Goal: Task Accomplishment & Management: Manage account settings

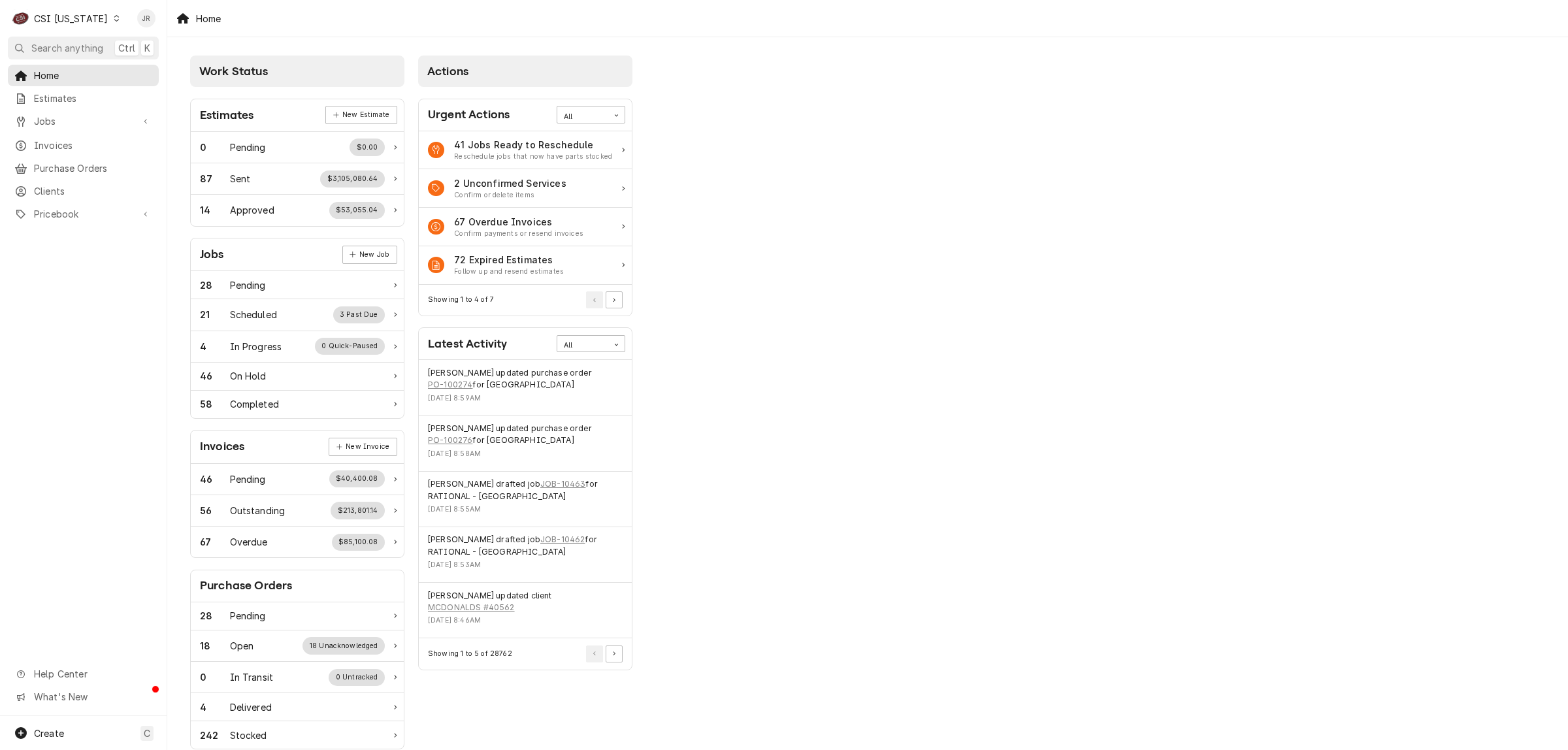
click at [69, 16] on div "CSI Kentucky" at bounding box center [71, 18] width 74 height 14
click at [115, 25] on div "CSI [US_STATE][GEOGRAPHIC_DATA]" at bounding box center [203, 26] width 180 height 16
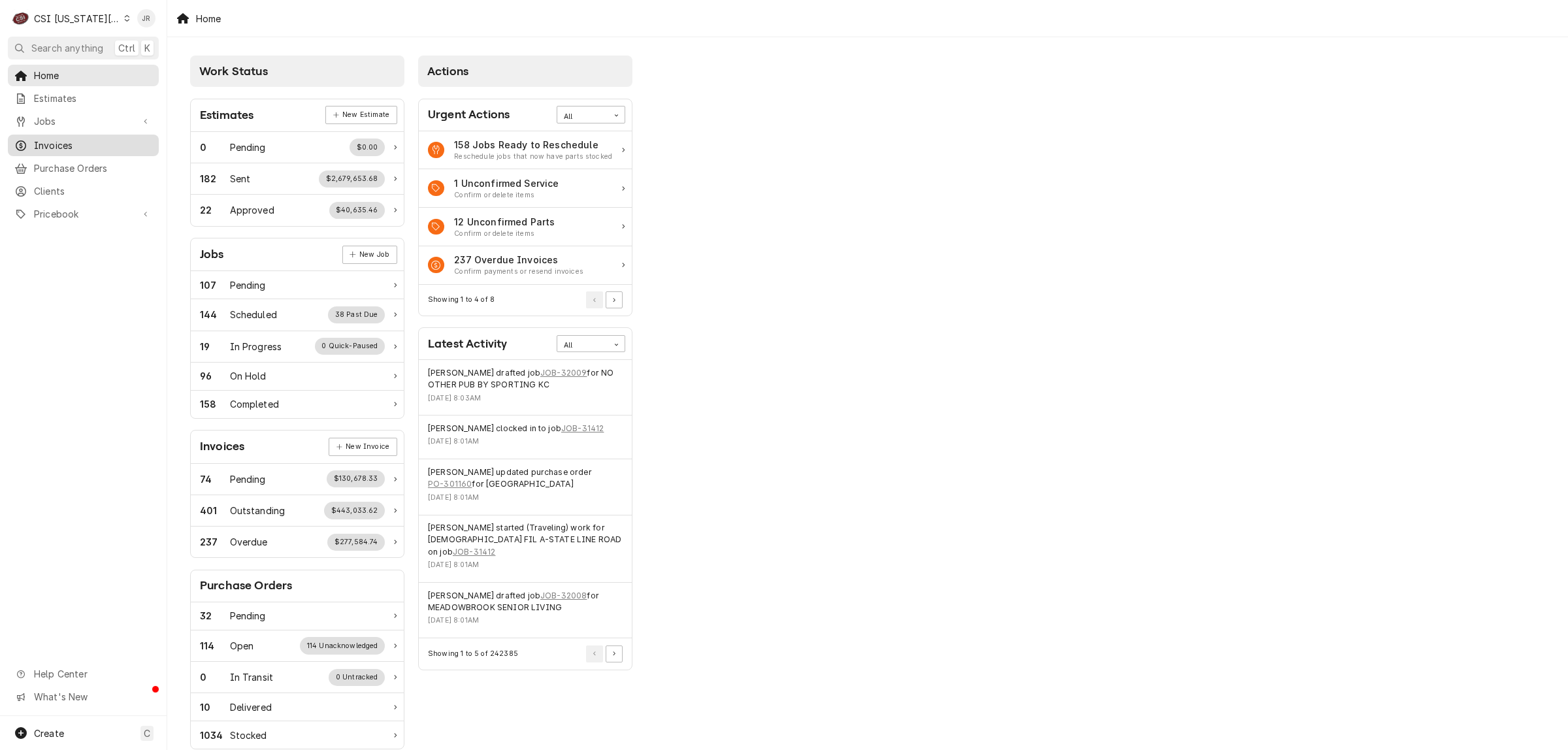
click at [82, 139] on span "Invoices" at bounding box center [93, 146] width 118 height 14
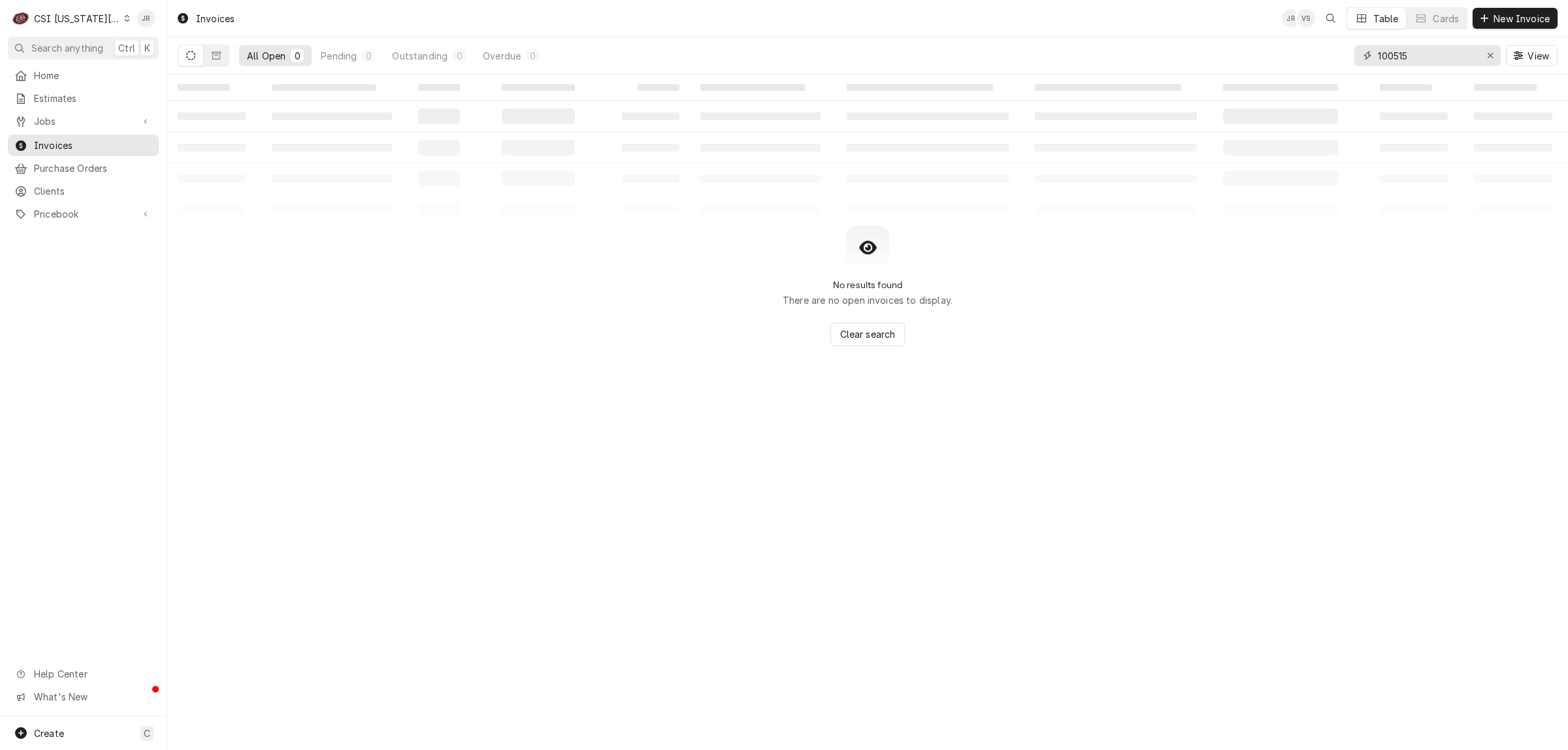
click at [1409, 57] on input "100515" at bounding box center [1427, 55] width 98 height 21
paste input "KC-1010176"
drag, startPoint x: 1281, startPoint y: 28, endPoint x: 1258, endPoint y: 27, distance: 23.0
click at [1258, 27] on div "Invoices JR VS Table Cards New Invoice All Open 0 Pending 0 Outstanding 0 Overd…" at bounding box center [868, 37] width 1401 height 74
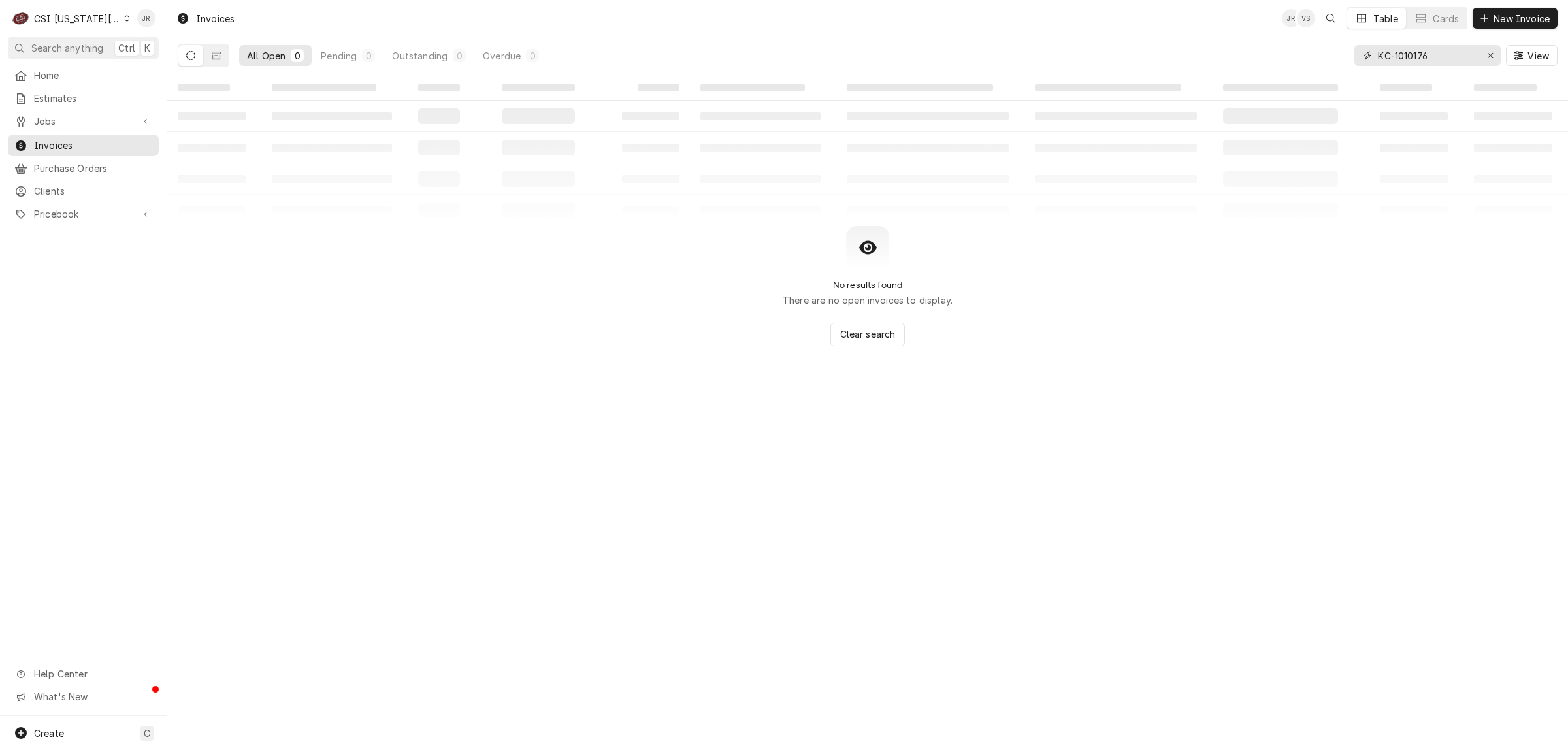
paste input "301904"
type input "301904"
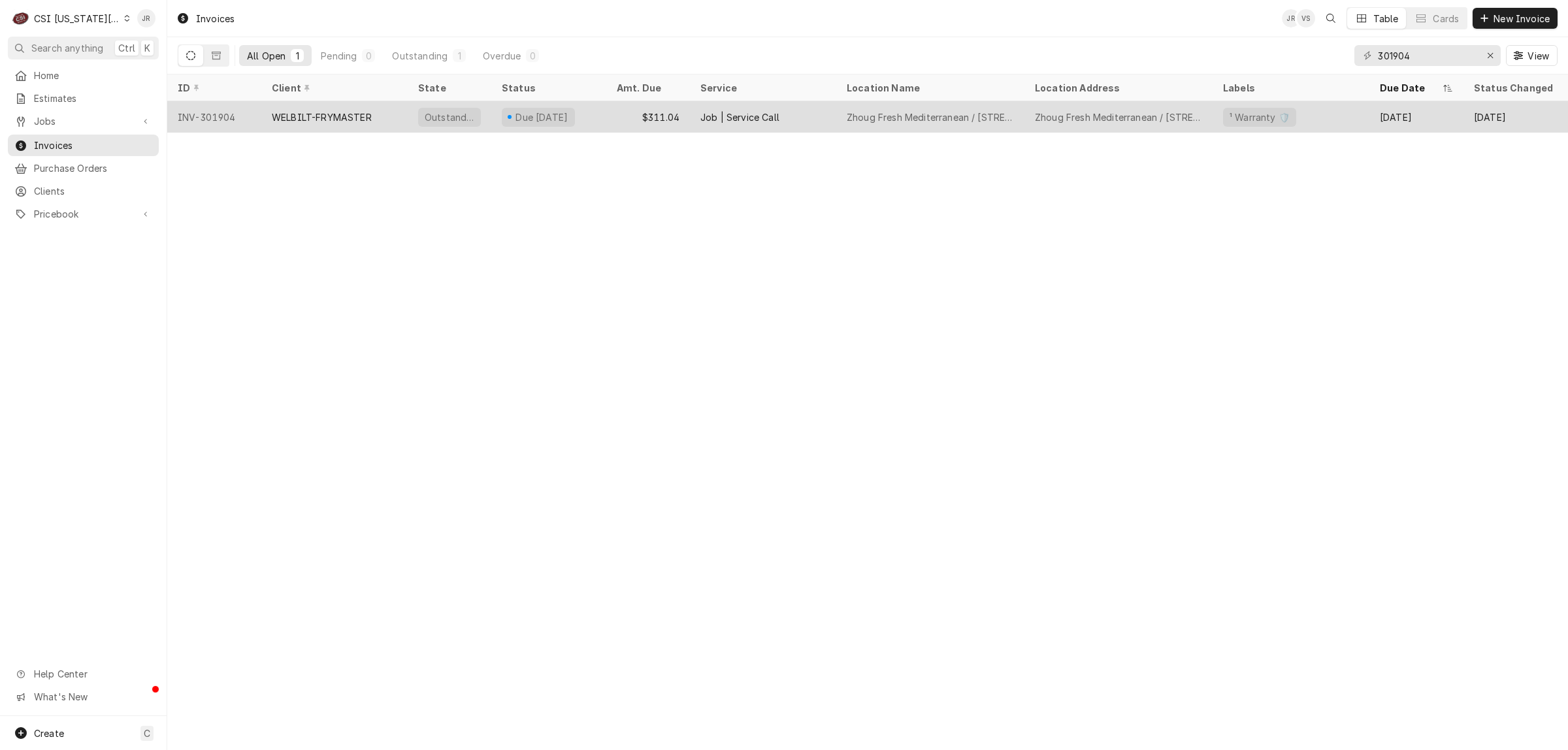
click at [340, 114] on div "WELBILT-FRYMASTER" at bounding box center [321, 117] width 100 height 14
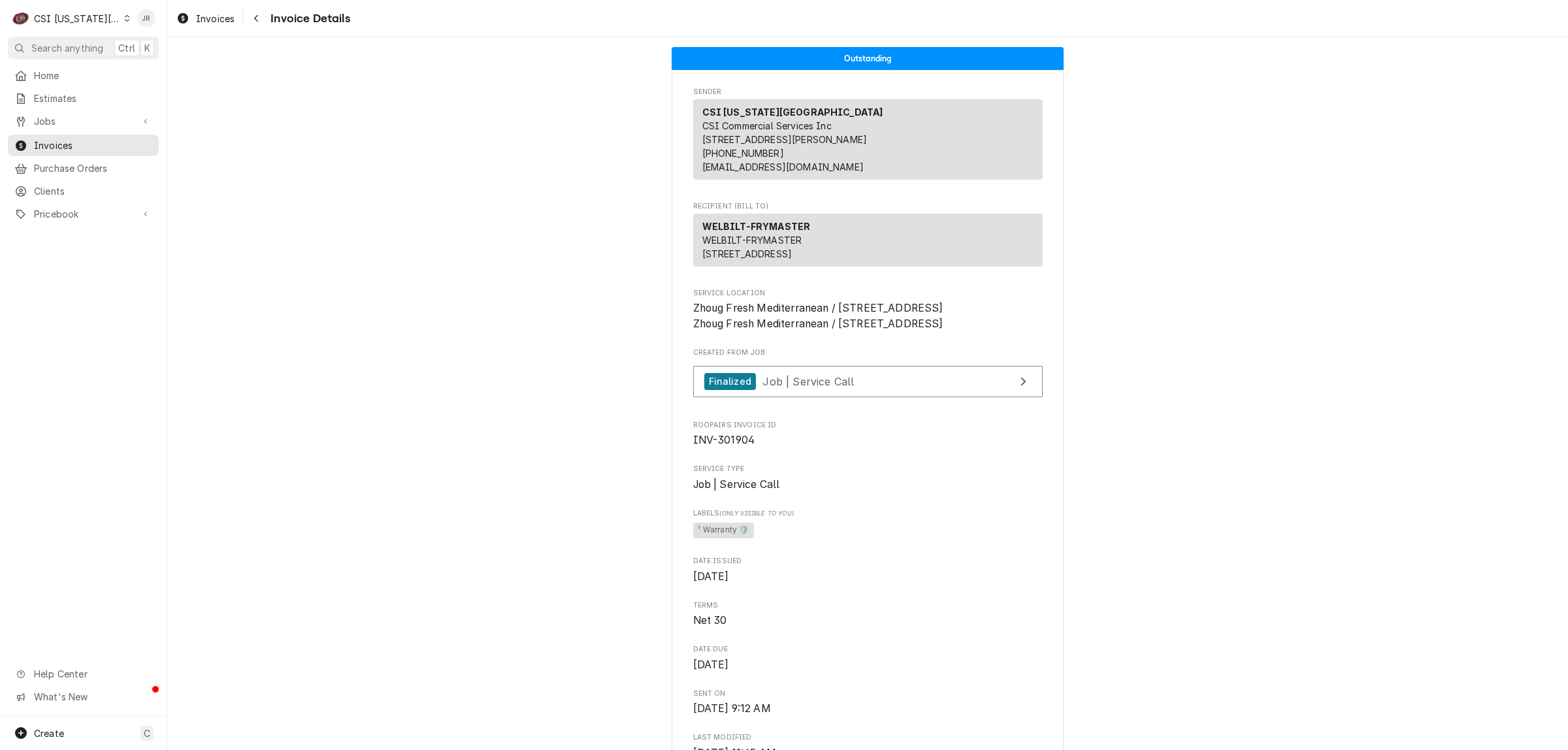
drag, startPoint x: 1413, startPoint y: 245, endPoint x: 1513, endPoint y: 221, distance: 102.8
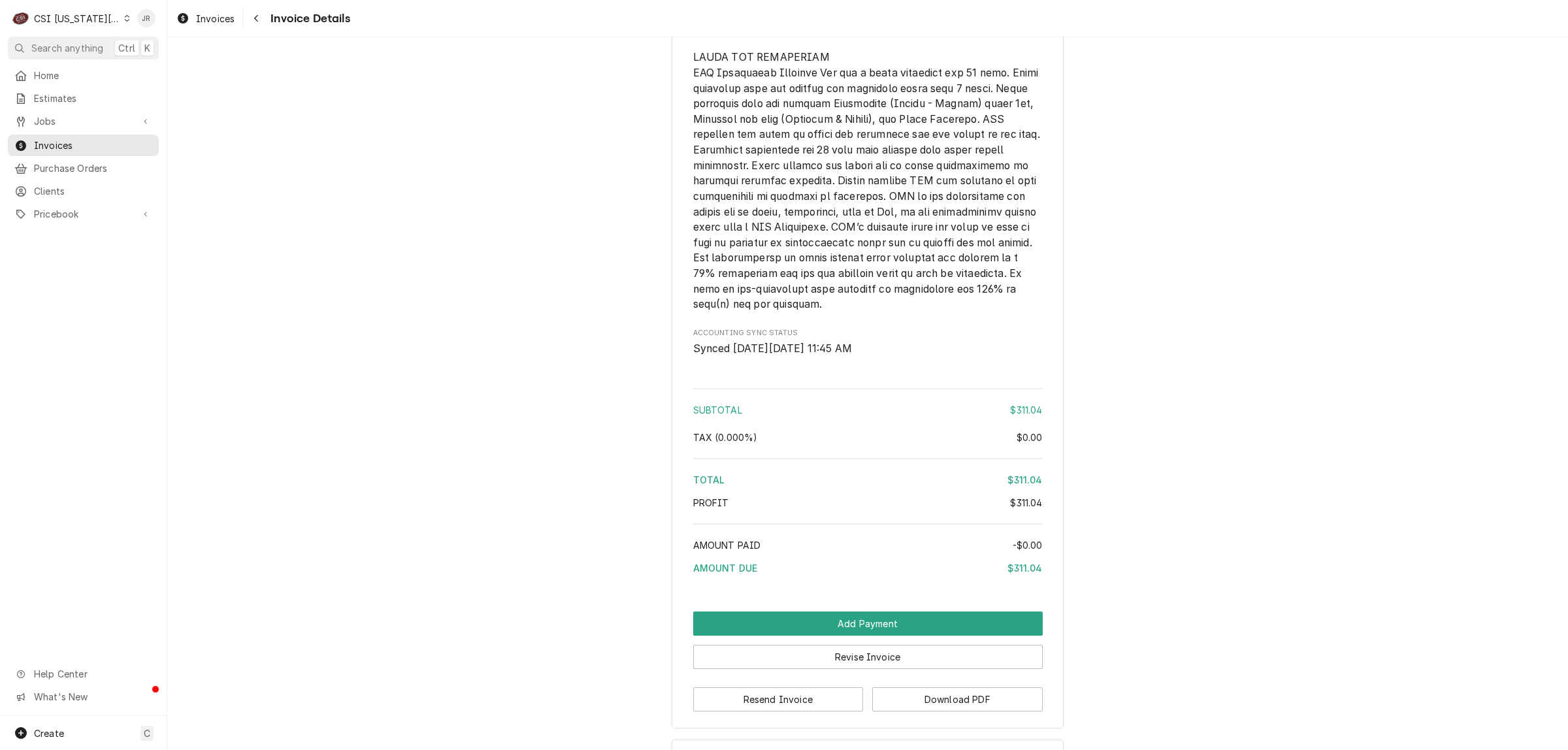
scroll to position [1978, 0]
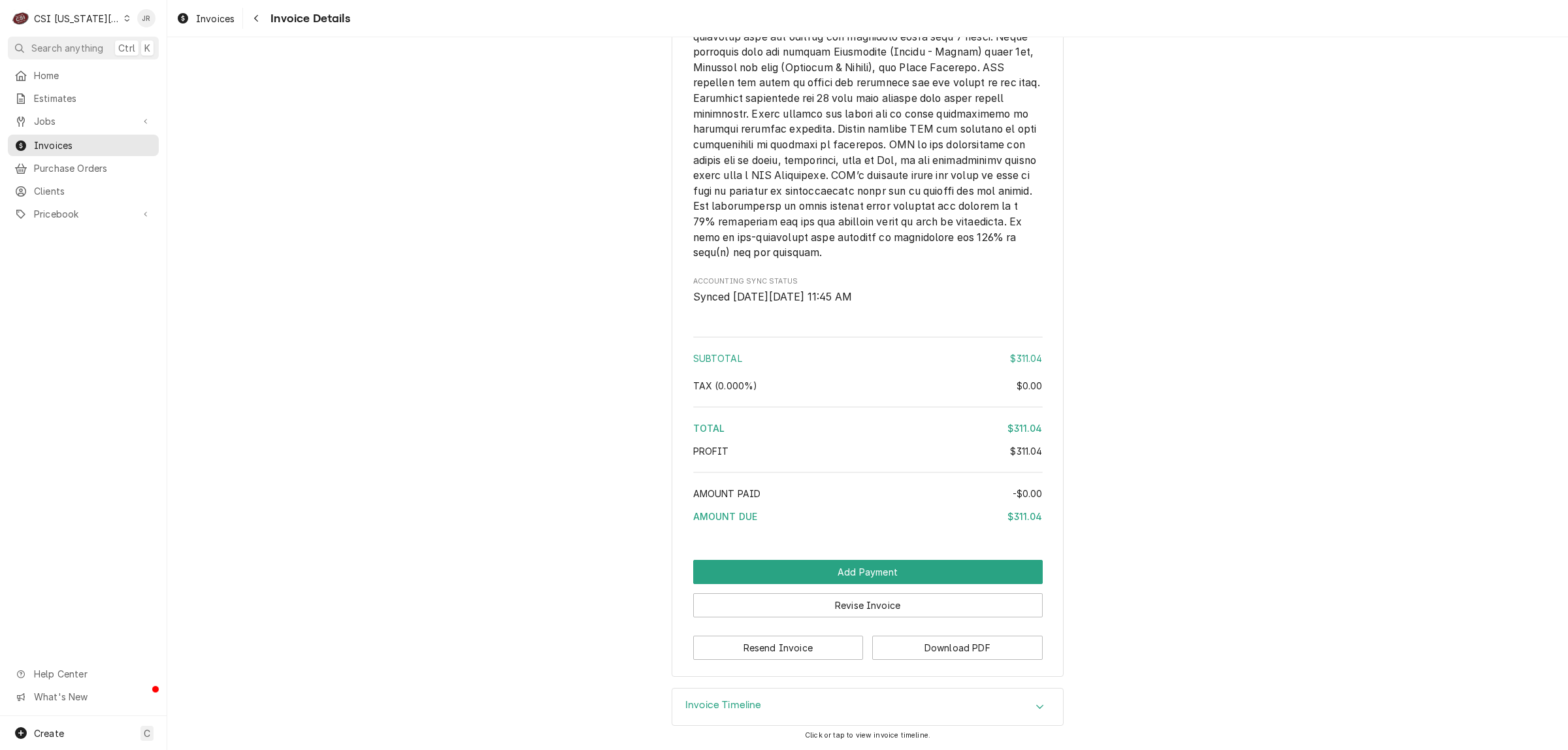
click at [762, 706] on div "Invoice Timeline" at bounding box center [868, 707] width 391 height 37
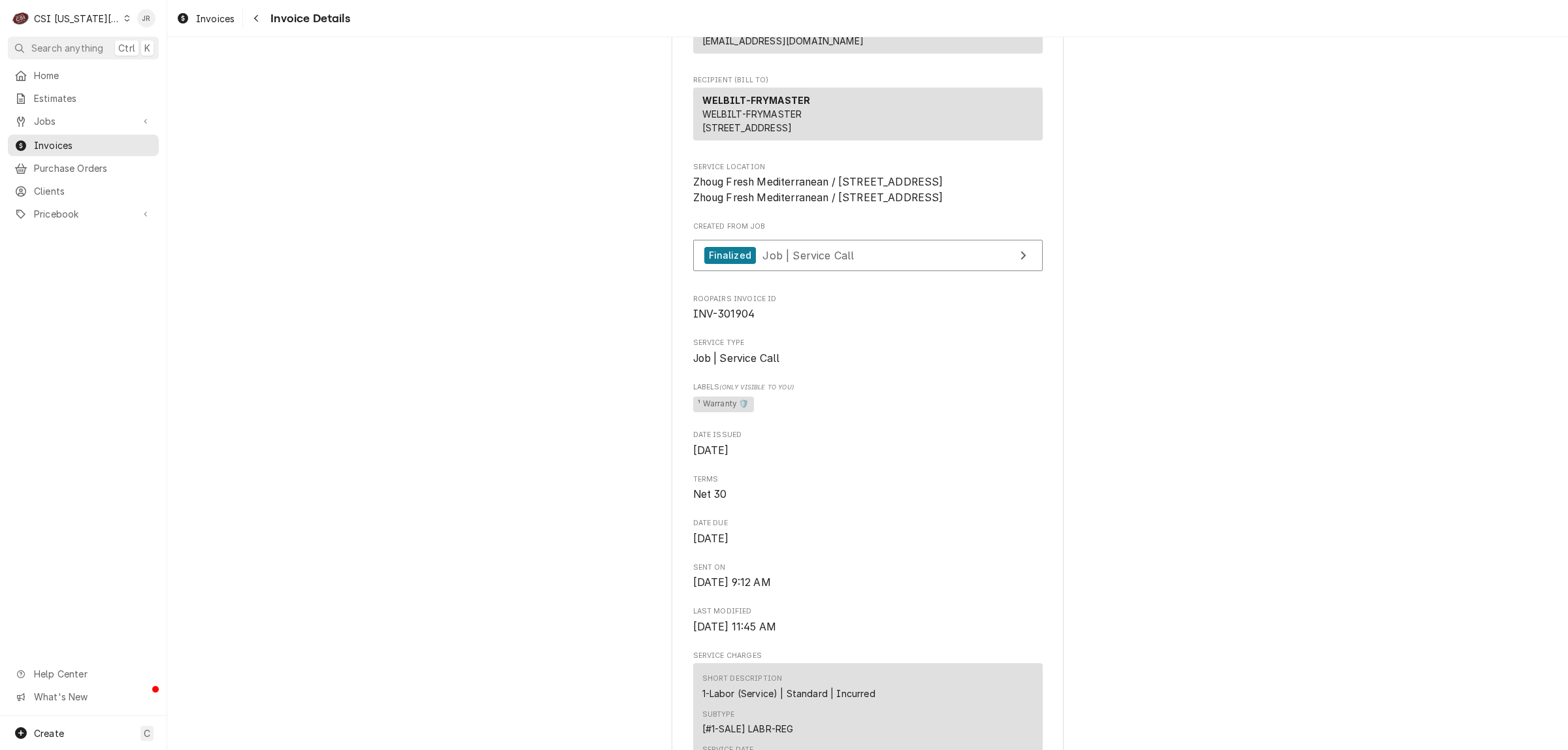
scroll to position [5, 0]
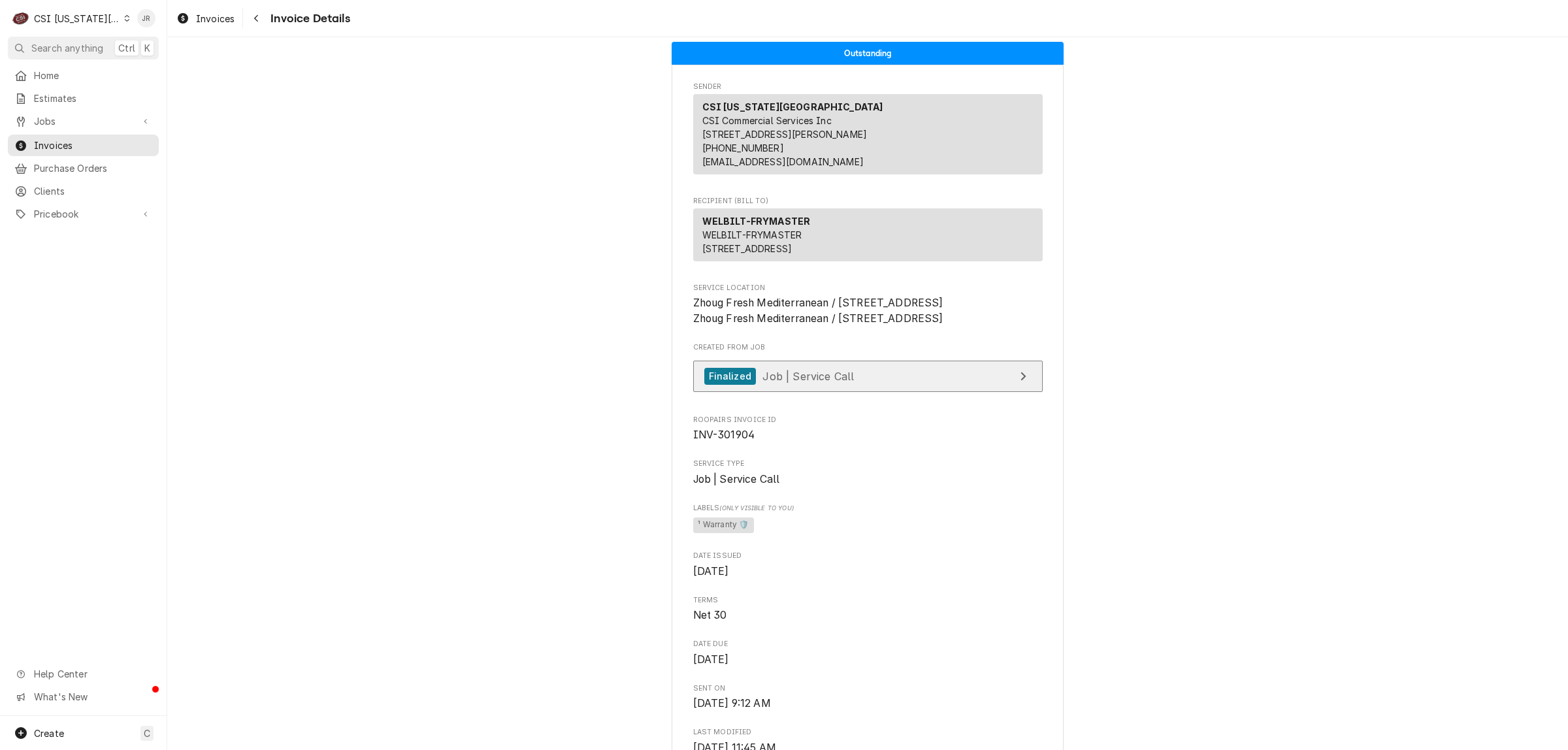
click at [883, 393] on link "Finalized Job | Service Call" at bounding box center [868, 376] width 350 height 32
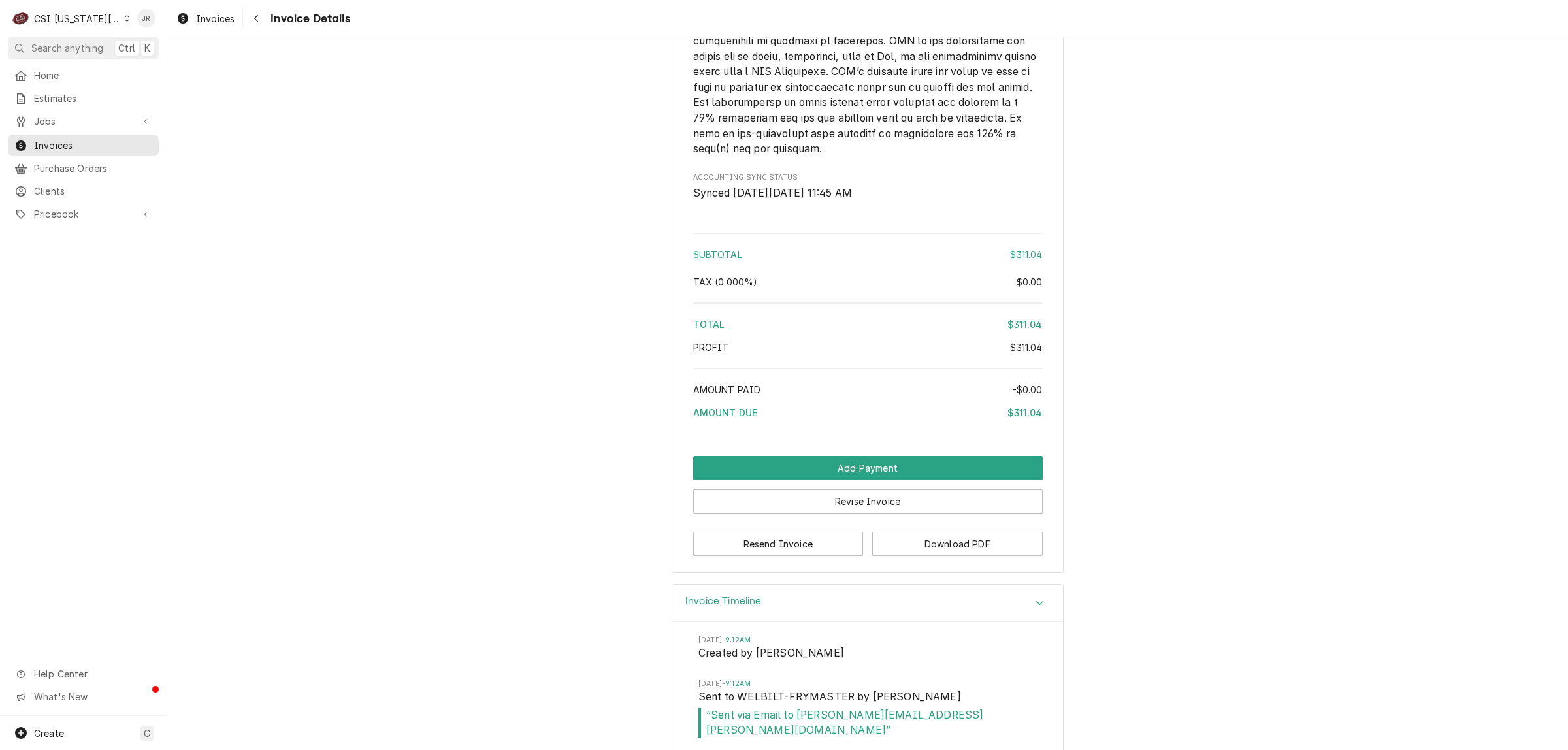
scroll to position [2129, 0]
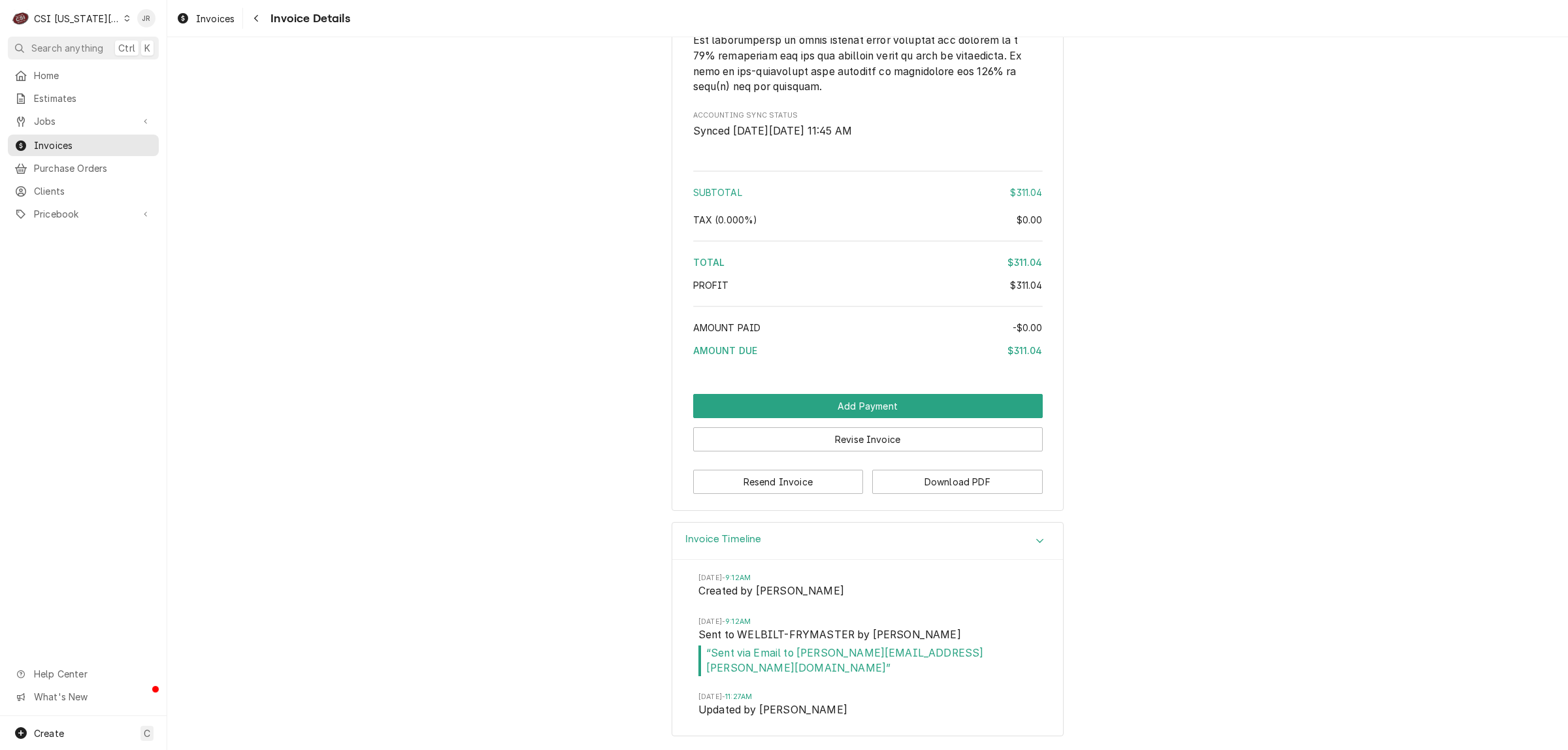
click at [69, 16] on div "CSI Kansas City" at bounding box center [77, 18] width 86 height 14
click at [171, 43] on div "CSI [US_STATE]" at bounding box center [224, 48] width 191 height 14
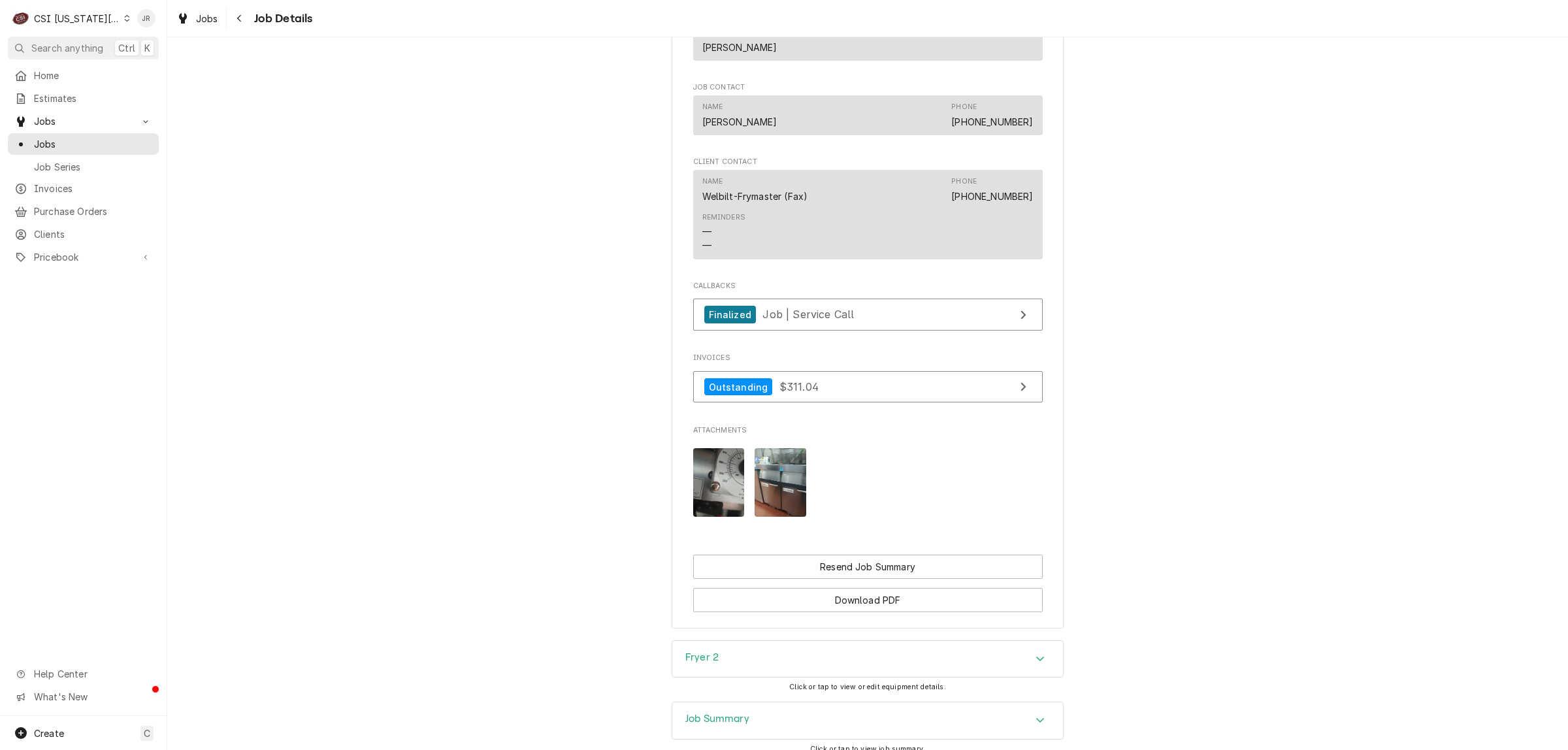
scroll to position [1631, 0]
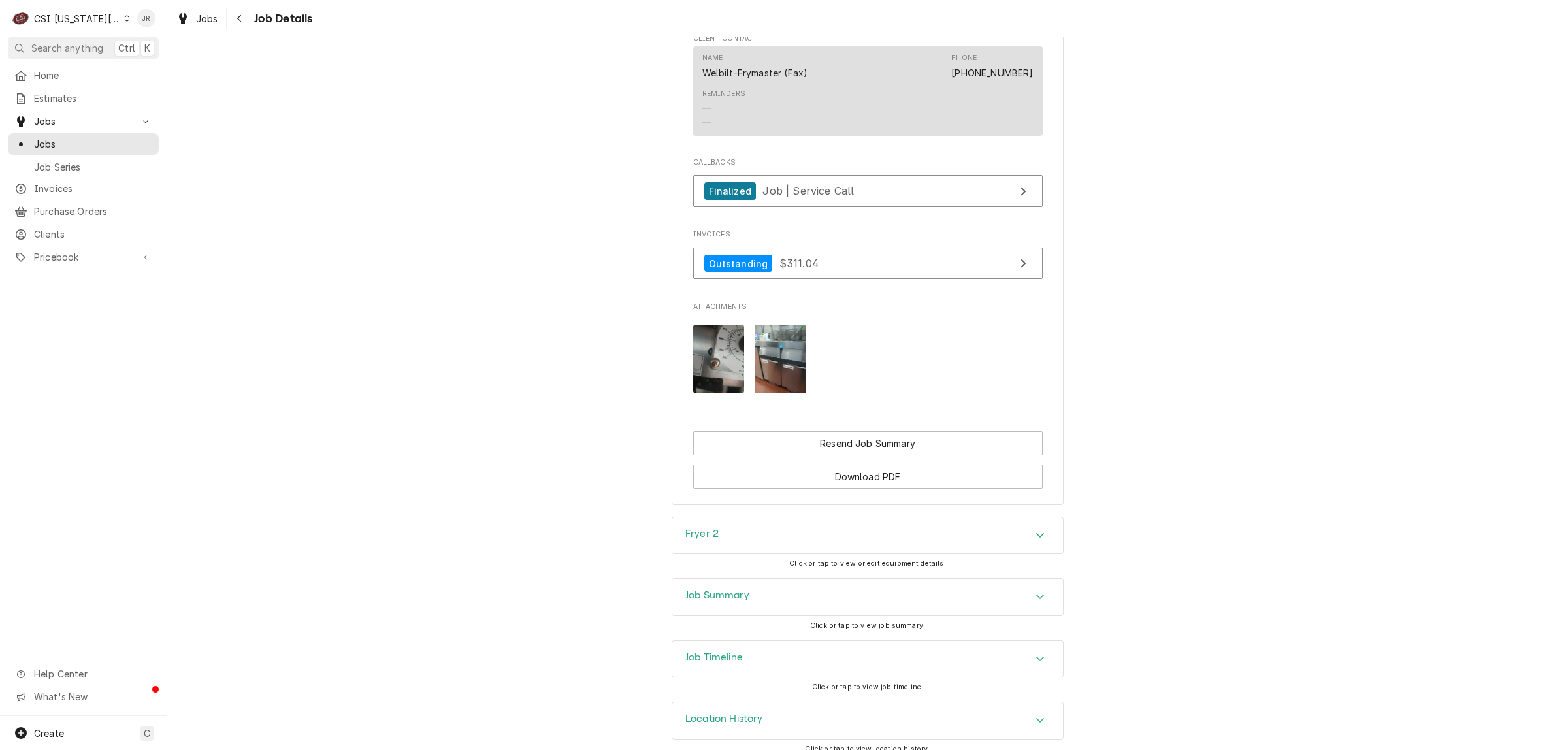
drag, startPoint x: 736, startPoint y: 557, endPoint x: 775, endPoint y: 575, distance: 43.0
click at [745, 563] on div "Fryer 2 Click or tap to view or edit equipment details." at bounding box center [868, 547] width 392 height 61
click at [776, 579] on div "Job Summary" at bounding box center [868, 598] width 391 height 37
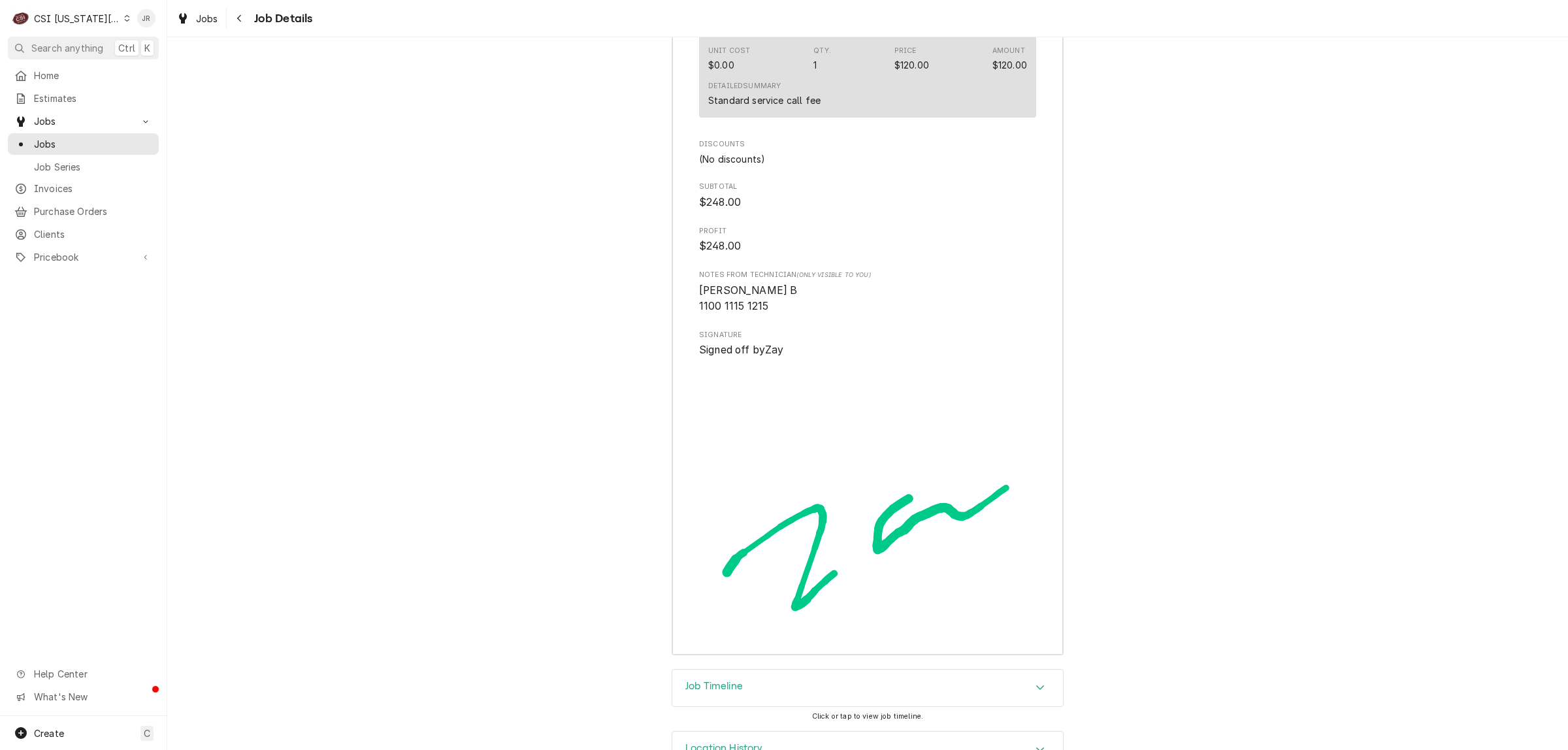
scroll to position [3963, 0]
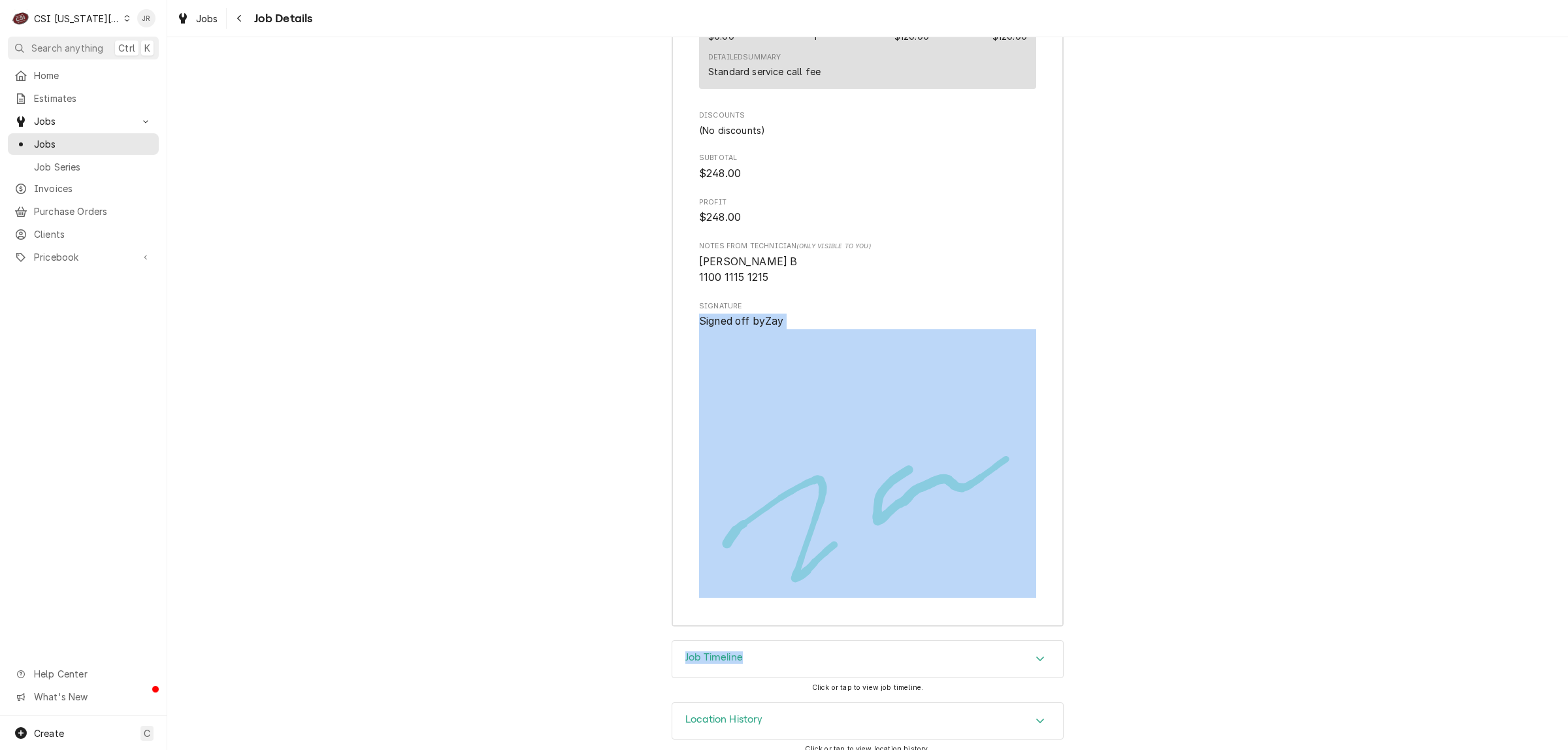
click at [772, 632] on div "Completed and Invoiced WELBILT-FRYMASTER Zhoug Fresh Mediterranean / 3904 Bell …" at bounding box center [868, 393] width 1401 height 713
click at [720, 641] on div "Job Timeline" at bounding box center [868, 659] width 391 height 37
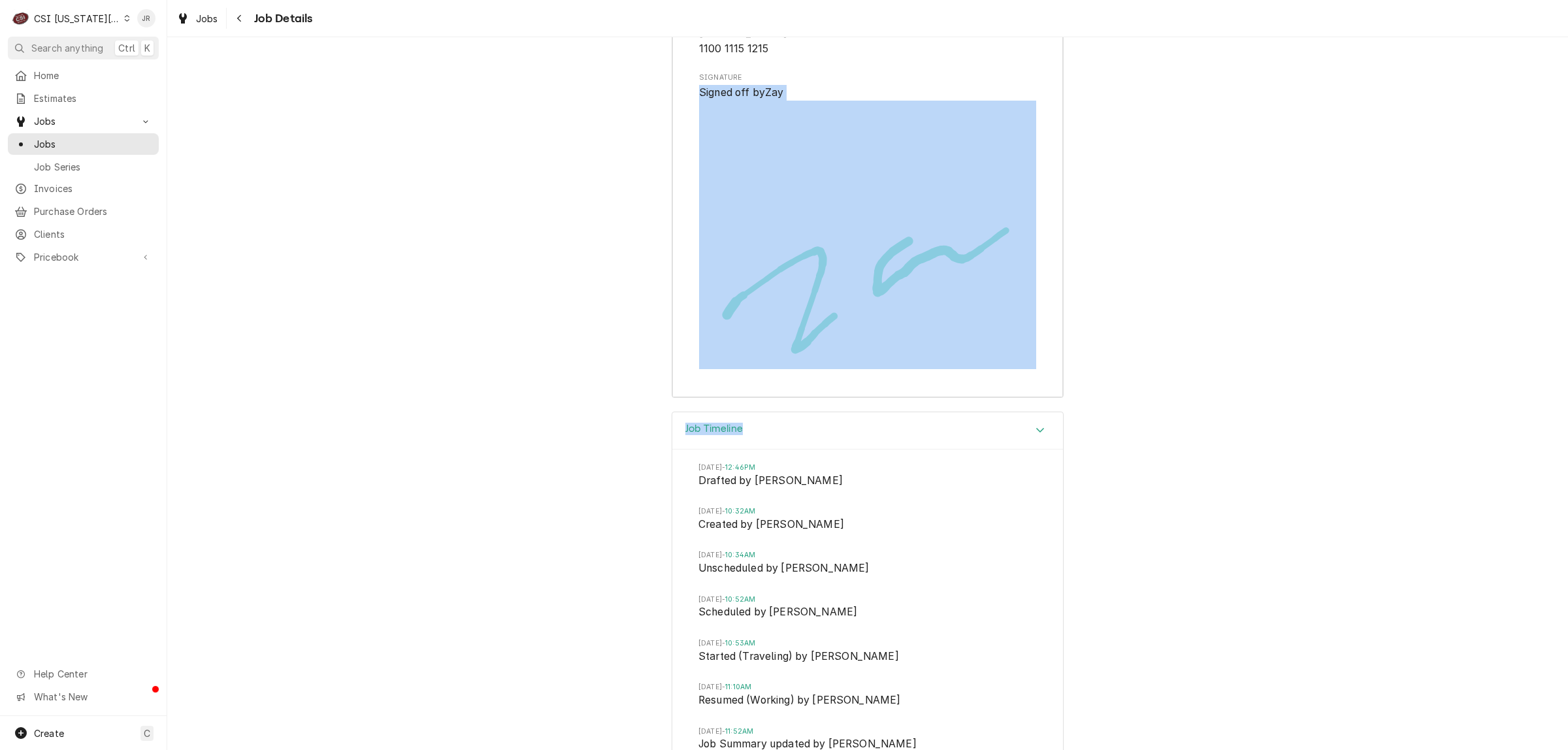
scroll to position [4480, 0]
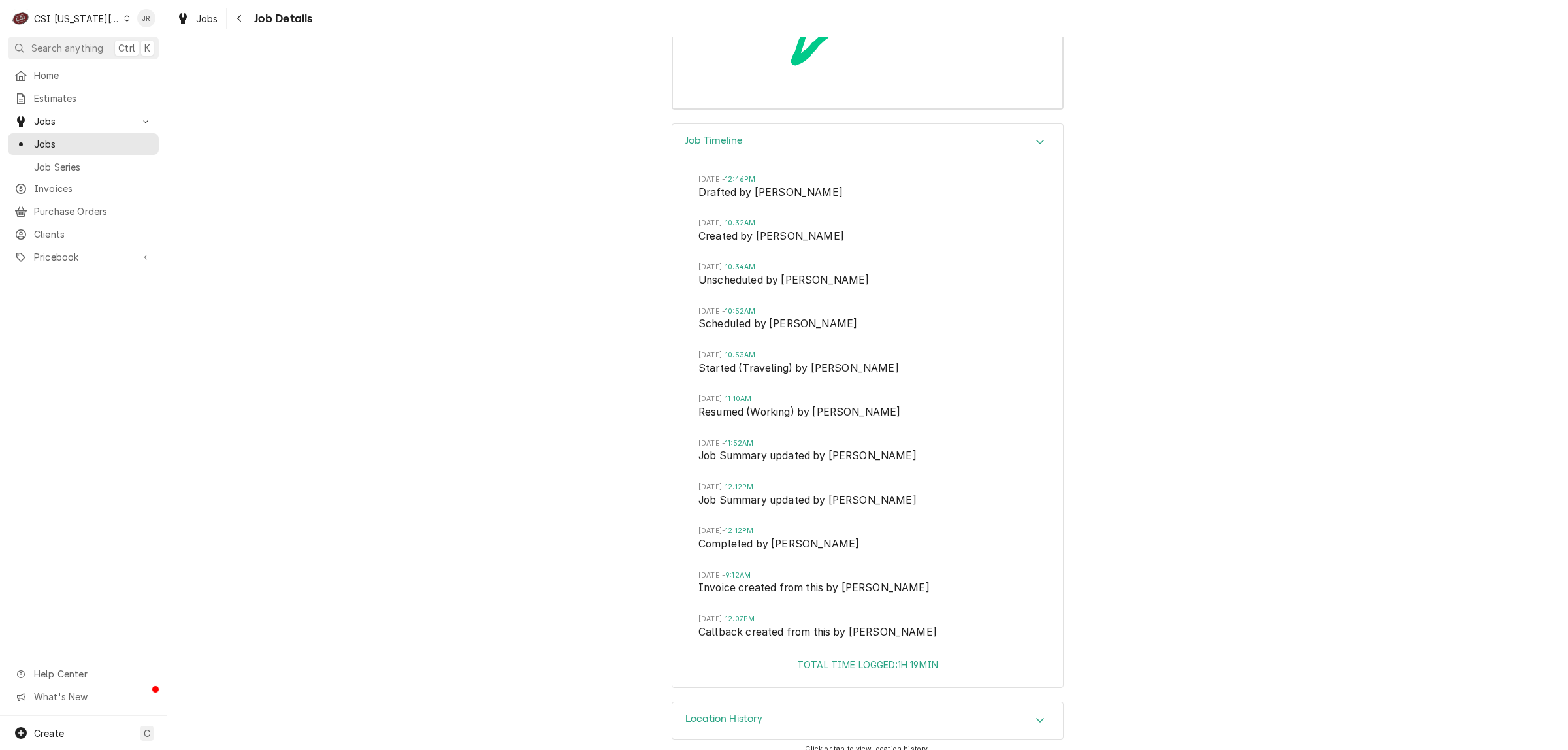
click at [1243, 457] on div "Job Timeline Fri, Jul 11, 2025 - 12:46PM Drafted by Joshua Bennett Mon, Jul 14,…" at bounding box center [868, 412] width 1401 height 578
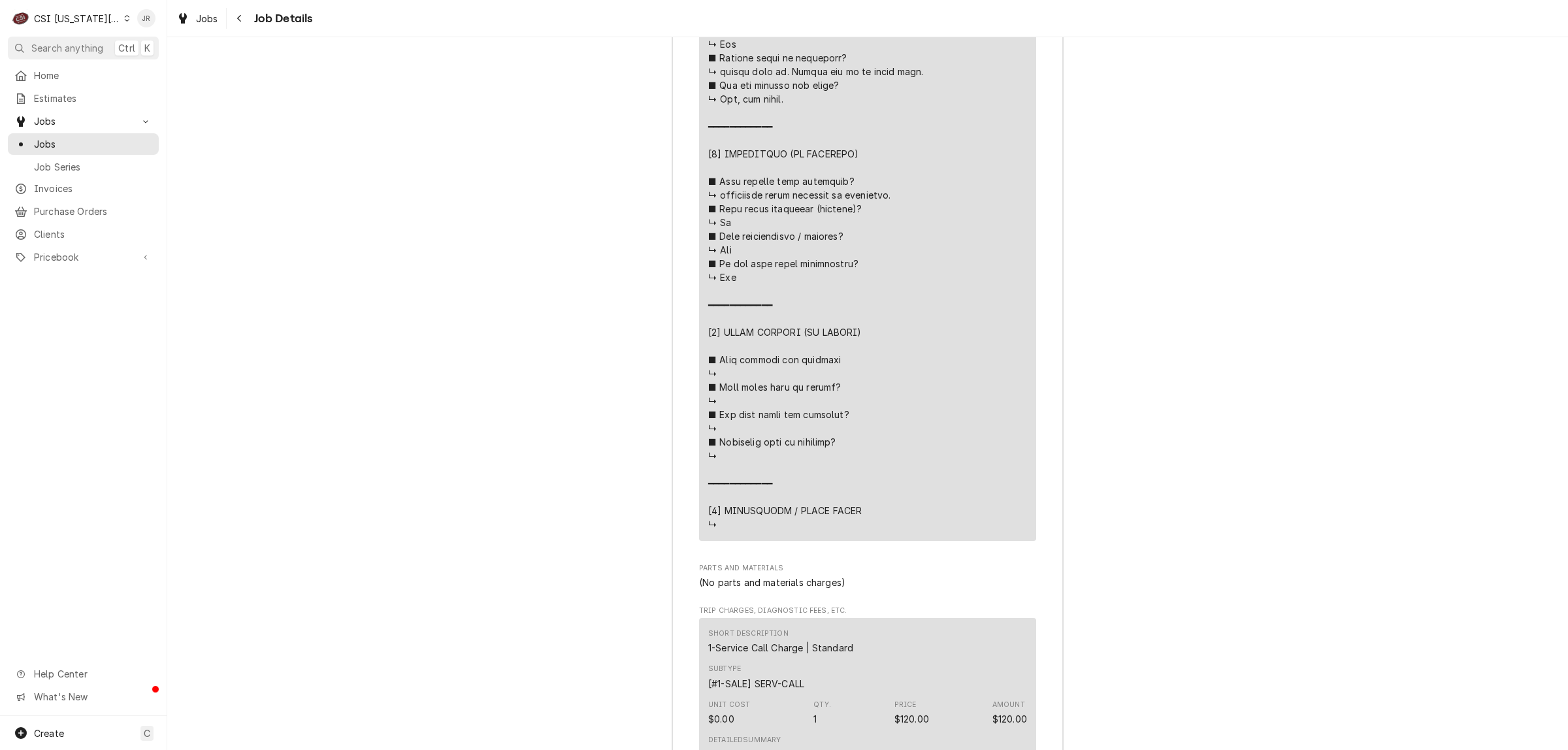
scroll to position [3512, 0]
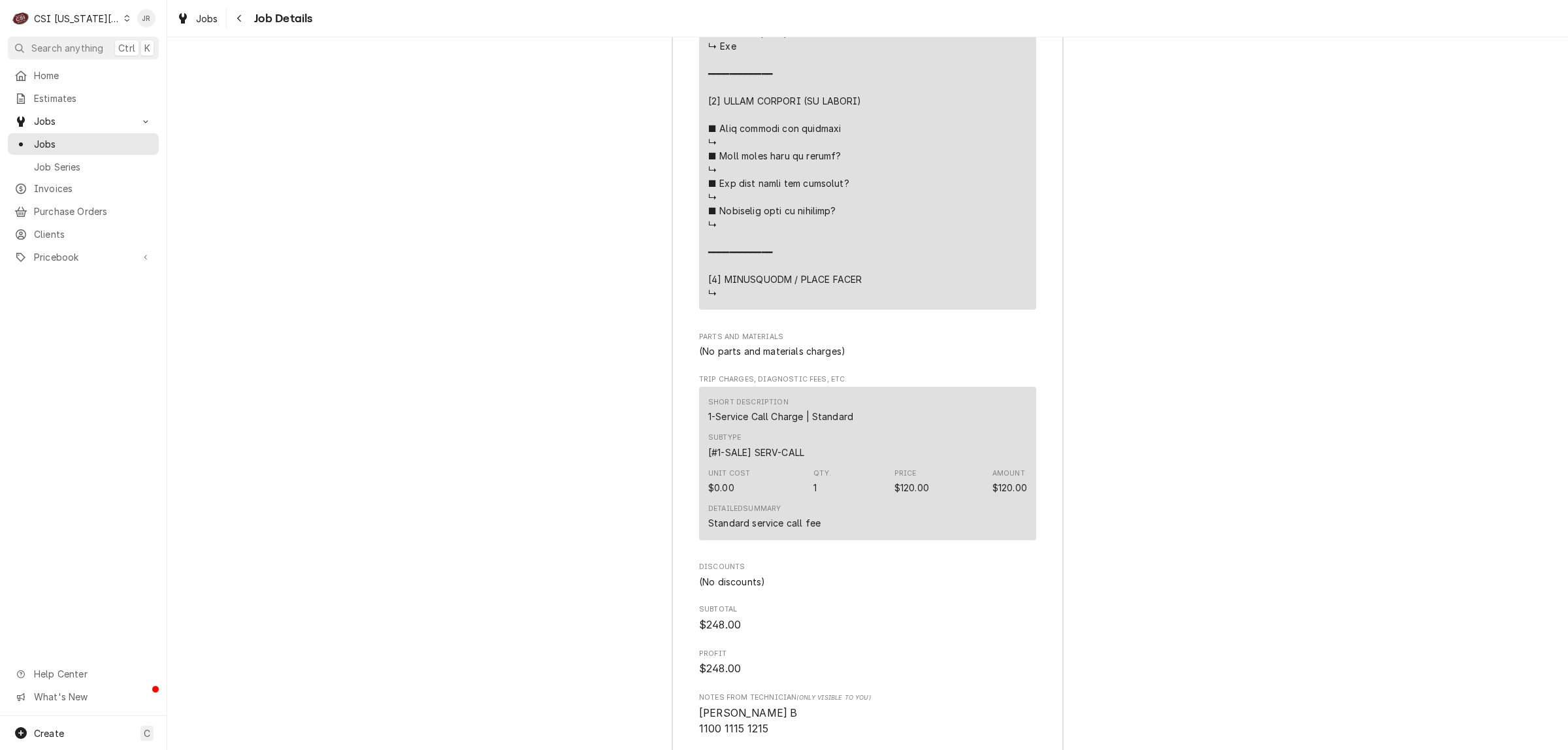
drag, startPoint x: 752, startPoint y: 265, endPoint x: 768, endPoint y: 275, distance: 18.9
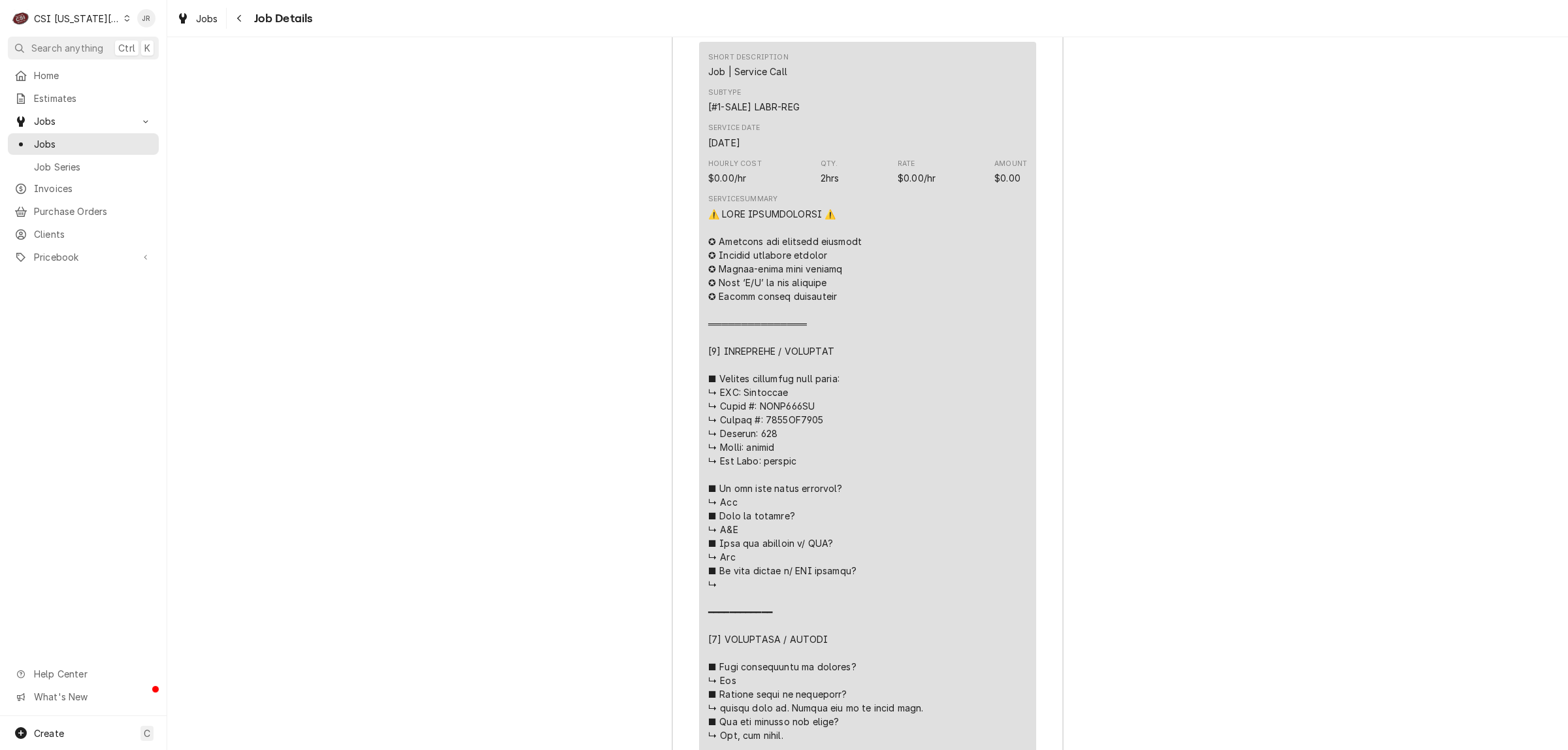
scroll to position [2627, 0]
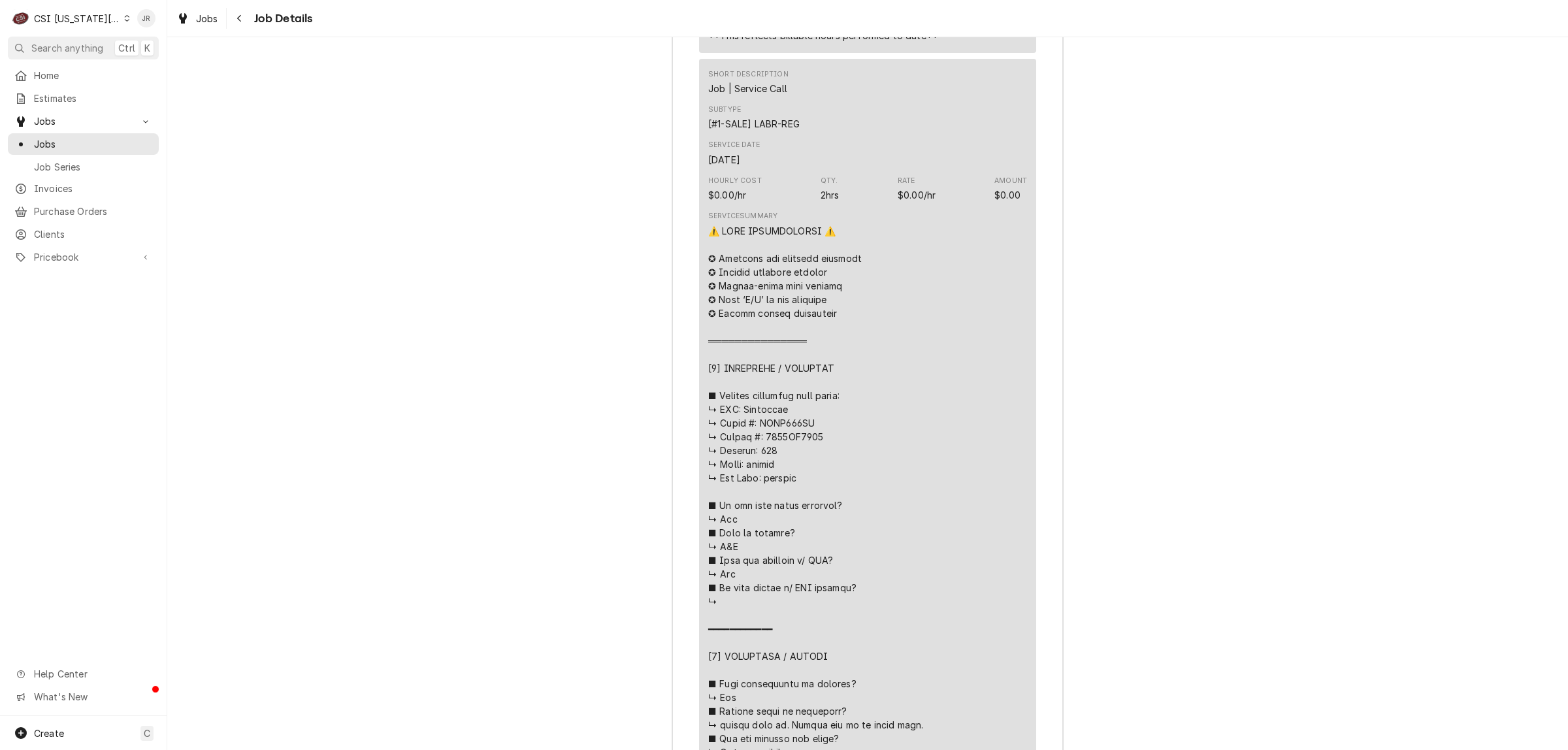
drag, startPoint x: 772, startPoint y: 289, endPoint x: 706, endPoint y: 380, distance: 112.4
click at [699, 380] on div "Short Description Job | Service Call Subtype [#1-SALE] LABR-REG Service Date Ju…" at bounding box center [867, 626] width 337 height 1136
copy div "■ 𝗜𝘀 𝘁𝗵𝗲 𝘂𝗻𝗶𝘁 𝘂𝗻𝗱𝗲𝗿 𝘄𝗮𝗿𝗿𝗮𝗻𝘁𝘆? ↳ Yes ■ 𝗪𝗵𝗮𝘁 𝗶𝘀 𝗰𝗼𝘃𝗲𝗿𝗲𝗱? ↳ P&L ■ 𝗛𝗮𝘃𝗲 𝘆𝗼𝘂 𝘃𝗲𝗿𝗶𝗳𝗶𝗲…"
click at [1011, 504] on div "Service Summary" at bounding box center [868, 697] width 318 height 982
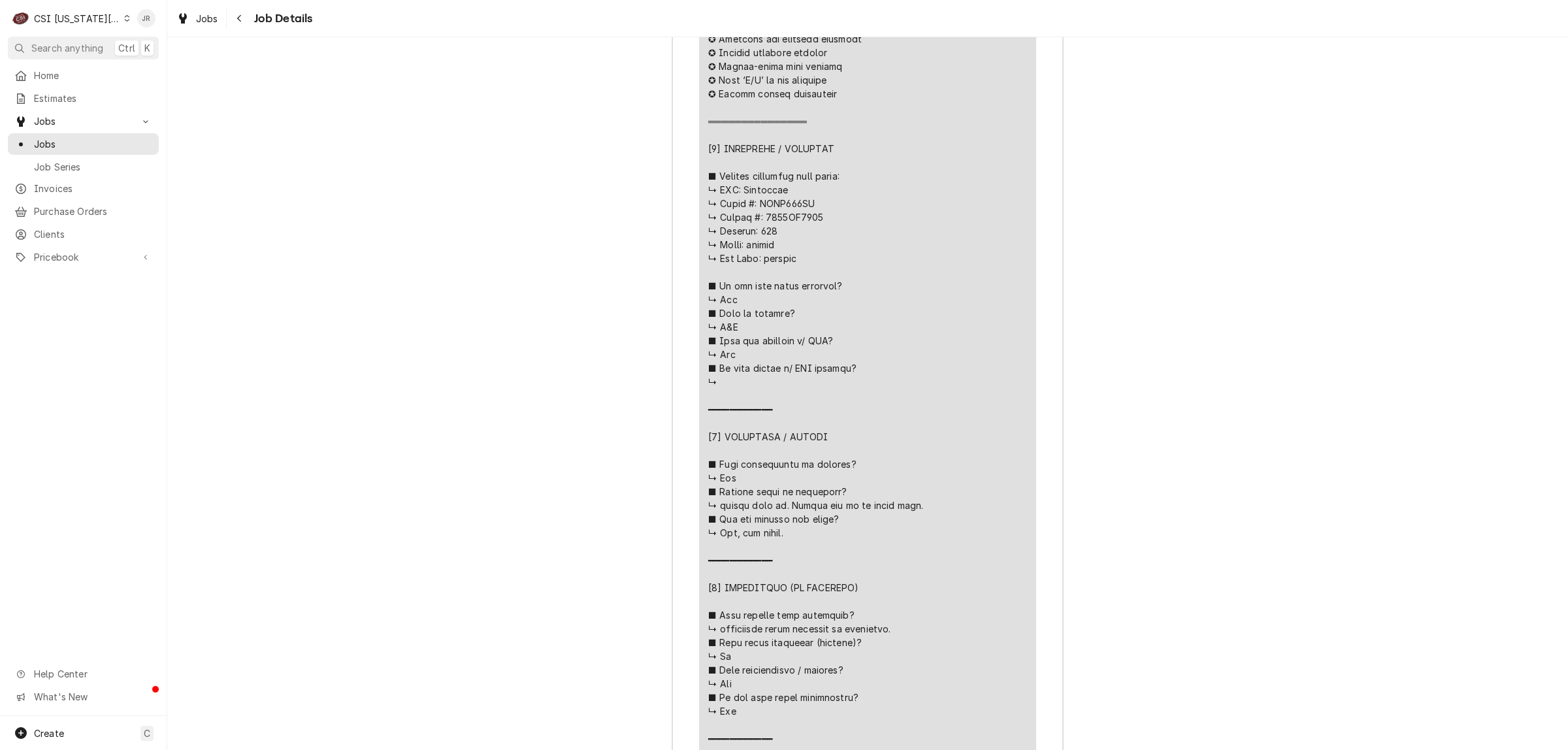
scroll to position [3174, 0]
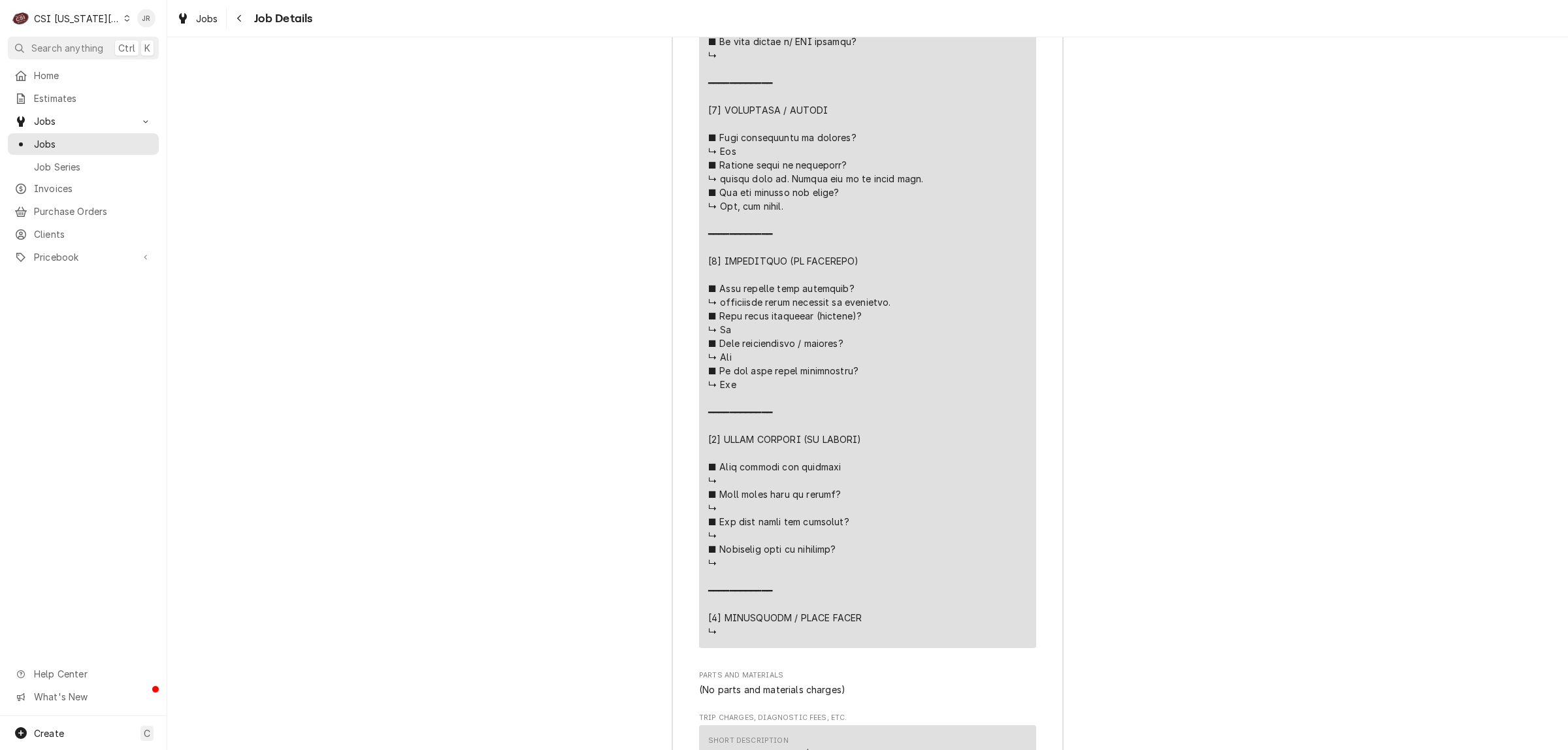
drag, startPoint x: 710, startPoint y: 329, endPoint x: 755, endPoint y: 345, distance: 47.8
click at [755, 345] on div "Line Item" at bounding box center [816, 158] width 215 height 960
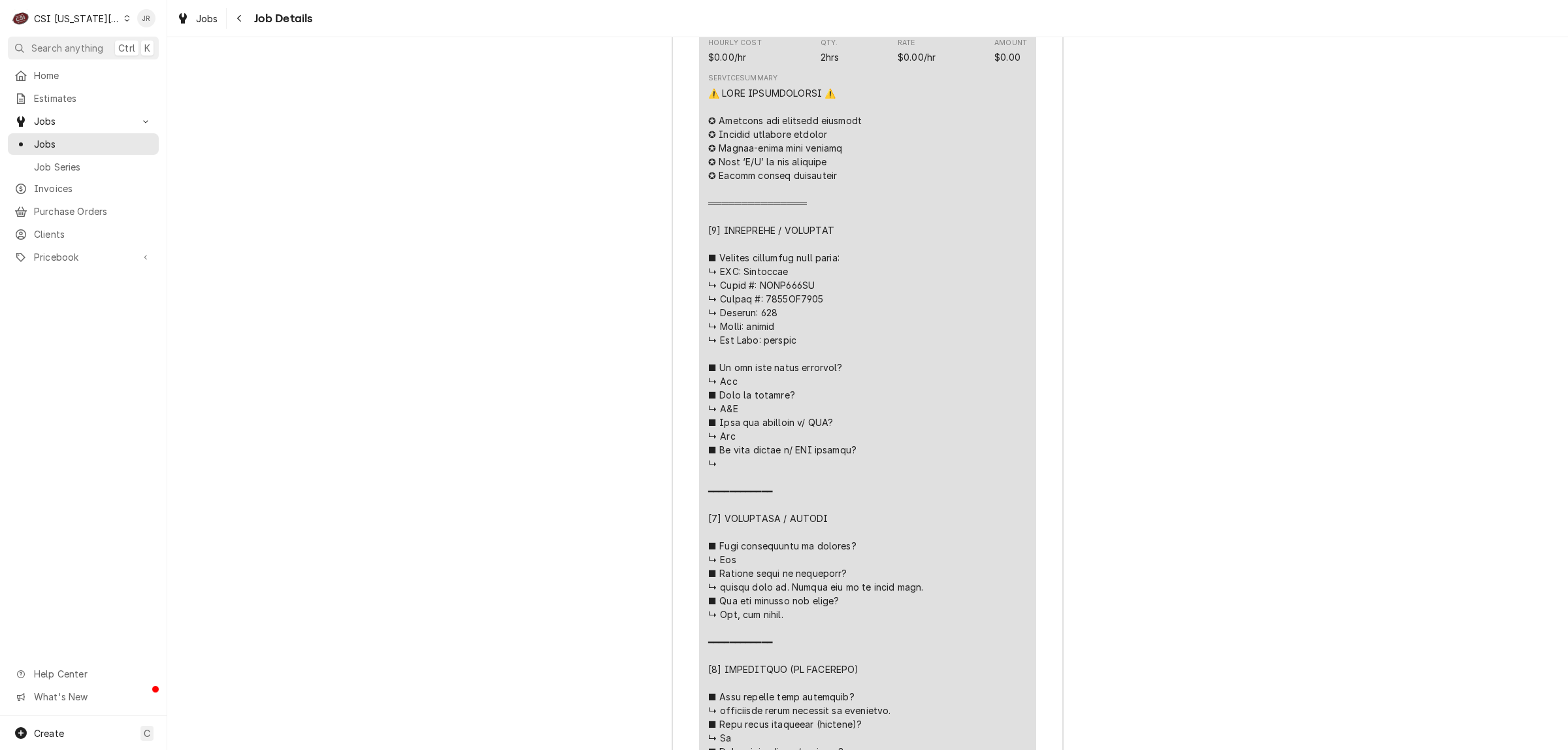
scroll to position [2929, 0]
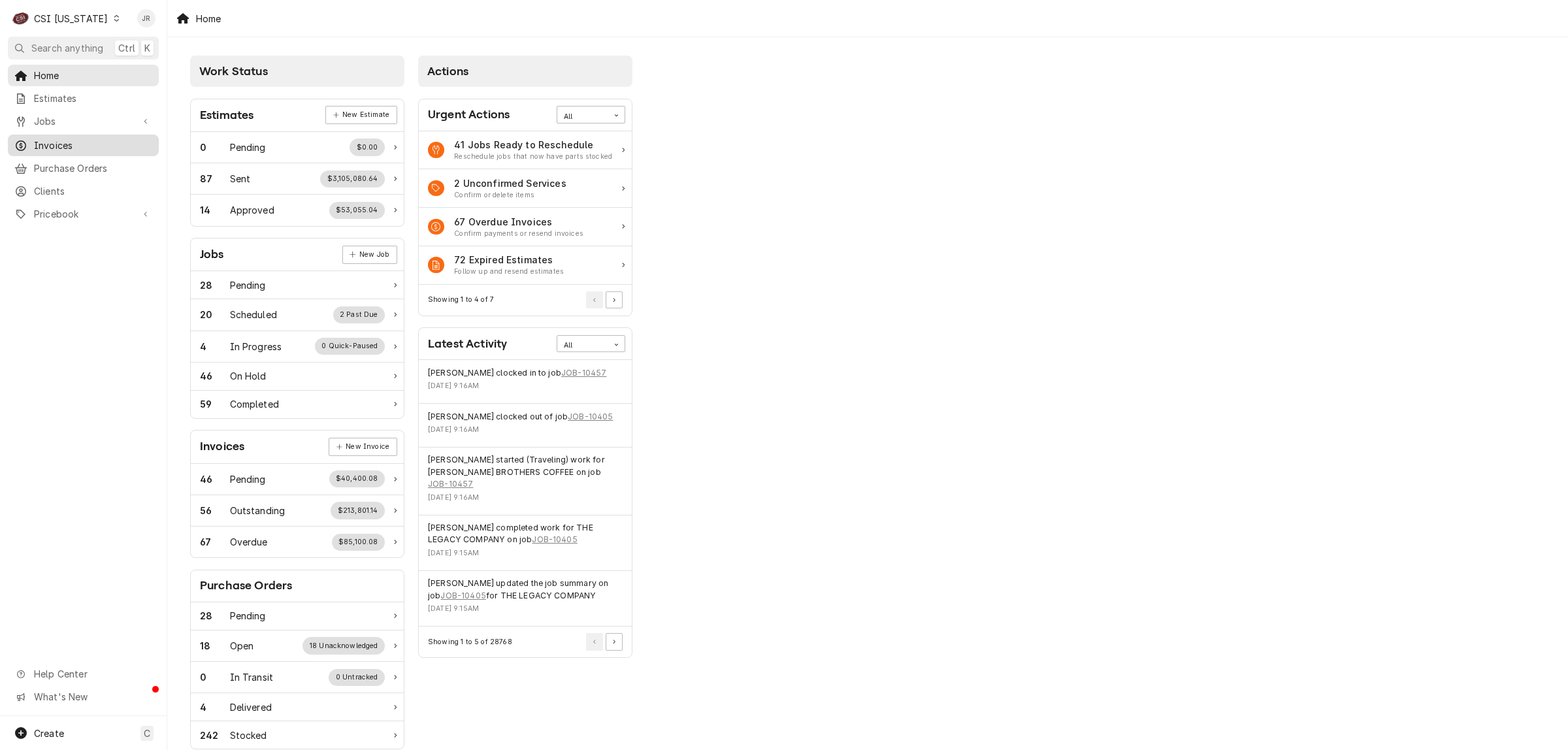
click at [36, 141] on span "Invoices" at bounding box center [93, 146] width 118 height 14
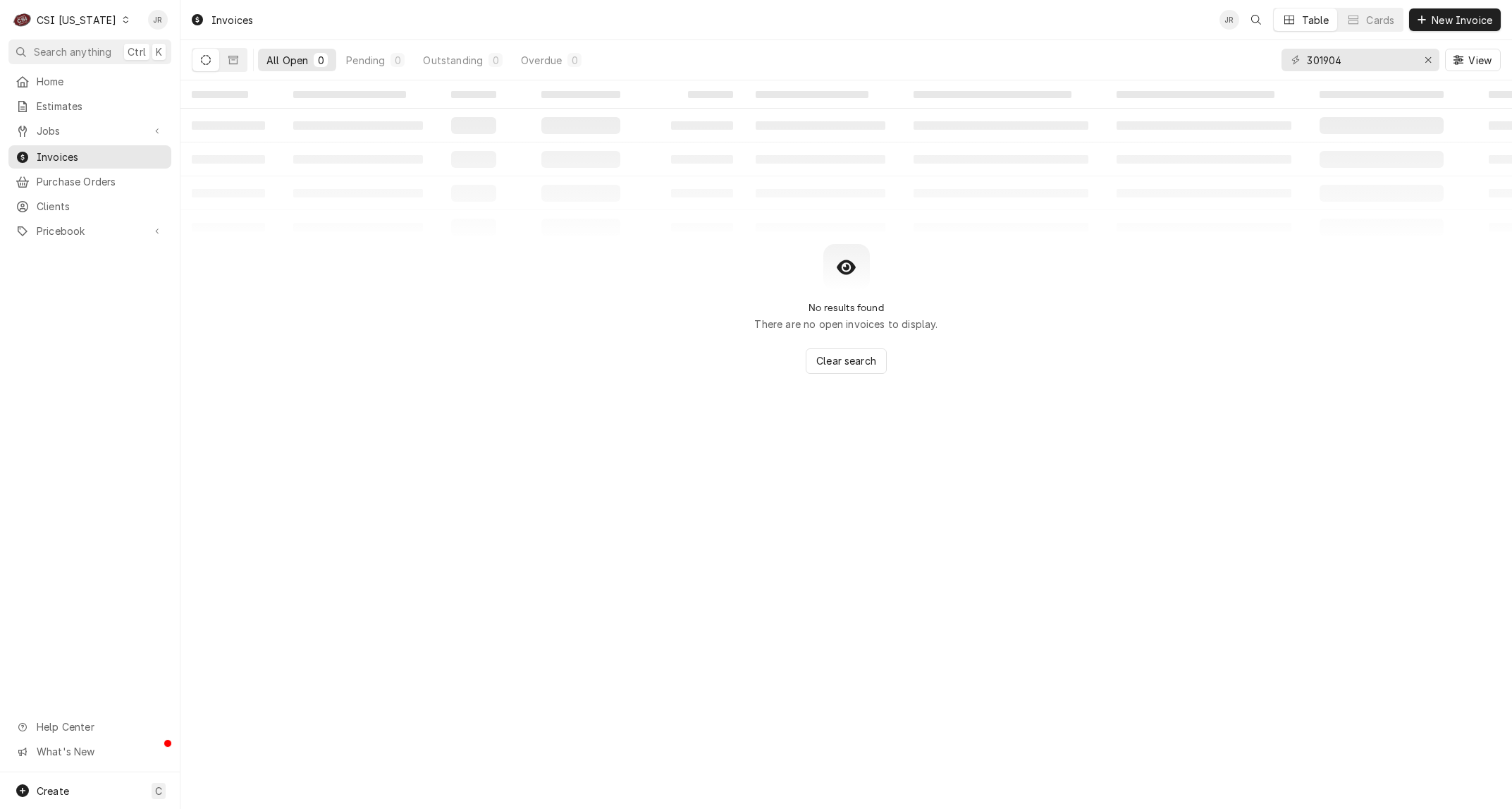
click at [146, 385] on div "Home Estimates Jobs Jobs Job Series Invoices Purchase Orders Clients Pricebook …" at bounding box center [90, 421] width 180 height 702
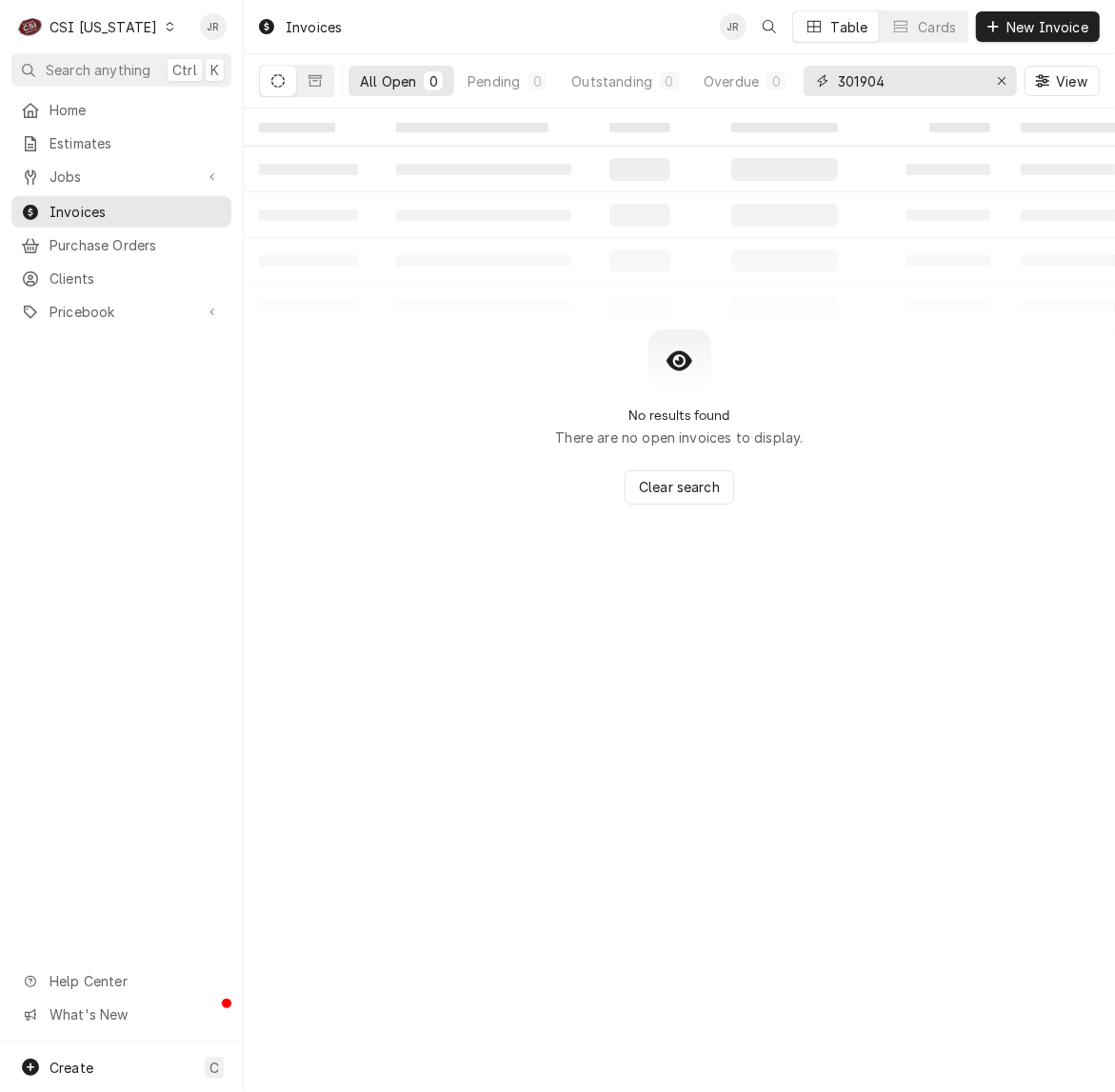
click at [955, 86] on input "301904" at bounding box center [910, 80] width 143 height 31
click at [955, 85] on input "301904" at bounding box center [910, 80] width 143 height 31
type input "402852"
click at [134, 26] on div "CSI Kentucky" at bounding box center [103, 27] width 107 height 20
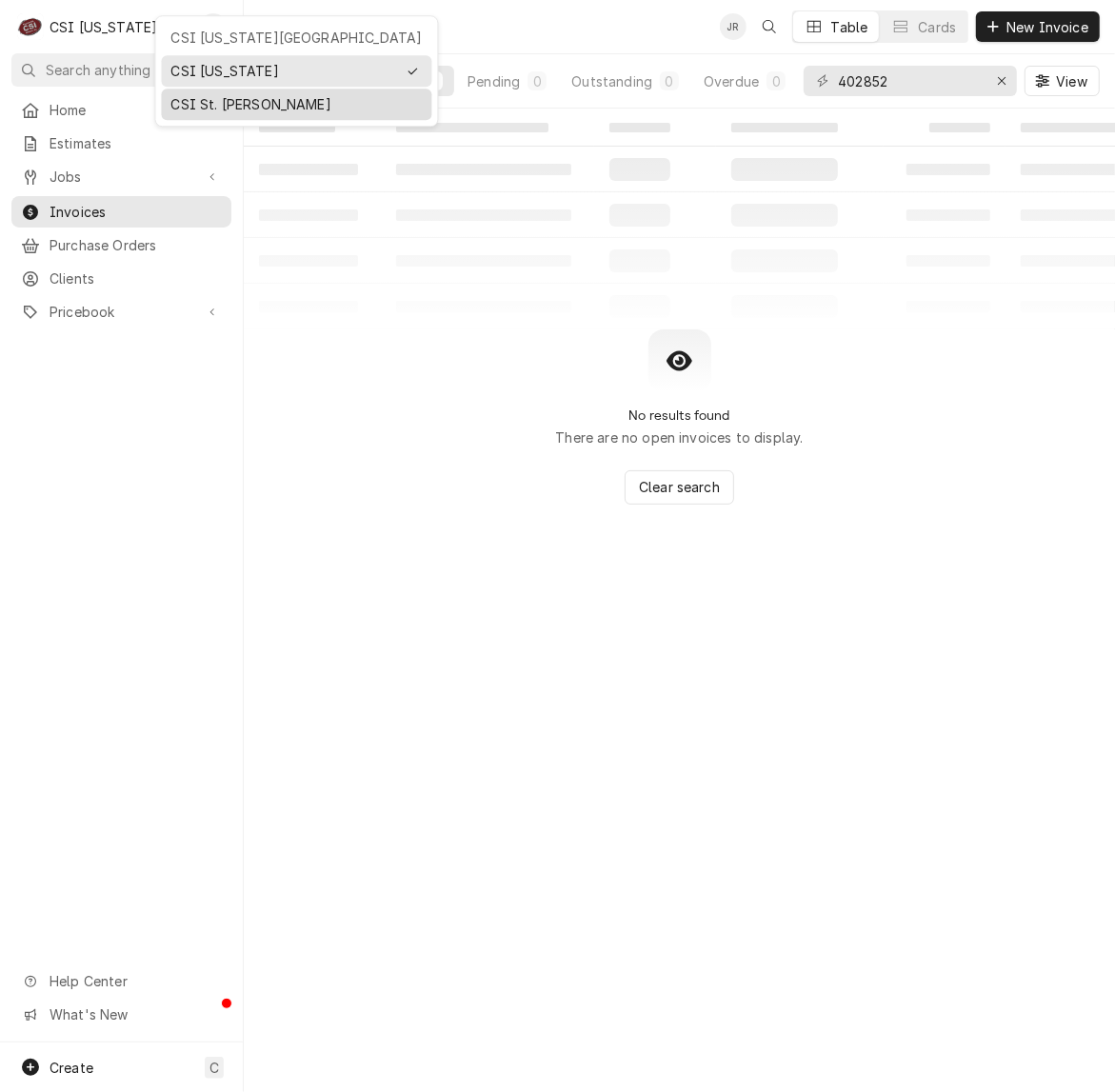
click at [228, 100] on div "CSI St. Louis" at bounding box center [297, 104] width 251 height 20
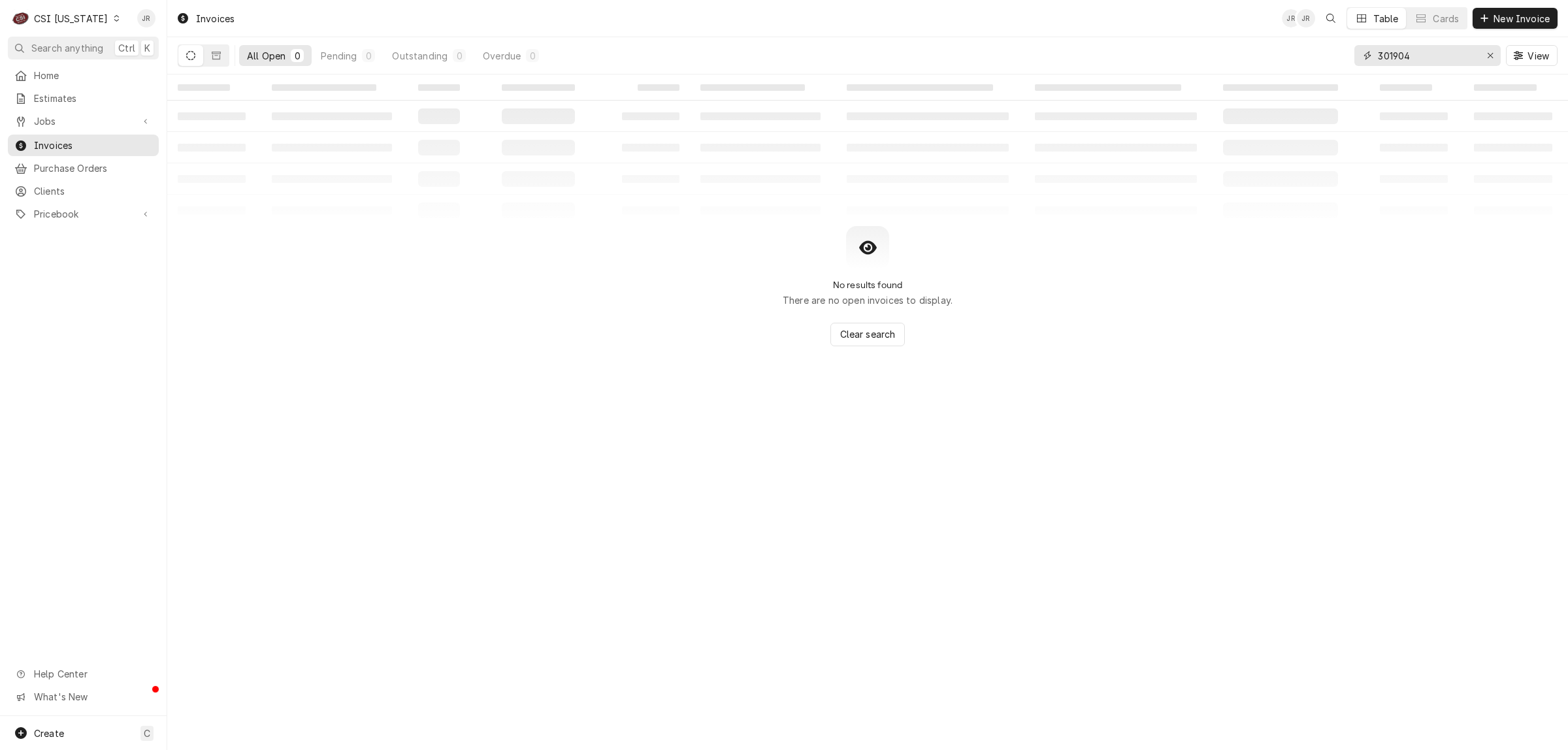
click at [1431, 60] on input "301904" at bounding box center [1427, 55] width 98 height 21
click at [1431, 59] on input "301904" at bounding box center [1427, 55] width 98 height 21
paste input "[URL][DOMAIN_NAME][US_STATE]"
type input "10156"
click at [63, 116] on span "Jobs" at bounding box center [83, 121] width 99 height 14
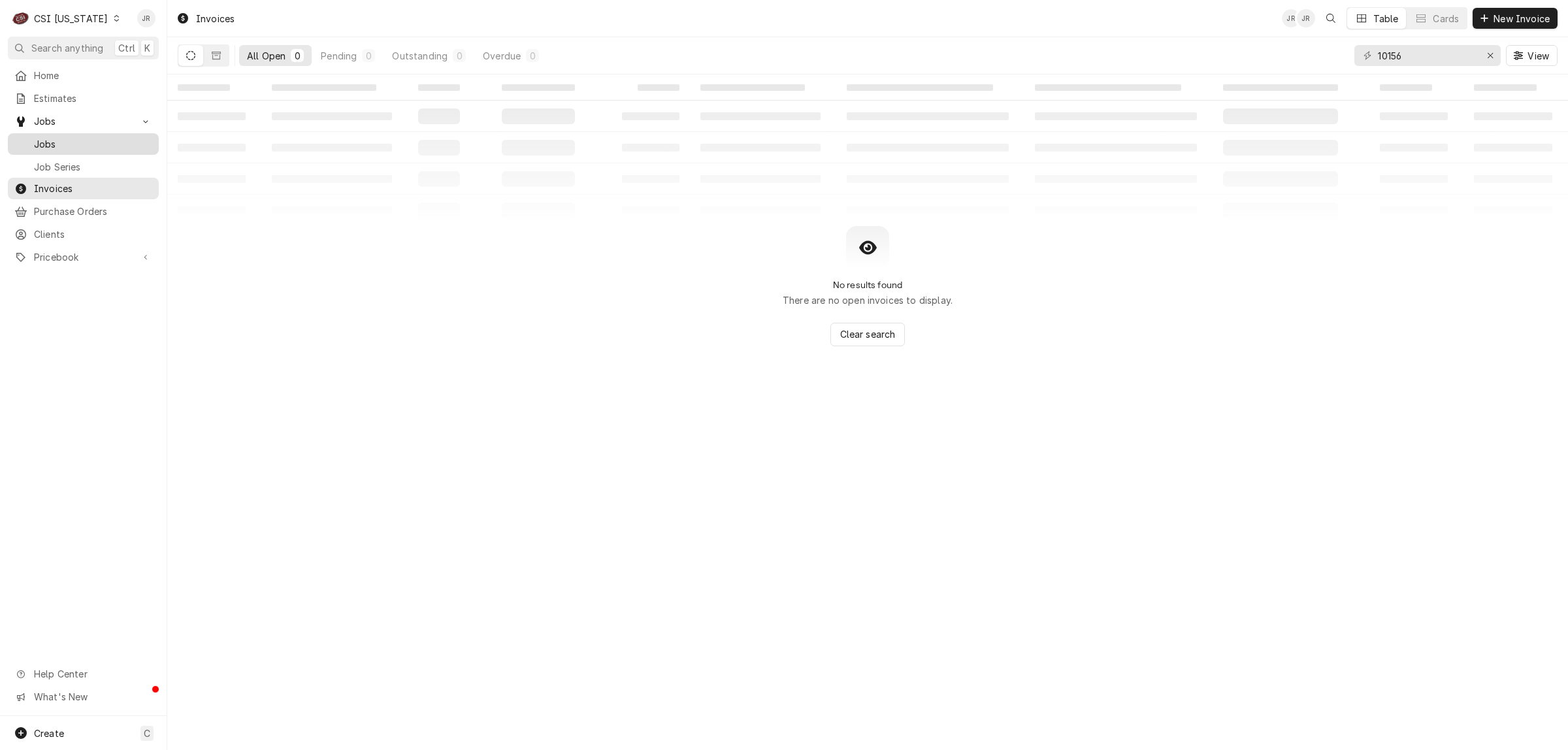
click at [44, 142] on span "Jobs" at bounding box center [93, 144] width 118 height 14
click at [1405, 37] on div "41685 View" at bounding box center [1456, 56] width 203 height 37
click at [1409, 64] on input "41685" at bounding box center [1427, 55] width 98 height 21
click at [1409, 63] on input "41685" at bounding box center [1427, 55] width 98 height 21
type input "10156"
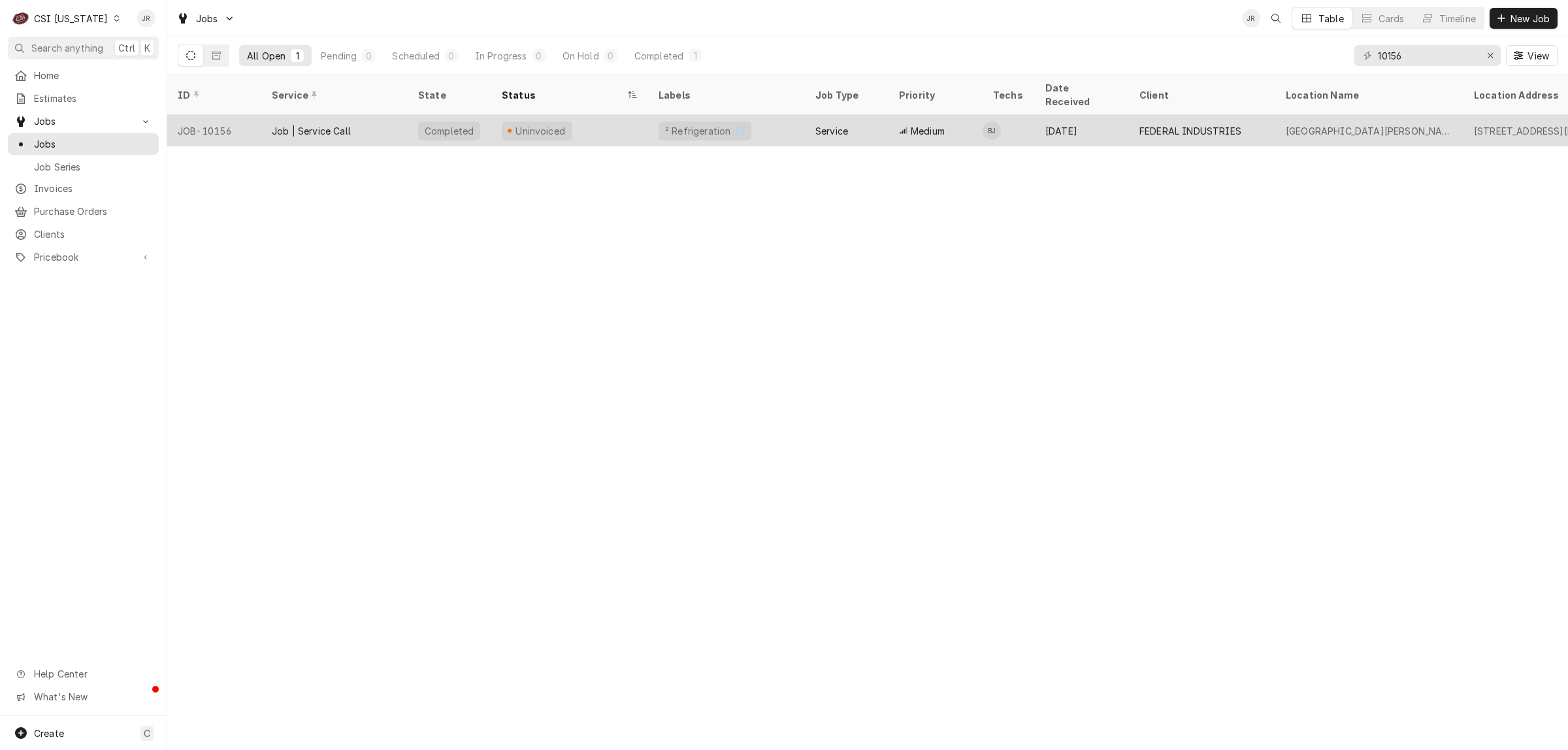
drag, startPoint x: 510, startPoint y: 99, endPoint x: 540, endPoint y: 113, distance: 33.1
click at [510, 103] on table "ID Service State Status Labels Job Type Priority Techs Date Received Client Loc…" at bounding box center [868, 110] width 1401 height 72
click at [638, 118] on div "Uninvoiced" at bounding box center [570, 131] width 157 height 31
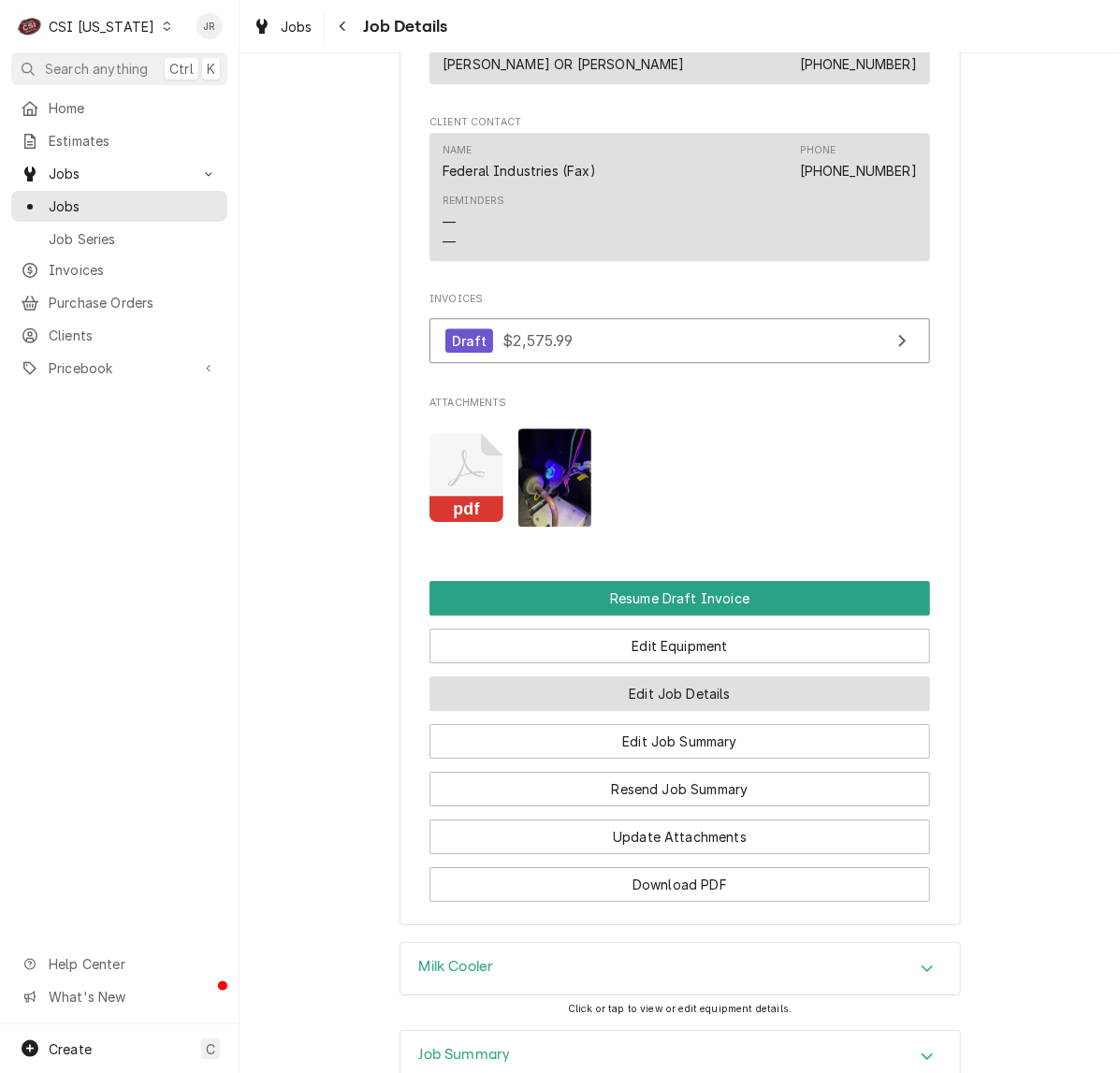
scroll to position [1682, 0]
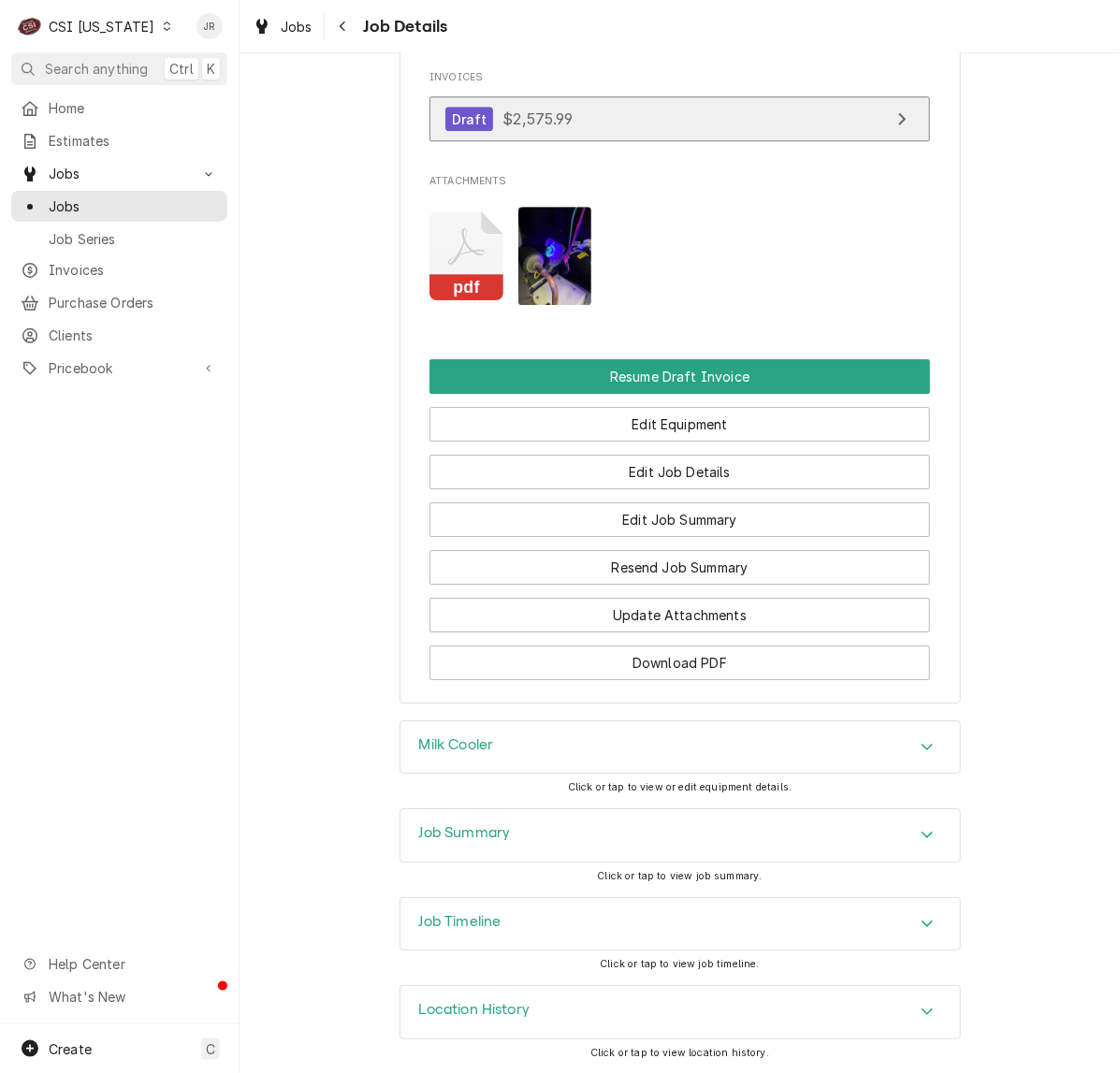
click at [653, 115] on link "Draft $2,575.99" at bounding box center [680, 119] width 501 height 46
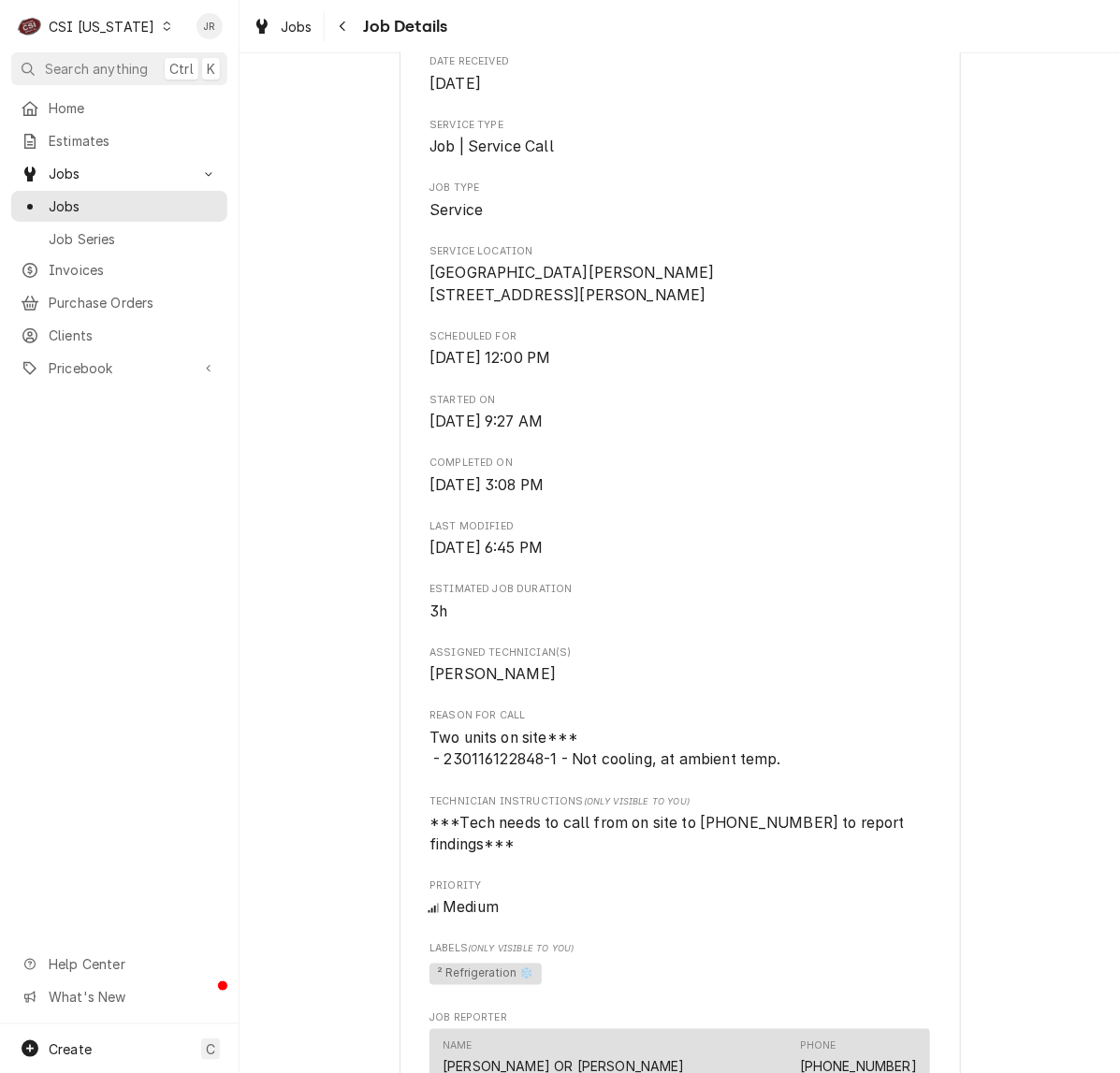
scroll to position [351, 0]
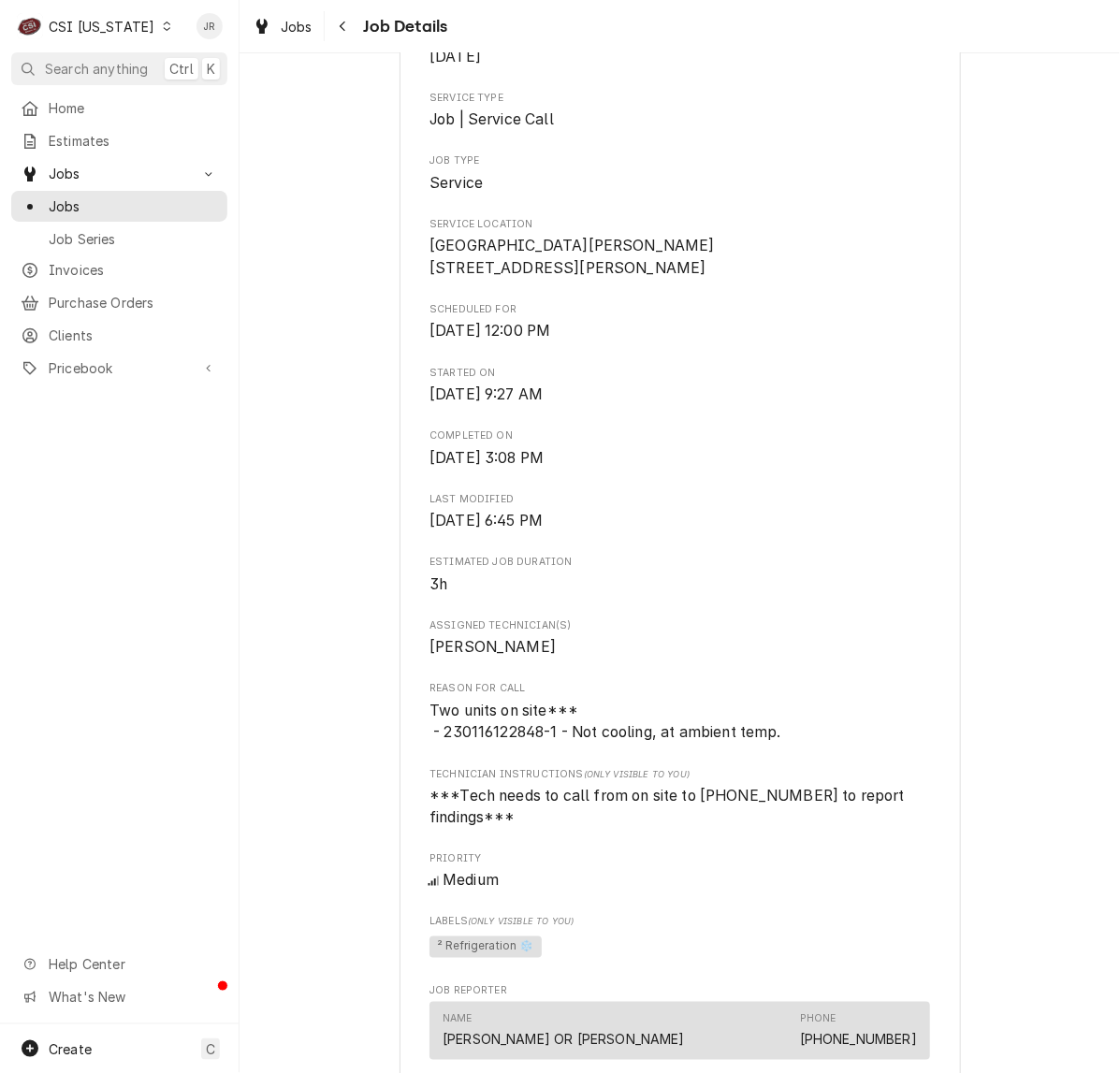
drag, startPoint x: 590, startPoint y: 292, endPoint x: 423, endPoint y: 268, distance: 168.7
click at [418, 260] on div "FEDERAL INDUSTRIES [GEOGRAPHIC_DATA][PERSON_NAME] / [STREET_ADDRESS][PERSON_NAM…" at bounding box center [680, 888] width 561 height 2239
copy span "[STREET_ADDRESS][PERSON_NAME]"
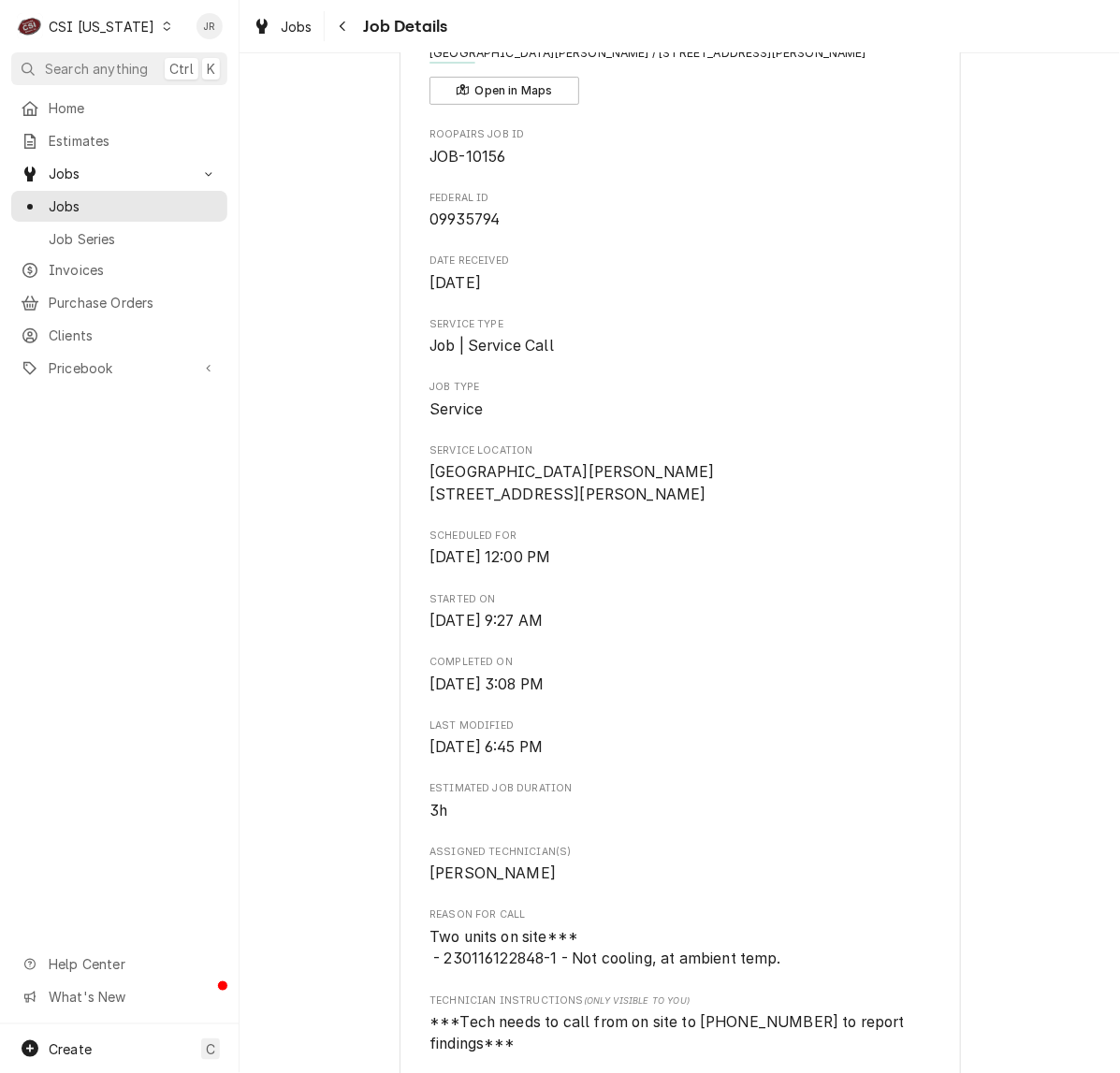
scroll to position [0, 0]
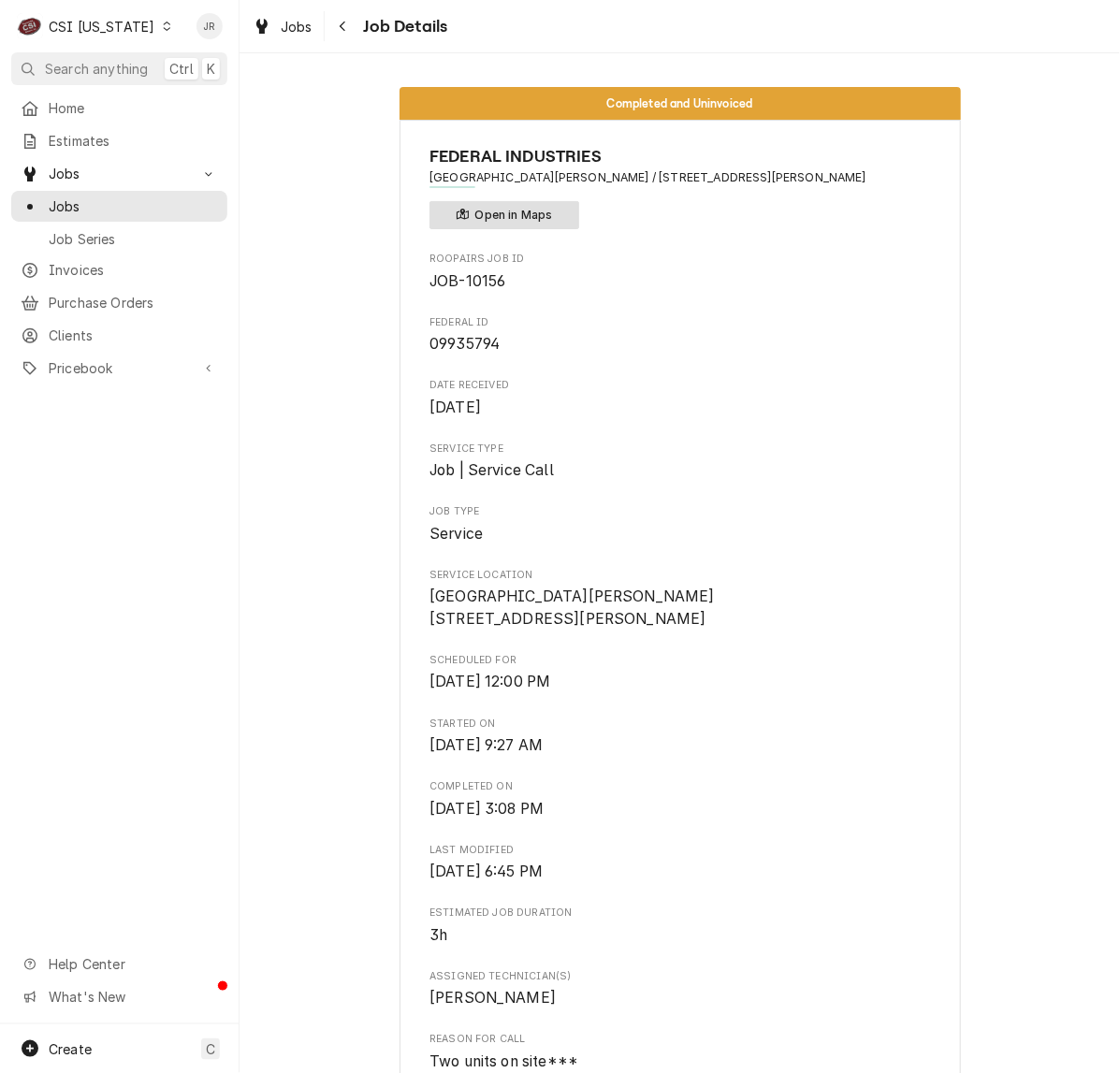
click at [515, 213] on button "Open in Maps" at bounding box center [505, 214] width 150 height 28
click at [769, 624] on span "[GEOGRAPHIC_DATA][PERSON_NAME] [STREET_ADDRESS][PERSON_NAME]" at bounding box center [680, 607] width 501 height 44
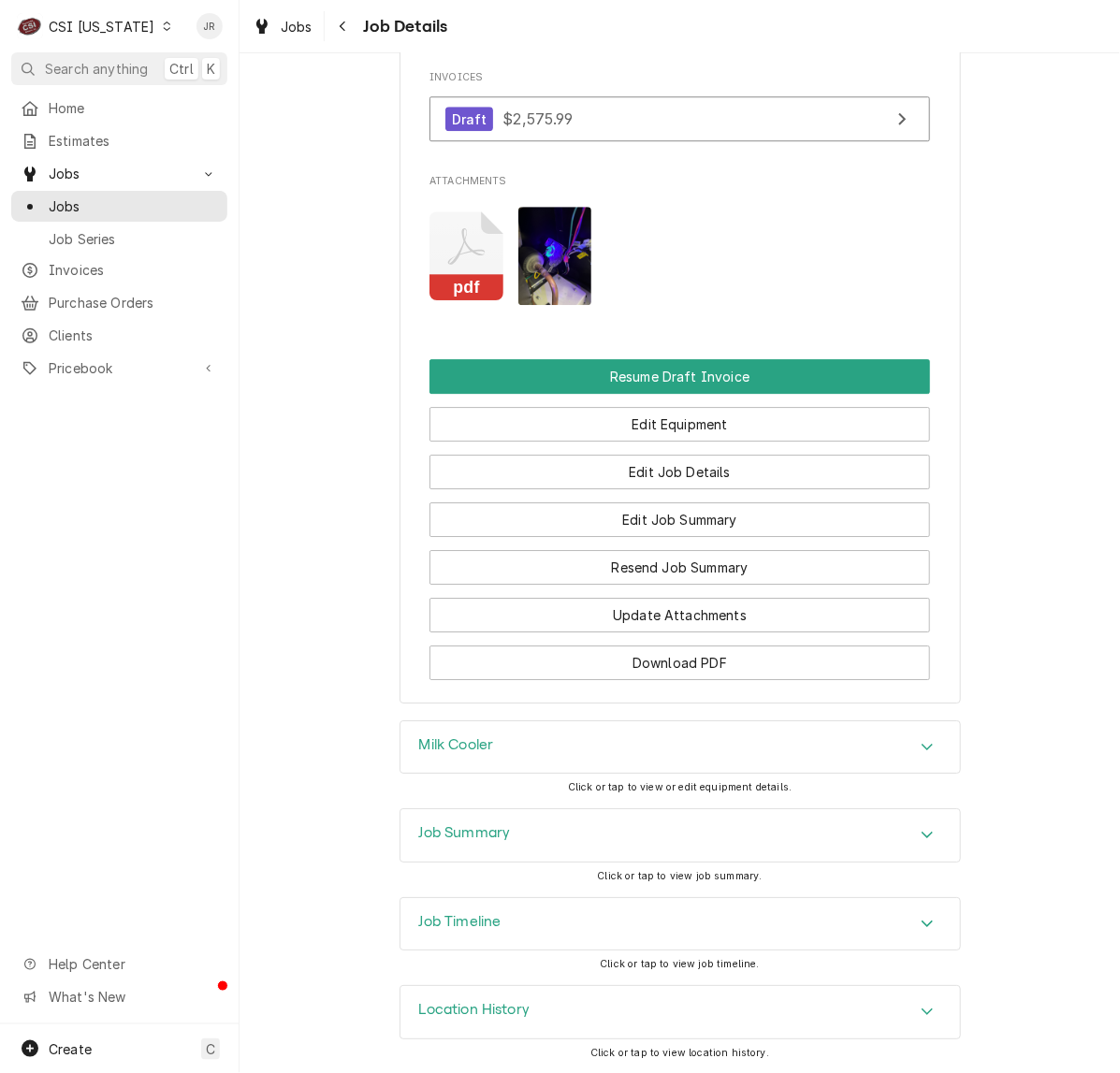
click at [442, 826] on h3 "Job Summary" at bounding box center [465, 833] width 92 height 18
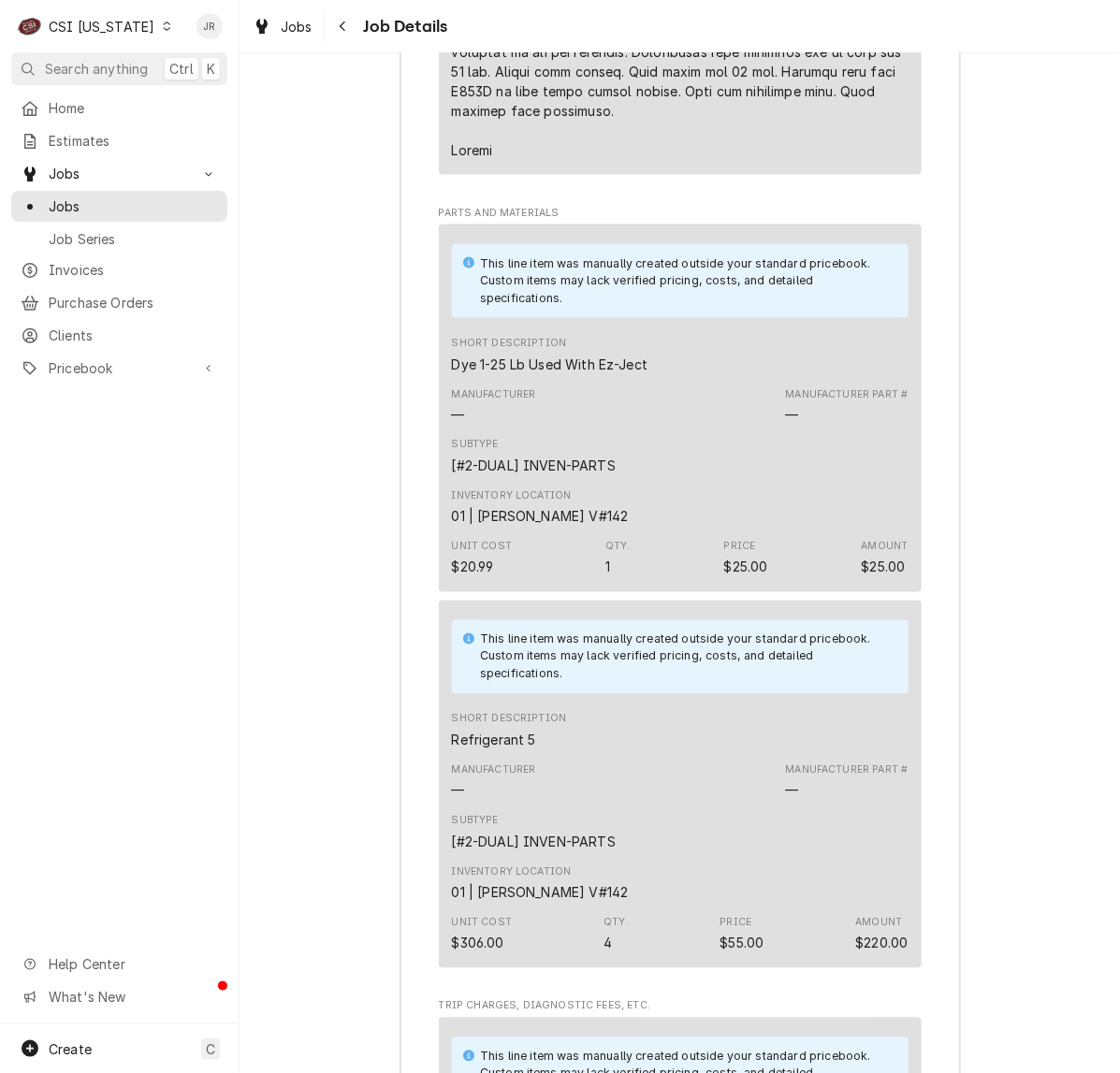
scroll to position [4589, 0]
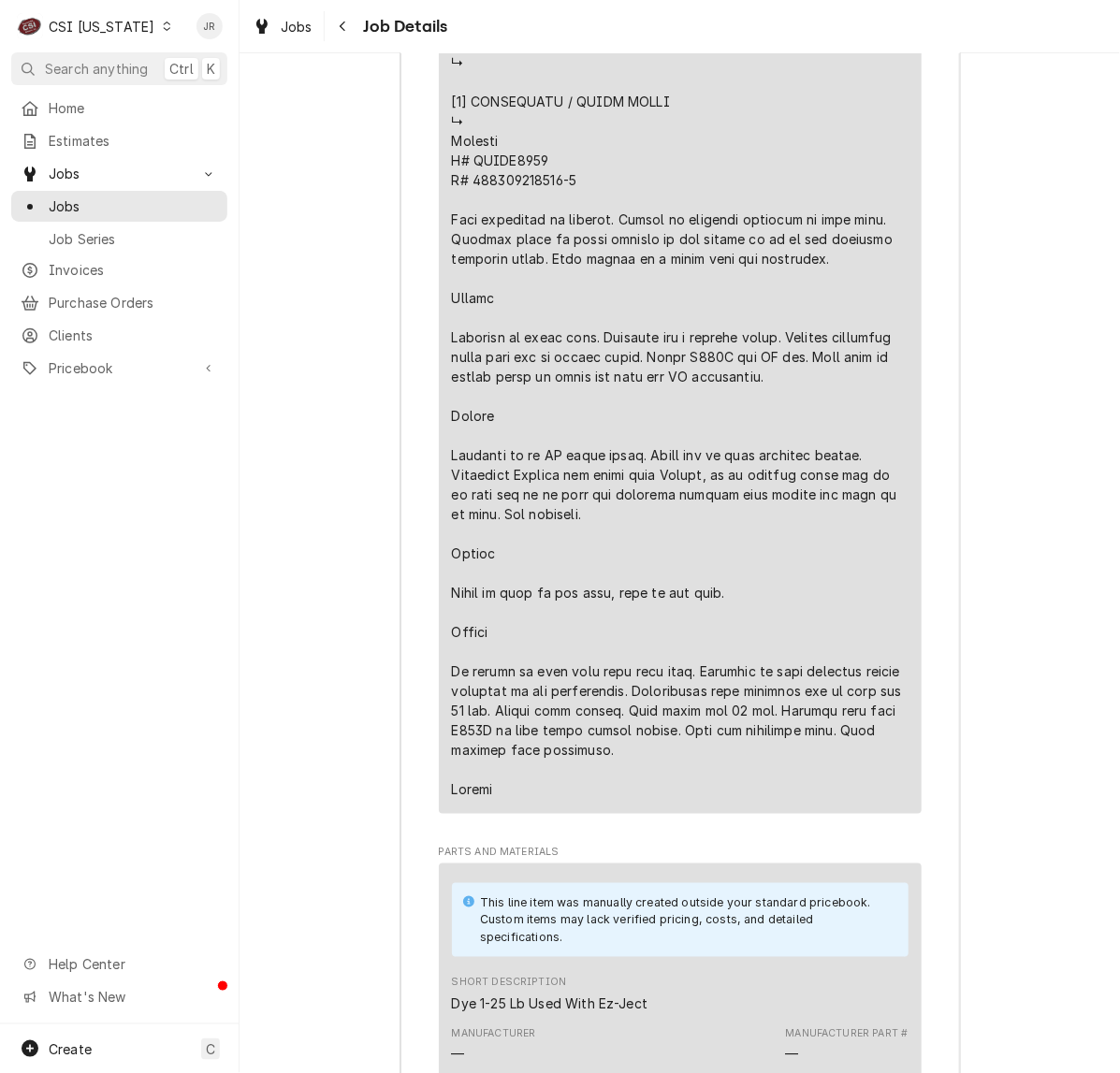
click at [71, 31] on div "CSI [US_STATE]" at bounding box center [101, 26] width 105 height 19
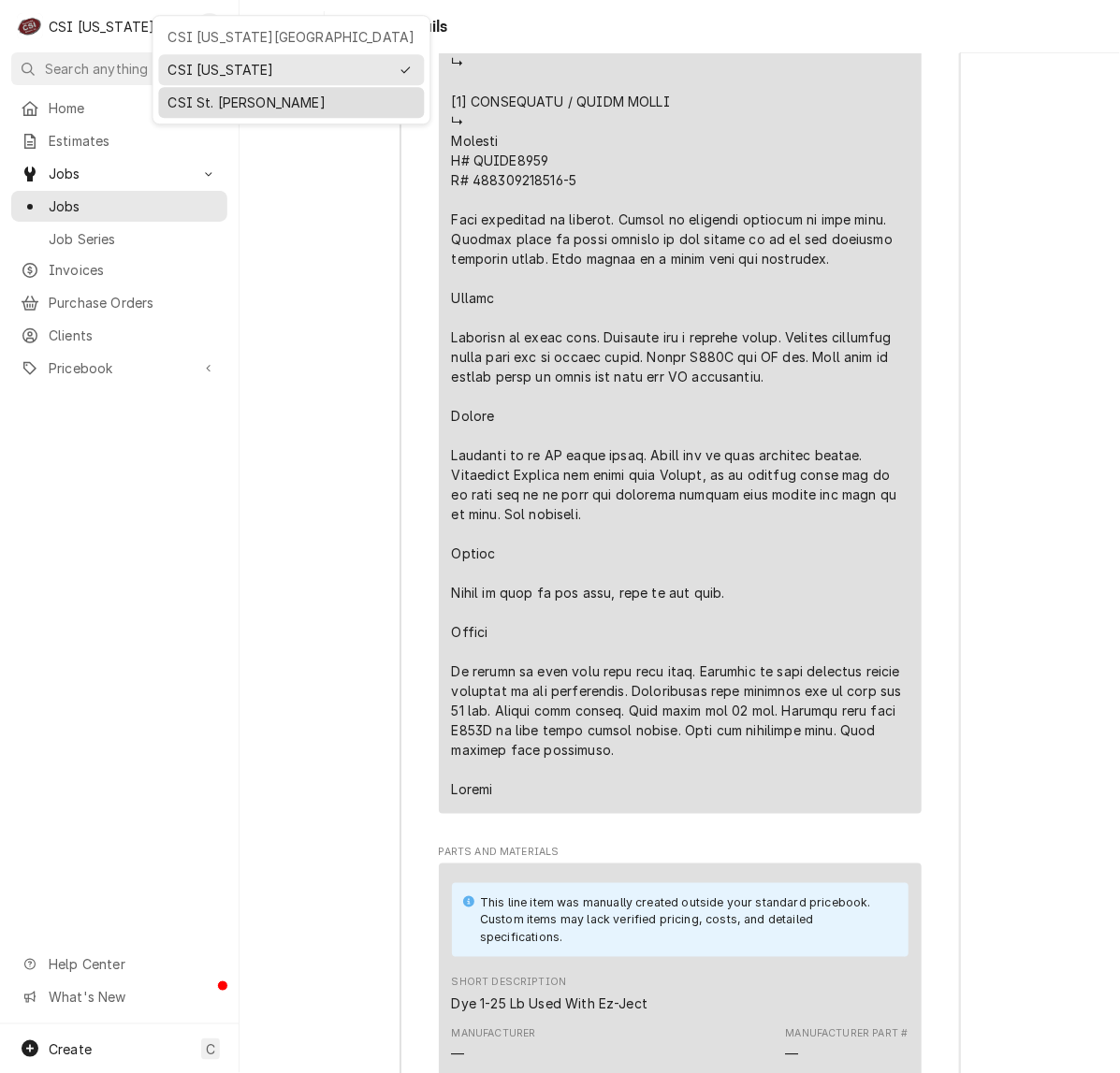
click at [197, 96] on div "CSI St. Louis" at bounding box center [291, 102] width 247 height 19
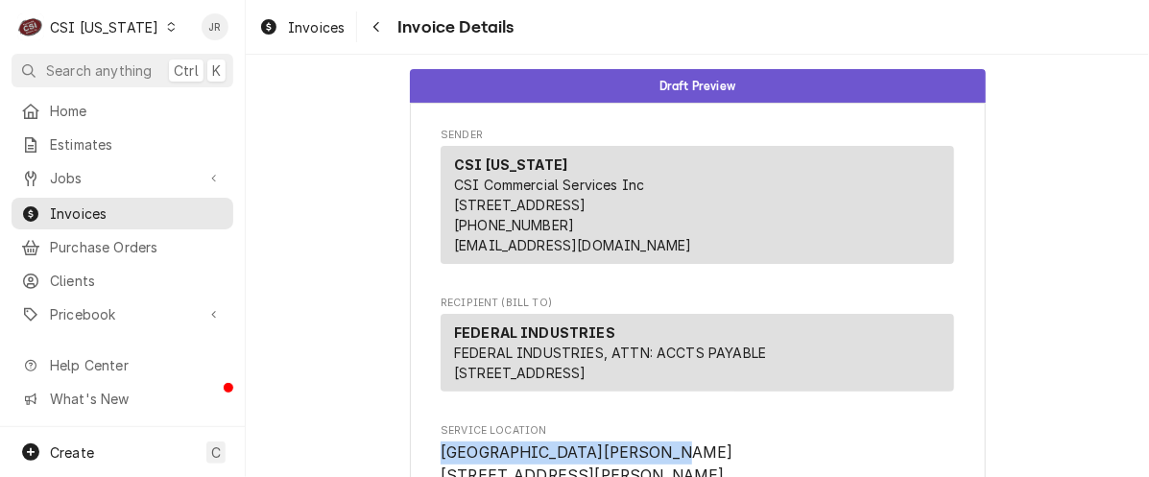
drag, startPoint x: 1044, startPoint y: 475, endPoint x: 1044, endPoint y: 490, distance: 14.4
click at [1044, 477] on html "C CSI [US_STATE] JR Search anything Ctrl K Home Estimates Jobs Jobs Job Series …" at bounding box center [574, 238] width 1149 height 477
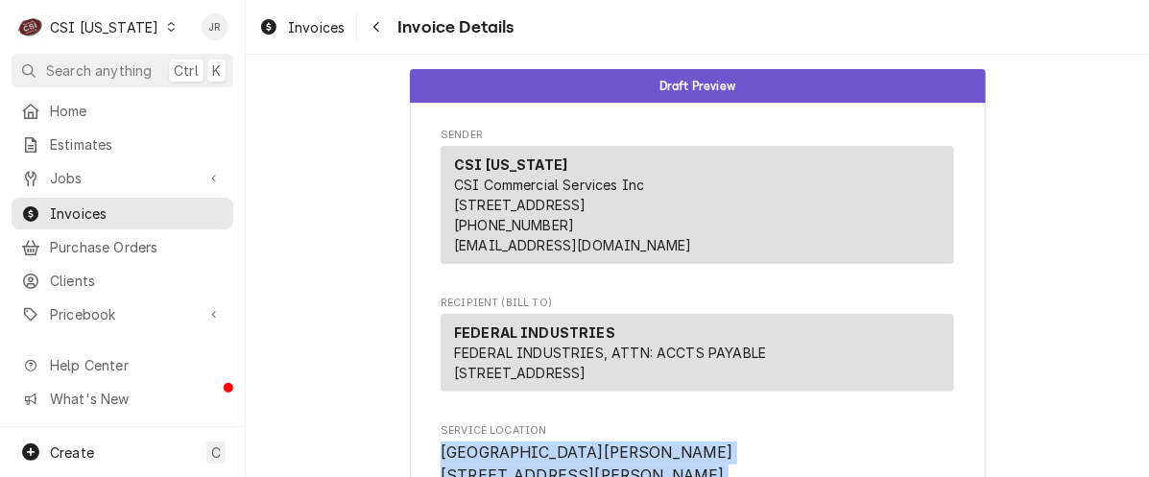
drag, startPoint x: 1052, startPoint y: 476, endPoint x: 1128, endPoint y: 917, distance: 447.1
click at [1128, 477] on html "C CSI Kentucky JR Search anything Ctrl K Home Estimates Jobs Jobs Job Series In…" at bounding box center [574, 238] width 1149 height 477
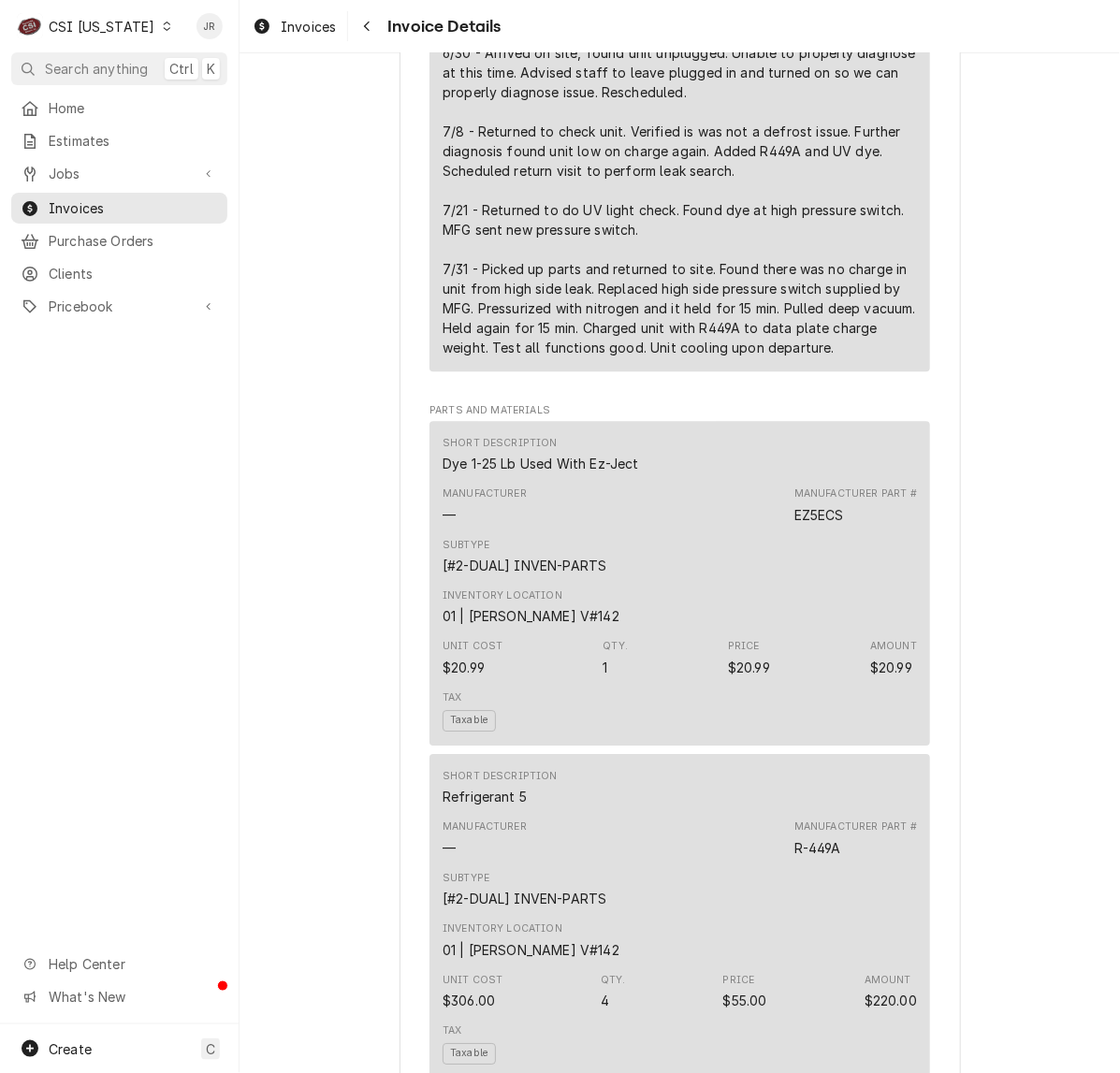
scroll to position [1403, 0]
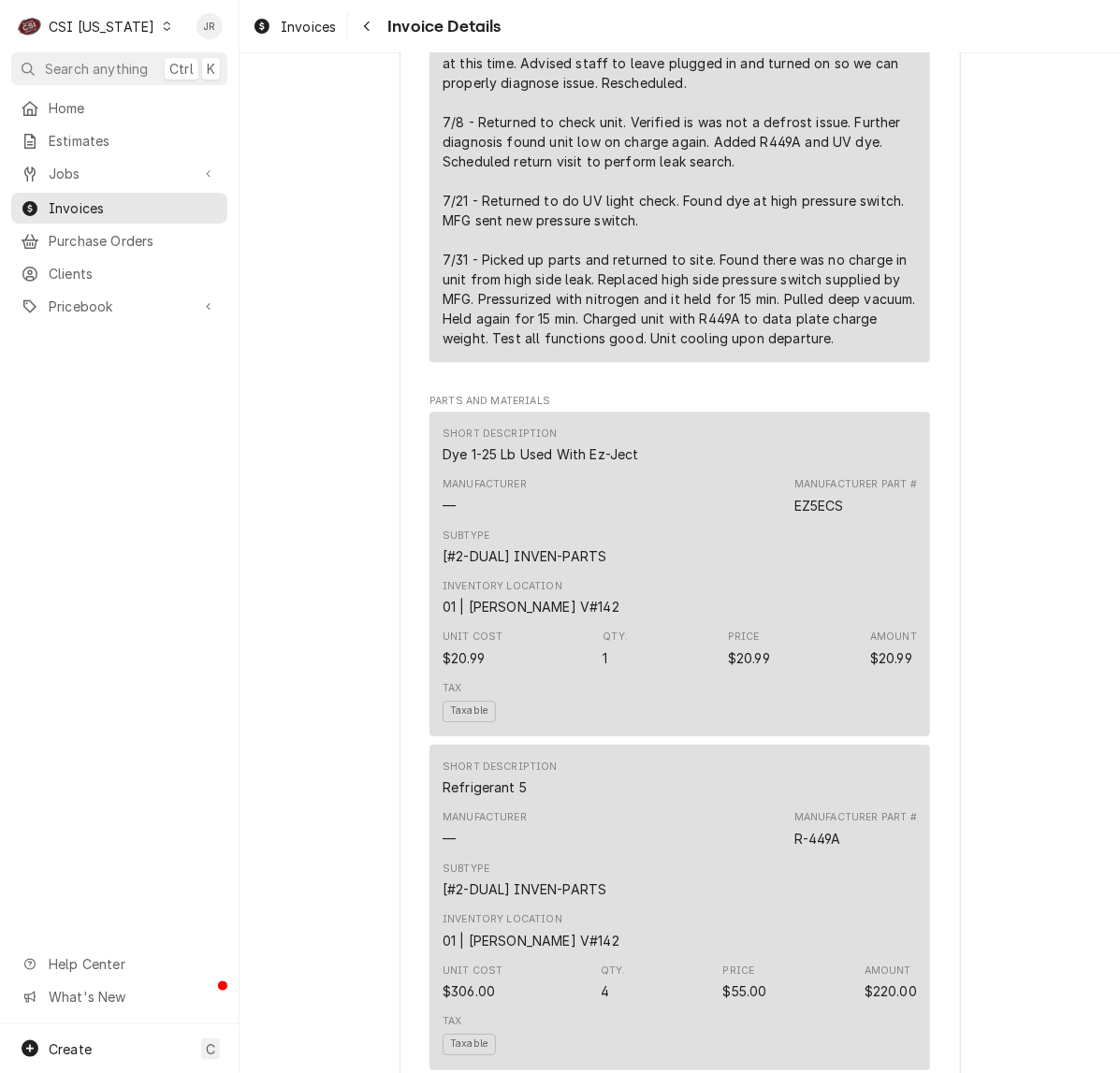
click at [894, 370] on div "Short Description 1-Labor (Service) | Standard | Incurred Subtype [#1-SALE] LAB…" at bounding box center [680, 17] width 501 height 707
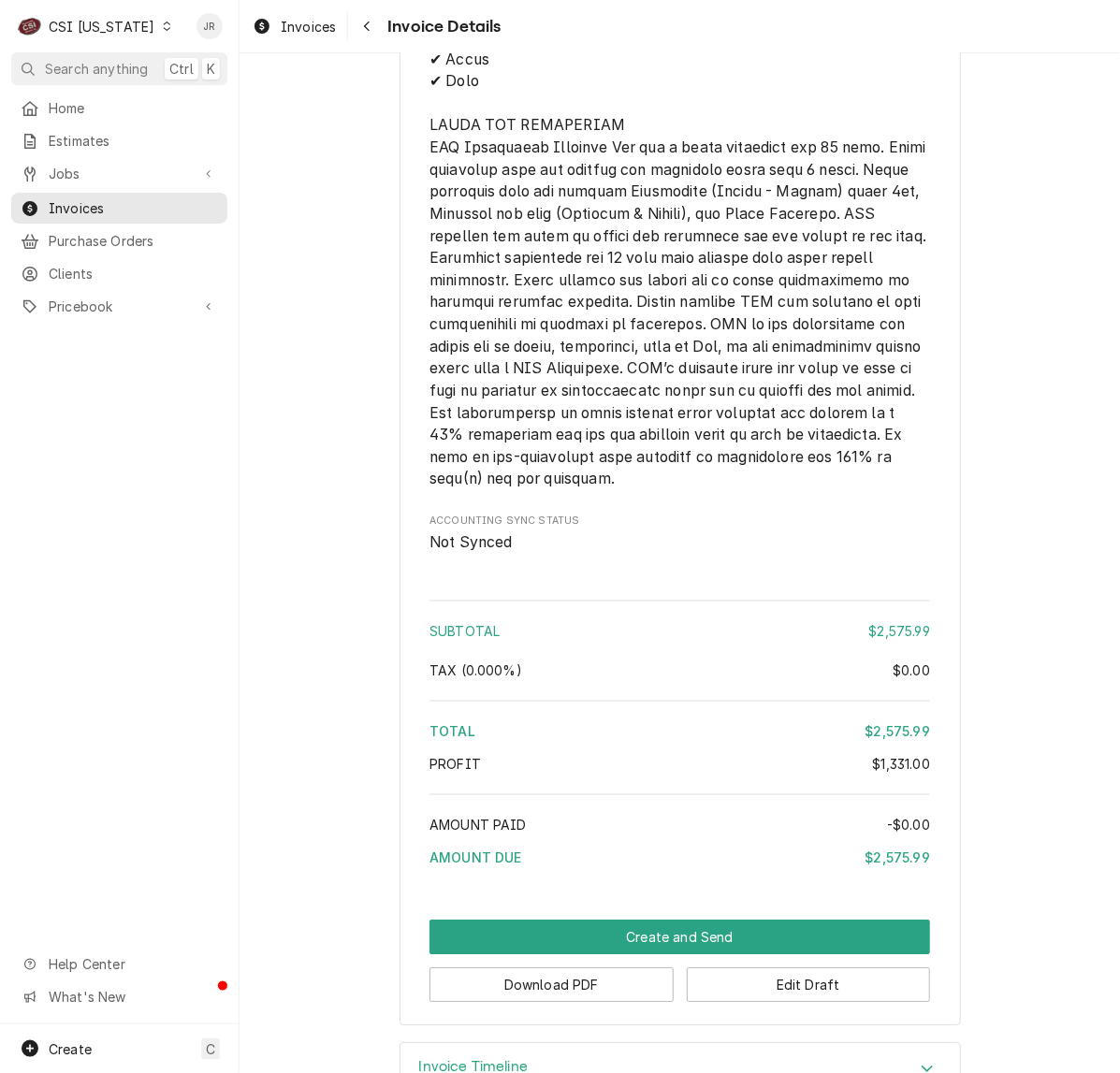
scroll to position [3797, 0]
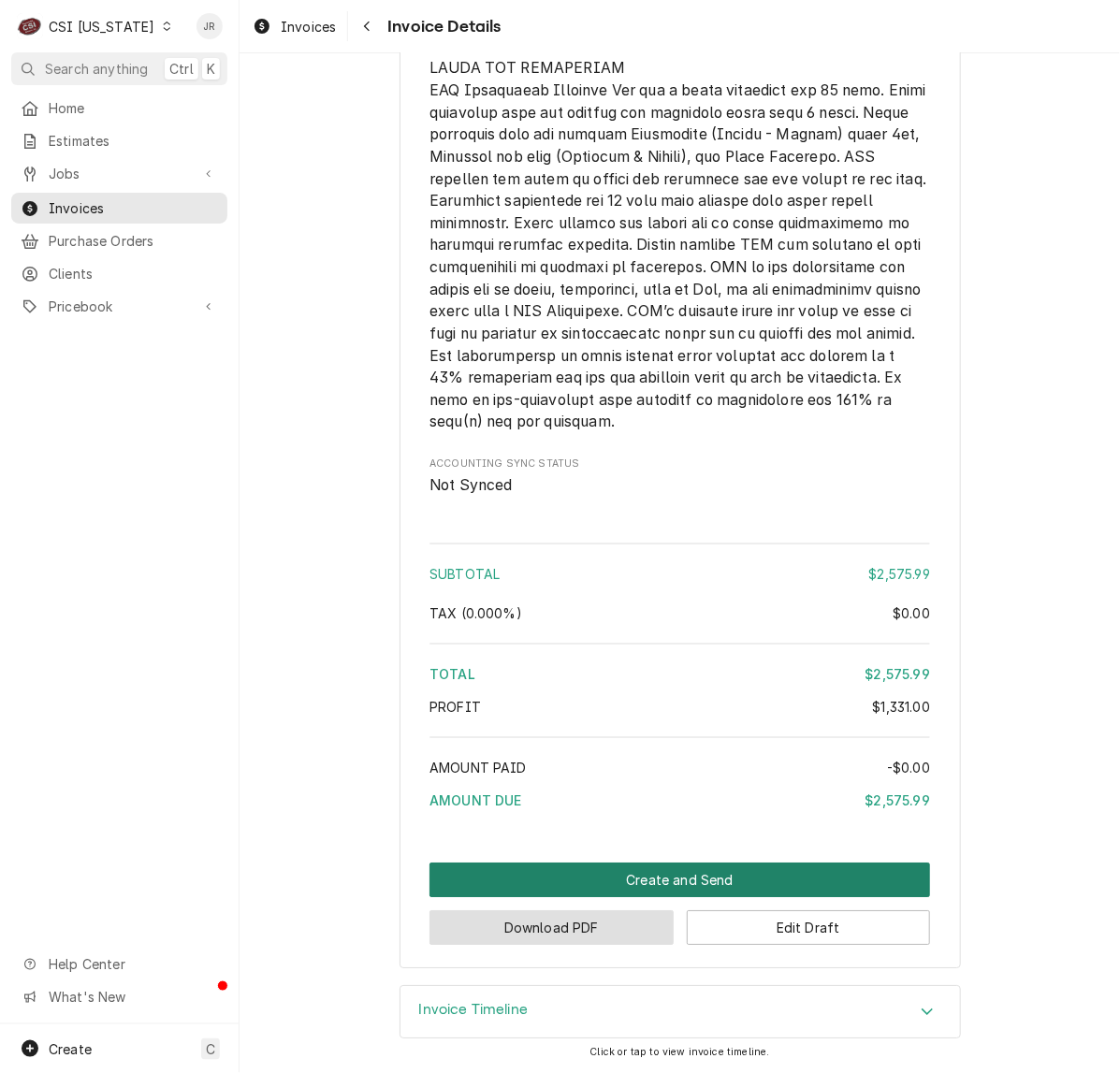
drag, startPoint x: 559, startPoint y: 917, endPoint x: 857, endPoint y: 863, distance: 302.9
click at [857, 863] on div "Create and Send Download PDF Edit Draft" at bounding box center [680, 903] width 501 height 82
click at [856, 877] on button "Create and Send" at bounding box center [680, 880] width 501 height 35
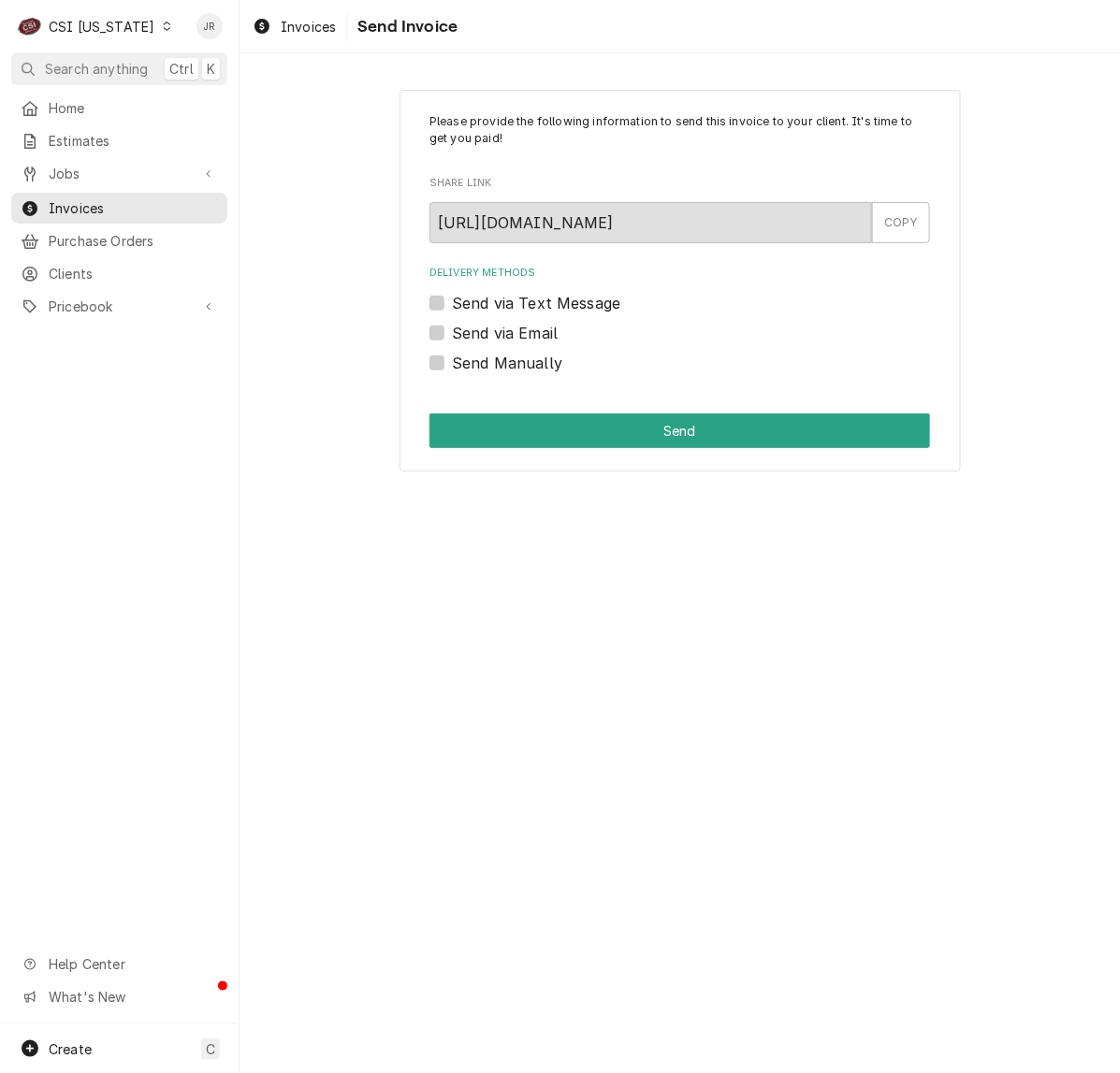
click at [452, 364] on label "Send Manually" at bounding box center [507, 363] width 110 height 22
click at [452, 364] on input "Send Manually" at bounding box center [703, 372] width 501 height 41
checkbox input "true"
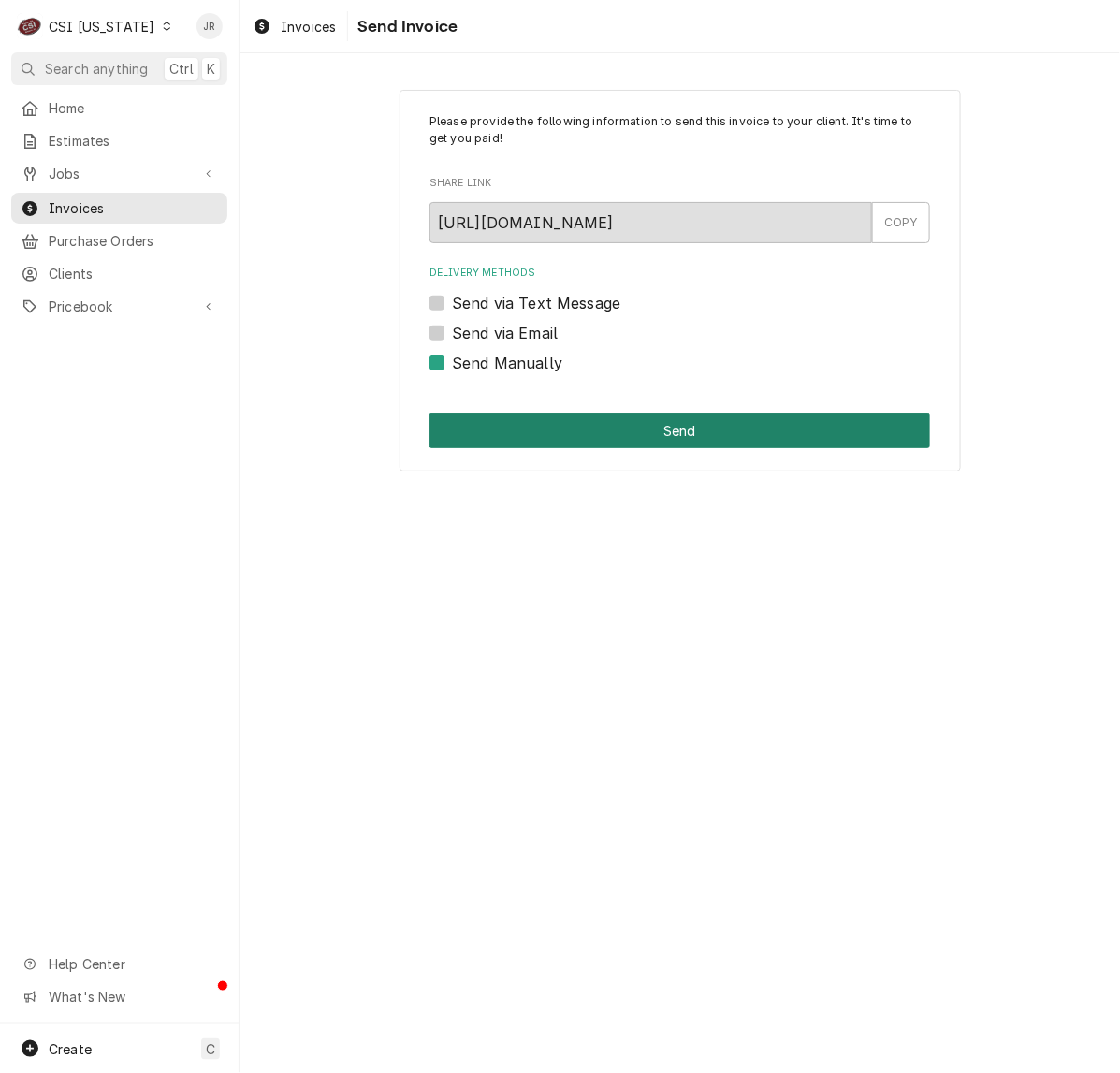
click at [637, 440] on button "Send" at bounding box center [680, 431] width 501 height 35
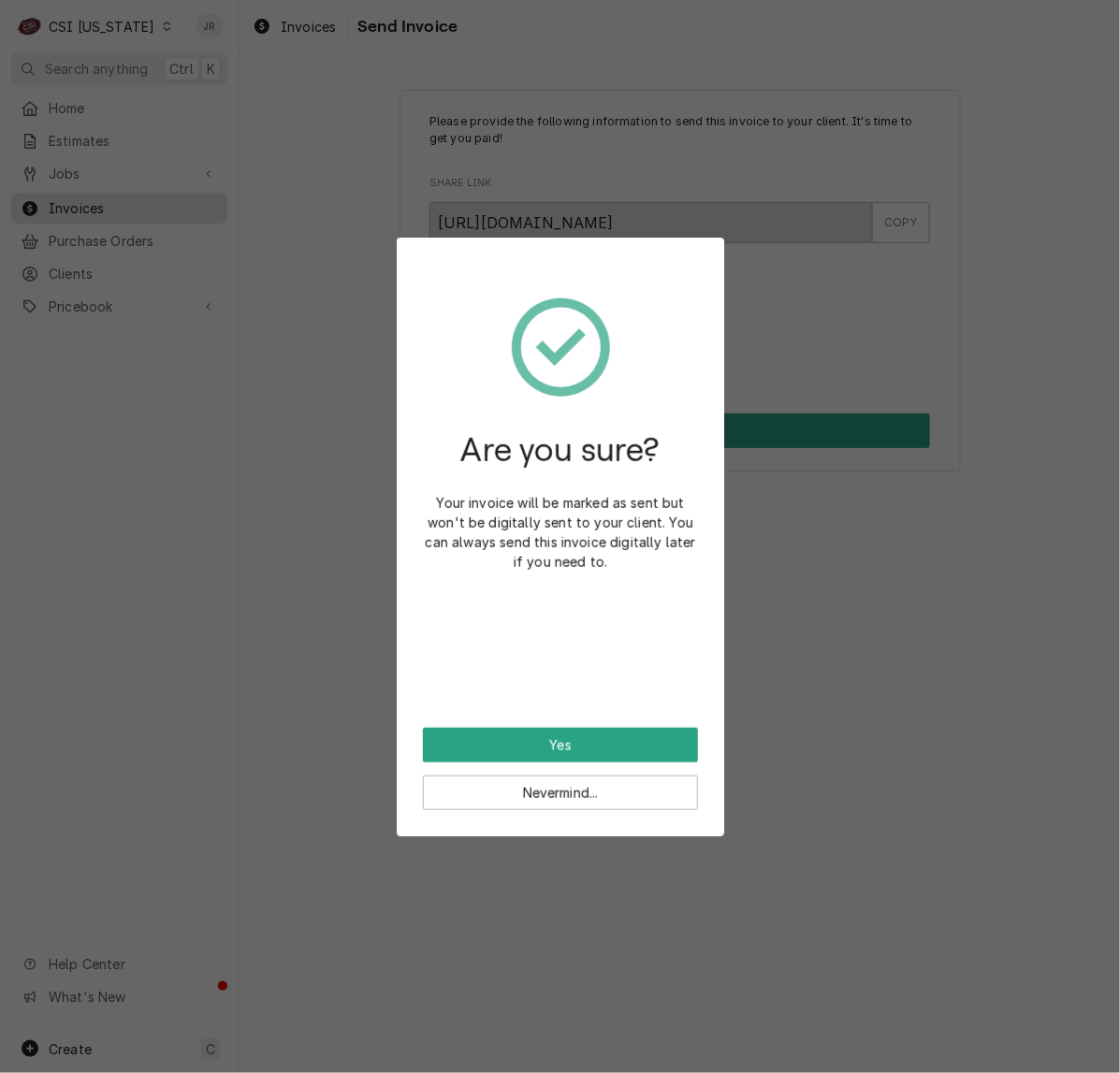
click at [600, 718] on div "Are you sure? Your invoice will be marked as sent but won't be digitally sent t…" at bounding box center [560, 496] width 275 height 464
click at [599, 731] on button "Yes" at bounding box center [560, 746] width 275 height 35
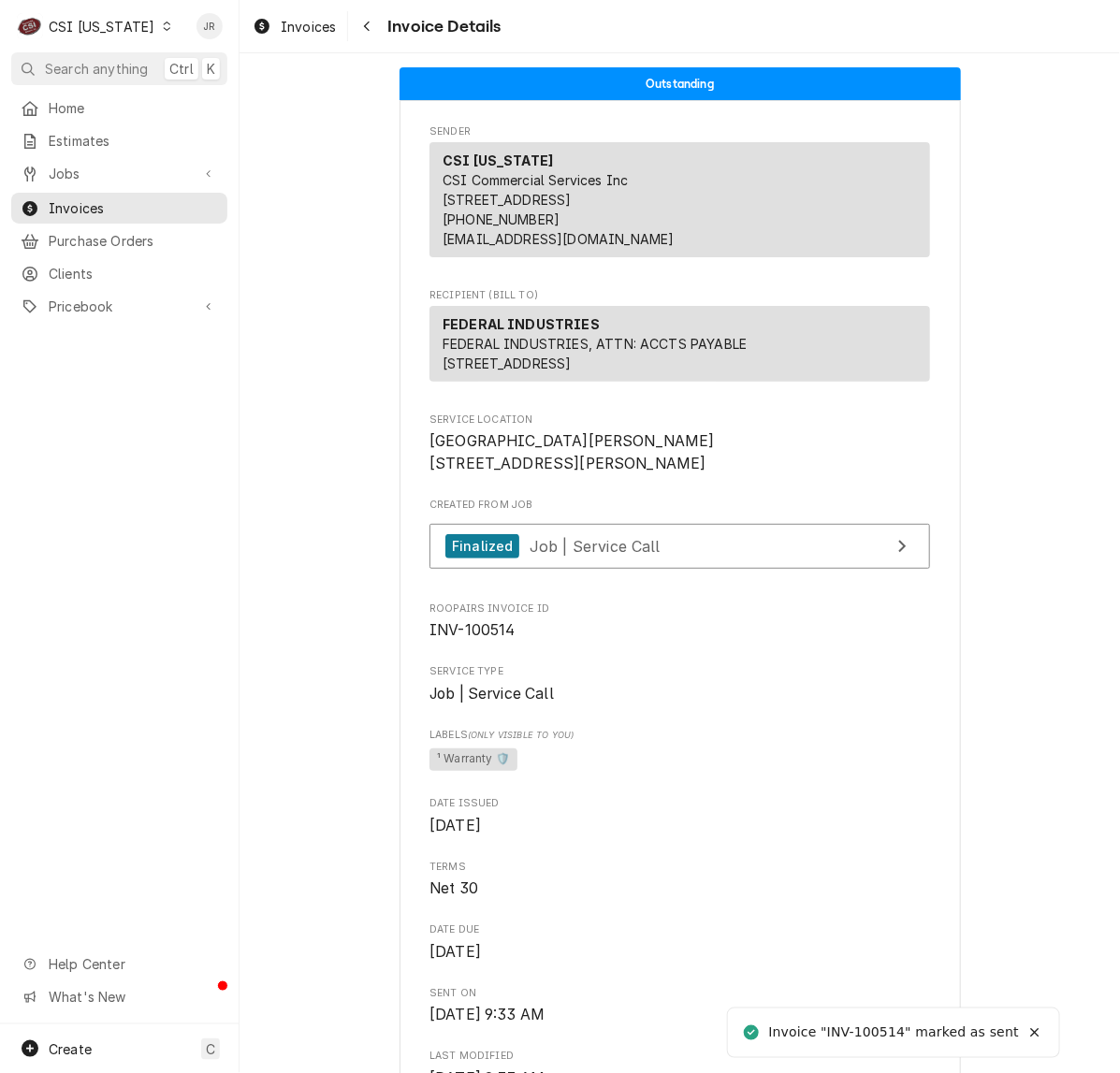
click at [870, 1027] on div "Invoice "INV-100514" marked as sent" at bounding box center [894, 1032] width 251 height 19
click at [872, 1027] on div "Invoice "INV-100514" marked as sent" at bounding box center [894, 1032] width 251 height 19
copy div "100514"
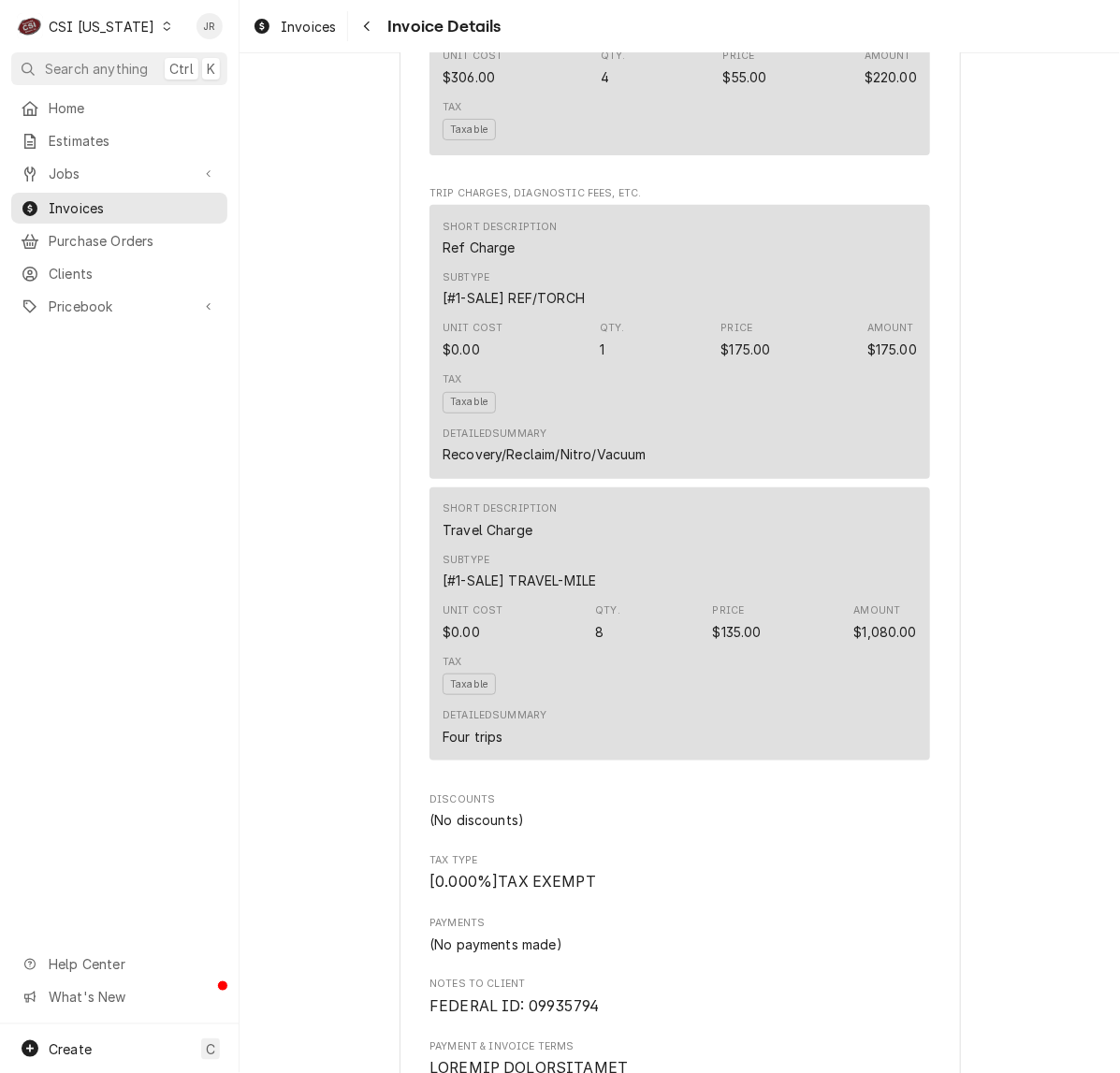
scroll to position [2456, 0]
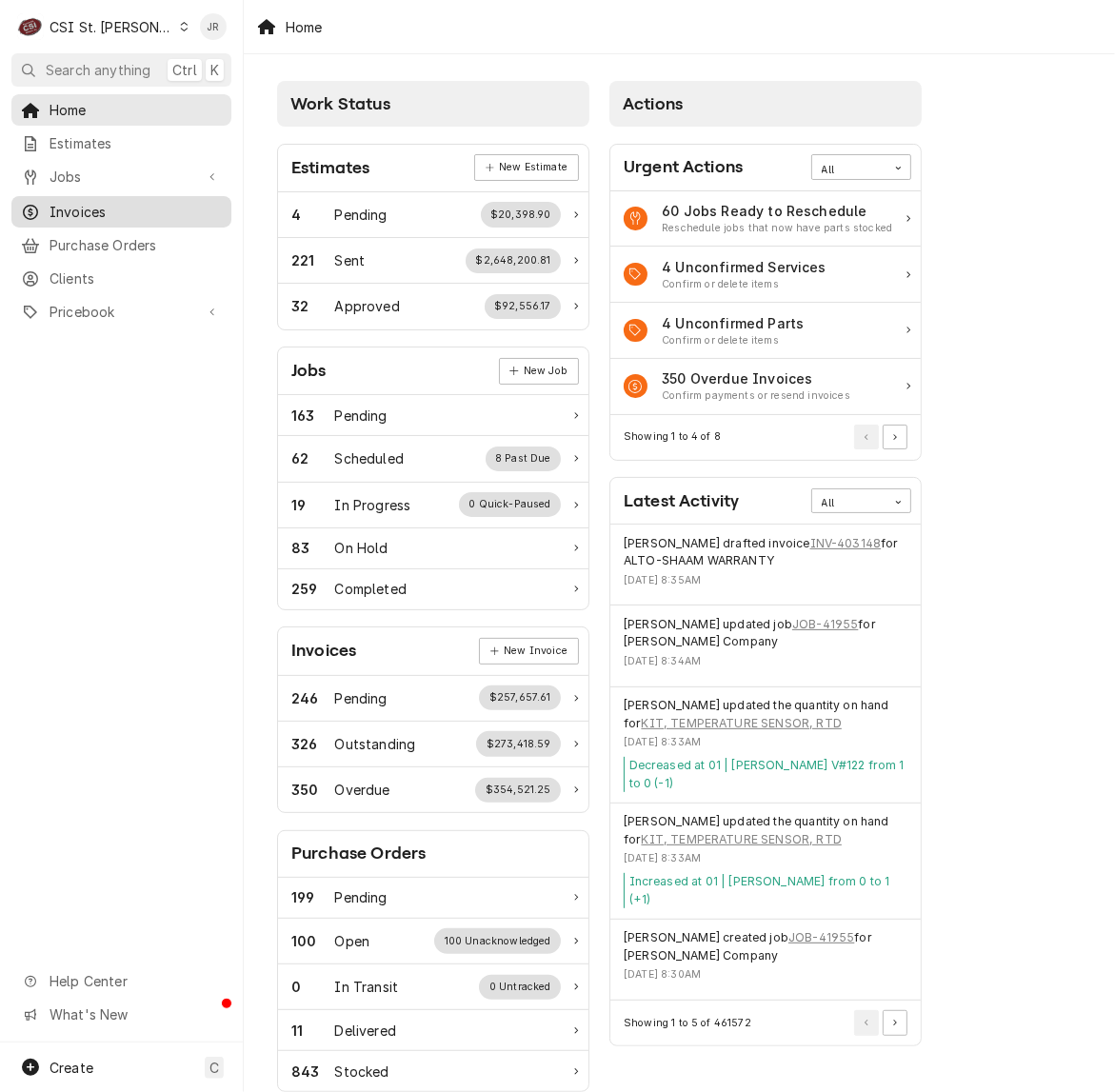
click at [103, 209] on span "Invoices" at bounding box center [136, 212] width 173 height 20
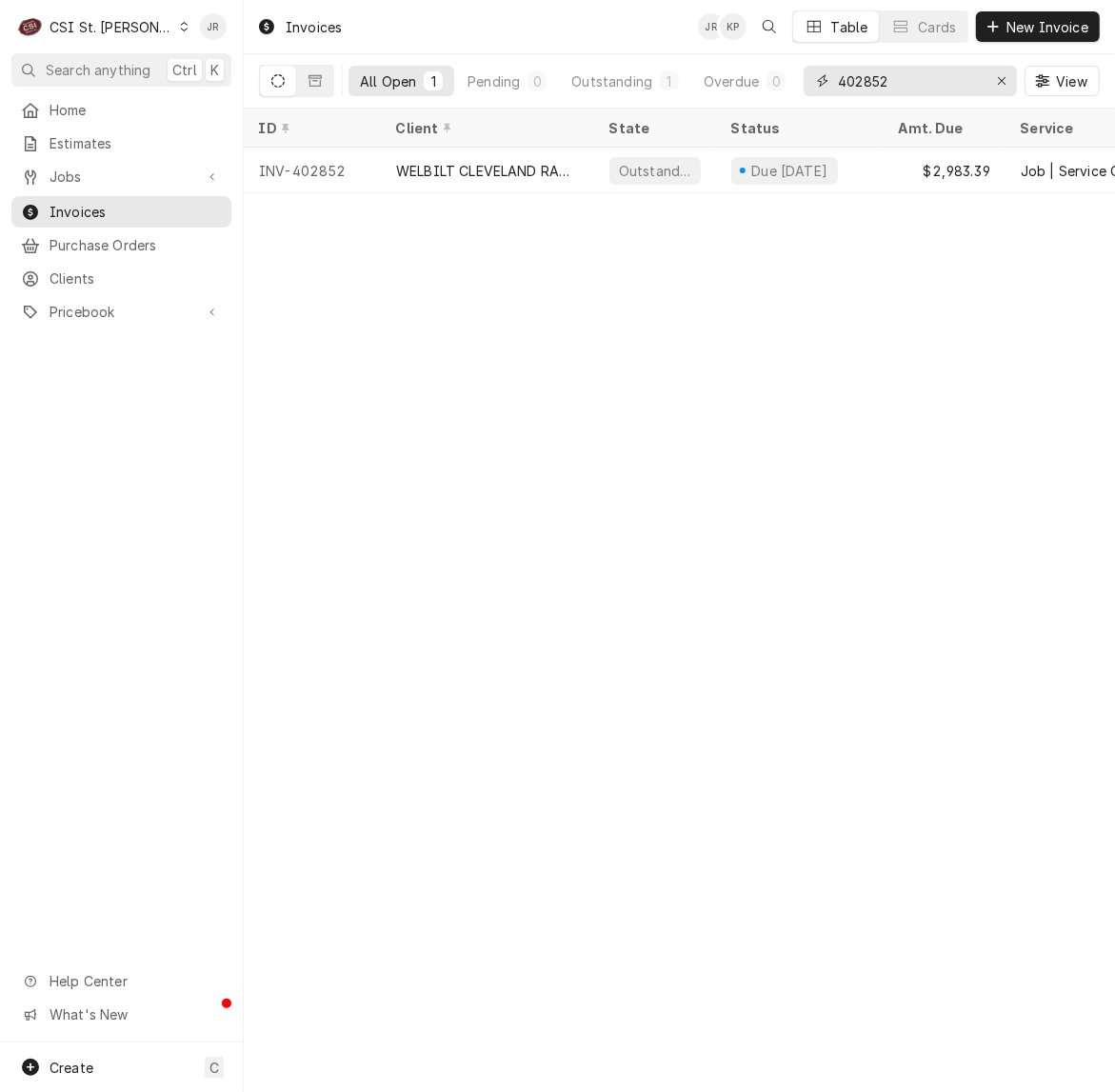
click at [910, 83] on input "402852" at bounding box center [910, 80] width 143 height 31
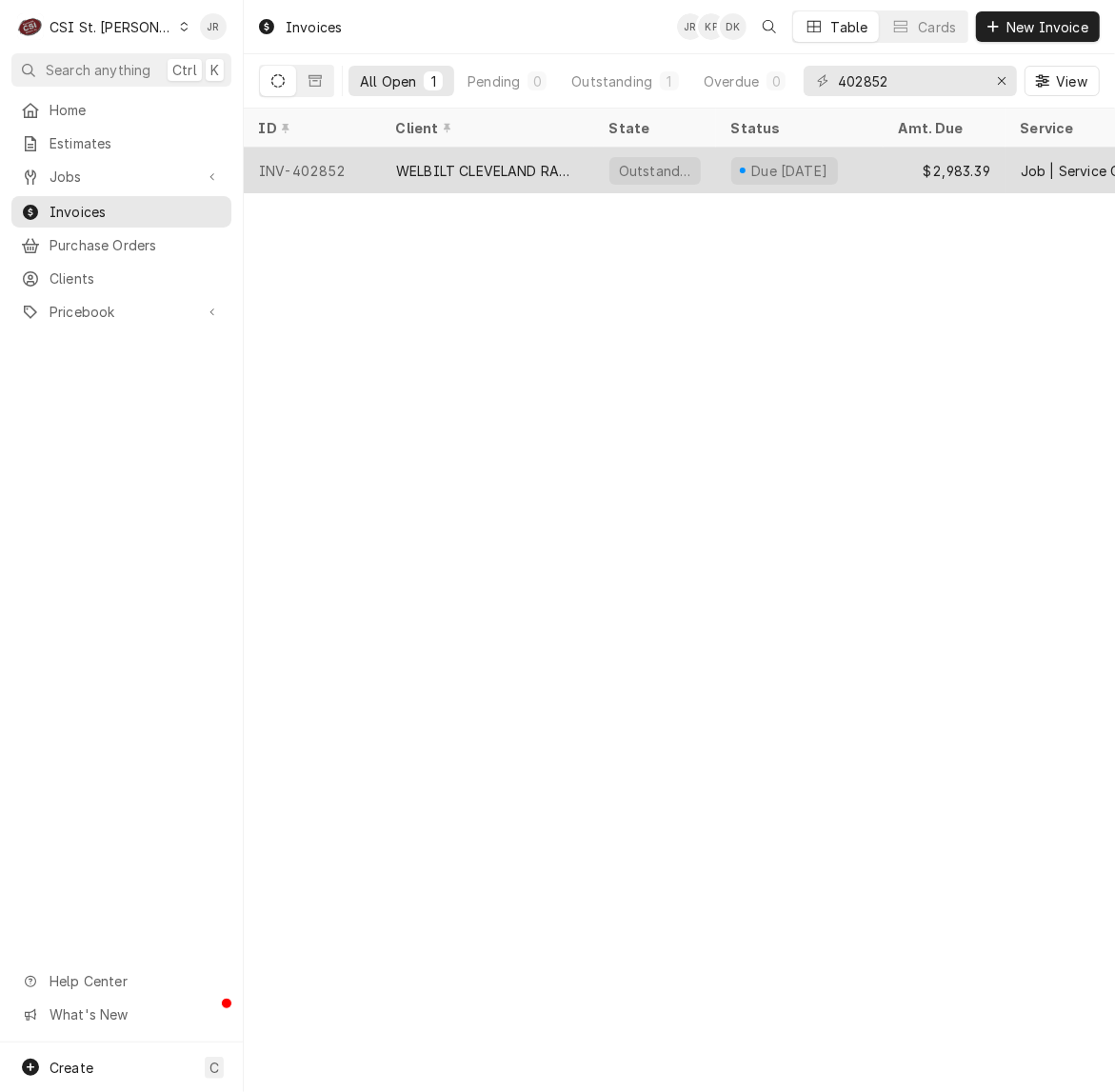
click at [467, 163] on div "WELBILT CLEVELAND RANGE" at bounding box center [487, 171] width 183 height 20
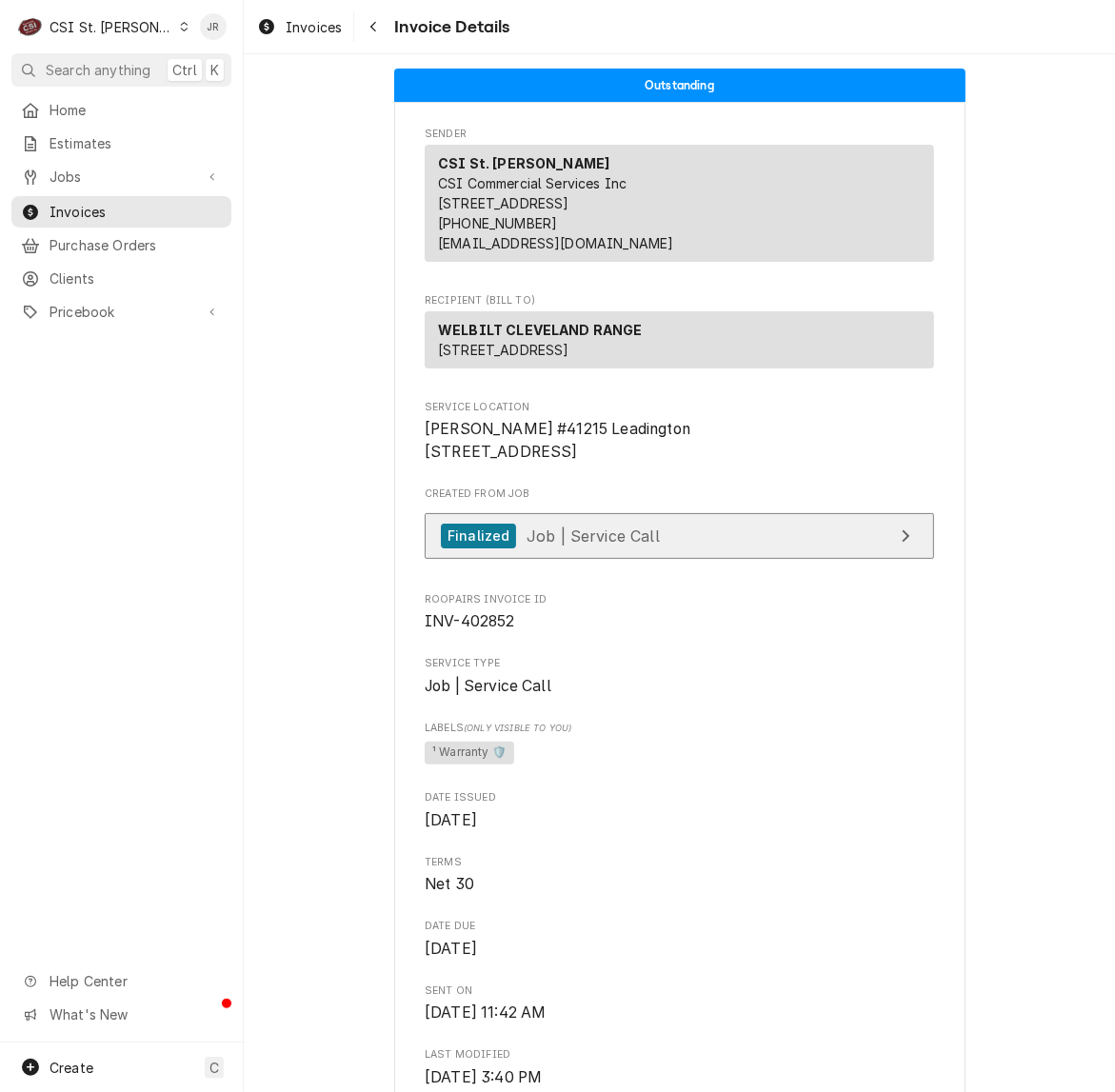
click at [828, 559] on link "Finalized Job | Service Call" at bounding box center [680, 536] width 510 height 47
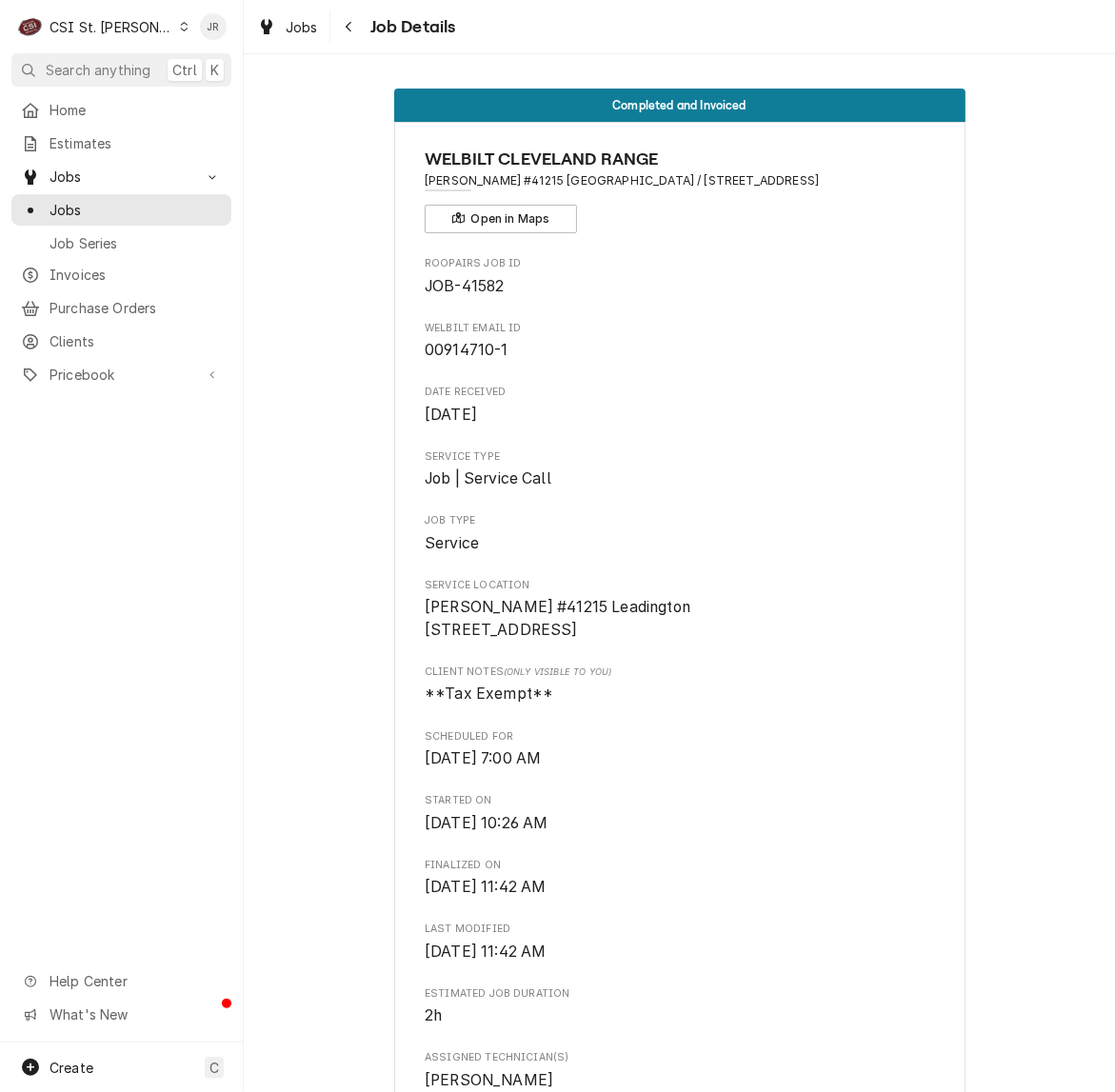
click at [469, 278] on span "JOB-41582" at bounding box center [464, 286] width 79 height 18
click at [467, 278] on span "JOB-41582" at bounding box center [464, 286] width 79 height 18
copy span "41582"
click at [651, 353] on span "00914710-1" at bounding box center [680, 350] width 510 height 23
drag, startPoint x: 510, startPoint y: 343, endPoint x: 422, endPoint y: 345, distance: 88.0
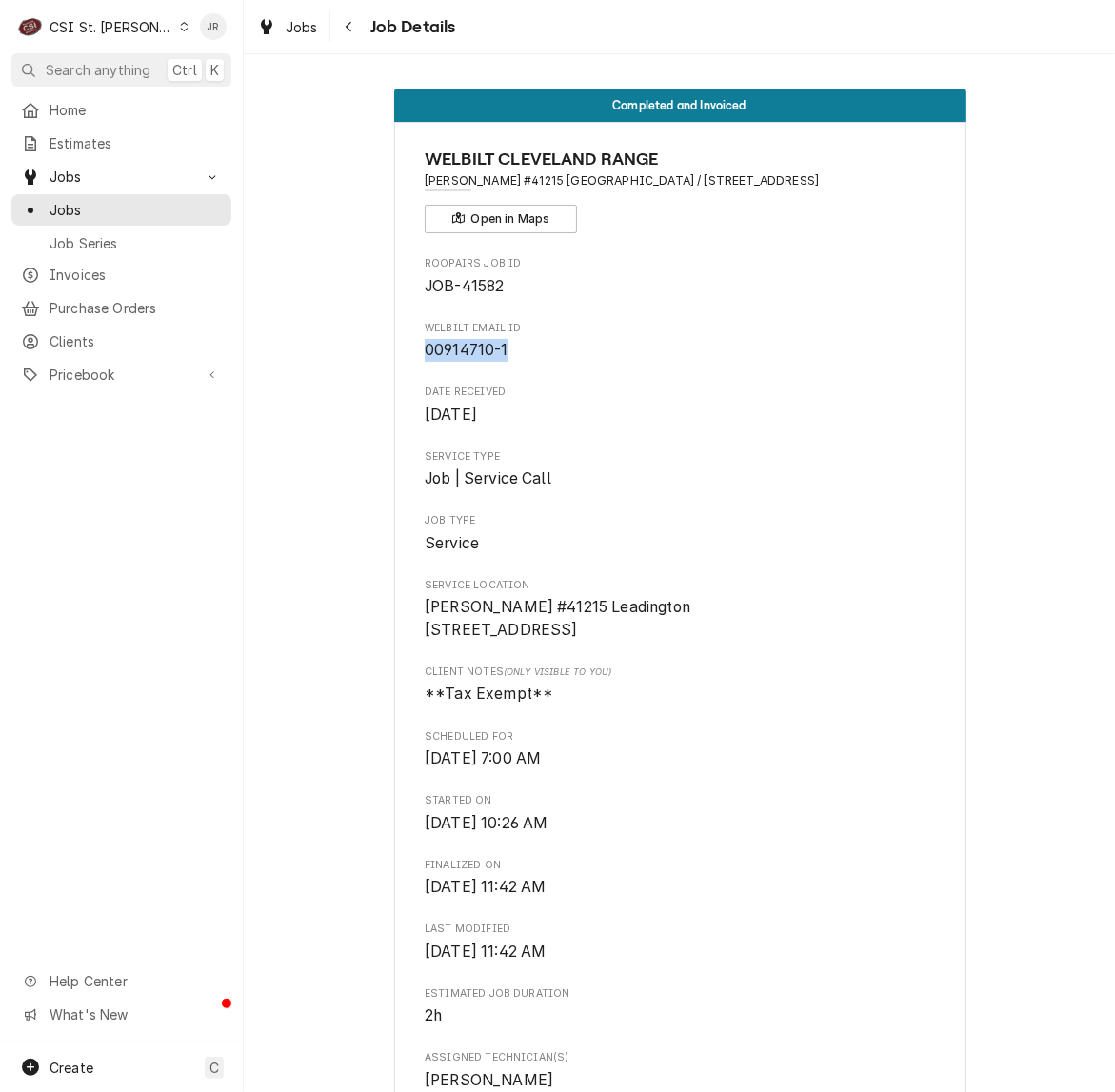
copy span "00914710-1"
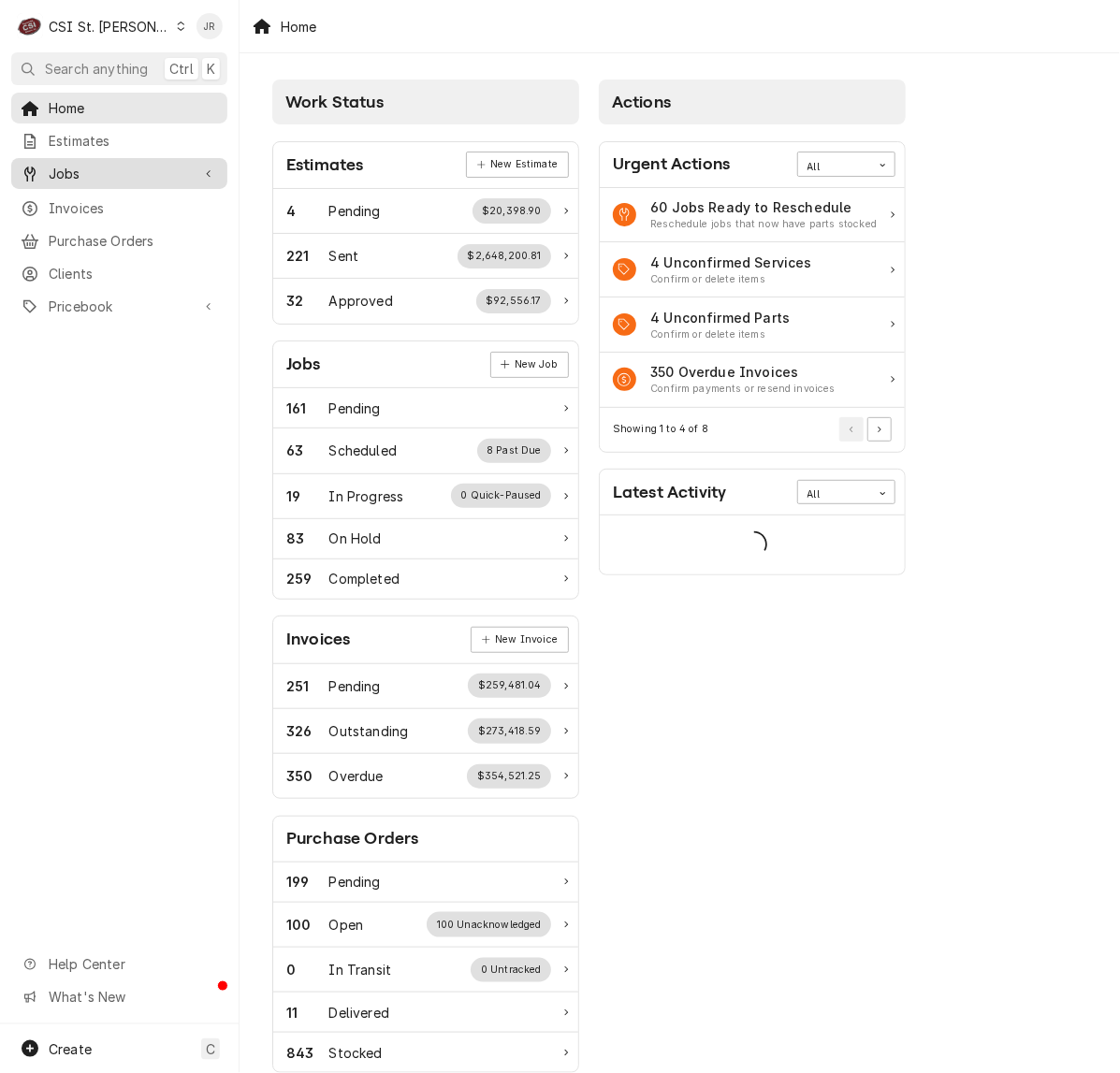
click at [90, 173] on span "Jobs" at bounding box center [119, 173] width 141 height 19
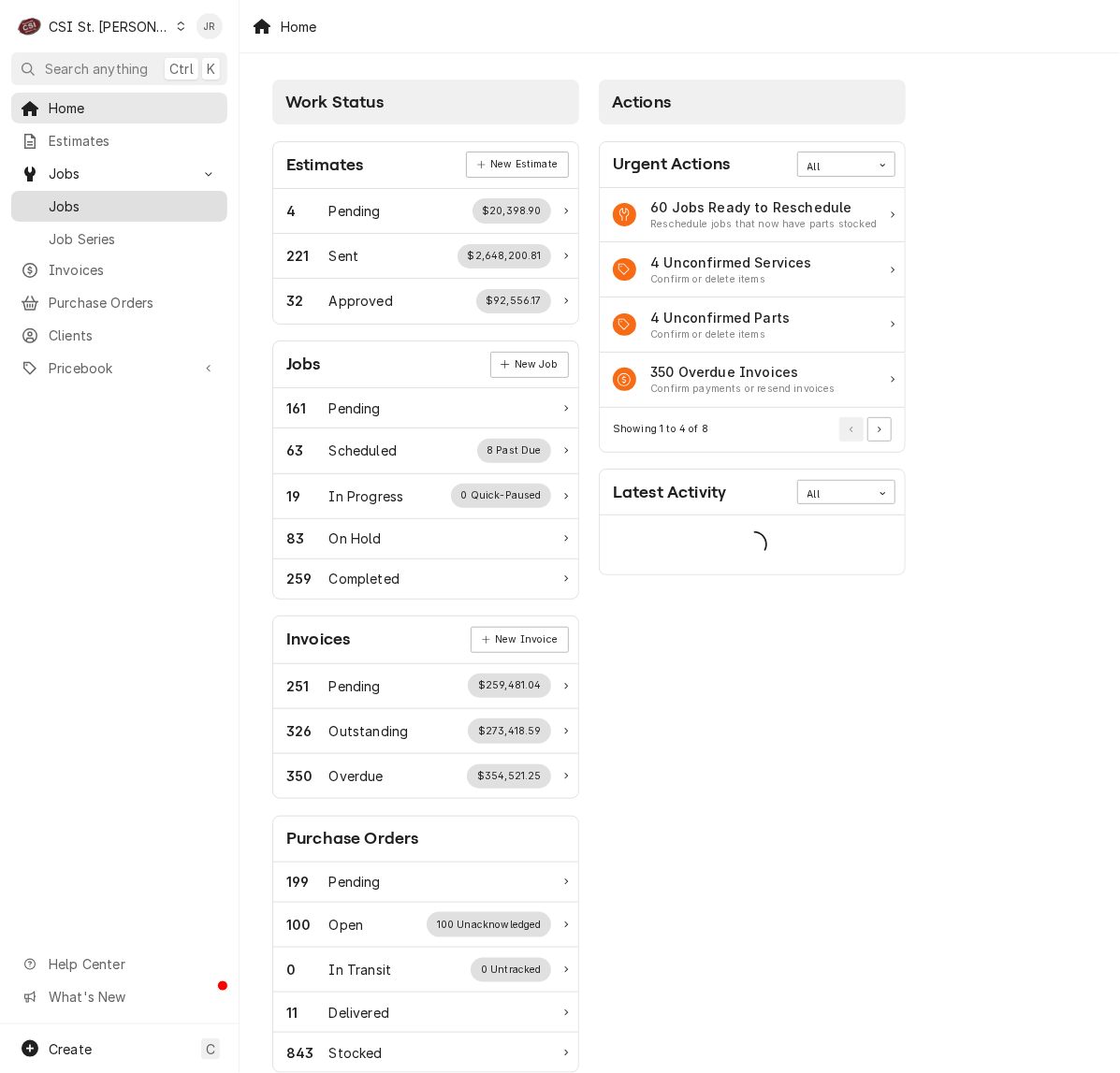
click at [85, 197] on span "Jobs" at bounding box center [134, 207] width 170 height 19
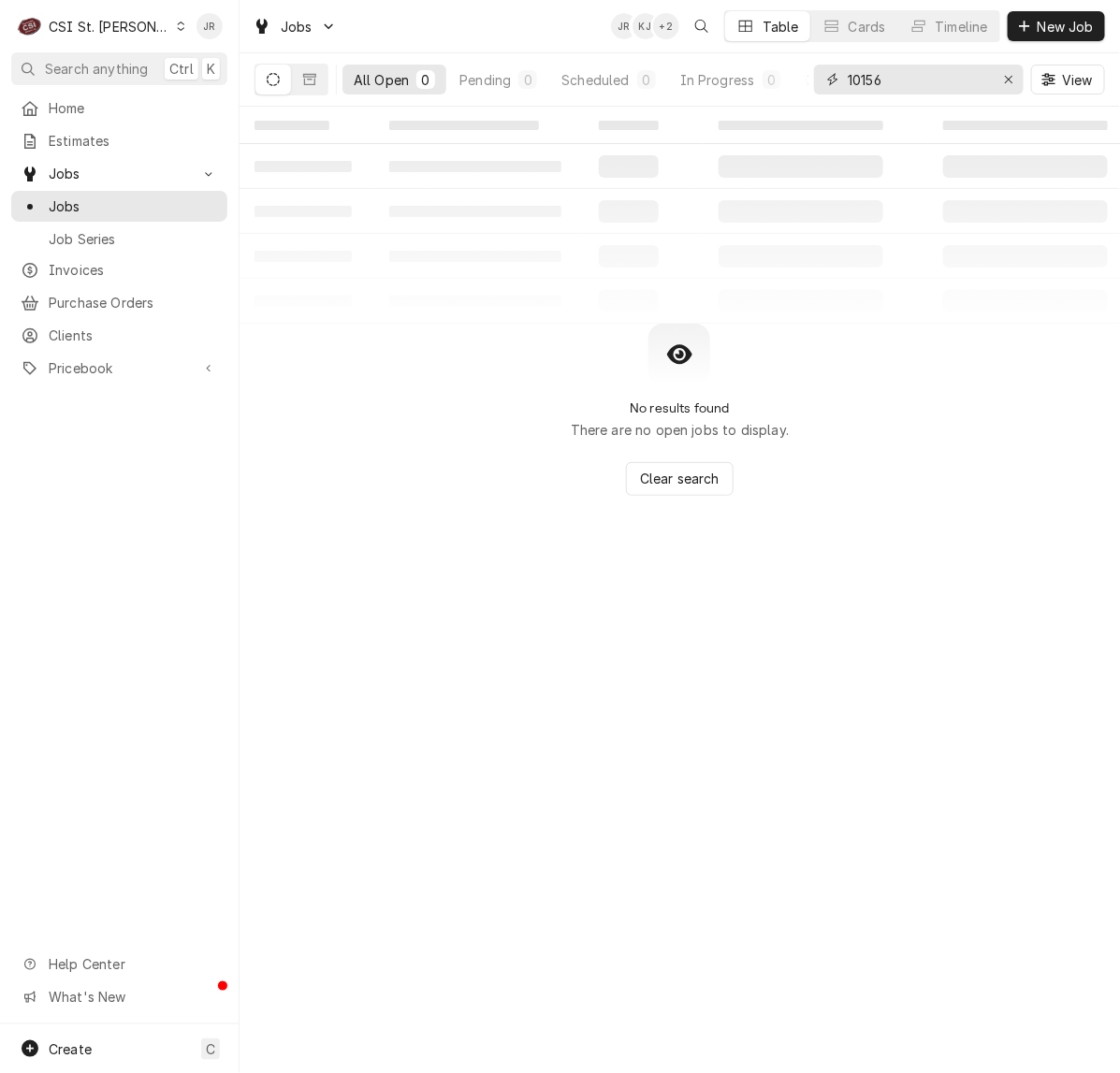
click at [931, 84] on input "10156" at bounding box center [918, 79] width 140 height 30
click at [931, 82] on input "10156" at bounding box center [918, 79] width 140 height 30
paste input "41582"
type input "41582"
click at [300, 82] on button "Dynamic Content Wrapper" at bounding box center [310, 79] width 35 height 30
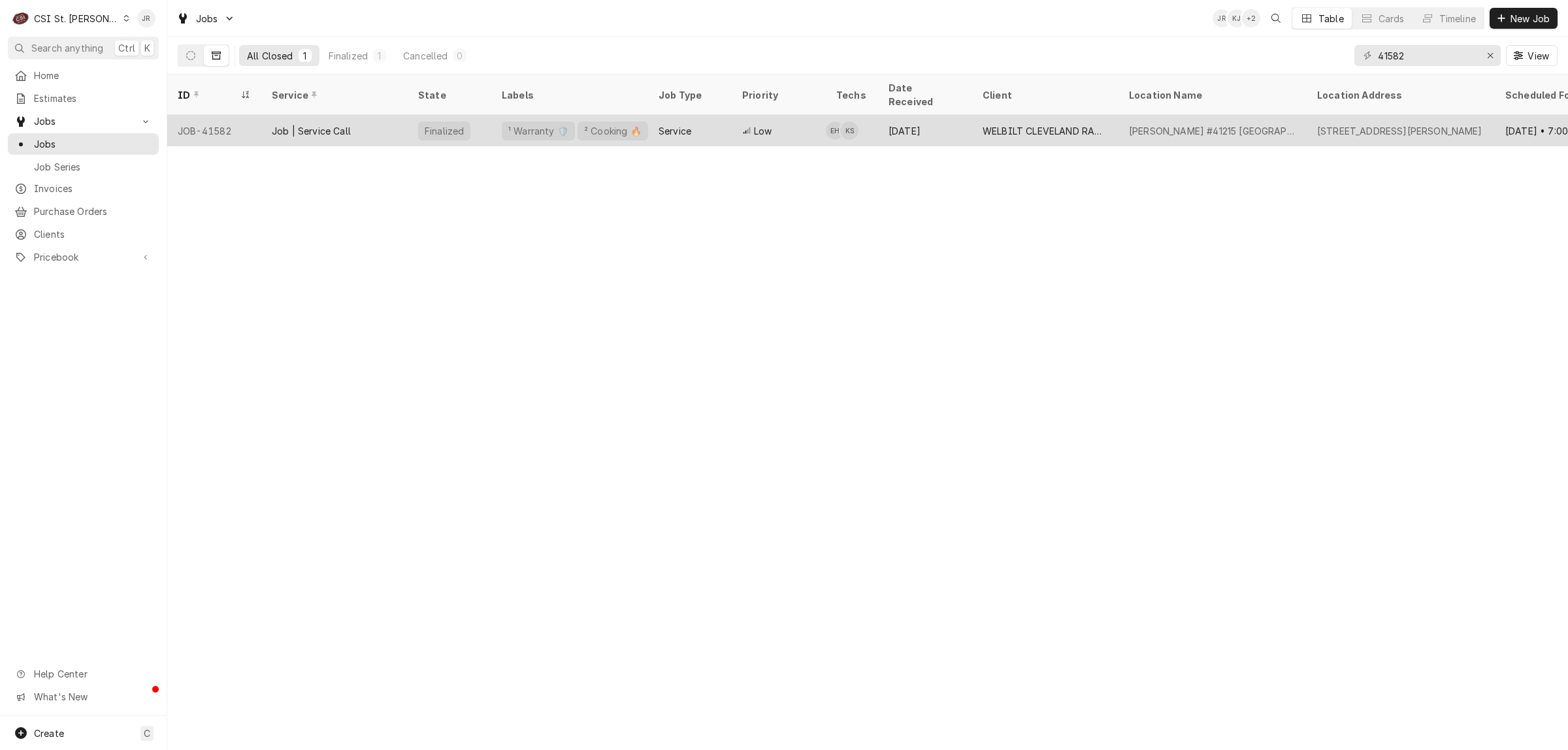
click at [655, 123] on div "Service" at bounding box center [689, 131] width 84 height 31
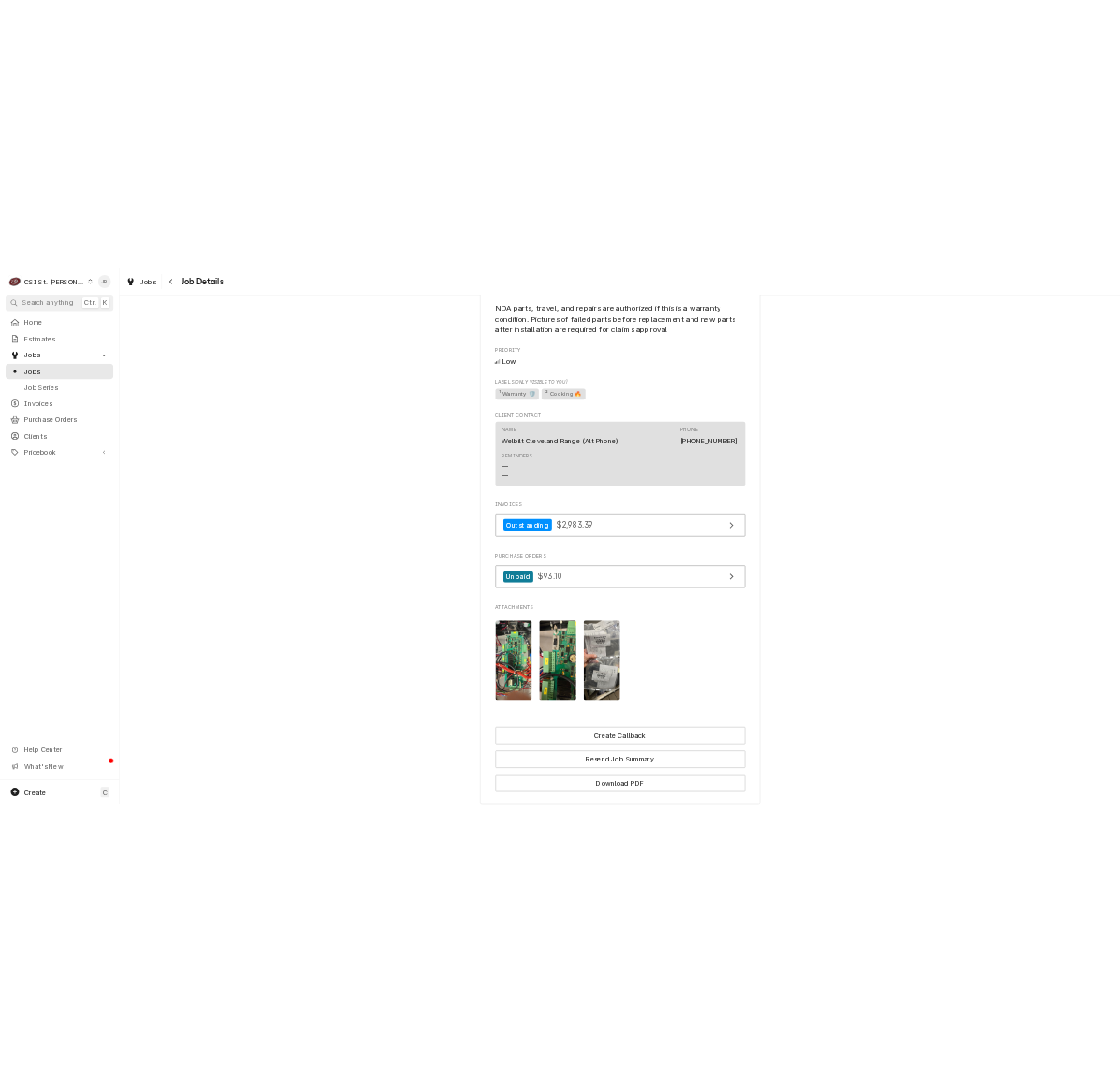
scroll to position [1791, 0]
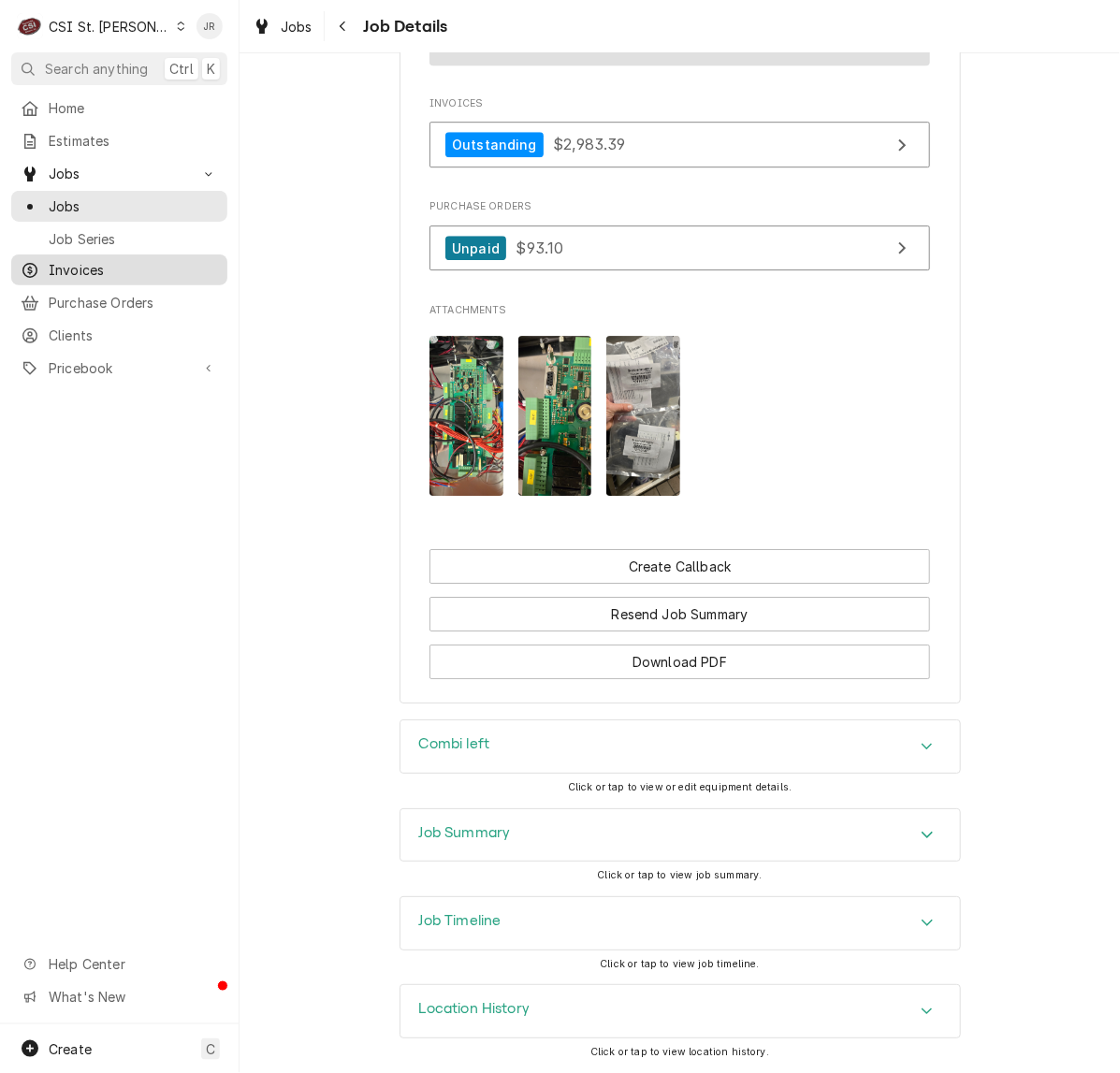
click at [66, 269] on span "Invoices" at bounding box center [134, 270] width 170 height 19
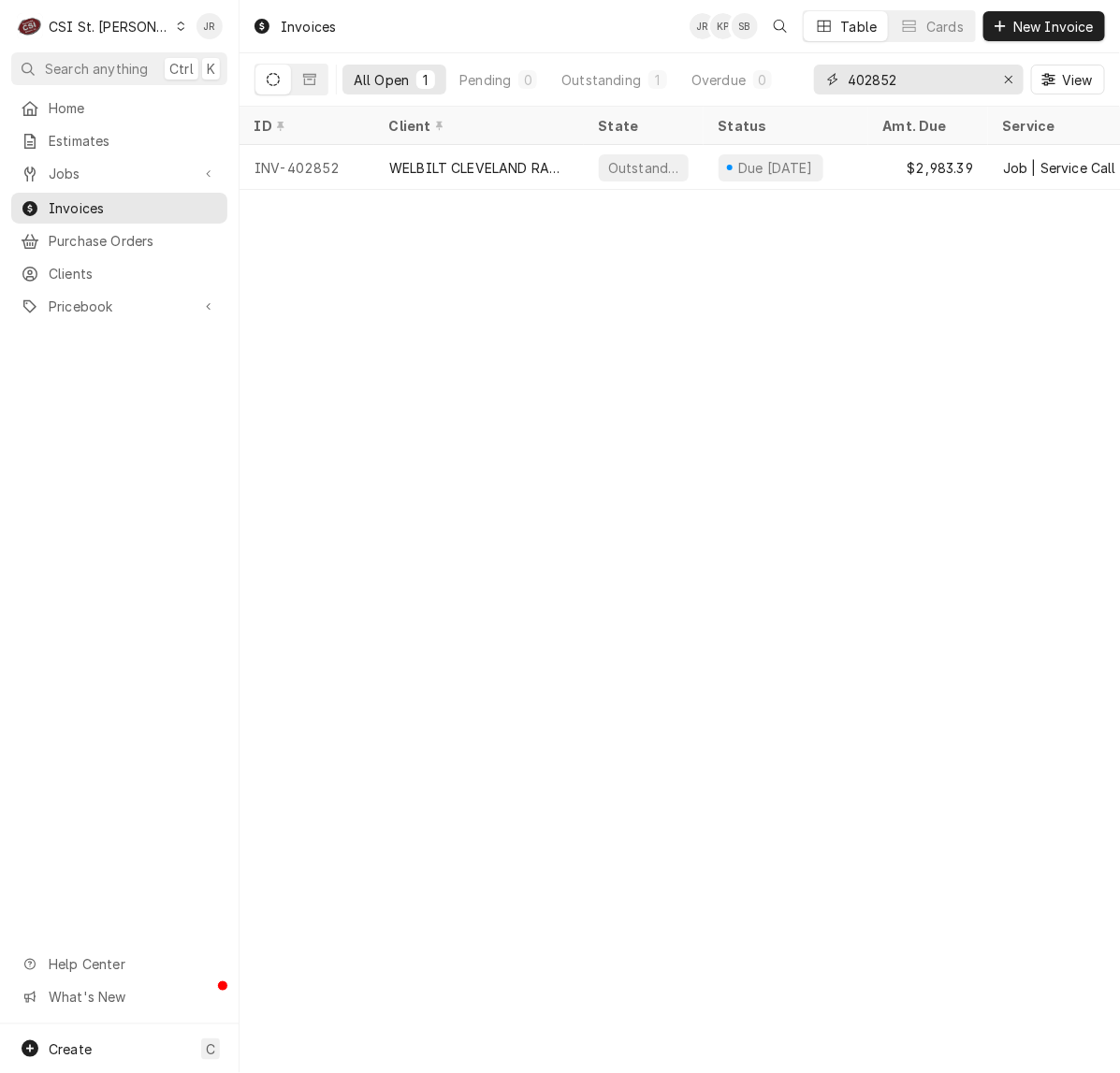
click at [966, 87] on input "402852" at bounding box center [918, 79] width 140 height 30
click at [966, 86] on input "402852" at bounding box center [918, 79] width 140 height 30
type input "."
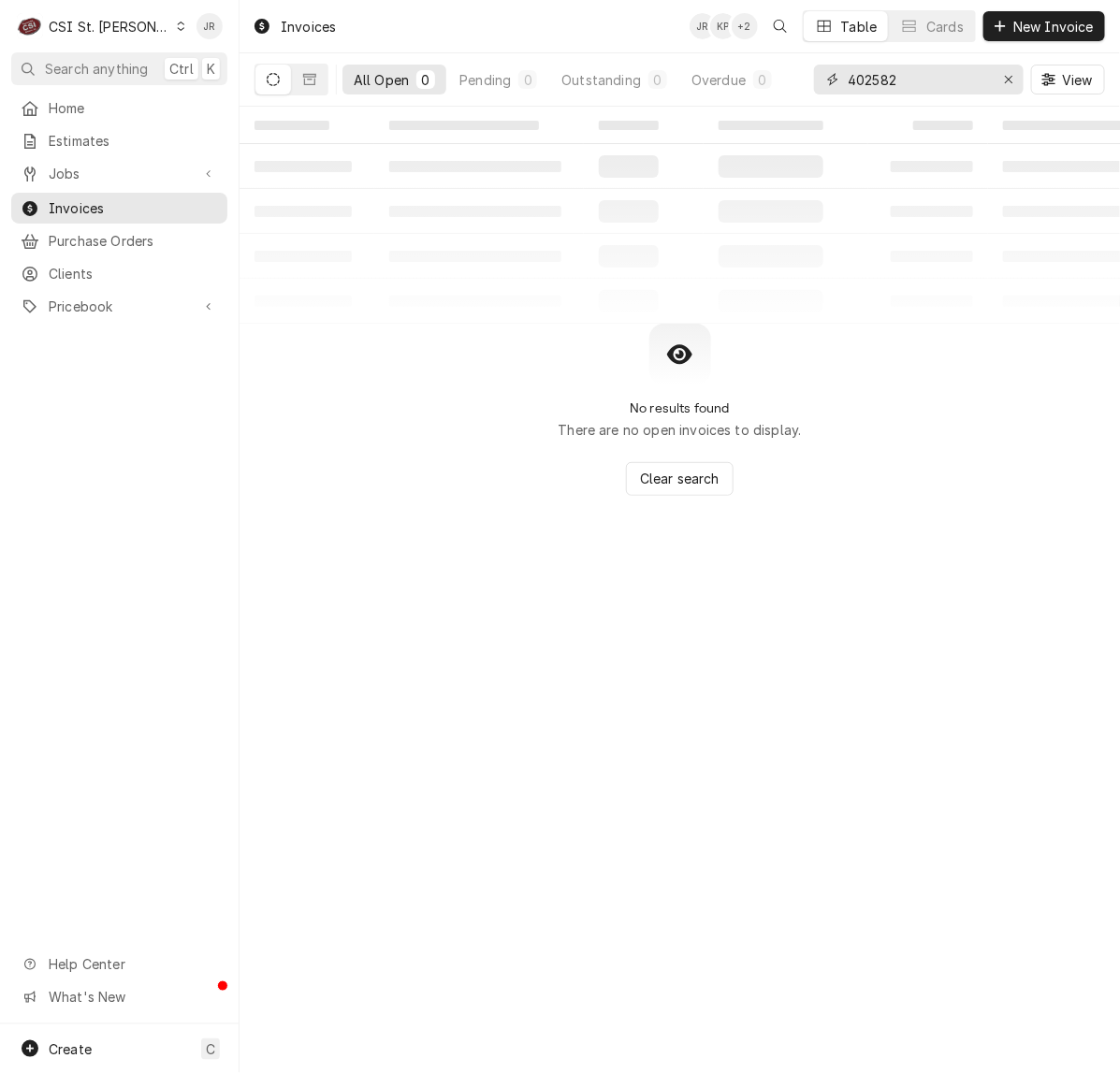
drag, startPoint x: 924, startPoint y: 90, endPoint x: 730, endPoint y: 57, distance: 196.8
click at [730, 57] on div "All Open 0 Pending 0 Outstanding 0 Overdue 0 402582 View" at bounding box center [679, 80] width 851 height 53
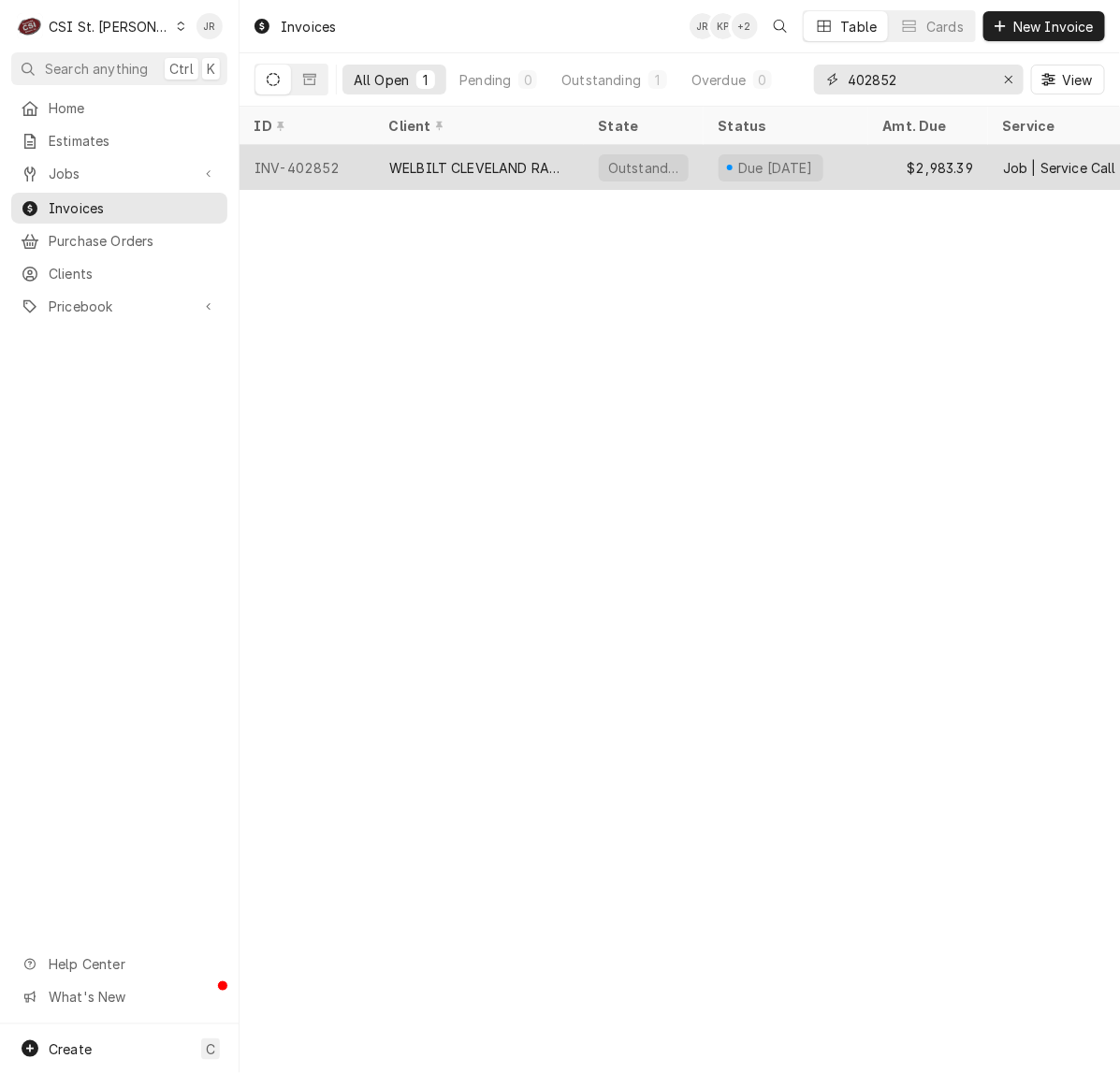
type input "402852"
click at [348, 170] on div "INV-402852" at bounding box center [307, 168] width 135 height 45
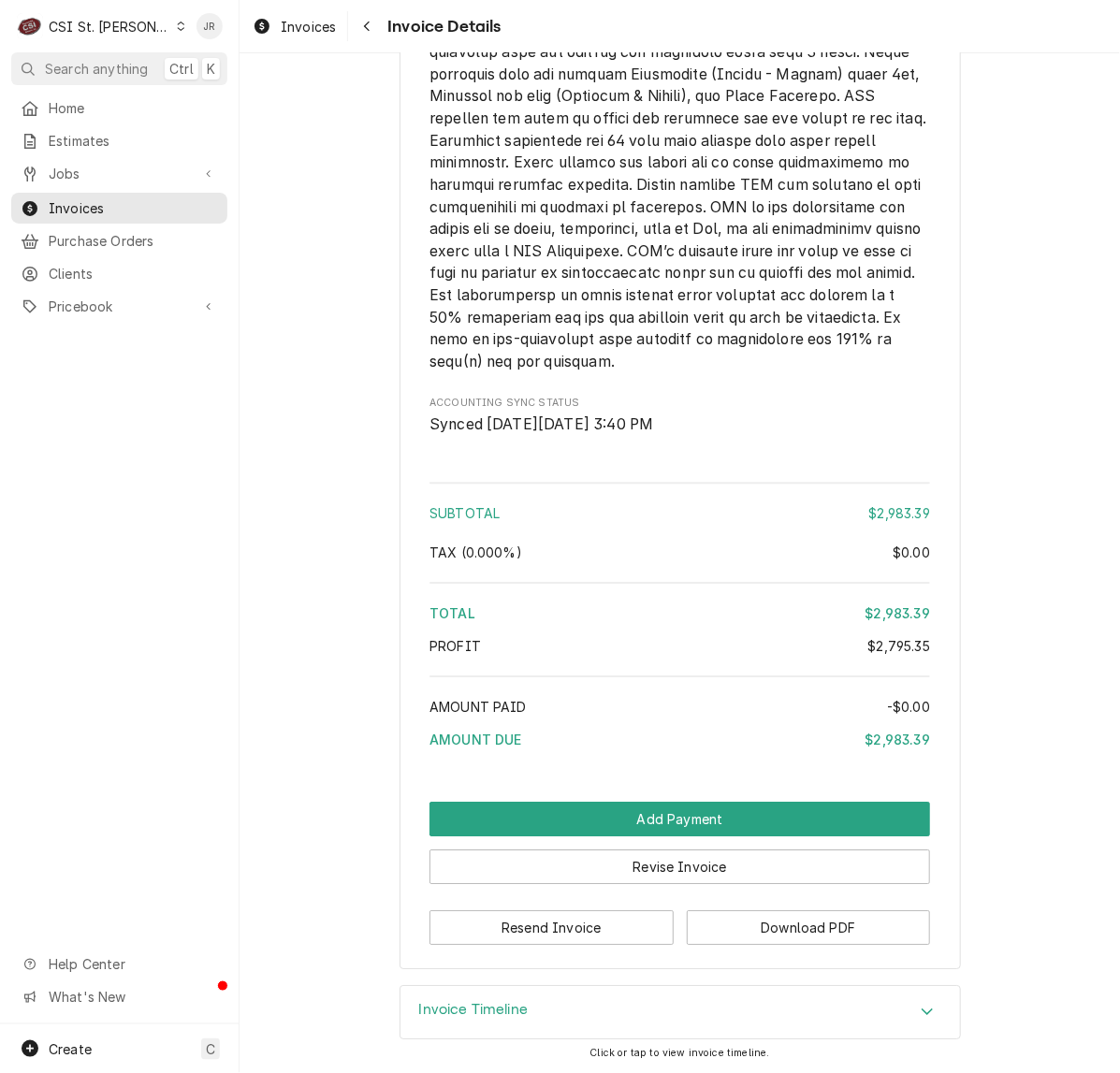
scroll to position [3771, 0]
click at [651, 867] on button "Revise Invoice" at bounding box center [680, 867] width 501 height 35
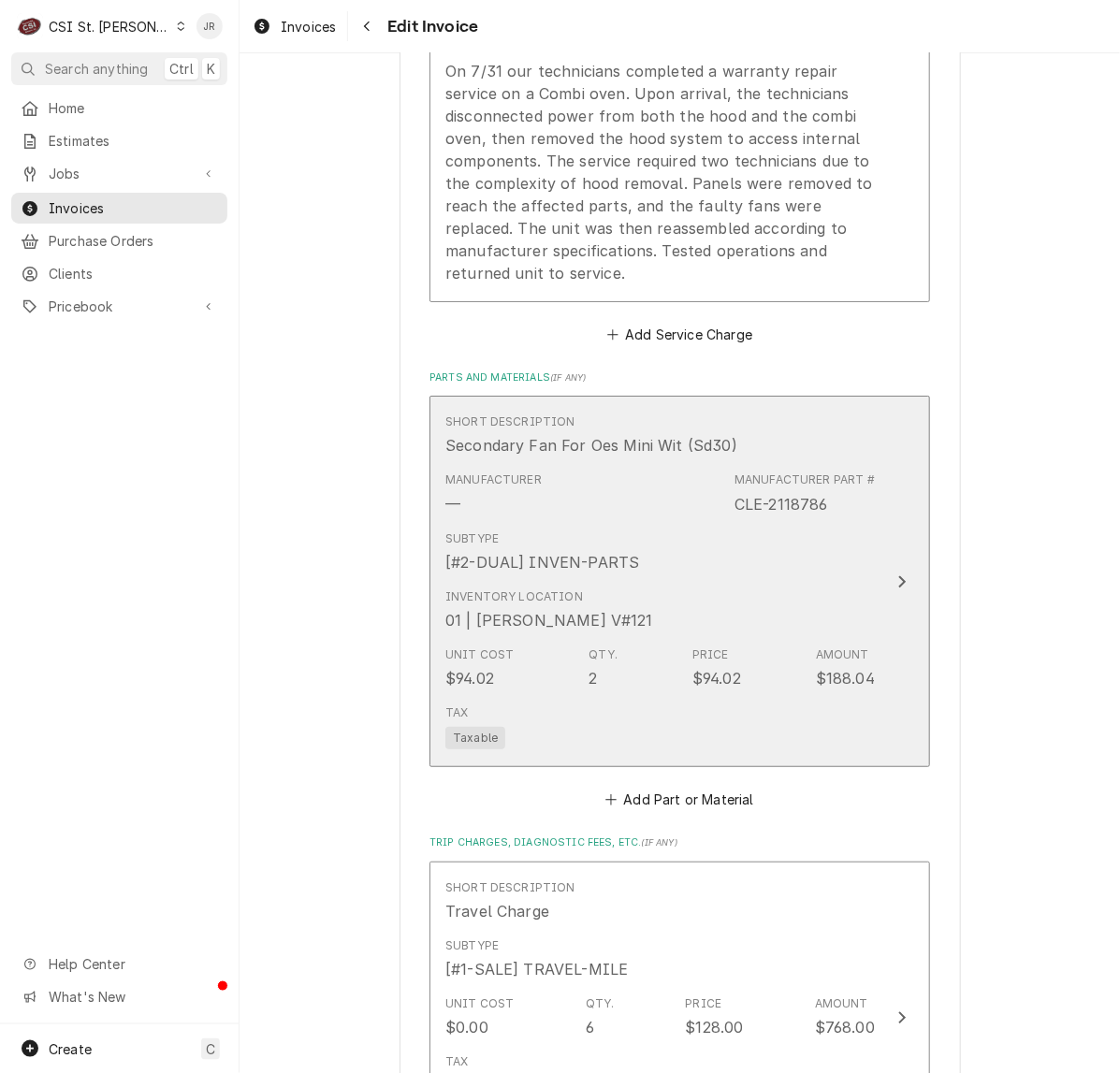
scroll to position [2924, 0]
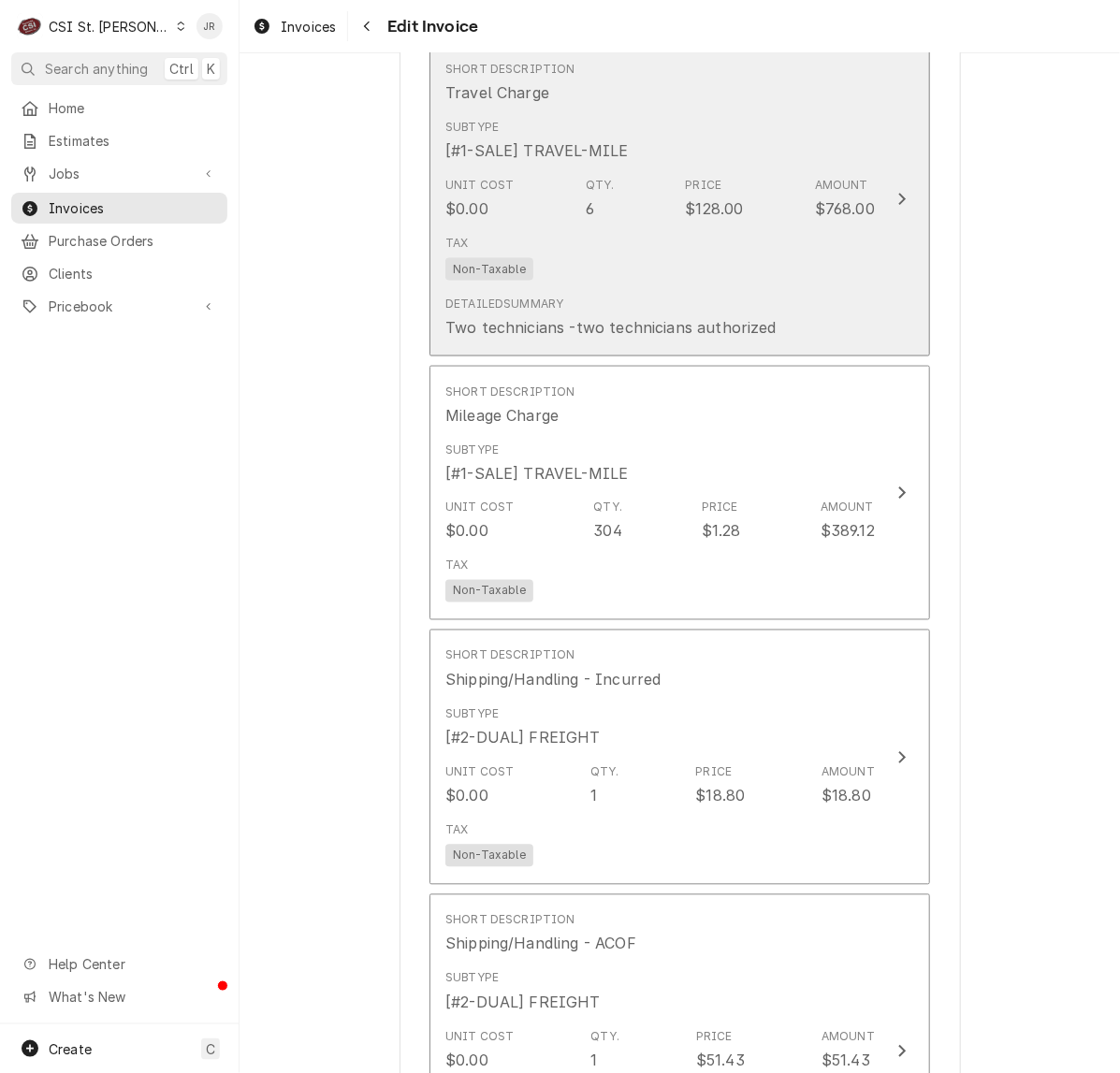
click at [661, 242] on div "Tax Non-Taxable" at bounding box center [660, 256] width 430 height 59
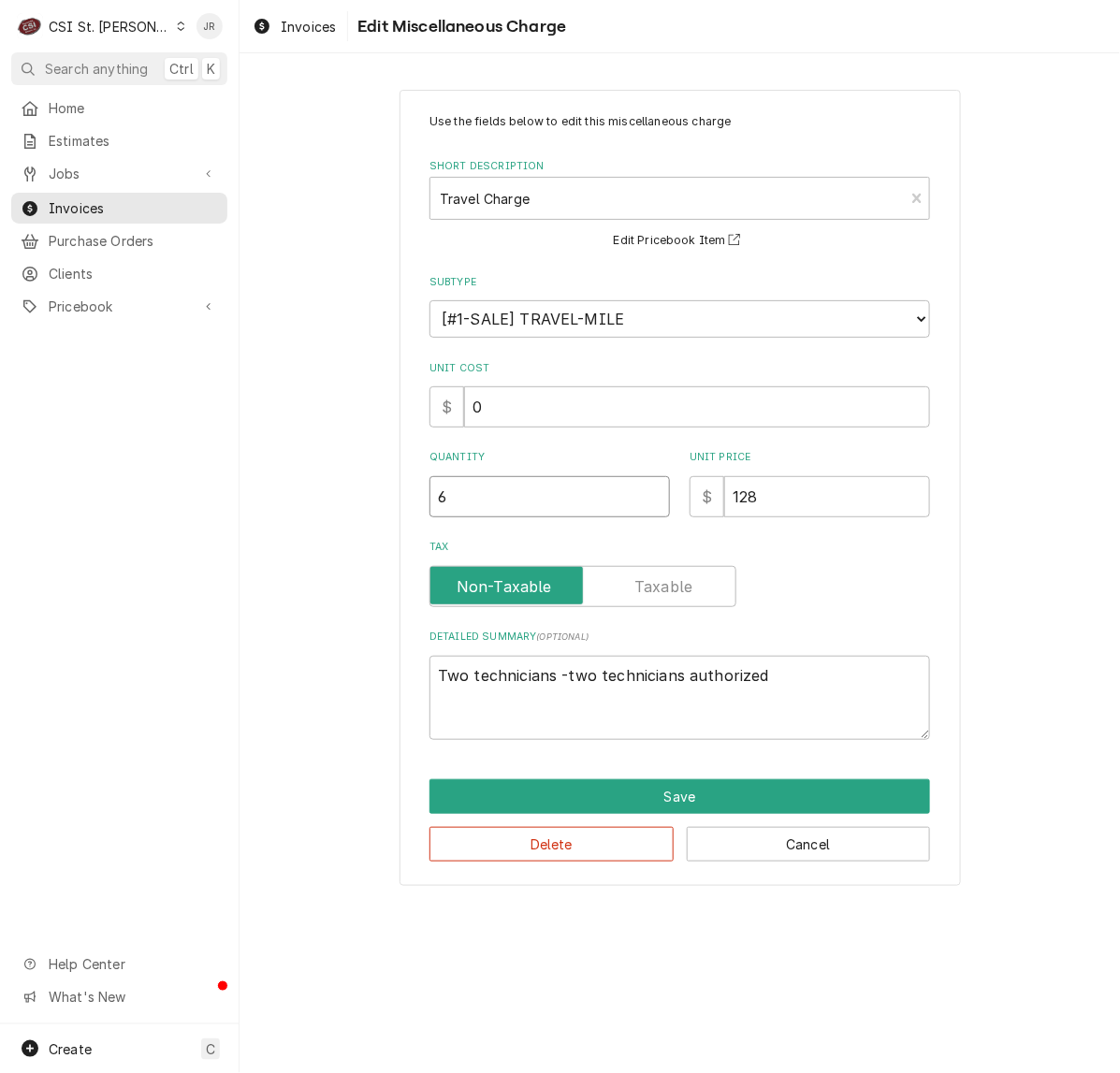
drag, startPoint x: 508, startPoint y: 515, endPoint x: 362, endPoint y: 497, distance: 147.1
click at [363, 497] on div "Use the fields below to edit this miscellaneous charge Short Description Travel…" at bounding box center [679, 487] width 880 height 829
type textarea "x"
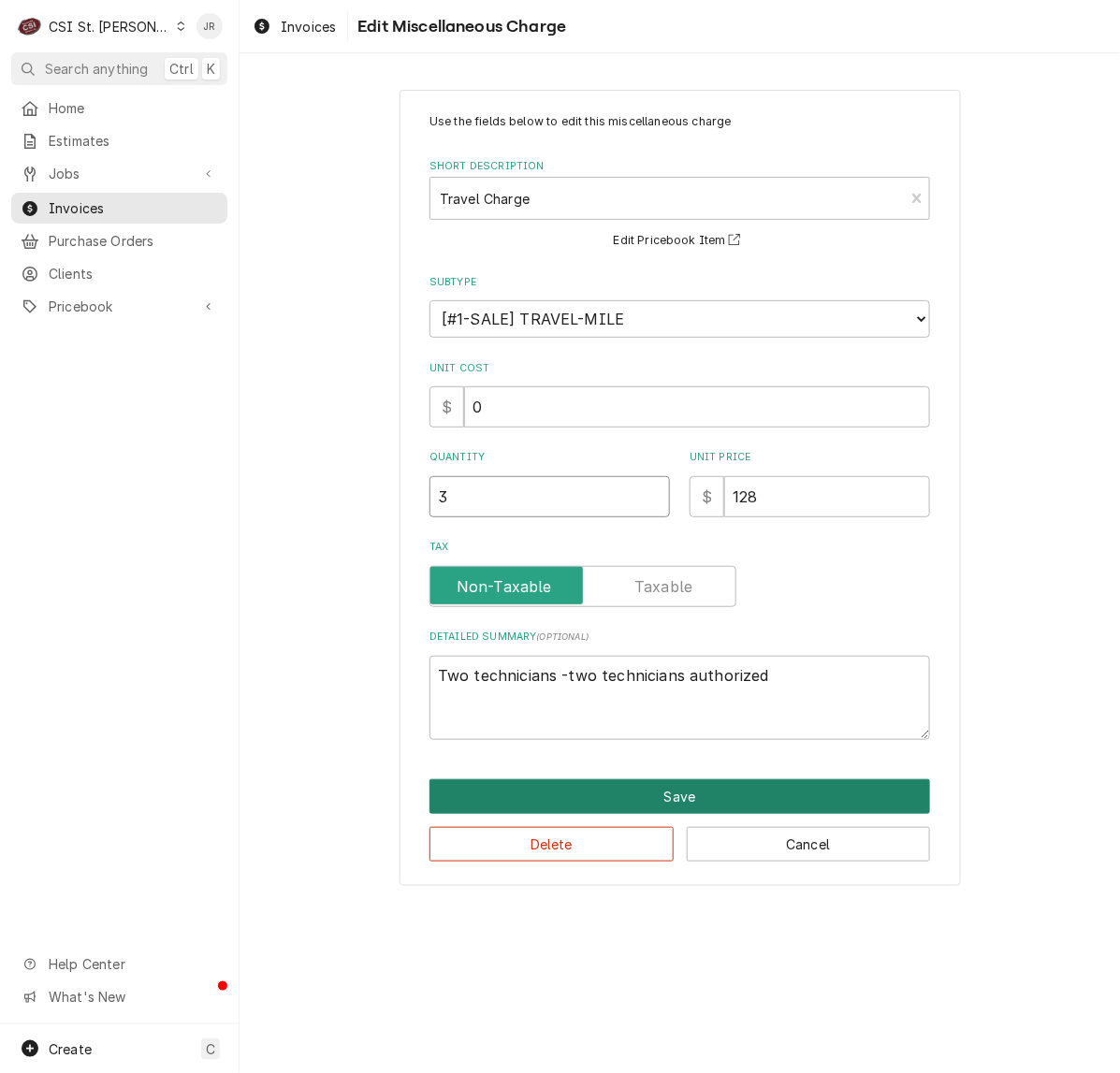
type input "3"
click at [792, 788] on button "Save" at bounding box center [680, 797] width 501 height 35
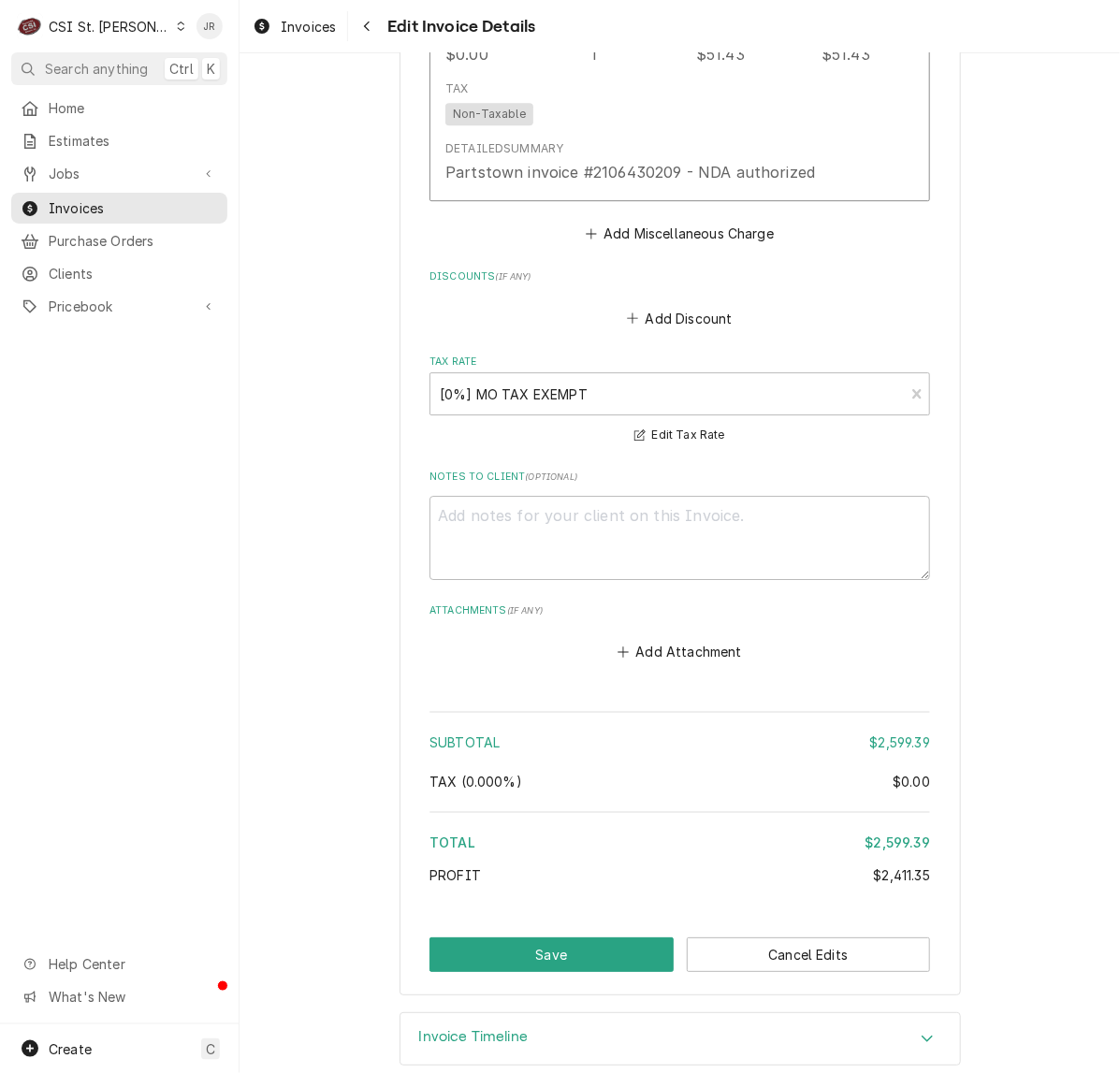
scroll to position [3936, 0]
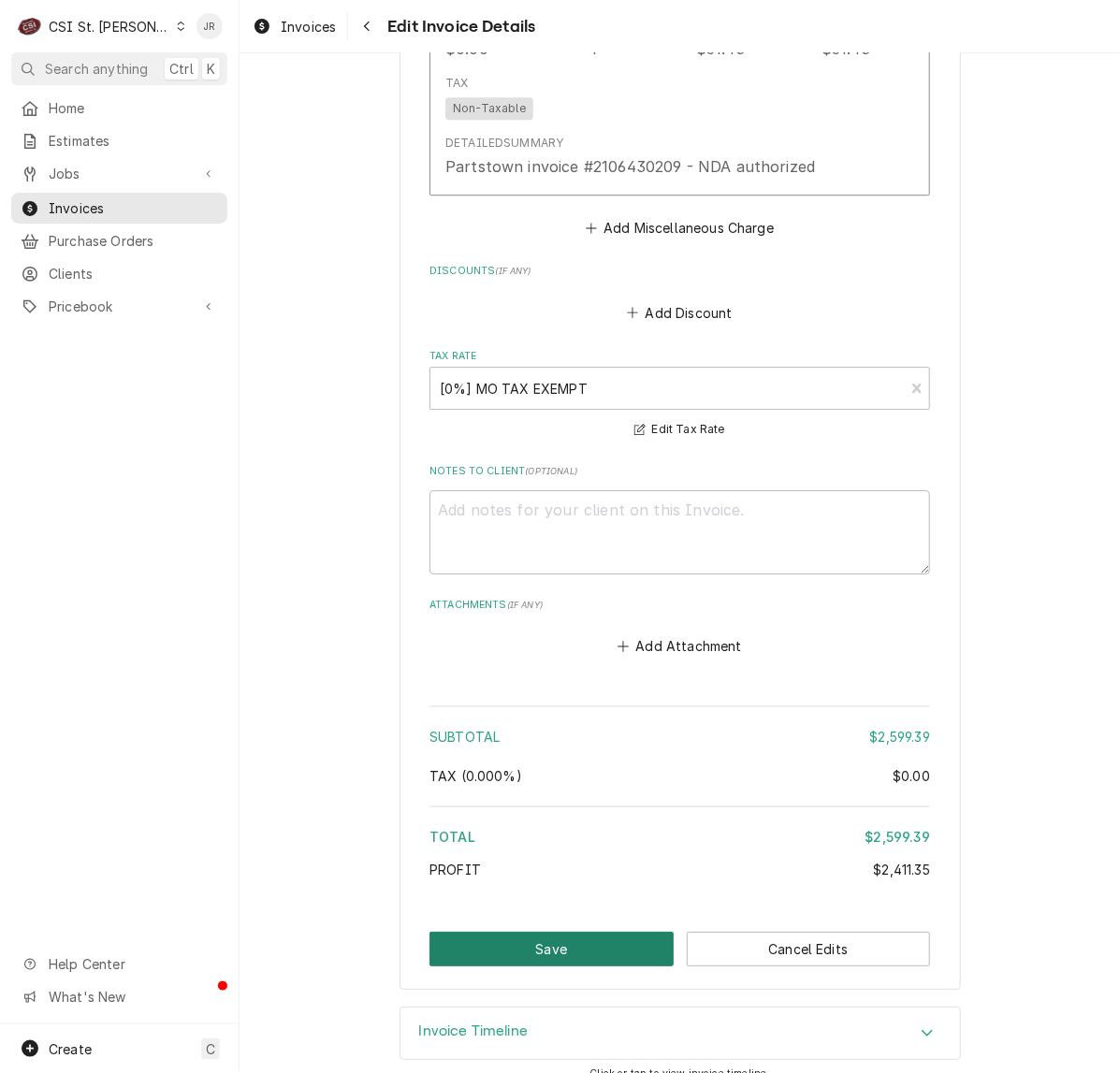
click at [582, 932] on button "Save" at bounding box center [552, 949] width 245 height 35
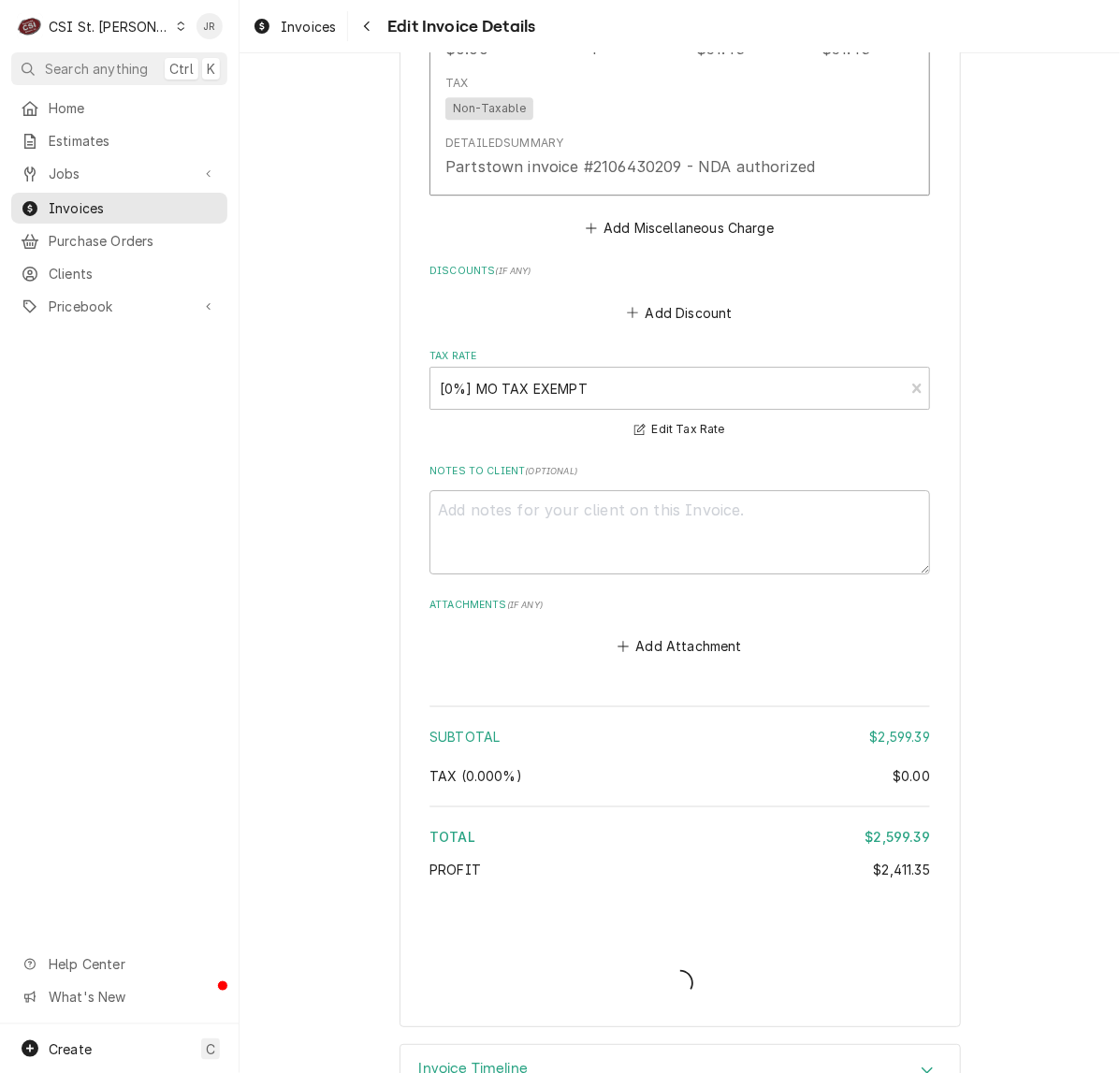
type textarea "x"
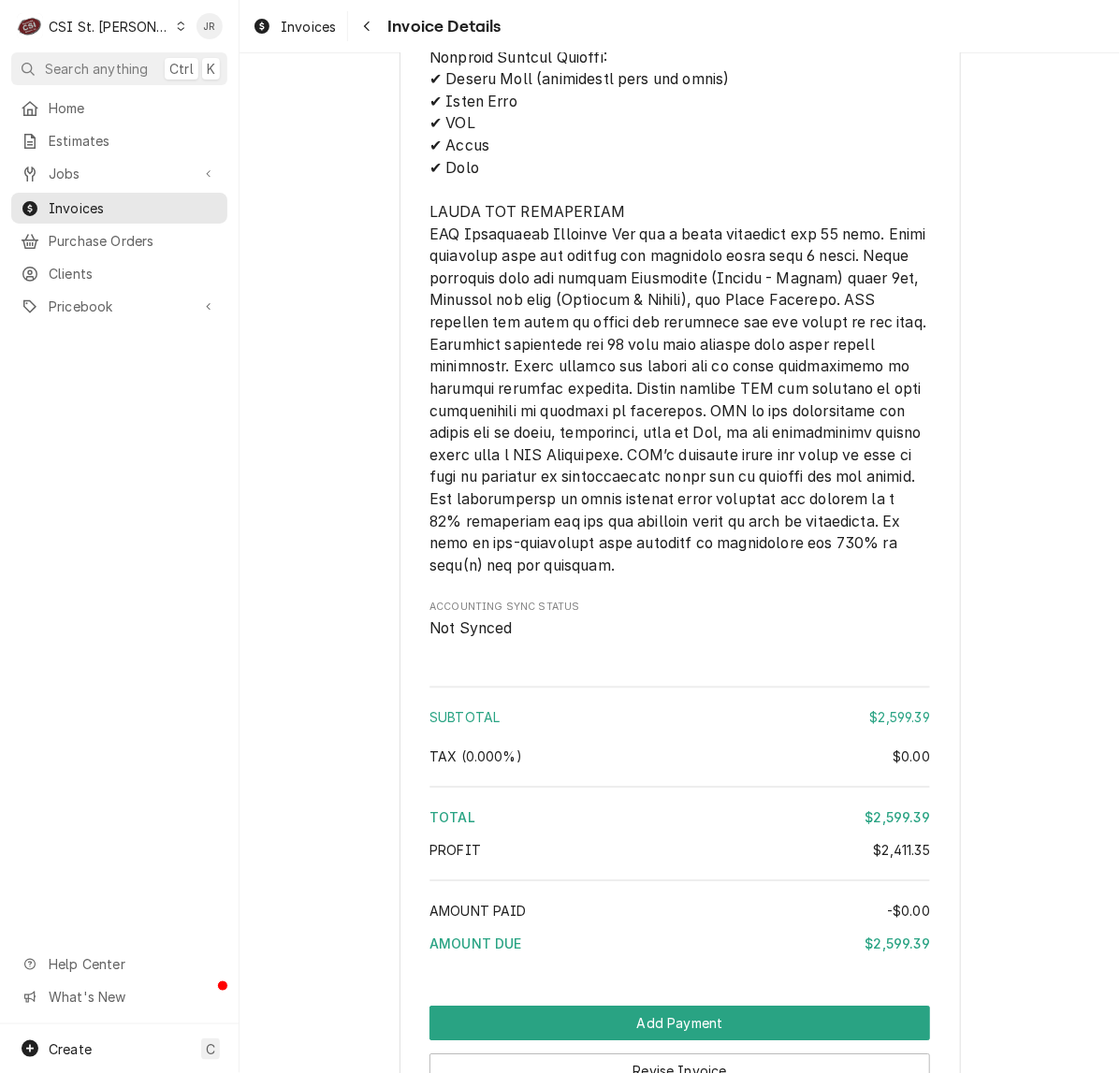
scroll to position [3771, 0]
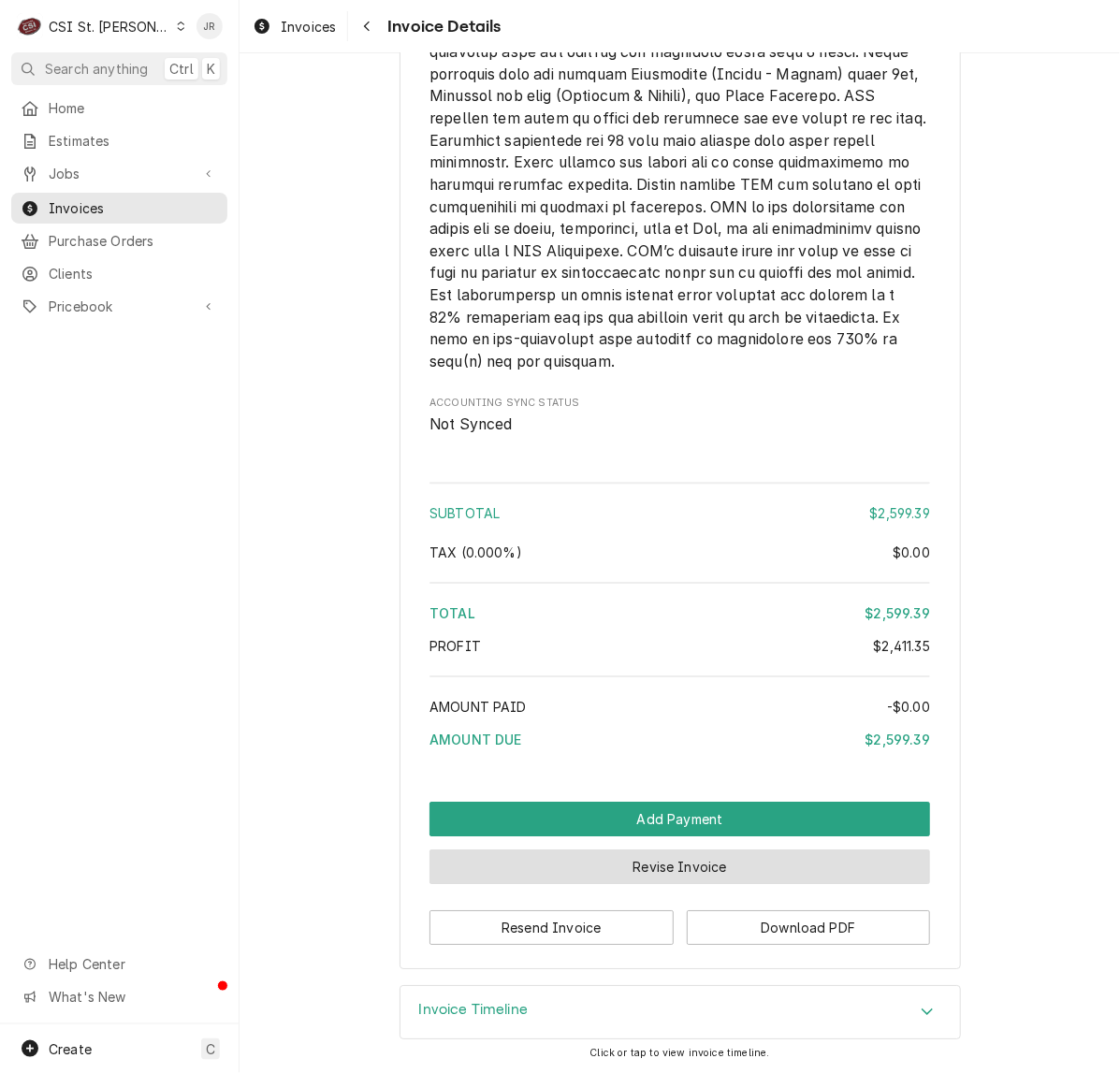
drag, startPoint x: 623, startPoint y: 861, endPoint x: 904, endPoint y: 382, distance: 555.3
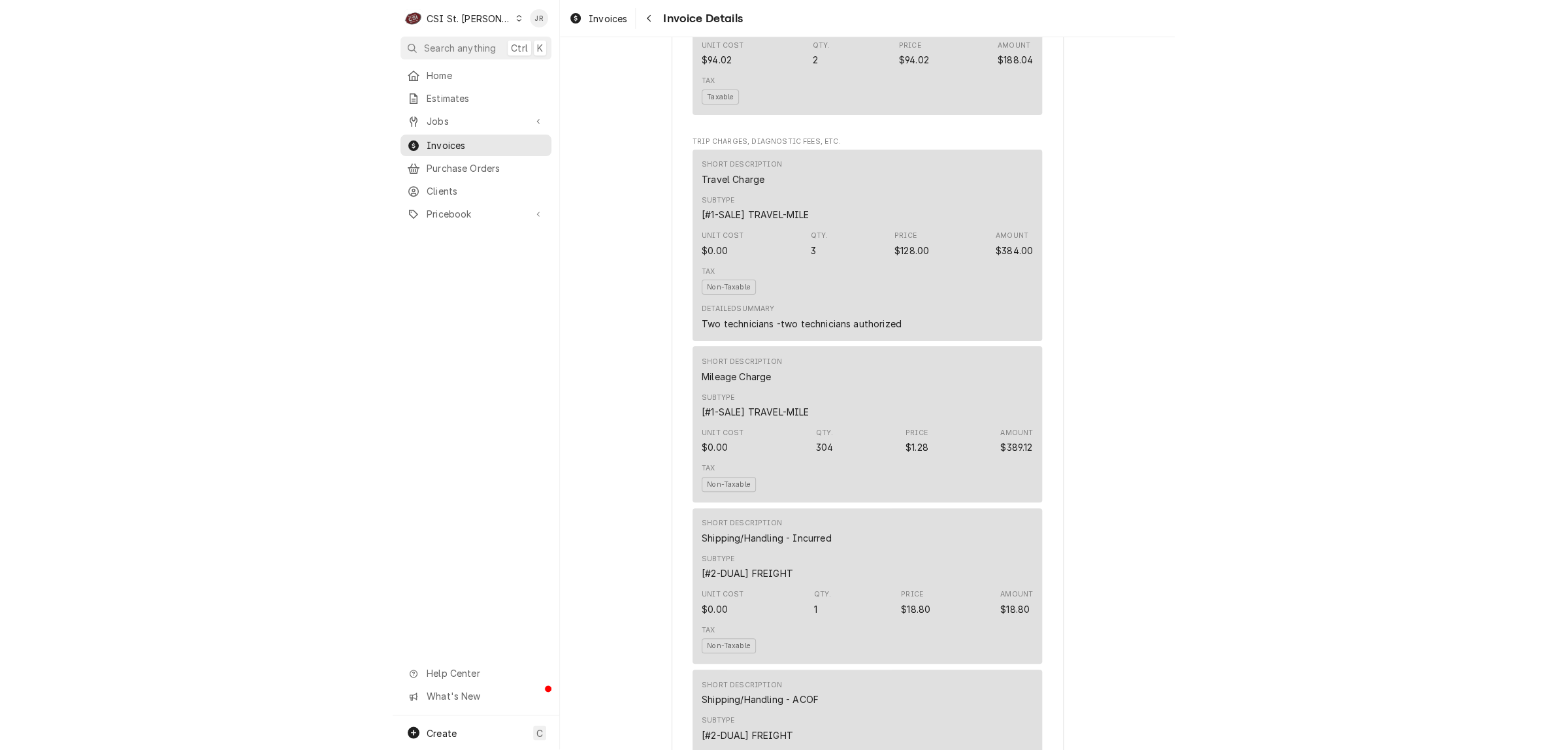
scroll to position [1245, 0]
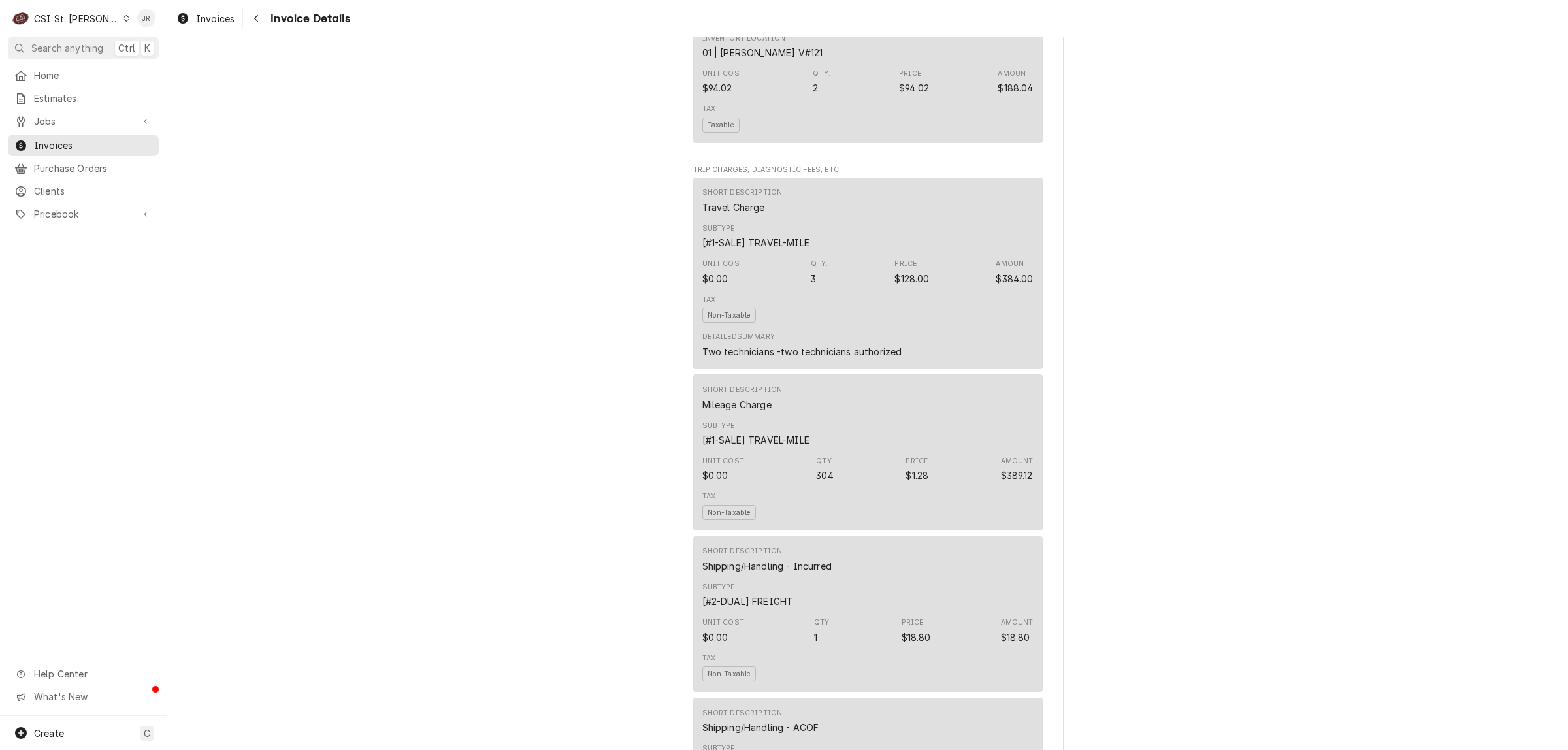
click at [76, 20] on div "CSI St. [PERSON_NAME]" at bounding box center [76, 18] width 85 height 14
click at [138, 36] on div "CSI [US_STATE][GEOGRAPHIC_DATA]" at bounding box center [201, 26] width 186 height 22
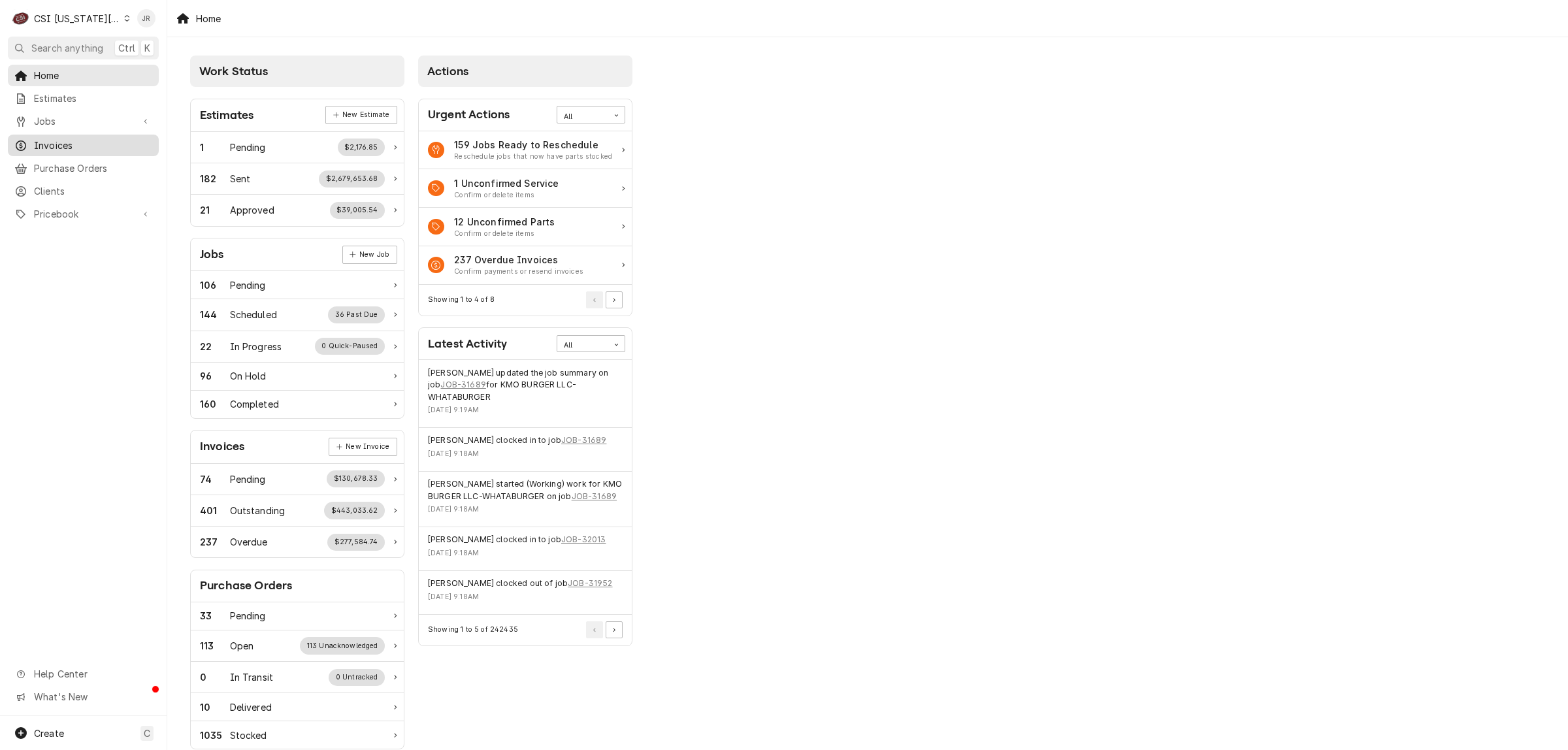
click at [44, 150] on link "Invoices" at bounding box center [84, 146] width 151 height 22
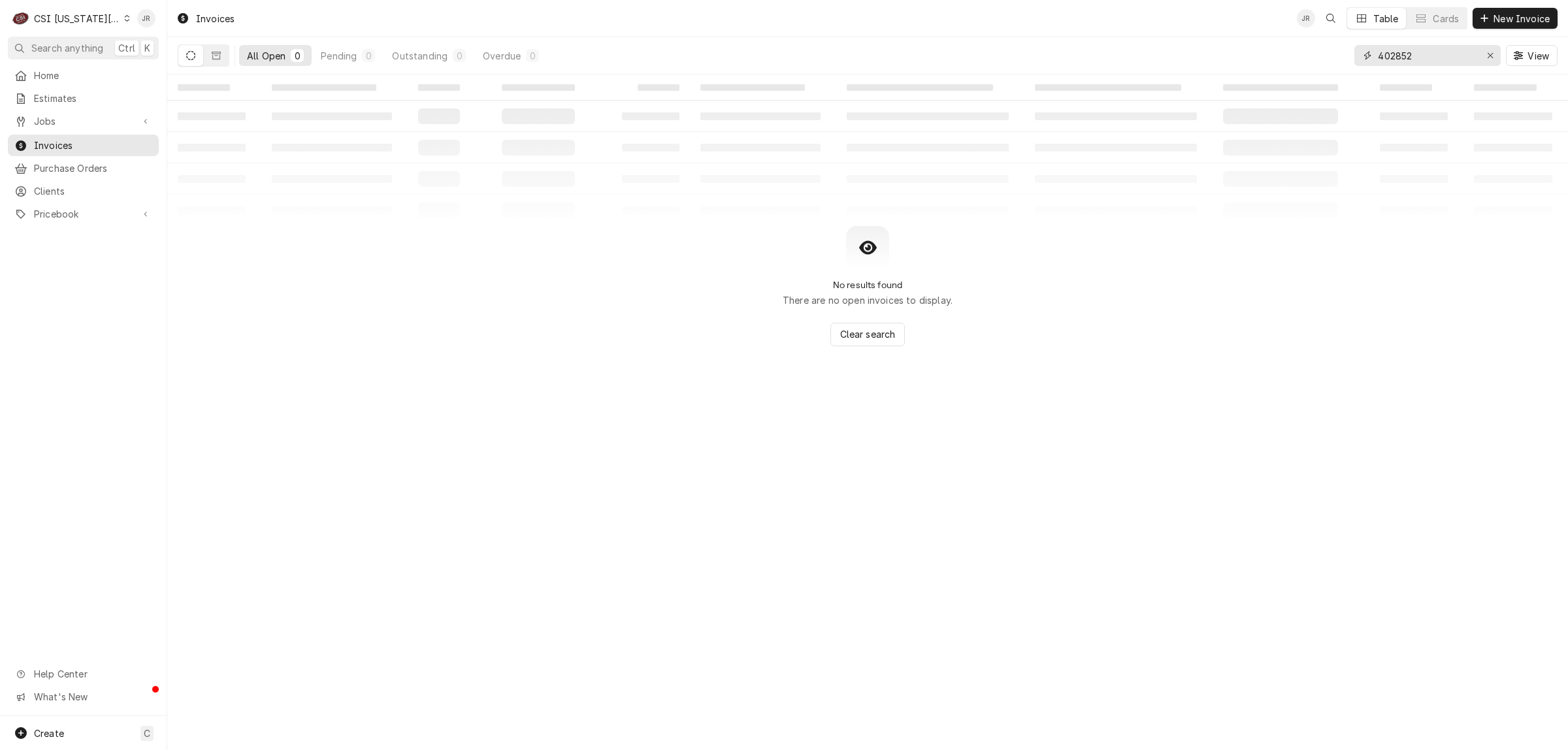
click at [1428, 57] on input "402852" at bounding box center [1427, 55] width 98 height 21
click at [1428, 56] on input "402852" at bounding box center [1427, 55] width 98 height 21
click at [188, 57] on icon "Dynamic Content Wrapper" at bounding box center [191, 55] width 9 height 9
click at [186, 59] on button "Dynamic Content Wrapper" at bounding box center [191, 55] width 24 height 21
click at [193, 56] on icon "Dynamic Content Wrapper" at bounding box center [191, 55] width 9 height 9
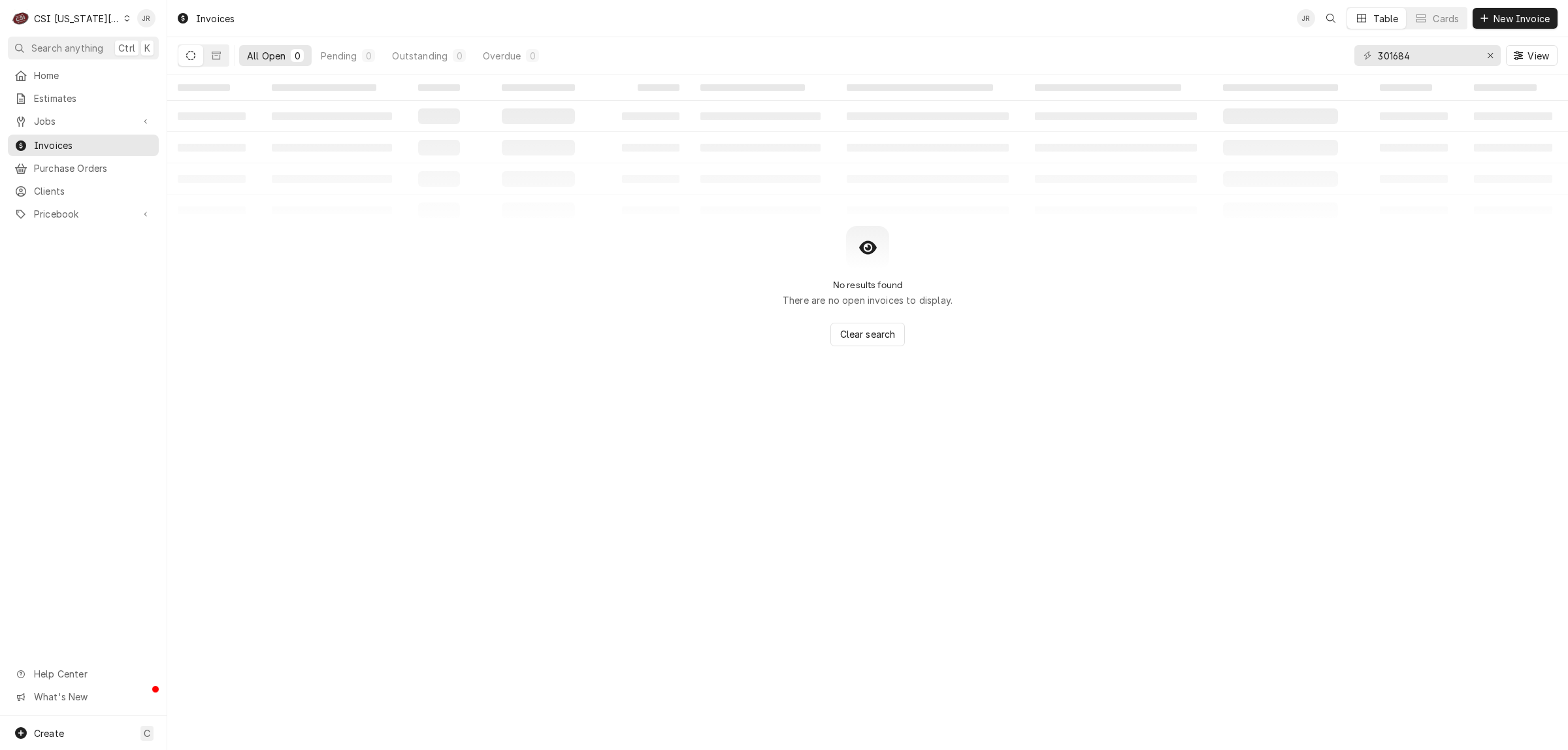
click at [593, 167] on table "‌ ‌ ‌ ‌ ‌ ‌ ‌ ‌ ‌ ‌ ‌ ‌ ‌ ‌ ‌ ‌ ‌ ‌ ‌ ‌ ‌ ‌ ‌ ‌ ‌ ‌ ‌ ‌ ‌ ‌ ‌ ‌ ‌ ‌ ‌ ‌ ‌ ‌ ‌ ‌…" at bounding box center [868, 150] width 1401 height 152
drag, startPoint x: 859, startPoint y: 142, endPoint x: 570, endPoint y: 196, distance: 294.0
click at [569, 196] on table "‌ ‌ ‌ ‌ ‌ ‌ ‌ ‌ ‌ ‌ ‌ ‌ ‌ ‌ ‌ ‌ ‌ ‌ ‌ ‌ ‌ ‌ ‌ ‌ ‌ ‌ ‌ ‌ ‌ ‌ ‌ ‌ ‌ ‌ ‌ ‌ ‌ ‌ ‌ ‌…" at bounding box center [868, 150] width 1401 height 152
click at [214, 51] on icon "Dynamic Content Wrapper" at bounding box center [216, 55] width 9 height 9
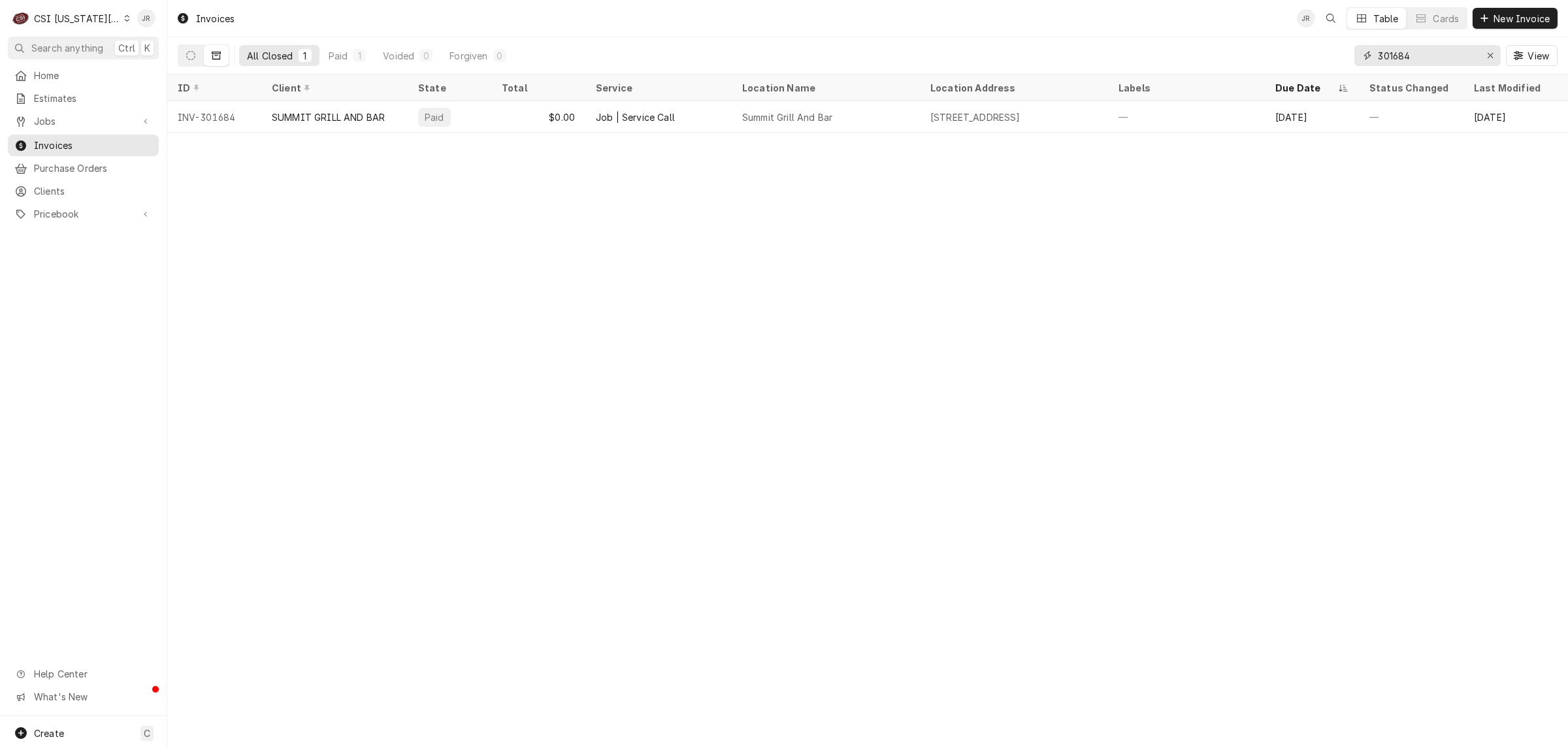
drag, startPoint x: 1426, startPoint y: 59, endPoint x: 1213, endPoint y: 25, distance: 215.7
click at [1213, 25] on div "Invoices JR Table Cards New Invoice All Closed 1 Paid 1 Voided 0 Forgiven 0 301…" at bounding box center [868, 37] width 1401 height 74
paste input "316"
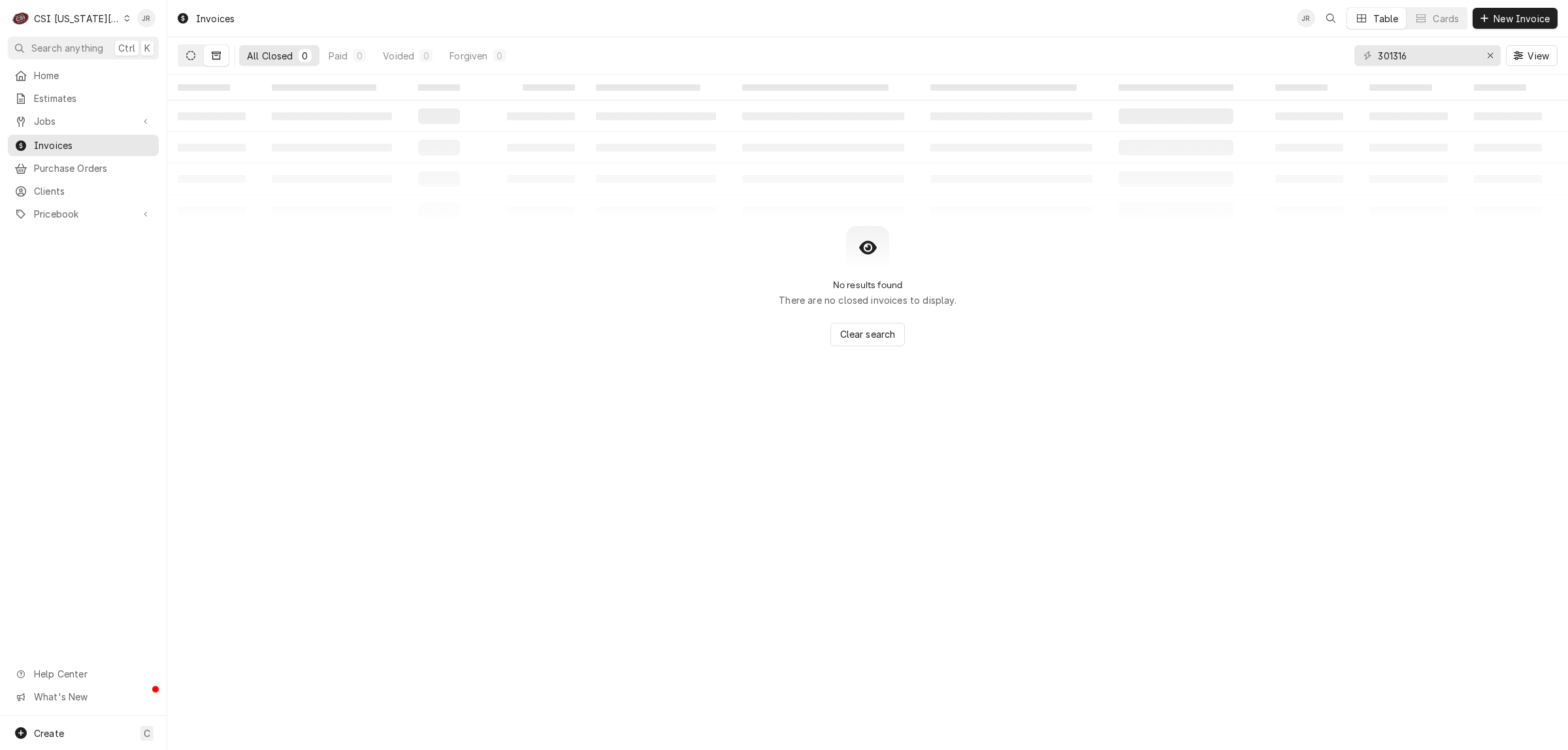
click at [197, 59] on button "Dynamic Content Wrapper" at bounding box center [191, 55] width 24 height 21
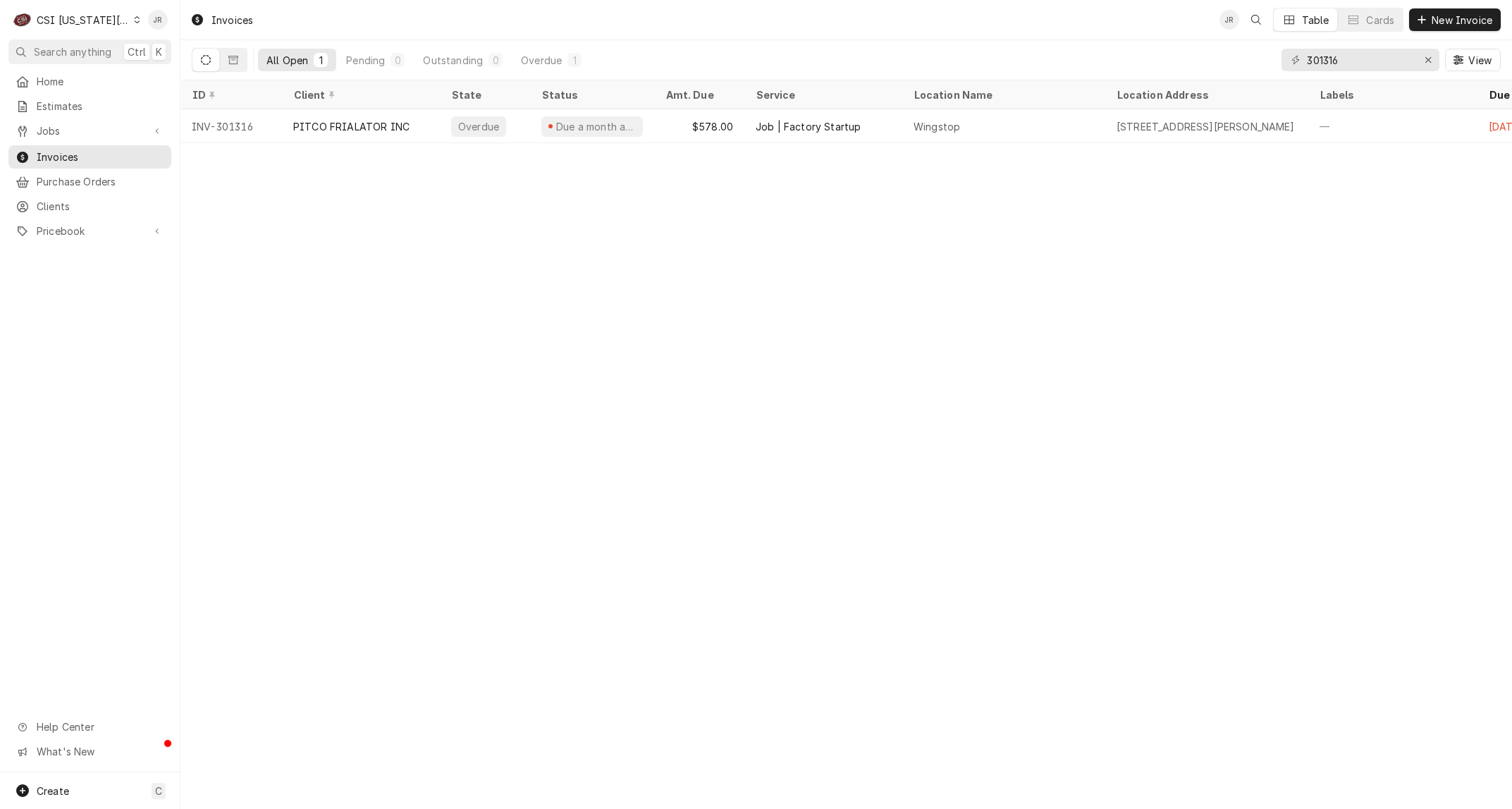
click at [966, 251] on div "Invoices JR Table Cards New Invoice All Open 1 Pending 0 Outstanding 0 Overdue …" at bounding box center [846, 404] width 1331 height 809
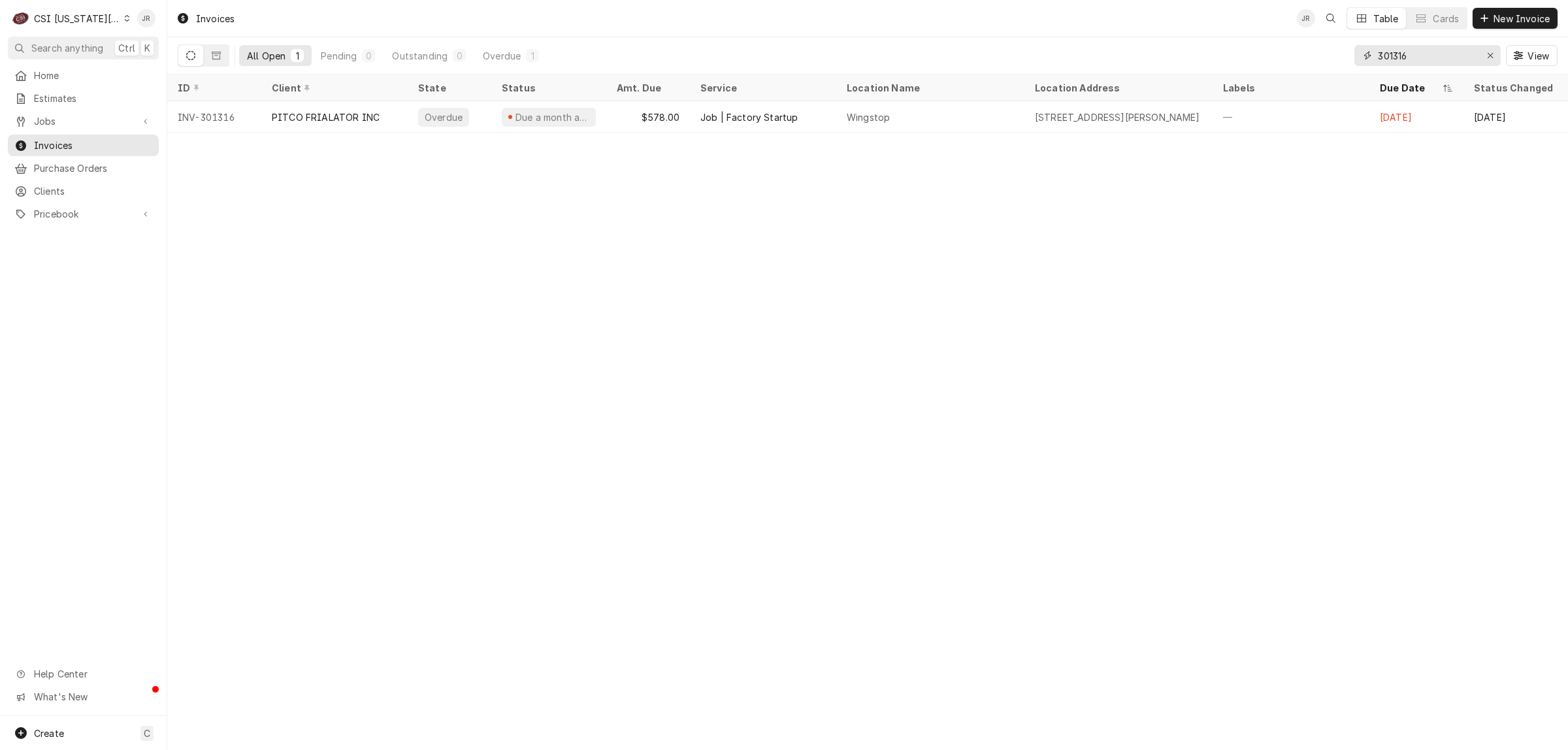
drag, startPoint x: 1386, startPoint y: 48, endPoint x: 1429, endPoint y: 59, distance: 44.4
click at [1418, 56] on input "301316" at bounding box center [1427, 55] width 98 height 21
click at [1429, 59] on input "301316" at bounding box center [1427, 55] width 98 height 21
paste input "2305"
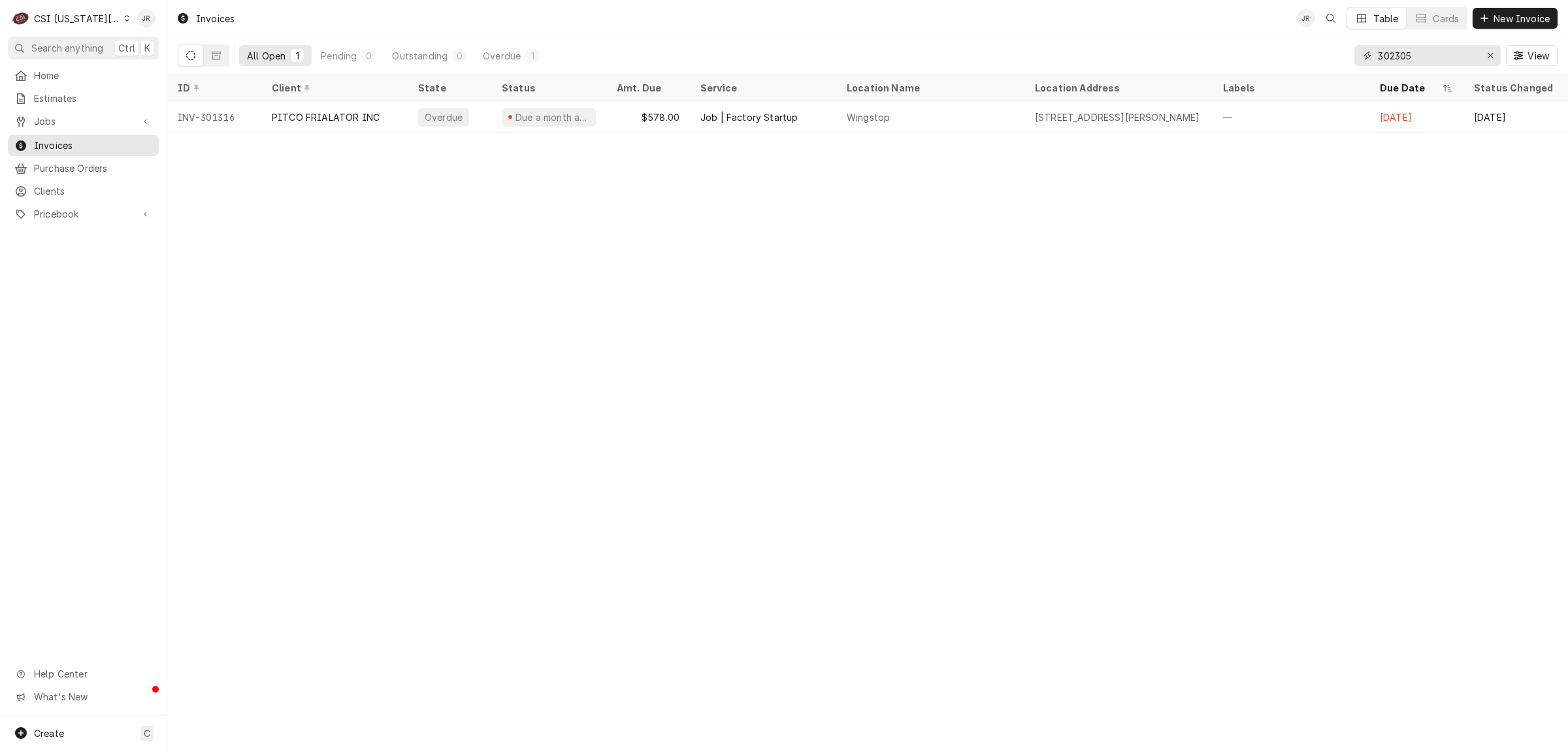
type input "302305"
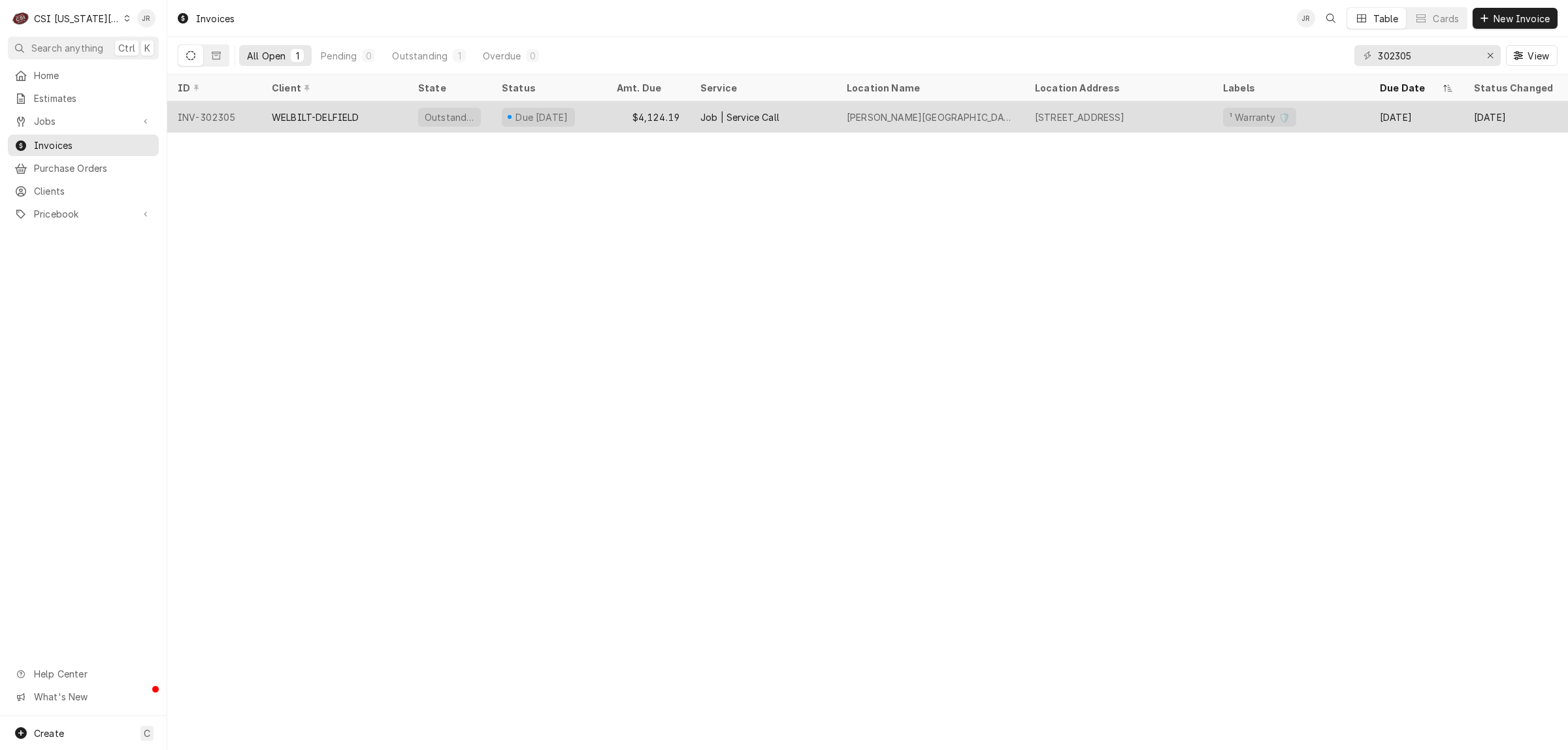
click at [382, 114] on div "WELBILT-DELFIELD" at bounding box center [334, 117] width 146 height 31
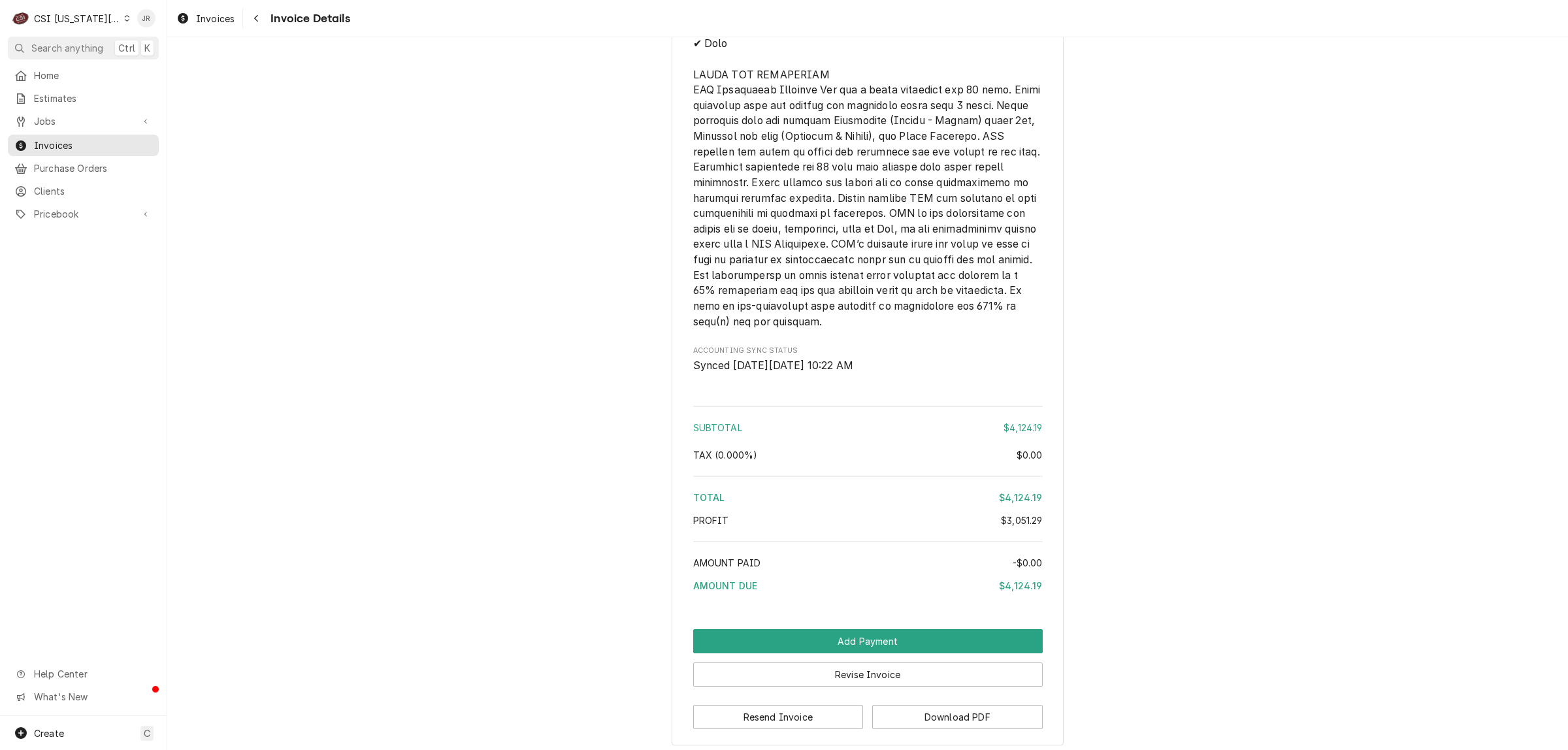
scroll to position [3105, 0]
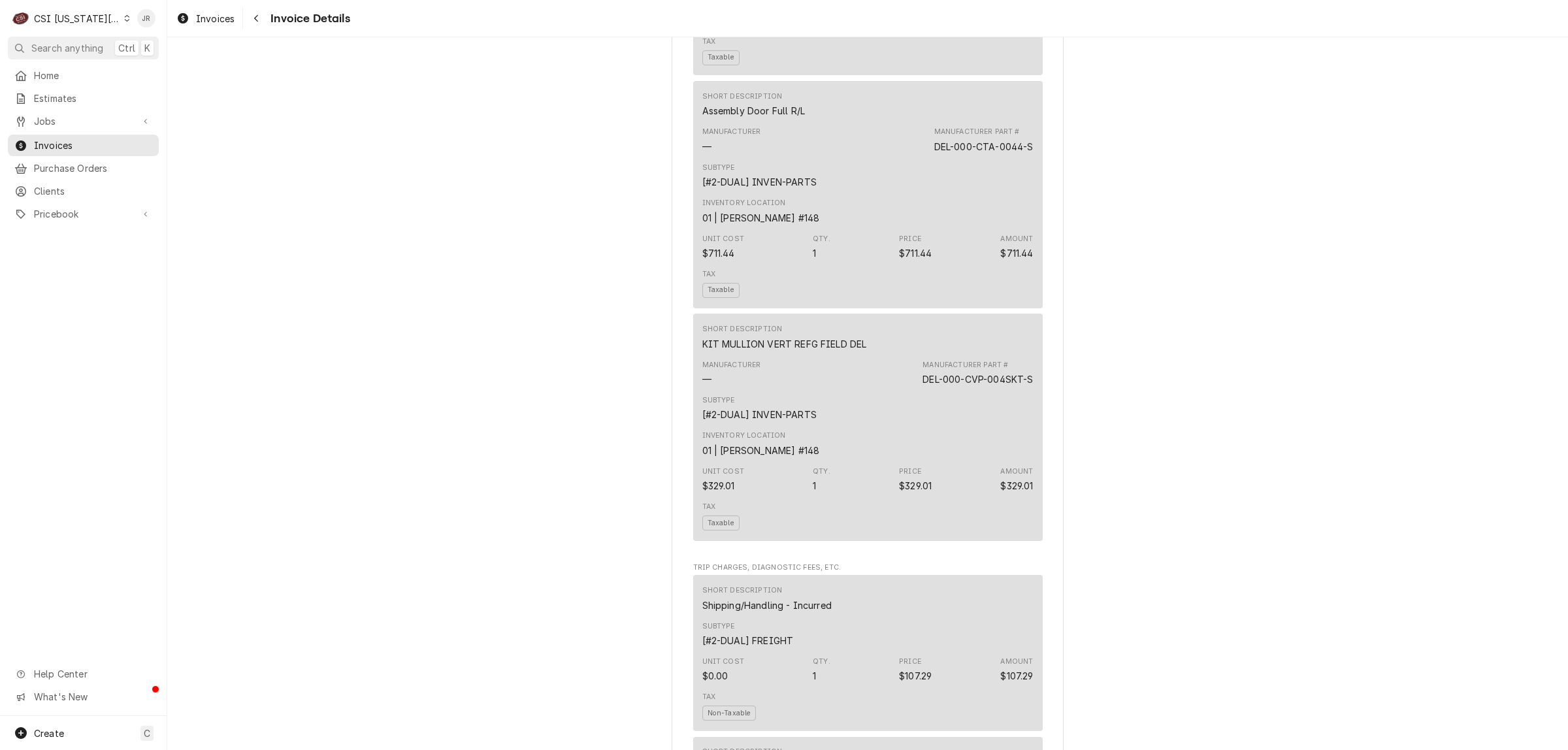
scroll to position [1471, 0]
click at [1360, 237] on div "Outstanding Sender CSI [US_STATE] City CSI Commercial Services Inc [STREET_ADDR…" at bounding box center [868, 424] width 1401 height 3717
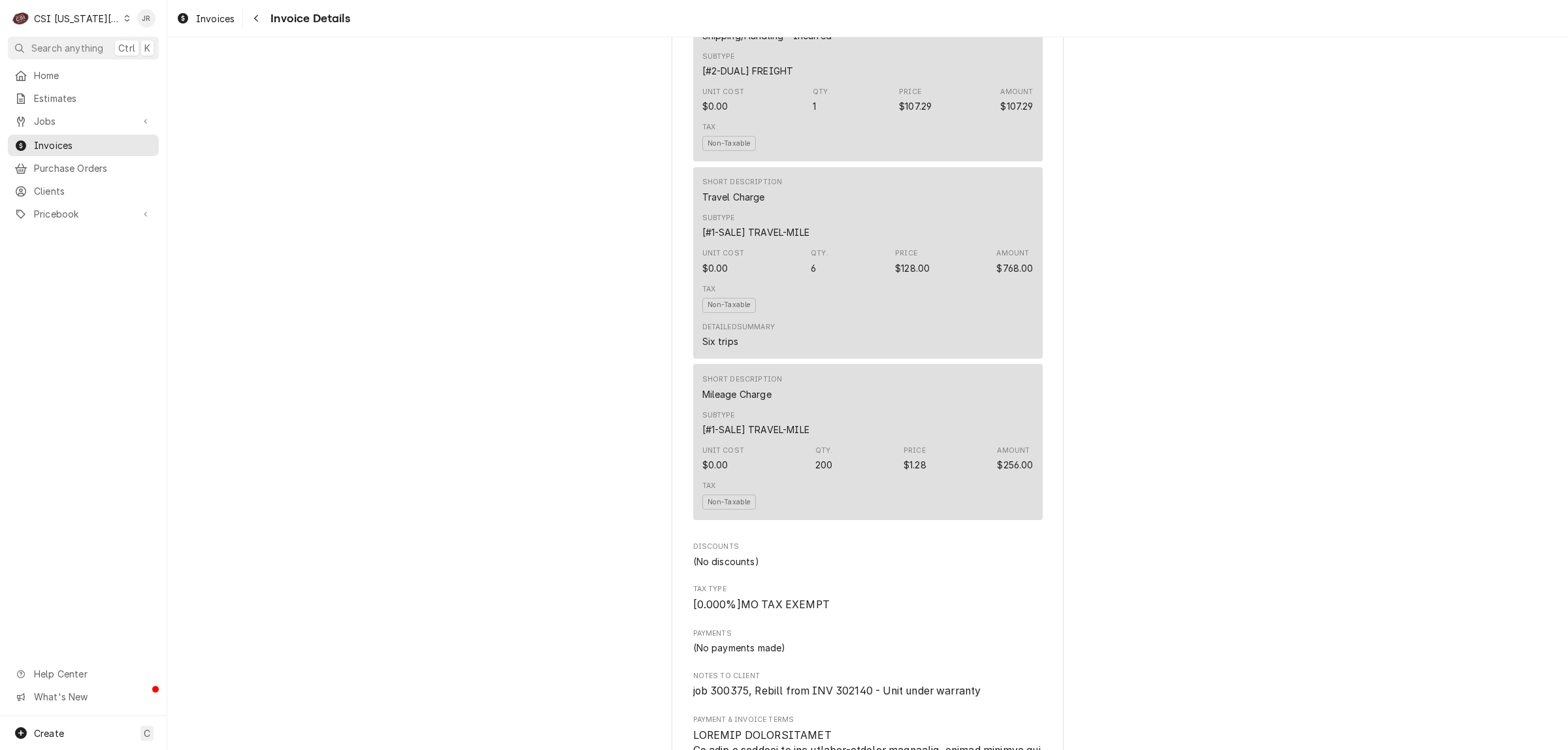
scroll to position [1961, 0]
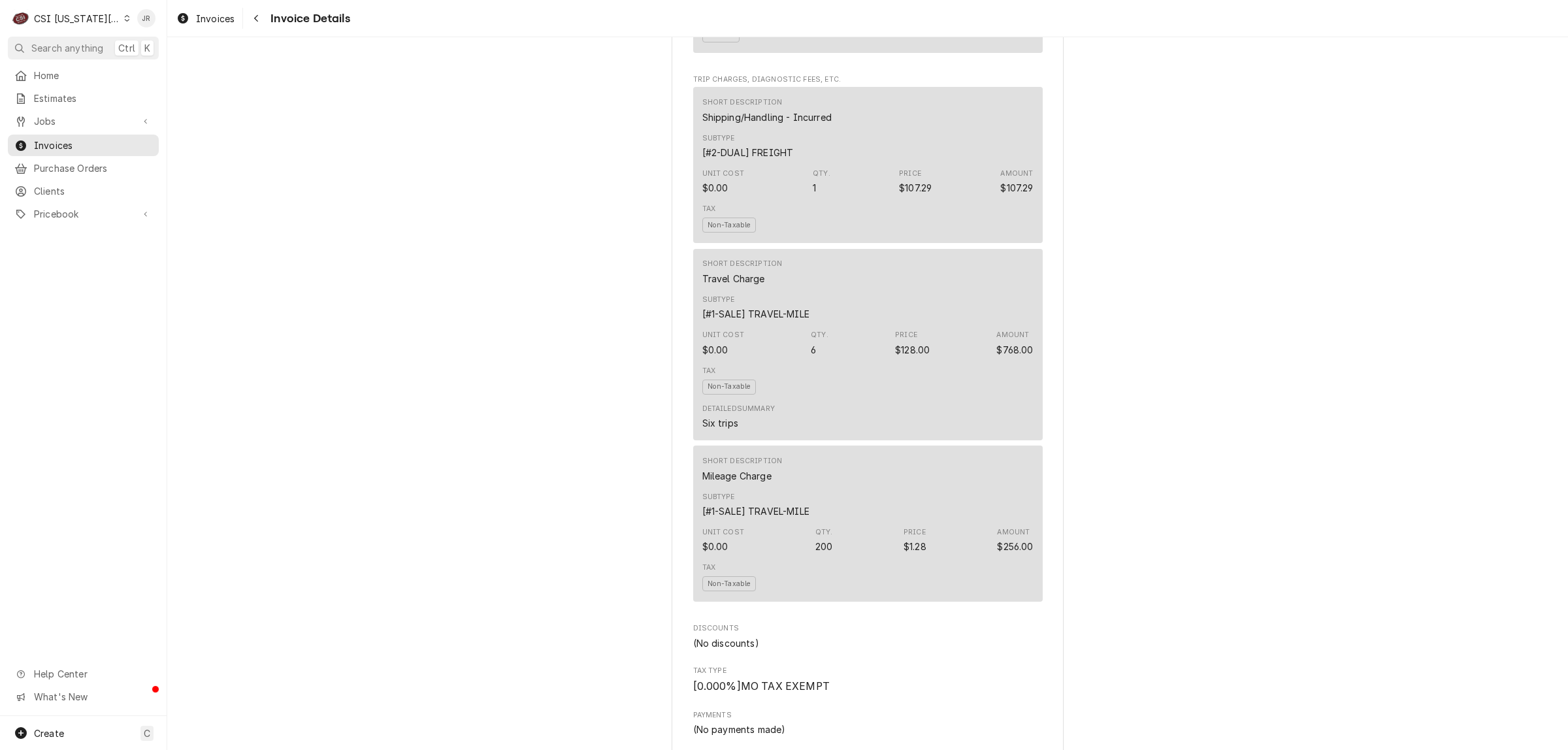
drag, startPoint x: 127, startPoint y: 389, endPoint x: 237, endPoint y: 404, distance: 111.0
click at [127, 387] on div "Home Estimates Jobs Jobs Job Series Invoices Purchase Orders Clients Pricebook …" at bounding box center [83, 390] width 167 height 651
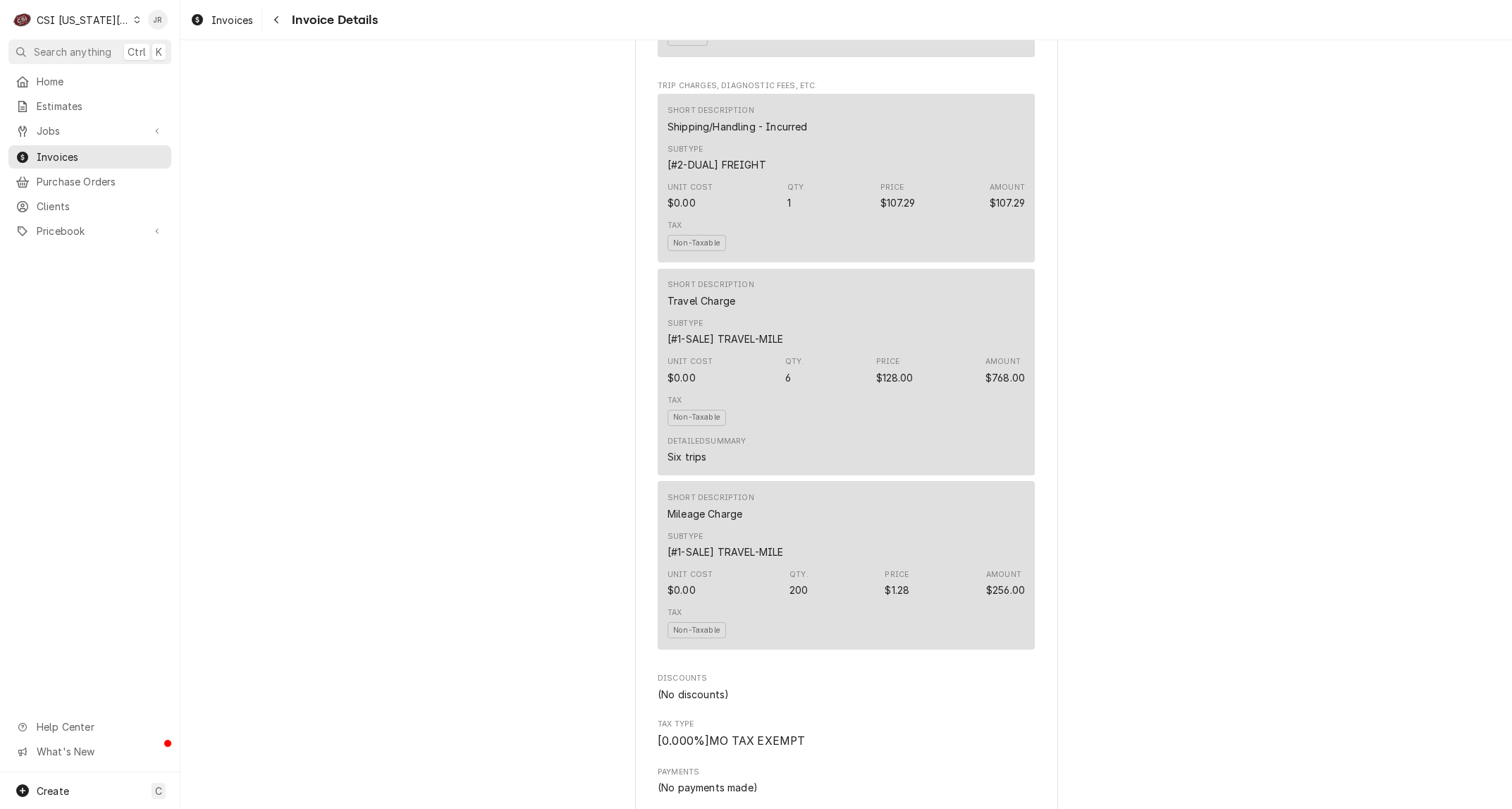
drag, startPoint x: 452, startPoint y: 127, endPoint x: 540, endPoint y: 86, distance: 97.1
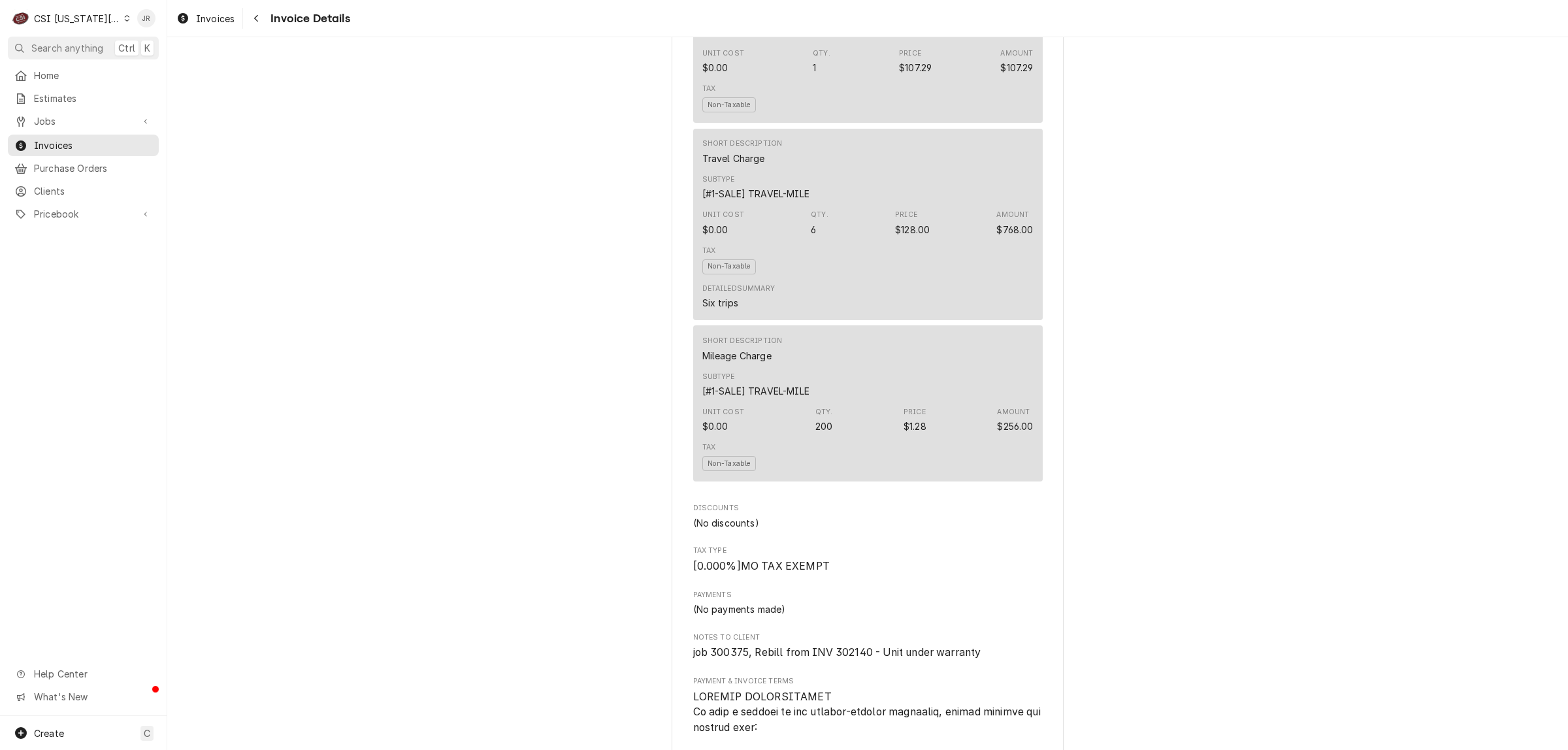
scroll to position [2125, 0]
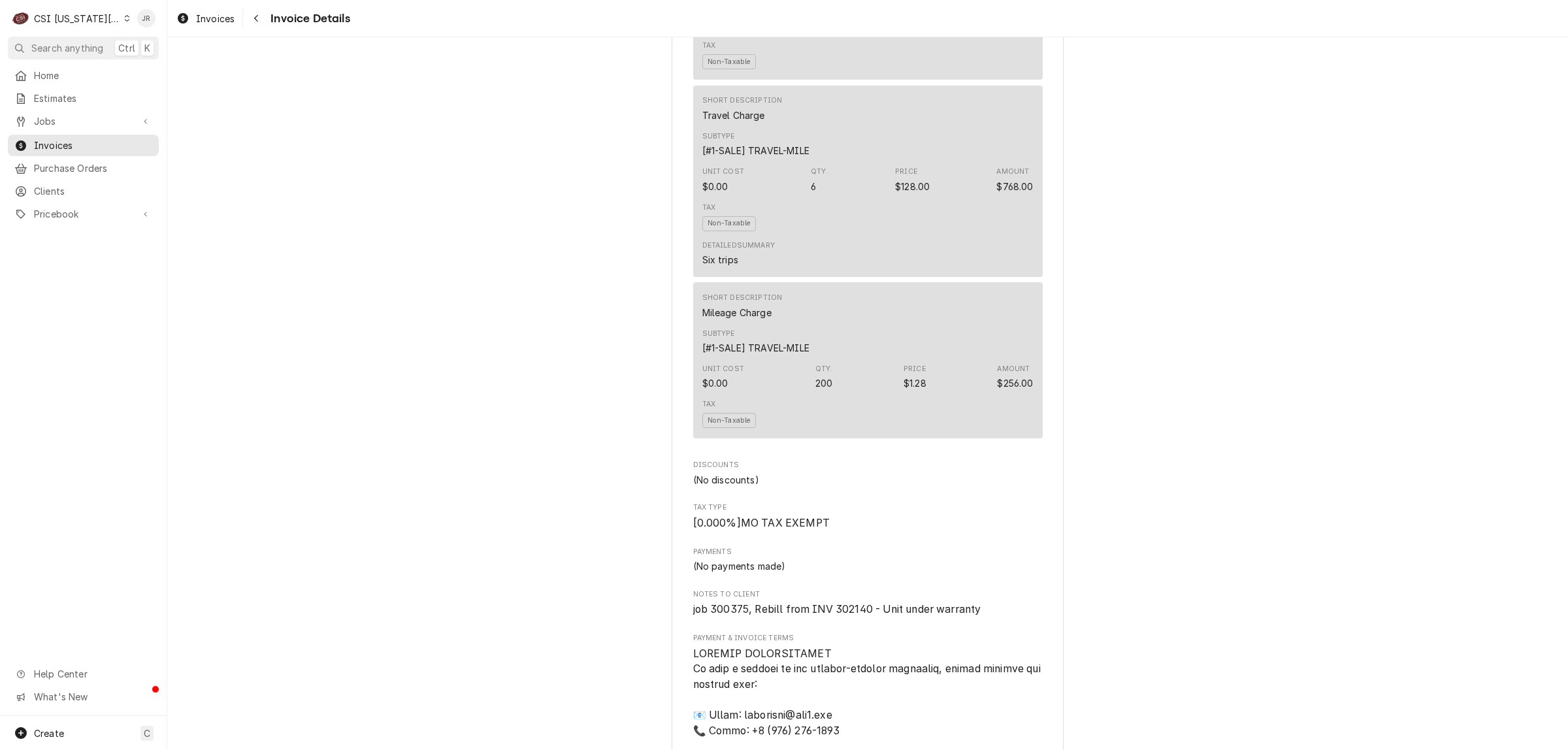
drag, startPoint x: 1216, startPoint y: 54, endPoint x: 1226, endPoint y: 73, distance: 21.5
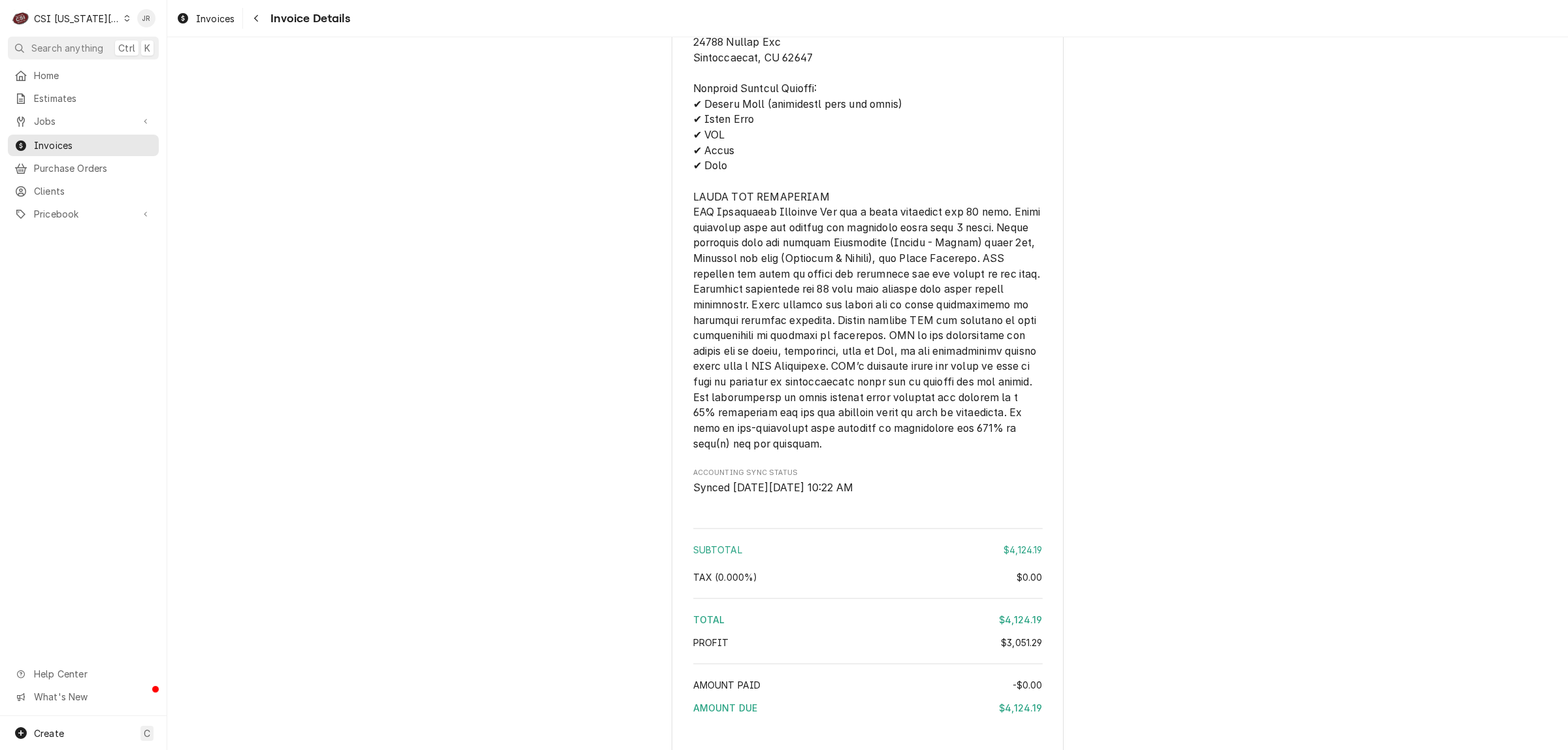
scroll to position [3105, 0]
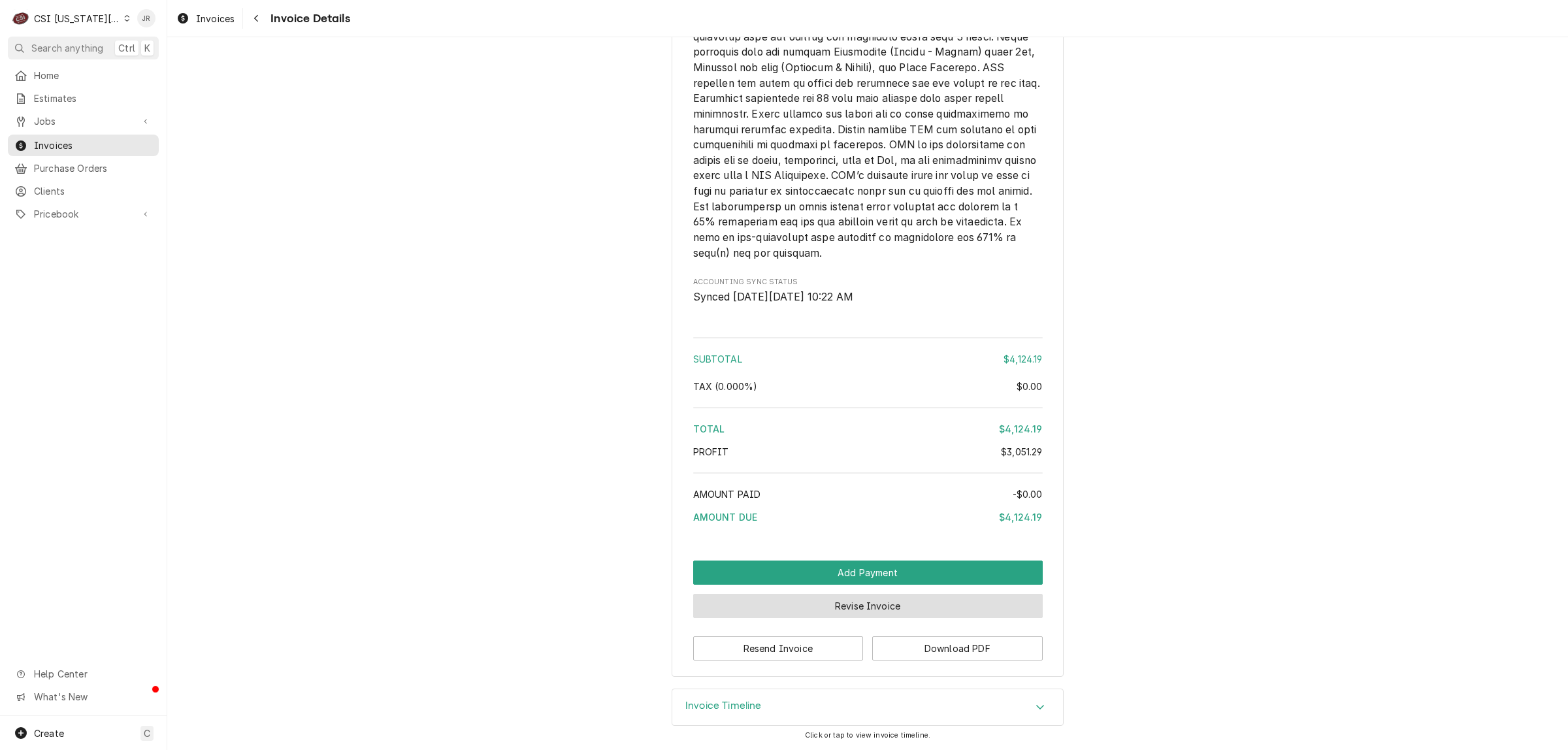
click at [805, 606] on button "Revise Invoice" at bounding box center [868, 606] width 350 height 25
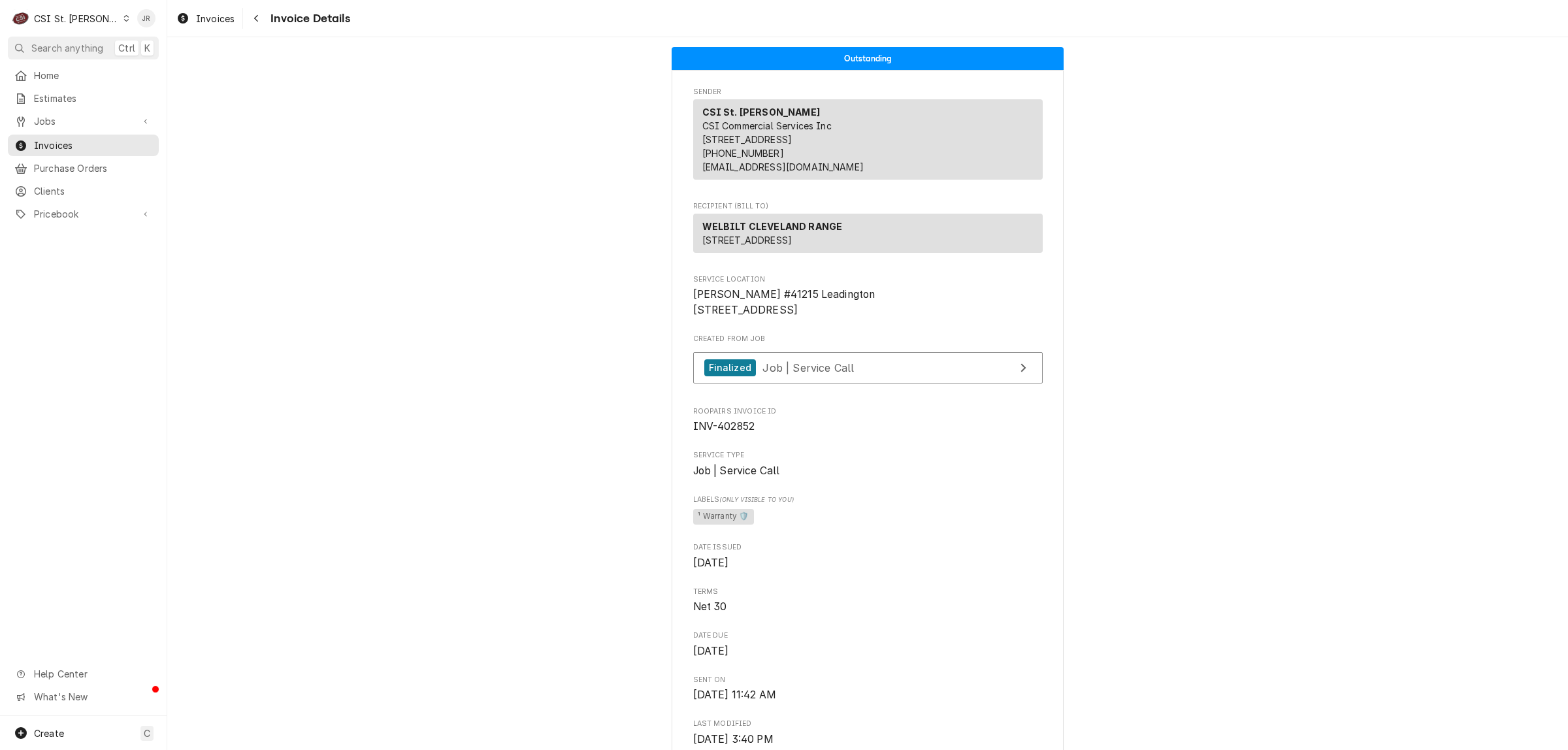
click at [67, 8] on div "C CSI St. Louis" at bounding box center [71, 18] width 126 height 26
click at [175, 22] on div "CSI [US_STATE][GEOGRAPHIC_DATA]" at bounding box center [201, 26] width 172 height 14
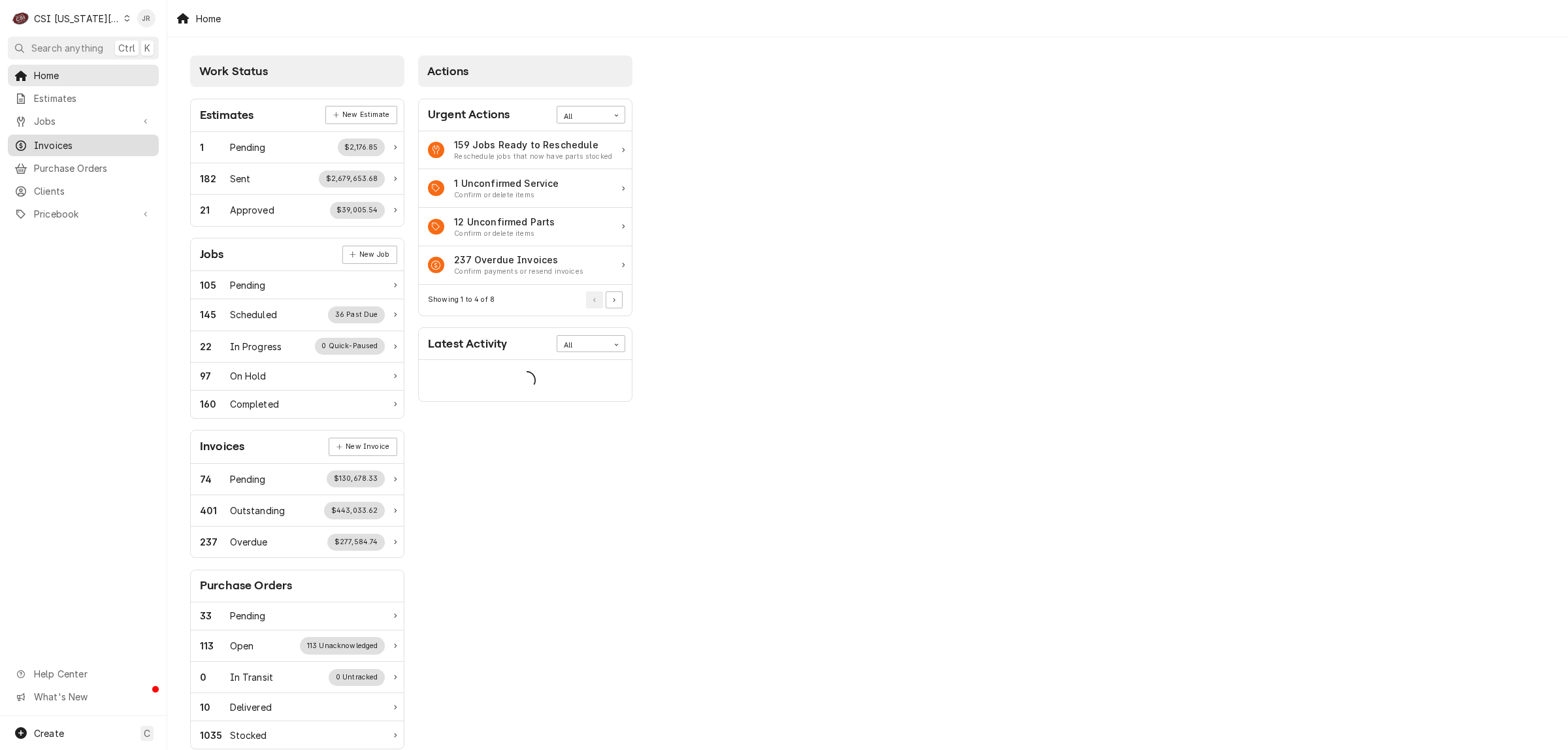
click at [67, 140] on span "Invoices" at bounding box center [93, 146] width 118 height 14
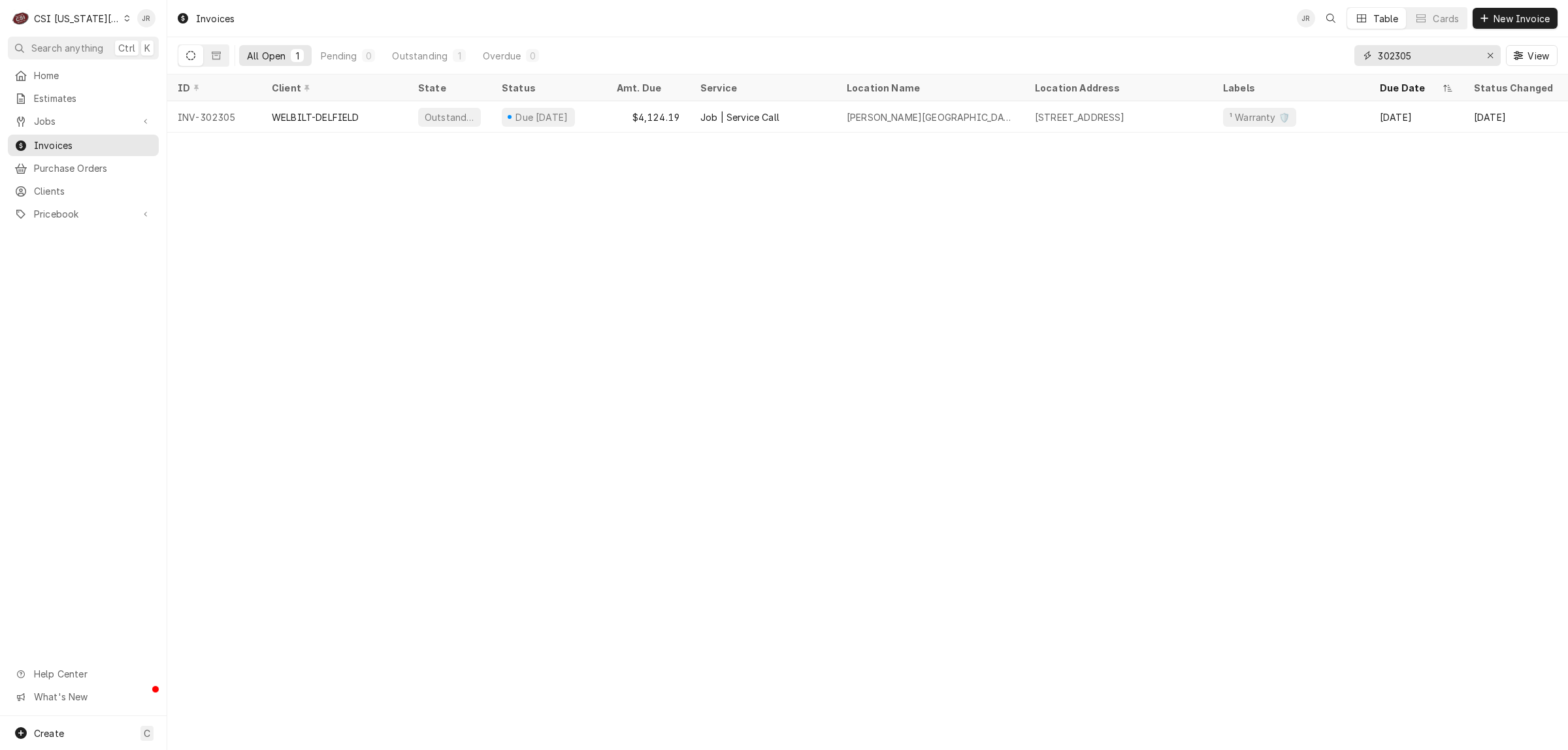
click at [1395, 62] on input "302305" at bounding box center [1427, 55] width 98 height 21
click at [1394, 59] on input "302305" at bounding box center [1427, 55] width 98 height 21
paste input "see INV#302140"
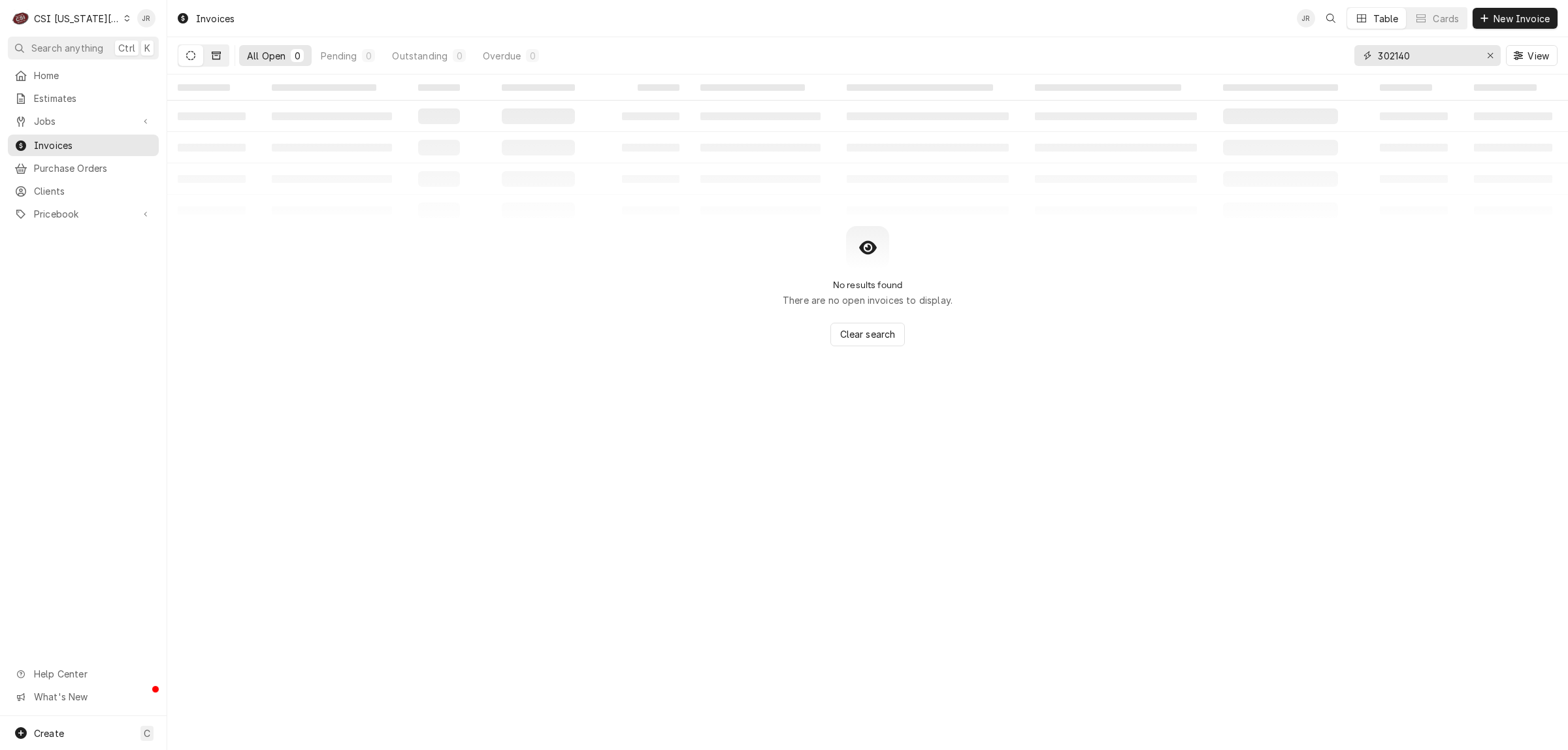
type input "302140"
click at [220, 61] on button "Dynamic Content Wrapper" at bounding box center [216, 55] width 24 height 21
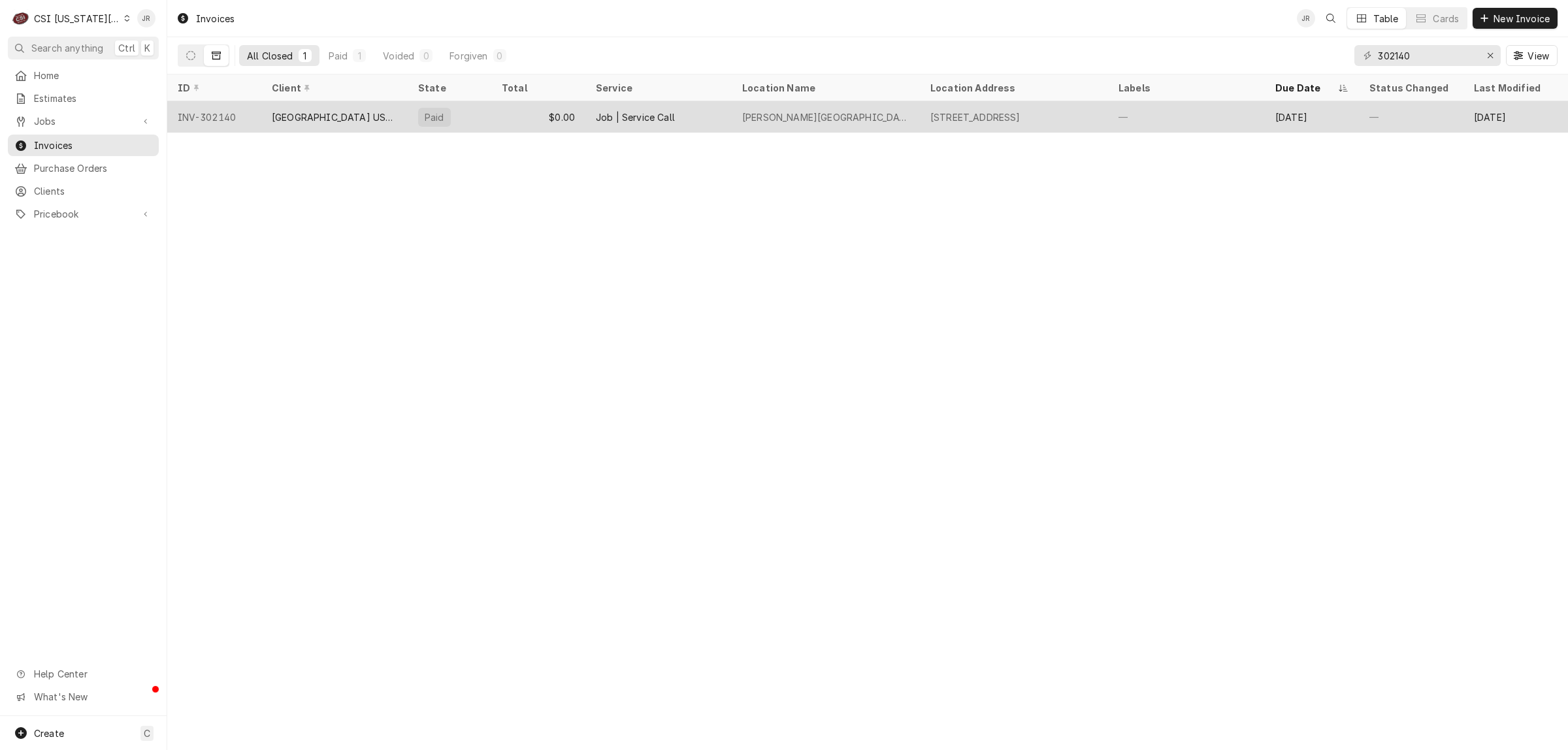
click at [291, 115] on div "OLATHE SCHOOL DISTRICT USD 233" at bounding box center [334, 117] width 125 height 14
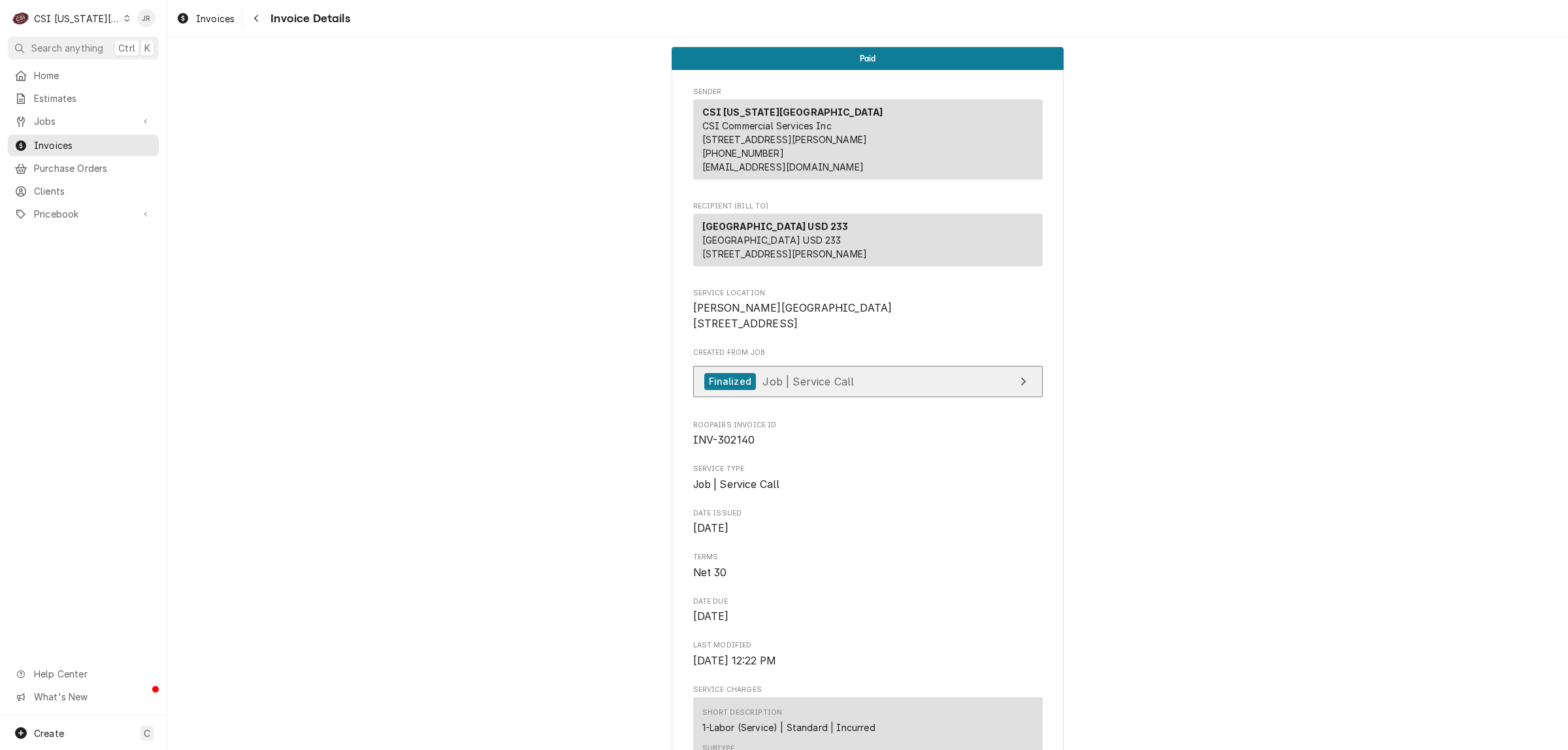
click at [910, 398] on link "Finalized Job | Service Call" at bounding box center [868, 382] width 350 height 32
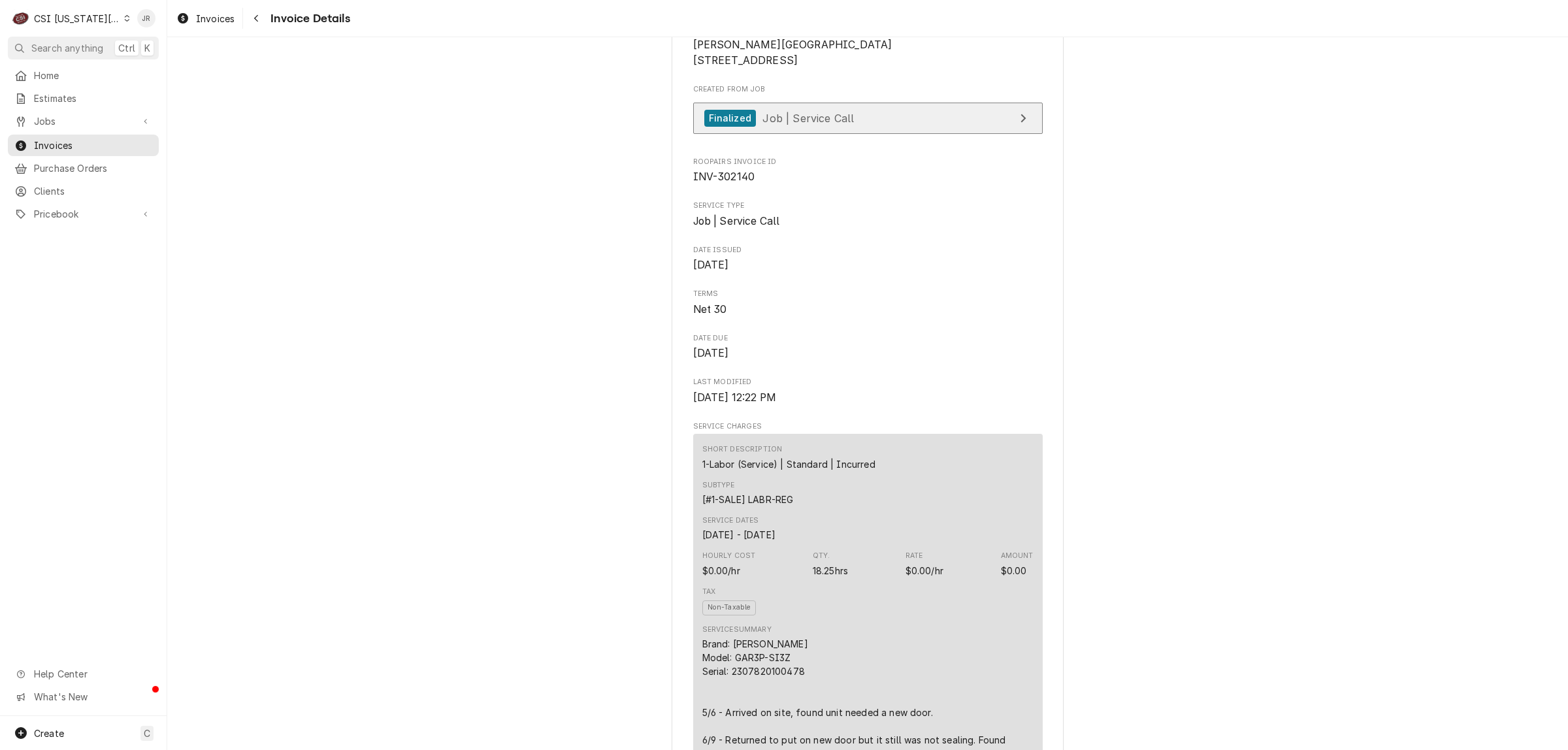
scroll to position [408, 0]
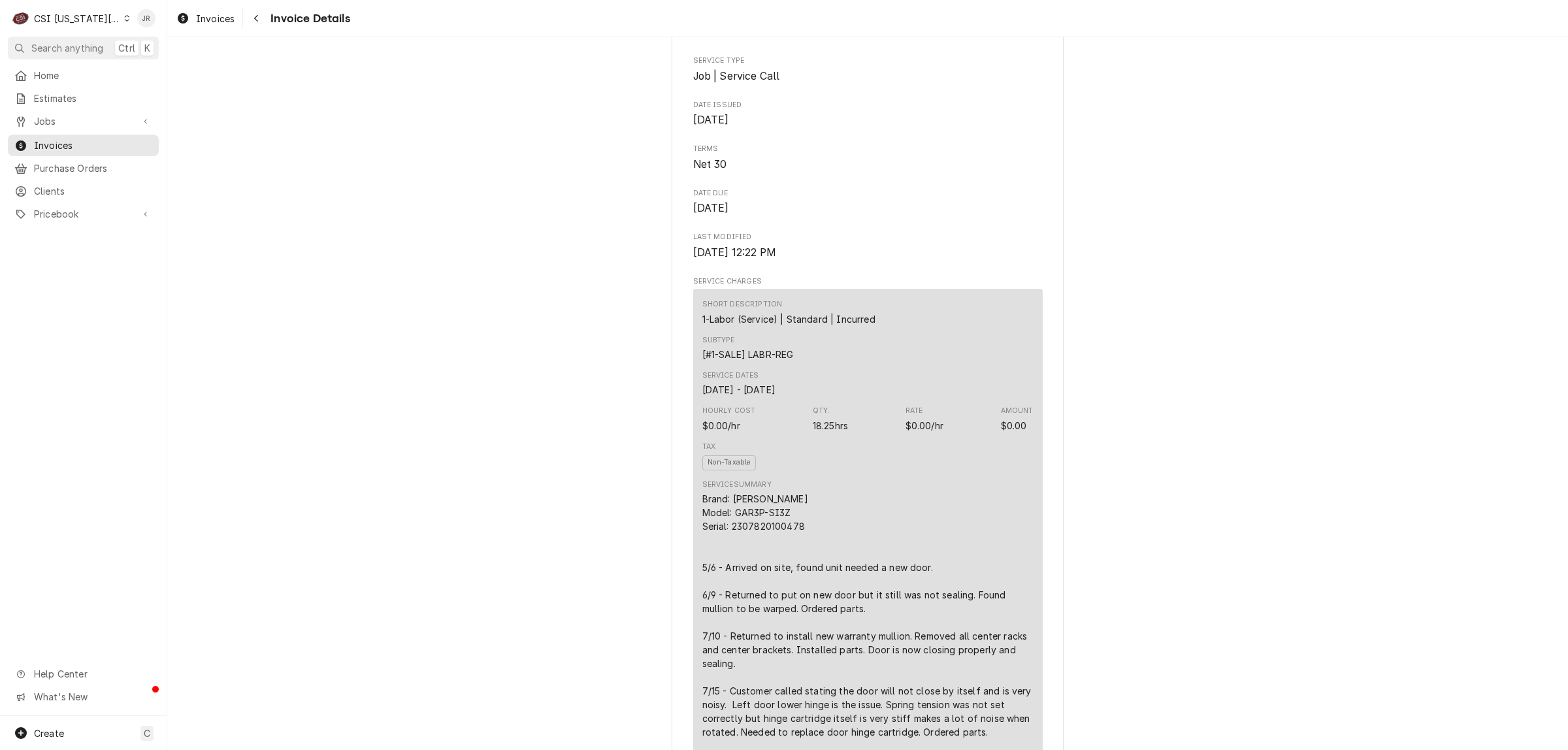
click at [763, 565] on div "Brand: Delfield RIC Model: GAR3P-SI3Z Serial: 2307820100478 5/6 - Arrived on si…" at bounding box center [868, 670] width 331 height 357
copy div "2307820100478"
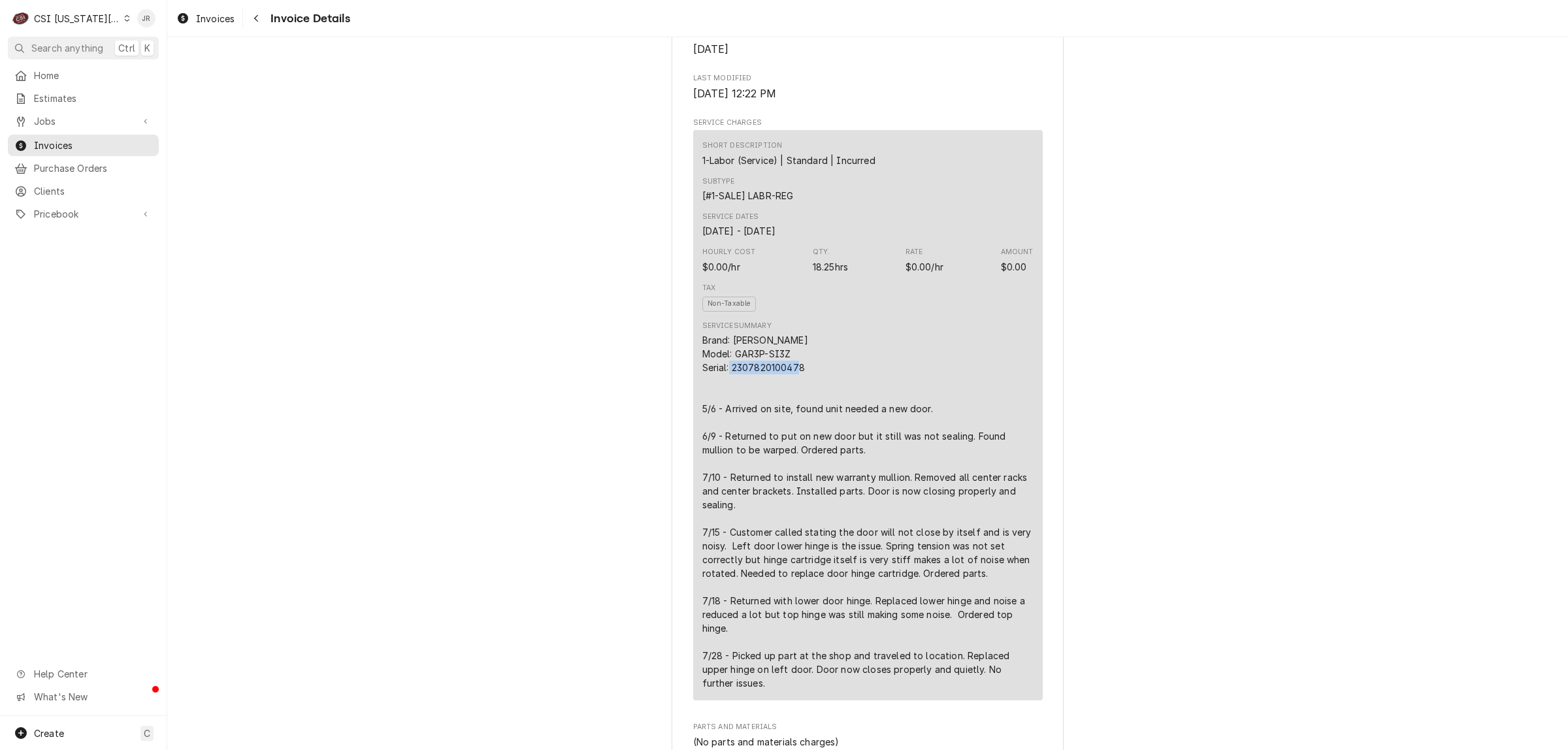
scroll to position [1139, 0]
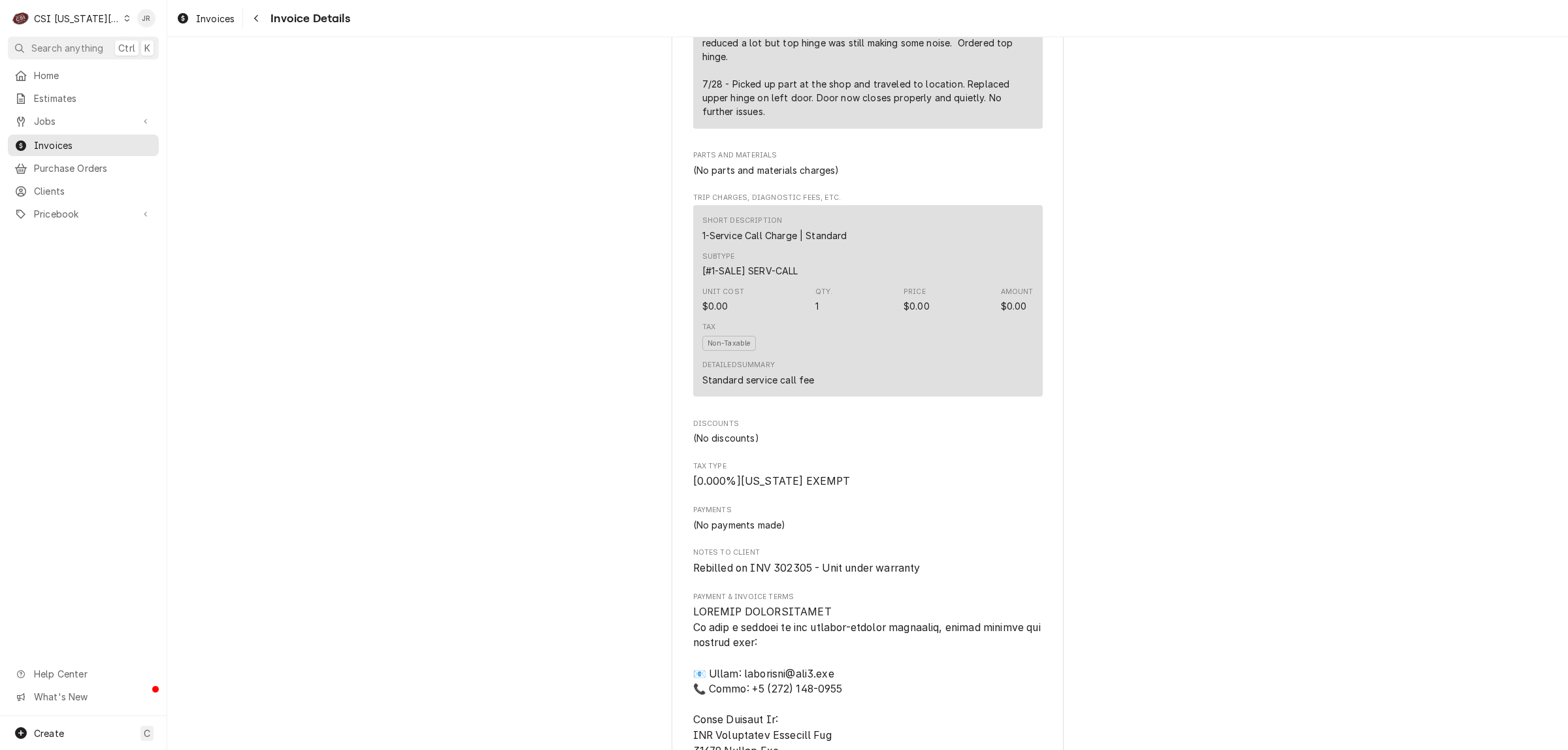
drag, startPoint x: 510, startPoint y: 353, endPoint x: 523, endPoint y: 367, distance: 19.1
click at [512, 355] on div "Paid Sender CSI Kansas City CSI Commercial Services Inc 1021 NE Jib Ct Unit B L…" at bounding box center [868, 221] width 1401 height 2647
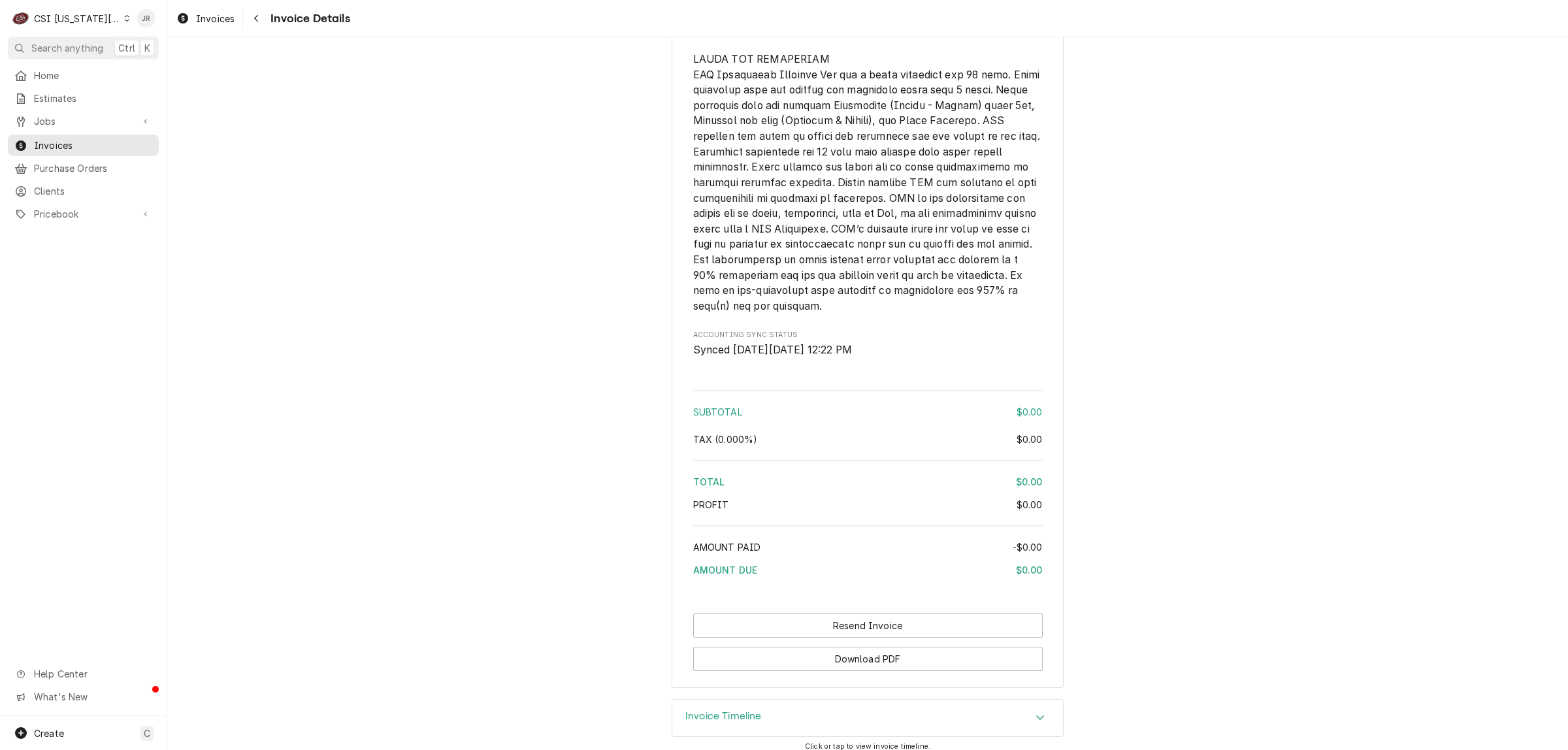
scroll to position [2037, 0]
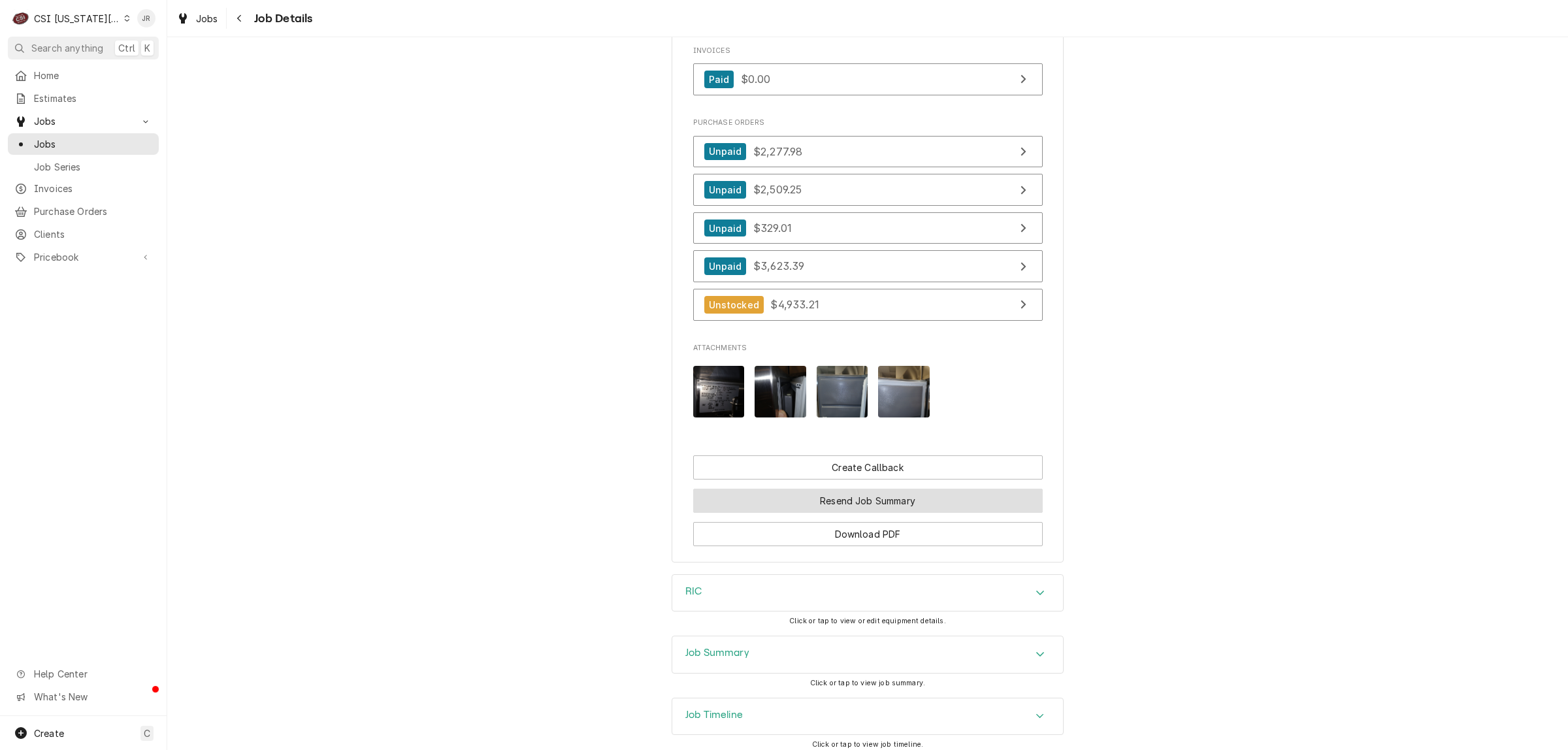
scroll to position [1510, 0]
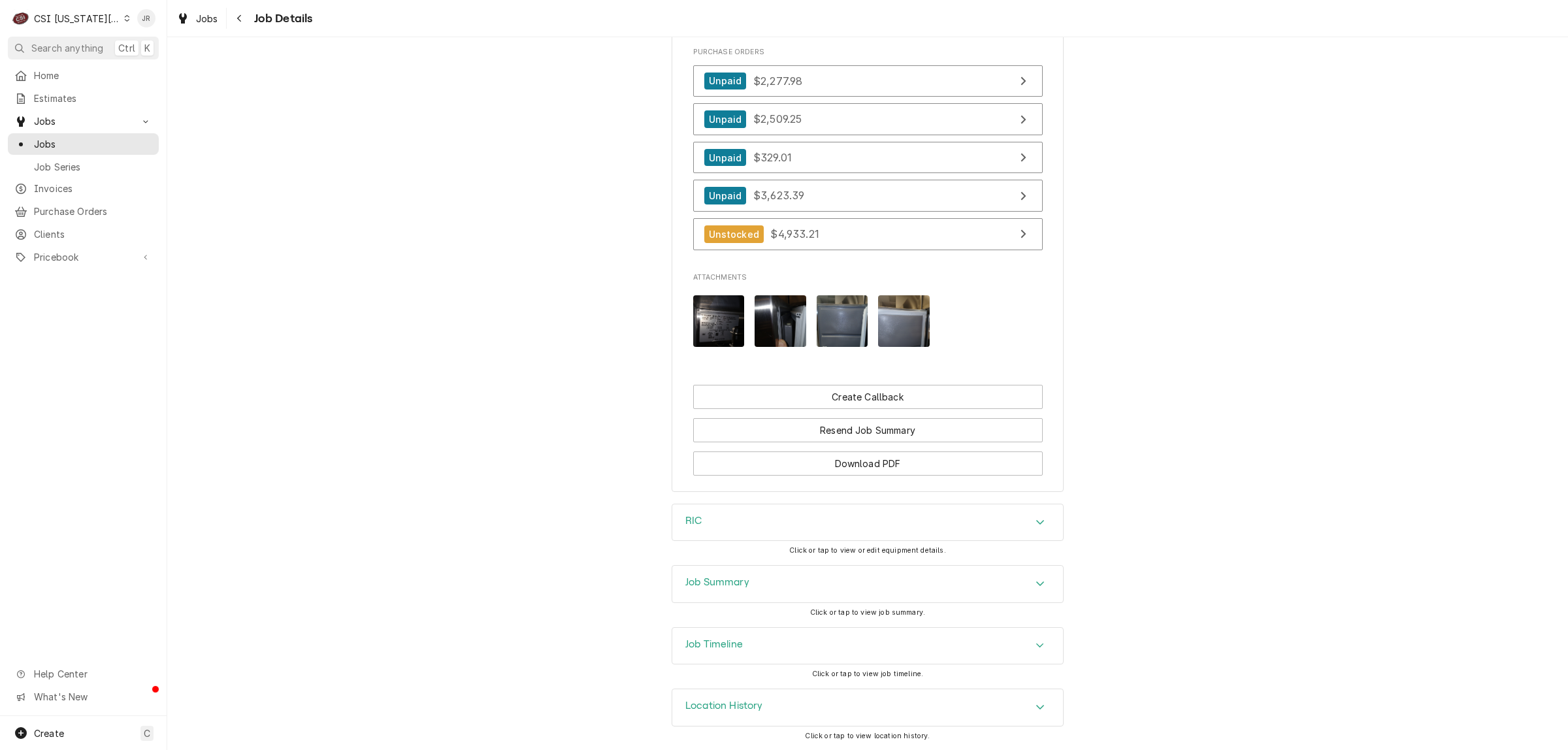
click at [781, 575] on div "Job Summary" at bounding box center [868, 584] width 391 height 37
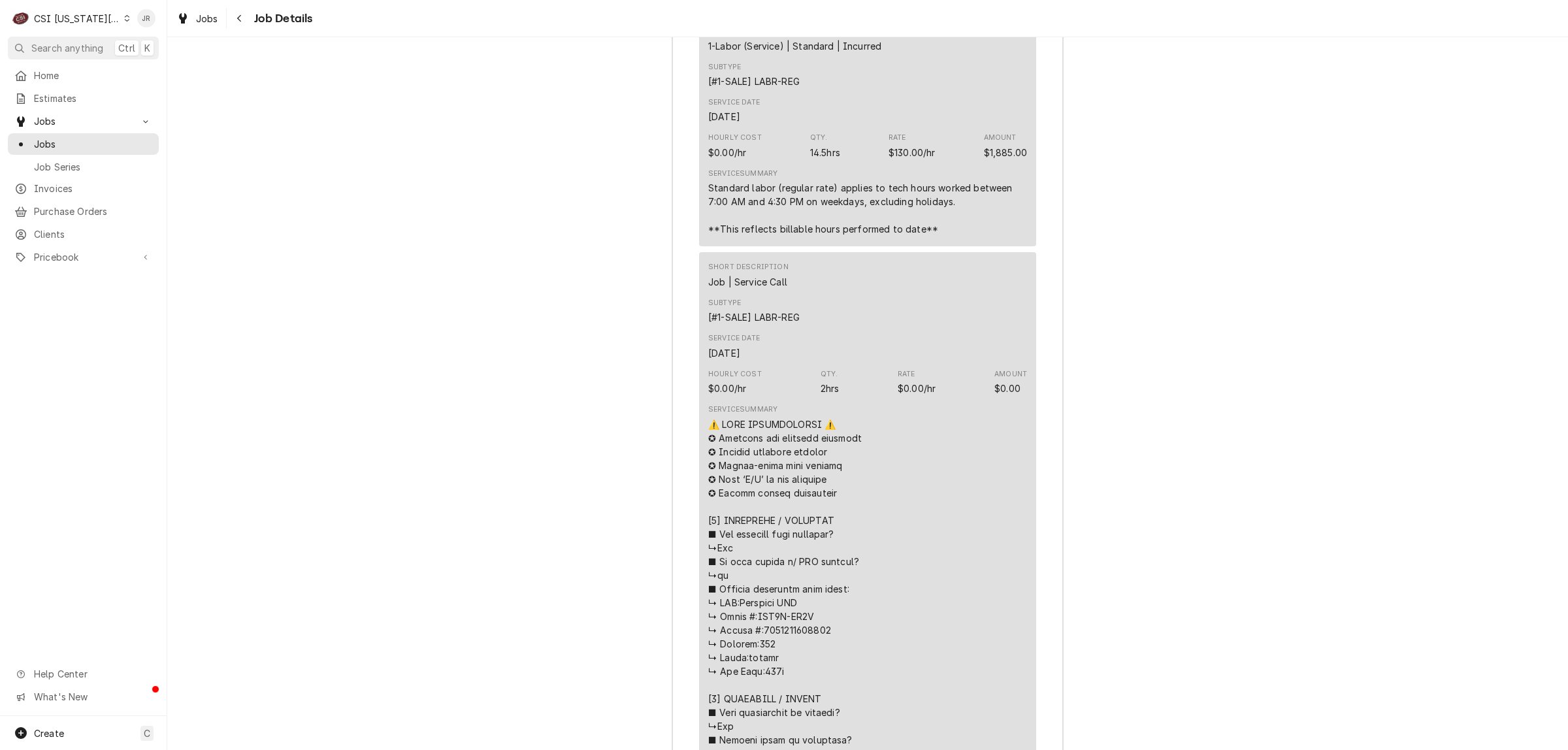
scroll to position [2572, 0]
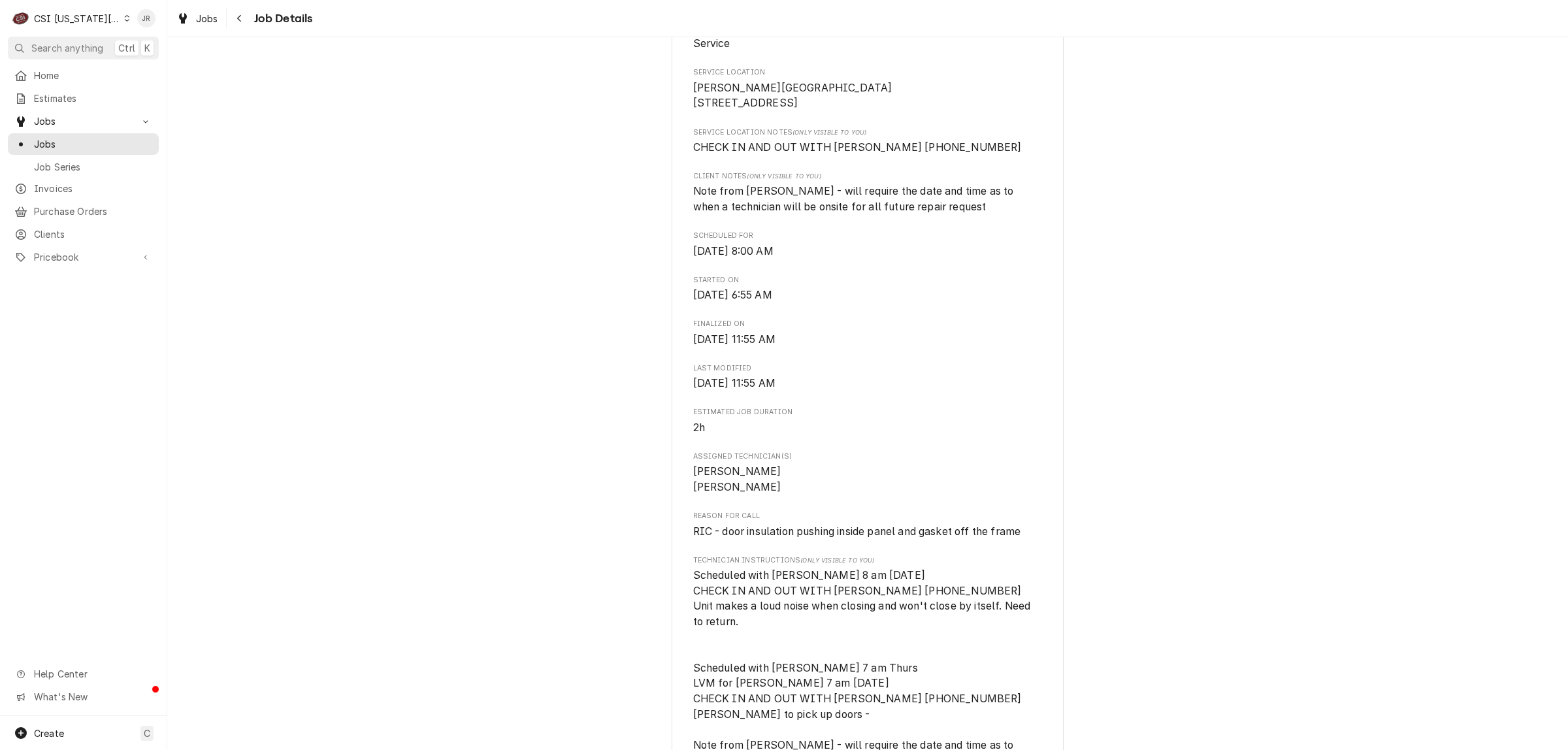
scroll to position [0, 0]
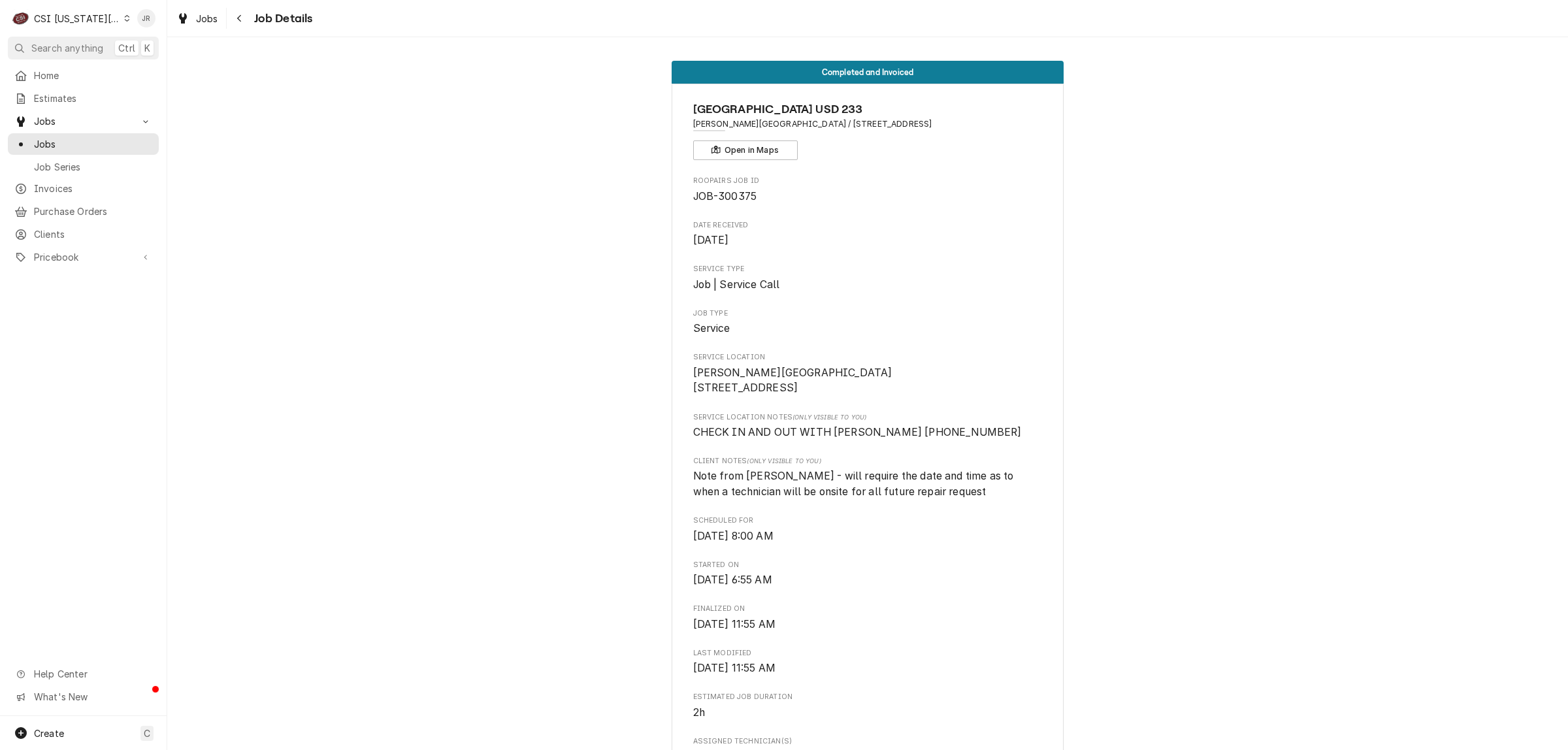
drag, startPoint x: 988, startPoint y: 132, endPoint x: 808, endPoint y: 129, distance: 180.0
click at [808, 129] on div "[GEOGRAPHIC_DATA] USD 233 [PERSON_NAME][GEOGRAPHIC_DATA] / [STREET_ADDRESS] Ope…" at bounding box center [868, 130] width 350 height 59
copy span "[STREET_ADDRESS]"
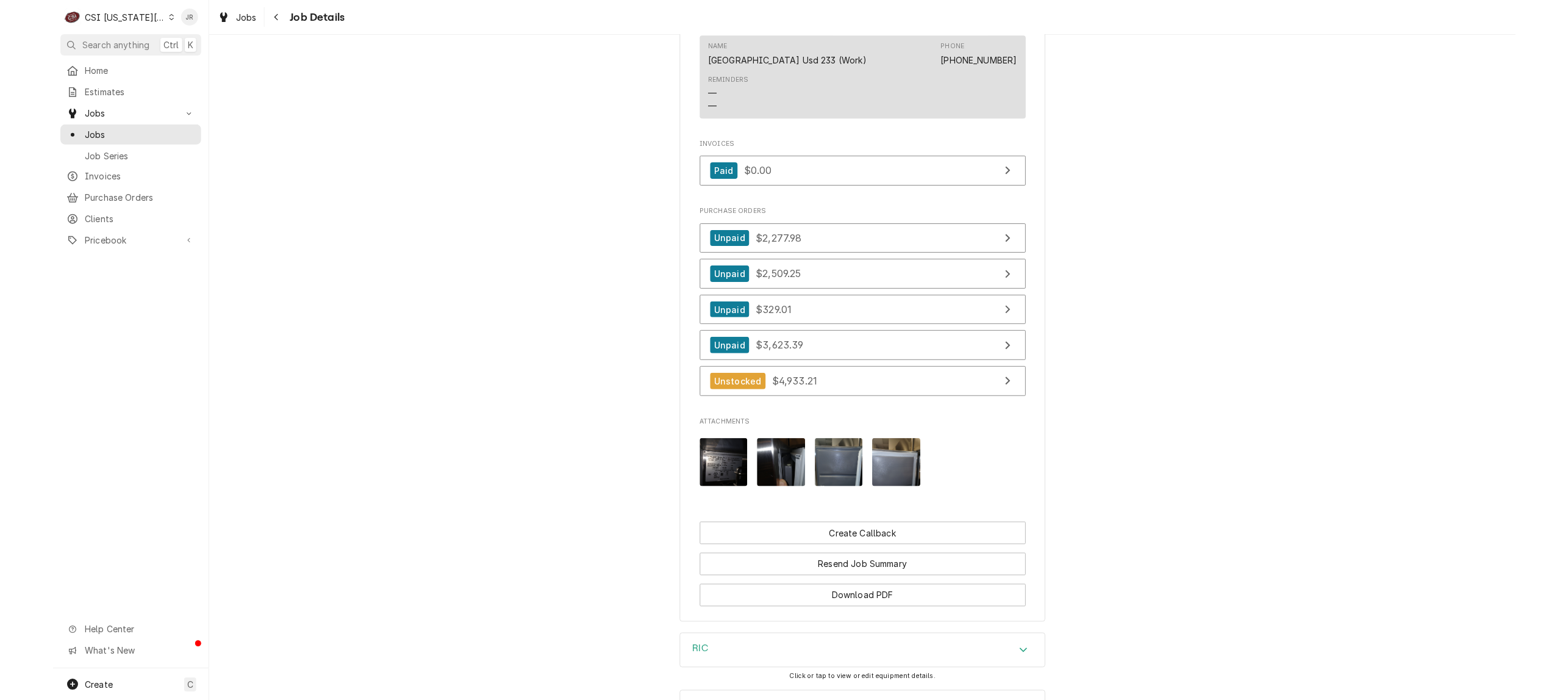
scroll to position [1221, 0]
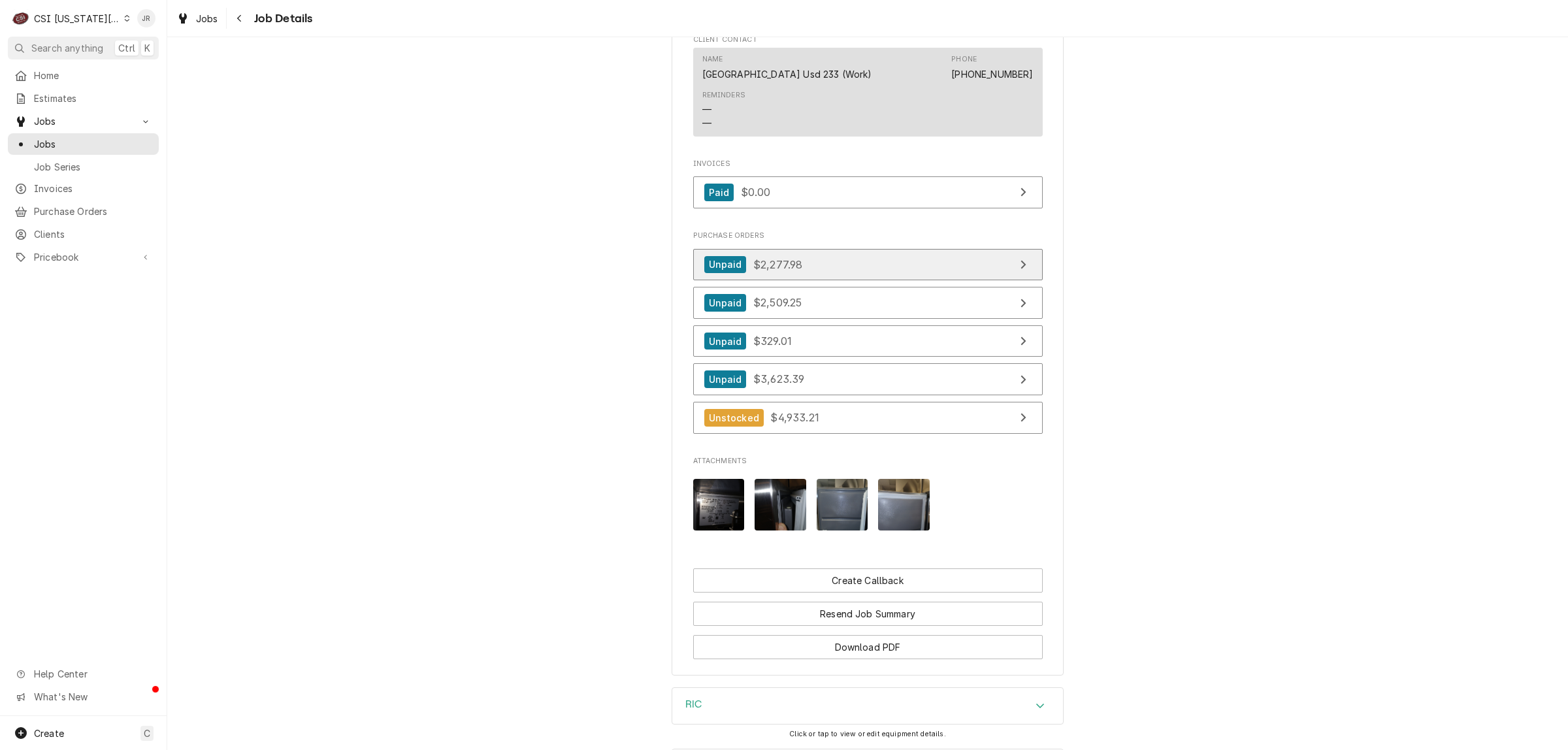
click at [819, 281] on link "Unpaid $2,277.98" at bounding box center [868, 265] width 350 height 32
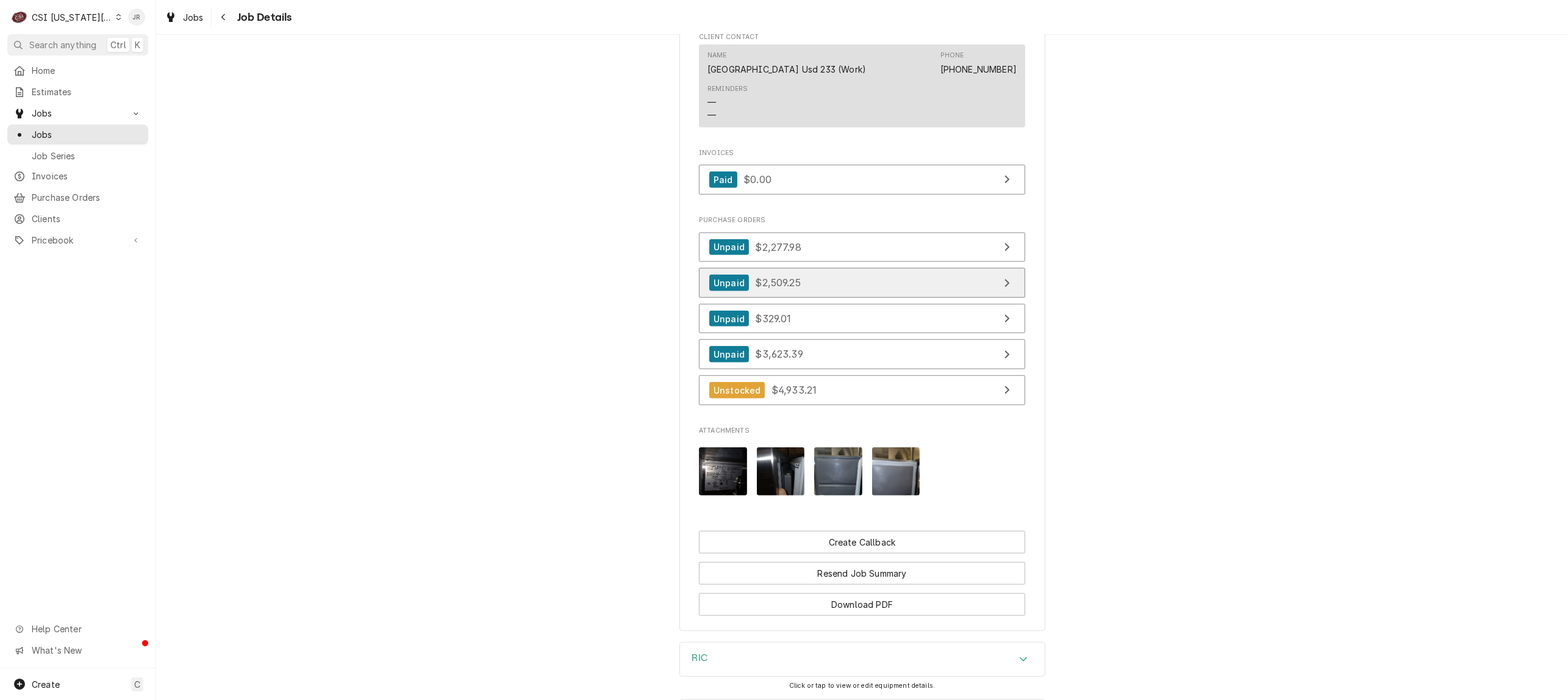
click at [862, 297] on link "Unpaid $2,509.25" at bounding box center [862, 282] width 327 height 30
click at [794, 329] on link "Unpaid $329.01" at bounding box center [862, 319] width 327 height 30
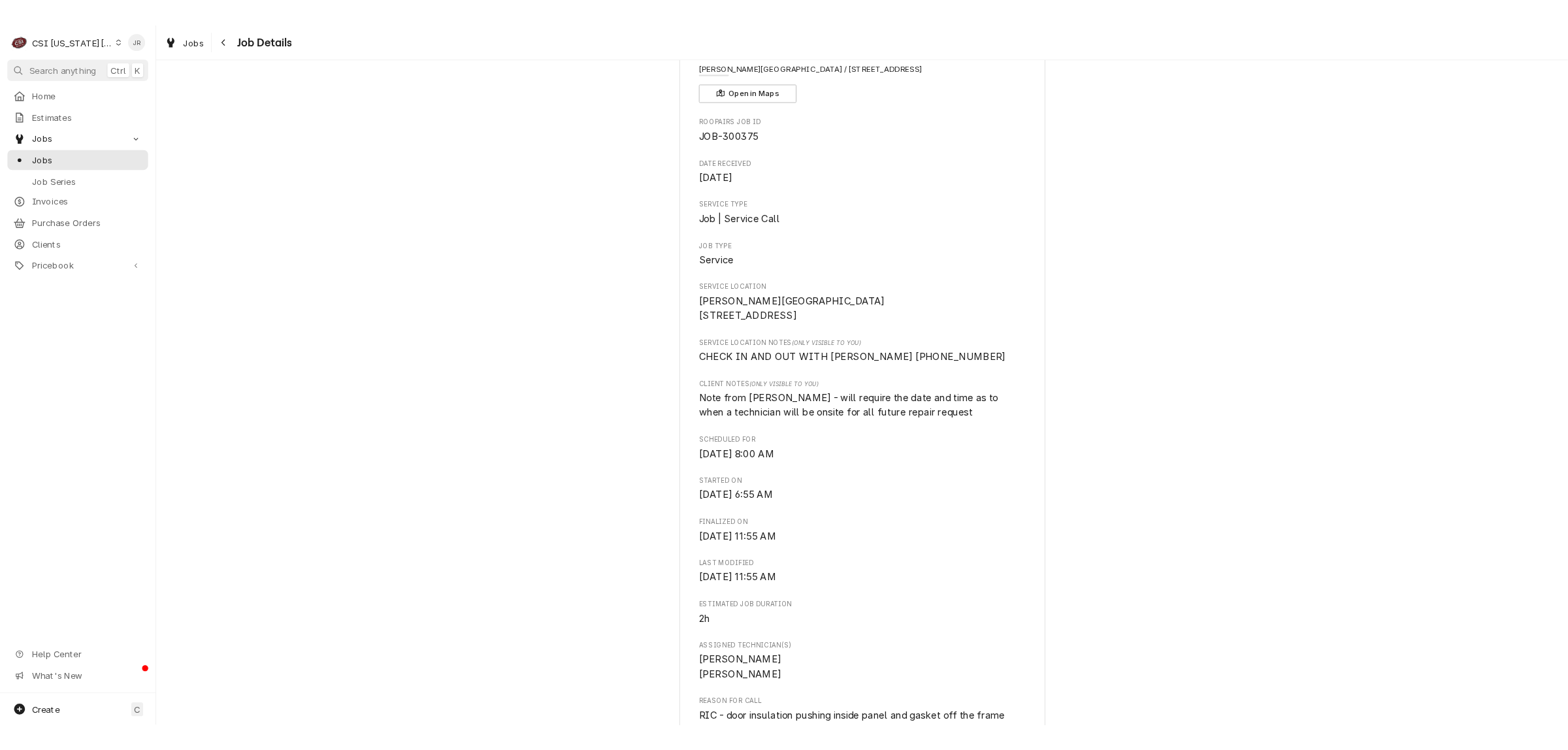
scroll to position [0, 0]
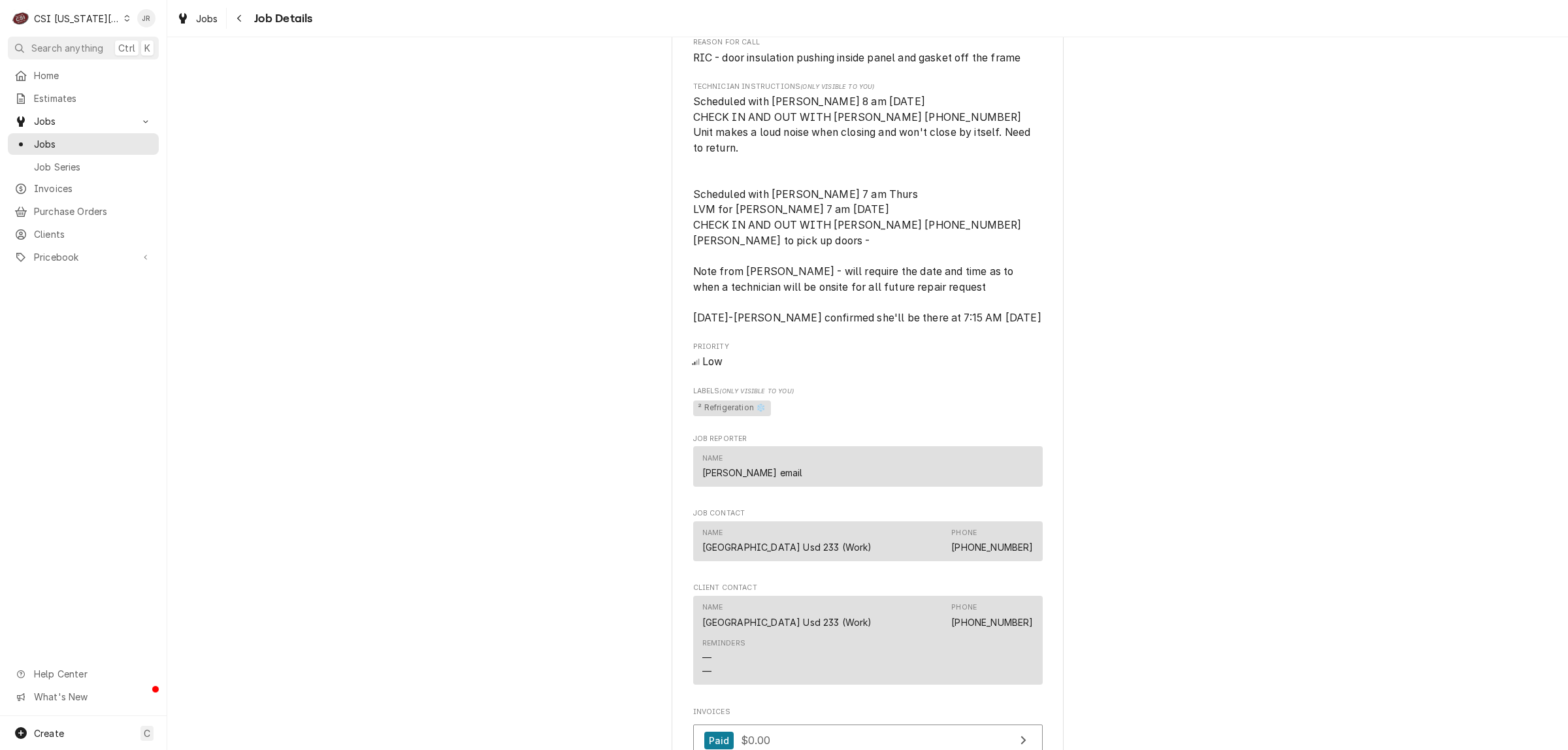
scroll to position [1143, 0]
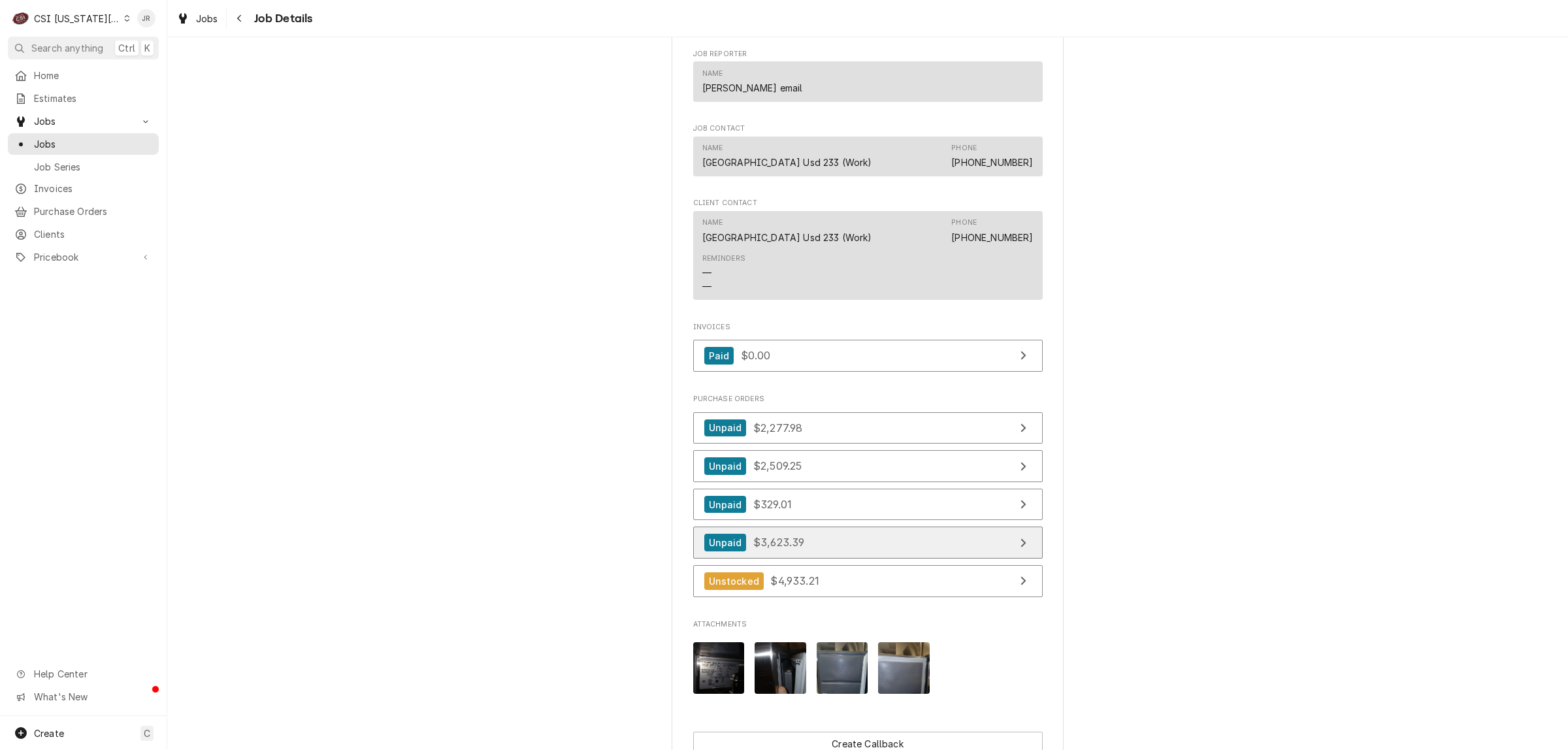
click at [906, 559] on link "Unpaid $3,623.39" at bounding box center [868, 542] width 350 height 32
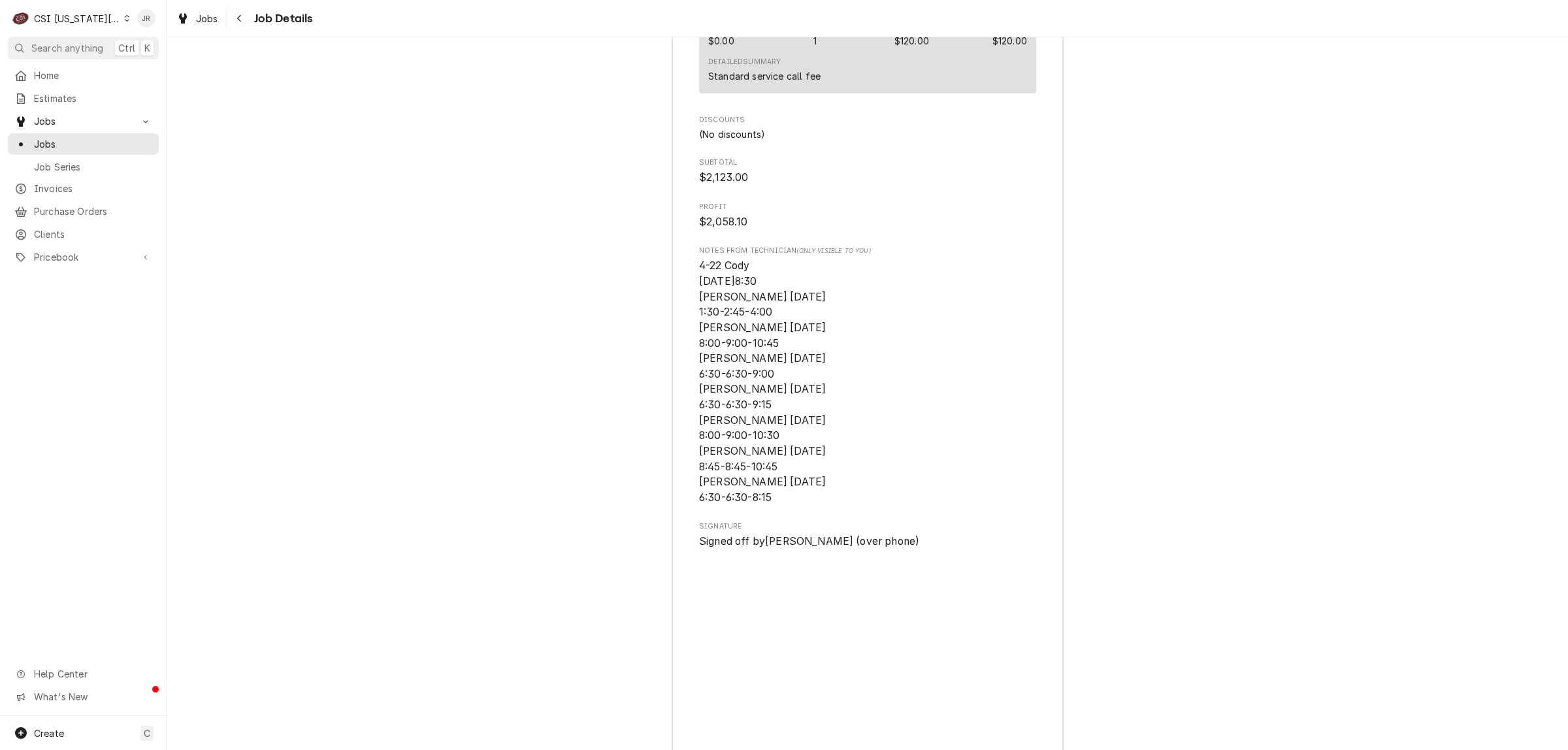
scroll to position [4856, 0]
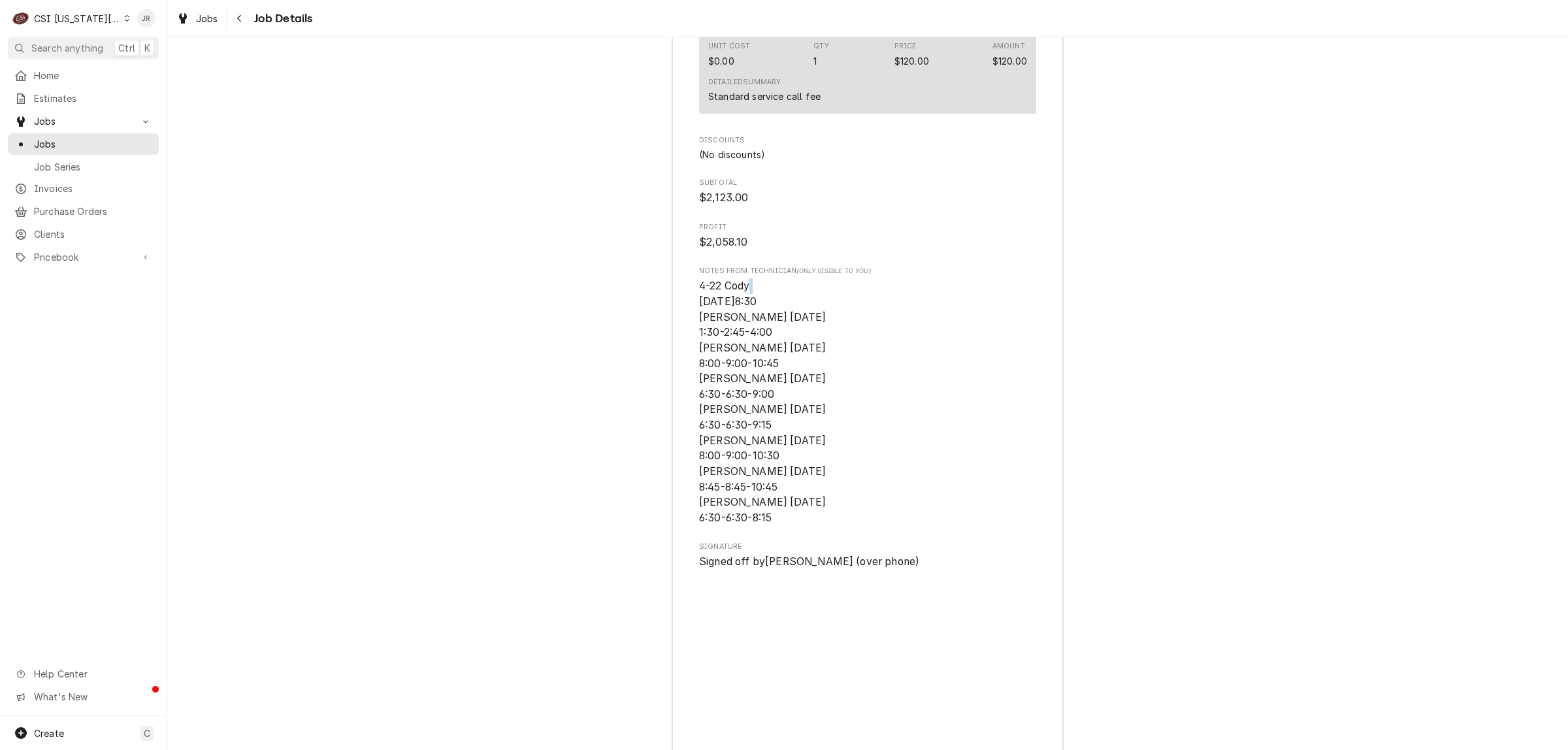
drag, startPoint x: 700, startPoint y: 321, endPoint x: 753, endPoint y: 304, distance: 55.7
click at [753, 304] on span "4-22 Cody 7/7-8:30 Steve 5/6/25 1:30-2:45-4:00 Steve 5/7/25 8:00-9:00-10:45 Ste…" at bounding box center [867, 402] width 337 height 247
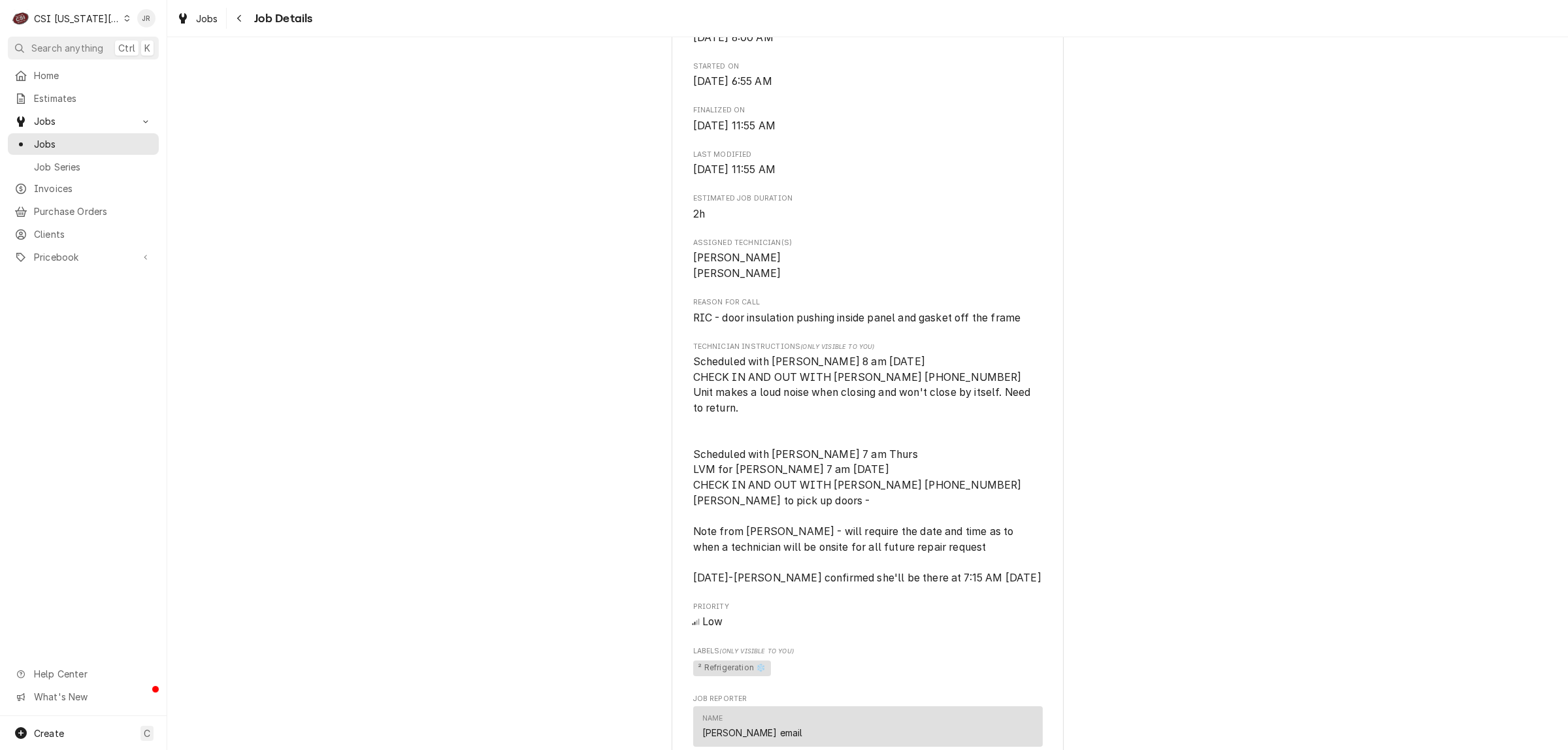
scroll to position [490, 0]
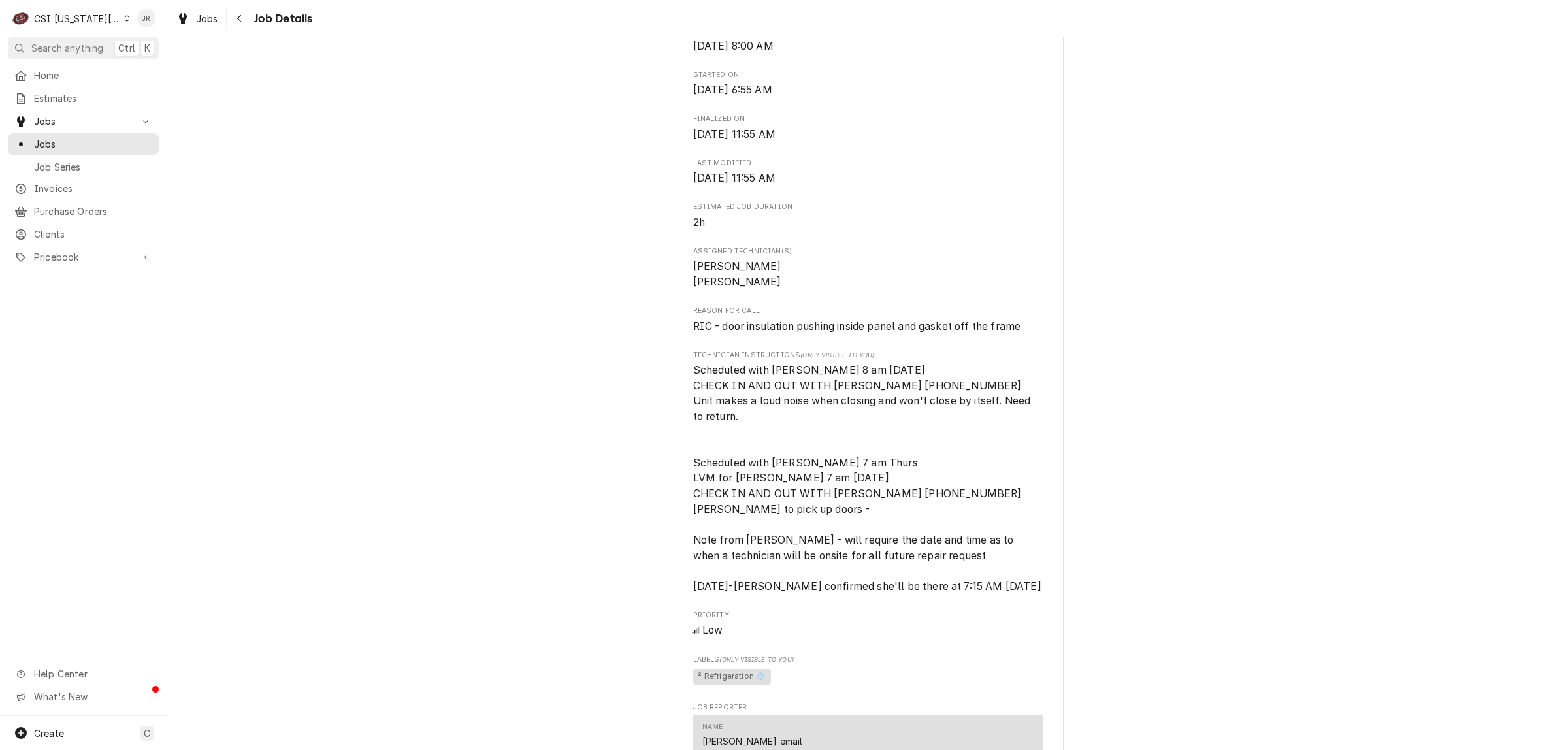
drag, startPoint x: 1560, startPoint y: 137, endPoint x: 1566, endPoint y: 144, distance: 9.2
click at [1566, 144] on div "Completed and Invoiced OLATHE SCHOOL DISTRICT USD 233 Chisholm Trail Middle Sch…" at bounding box center [868, 393] width 1401 height 713
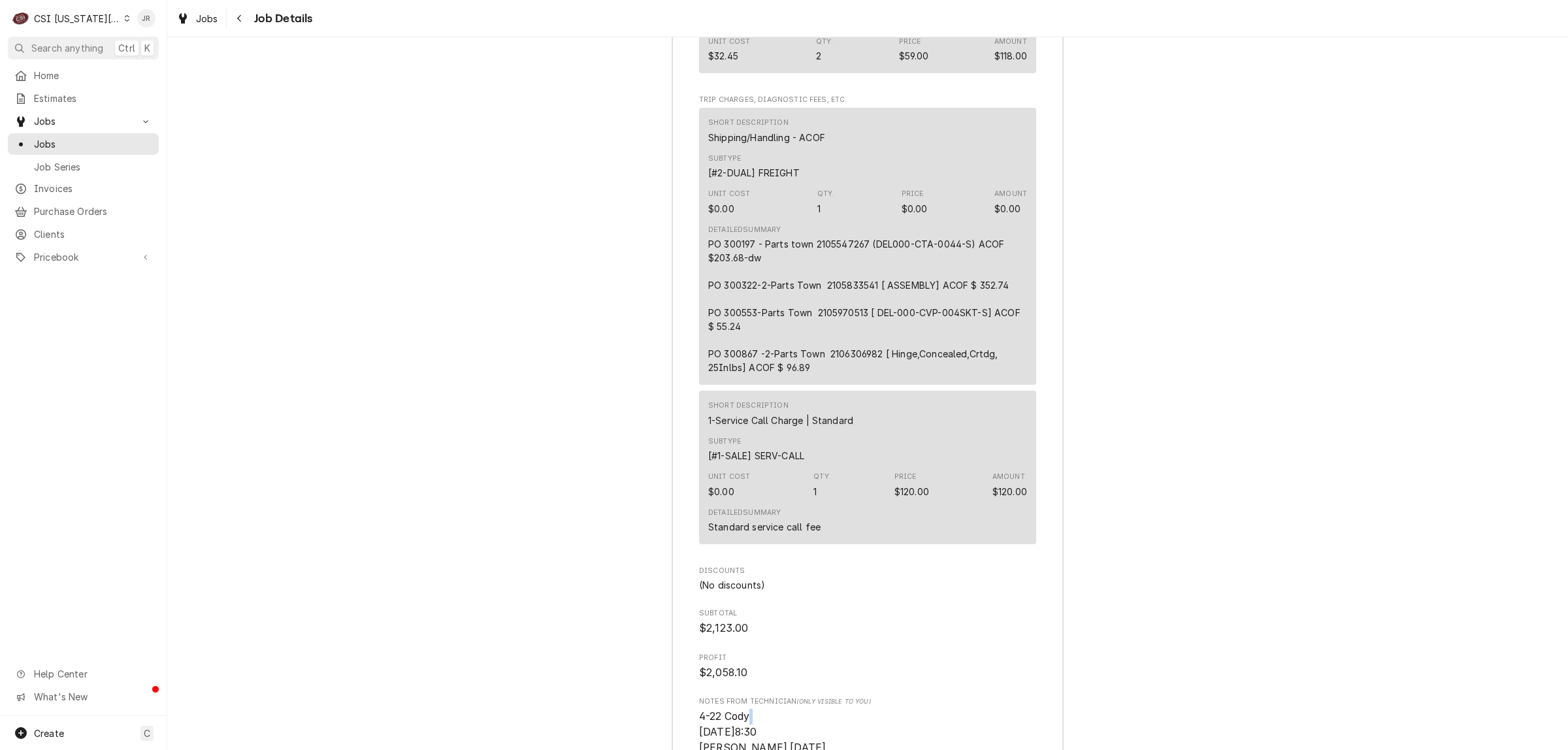
scroll to position [4432, 0]
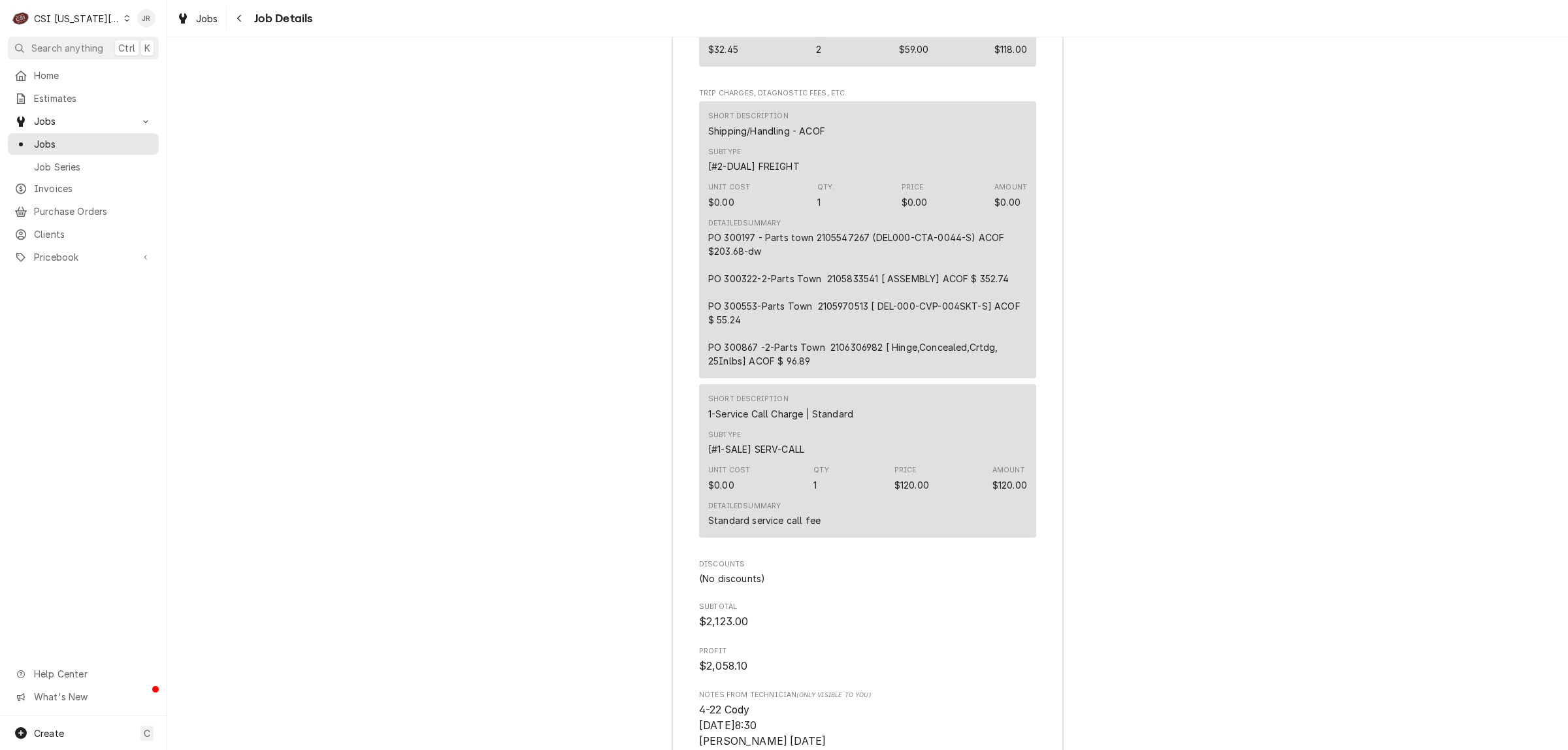
click at [843, 297] on div "PO 300197 - Parts town 2105547267 (DEL000-CTA-0044-S) ACOF $203.68-dw PO 300322…" at bounding box center [868, 299] width 318 height 137
copy div "2105833541"
click at [743, 322] on div "PO 300197 - Parts town 2105547267 (DEL000-CTA-0044-S) ACOF $203.68-dw PO 300322…" at bounding box center [868, 299] width 318 height 137
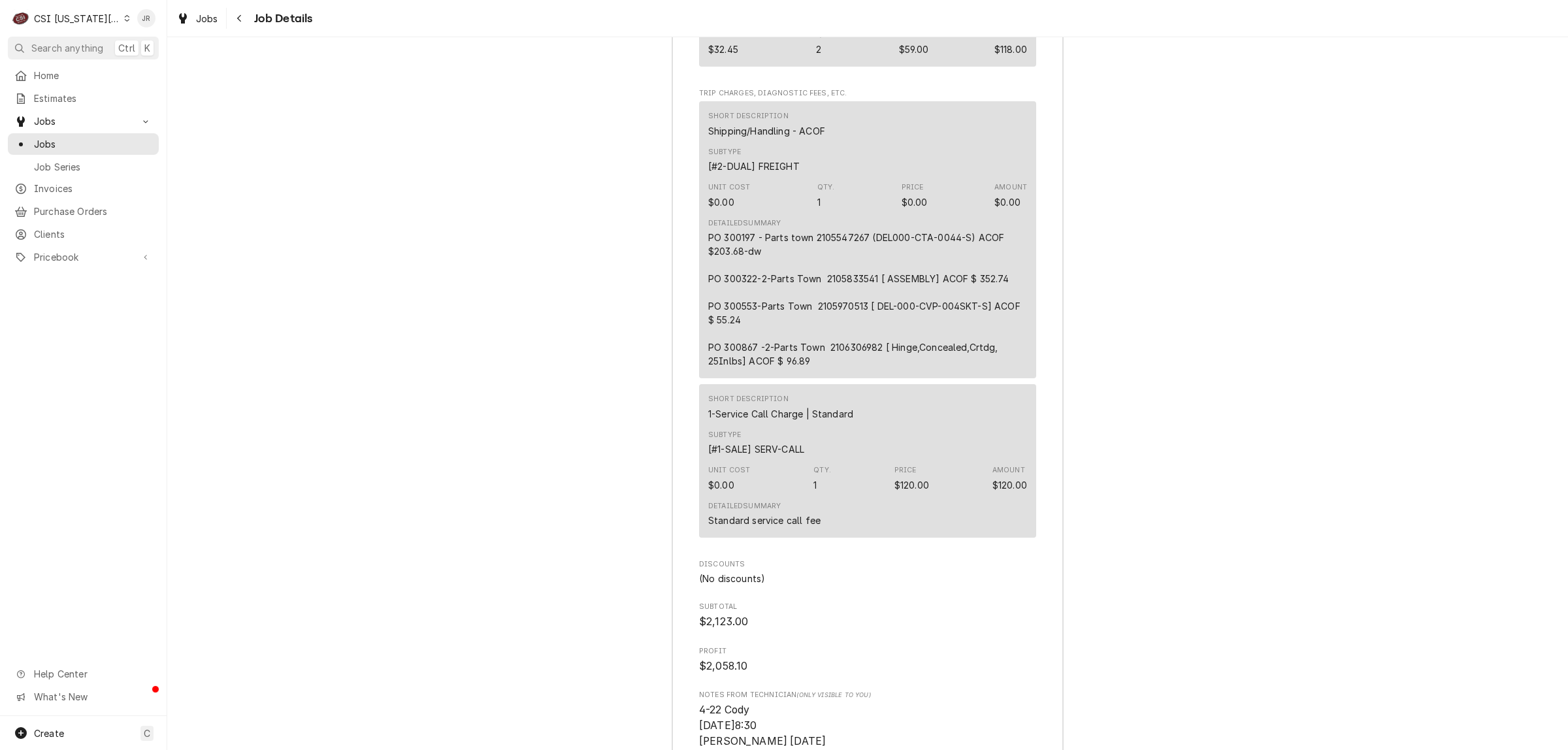
drag, startPoint x: 867, startPoint y: 374, endPoint x: 858, endPoint y: 368, distance: 10.8
click at [861, 368] on div "PO 300197 - Parts town 2105547267 (DEL000-CTA-0044-S) ACOF $203.68-dw PO 300322…" at bounding box center [868, 299] width 318 height 137
click at [857, 365] on div "PO 300197 - Parts town 2105547267 (DEL000-CTA-0044-S) ACOF $203.68-dw PO 300322…" at bounding box center [868, 299] width 318 height 137
copy div "2106306982"
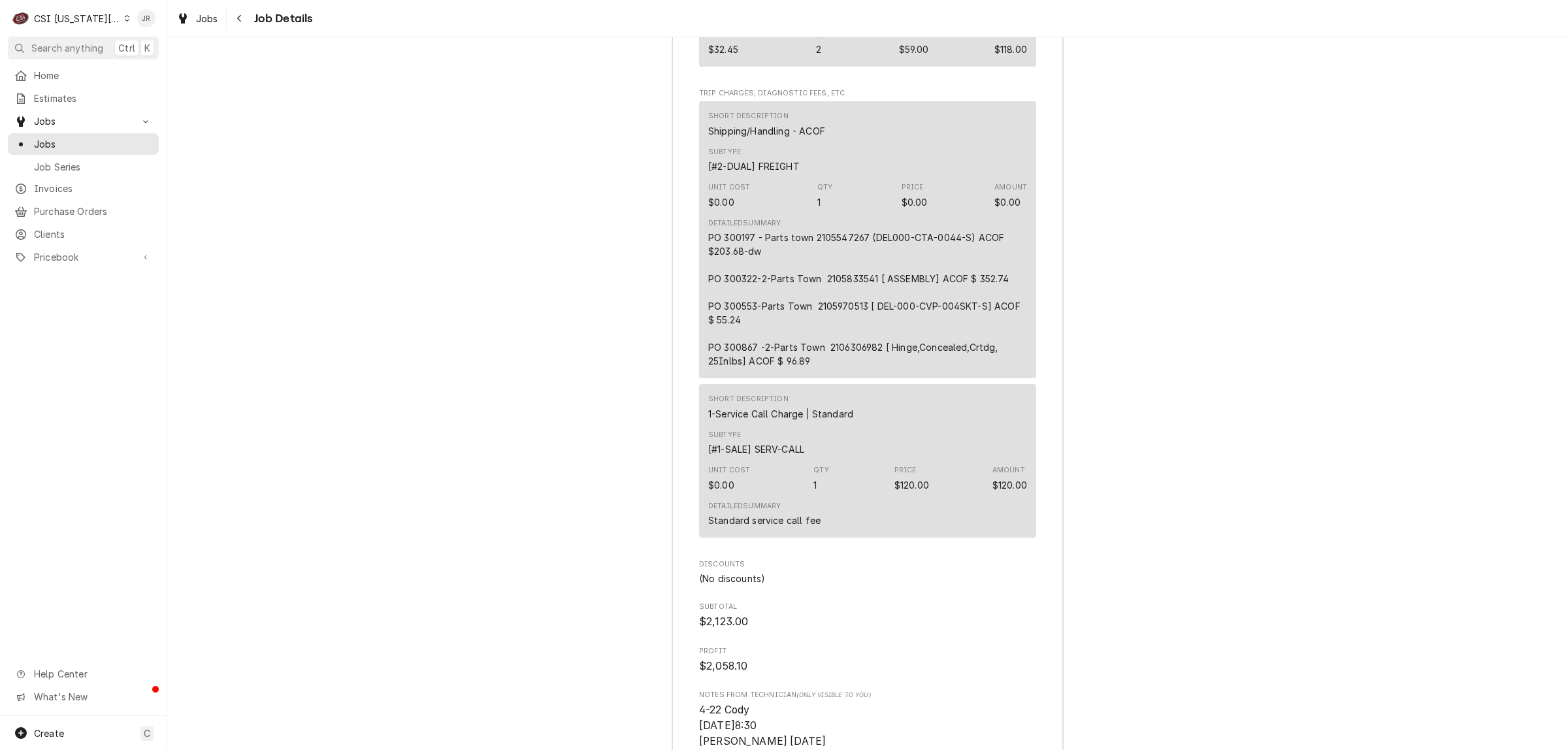
drag, startPoint x: 1232, startPoint y: 551, endPoint x: 1242, endPoint y: 559, distance: 12.8
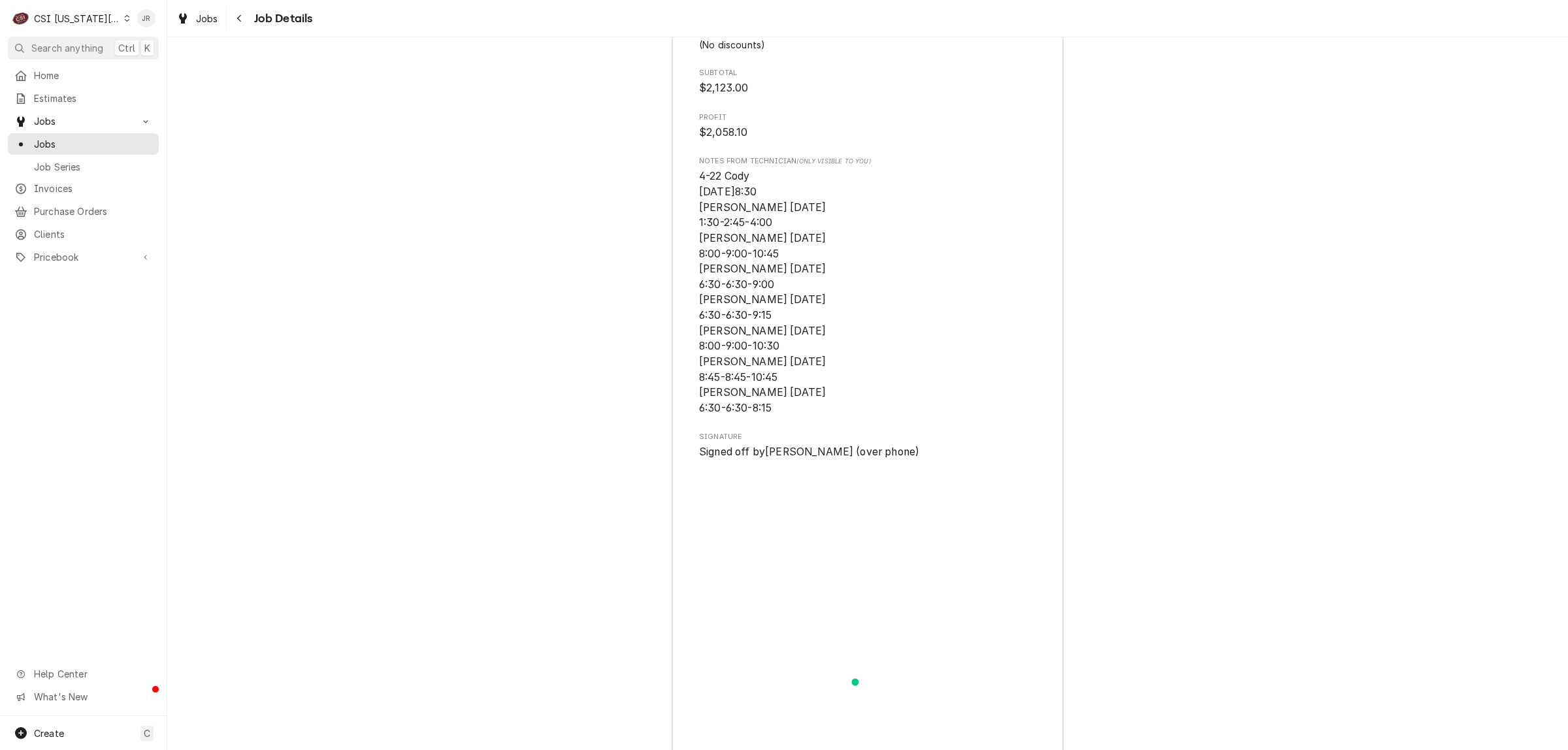
scroll to position [4951, 0]
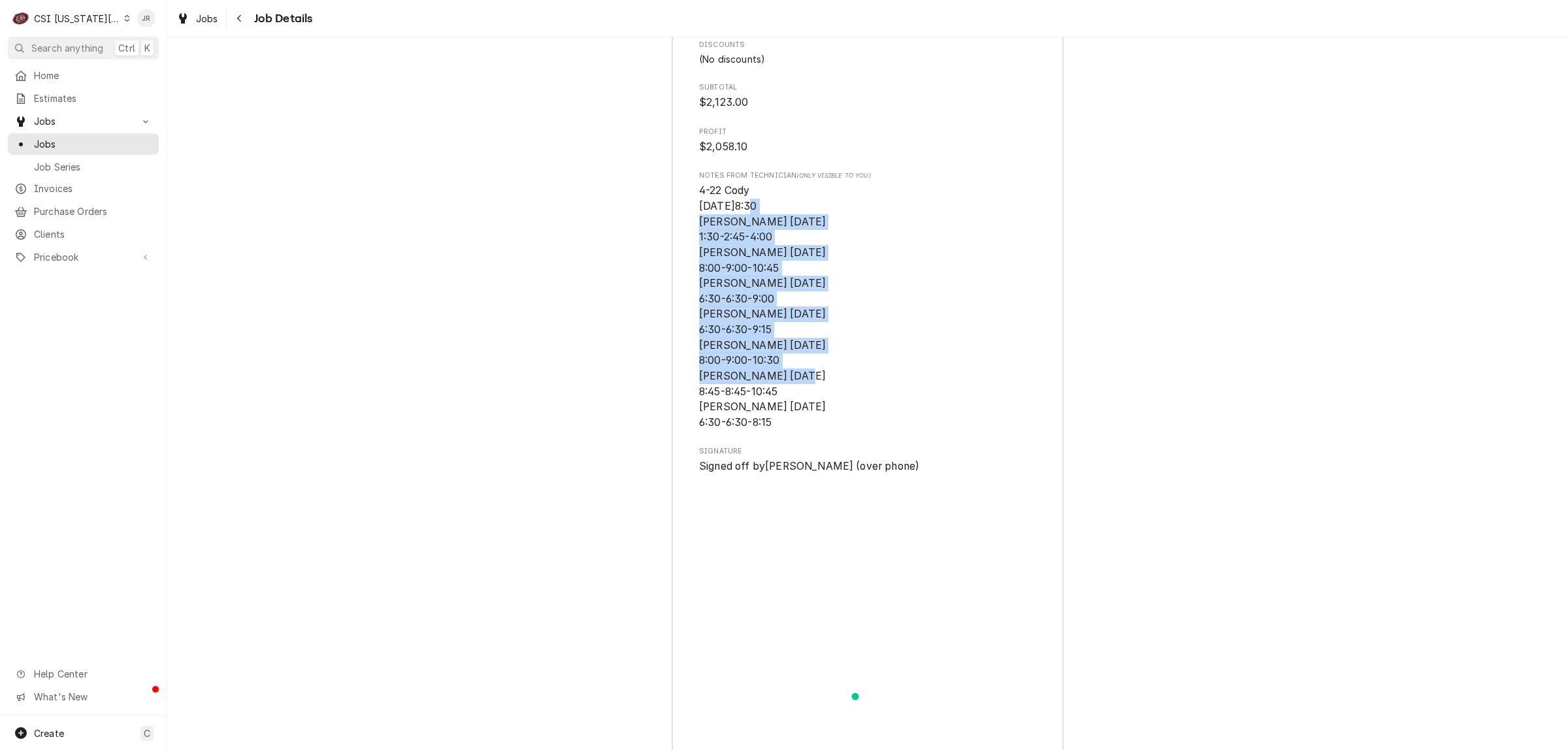
drag, startPoint x: 694, startPoint y: 242, endPoint x: 766, endPoint y: 466, distance: 235.3
click at [855, 430] on span "4-22 Cody 7/7-8:30 Steve 5/6/25 1:30-2:45-4:00 Steve 5/7/25 8:00-9:00-10:45 Ste…" at bounding box center [867, 306] width 337 height 247
drag, startPoint x: 771, startPoint y: 256, endPoint x: 757, endPoint y: 244, distance: 18.4
click at [771, 255] on span "4-22 Cody 7/7-8:30 Steve 5/6/25 1:30-2:45-4:00 Steve 5/7/25 8:00-9:00-10:45 Ste…" at bounding box center [867, 306] width 337 height 247
drag, startPoint x: 679, startPoint y: 190, endPoint x: 743, endPoint y: 399, distance: 218.6
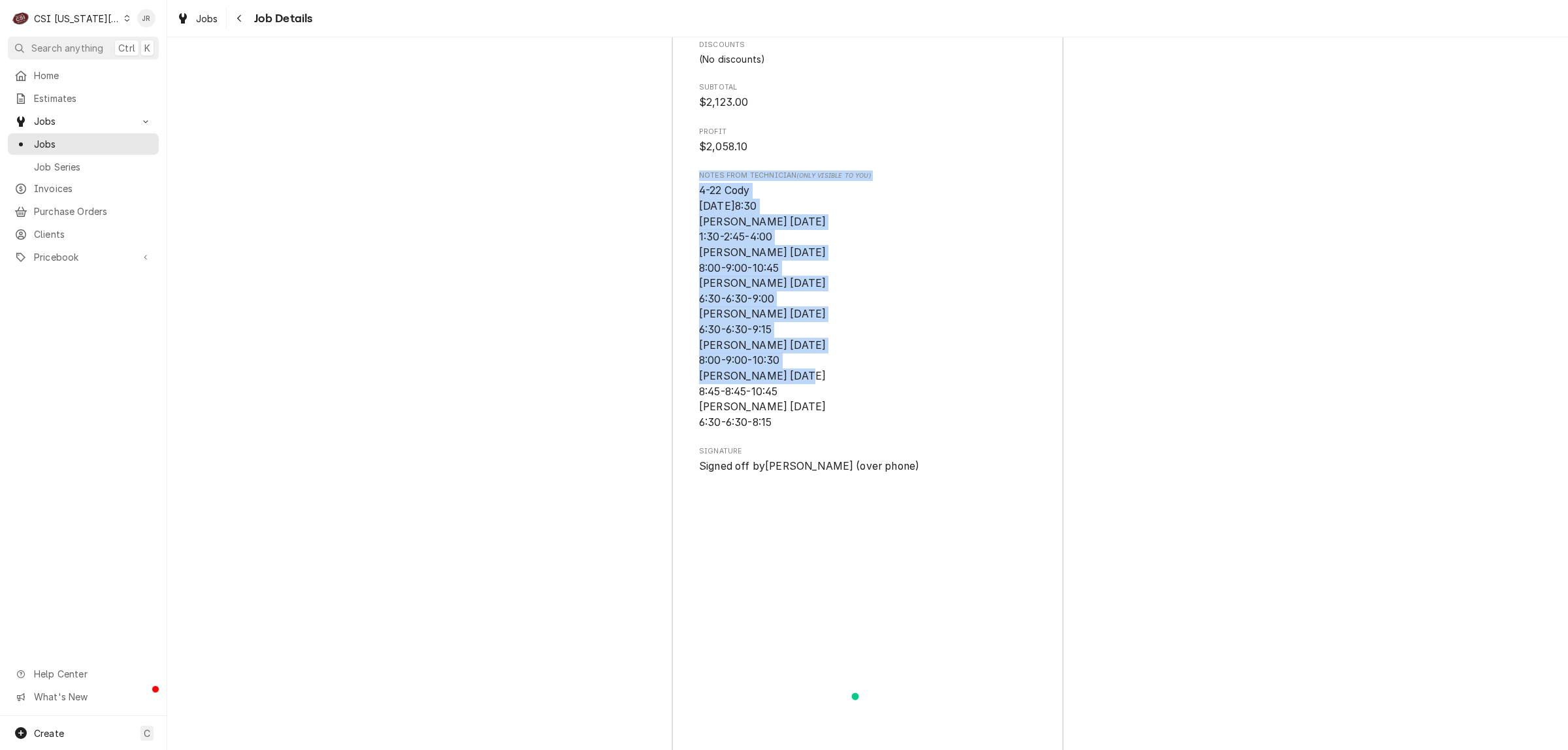
copy div "Notes from Technician (Only Visible to You) 4-22 Cody 7/7-8:30 Steve 5/6/25 1:3…"
click at [851, 356] on span "4-22 Cody 7/7-8:30 Steve 5/6/25 1:30-2:45-4:00 Steve 5/7/25 8:00-9:00-10:45 Ste…" at bounding box center [867, 306] width 337 height 247
click at [765, 409] on span "4-22 Cody 7/7-8:30 Steve 5/6/25 1:30-2:45-4:00 Steve 5/7/25 8:00-9:00-10:45 Ste…" at bounding box center [762, 306] width 127 height 244
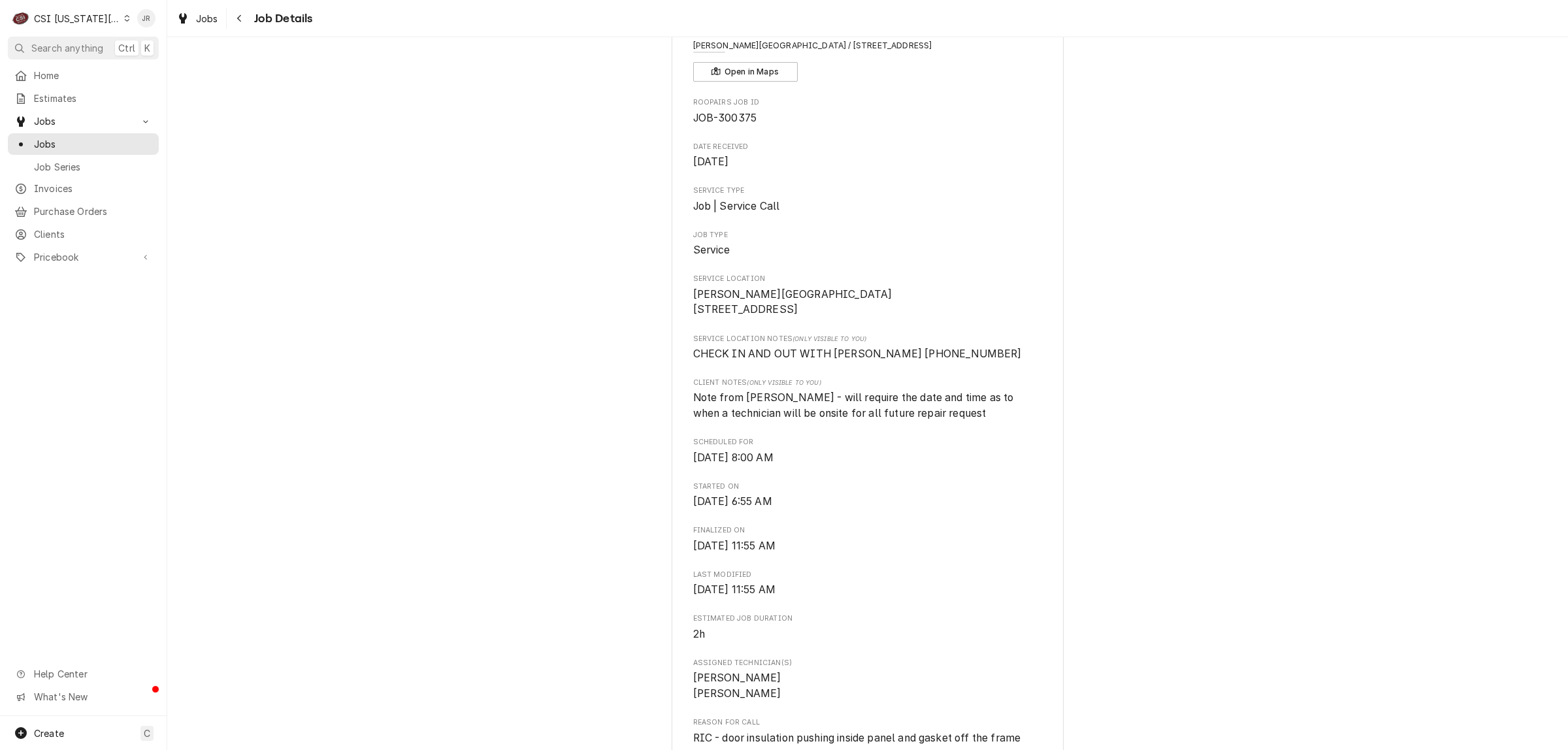
scroll to position [0, 0]
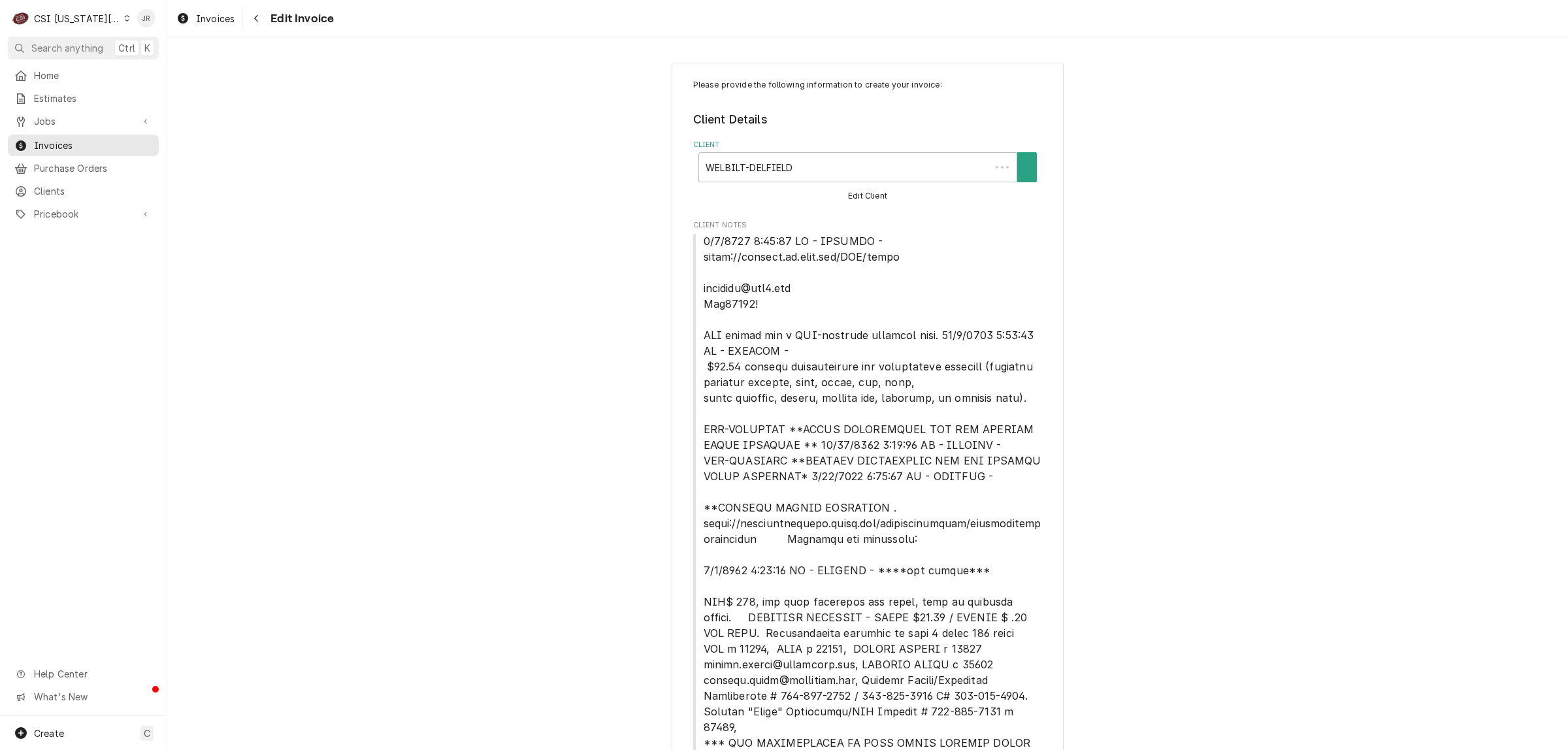
type textarea "x"
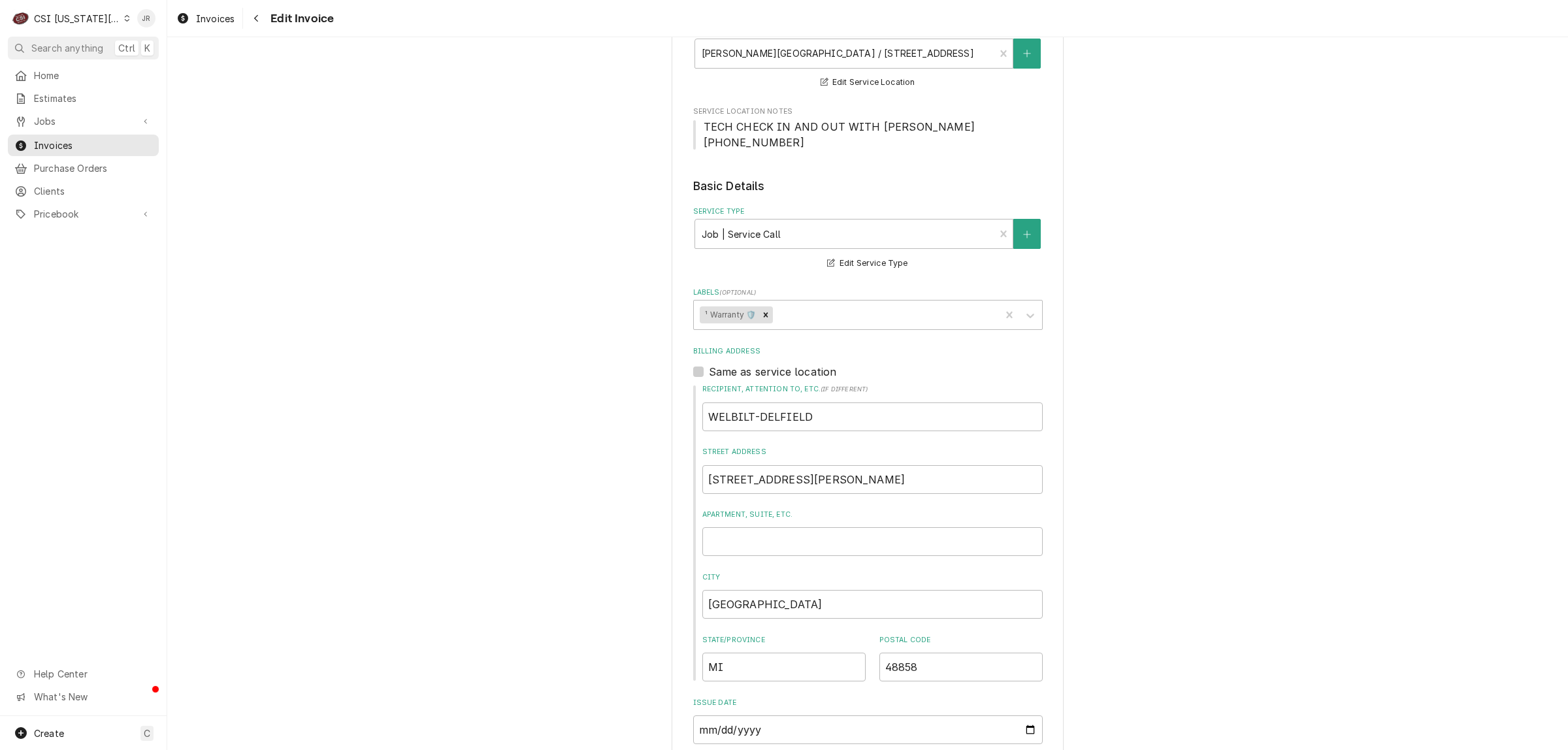
scroll to position [980, 0]
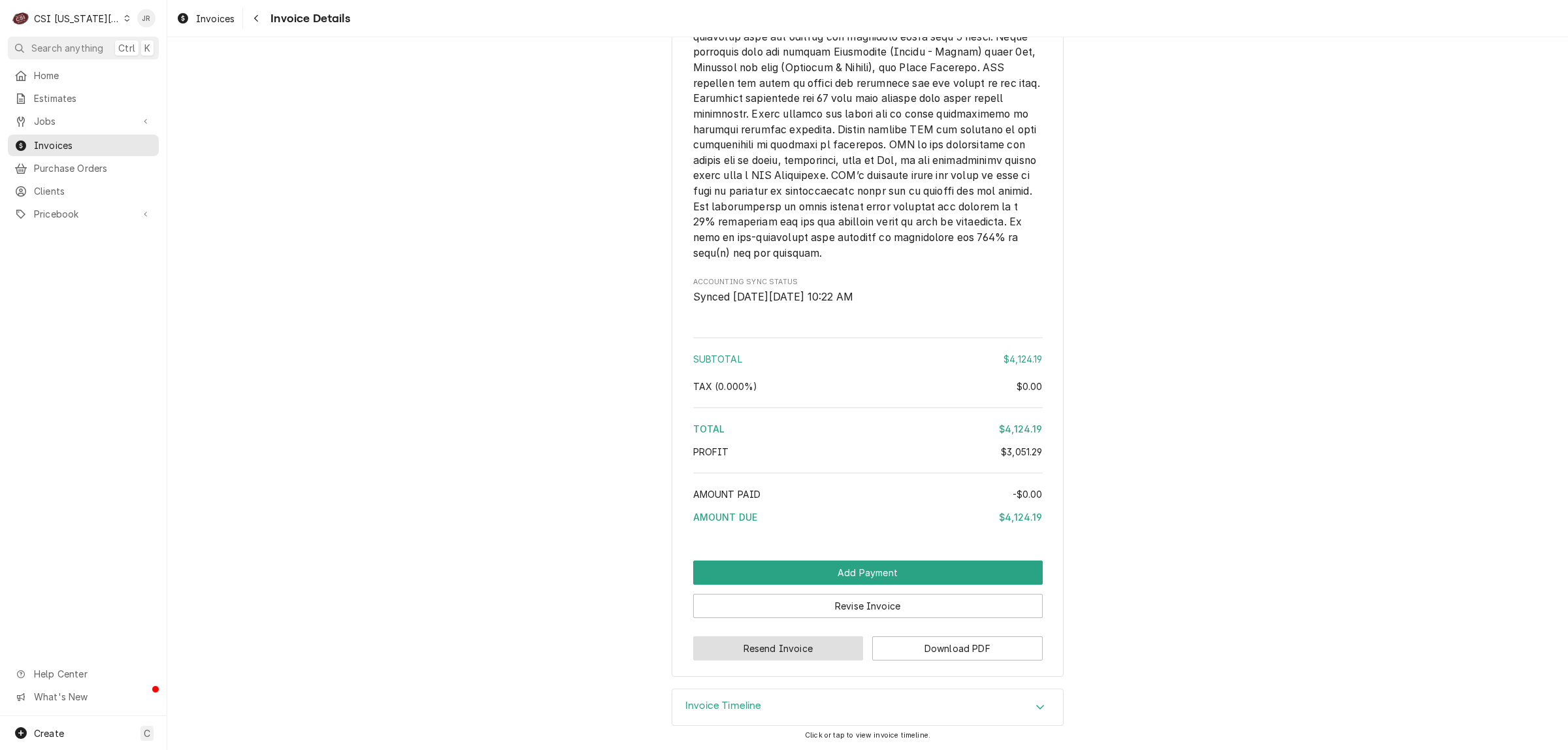
scroll to position [3105, 0]
click at [858, 608] on button "Revise Invoice" at bounding box center [868, 606] width 350 height 25
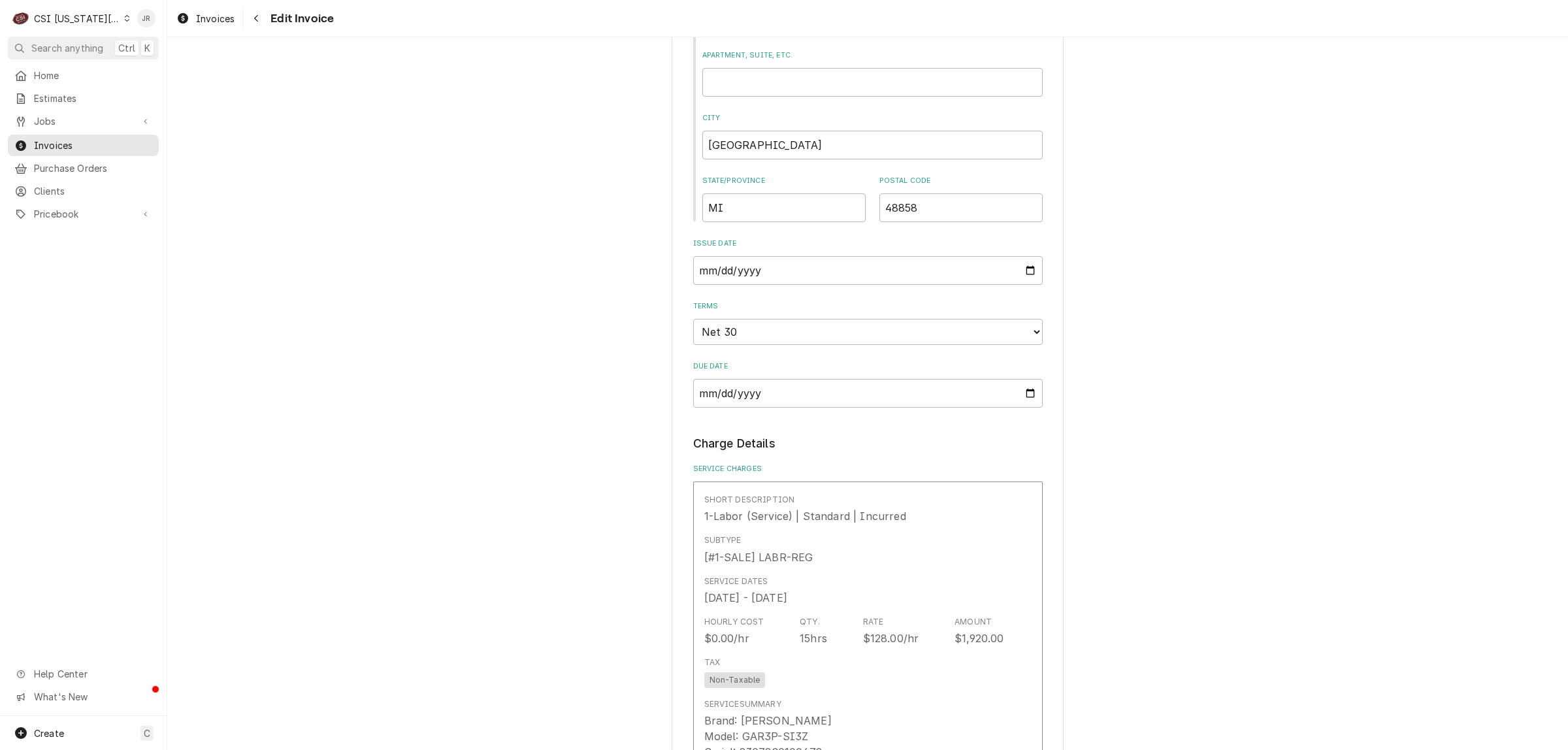
scroll to position [898, 0]
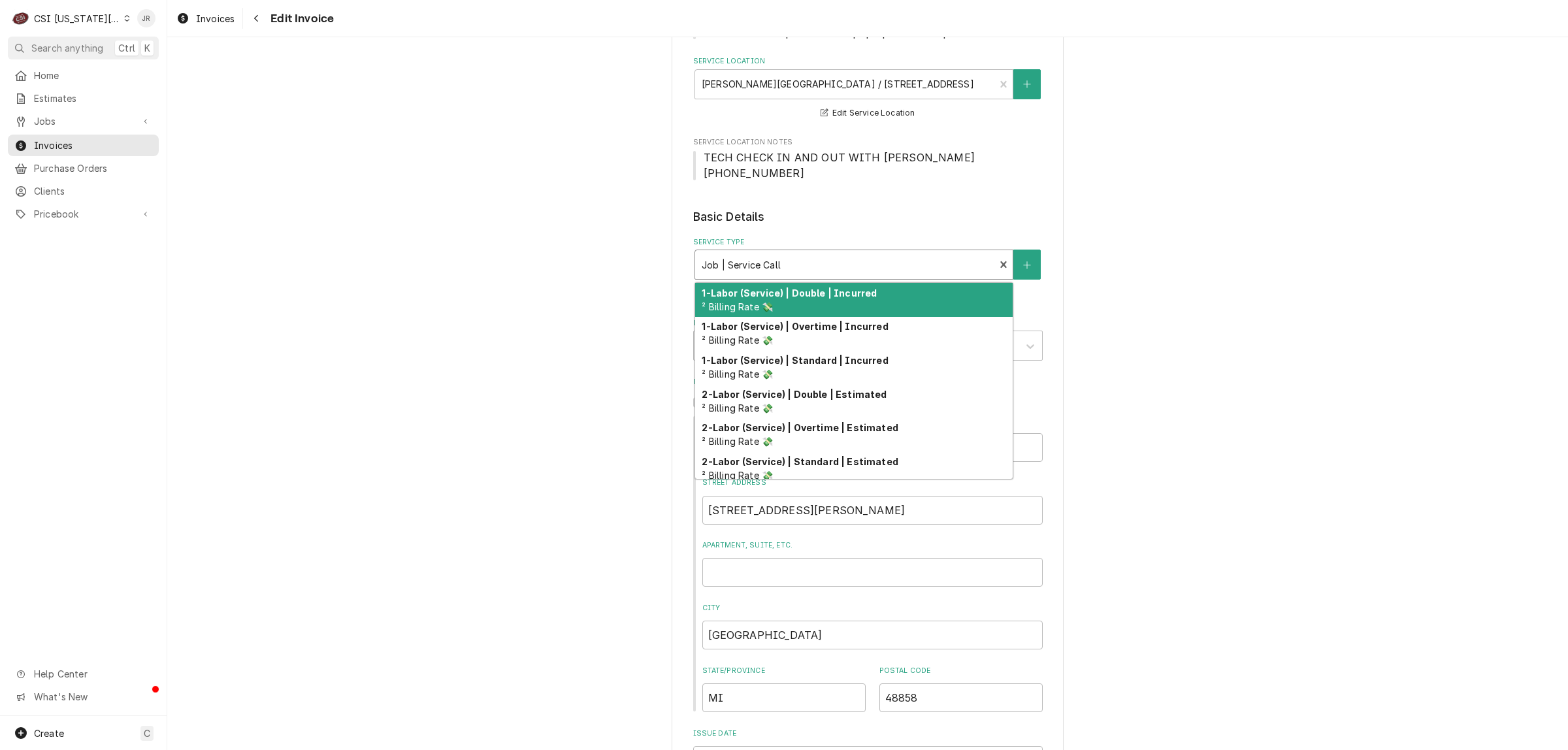
click at [877, 253] on div "Service Type" at bounding box center [845, 265] width 287 height 24
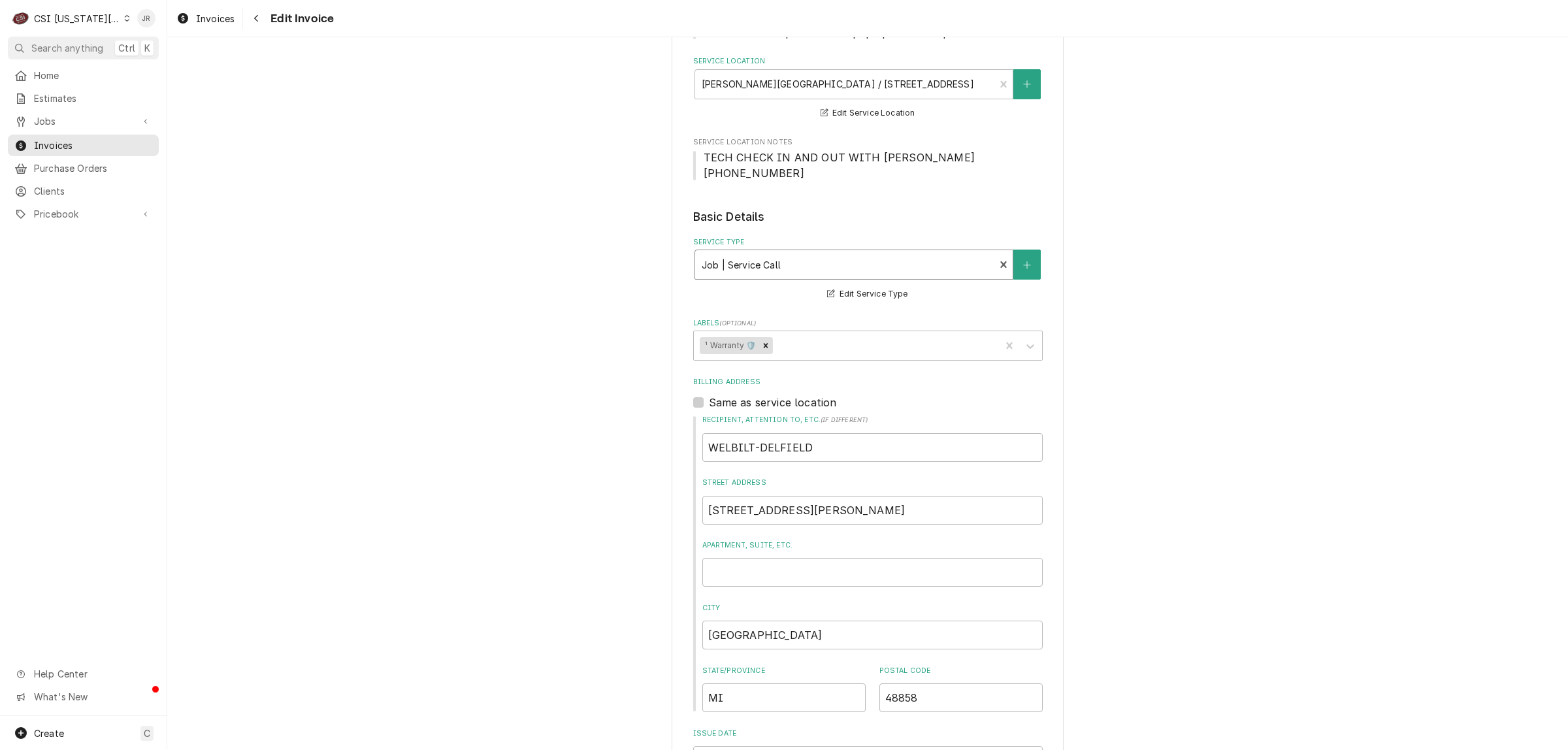
click at [877, 253] on div "Service Type" at bounding box center [845, 265] width 287 height 24
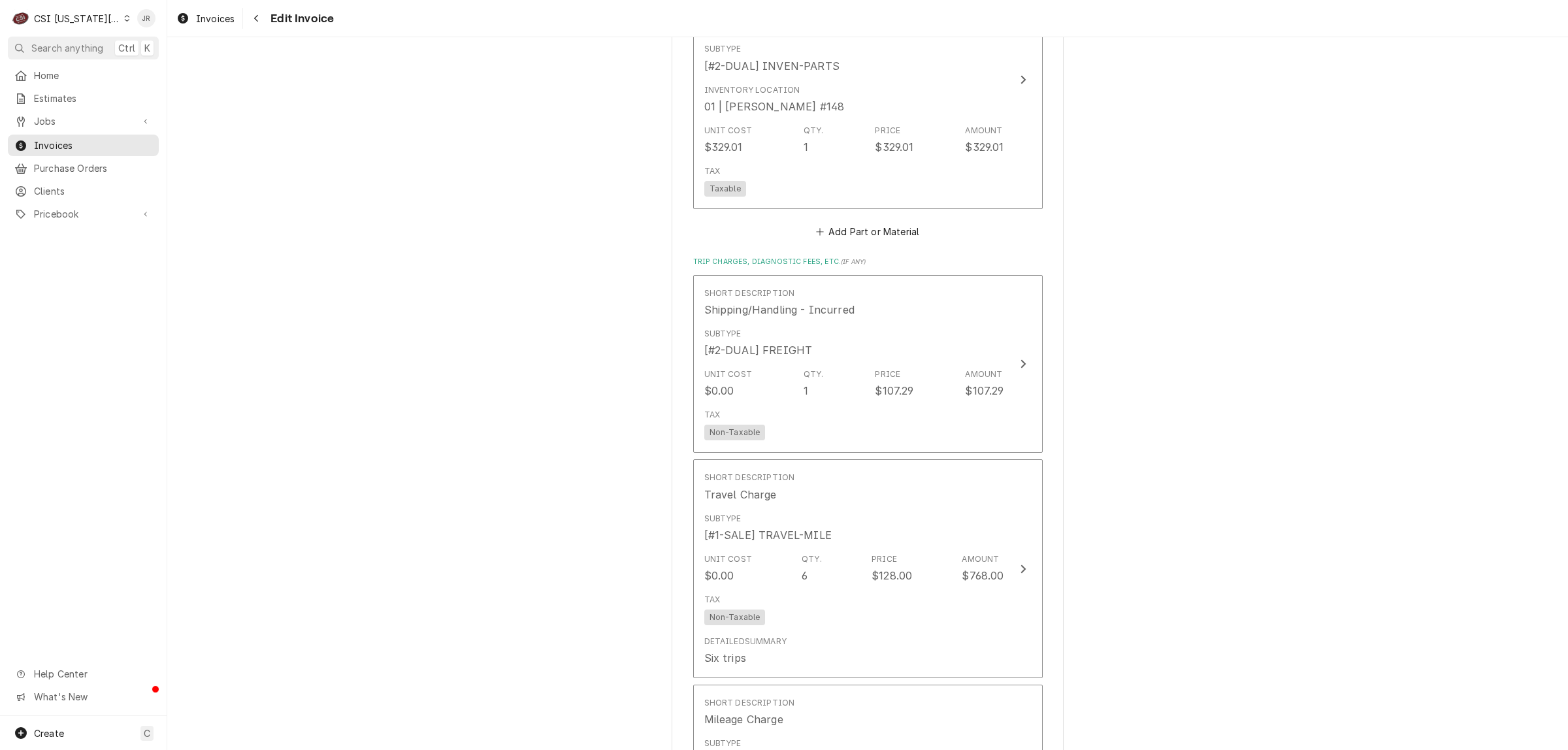
scroll to position [3430, 0]
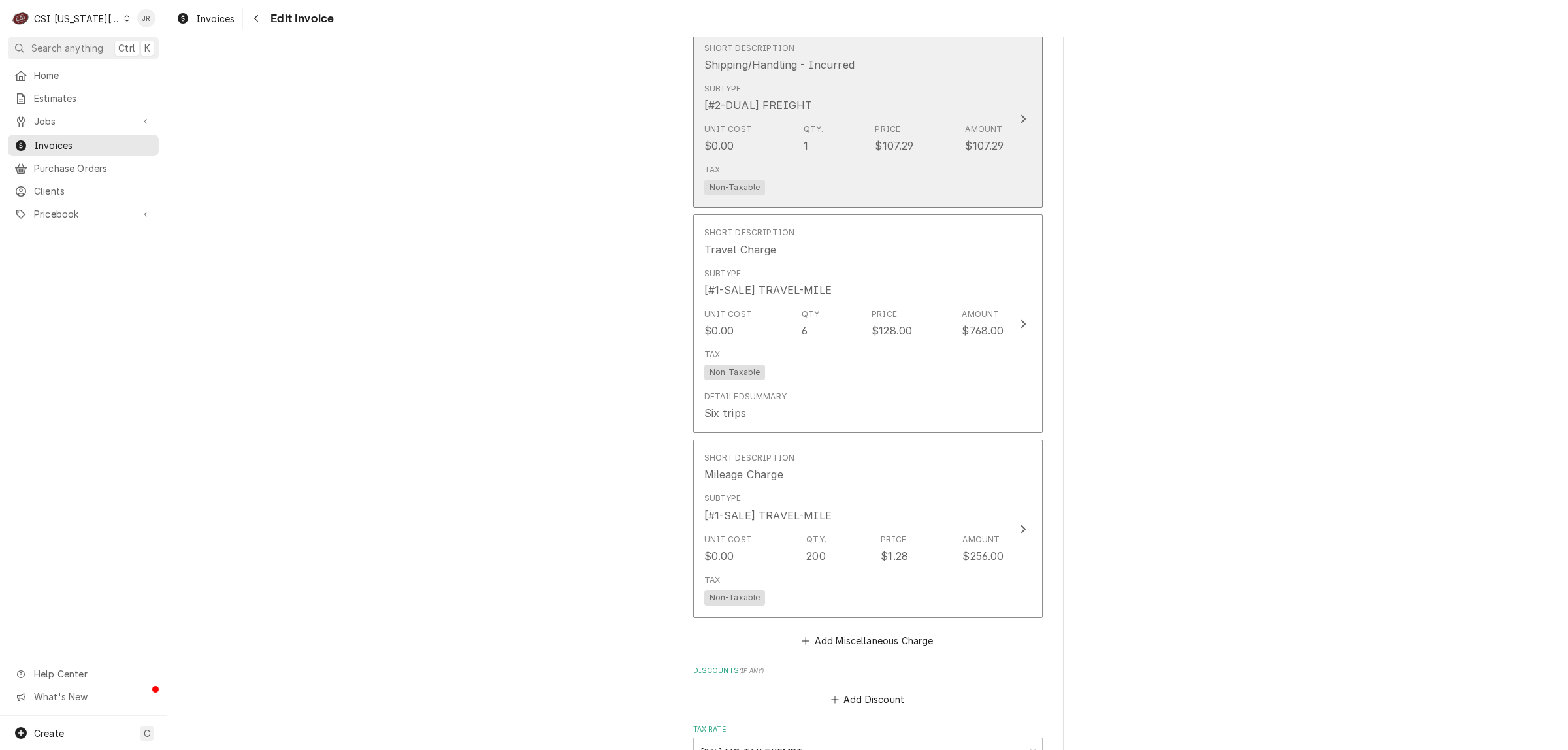
click at [942, 118] on div "Unit Cost $0.00 Qty. 1 Price $107.29 Amount $107.29" at bounding box center [854, 139] width 300 height 41
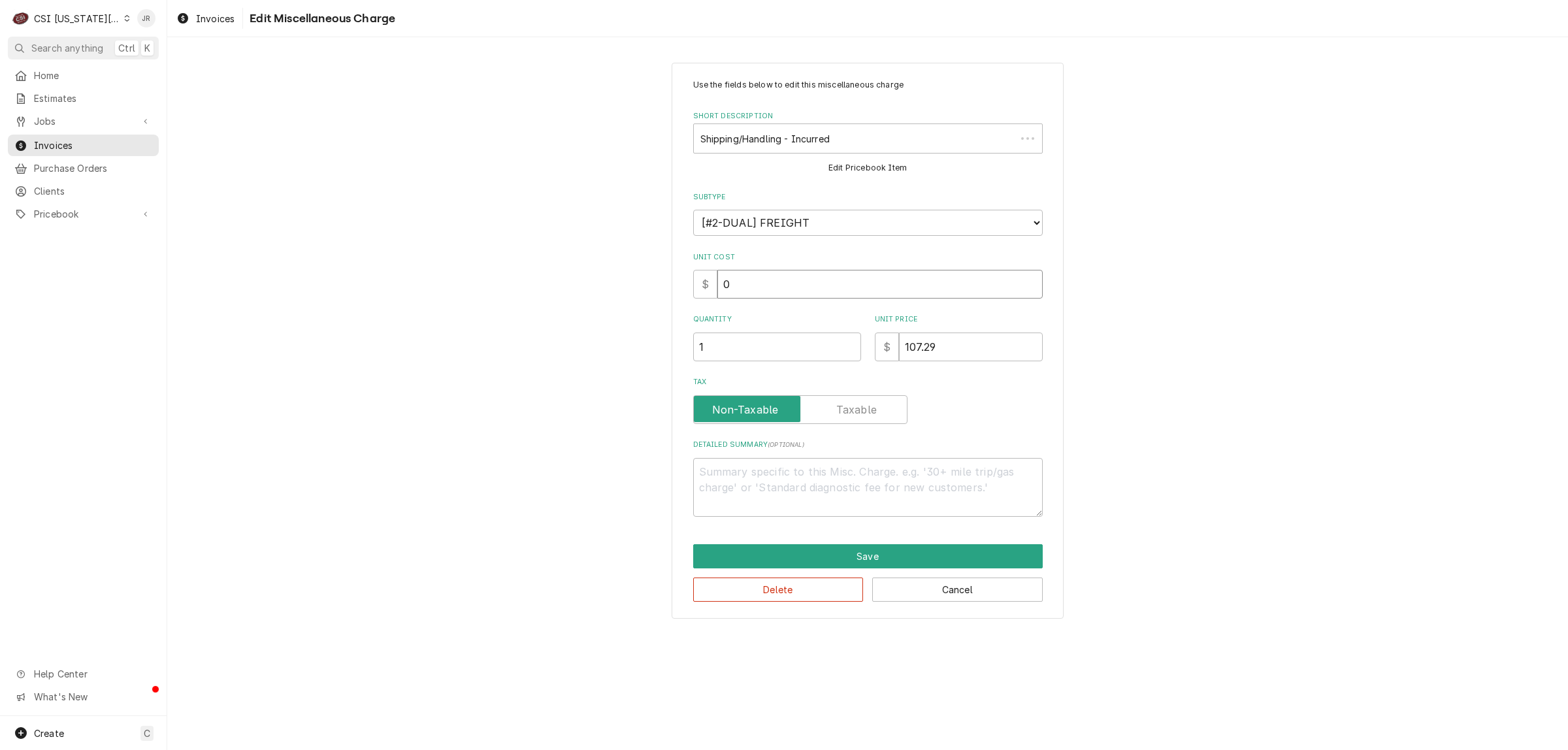
drag, startPoint x: 960, startPoint y: 329, endPoint x: 805, endPoint y: 295, distance: 158.7
drag, startPoint x: 949, startPoint y: 353, endPoint x: 768, endPoint y: 328, distance: 182.7
click at [768, 328] on div "Quantity 1 Unit Price $ 107.29" at bounding box center [868, 338] width 350 height 46
type textarea "x"
type input "5"
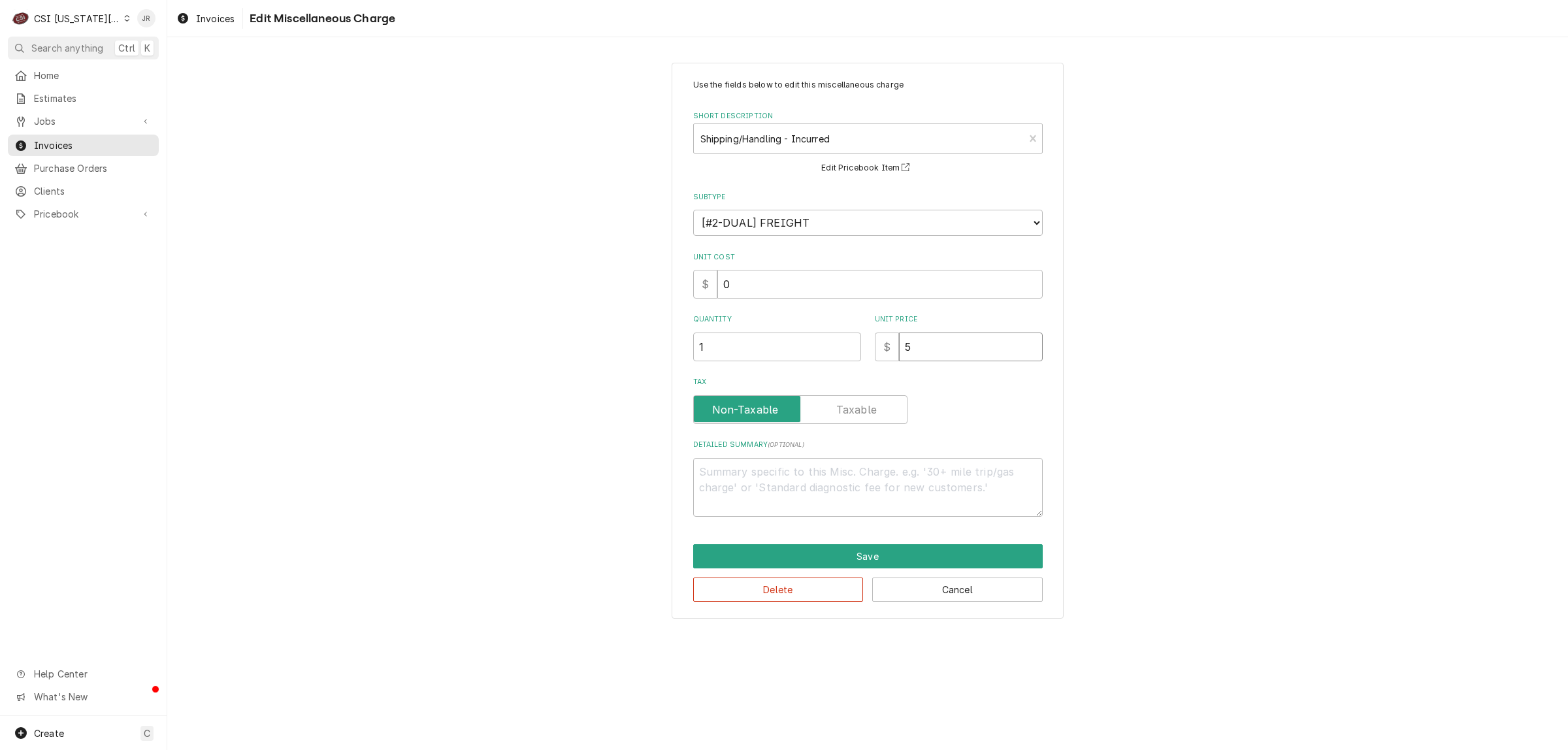
type textarea "x"
type input "50"
click at [910, 554] on button "Save" at bounding box center [868, 557] width 350 height 25
type textarea "x"
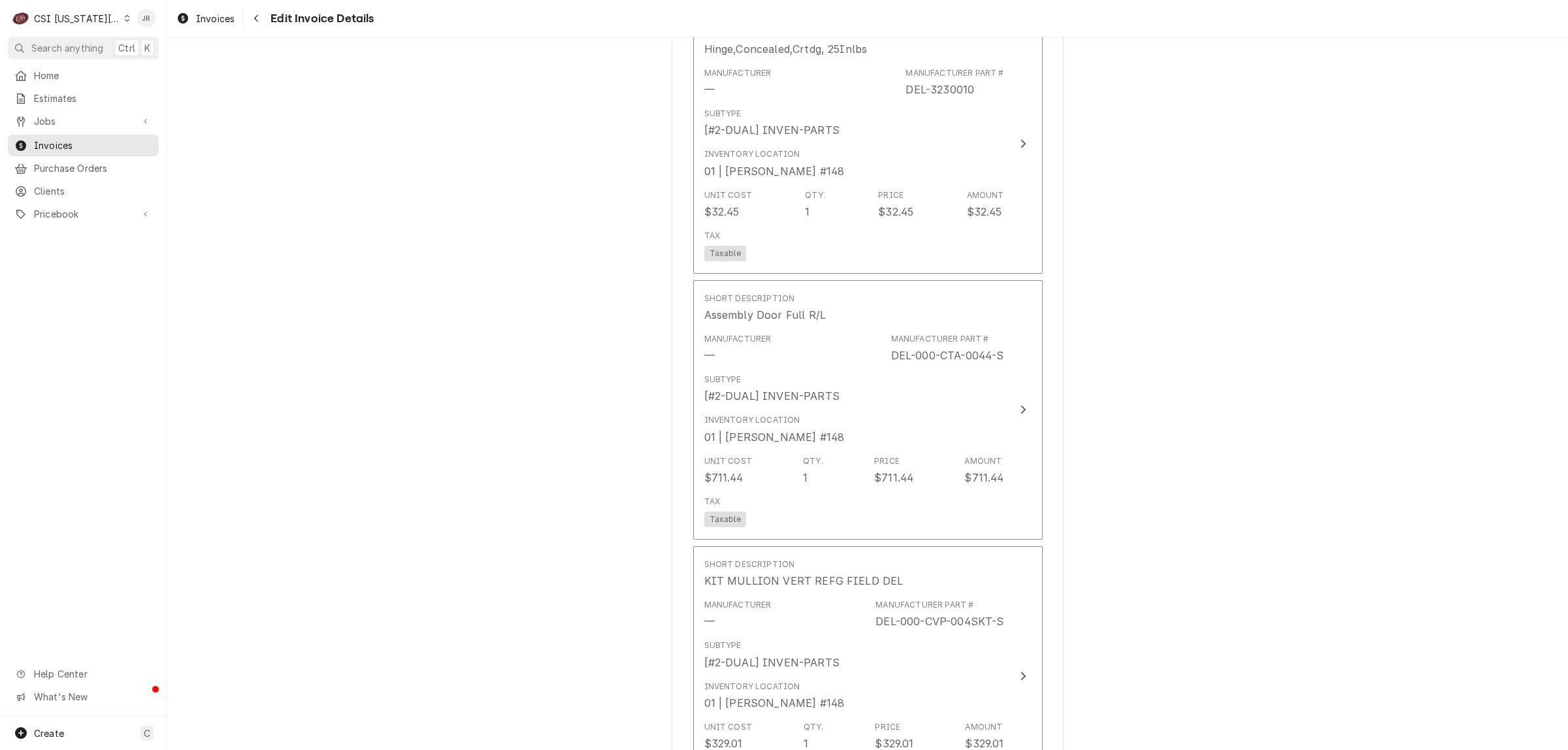
scroll to position [2638, 0]
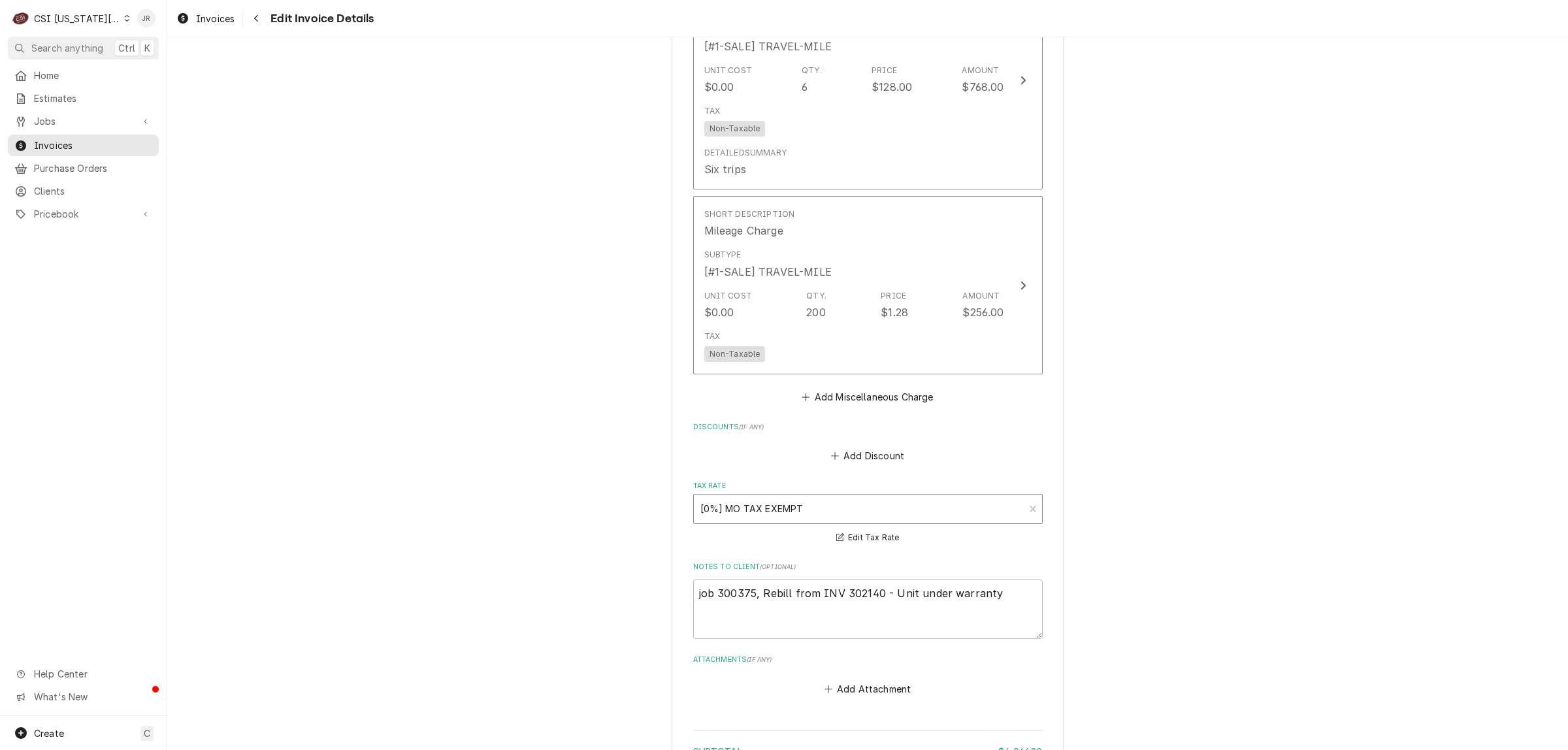
scroll to position [3700, 0]
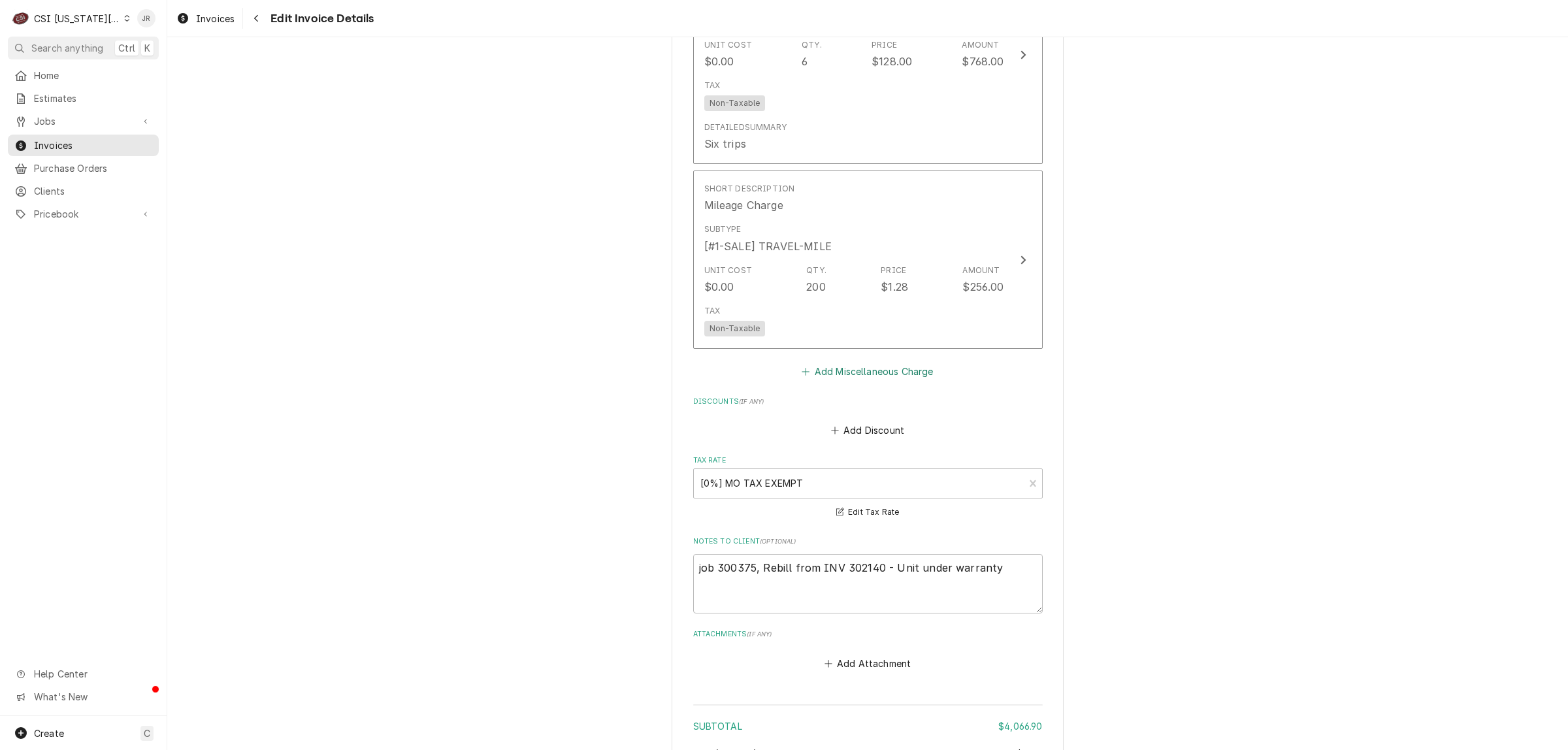
click at [867, 363] on button "Add Miscellaneous Charge" at bounding box center [868, 372] width 136 height 18
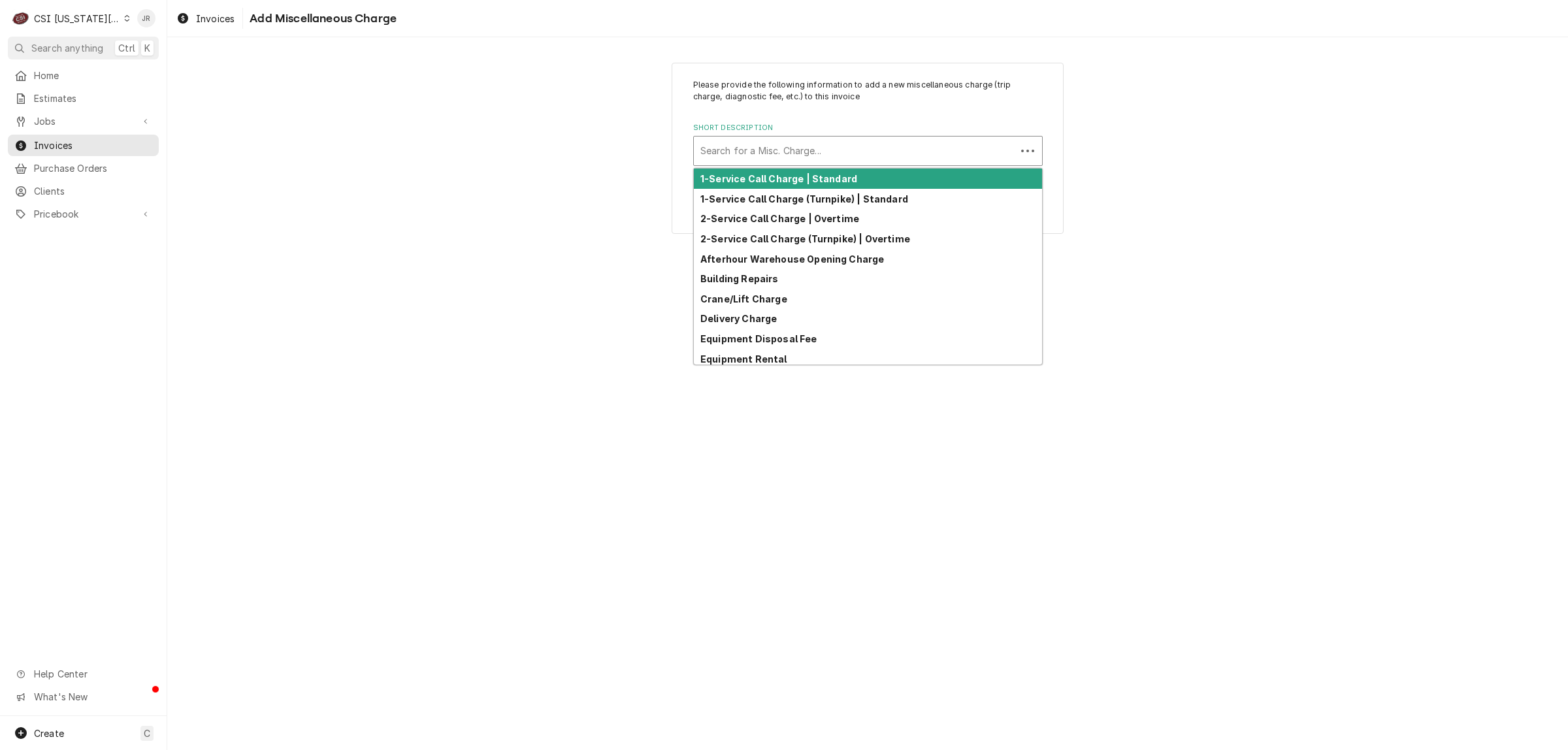
click at [804, 158] on div "Short Description" at bounding box center [855, 150] width 309 height 24
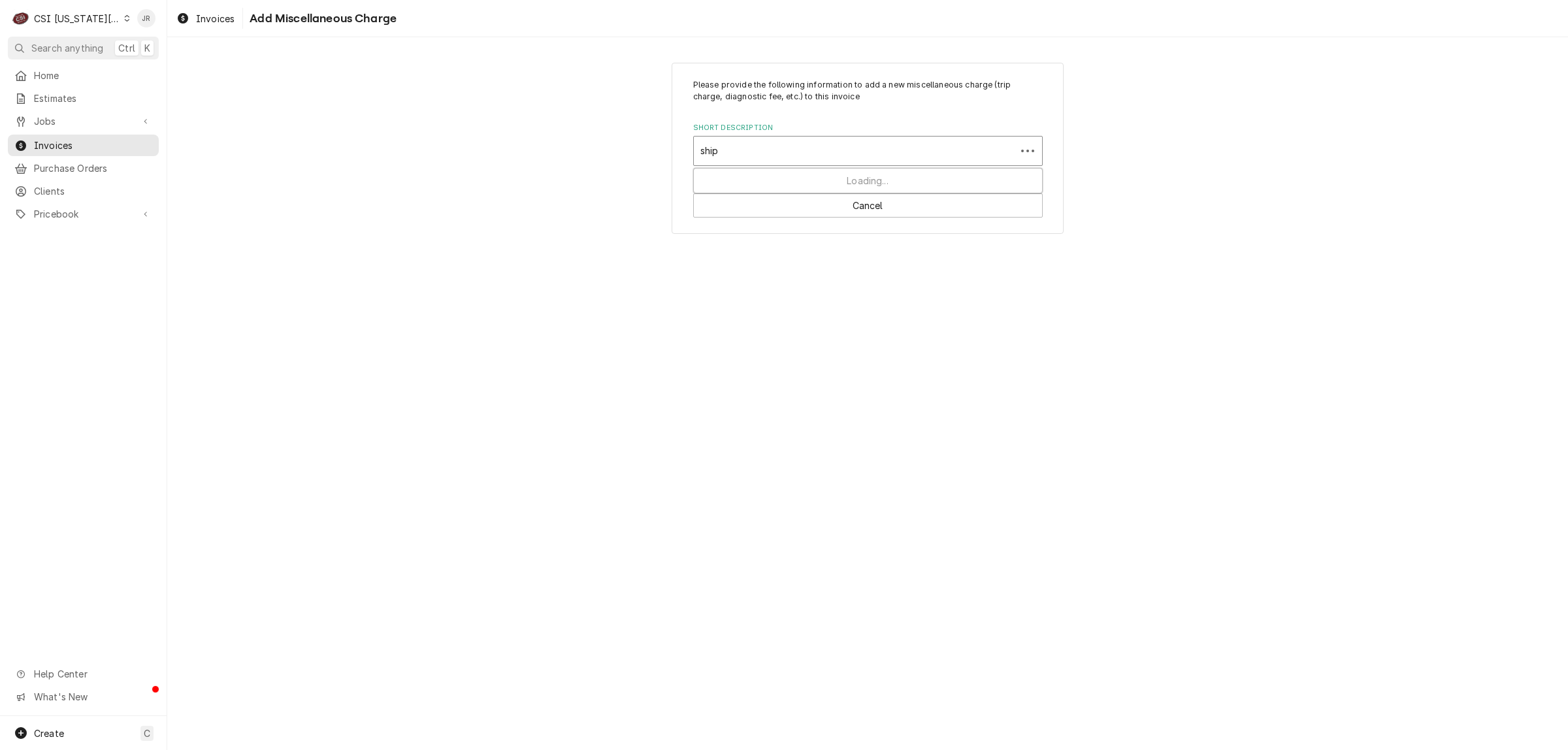
type input "shipp"
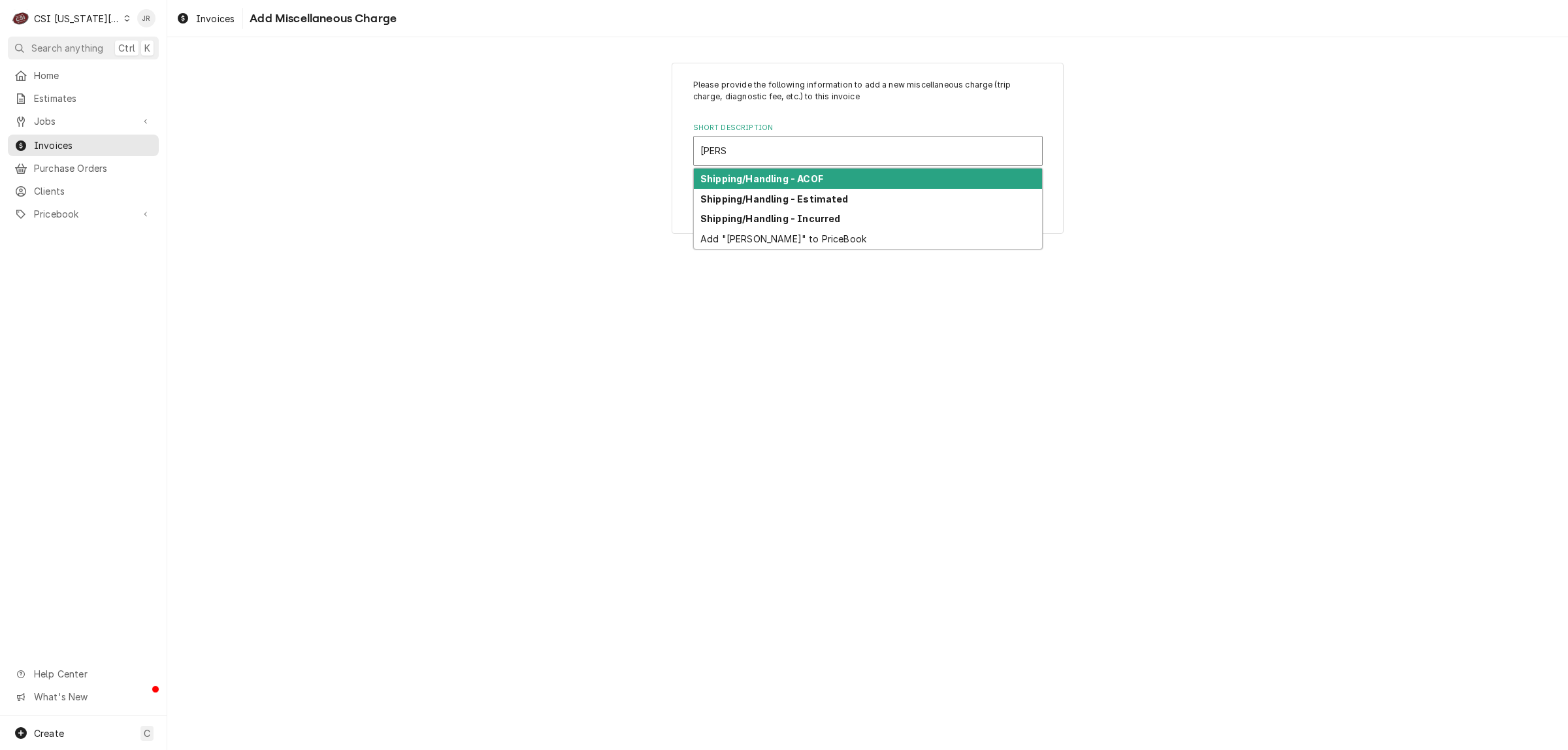
click at [817, 178] on strong "Shipping/Handling - ACOF" at bounding box center [762, 178] width 122 height 11
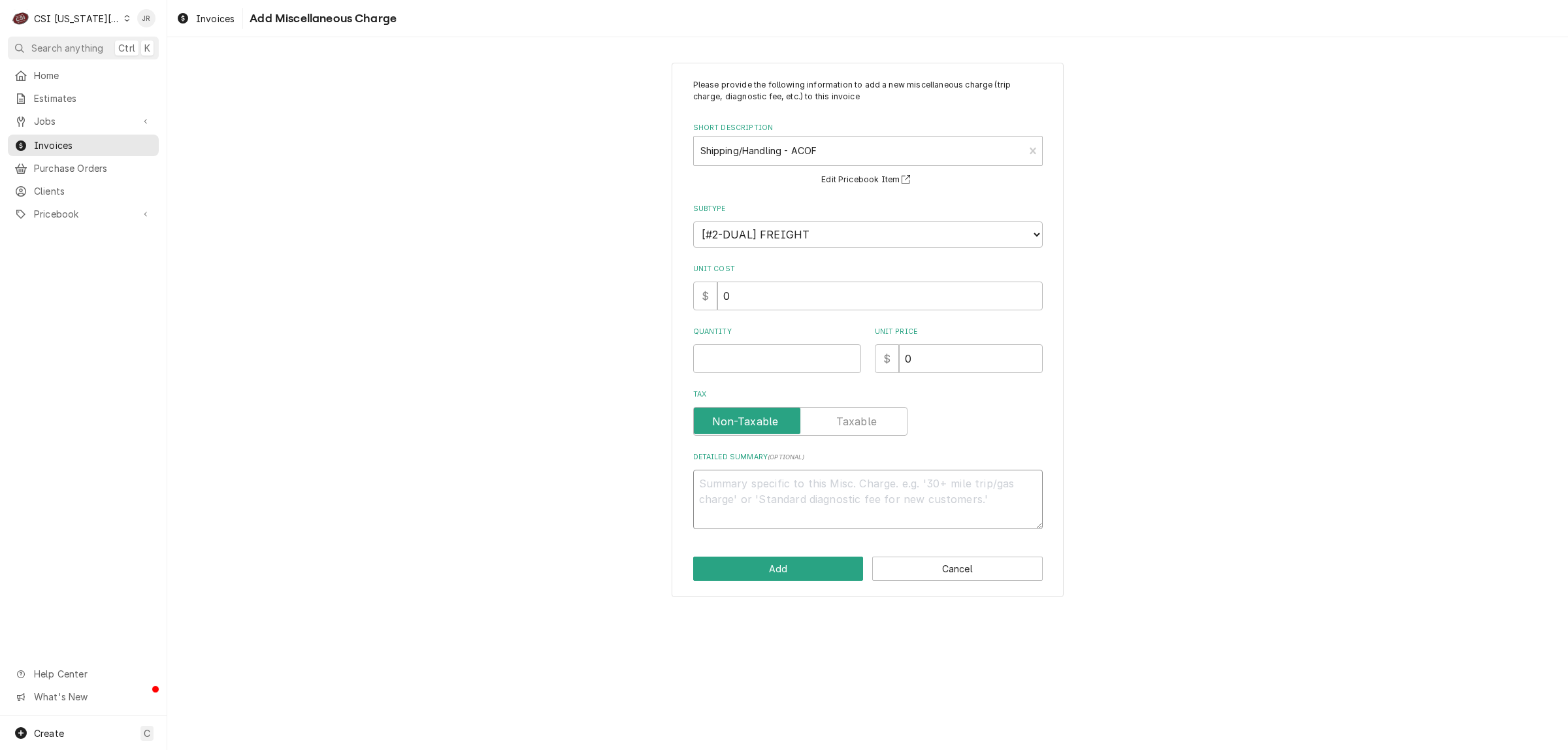
click at [800, 498] on textarea "Detailed Summary ( optional )" at bounding box center [868, 499] width 350 height 59
click at [815, 474] on textarea "Detailed Summary ( optional )" at bounding box center [868, 499] width 350 height 59
paste textarea "PO 300197 we incurred $203.68 on attached Partstown invoice 2105547267. PO 3005…"
type textarea "x"
type textarea "PO 300197 we incurred $203.68 on attached Partstown invoice 2105547267. PO 3005…"
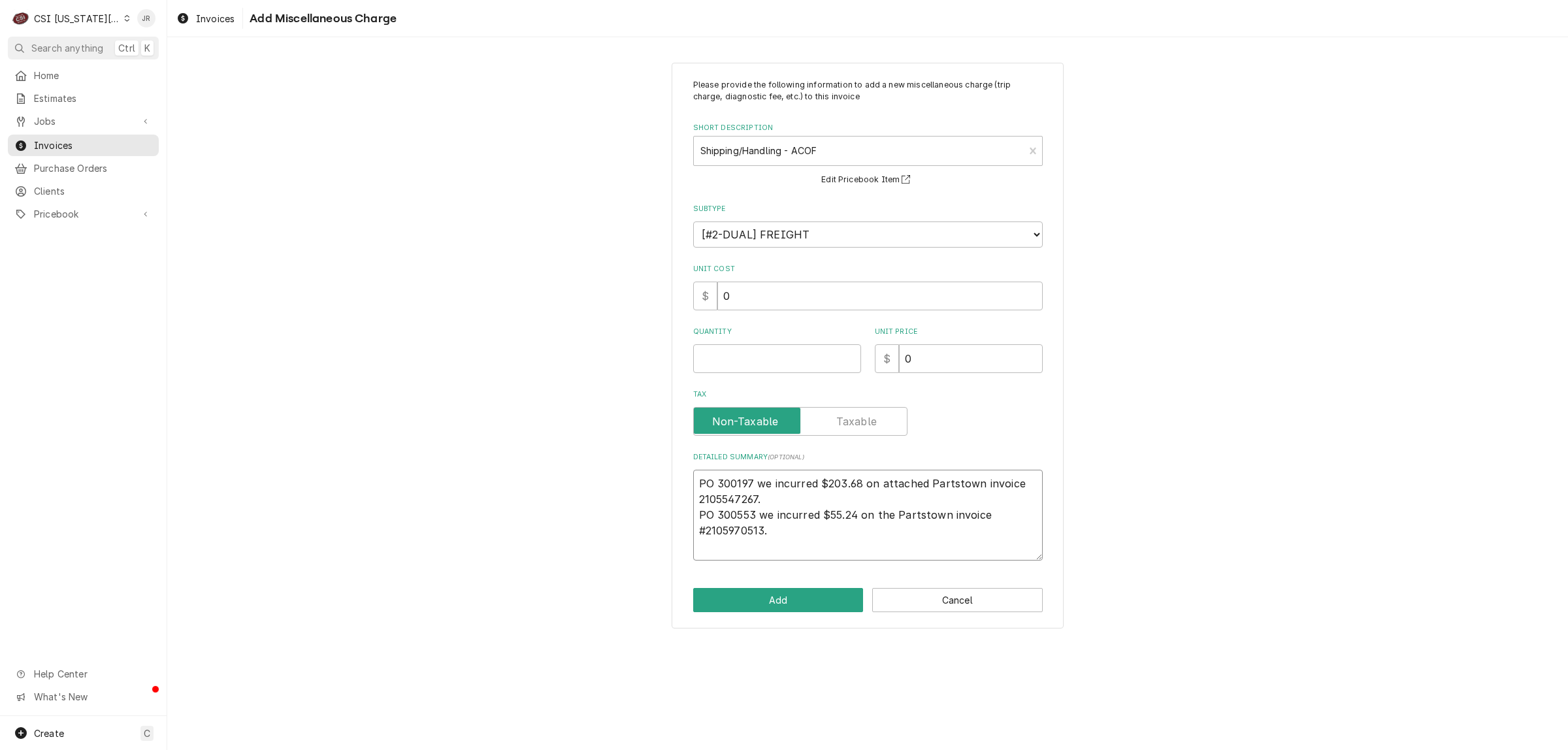
click at [799, 502] on textarea "PO 300197 we incurred $203.68 on attached Partstown invoice 2105547267. PO 3005…" at bounding box center [868, 515] width 350 height 91
drag, startPoint x: 929, startPoint y: 482, endPoint x: 966, endPoint y: 438, distance: 57.5
click at [936, 465] on div "Detailed Summary ( optional ) PO 300197 we incurred $203.68 on attached Partsto…" at bounding box center [868, 506] width 350 height 108
type textarea "x"
type textarea "Partstown invoice 2105547267. PO 300553 we incurred $55.24 on the Partstown inv…"
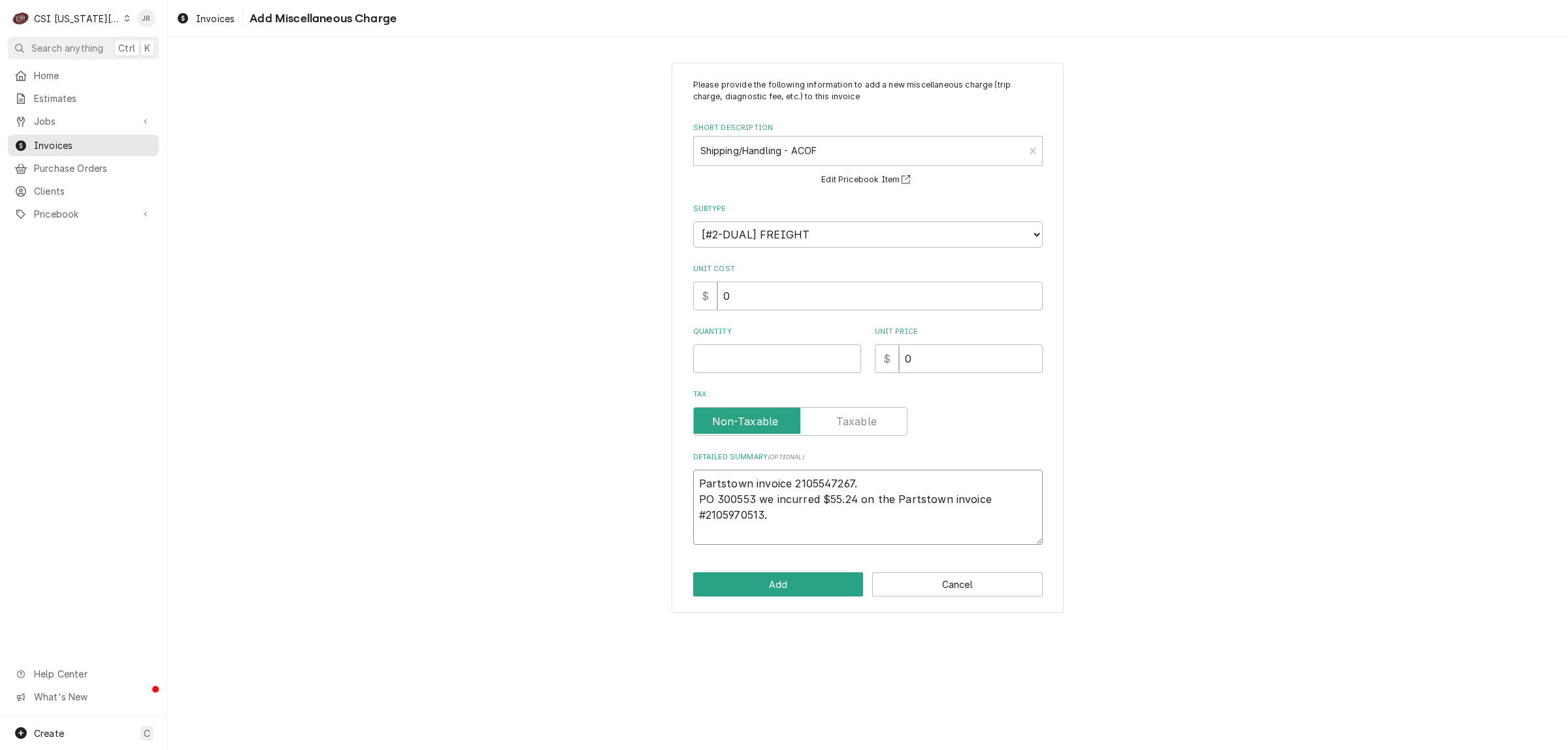
type textarea "x"
type textarea "Partstown invoice 2105547267. Partstown invoice #2105970513."
click at [789, 490] on textarea "Partstown invoice 2105547267. Partstown invoice #2105970513." at bounding box center [868, 499] width 350 height 59
type textarea "x"
type textarea "Partstown invoice 2105547267. Partstown invoice 2105970513."
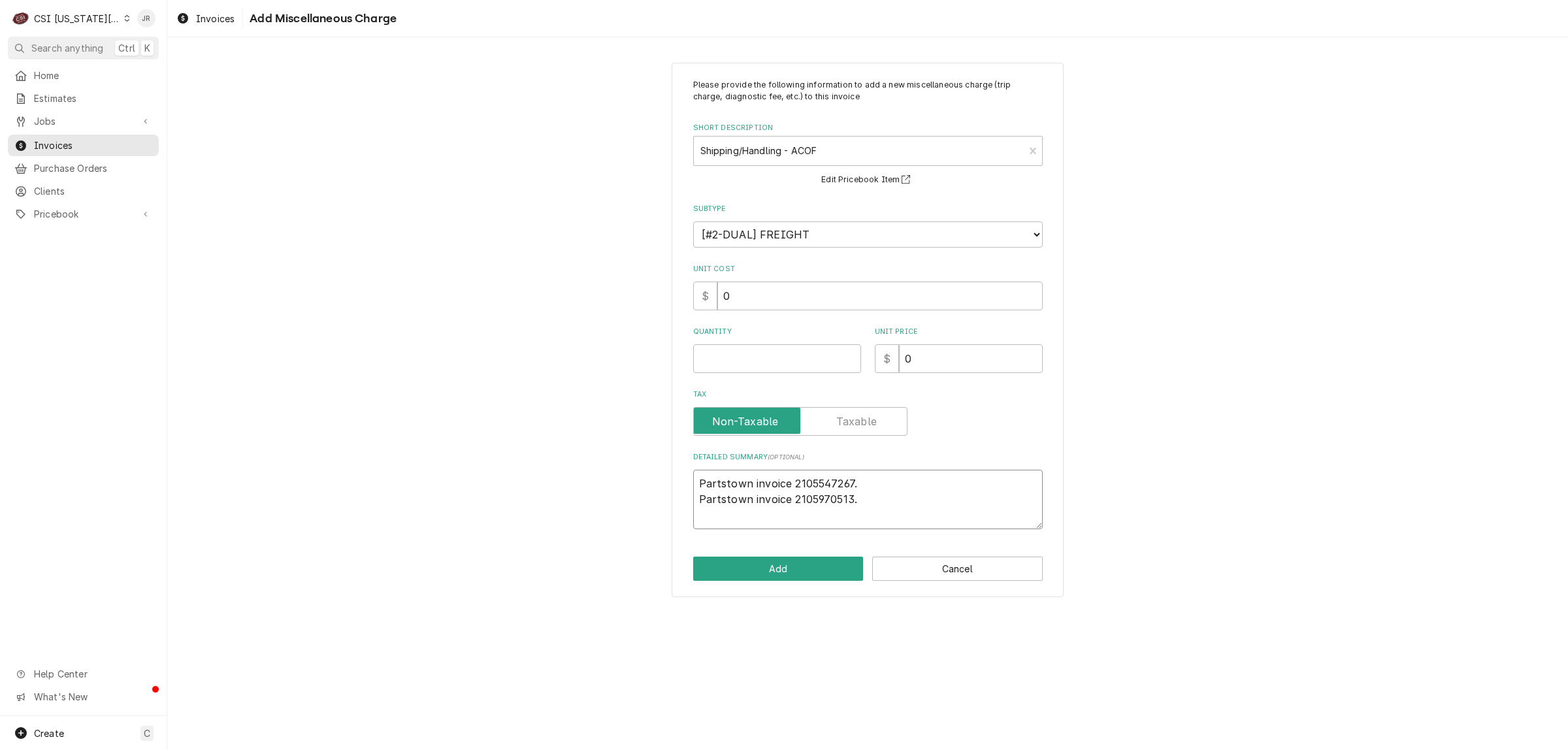
click at [877, 500] on textarea "Partstown invoice 2105547267. Partstown invoice 2105970513." at bounding box center [868, 499] width 350 height 59
type textarea "x"
type textarea "Partstown invoice 2105547267. Partstown invoice 2105970513"
type textarea "x"
type textarea "Partstown invoice 210554726. Partstown invoice 2105970513"
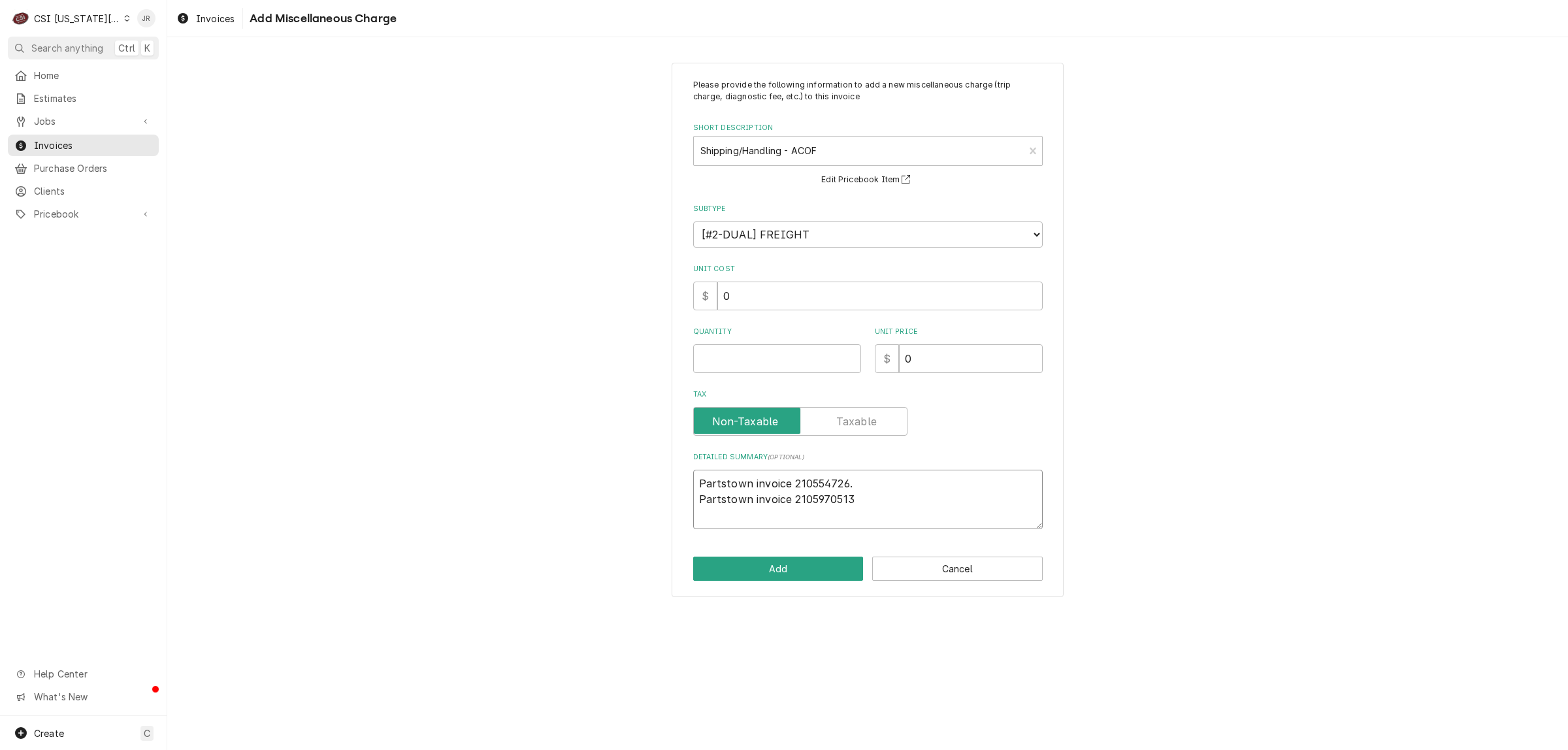
type textarea "x"
type textarea "Partstown invoice 210554726 Partstown invoice 2105970513"
type textarea "x"
type textarea "Partstown invoice 2105547267 Partstown invoice 2105970513"
type textarea "x"
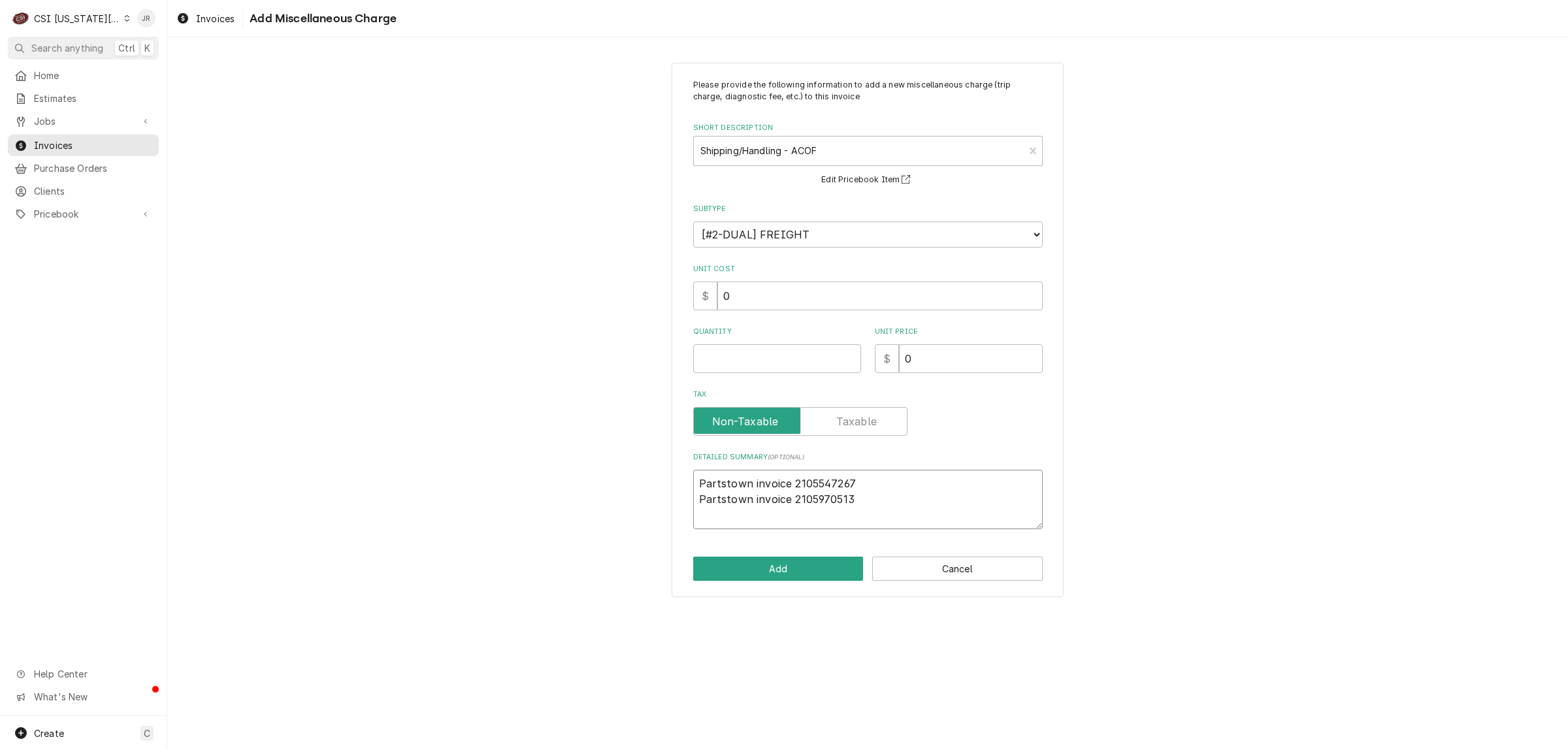
type textarea "Partstown invoice 2105547267 Partstown invoice 2105970513"
type textarea "x"
type textarea "Partstown invoice 2105547267 $ Partstown invoice 2105970513"
type textarea "x"
type textarea "Partstown invoice 2105547267 $2 Partstown invoice 2105970513"
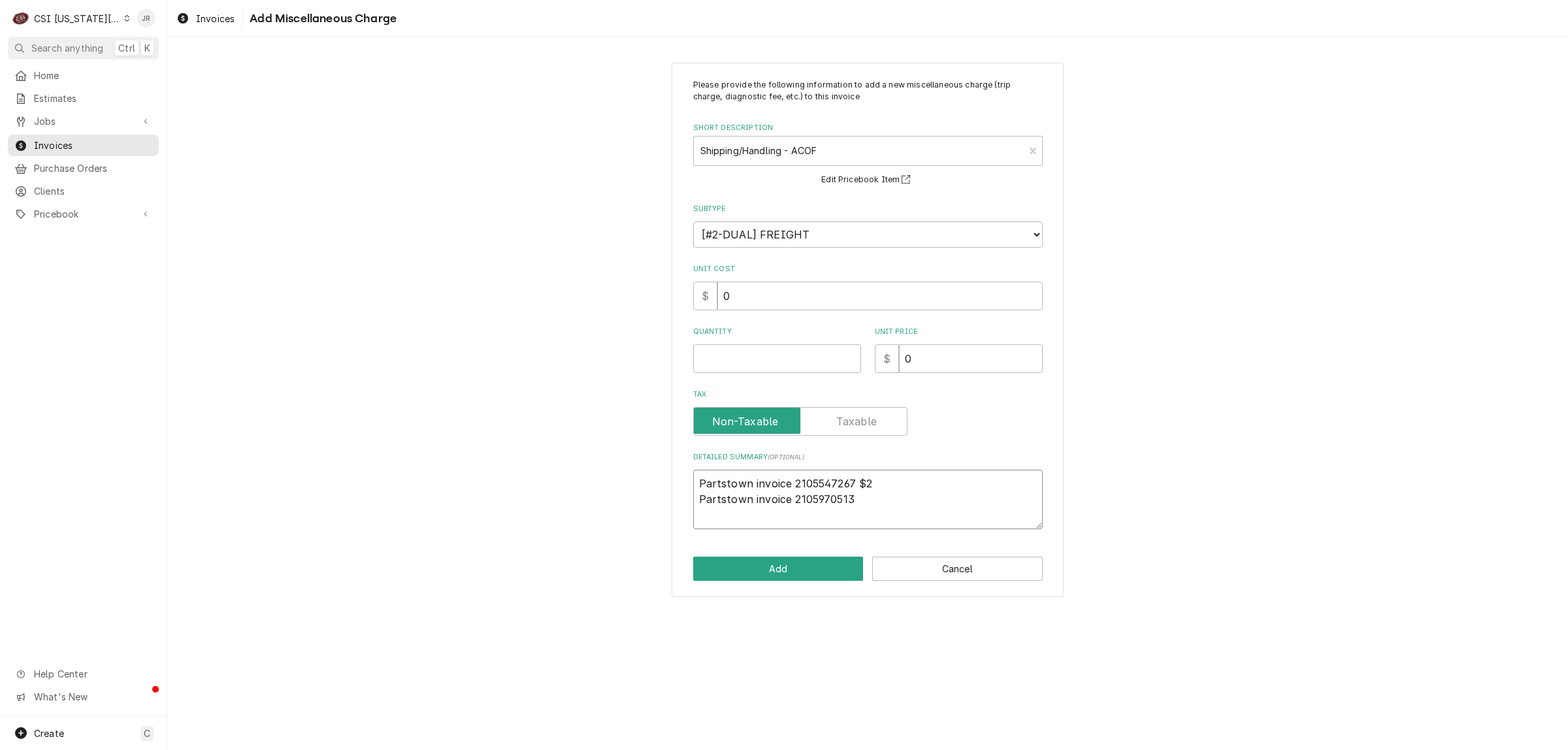
type textarea "x"
type textarea "Partstown invoice 2105547267 $20 Partstown invoice 2105970513"
type textarea "x"
type textarea "Partstown invoice 2105547267 $203 Partstown invoice 2105970513"
type textarea "x"
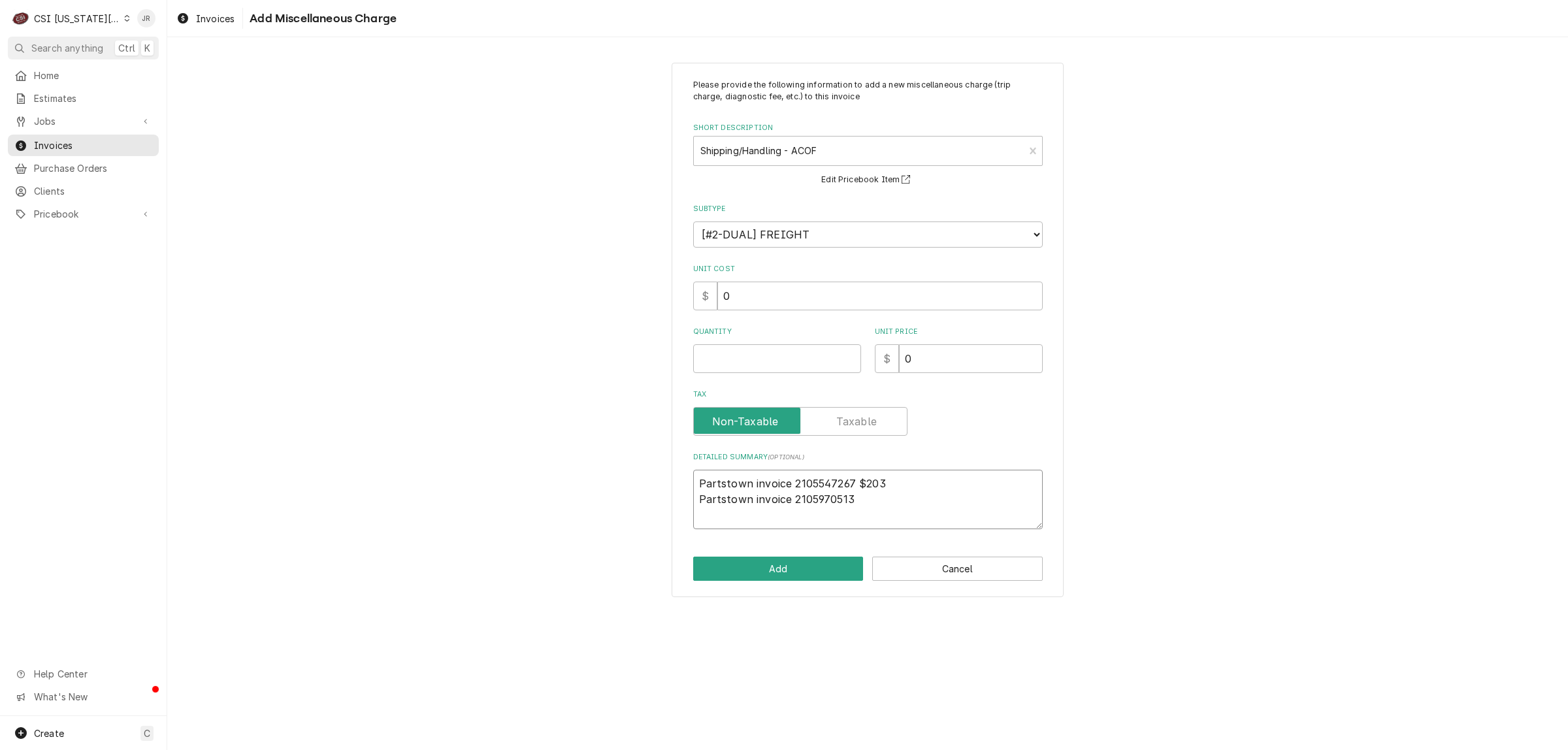
type textarea "Partstown invoice 2105547267 $203. Partstown invoice 2105970513"
type textarea "x"
type textarea "Partstown invoice 2105547267 $203.6 Partstown invoice 2105970513"
type textarea "x"
type textarea "Partstown invoice 2105547267 $203.68 Partstown invoice 2105970513"
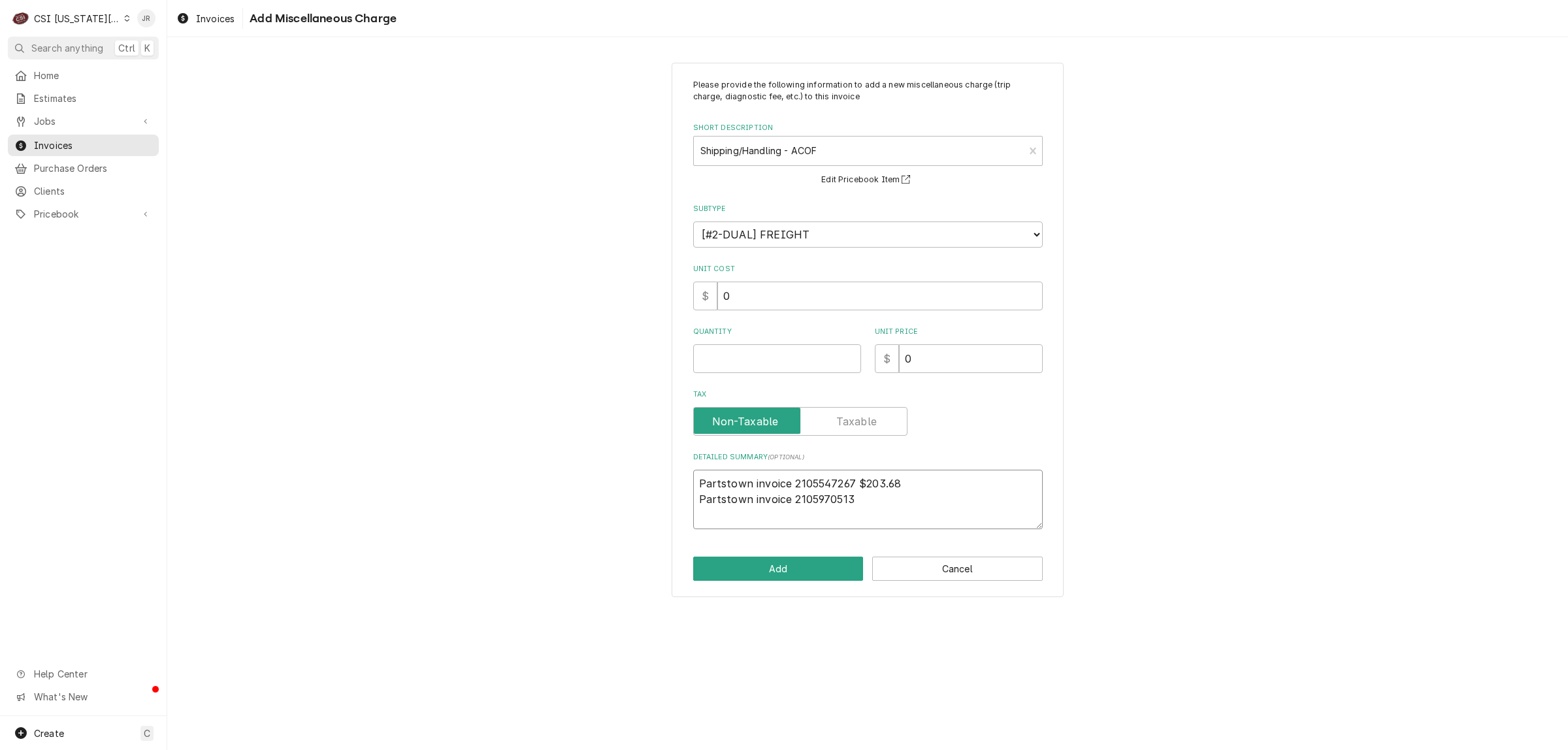
type textarea "x"
type textarea "Partstown invoice 2105547267 $203.68 Partstown invoice 2105970513"
type textarea "x"
type textarea "Partstown invoice 2105547267 $203.68 Partstown invoice 2105970513 $"
type textarea "x"
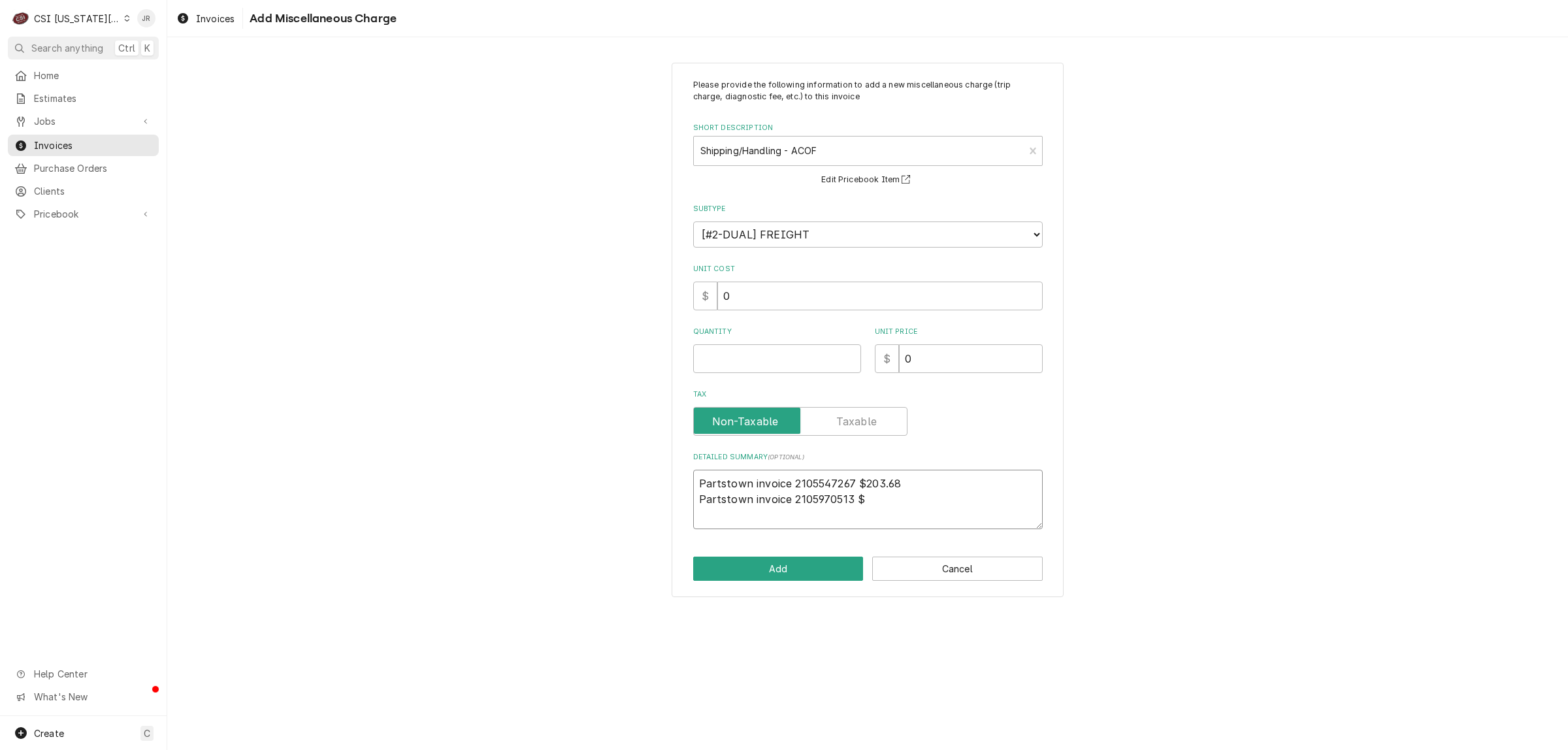
type textarea "Partstown invoice 2105547267 $203.68 Partstown invoice 2105970513 $5"
type textarea "x"
type textarea "Partstown invoice 2105547267 $203.68 Partstown invoice 2105970513 $55"
type textarea "x"
type textarea "Partstown invoice 2105547267 $203.68 Partstown invoice 2105970513 $55."
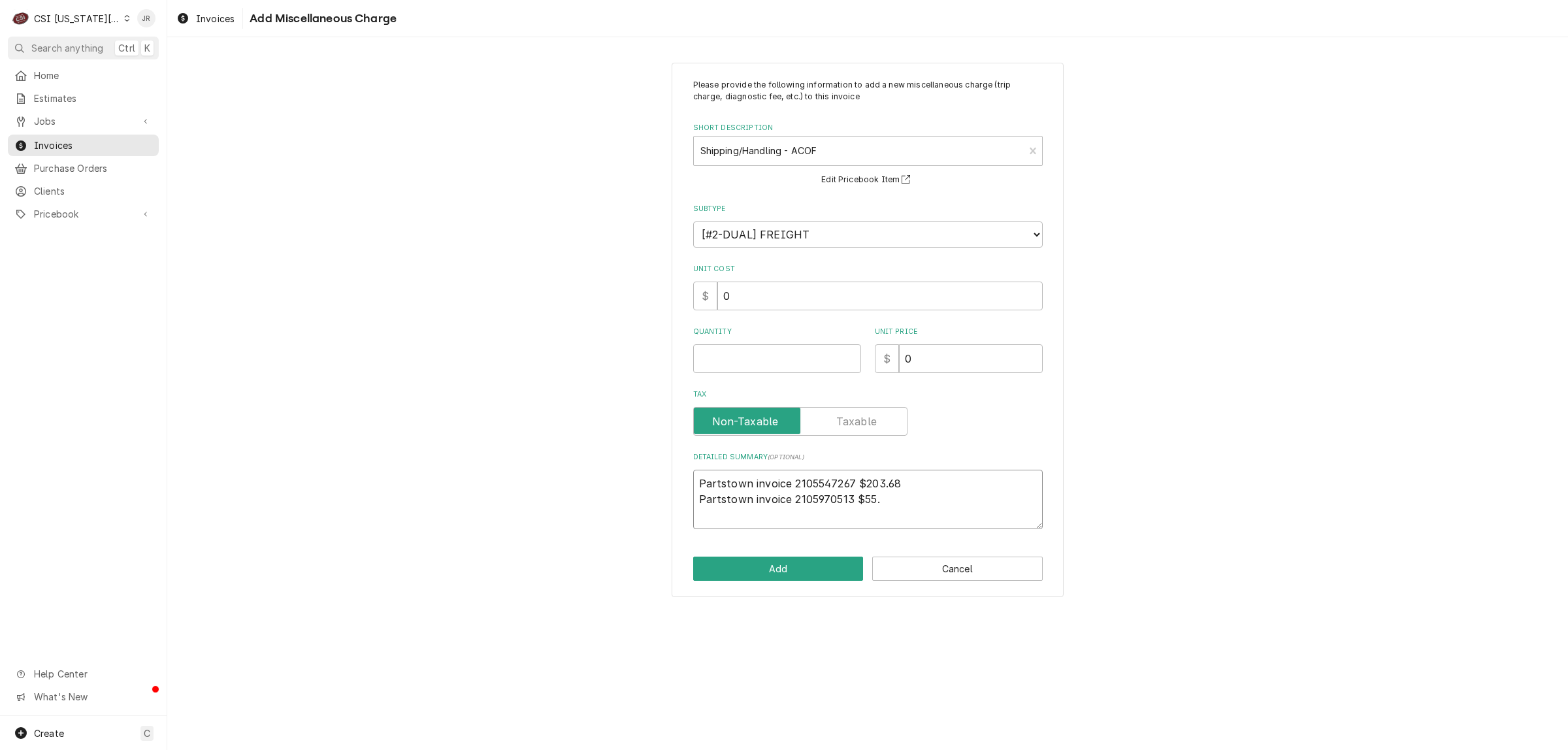
type textarea "x"
type textarea "Partstown invoice 2105547267 $203.68 Partstown invoice 2105970513 $55.2"
type textarea "x"
type textarea "Partstown invoice 2105547267 $203.68 Partstown invoice 2105970513 $55.24"
drag, startPoint x: 855, startPoint y: 500, endPoint x: 928, endPoint y: 410, distance: 115.9
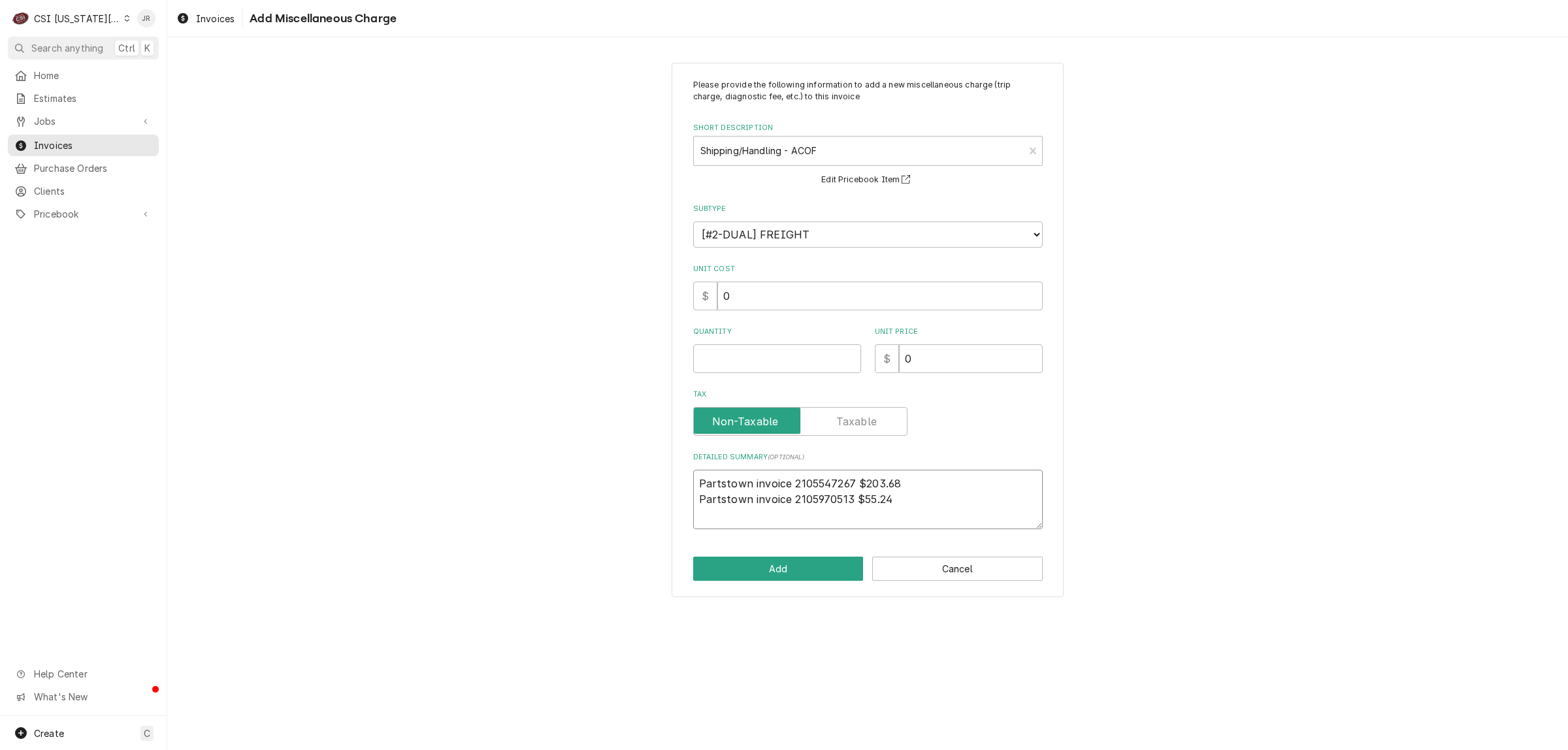
click at [855, 452] on div "Detailed Summary ( optional ) Partstown invoice 2105547267 $203.68 Partstown in…" at bounding box center [868, 490] width 350 height 77
type textarea "x"
type textarea "Partstown invoice 2105547267 $203.68 Partstown invoice 2105970513 -$55.24"
type textarea "x"
type textarea "Partstown invoice 2105547267 -$203.68 Partstown invoice 2105970513 -$55.24"
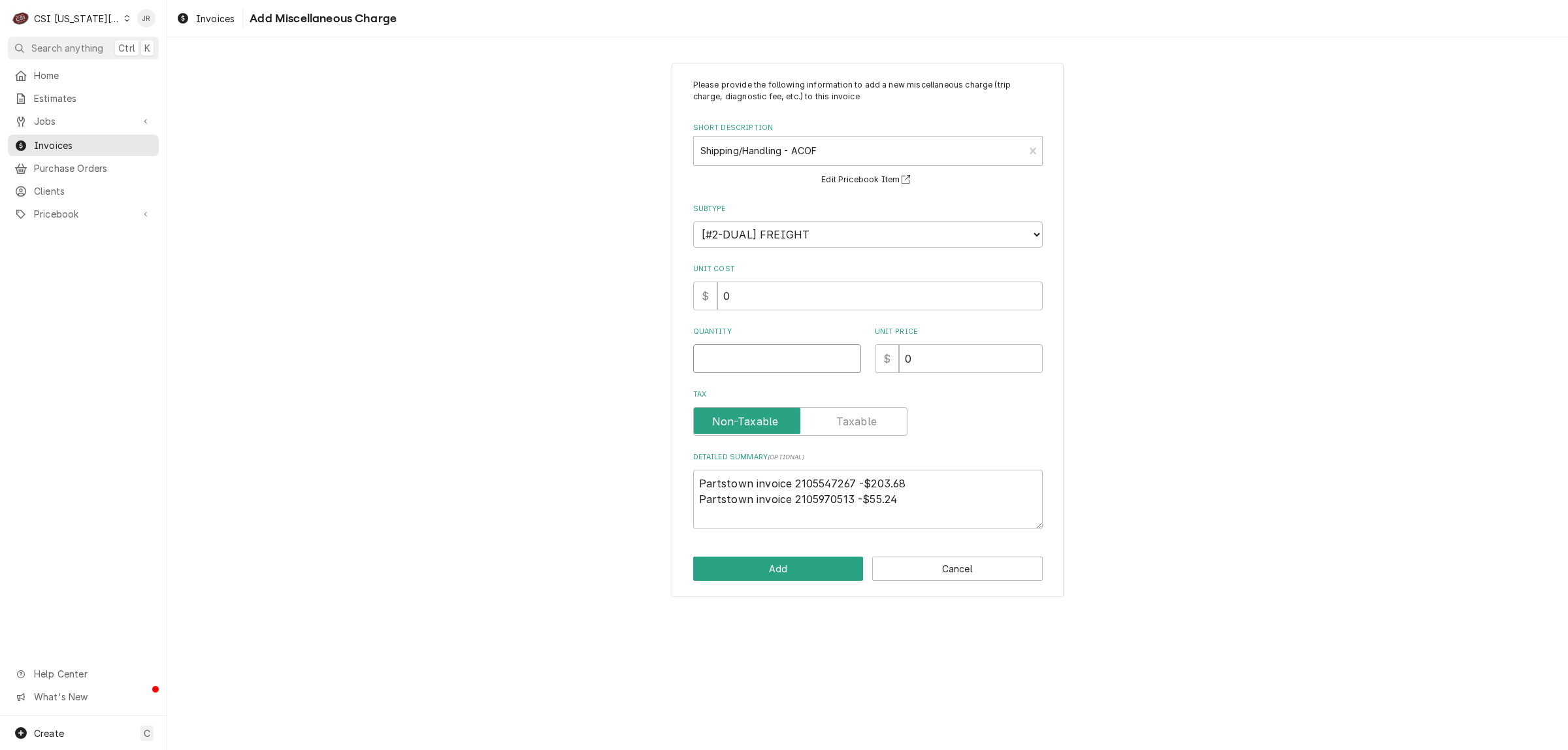
click at [762, 368] on input "Quantity" at bounding box center [777, 359] width 168 height 29
type textarea "x"
type input "1"
type textarea "x"
type input "2"
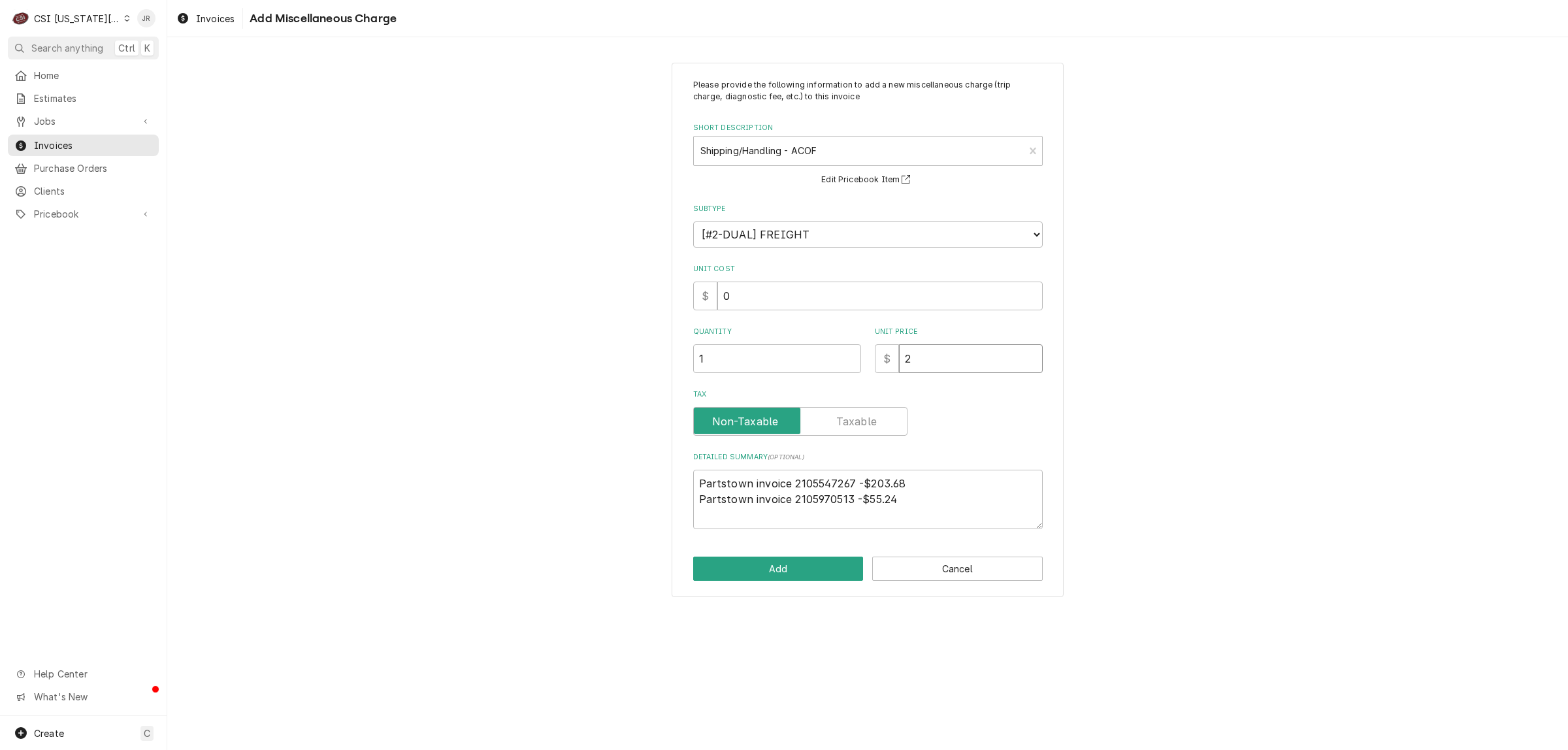
type textarea "x"
type input "25"
type textarea "x"
type input "258"
type textarea "x"
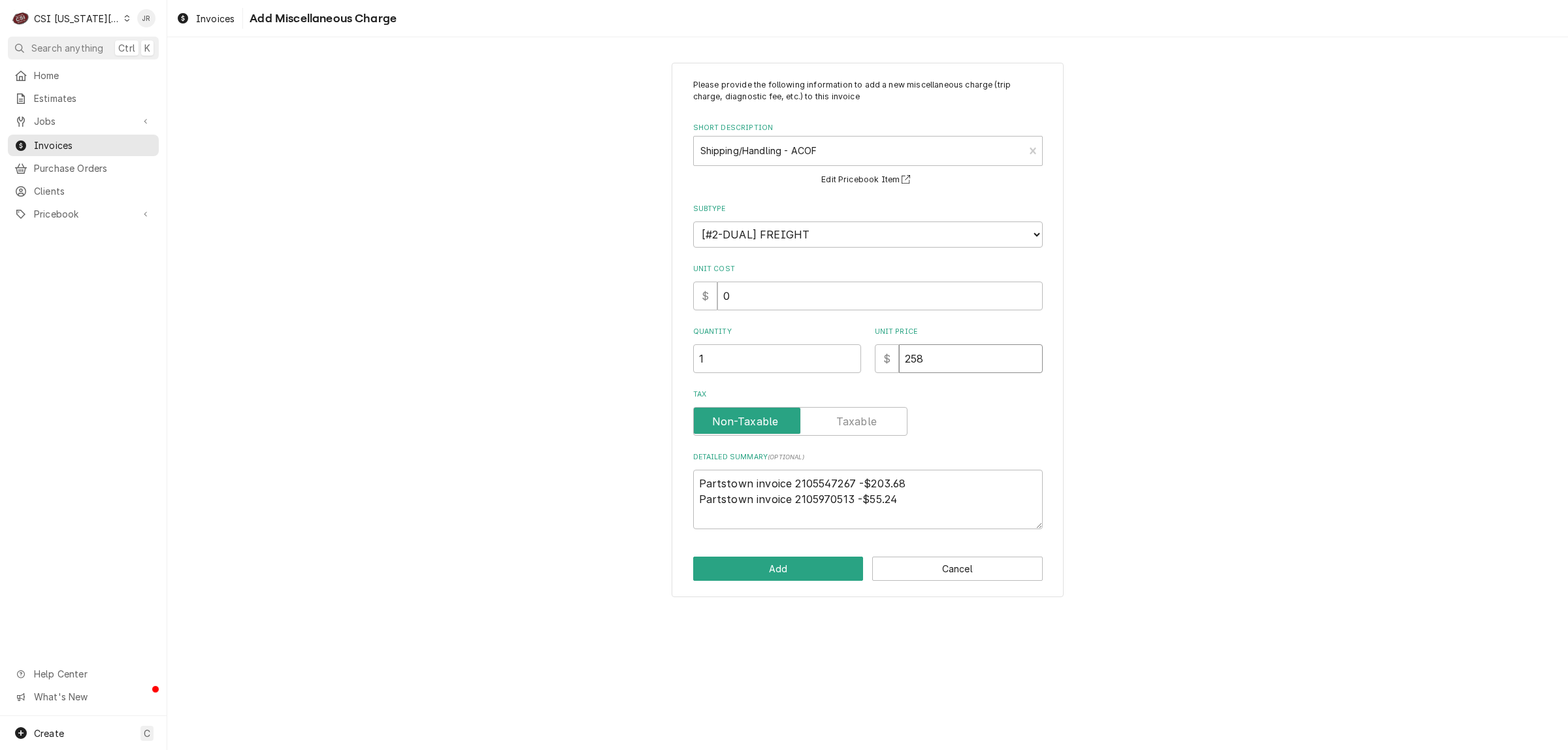
type input "258.9"
type textarea "x"
type input "258.92"
click at [751, 568] on button "Add" at bounding box center [779, 569] width 171 height 25
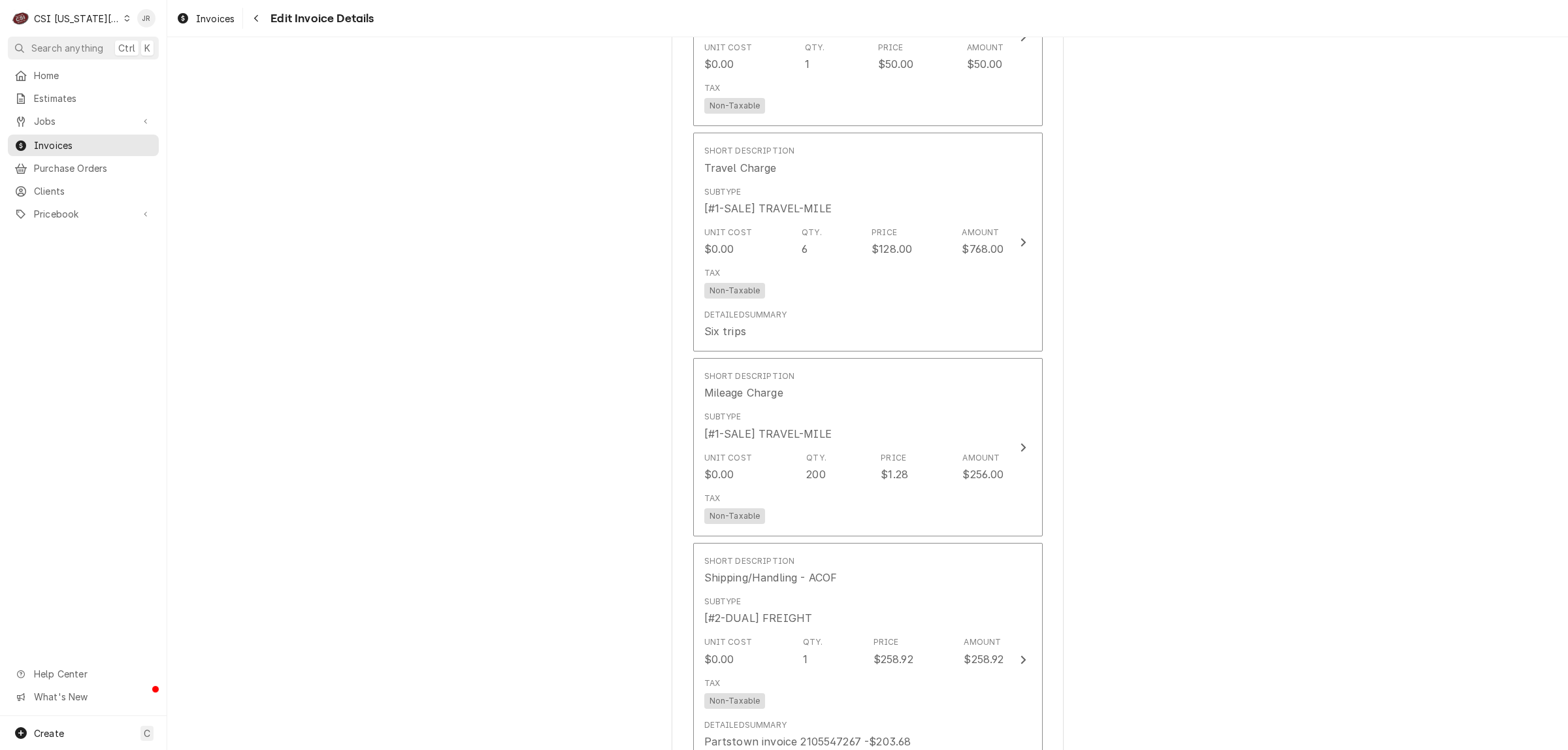
scroll to position [3478, 0]
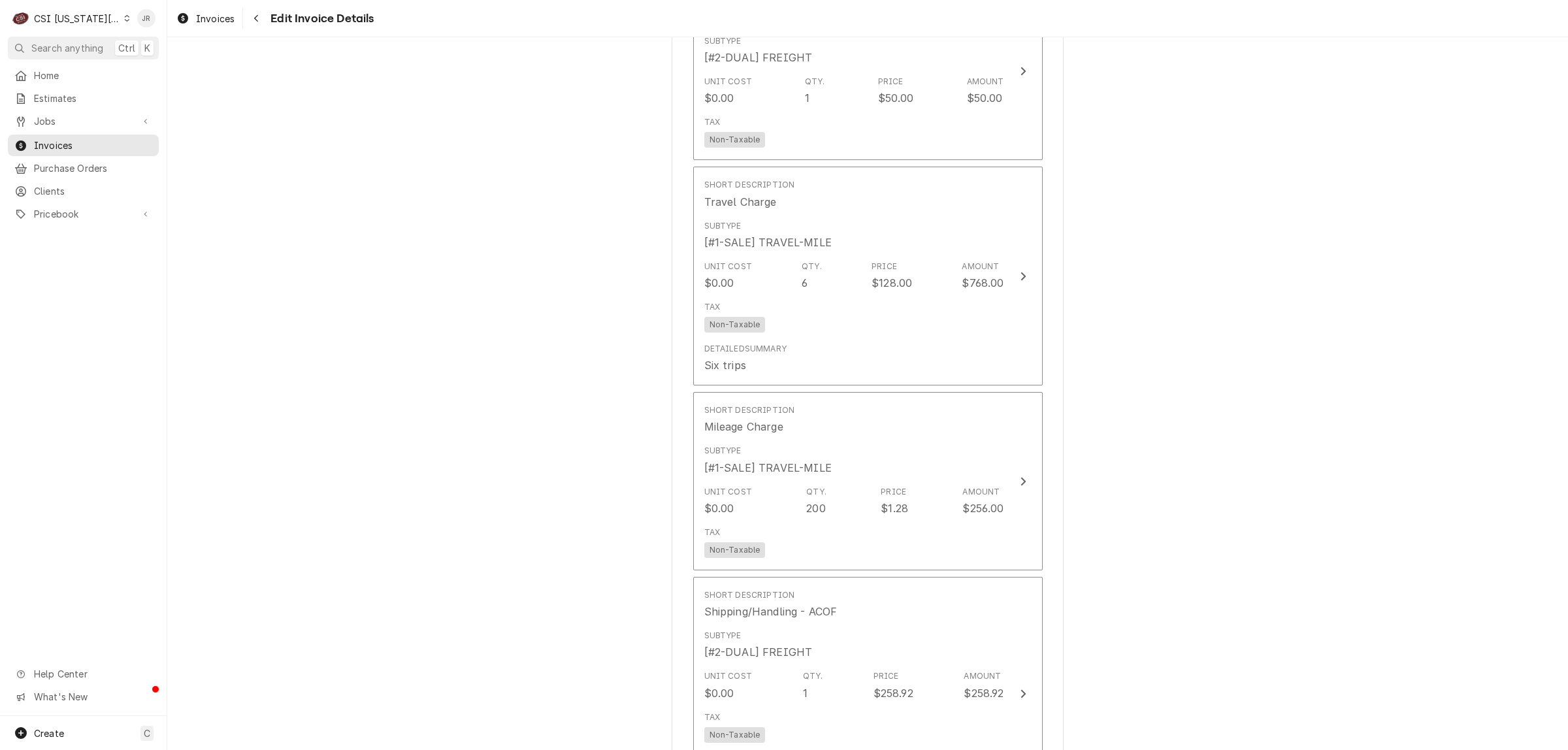
drag, startPoint x: 1168, startPoint y: 99, endPoint x: 1174, endPoint y: 112, distance: 14.3
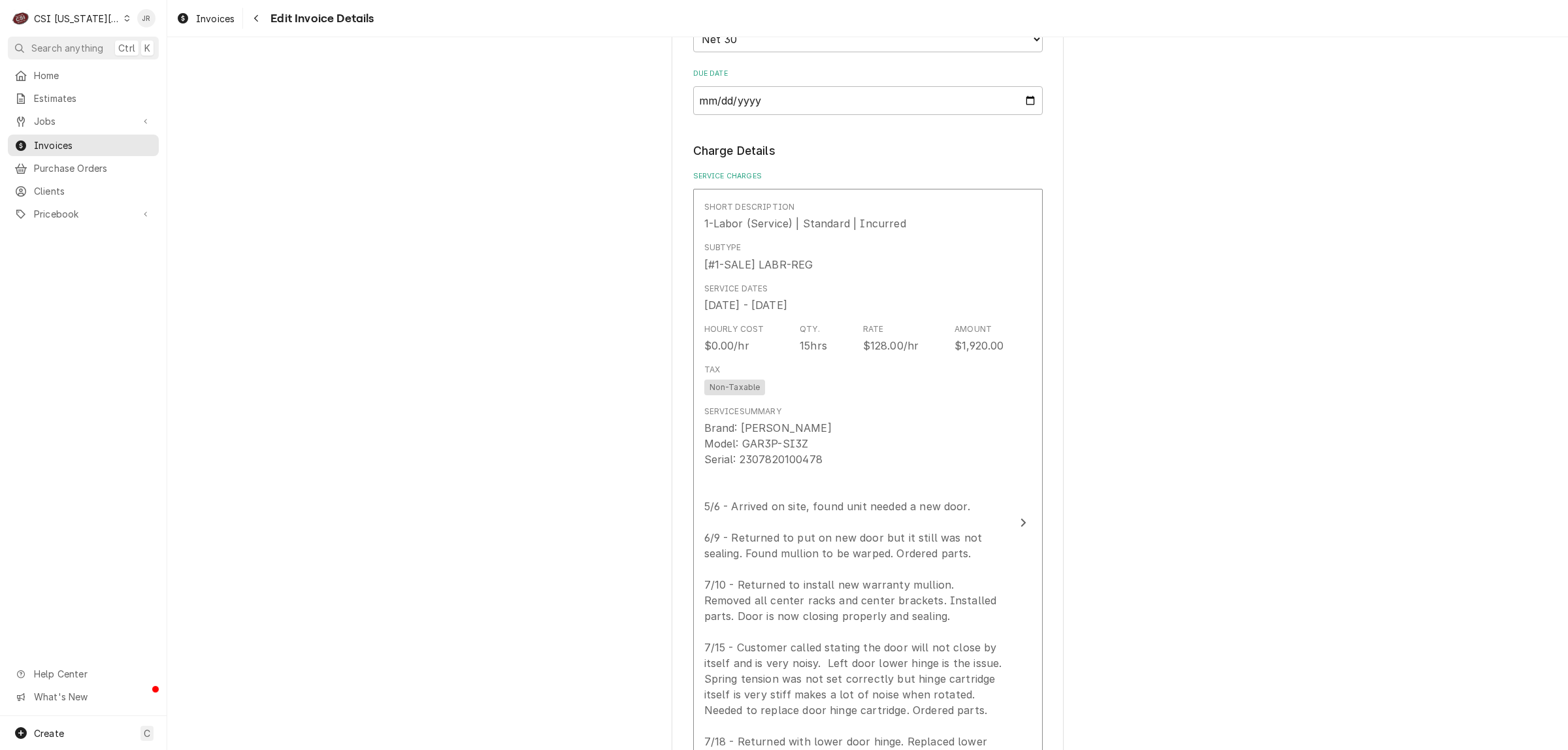
scroll to position [1599, 0]
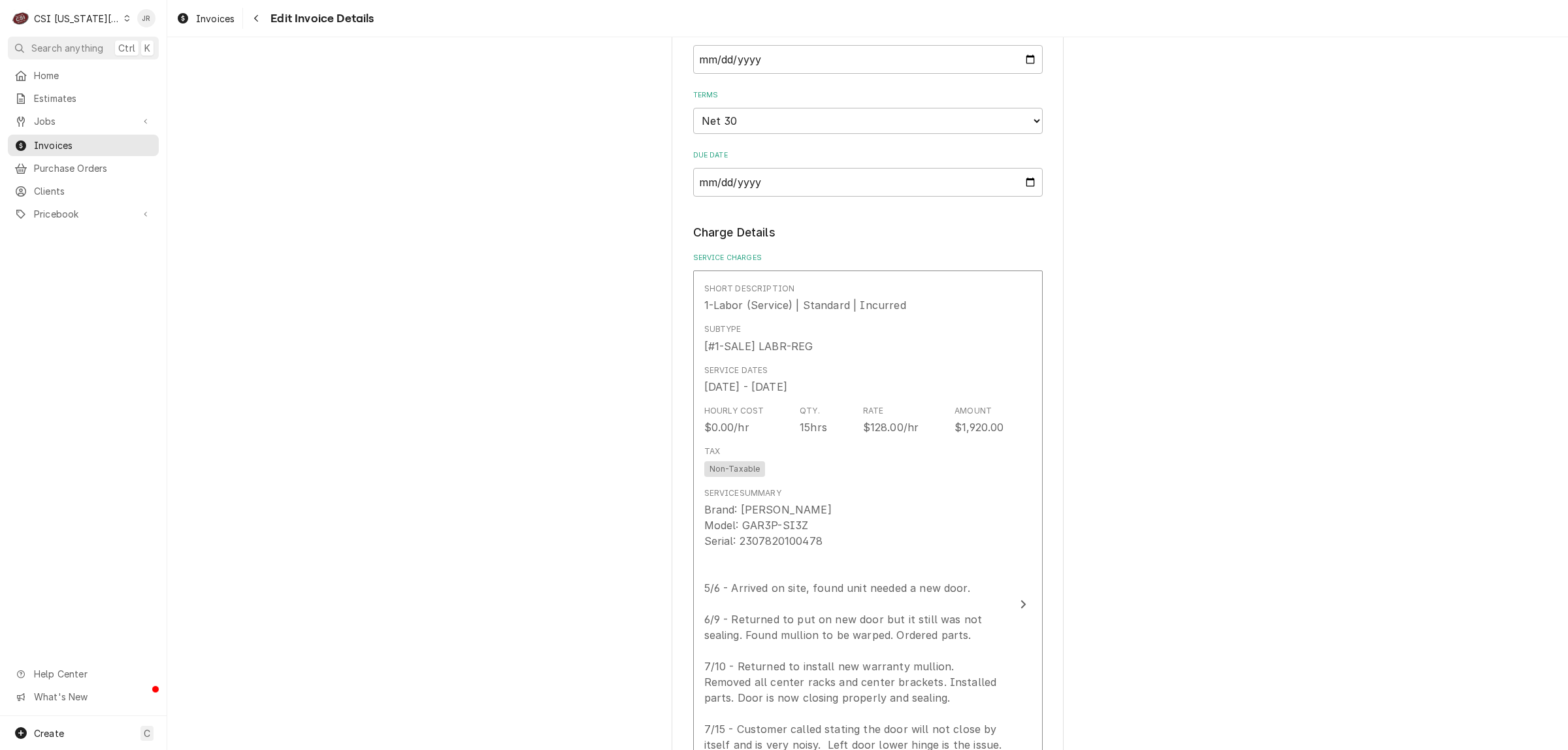
drag, startPoint x: 1224, startPoint y: 336, endPoint x: 1230, endPoint y: 344, distance: 10.0
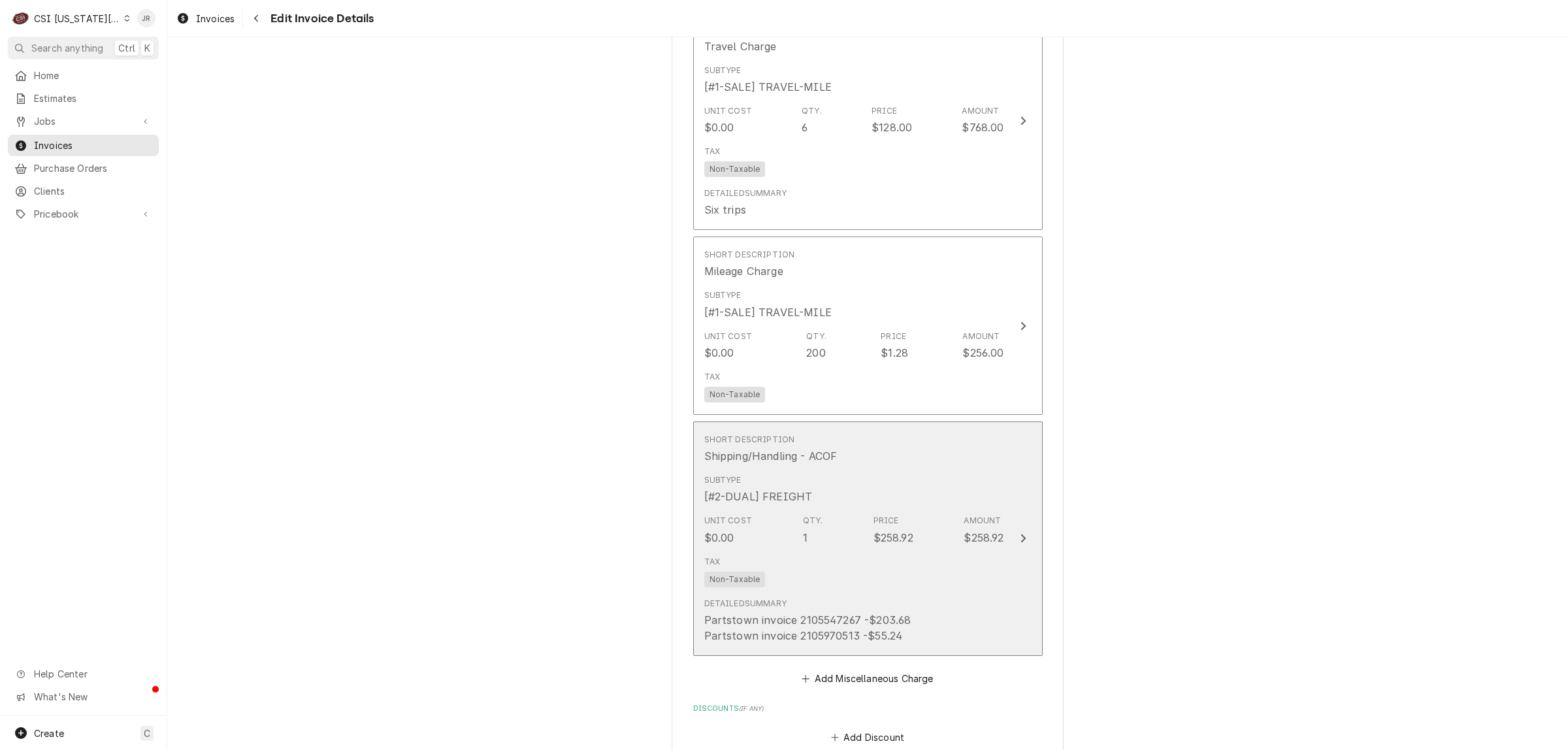
scroll to position [3641, 0]
click at [905, 461] on div "Subtype [#2-DUAL] FREIGHT" at bounding box center [854, 482] width 300 height 41
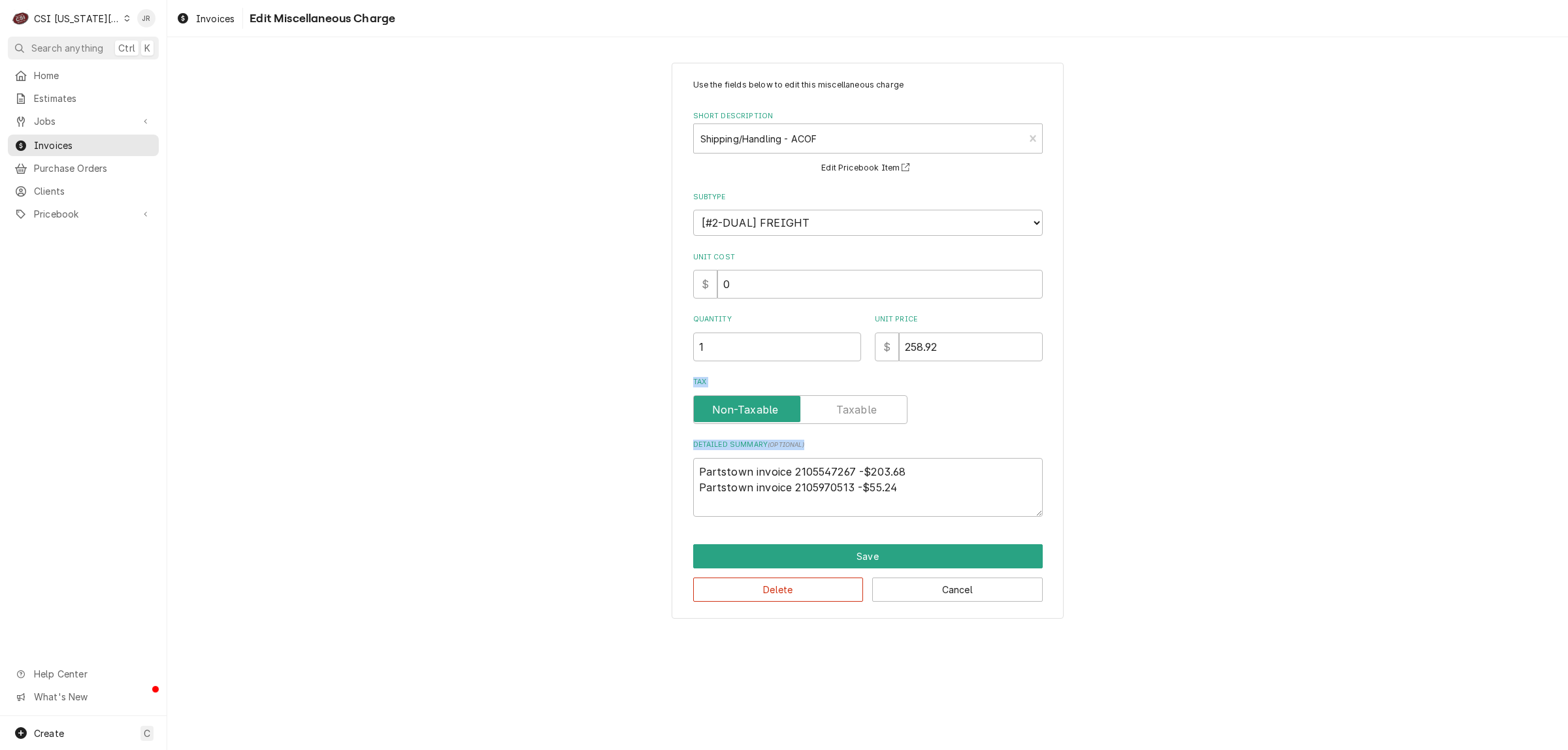
drag, startPoint x: 910, startPoint y: 446, endPoint x: 810, endPoint y: 476, distance: 104.4
drag, startPoint x: 796, startPoint y: 474, endPoint x: 1009, endPoint y: 475, distance: 213.0
click at [1006, 475] on textarea "Partstown invoice 2105547267 -$203.68 Partstown invoice 2105970513 -$55.24" at bounding box center [868, 487] width 350 height 59
type textarea "x"
type textarea "Partstown invoice 2 Partstown invoice 2105970513 -$55.24"
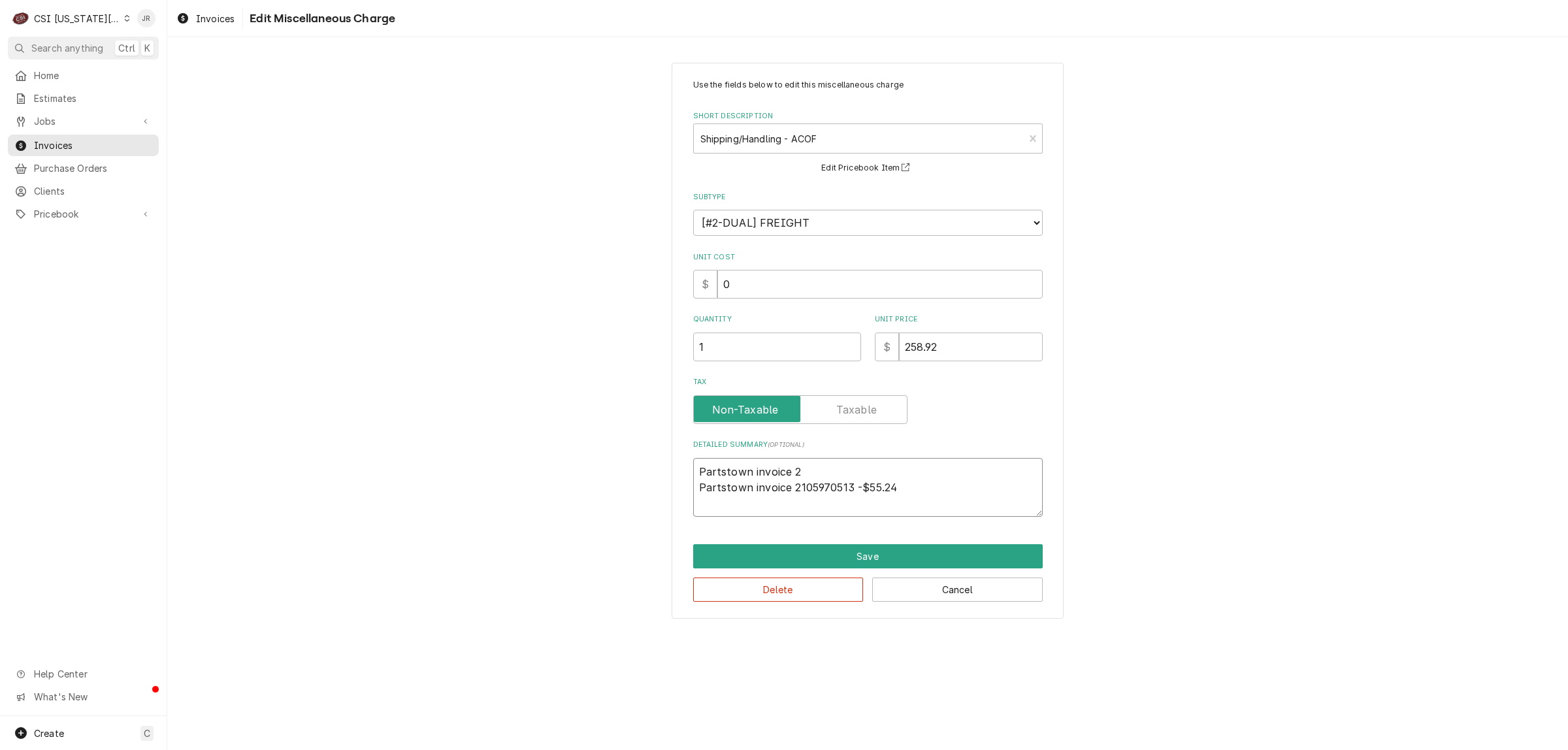
type textarea "x"
type textarea "Partstown invoice 21 Partstown invoice 2105970513 -$55.24"
type textarea "x"
type textarea "Partstown invoice 210 Partstown invoice 2105970513 -$55.24"
type textarea "x"
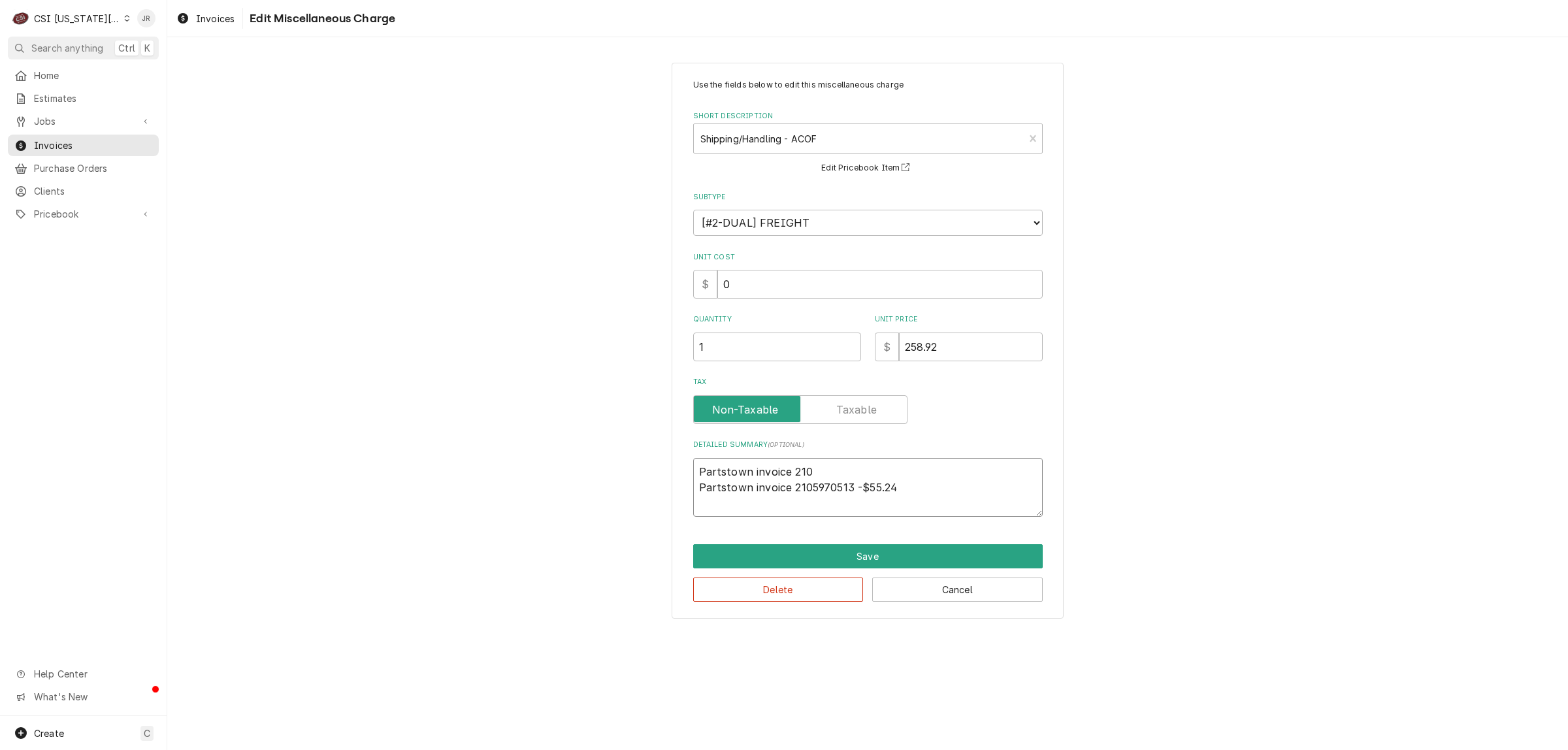
type textarea "Partstown invoice 2105 Partstown invoice 2105970513 -$55.24"
type textarea "x"
type textarea "Partstown invoice 21058 Partstown invoice 2105970513 -$55.24"
type textarea "x"
type textarea "Partstown invoice 210583 Partstown invoice 2105970513 -$55.24"
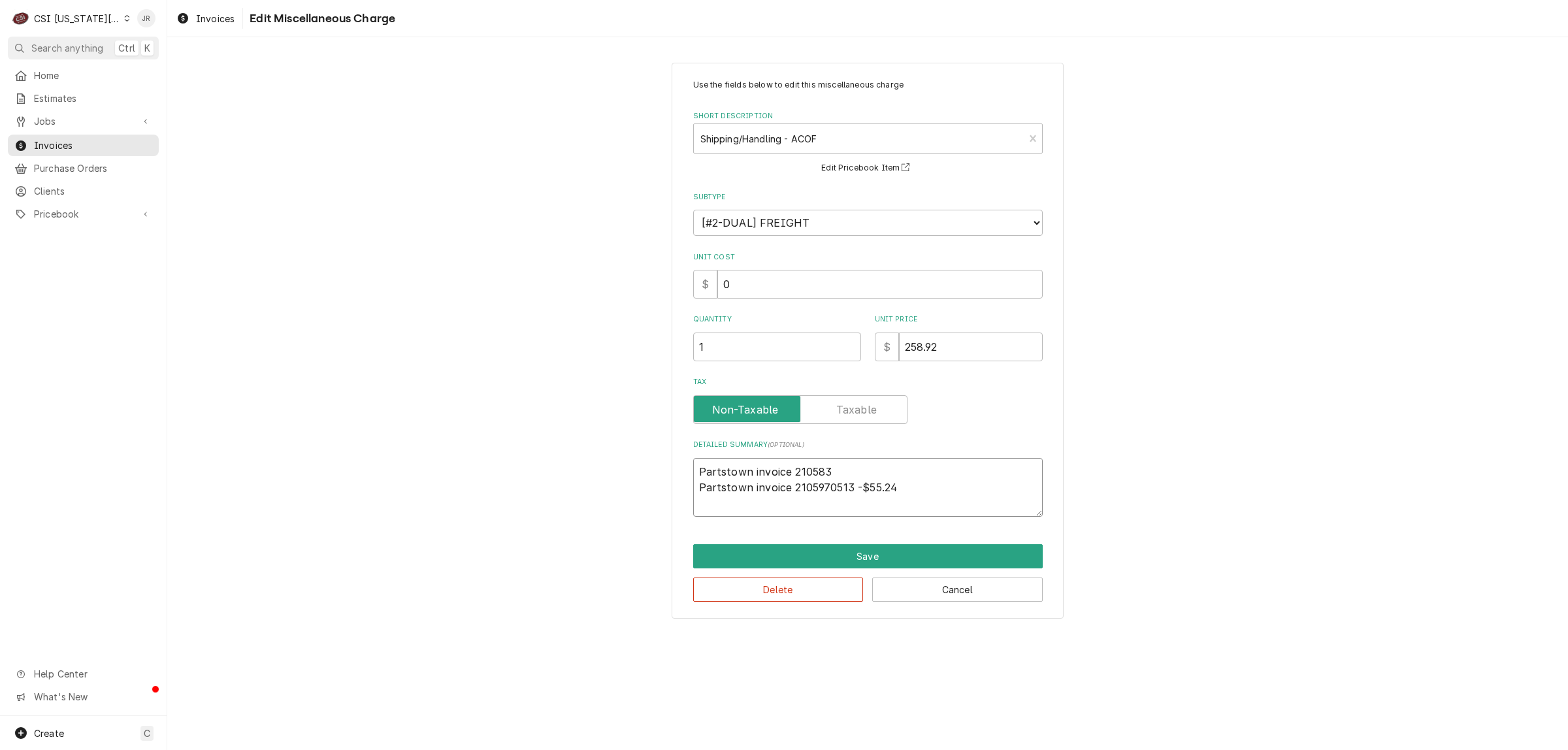
type textarea "x"
type textarea "Partstown invoice 2105833 Partstown invoice 2105970513 -$55.24"
type textarea "x"
type textarea "Partstown invoice 21058335 Partstown invoice 2105970513 -$55.24"
type textarea "x"
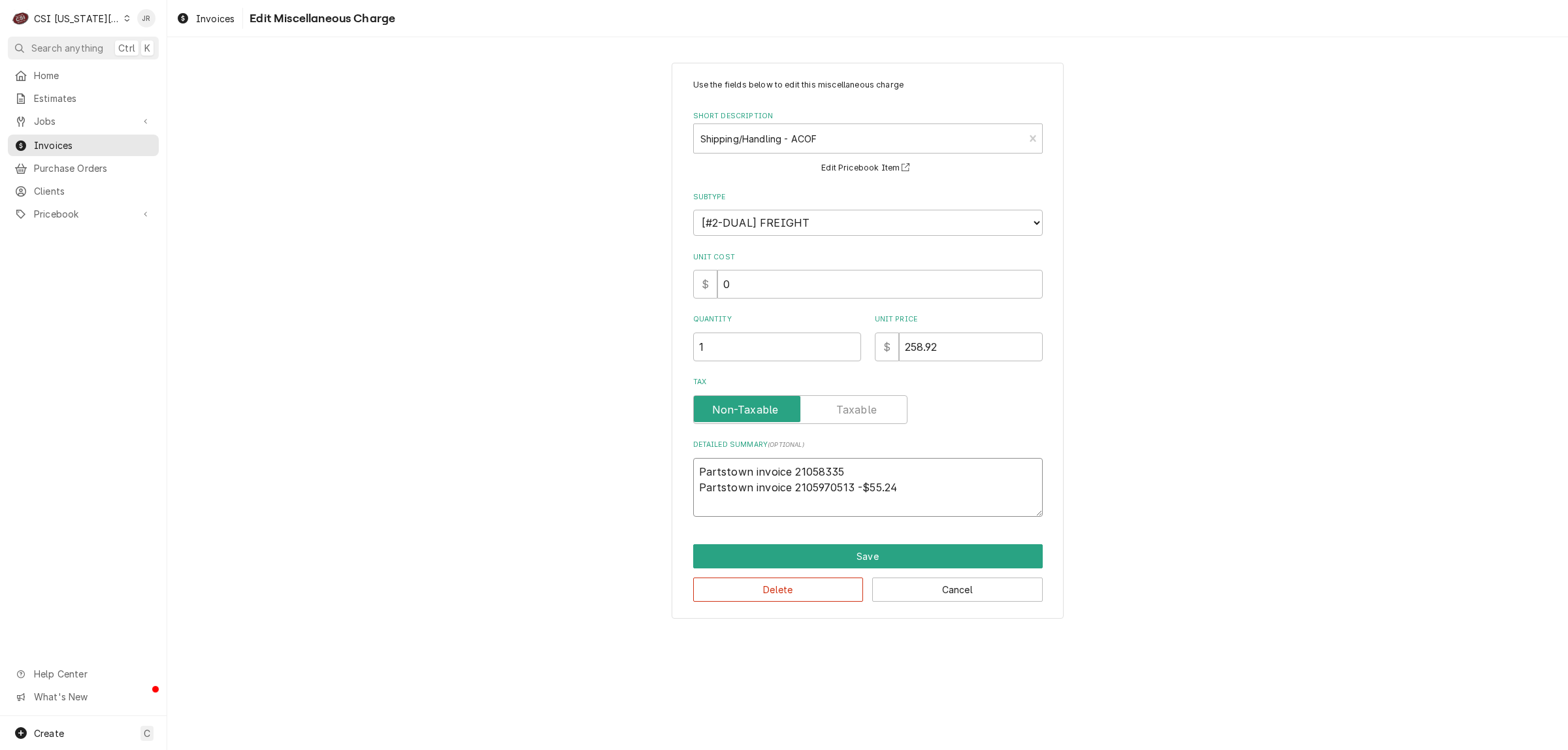
type textarea "Partstown invoice 210583354 Partstown invoice 2105970513 -$55.24"
type textarea "x"
type textarea "Partstown invoice 2105833541 Partstown invoice 2105970513 -$55.24"
type textarea "x"
type textarea "Partstown invoice 2105833541 Partstown invoice 2105970513 -$55.24"
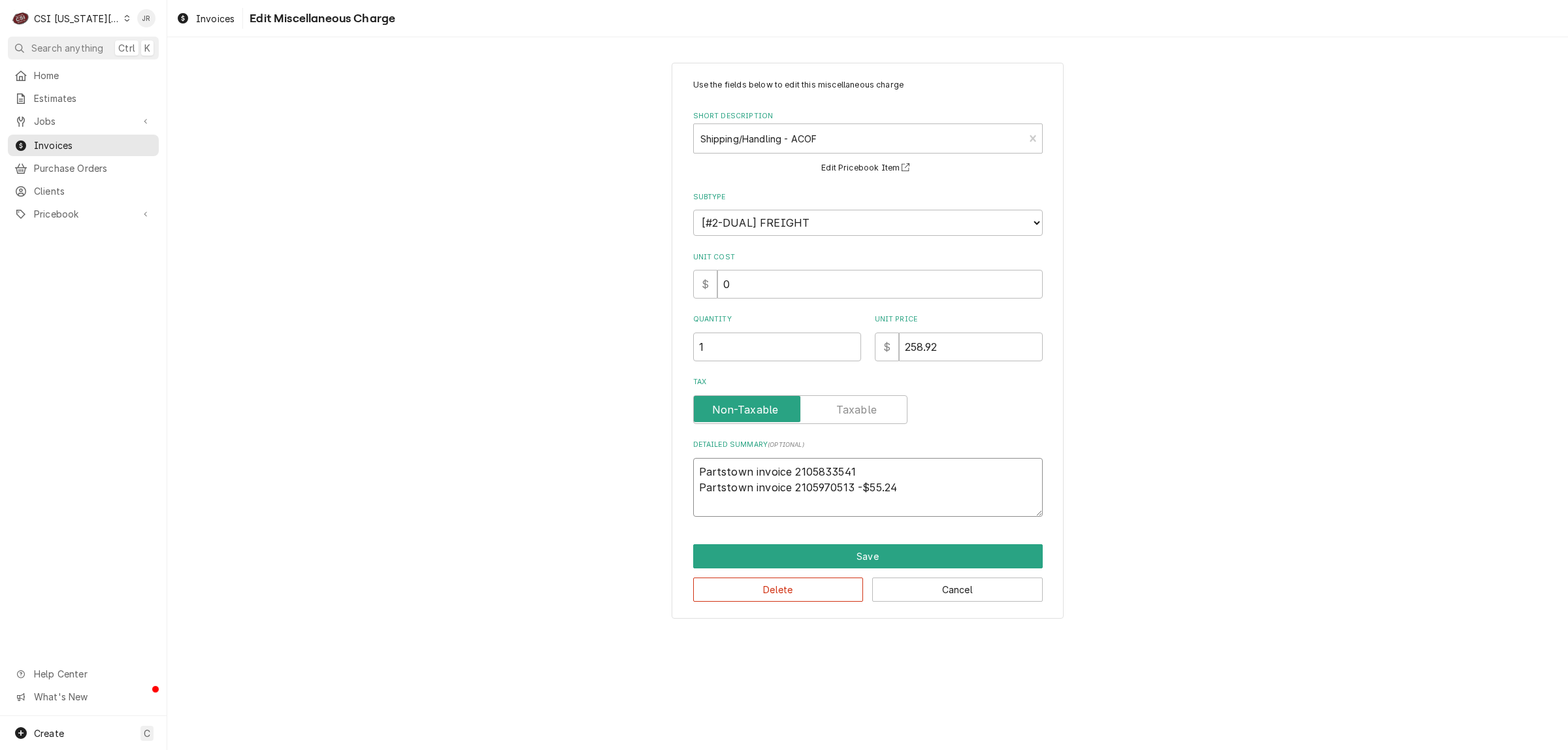
type textarea "x"
type textarea "Partstown invoice 2105833541 - Partstown invoice 2105970513 -$55.24"
type textarea "x"
type textarea "Partstown invoice 2105833541 -$ Partstown invoice 2105970513 -$55.24"
type textarea "x"
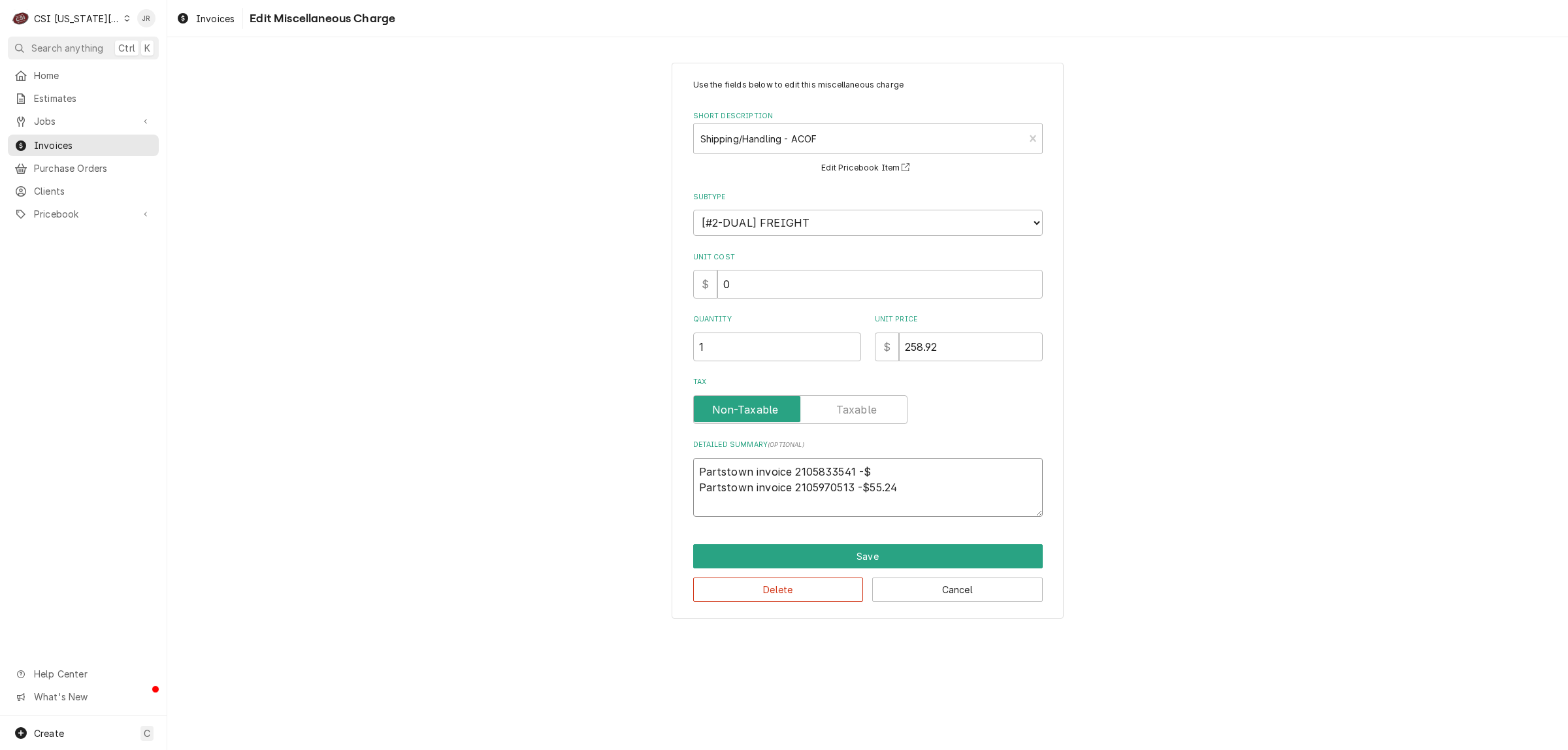
type textarea "Partstown invoice 2105833541 -$3 Partstown invoice 2105970513 -$55.24"
type textarea "x"
type textarea "Partstown invoice 2105833541 -$35 Partstown invoice 2105970513 -$55.24"
type textarea "x"
type textarea "Partstown invoice 2105833541 -$352 Partstown invoice 2105970513 -$55.24"
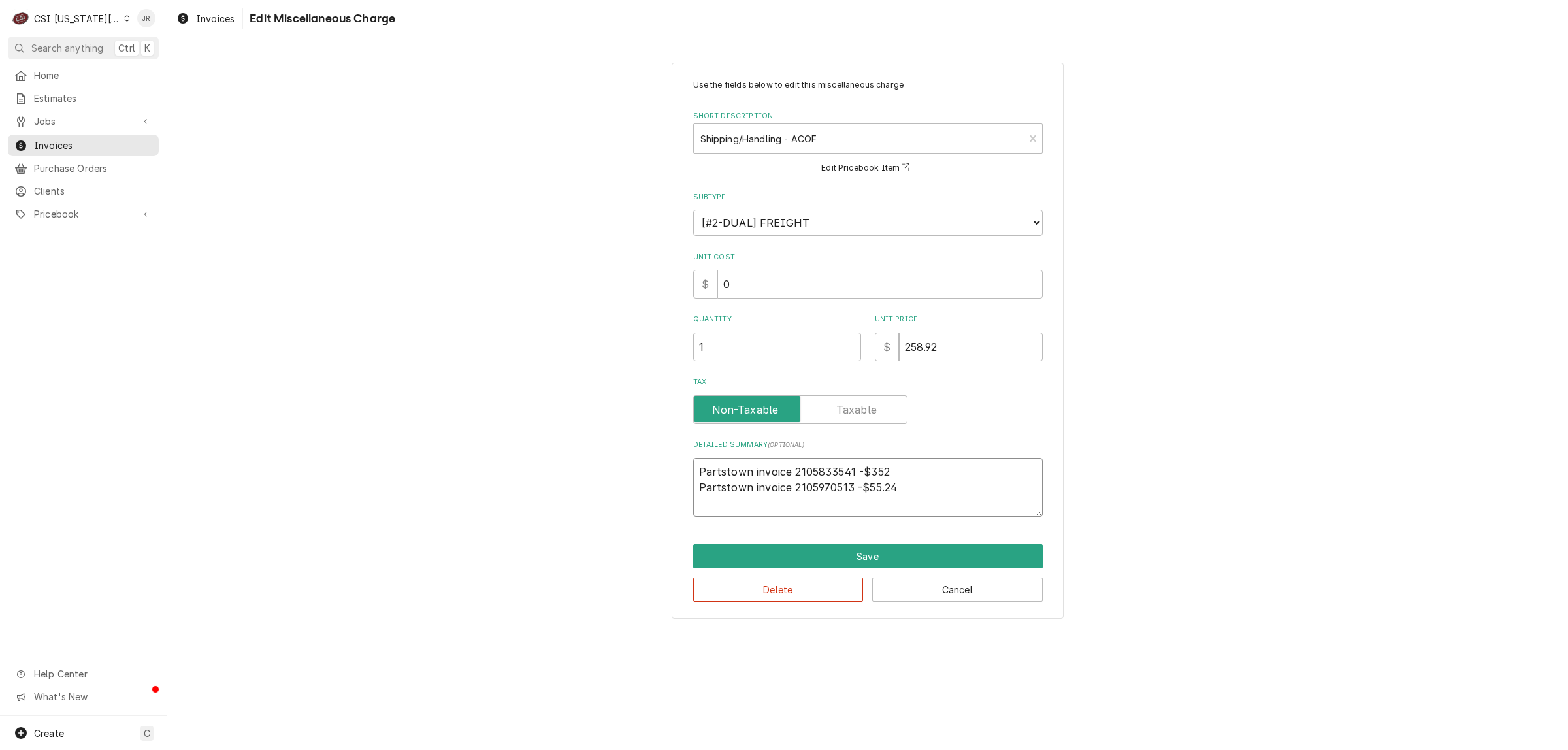
type textarea "x"
type textarea "Partstown invoice 2105833541 -$352. Partstown invoice 2105970513 -$55.24"
type textarea "x"
type textarea "Partstown invoice 2105833541 -$352.7 Partstown invoice 2105970513 -$55.24"
type textarea "x"
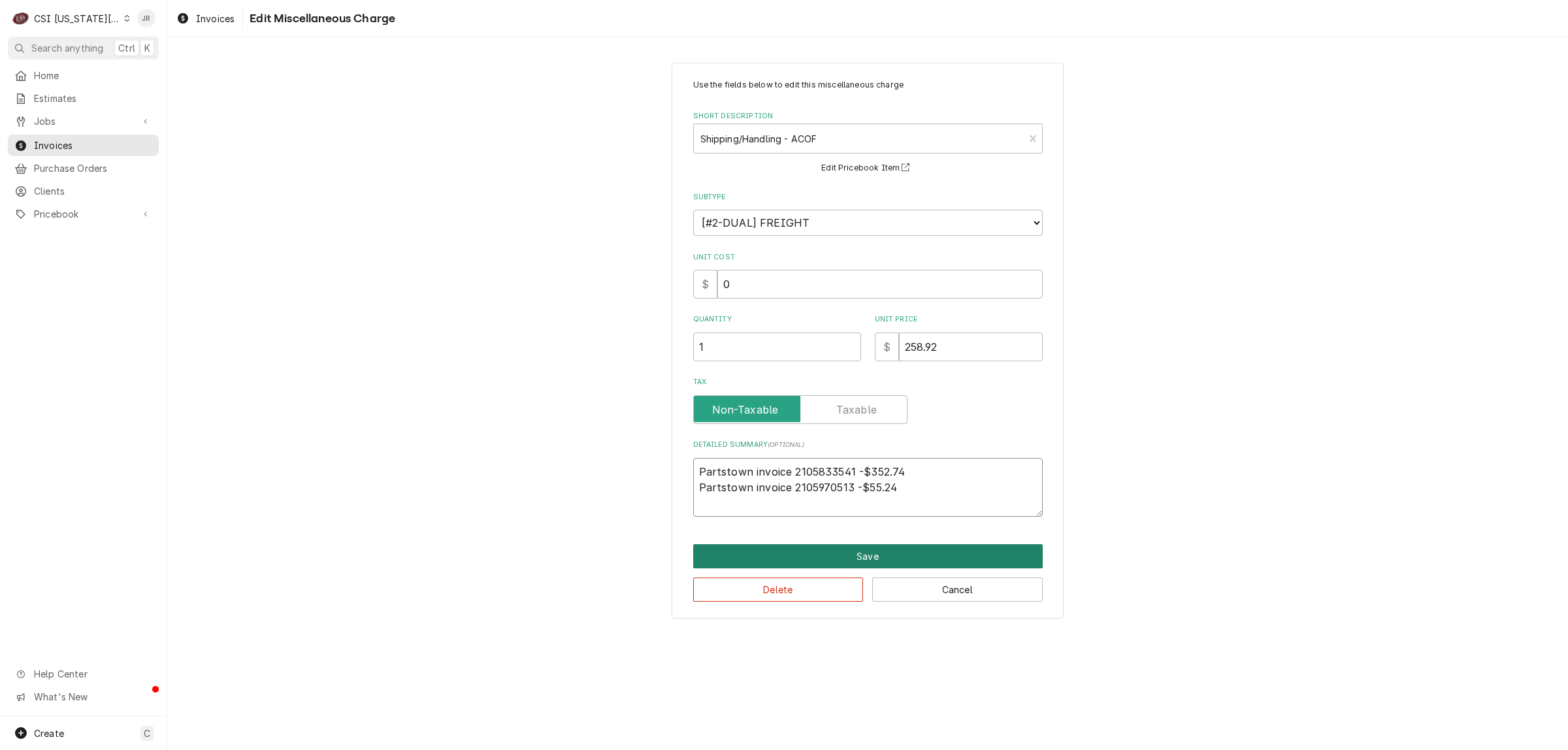
type textarea "Partstown invoice 2105833541 -$352.74 Partstown invoice 2105970513 -$55.24"
drag, startPoint x: 936, startPoint y: 557, endPoint x: 993, endPoint y: 304, distance: 259.3
click at [993, 301] on div "Use the fields below to edit this miscellaneous charge Short Description Shippi…" at bounding box center [868, 340] width 392 height 556
drag, startPoint x: 973, startPoint y: 355, endPoint x: 710, endPoint y: 284, distance: 272.4
click at [710, 284] on div "Use the fields below to edit this miscellaneous charge Short Description Shippi…" at bounding box center [868, 297] width 350 height 438
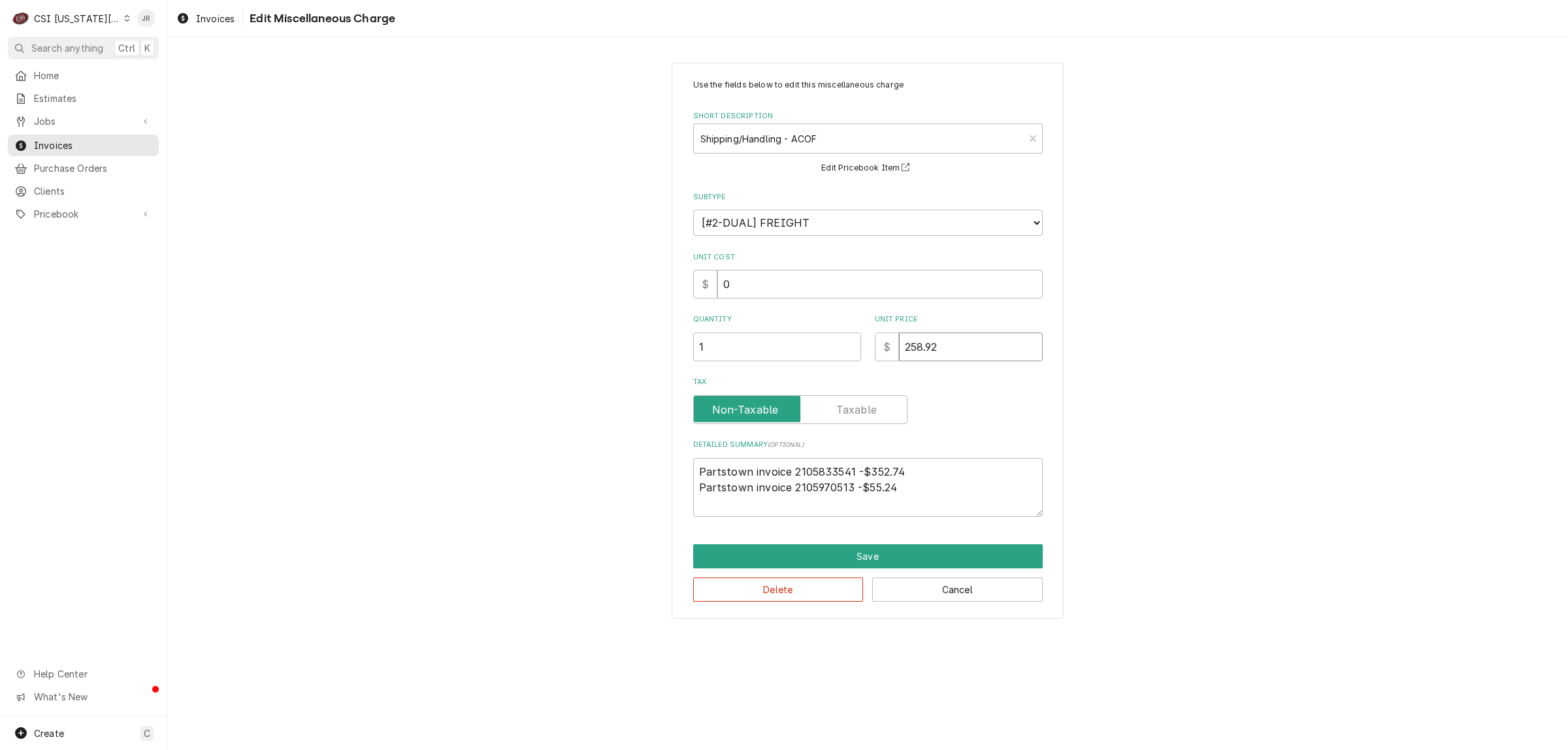
type textarea "x"
type input "4"
type textarea "x"
type input "407"
type textarea "x"
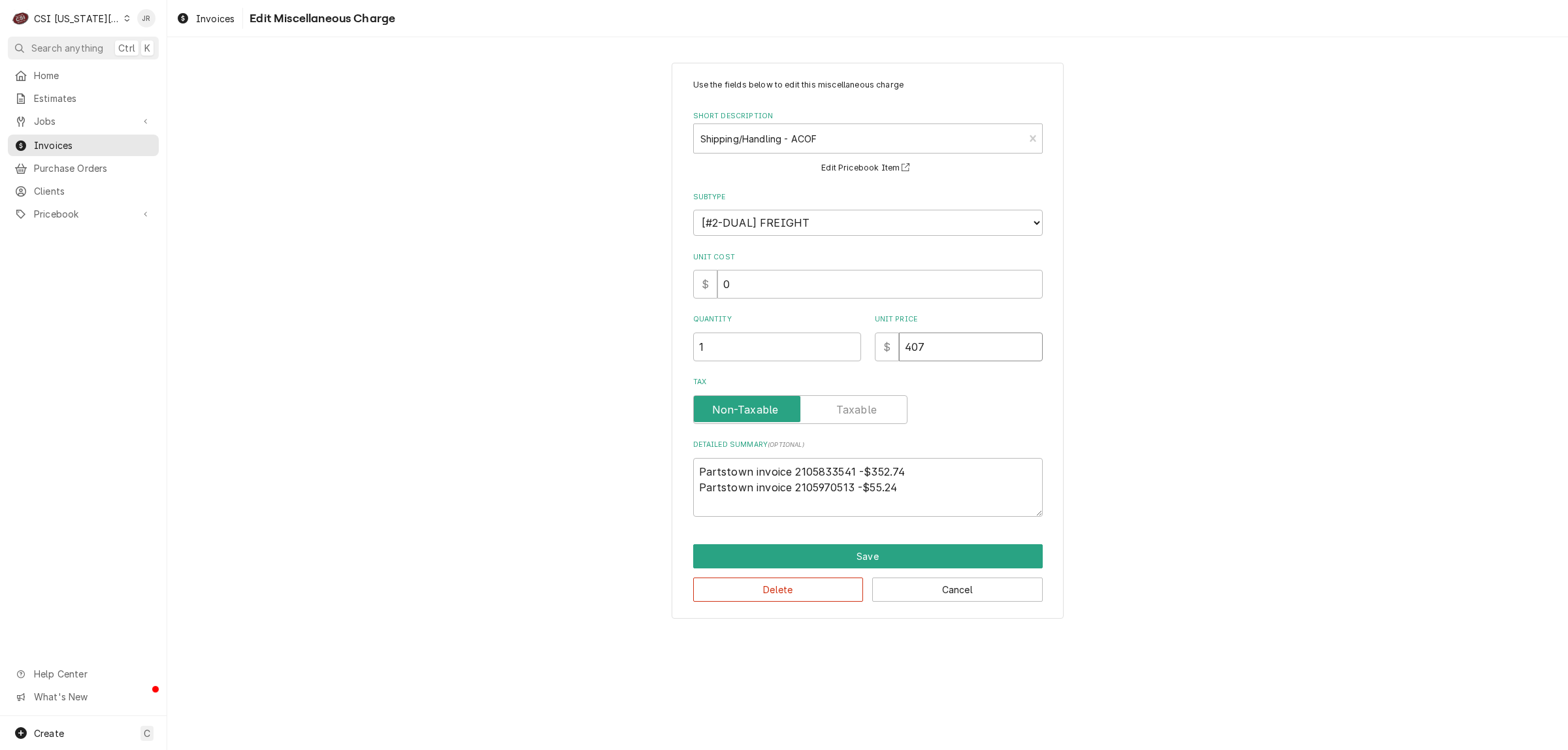
type input "407.9"
type textarea "x"
type input "407.98"
click at [876, 557] on button "Save" at bounding box center [868, 557] width 350 height 25
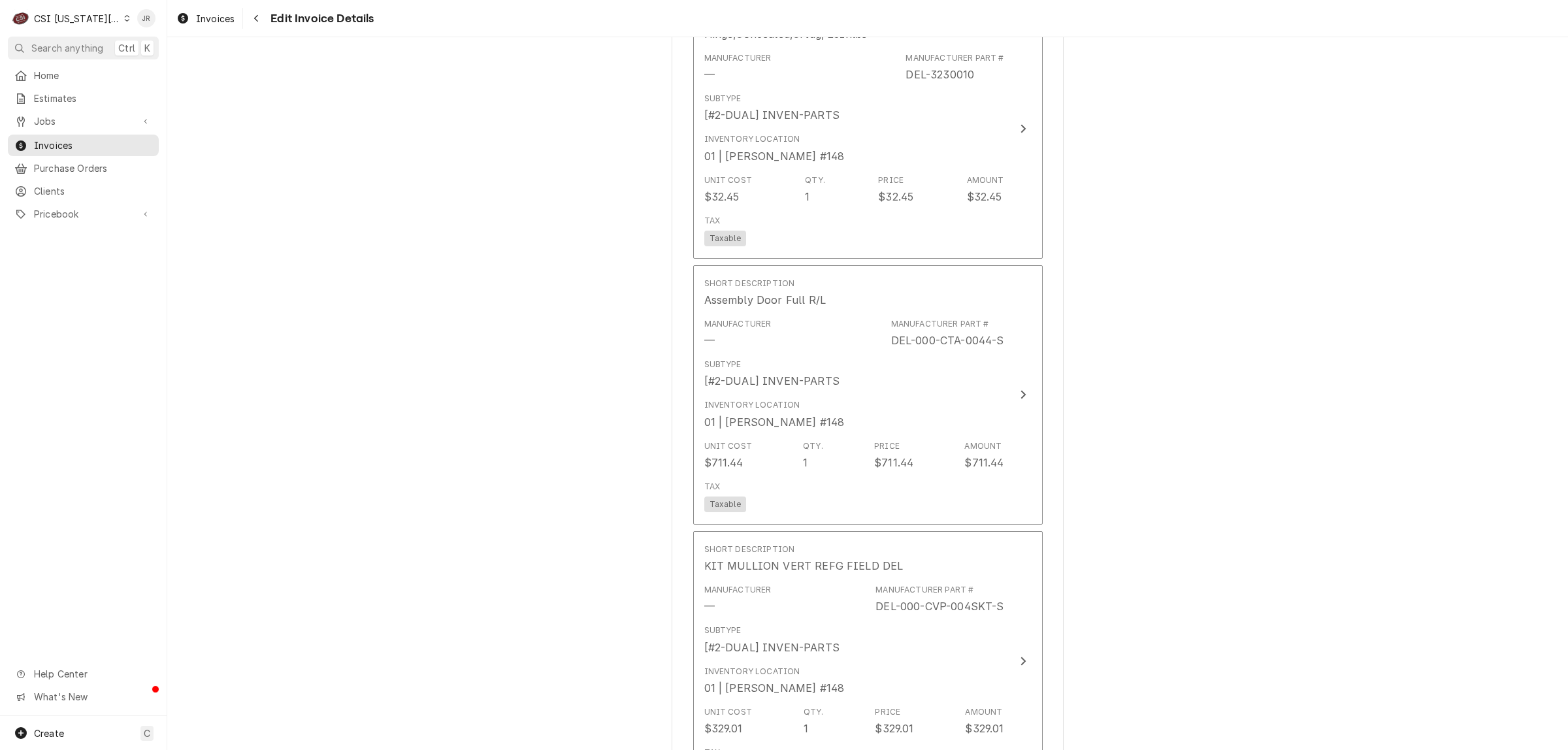
scroll to position [2522, 0]
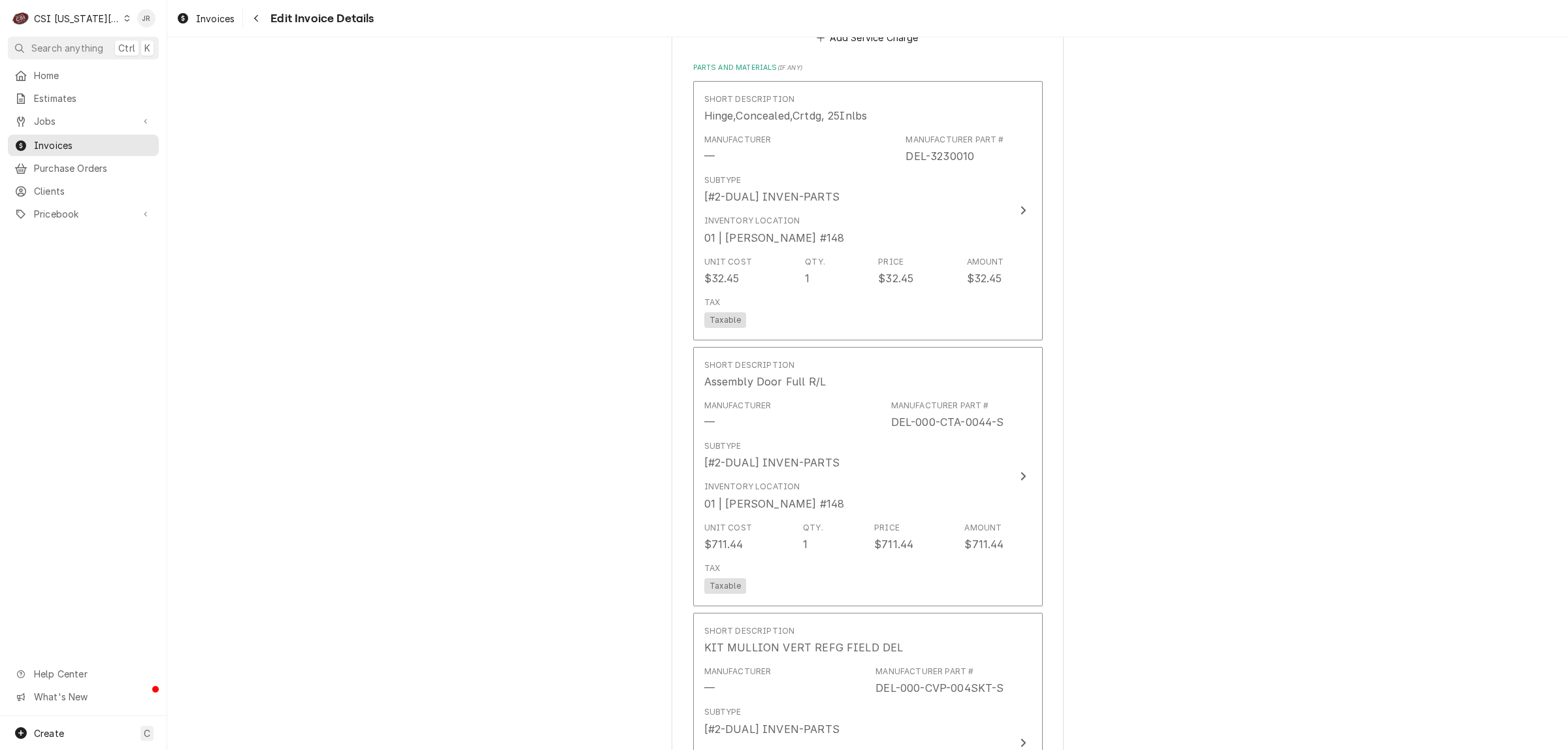
drag, startPoint x: 350, startPoint y: 270, endPoint x: 360, endPoint y: 281, distance: 14.9
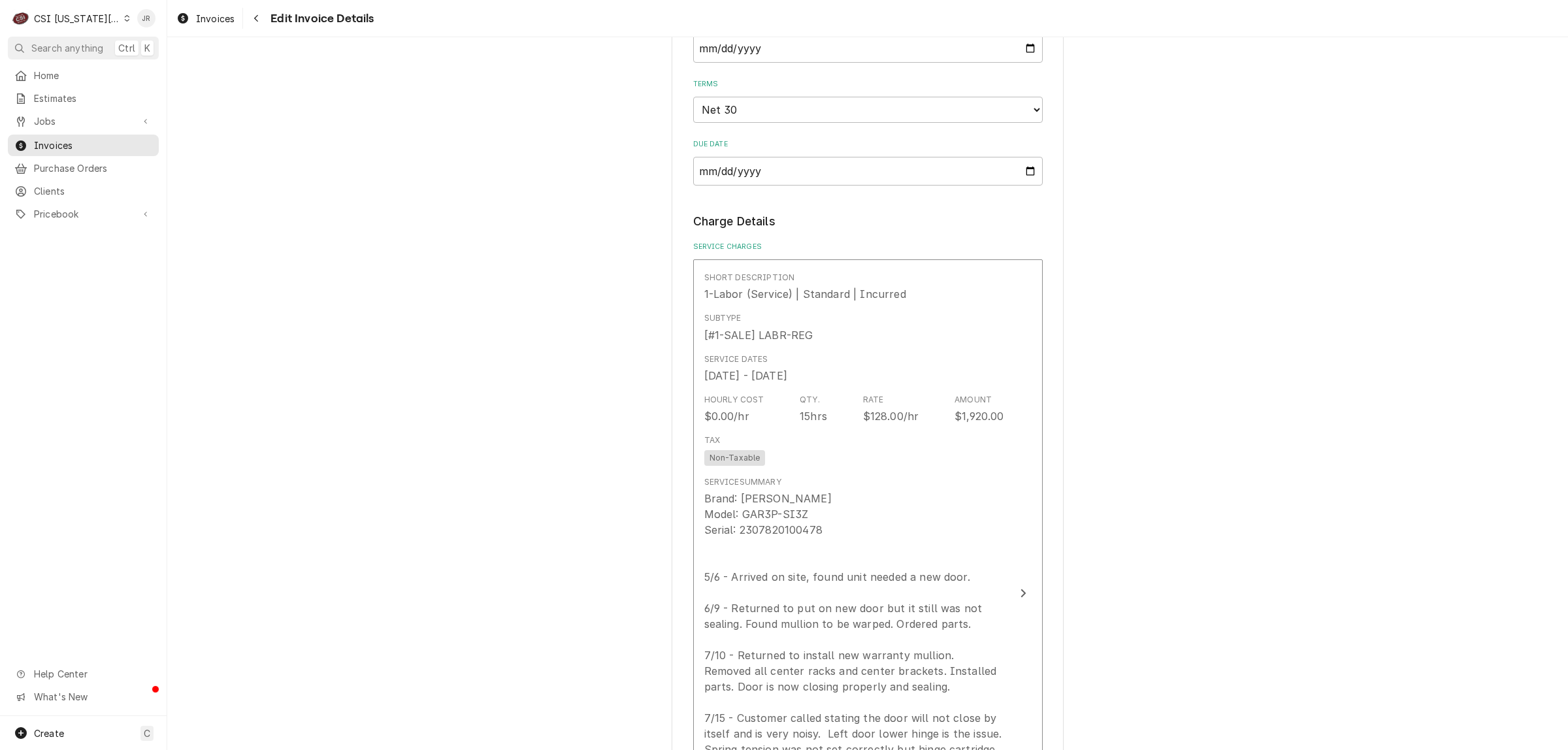
scroll to position [1604, 0]
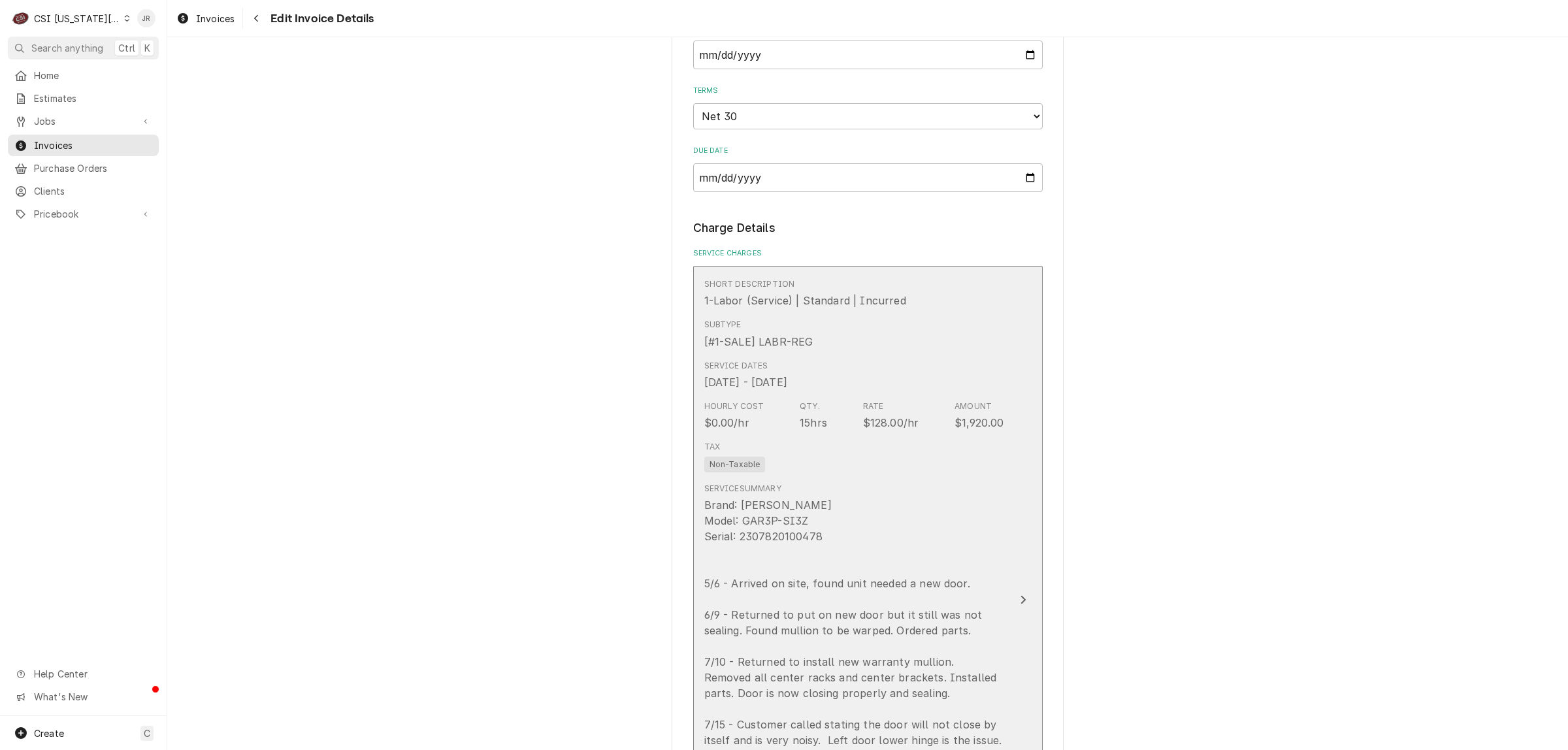
click at [910, 498] on div "Brand: Delfield RIC Model: GAR3P-SI3Z Serial: 2307820100478 5/6 - Arrived on si…" at bounding box center [854, 709] width 300 height 423
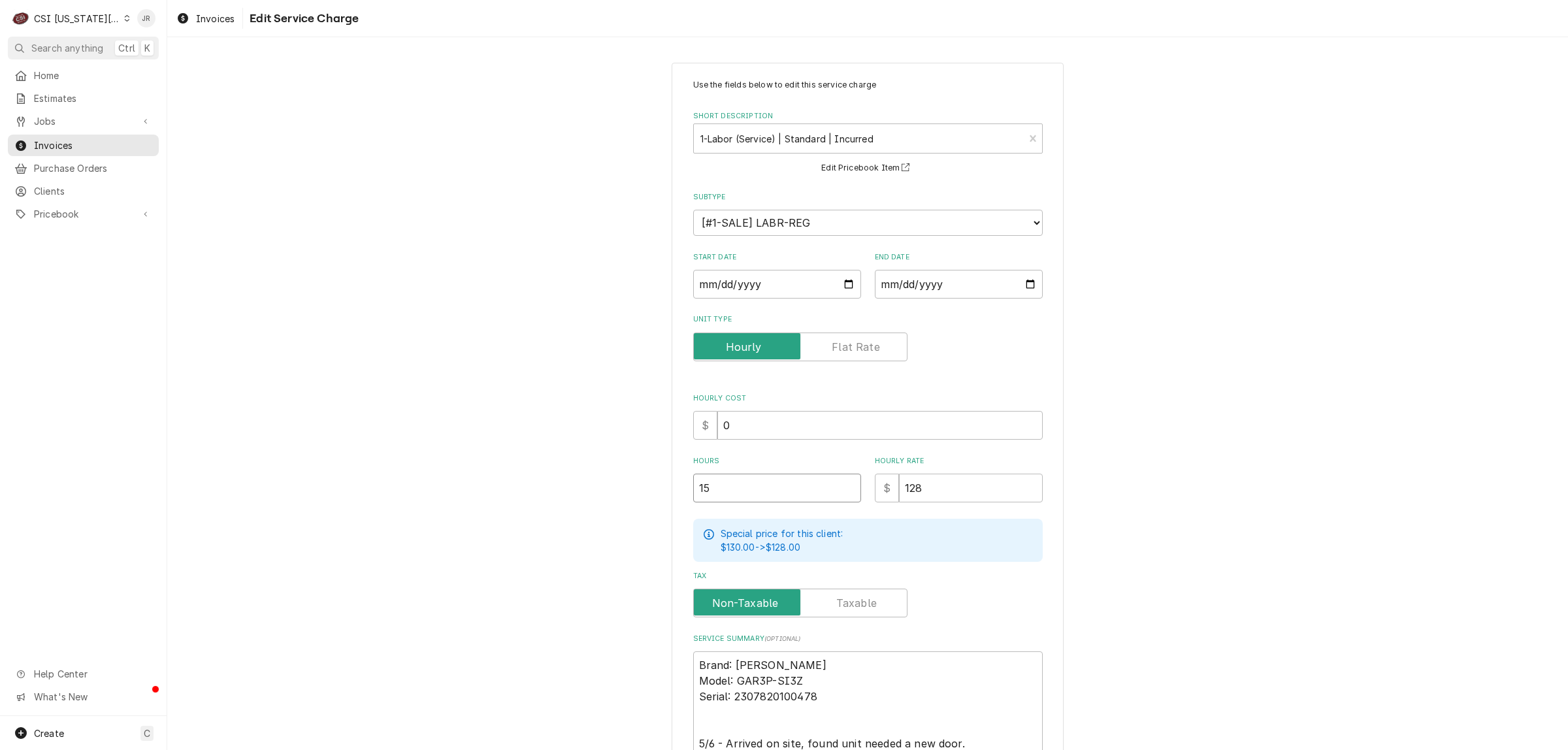
drag, startPoint x: 740, startPoint y: 498, endPoint x: 537, endPoint y: 477, distance: 204.1
click at [541, 477] on div "Use the fields below to edit this service charge Short Description 1-Labor (Ser…" at bounding box center [868, 625] width 1401 height 1150
type textarea "x"
type input "1"
type textarea "x"
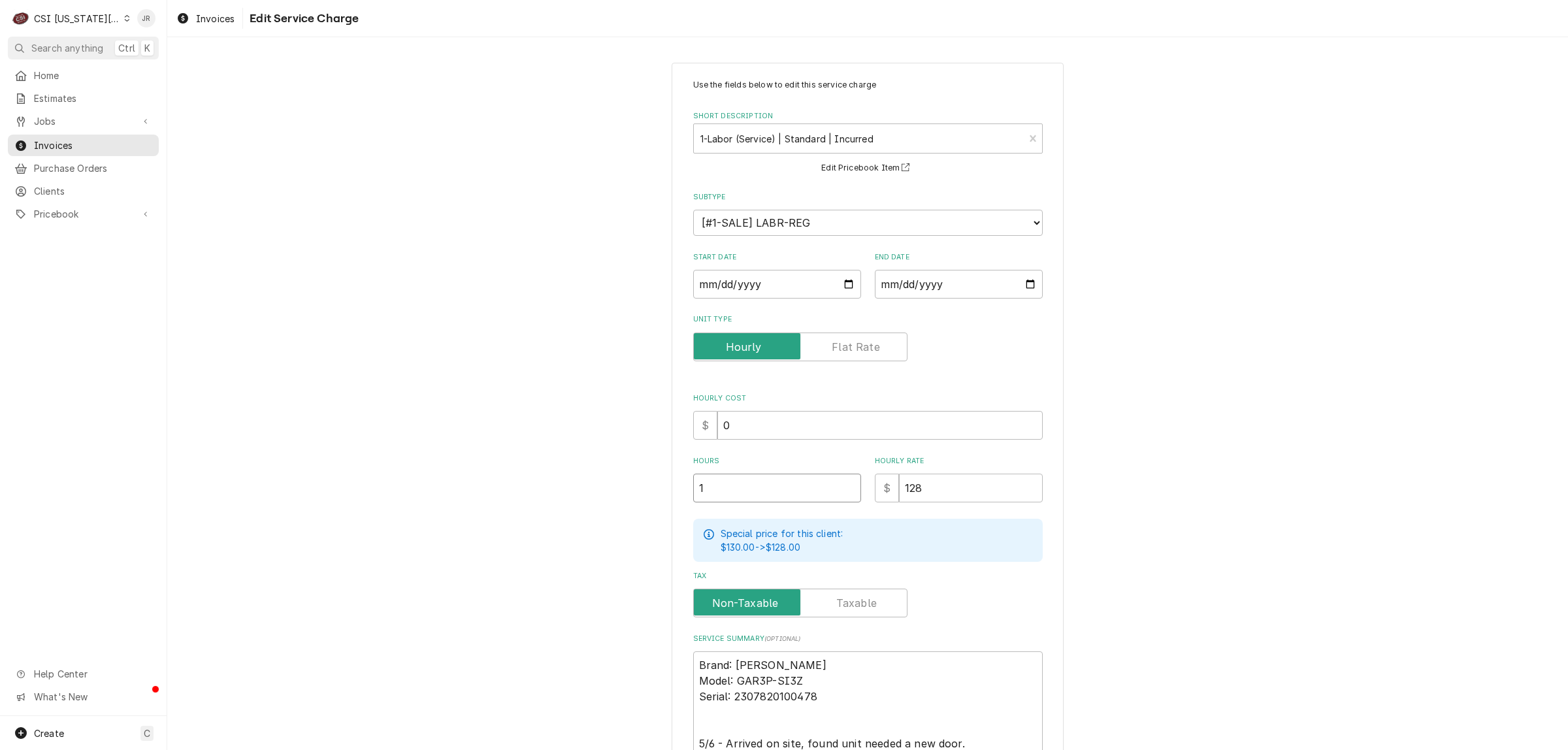
type input "11"
type textarea "x"
type input "11.7"
type textarea "x"
type input "11.75"
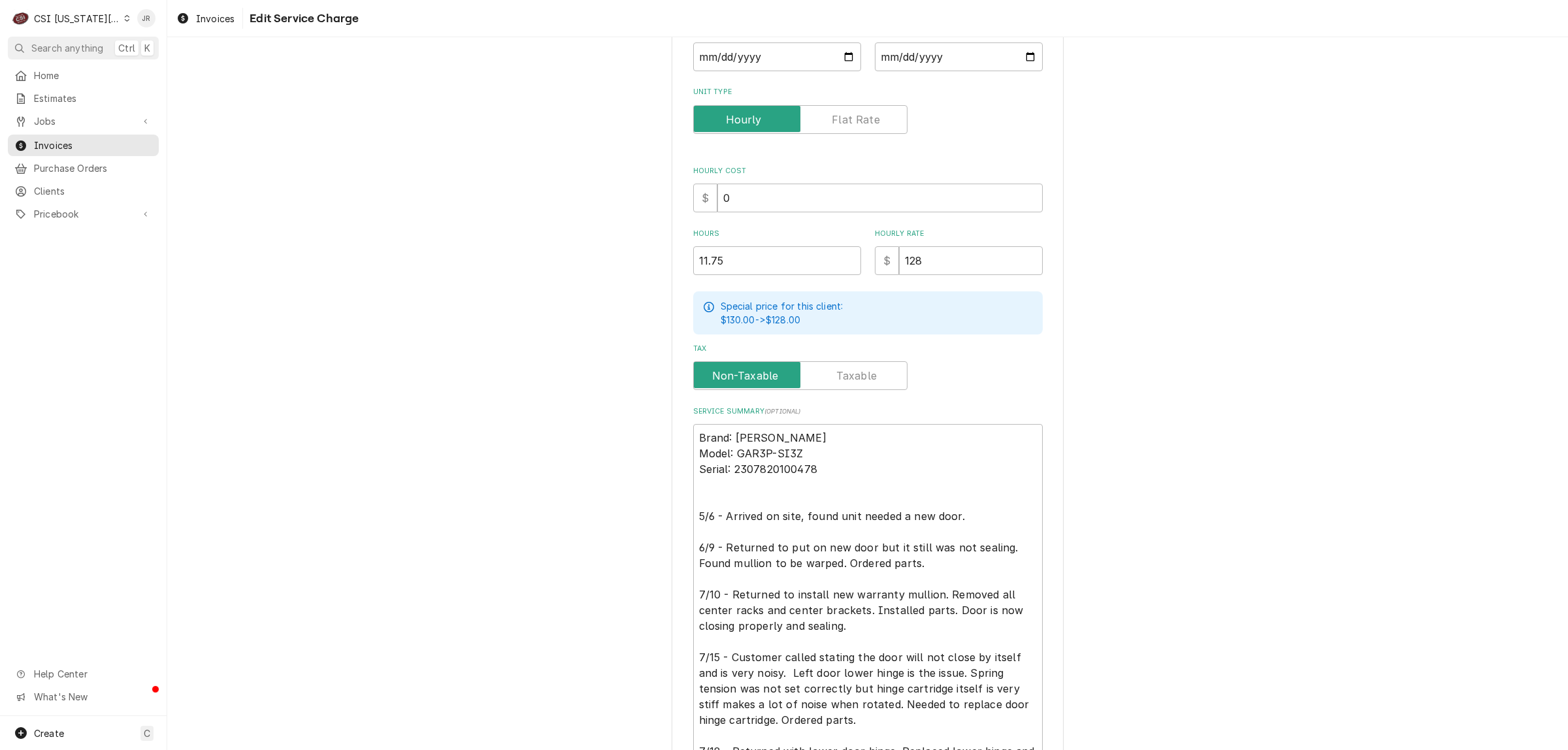
scroll to position [448, 0]
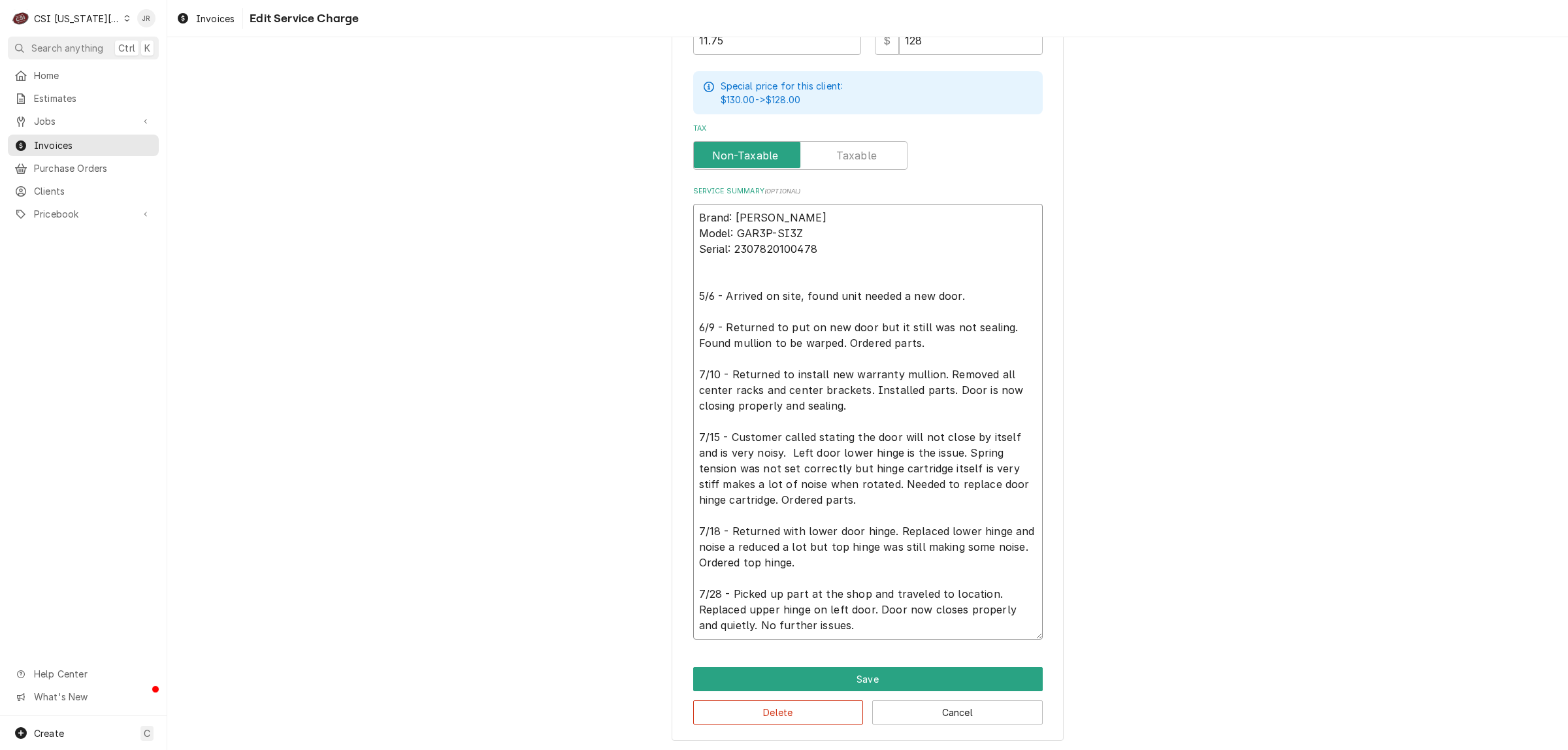
click at [843, 223] on textarea "Brand: [PERSON_NAME] Model: GAR3P-SI3Z Serial: 2307820100478 5/6 - Arrived on s…" at bounding box center [868, 422] width 350 height 436
click at [912, 671] on button "Save" at bounding box center [868, 679] width 350 height 25
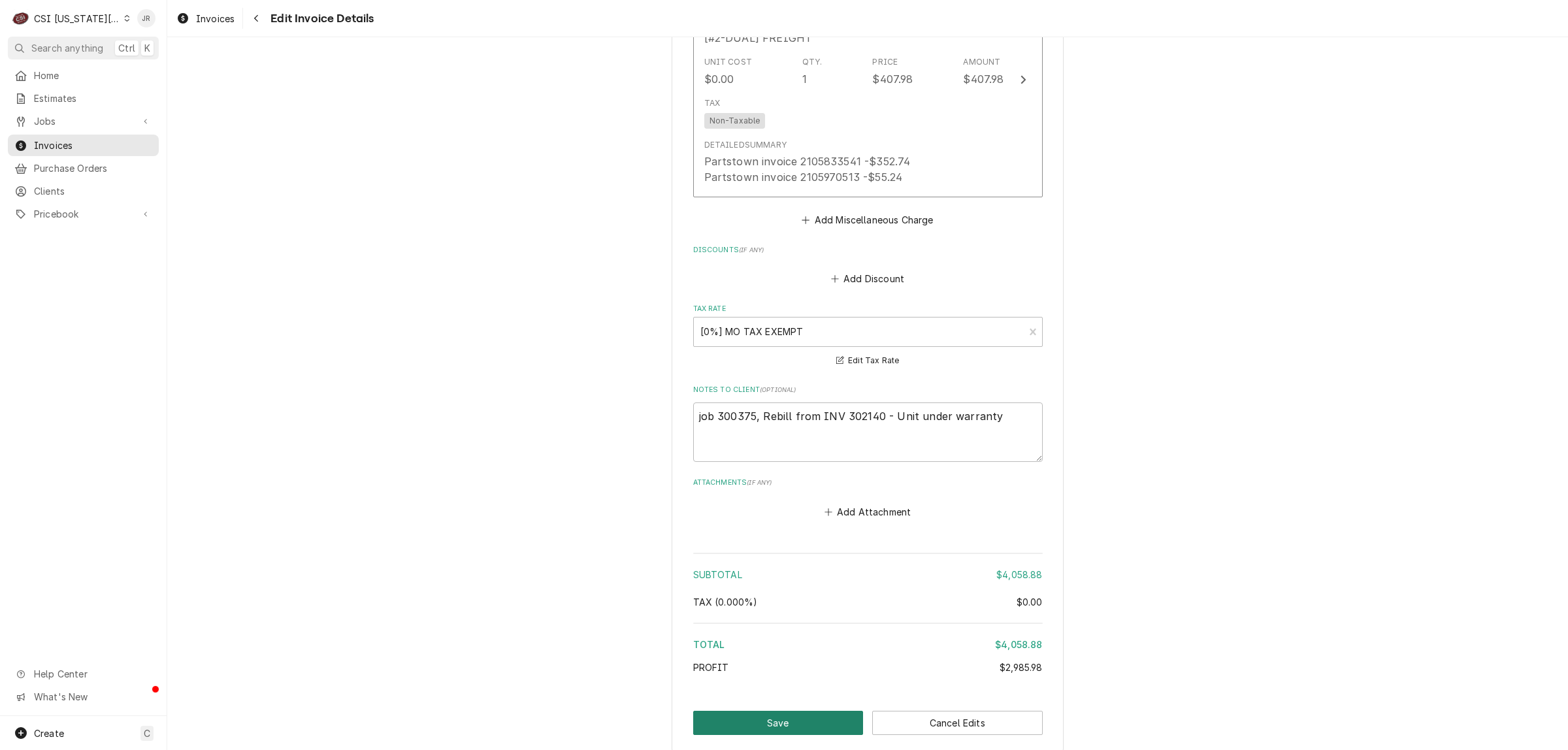
scroll to position [4136, 0]
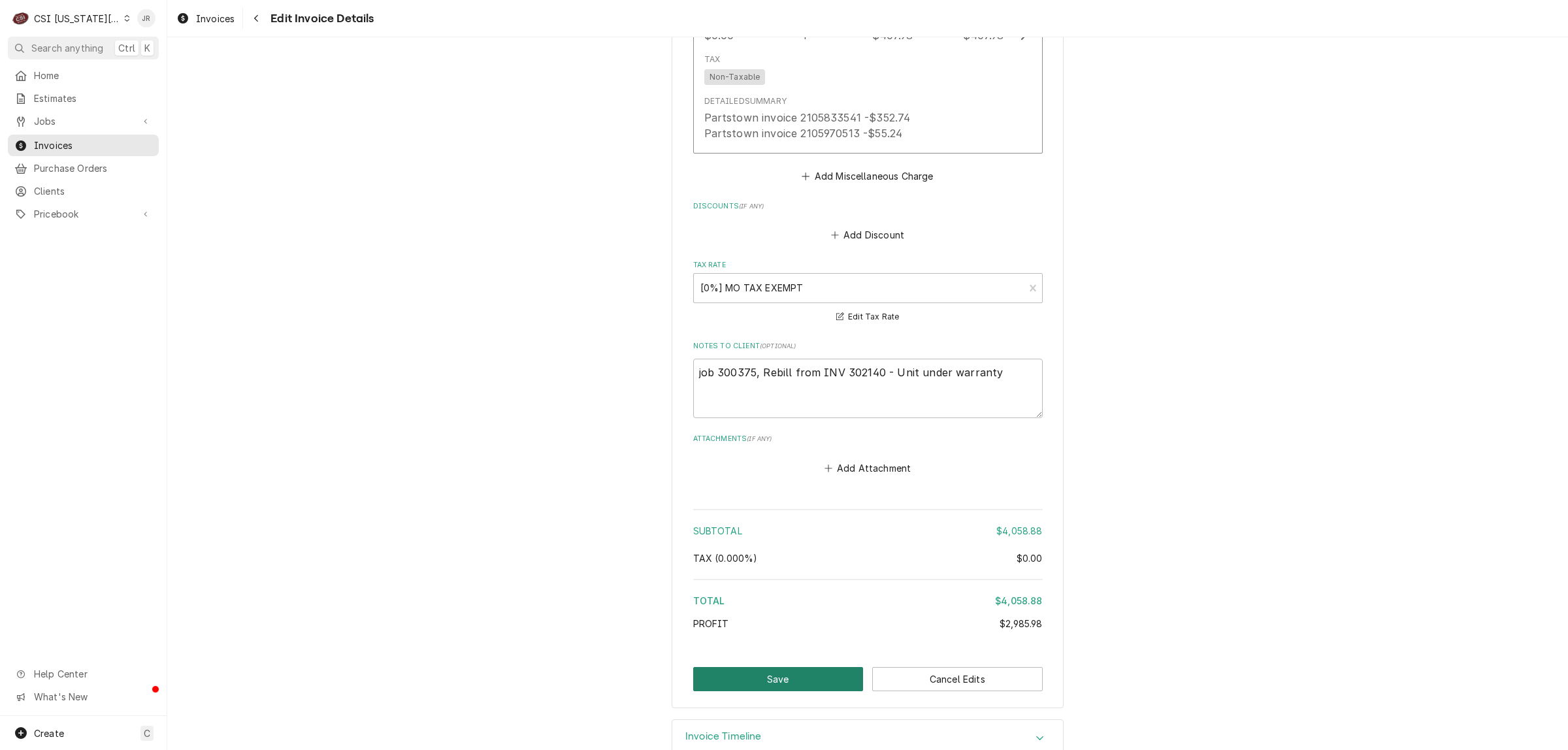
click at [824, 667] on button "Save" at bounding box center [779, 679] width 171 height 25
type textarea "x"
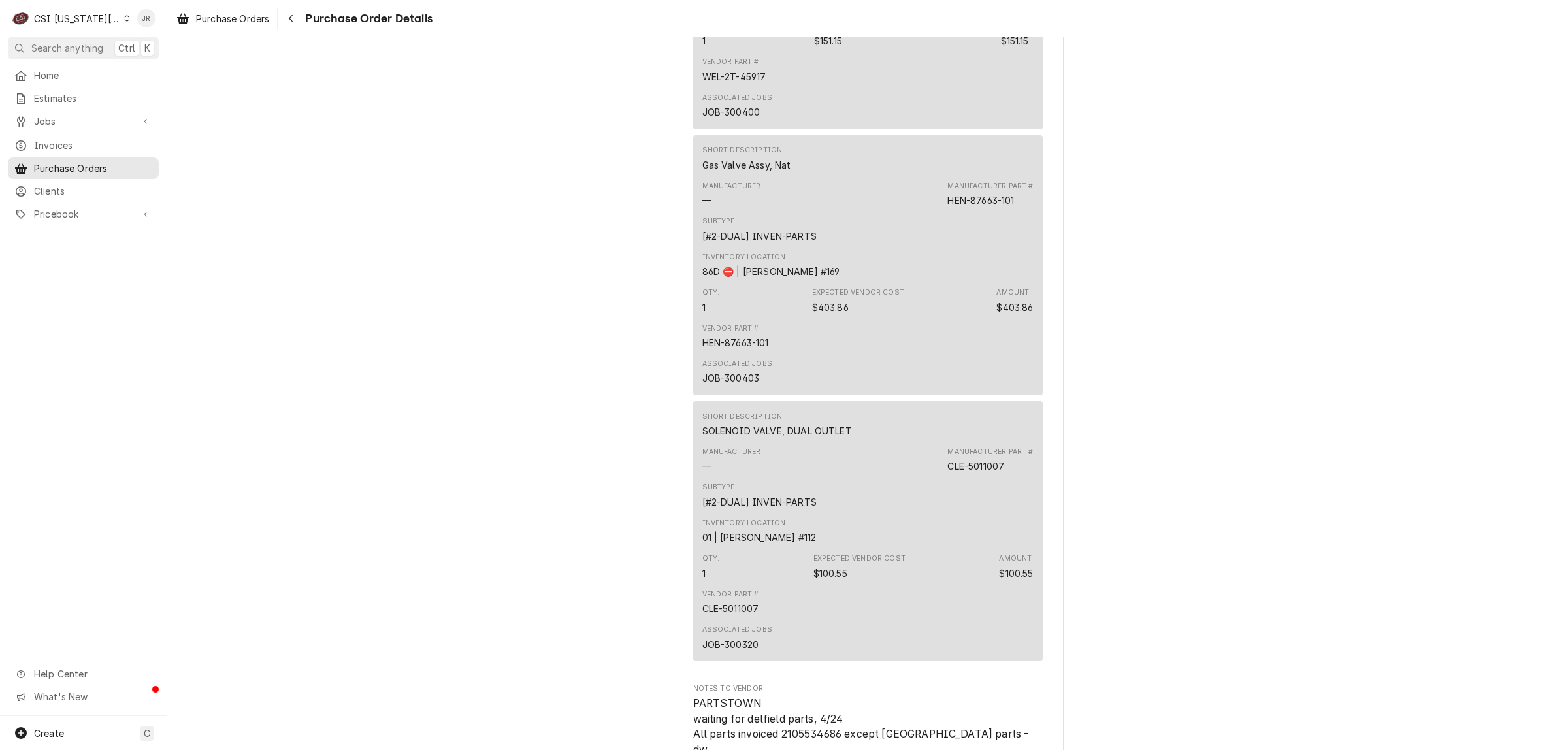
scroll to position [2350, 0]
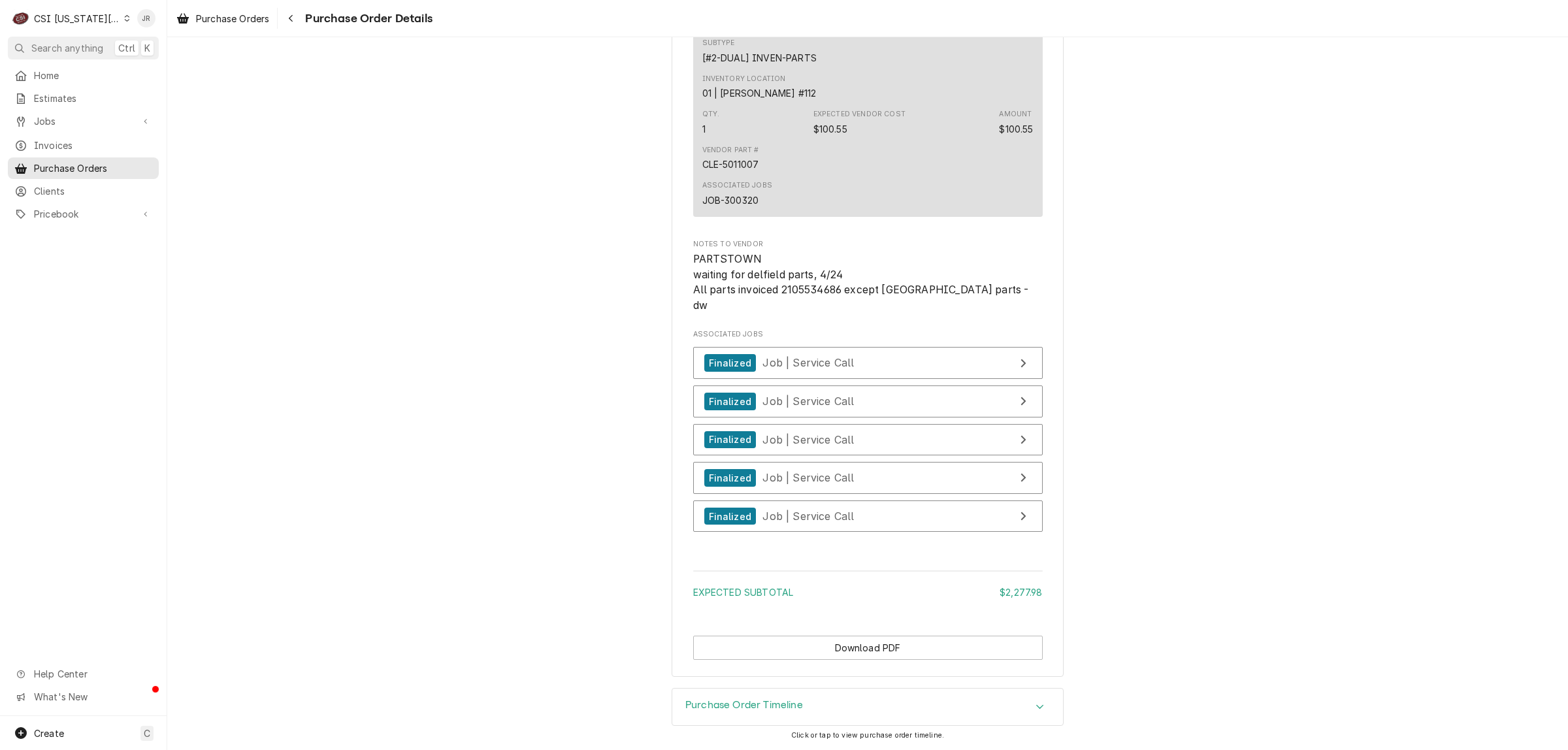
click at [798, 304] on span "PARTSTOWN waiting for delfield parts, 4/24 All parts invoiced 2105534686 except…" at bounding box center [861, 282] width 336 height 59
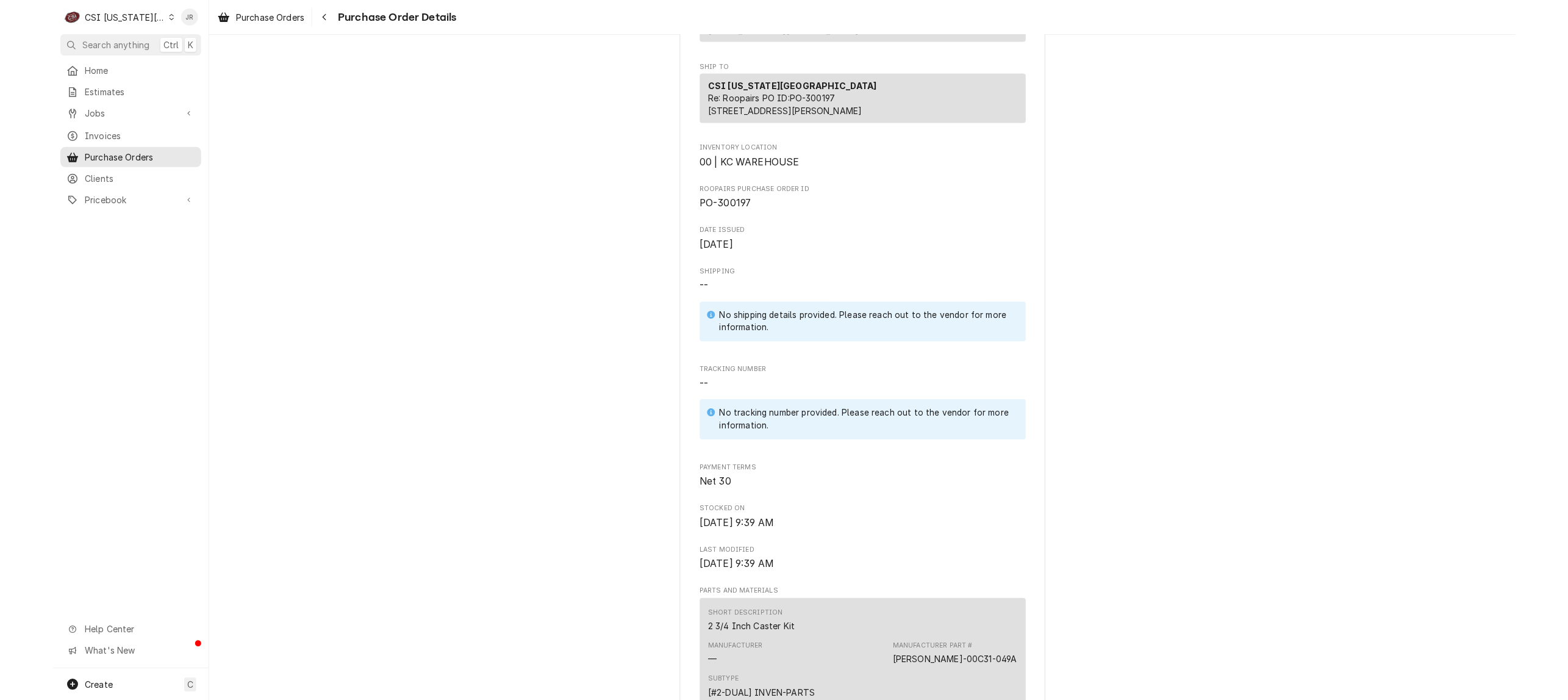
scroll to position [0, 0]
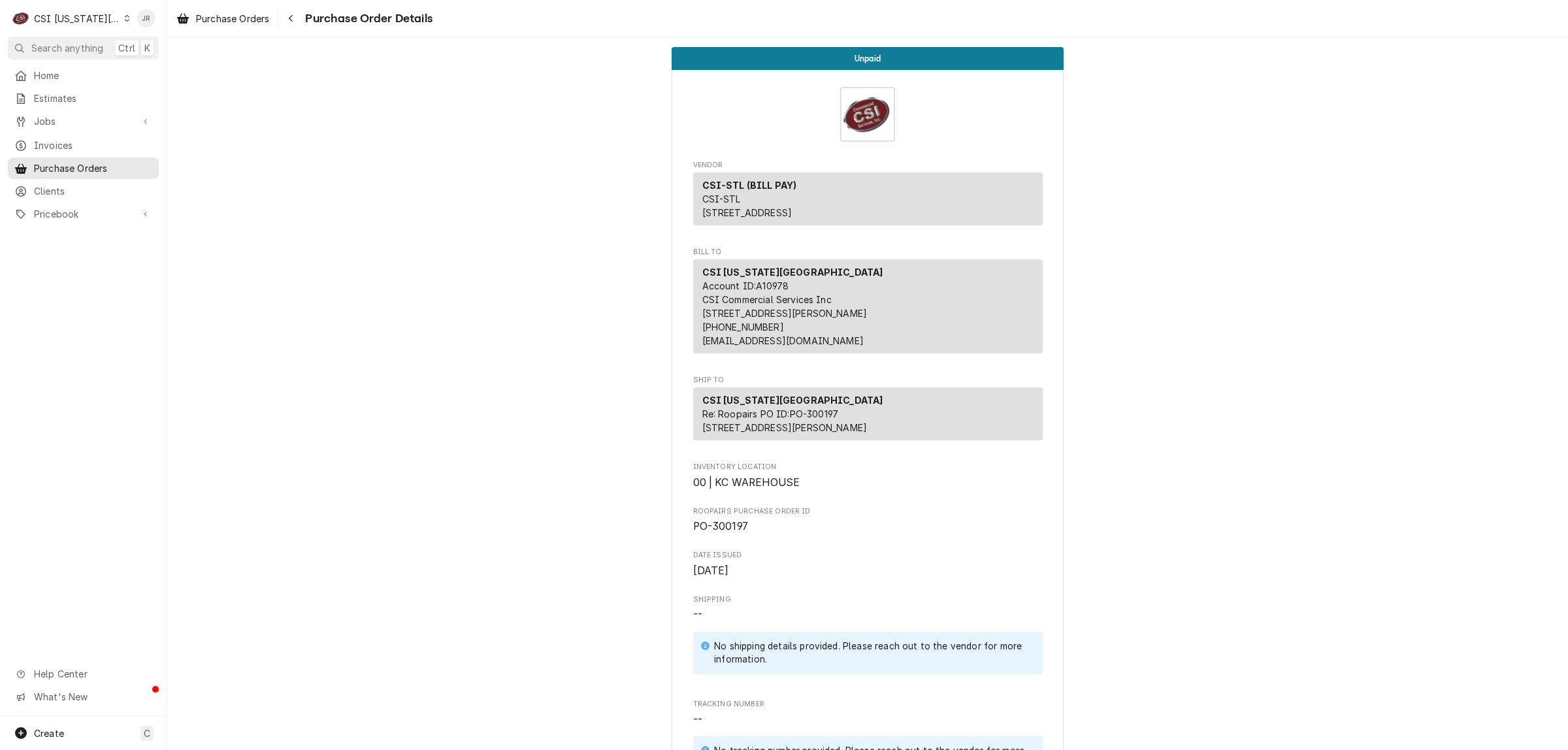
click at [728, 532] on span "PO-300197" at bounding box center [721, 526] width 55 height 12
copy span "300197"
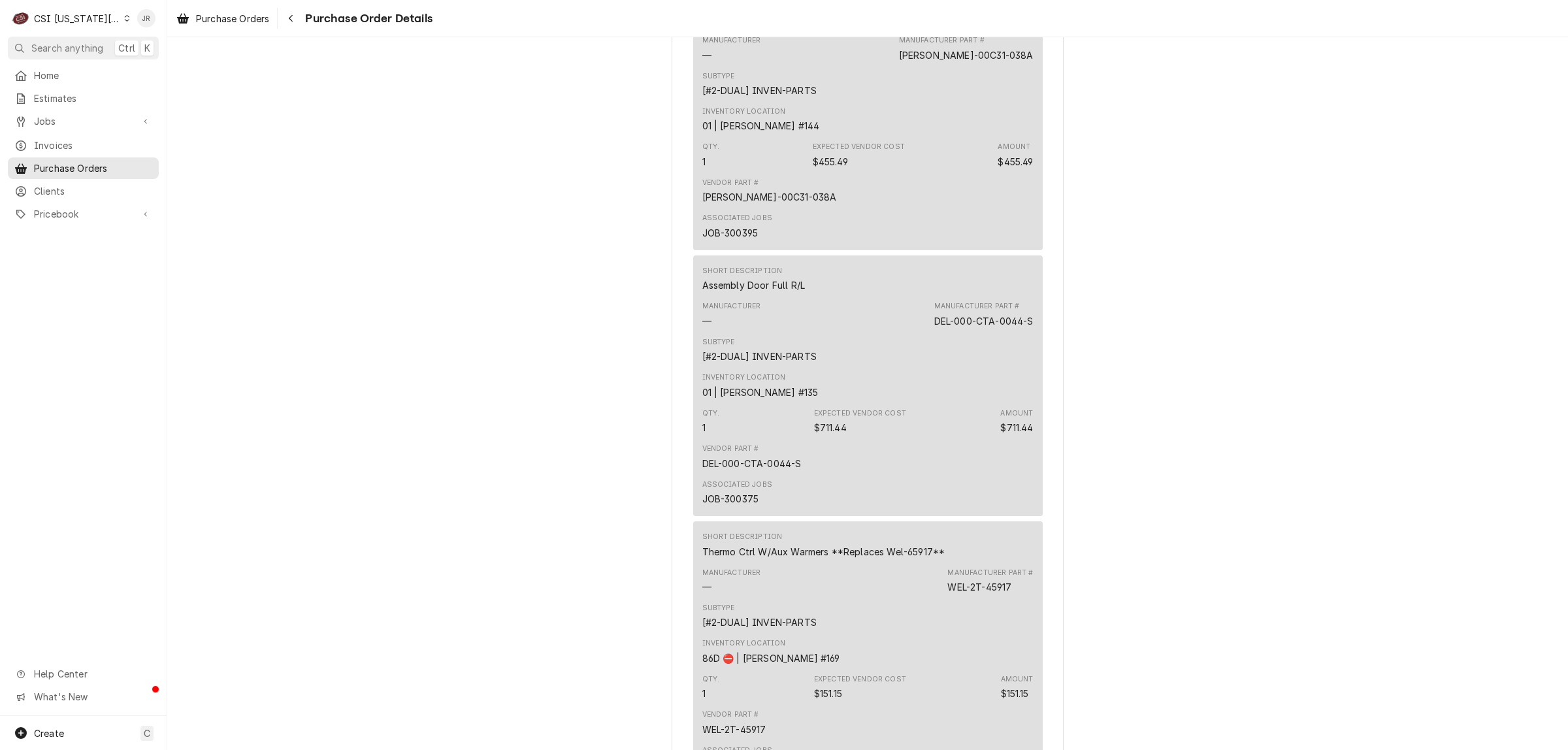
scroll to position [1225, 0]
click at [511, 33] on div "Purchase Orders Purchase Order Details" at bounding box center [868, 18] width 1401 height 37
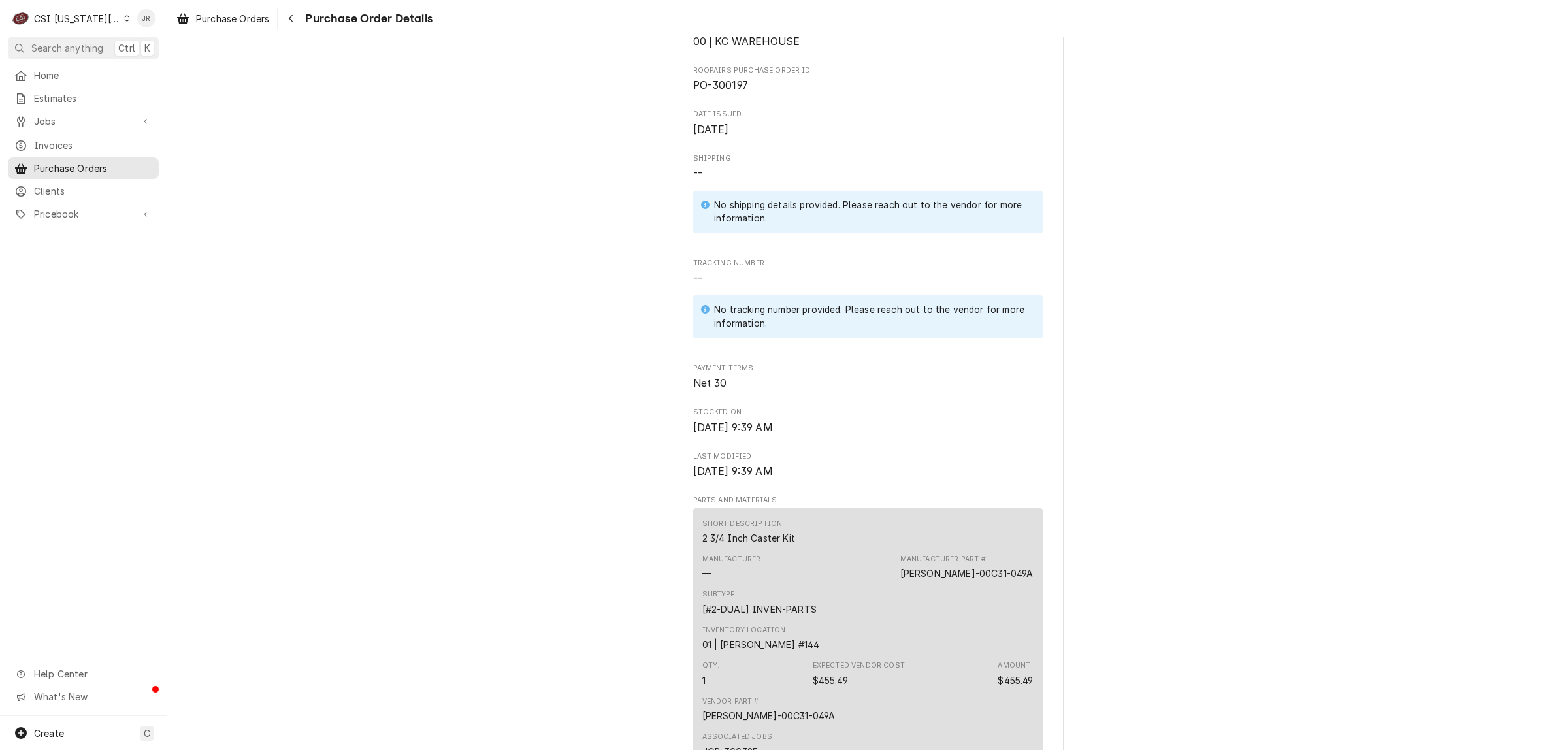
scroll to position [163, 0]
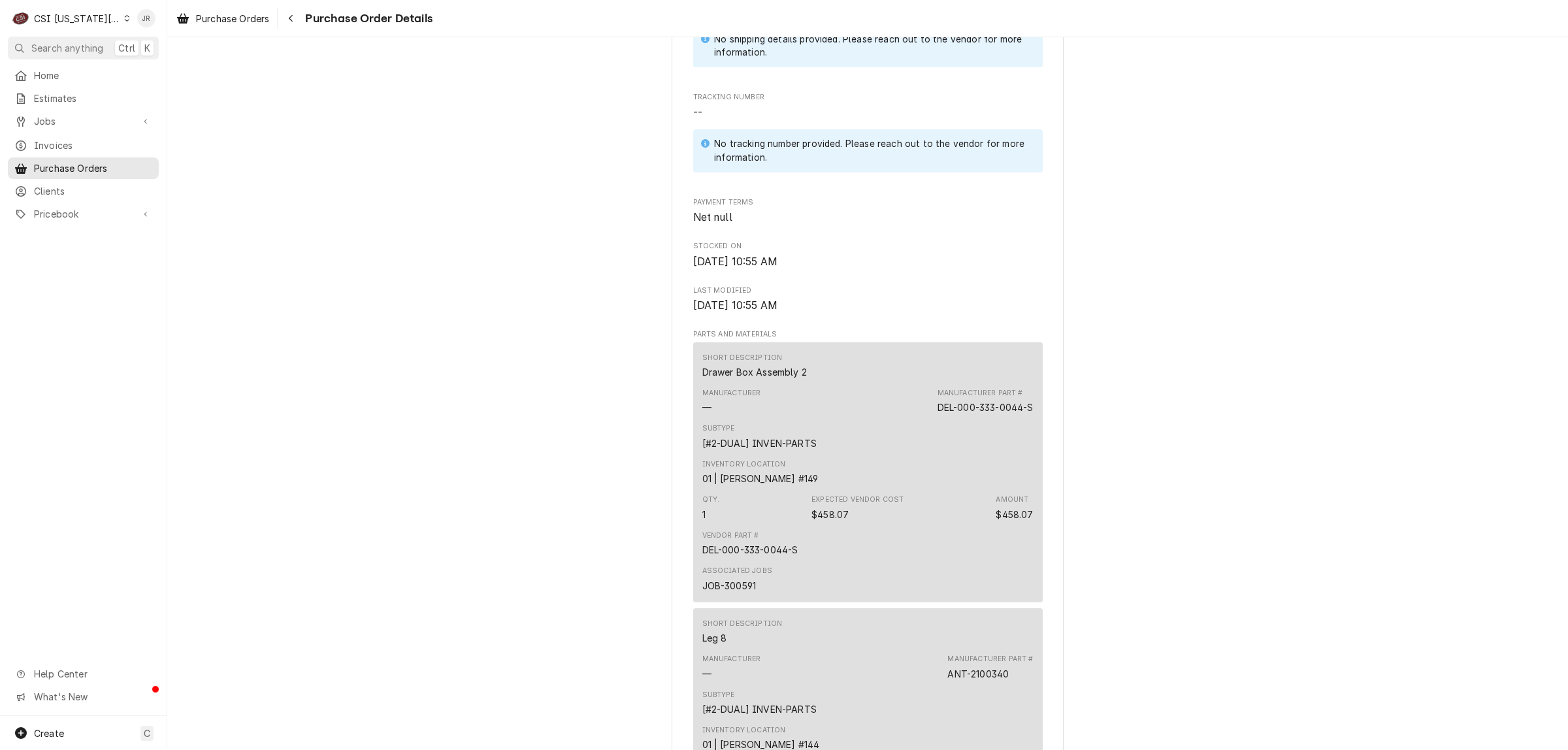
scroll to position [221, 0]
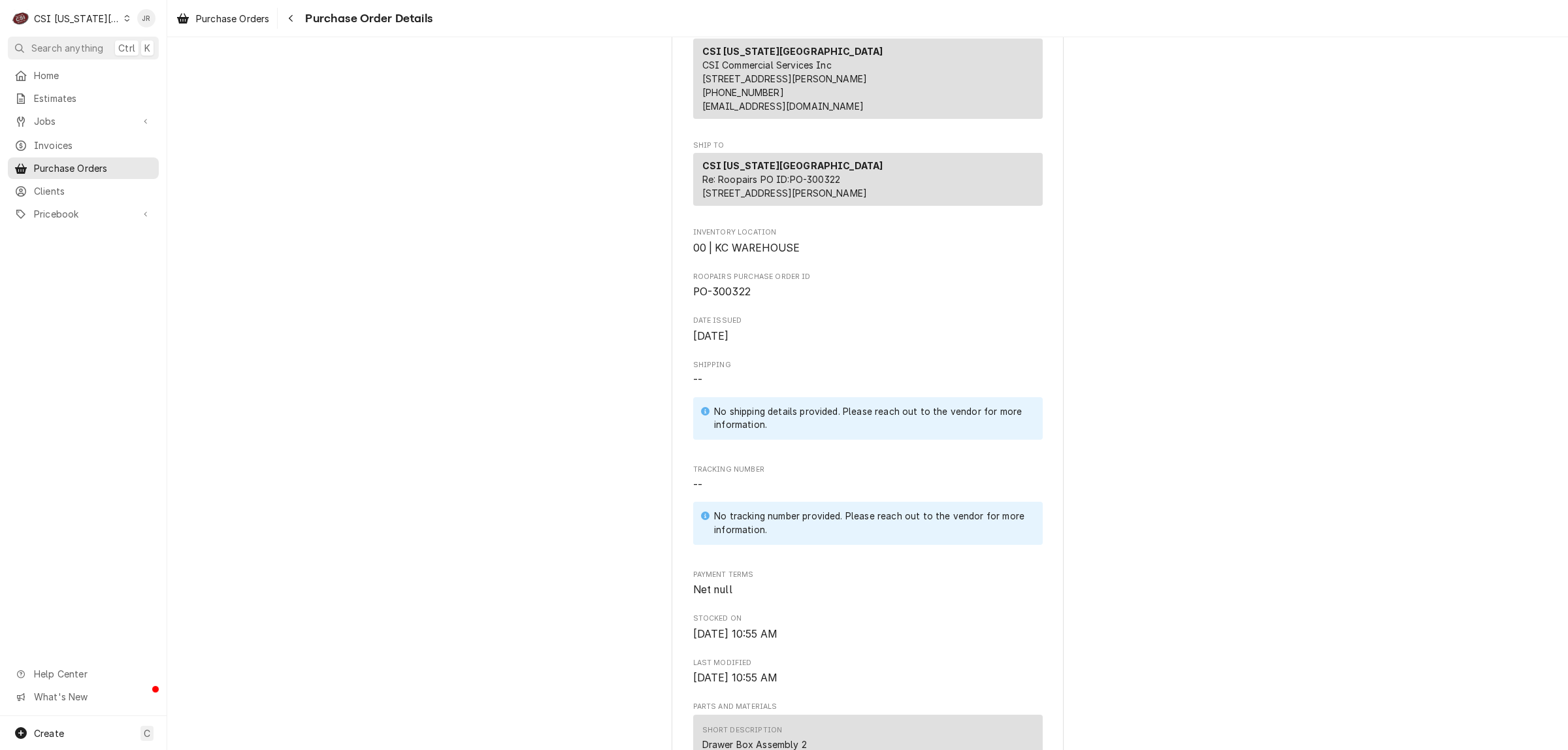
click at [721, 298] on span "PO-300322" at bounding box center [722, 292] width 57 height 12
copy span "300322"
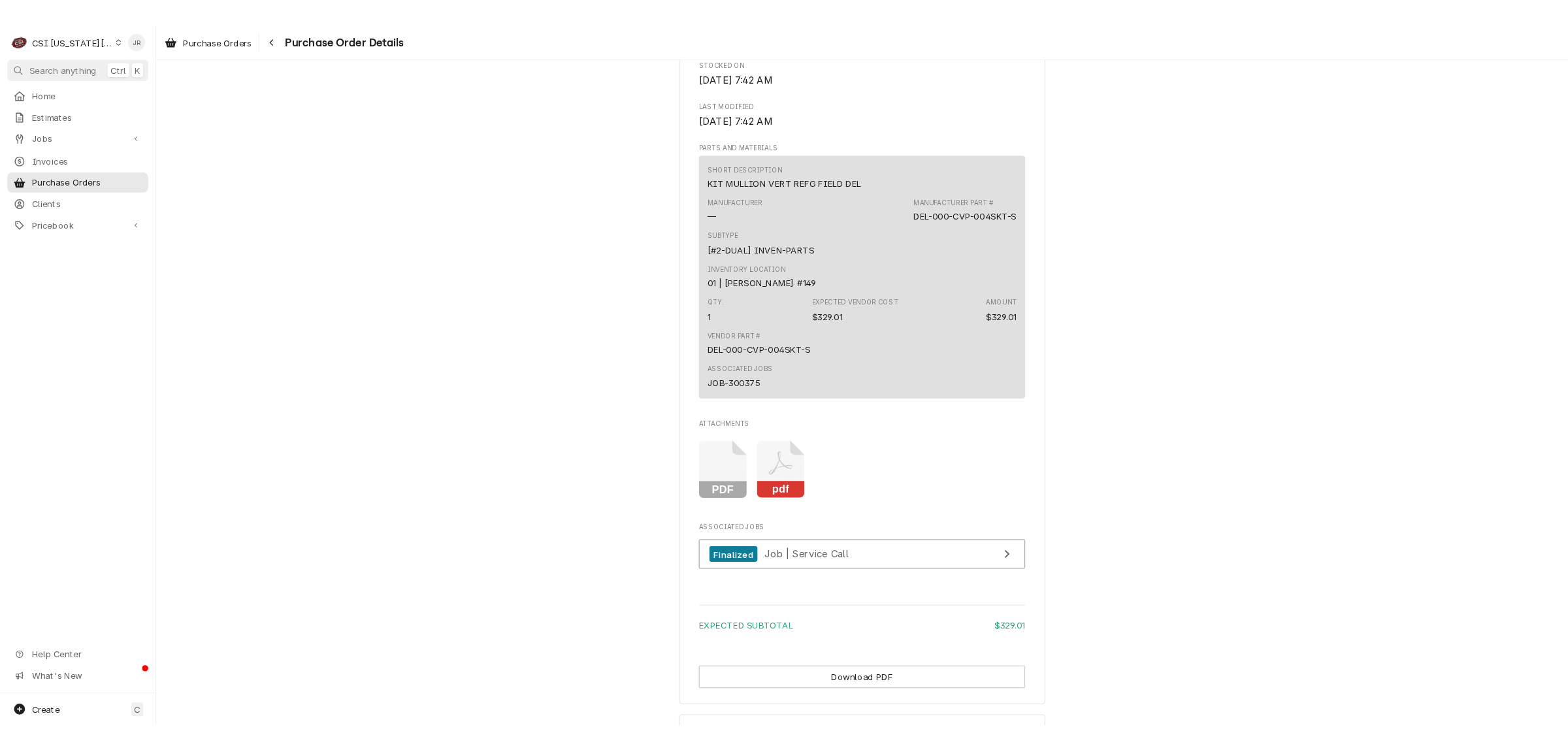
scroll to position [817, 0]
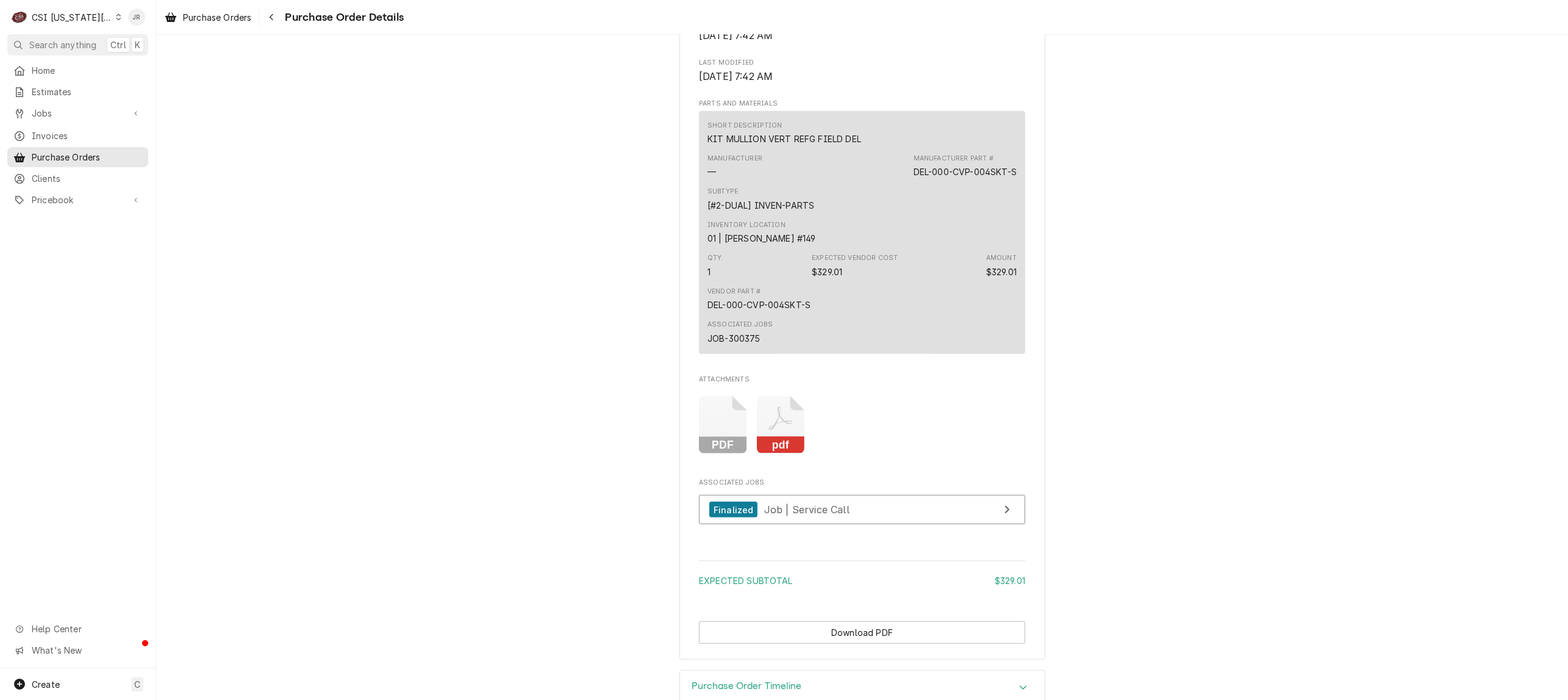
click at [747, 454] on icon "Attachments" at bounding box center [723, 425] width 48 height 58
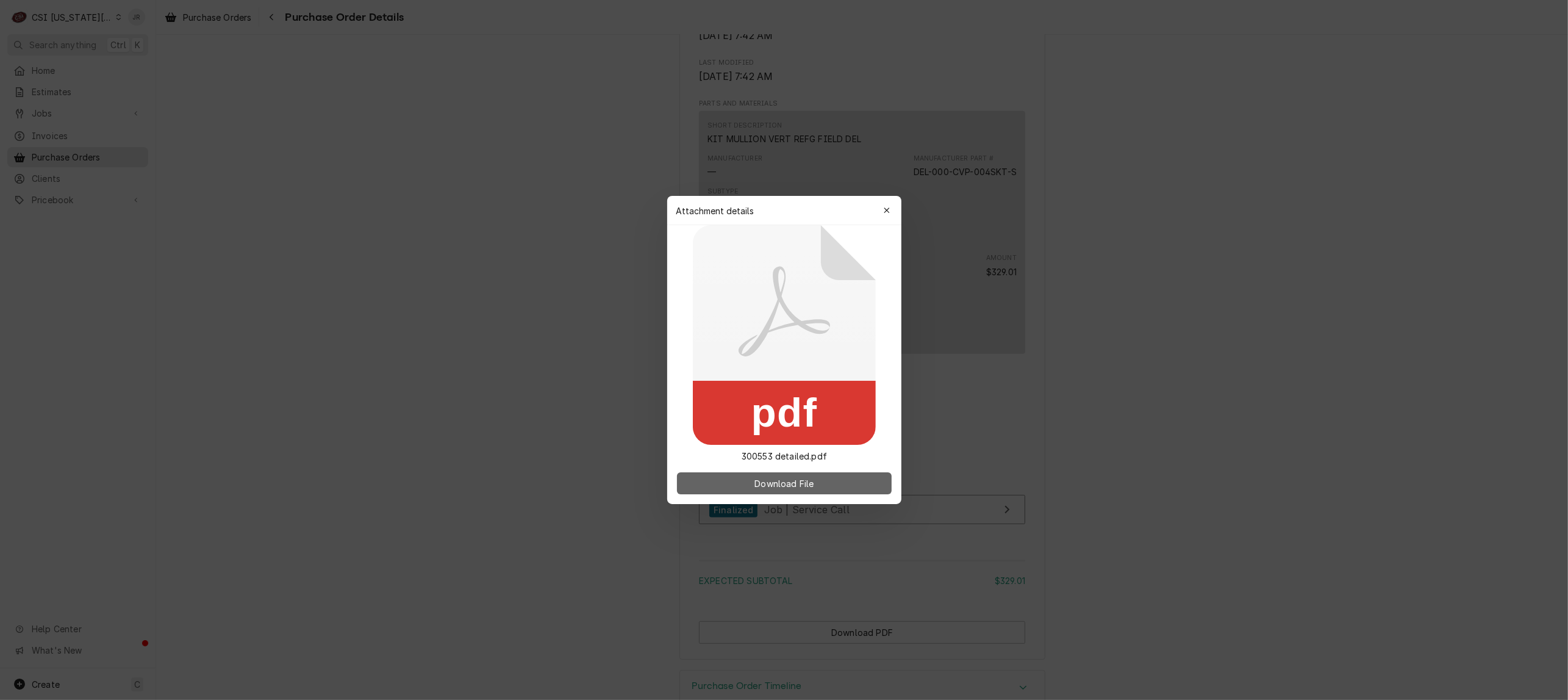
drag, startPoint x: 770, startPoint y: 493, endPoint x: 770, endPoint y: 486, distance: 7.0
click at [770, 490] on button "Download File" at bounding box center [785, 483] width 215 height 22
click at [770, 486] on span "Download File" at bounding box center [784, 484] width 64 height 13
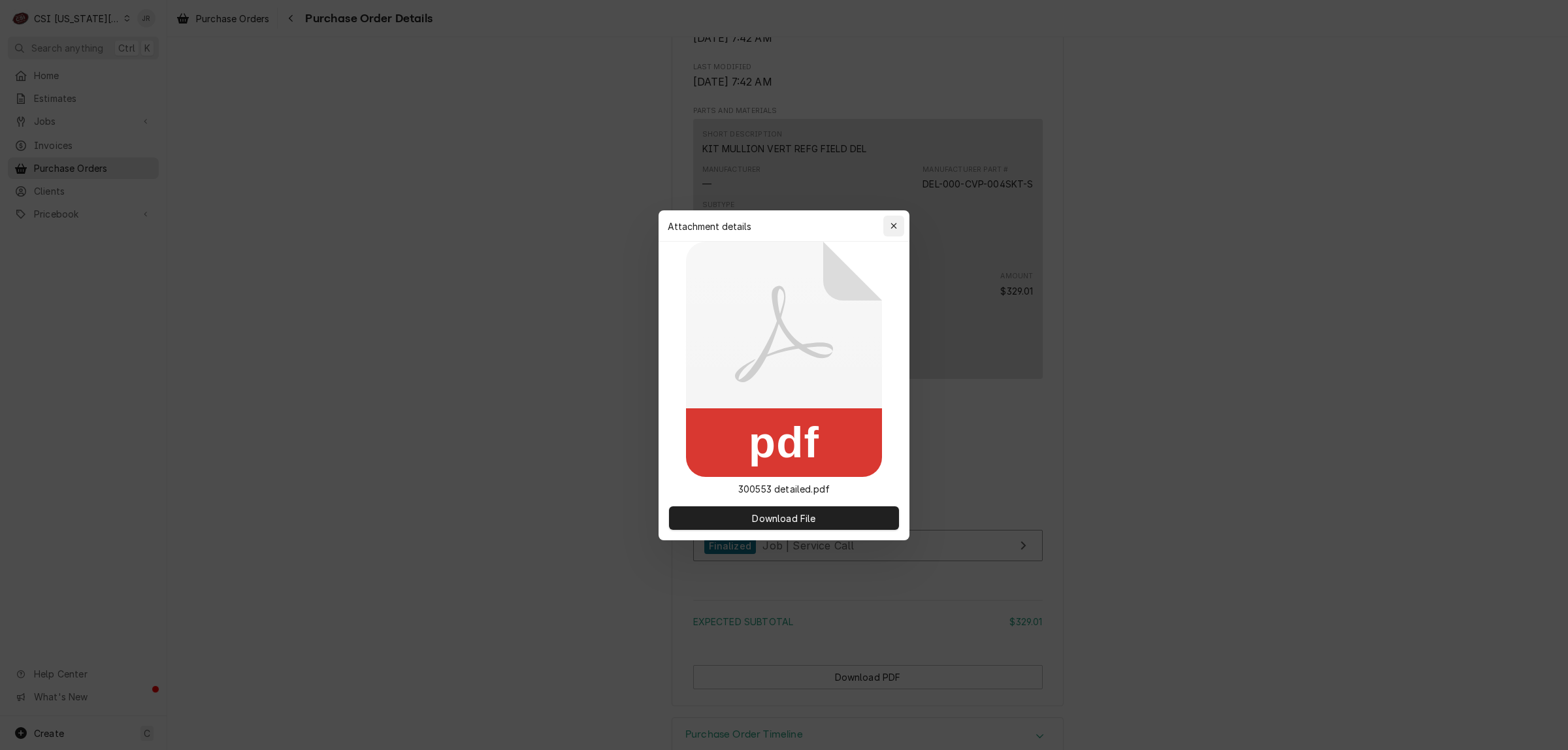
click at [895, 224] on icon "button" at bounding box center [893, 225] width 6 height 6
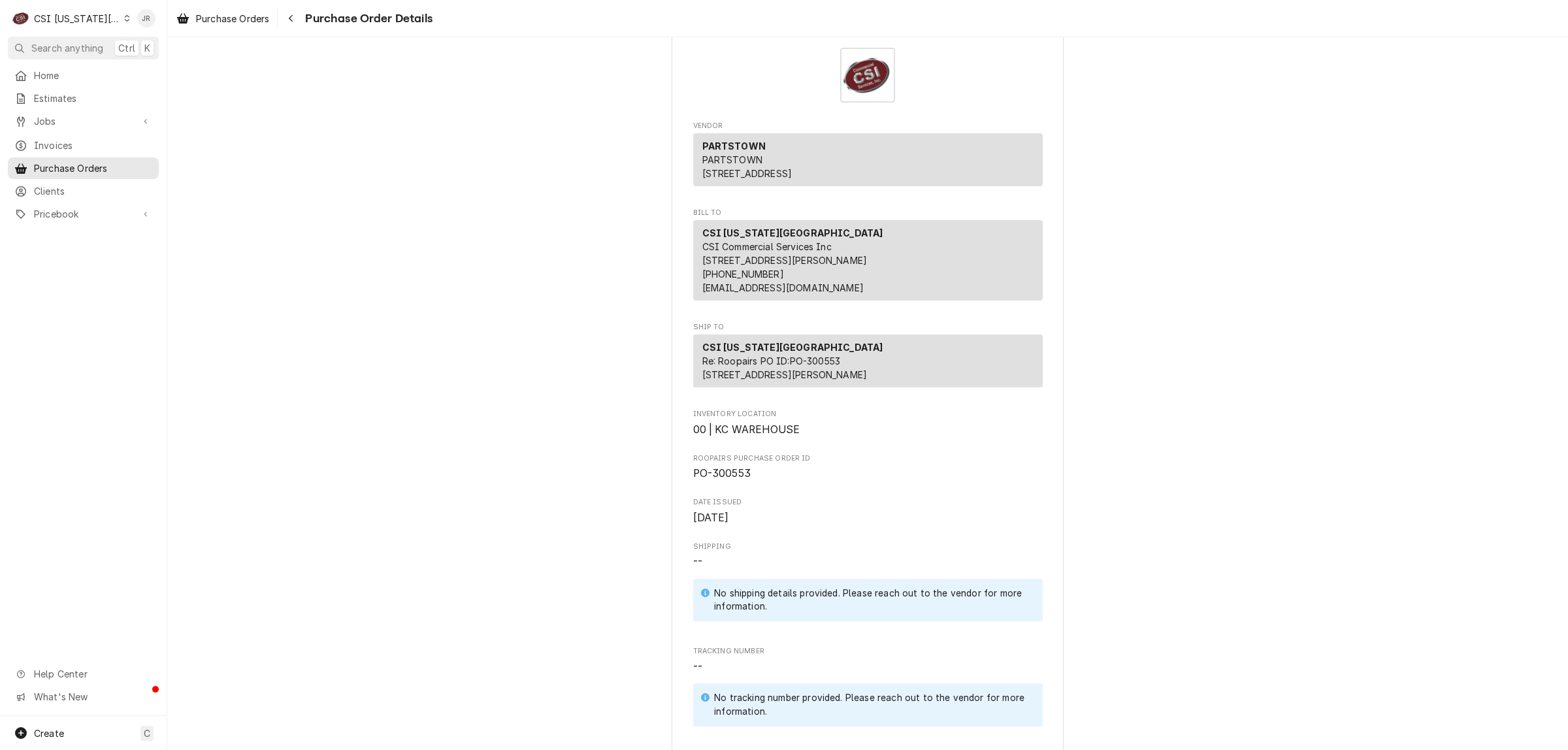
scroll to position [0, 0]
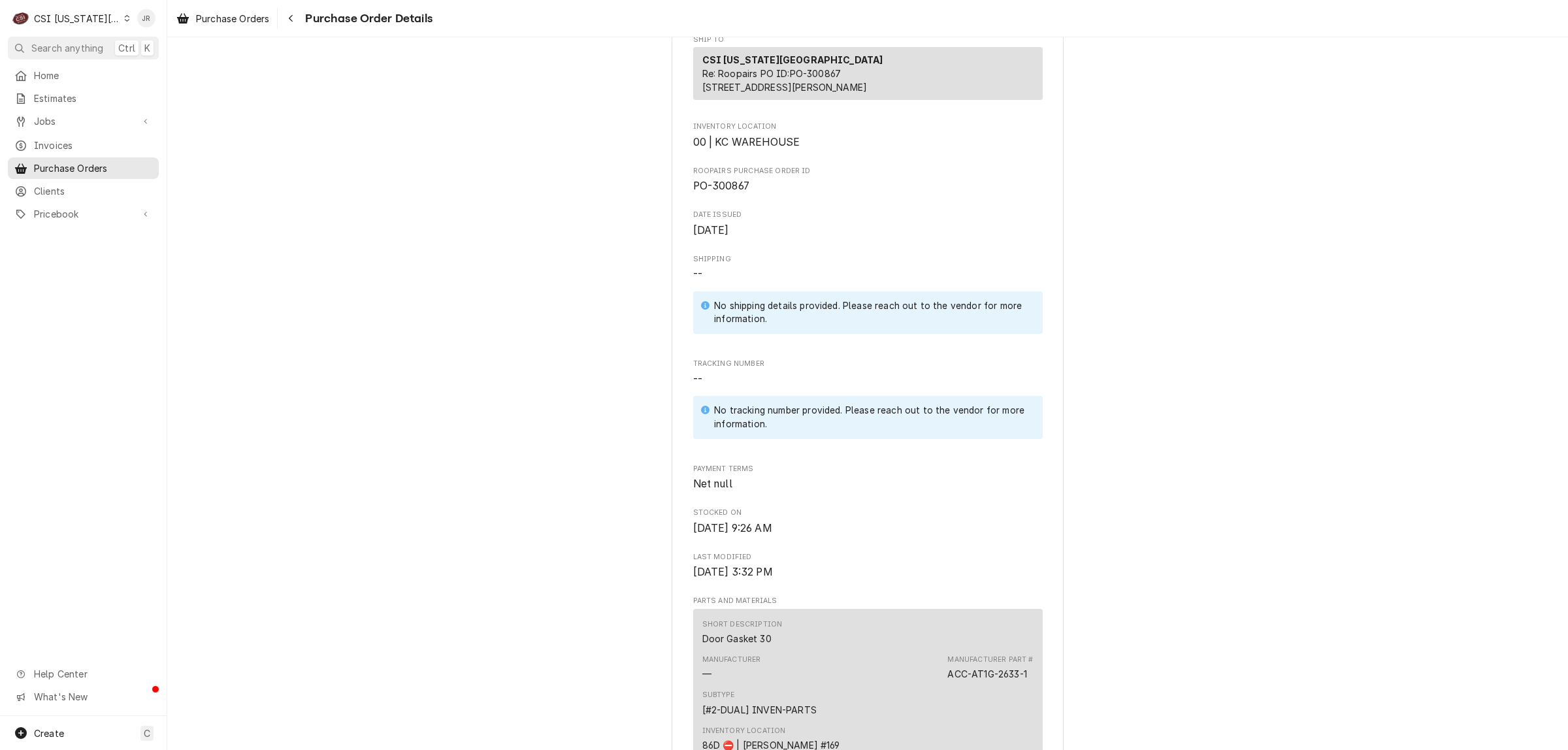
scroll to position [82, 0]
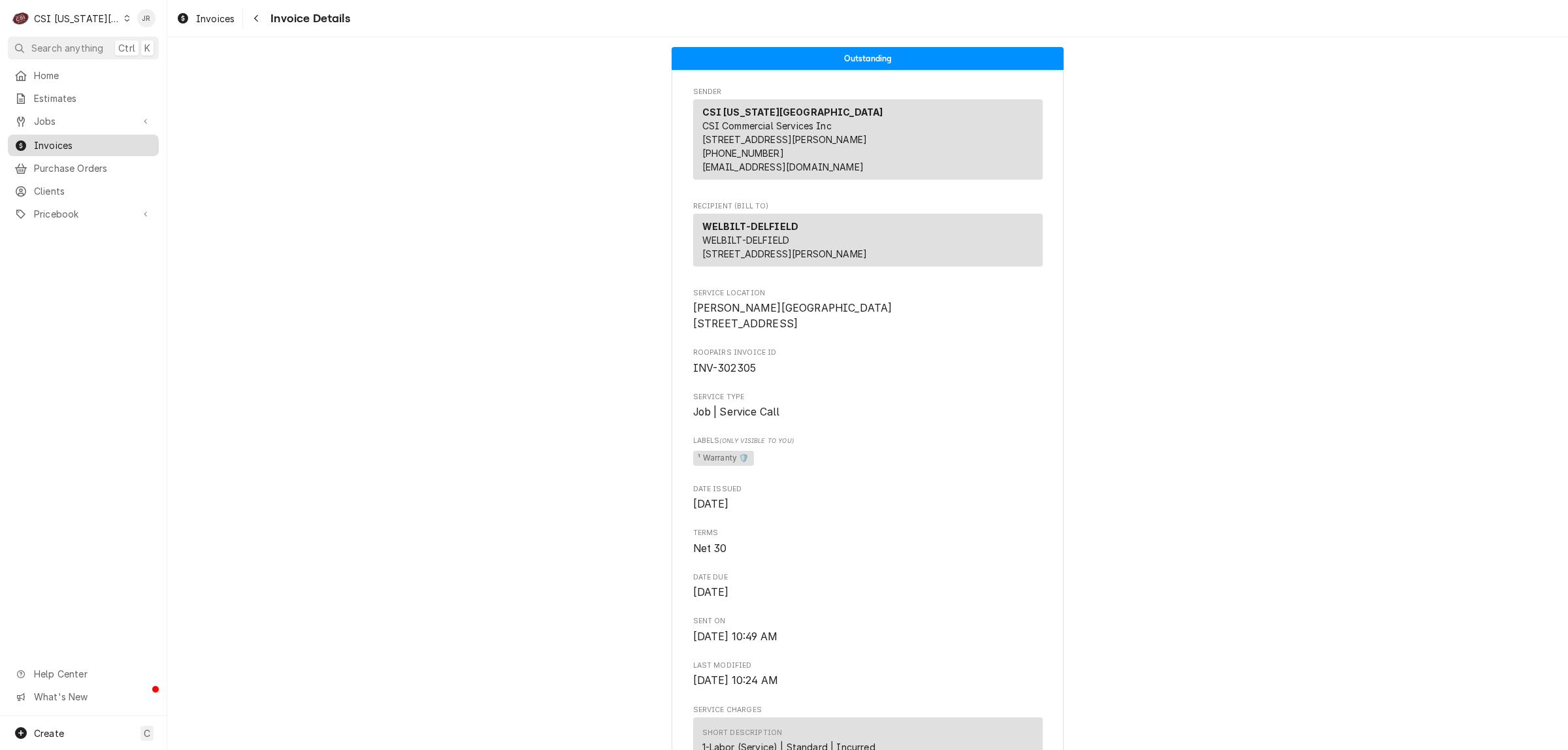
click at [63, 141] on span "Invoices" at bounding box center [93, 146] width 118 height 14
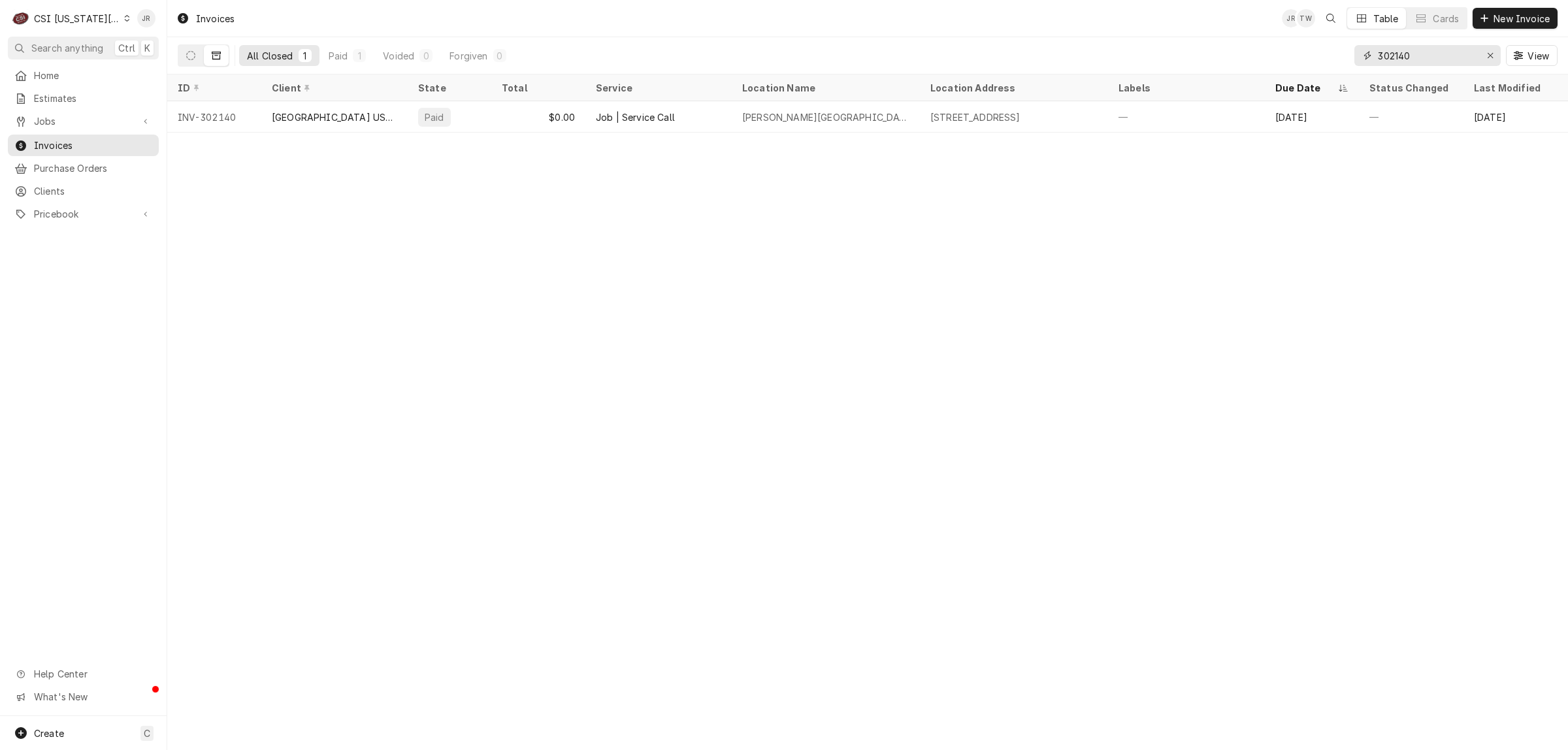
click at [1382, 46] on input "302140" at bounding box center [1427, 55] width 98 height 21
drag, startPoint x: 1382, startPoint y: 46, endPoint x: 1392, endPoint y: 52, distance: 11.7
click at [1392, 51] on input "302140" at bounding box center [1427, 55] width 98 height 21
click at [1393, 52] on input "302140" at bounding box center [1427, 55] width 98 height 21
click at [1392, 54] on input "302140" at bounding box center [1427, 55] width 98 height 21
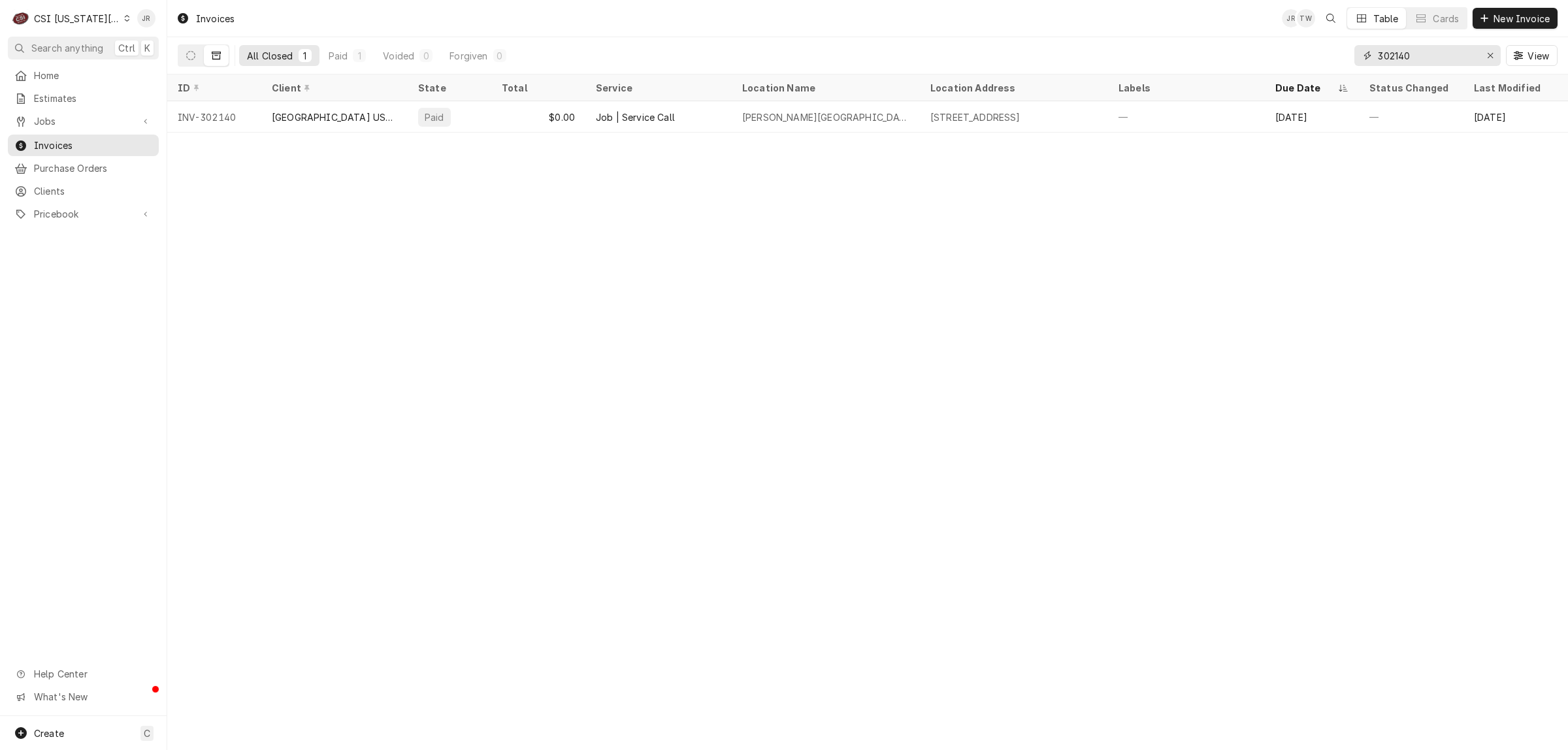
click at [1392, 53] on input "302140" at bounding box center [1427, 55] width 98 height 21
paste input "309"
type input "302309"
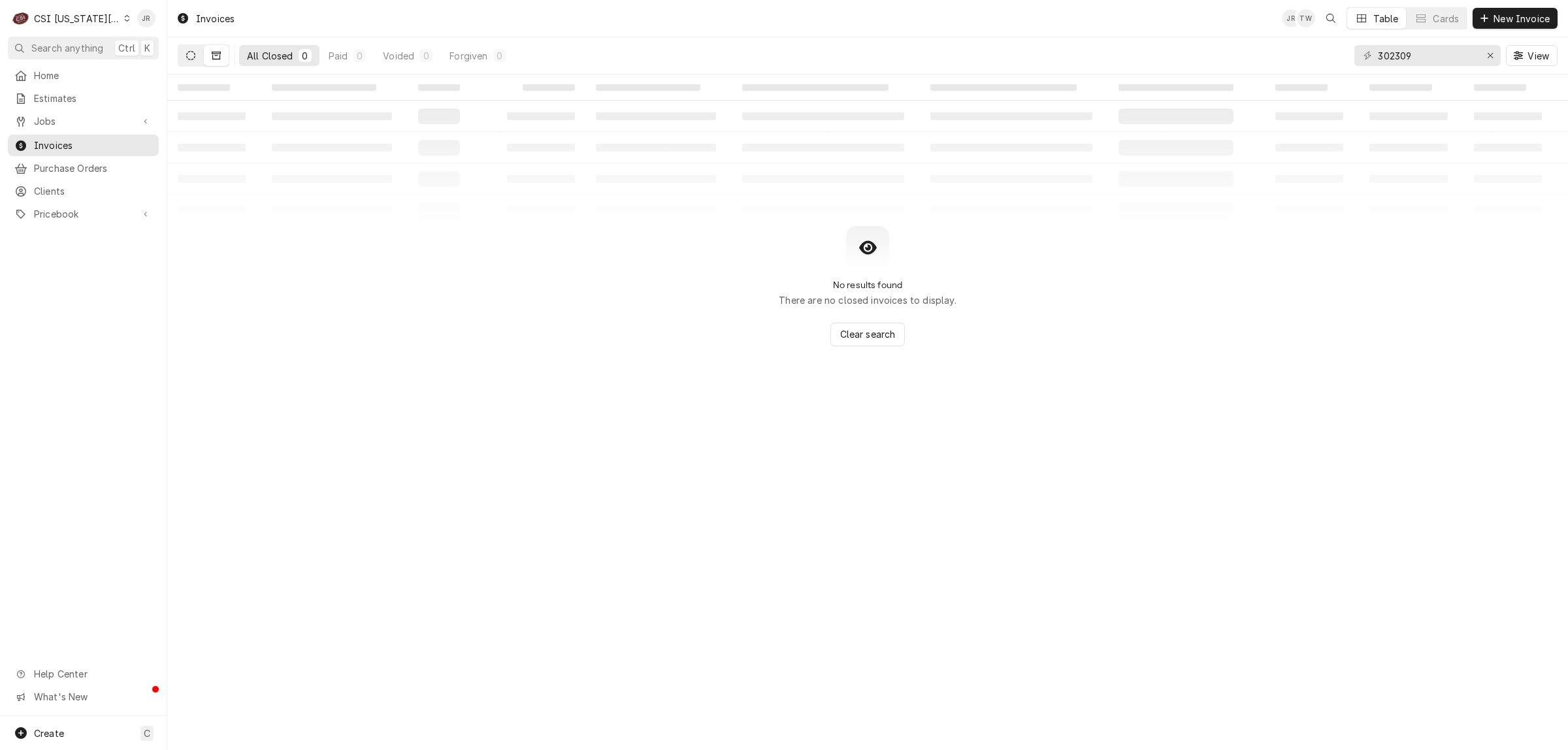
click at [193, 53] on icon "Dynamic Content Wrapper" at bounding box center [191, 55] width 9 height 9
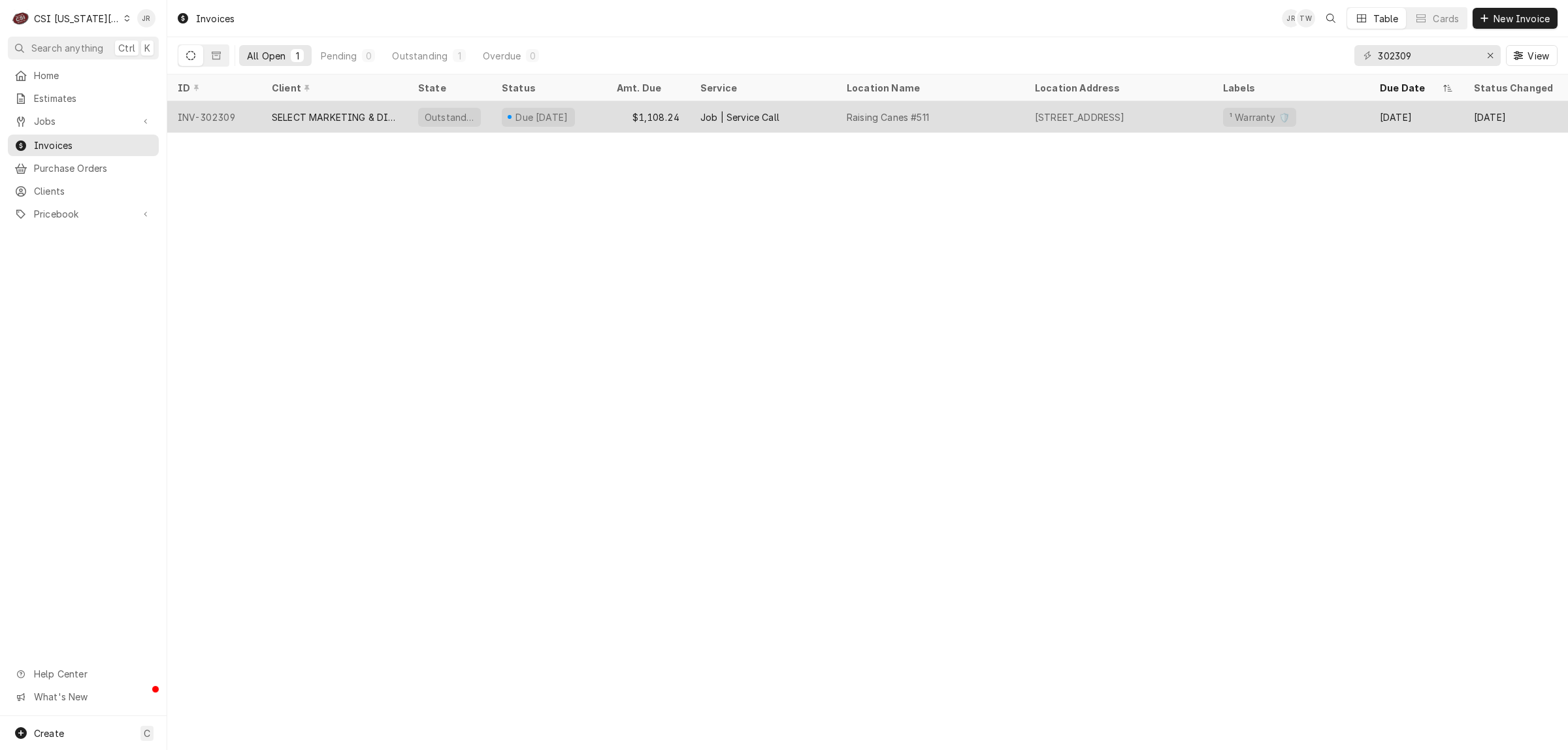
click at [402, 116] on div "SELECT MARKETING & DISTRIBUTING" at bounding box center [334, 117] width 146 height 31
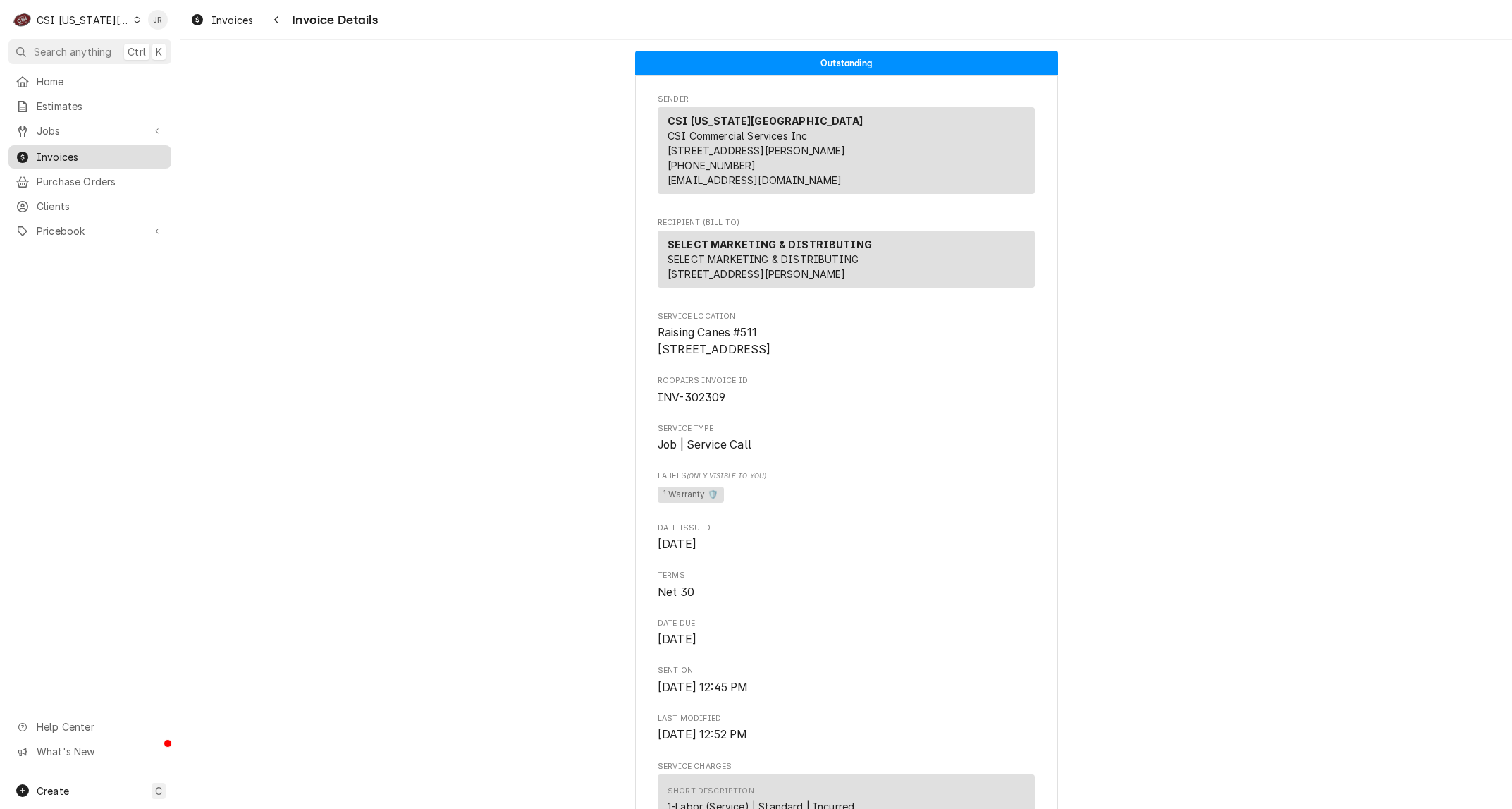
click at [73, 150] on span "Invoices" at bounding box center [101, 157] width 128 height 15
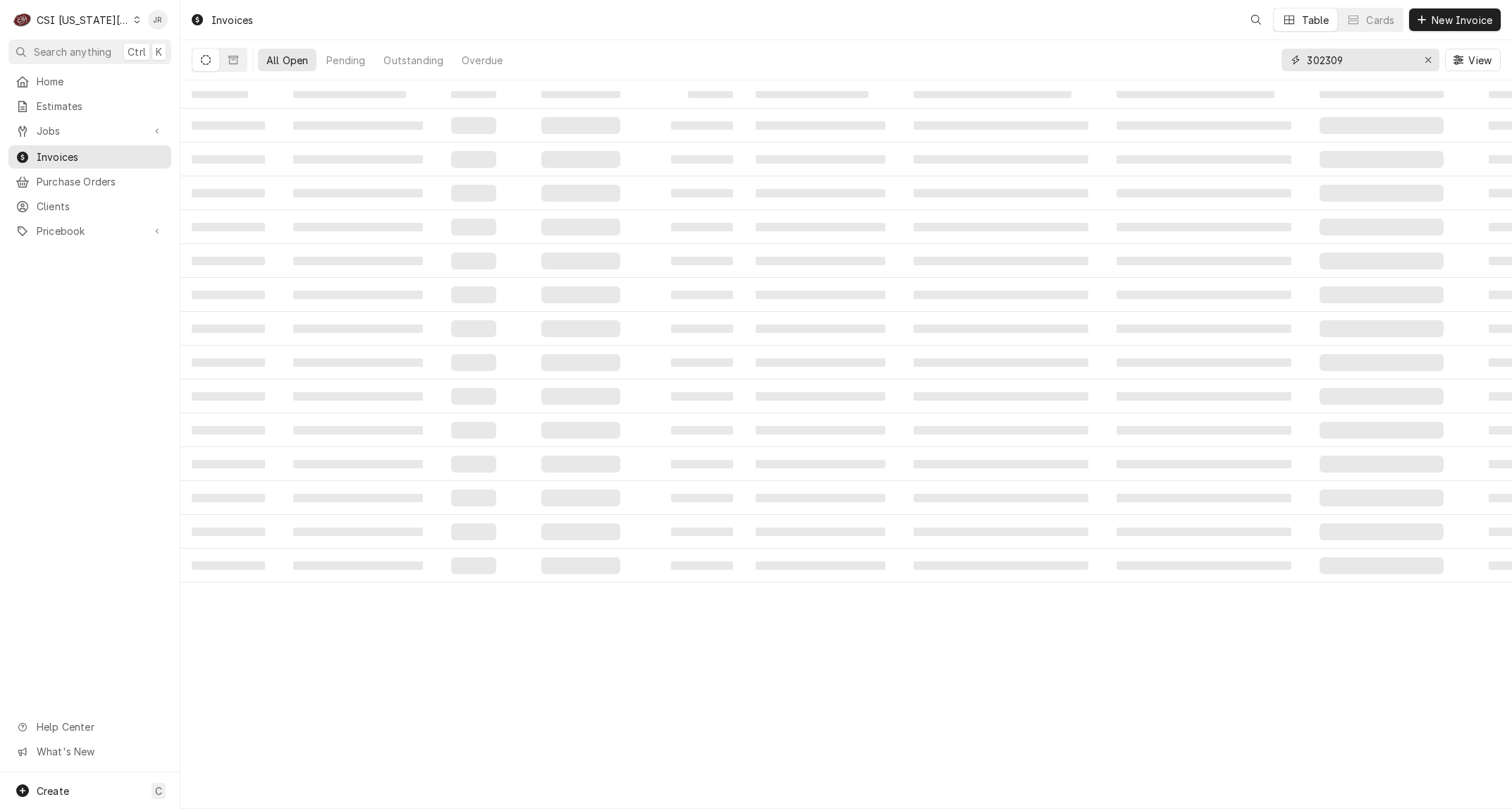
click at [1370, 54] on input "302309" at bounding box center [1360, 60] width 106 height 23
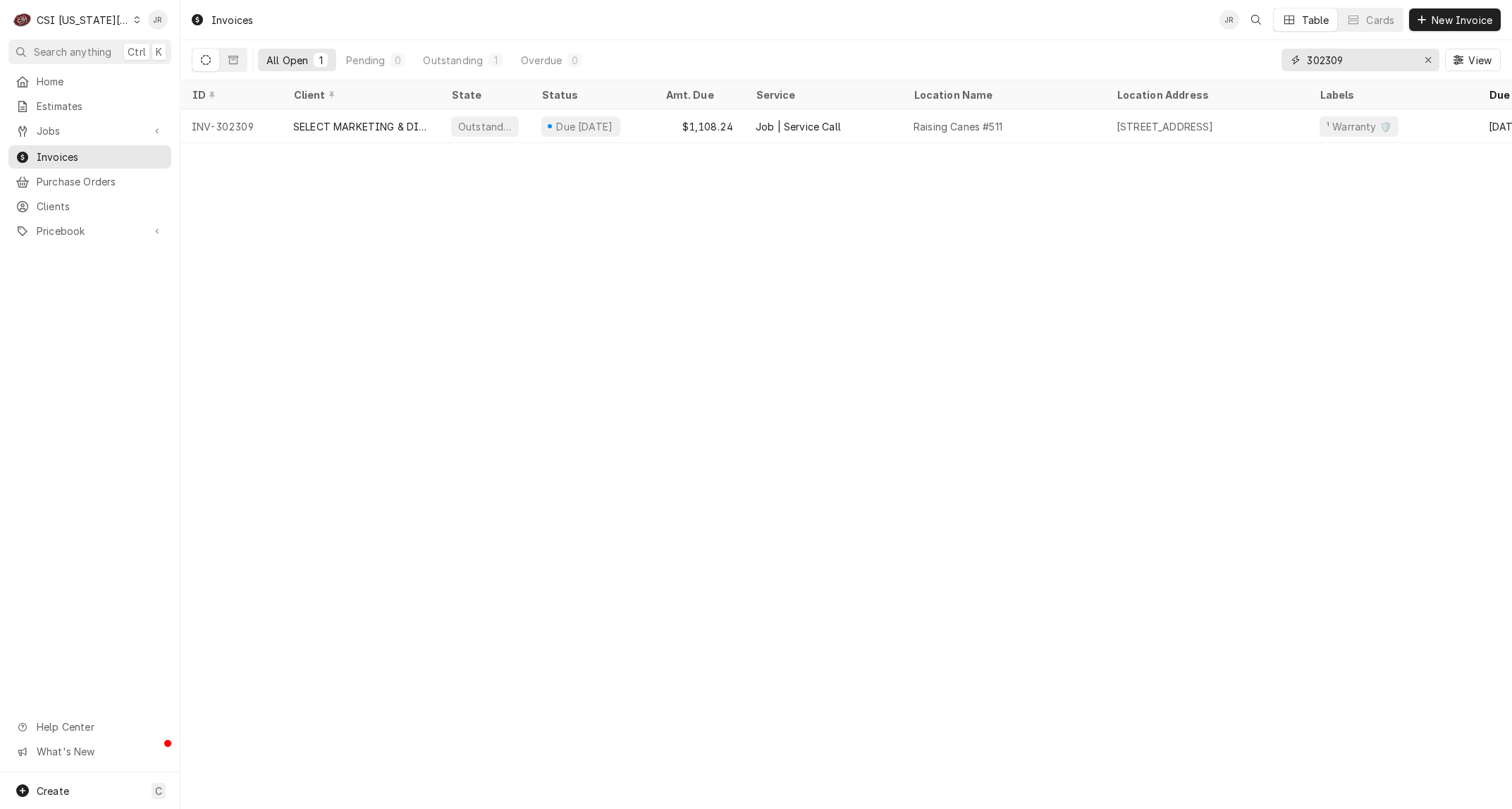
paste input "1734"
type input "301734"
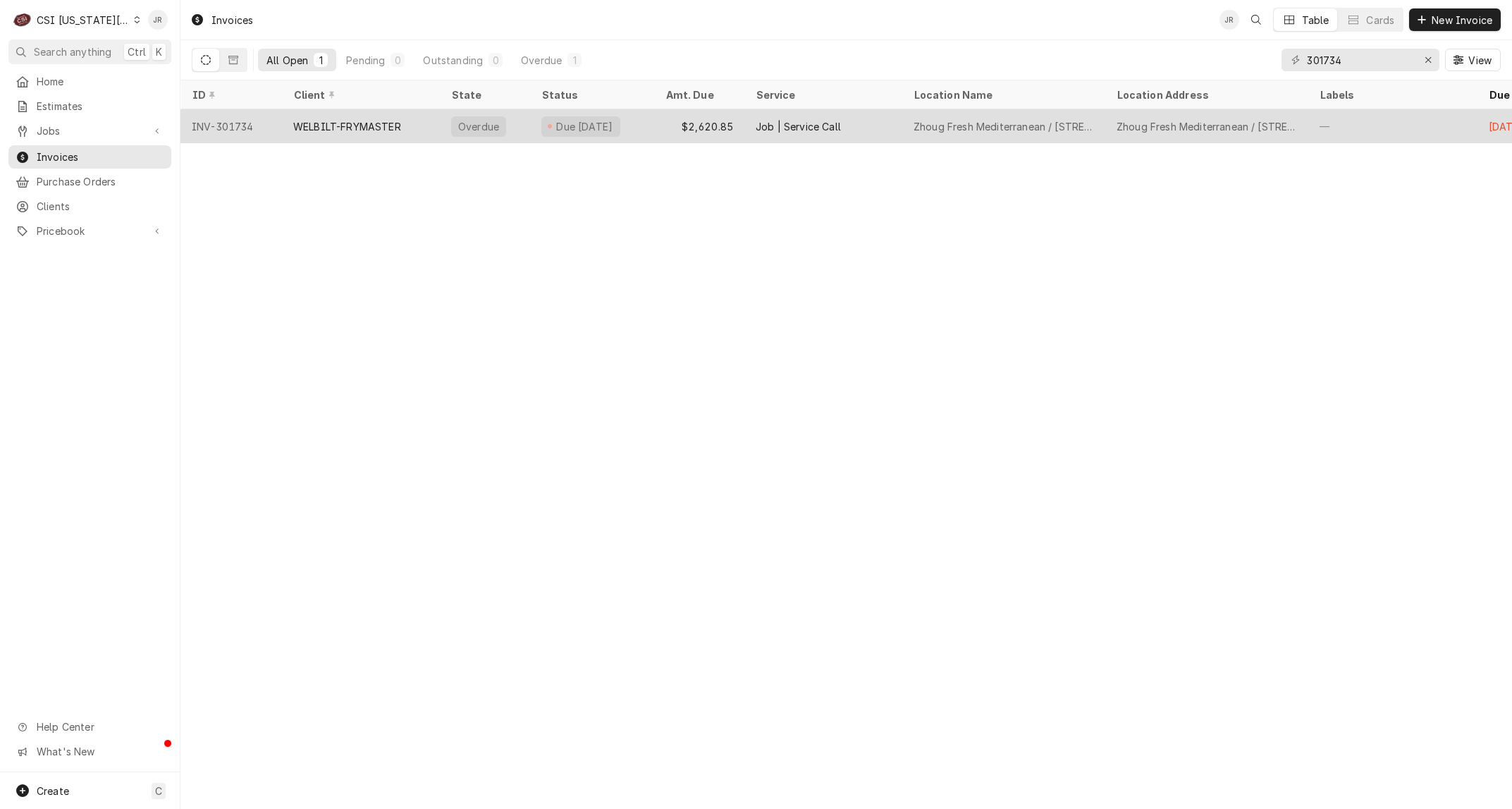
click at [539, 126] on div "Due 5 days ago" at bounding box center [592, 126] width 124 height 34
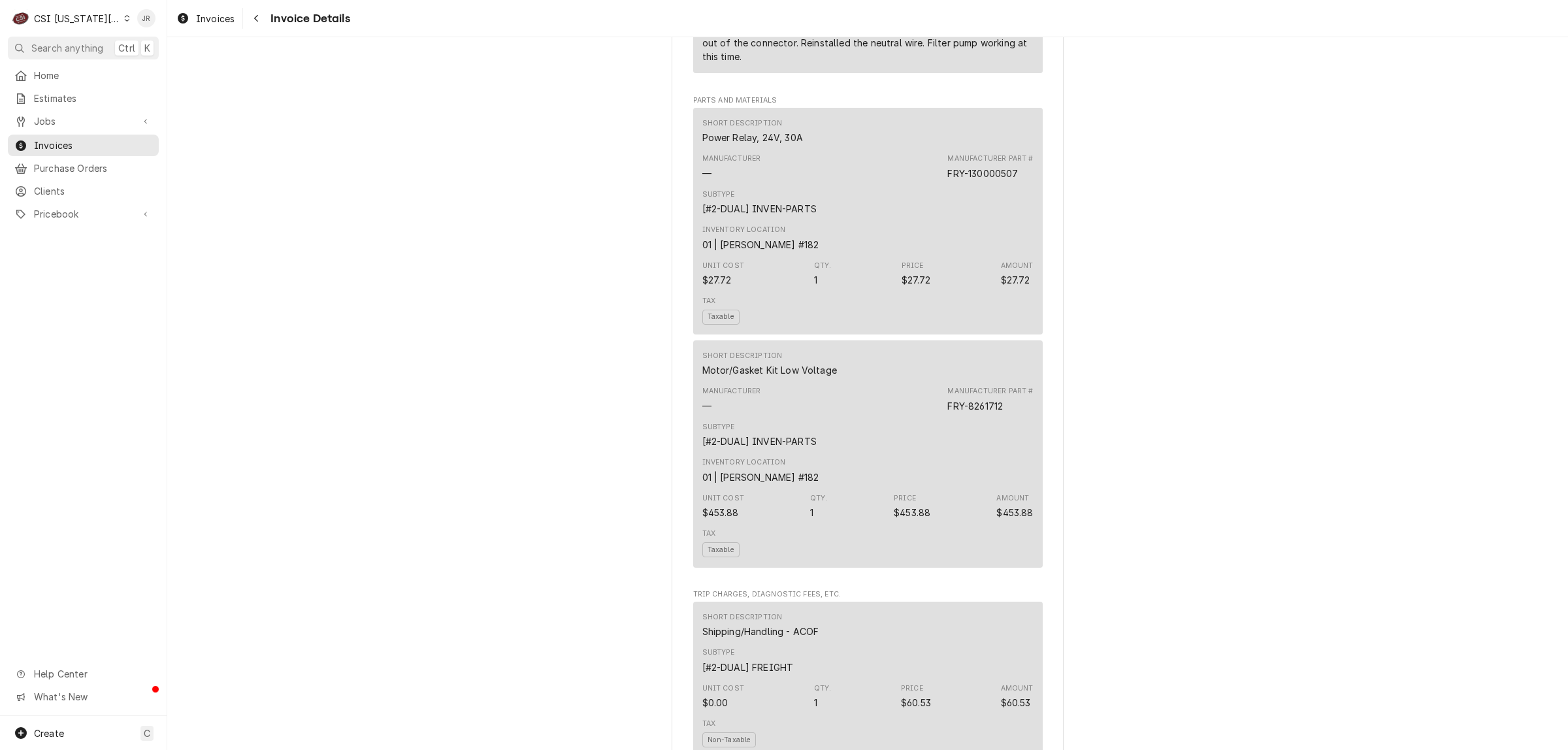
scroll to position [1143, 0]
click at [101, 139] on span "Invoices" at bounding box center [93, 146] width 118 height 14
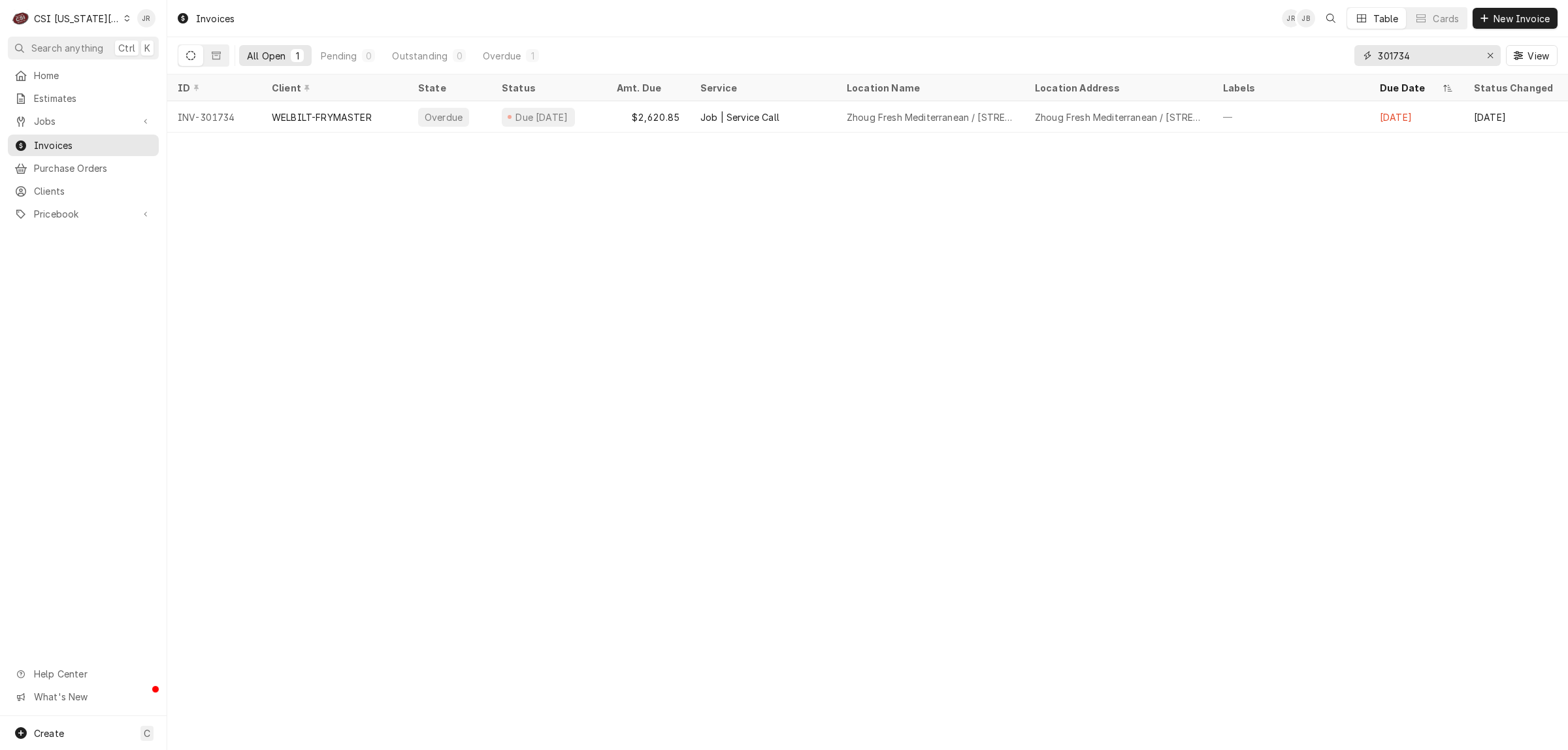
click at [1431, 46] on input "301734" at bounding box center [1427, 55] width 98 height 21
paste input "2004"
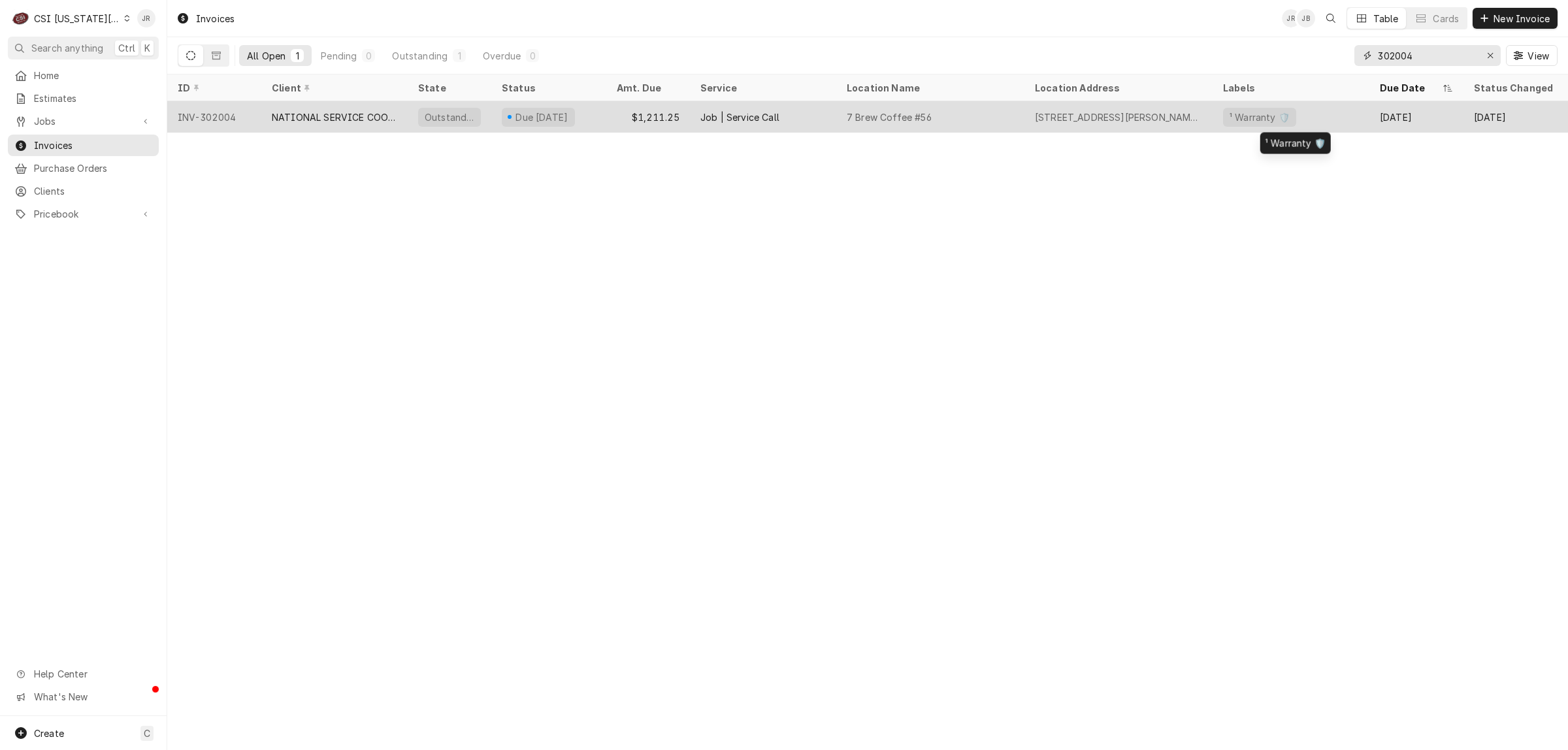
type input "302004"
click at [1322, 106] on div "¹ Warranty 🛡️" at bounding box center [1291, 117] width 157 height 31
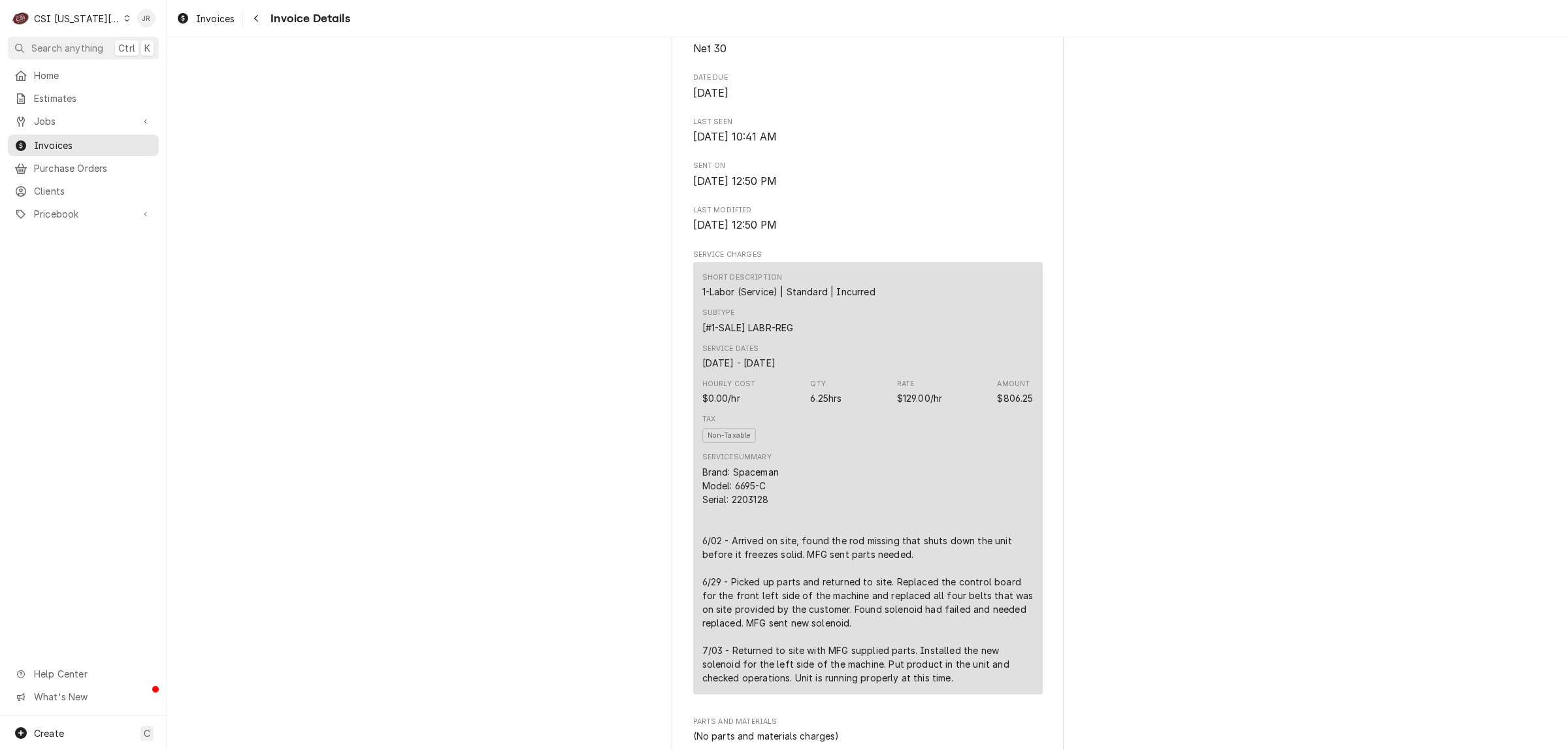
scroll to position [980, 0]
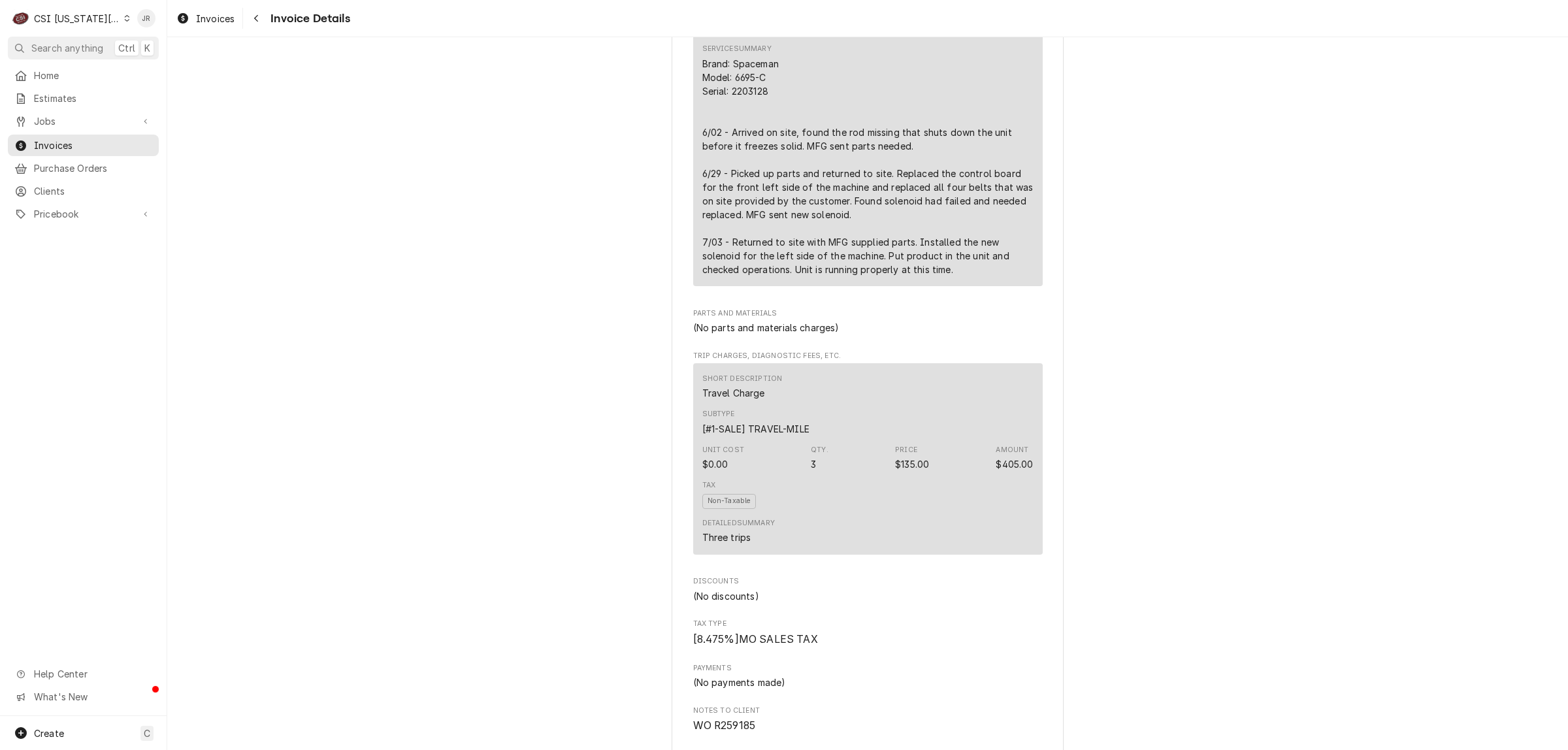
click at [63, 13] on div "CSI [US_STATE][GEOGRAPHIC_DATA]" at bounding box center [77, 18] width 86 height 14
click at [189, 26] on div "CSI [US_STATE][GEOGRAPHIC_DATA]" at bounding box center [214, 26] width 172 height 14
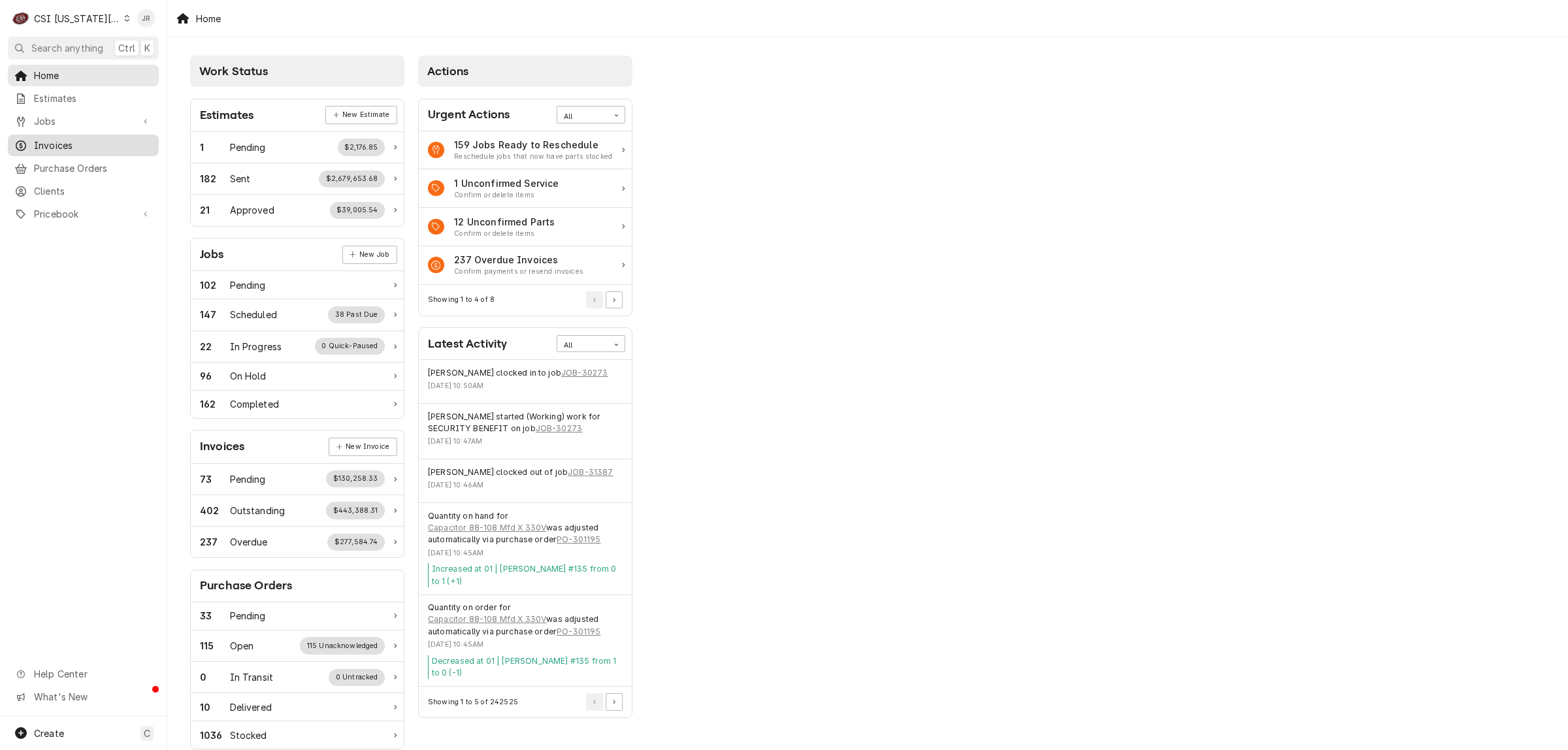
click at [54, 135] on link "Invoices" at bounding box center [84, 146] width 151 height 22
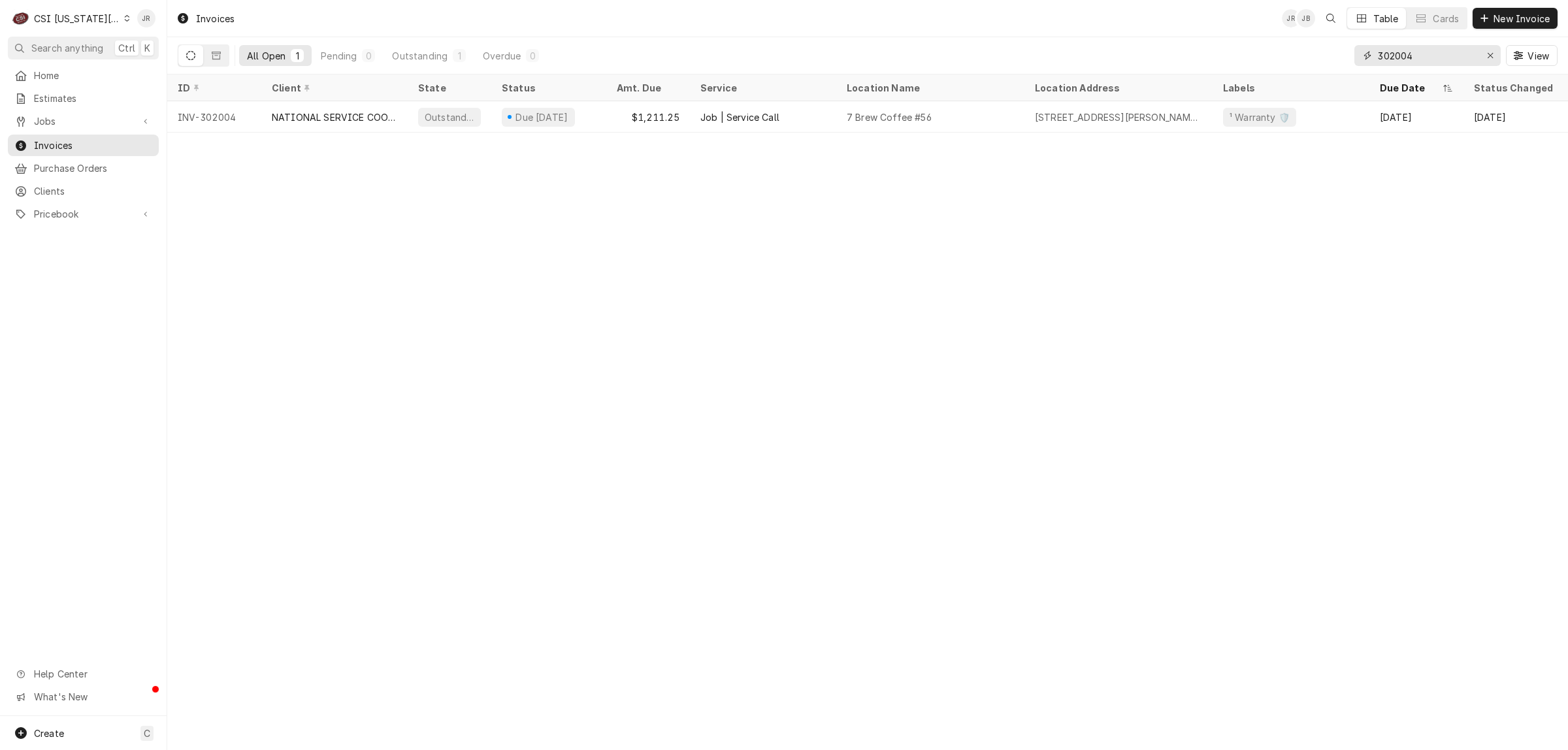
click at [1435, 51] on input "302004" at bounding box center [1427, 55] width 98 height 21
click at [1435, 50] on input "302004" at bounding box center [1427, 55] width 98 height 21
click at [1425, 52] on input "302004" at bounding box center [1427, 55] width 98 height 21
click at [1420, 53] on input "302004" at bounding box center [1427, 55] width 98 height 21
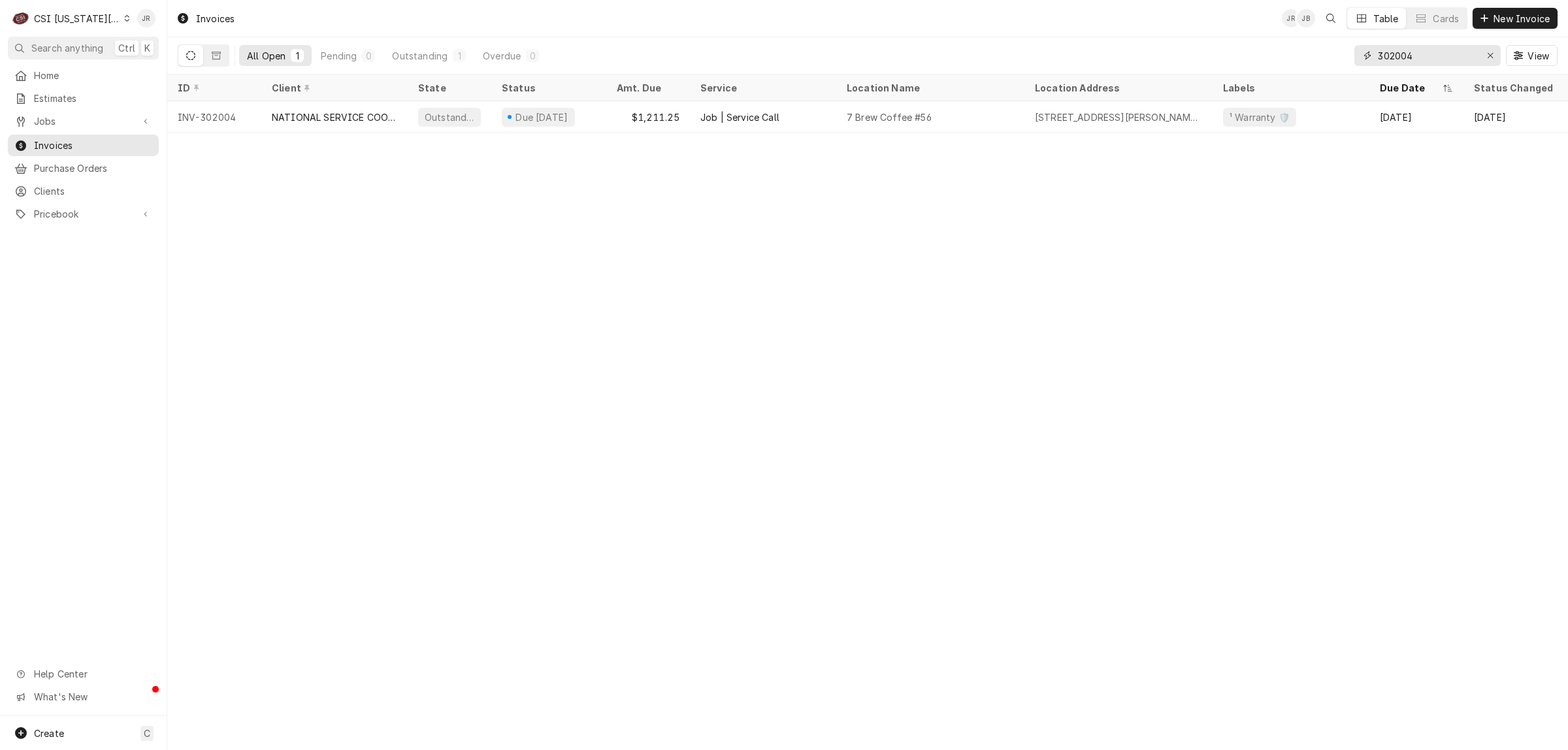
click at [1420, 53] on input "302004" at bounding box center [1427, 55] width 98 height 21
click at [1396, 54] on input "302004" at bounding box center [1427, 55] width 98 height 21
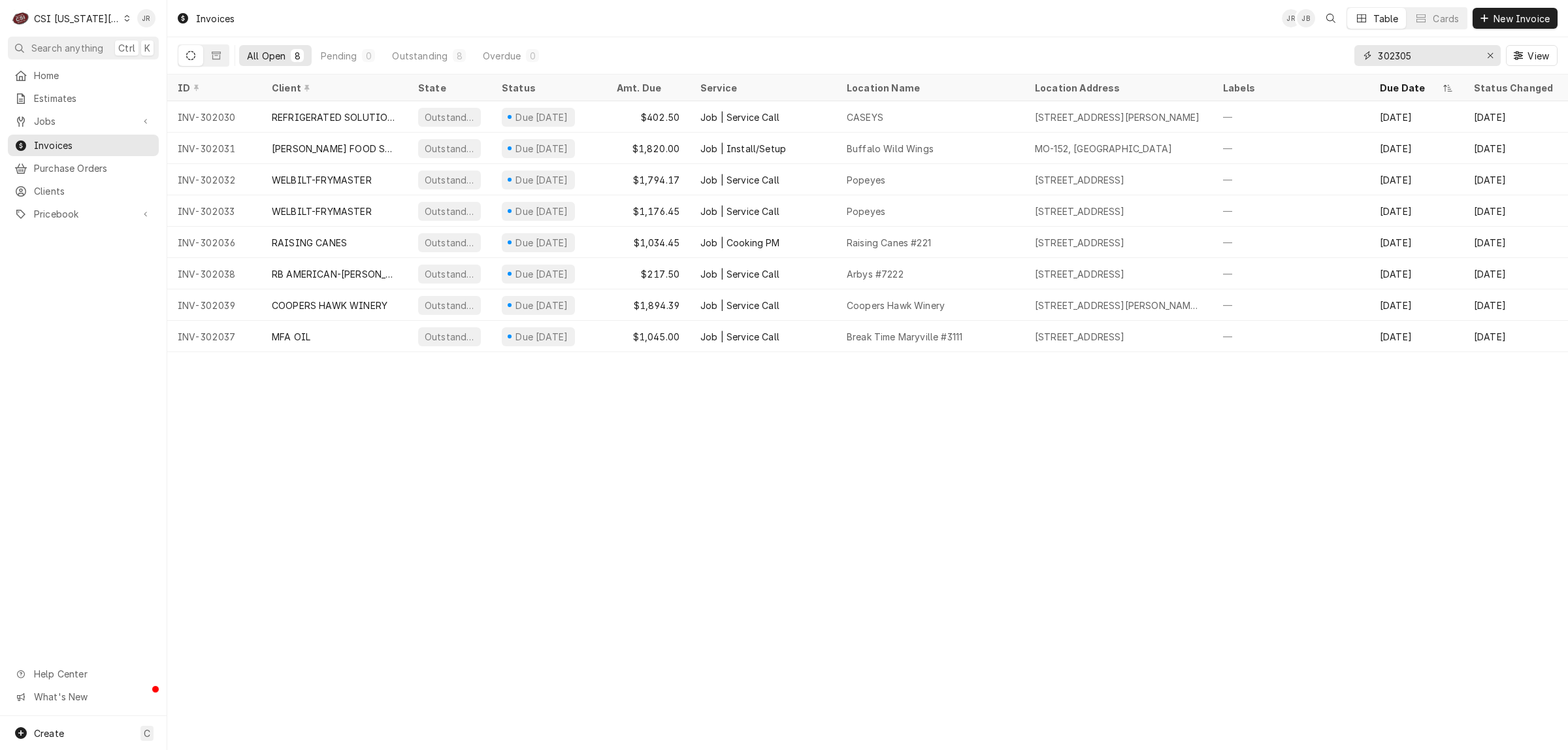
type input "302305"
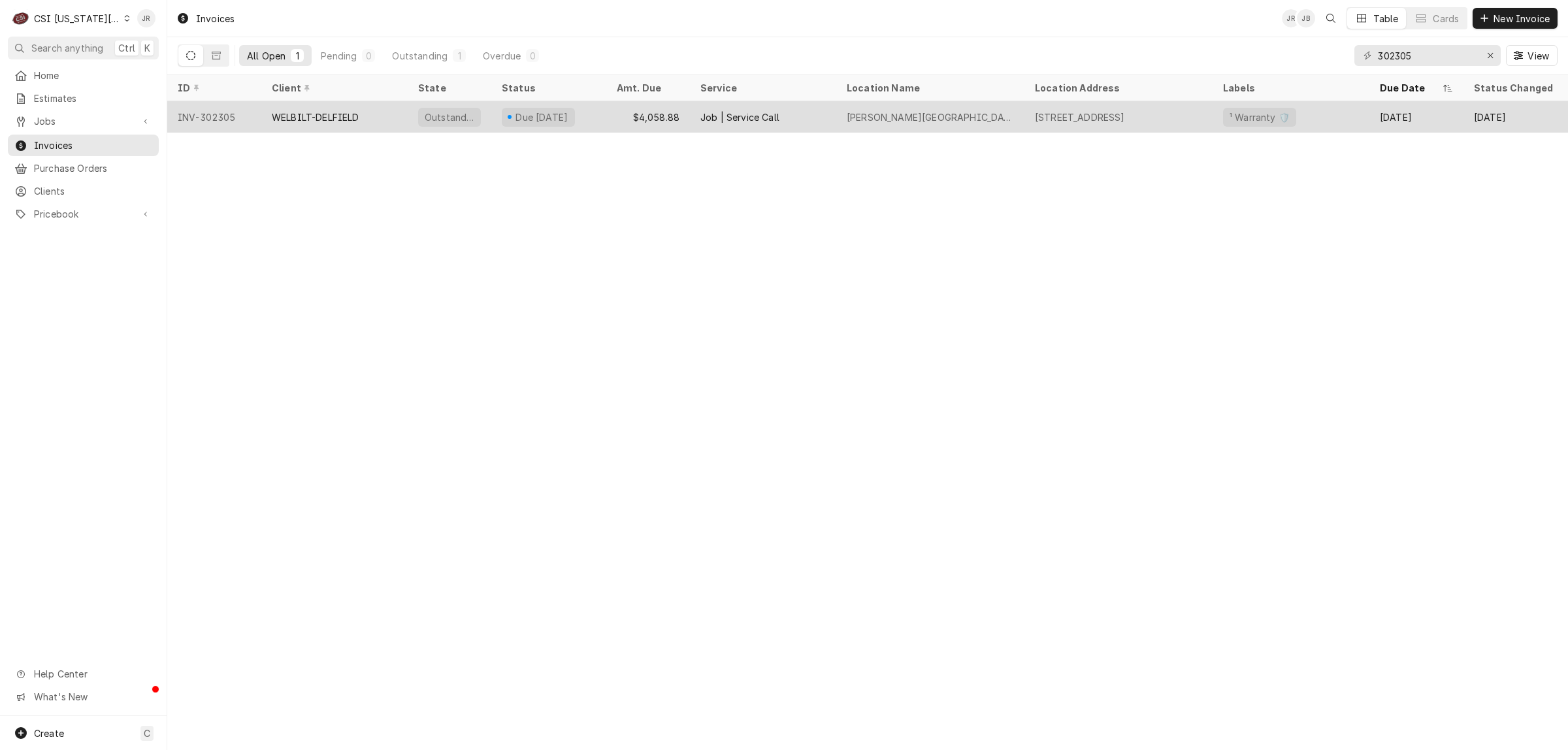
click at [377, 110] on div "WELBILT-DELFIELD" at bounding box center [334, 117] width 146 height 31
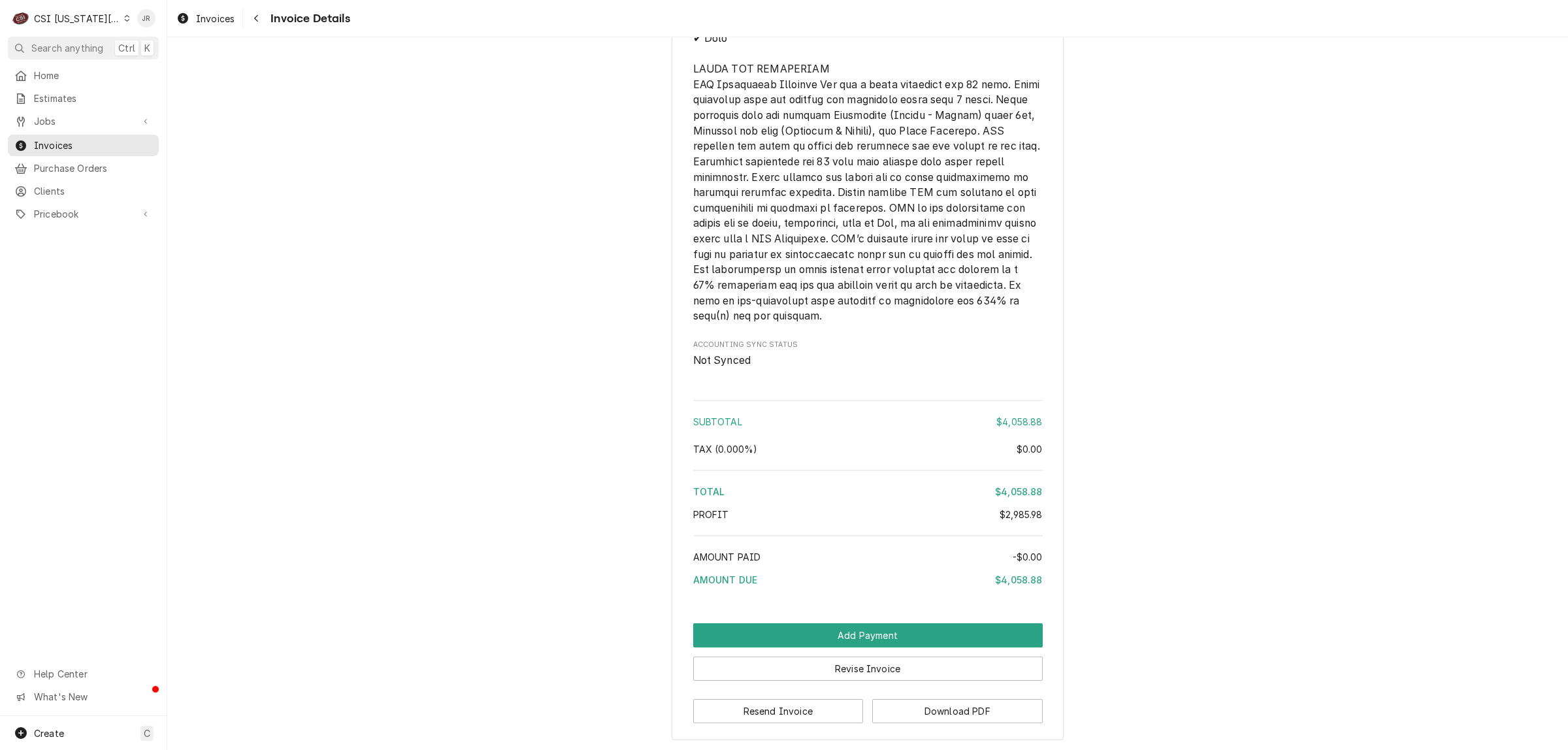
scroll to position [3314, 0]
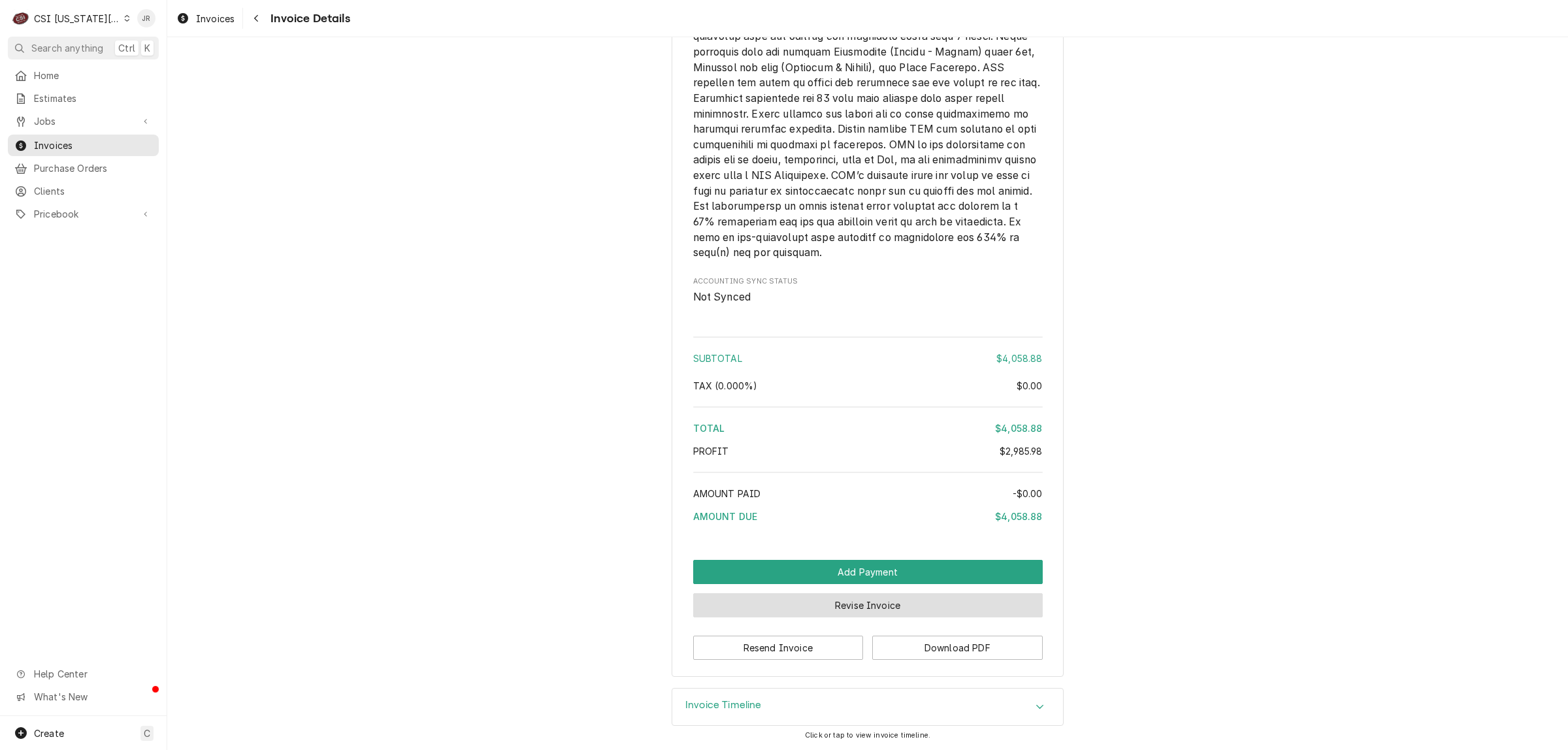
click at [913, 605] on button "Revise Invoice" at bounding box center [868, 606] width 350 height 25
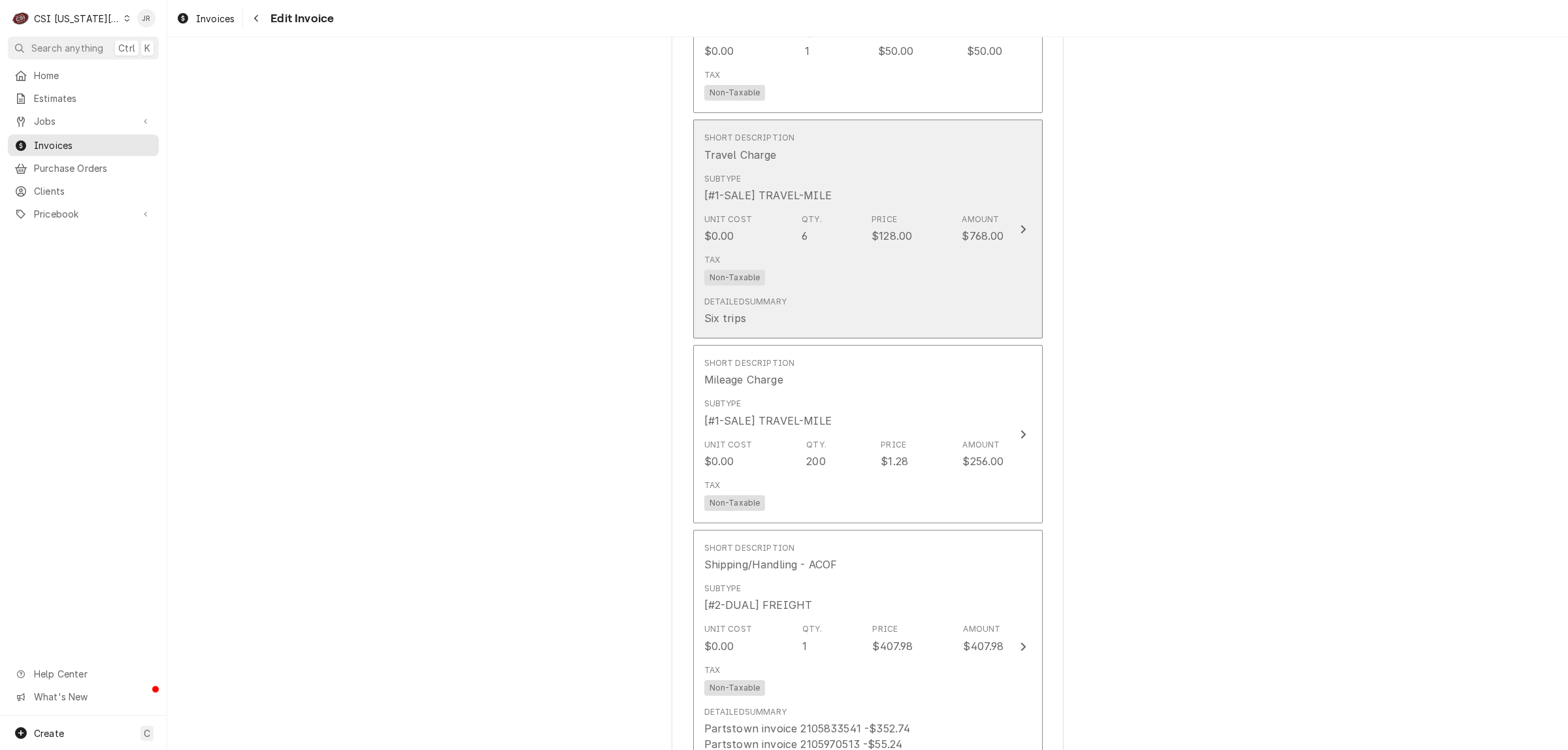
scroll to position [3430, 0]
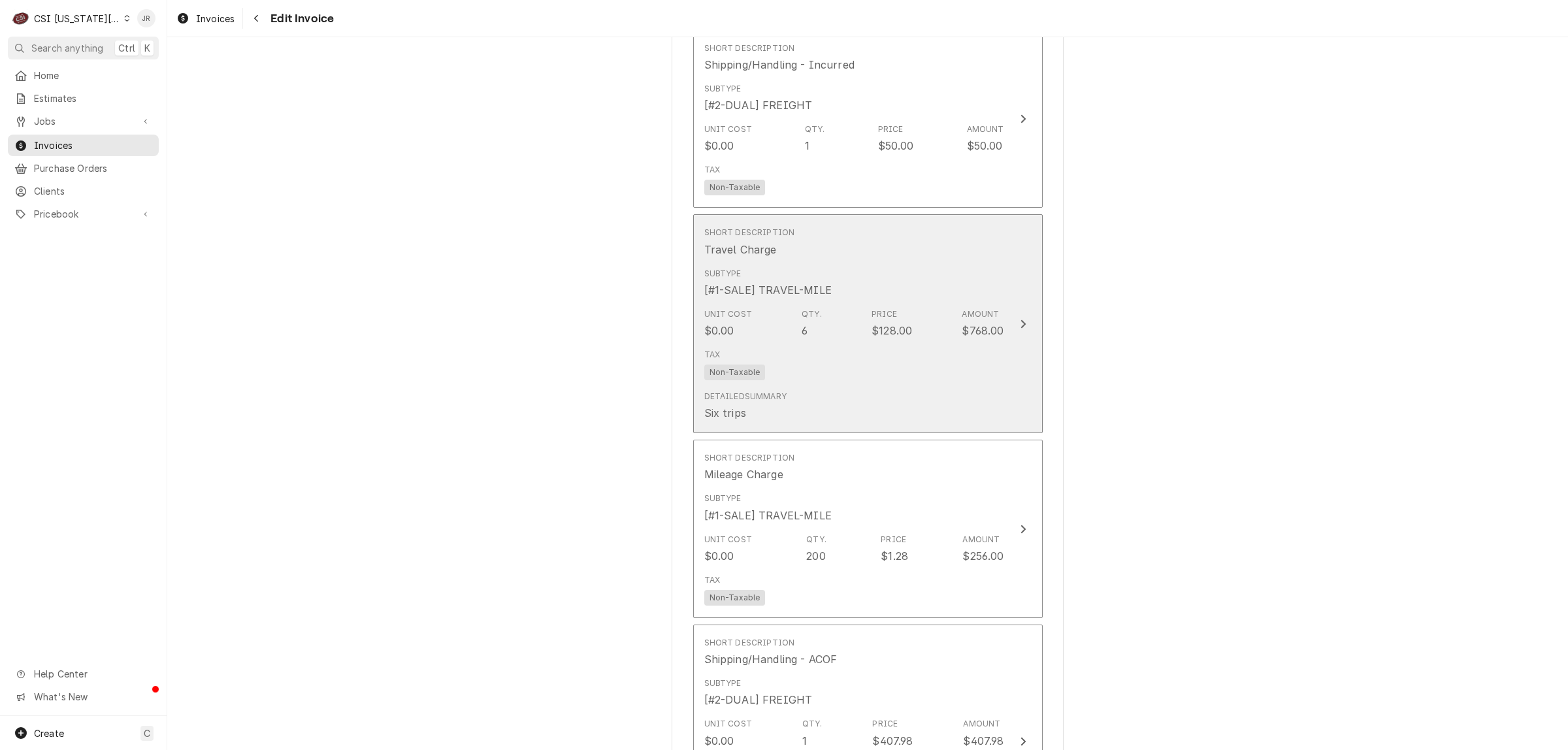
click at [973, 266] on div "Subtype [#1-SALE] TRAVEL-MILE" at bounding box center [854, 283] width 300 height 41
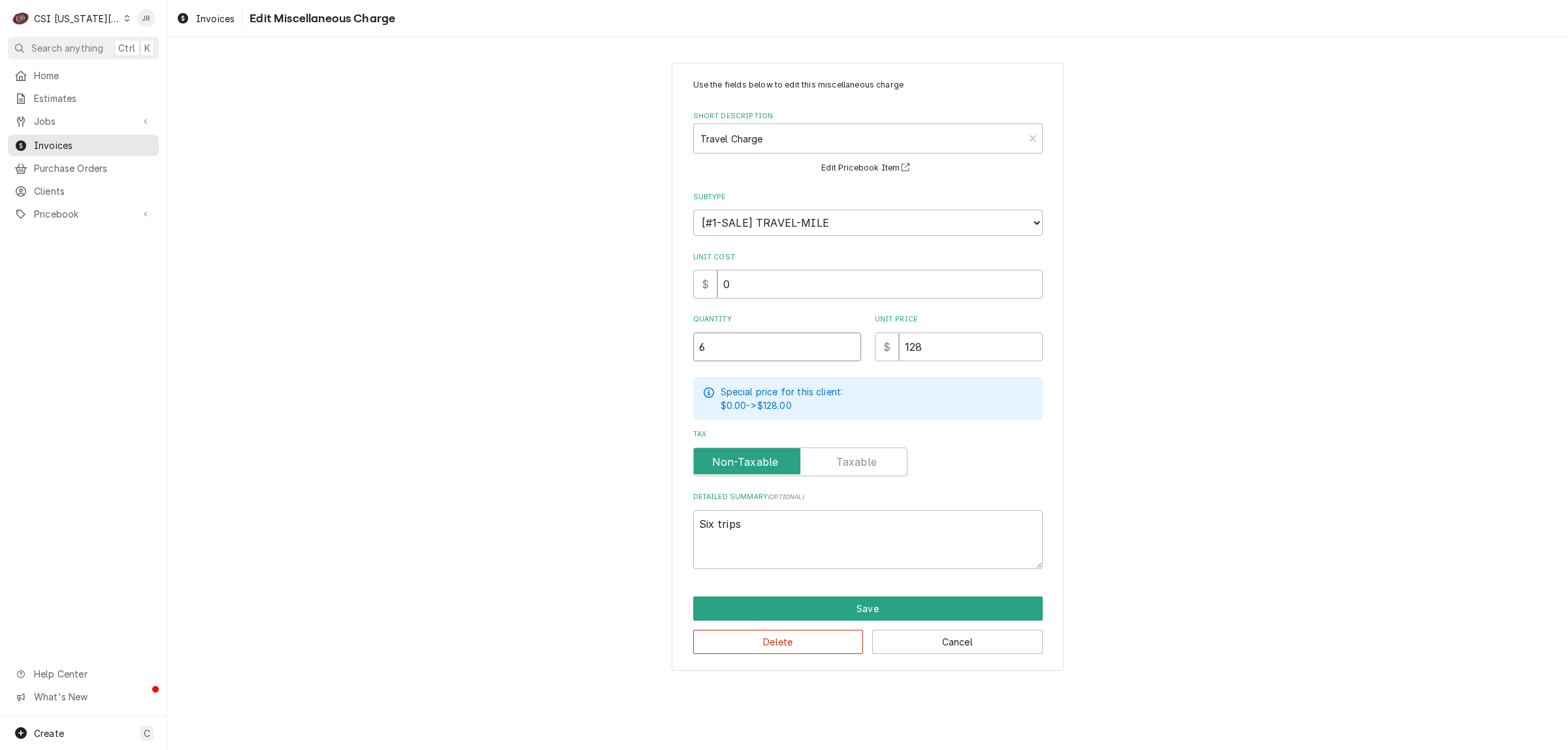
drag, startPoint x: 776, startPoint y: 350, endPoint x: 564, endPoint y: 331, distance: 212.8
click at [564, 331] on div "Use the fields below to edit this miscellaneous charge Short Description Travel…" at bounding box center [868, 366] width 1401 height 631
type textarea "x"
type input "9"
click at [903, 603] on button "Save" at bounding box center [868, 608] width 350 height 25
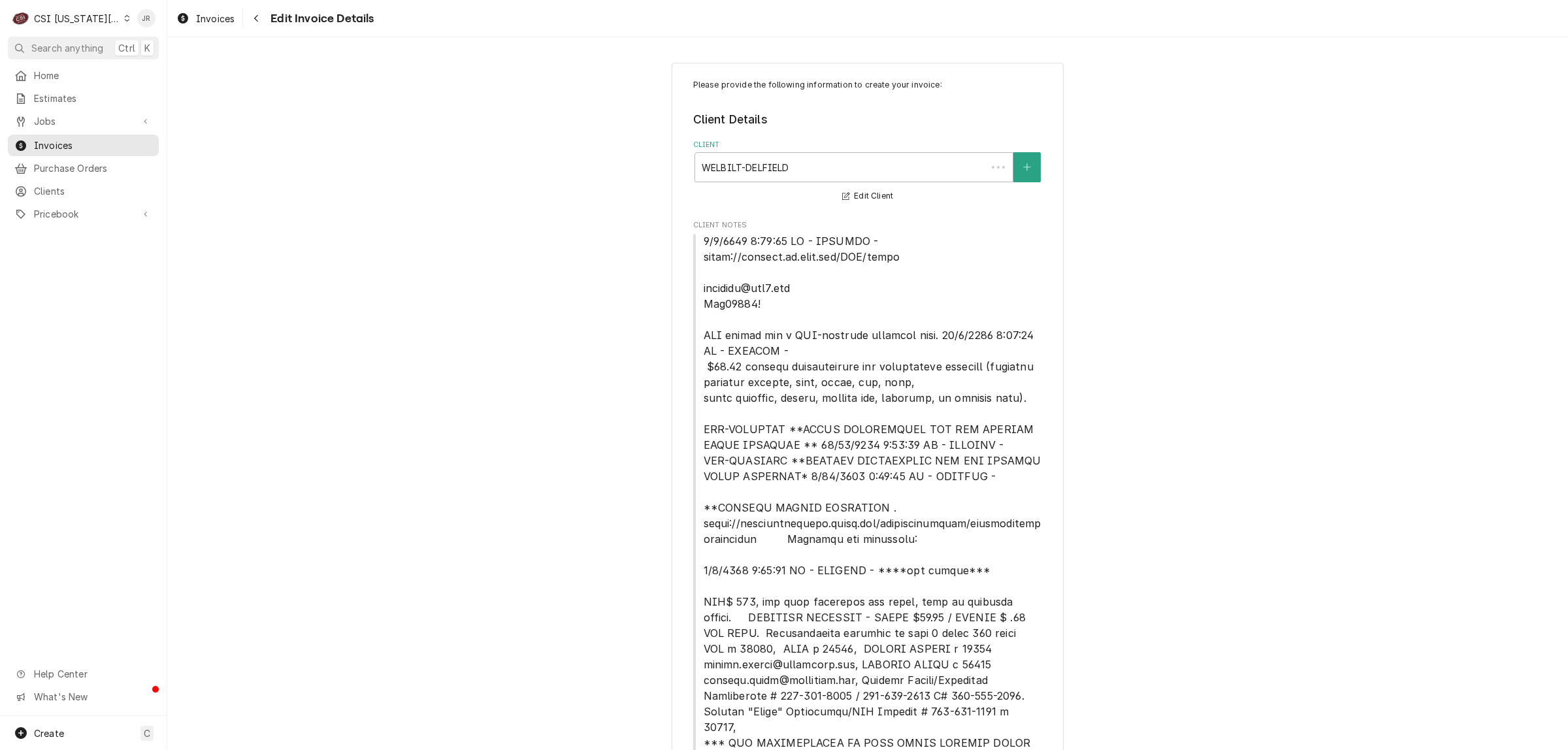
scroll to position [3618, 0]
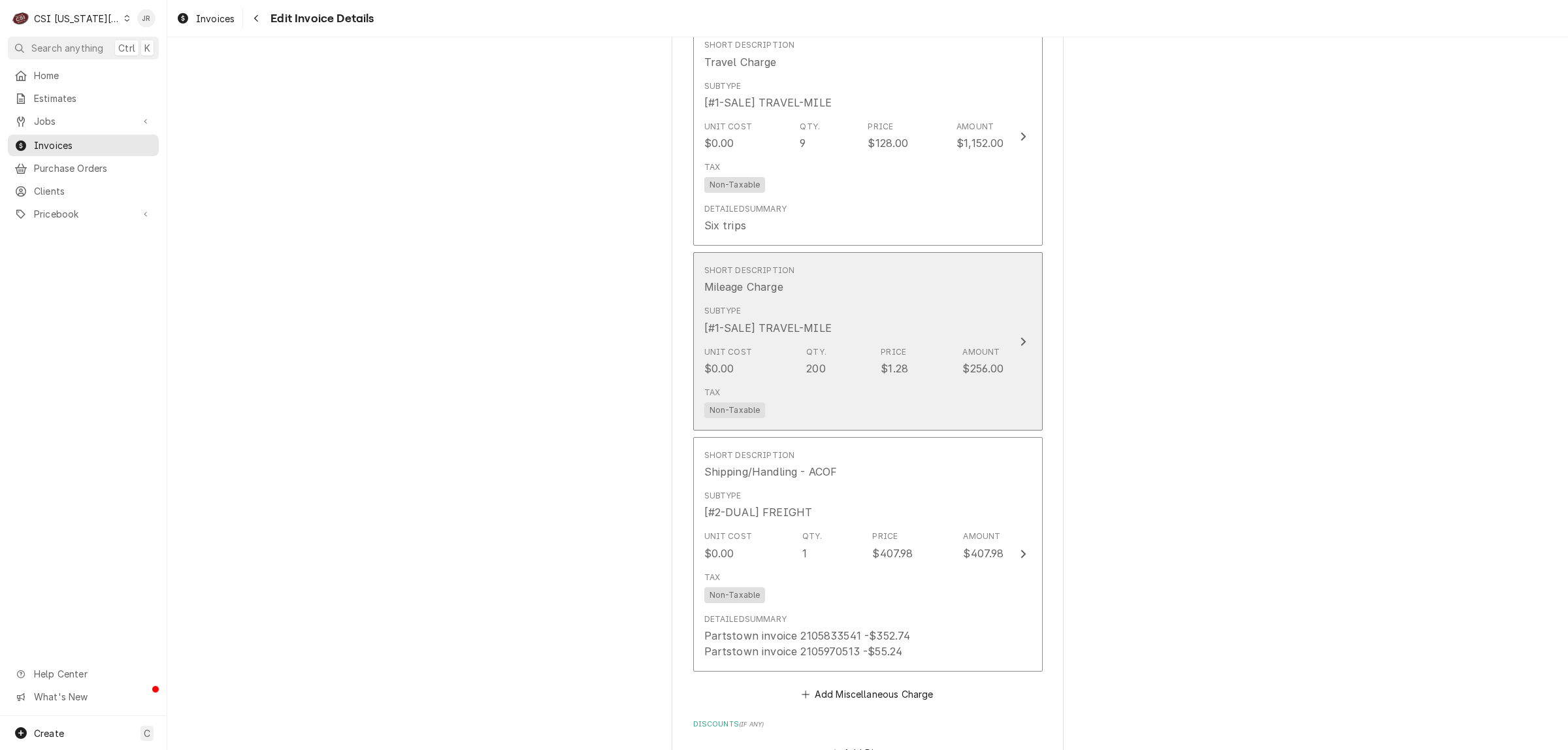
click at [954, 305] on div "Subtype [#1-SALE] TRAVEL-MILE" at bounding box center [854, 321] width 300 height 41
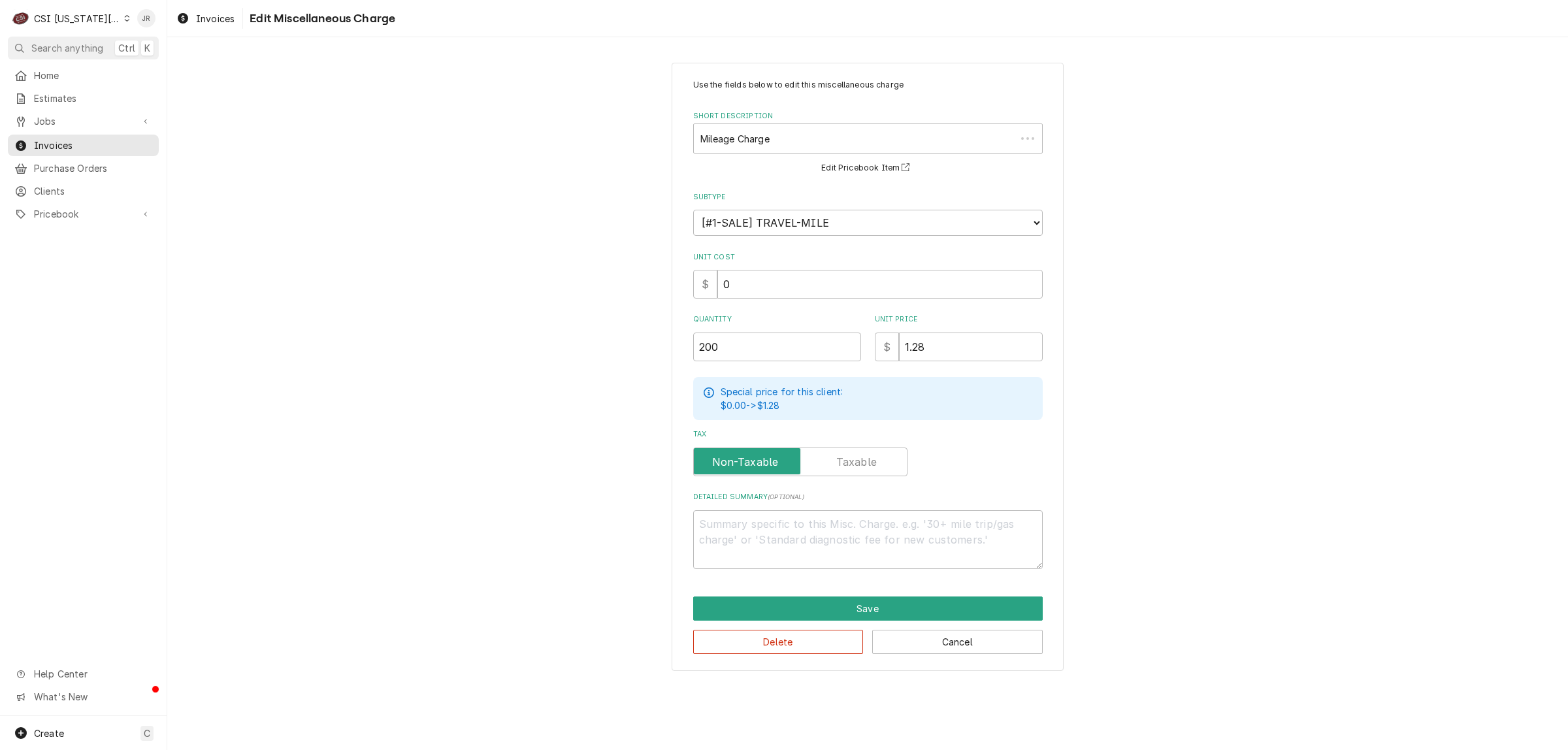
click at [729, 311] on div "Use the fields below to edit this miscellaneous charge Short Description Mileag…" at bounding box center [868, 324] width 350 height 490
drag, startPoint x: 724, startPoint y: 343, endPoint x: 559, endPoint y: 316, distance: 167.2
click at [566, 321] on div "Use the fields below to edit this miscellaneous charge Short Description Mileag…" at bounding box center [868, 366] width 1401 height 631
type textarea "x"
type input "3"
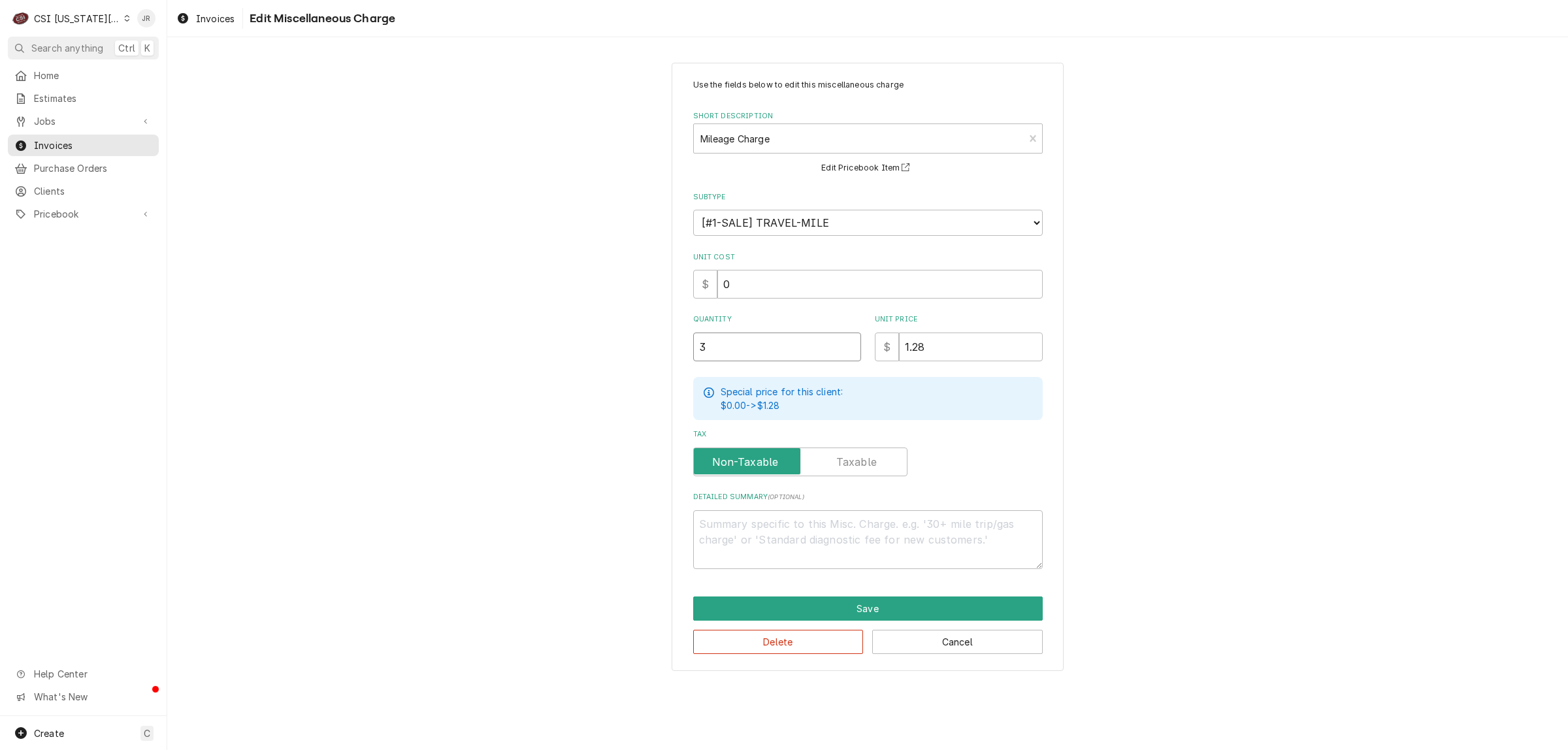
type textarea "x"
type input "39"
type textarea "x"
type input "396"
click at [870, 608] on button "Save" at bounding box center [868, 608] width 350 height 25
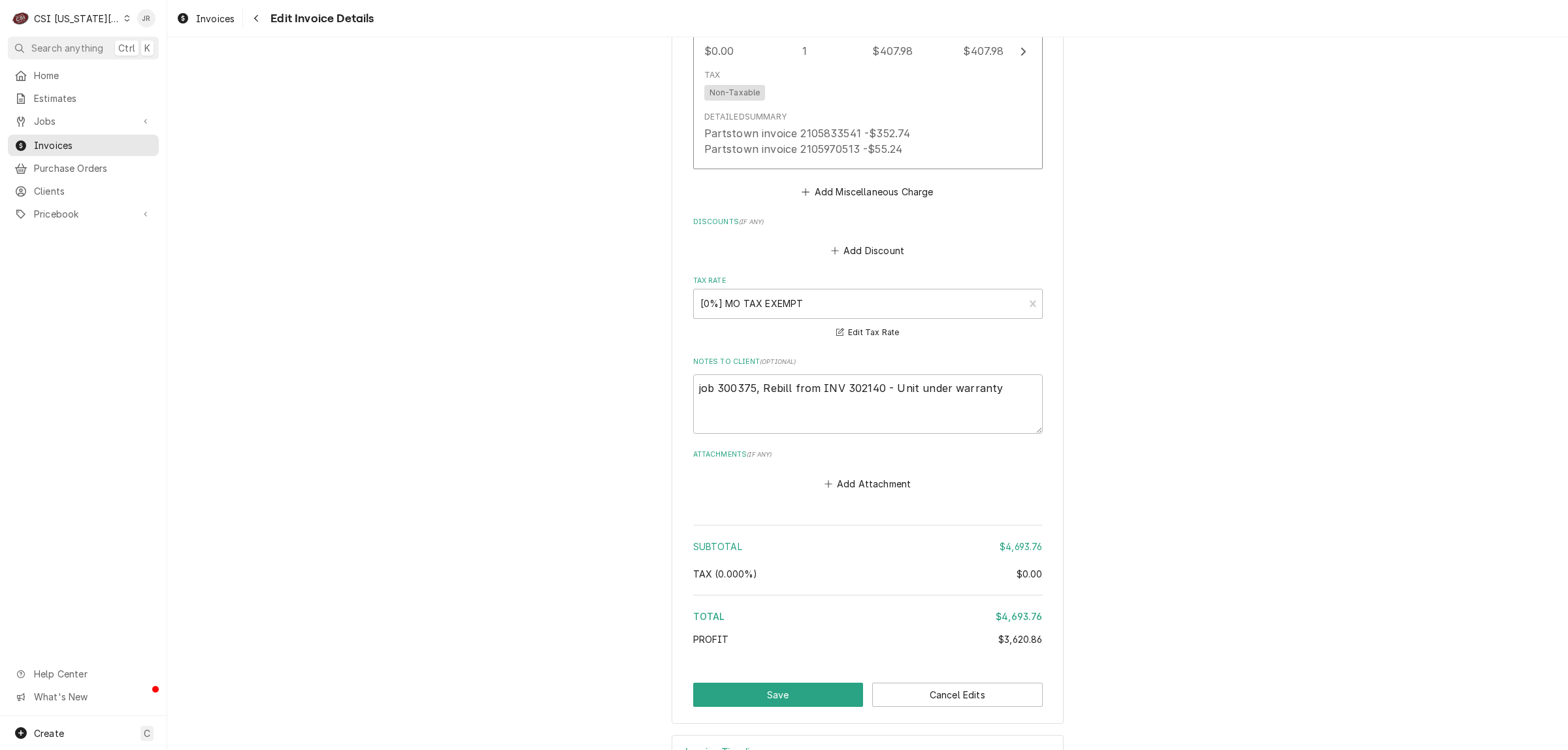
scroll to position [4136, 0]
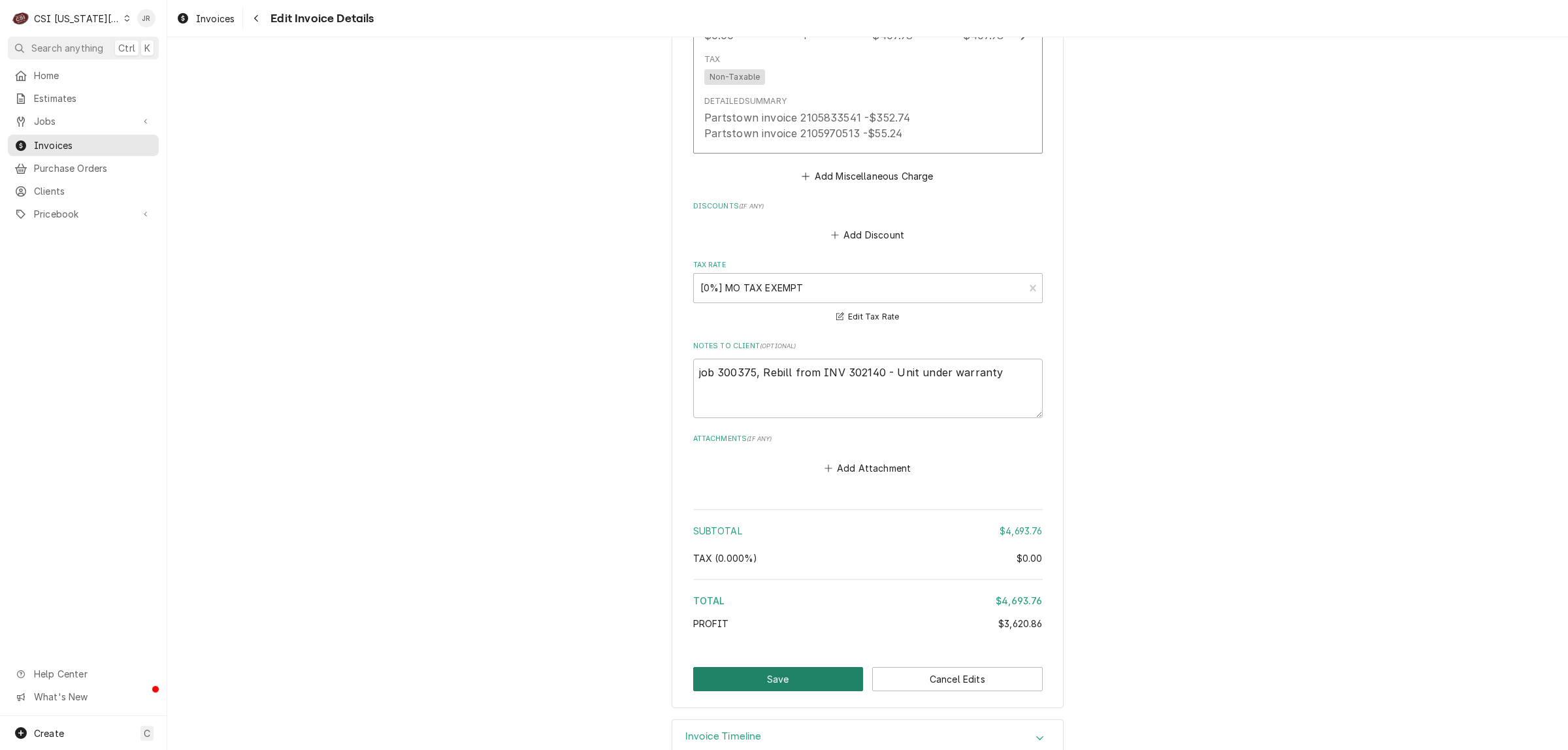
click at [785, 667] on button "Save" at bounding box center [779, 679] width 171 height 25
type textarea "x"
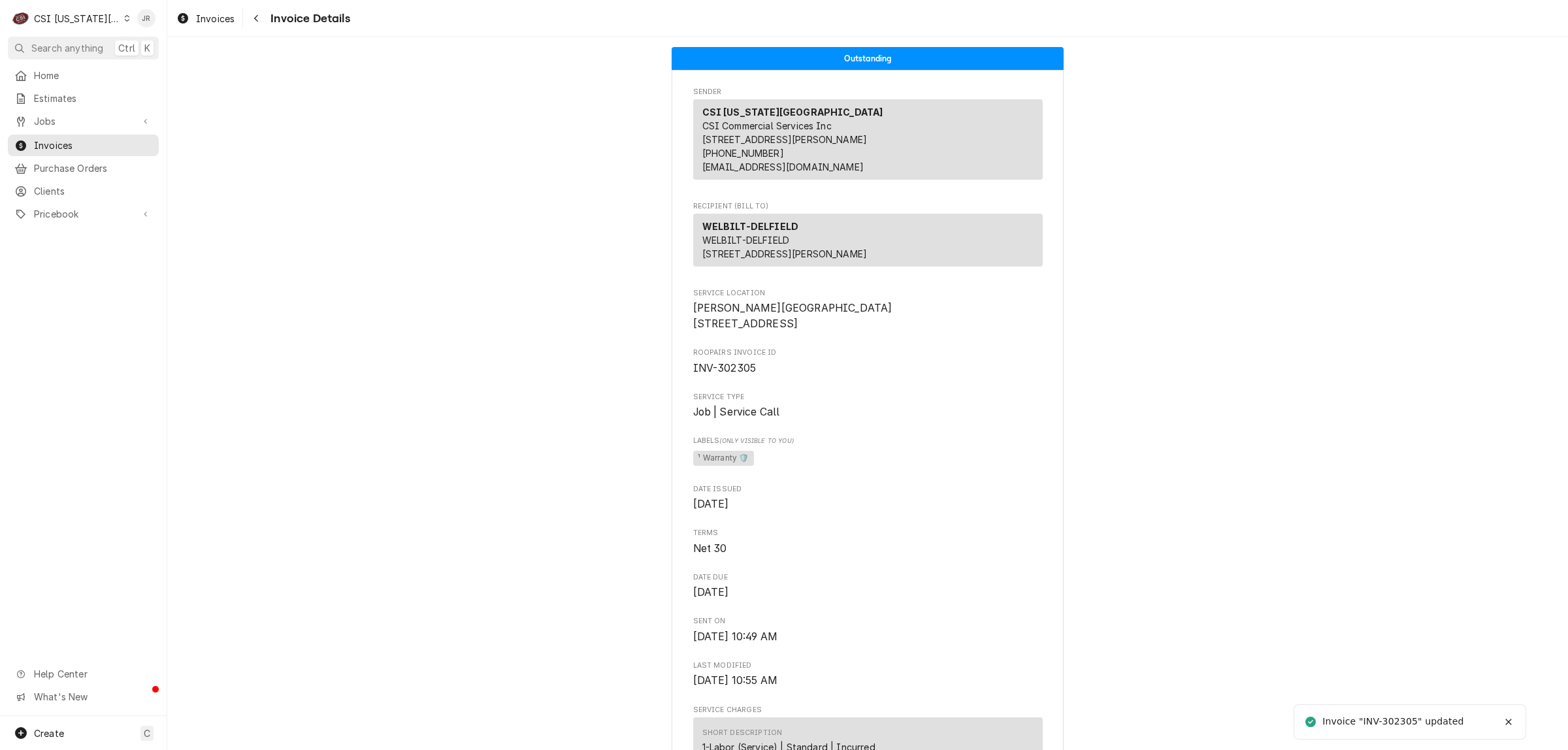
click at [1407, 722] on div "Invoice "INV-302305" updated" at bounding box center [1394, 721] width 143 height 14
click at [1407, 721] on div "Invoice "INV-302305" updated" at bounding box center [1394, 721] width 143 height 14
copy div "302305"
click at [59, 139] on span "Invoices" at bounding box center [93, 146] width 118 height 14
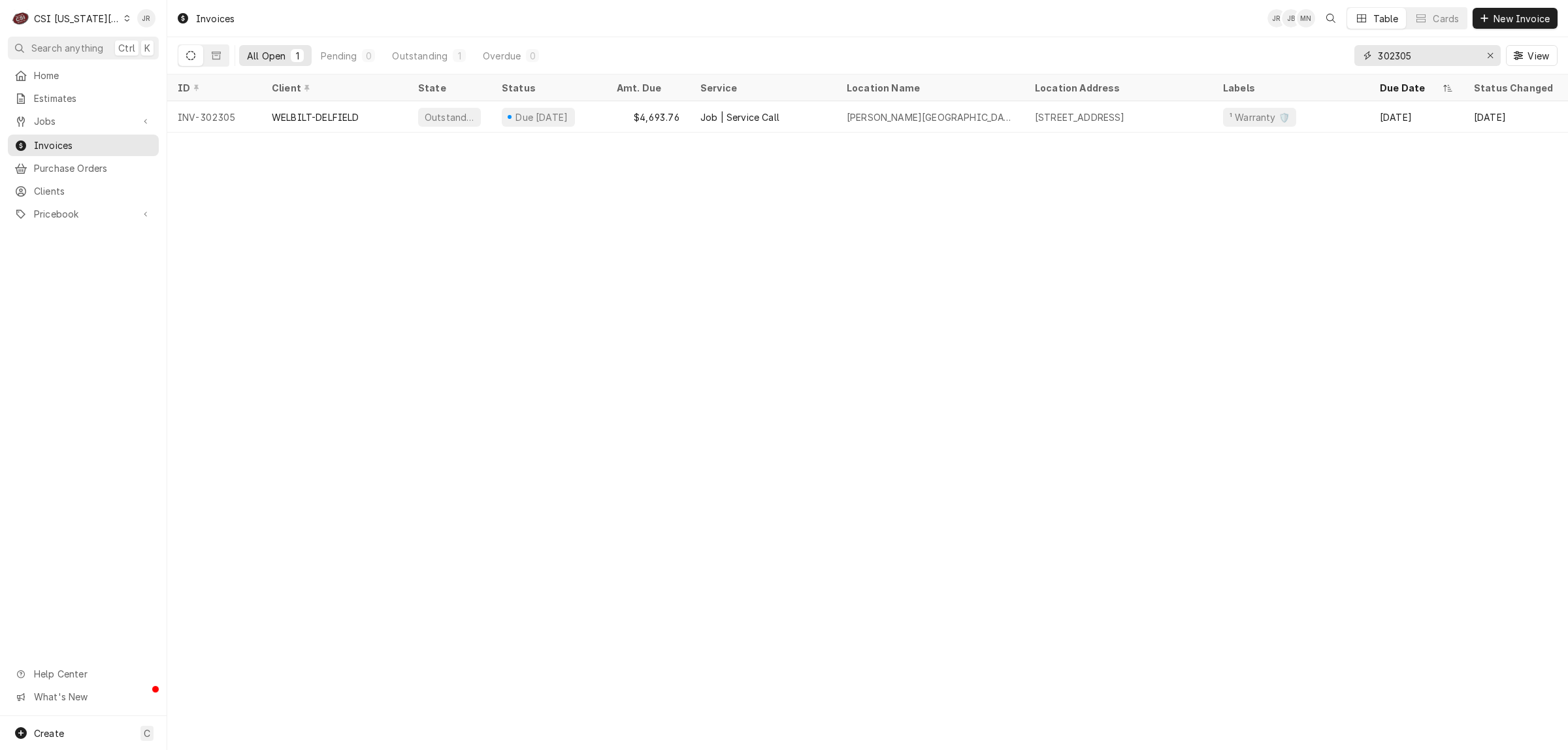
click at [1408, 49] on input "302305" at bounding box center [1427, 55] width 98 height 21
click at [1398, 52] on input "302305" at bounding box center [1427, 55] width 98 height 21
paste input "243"
type input "302243"
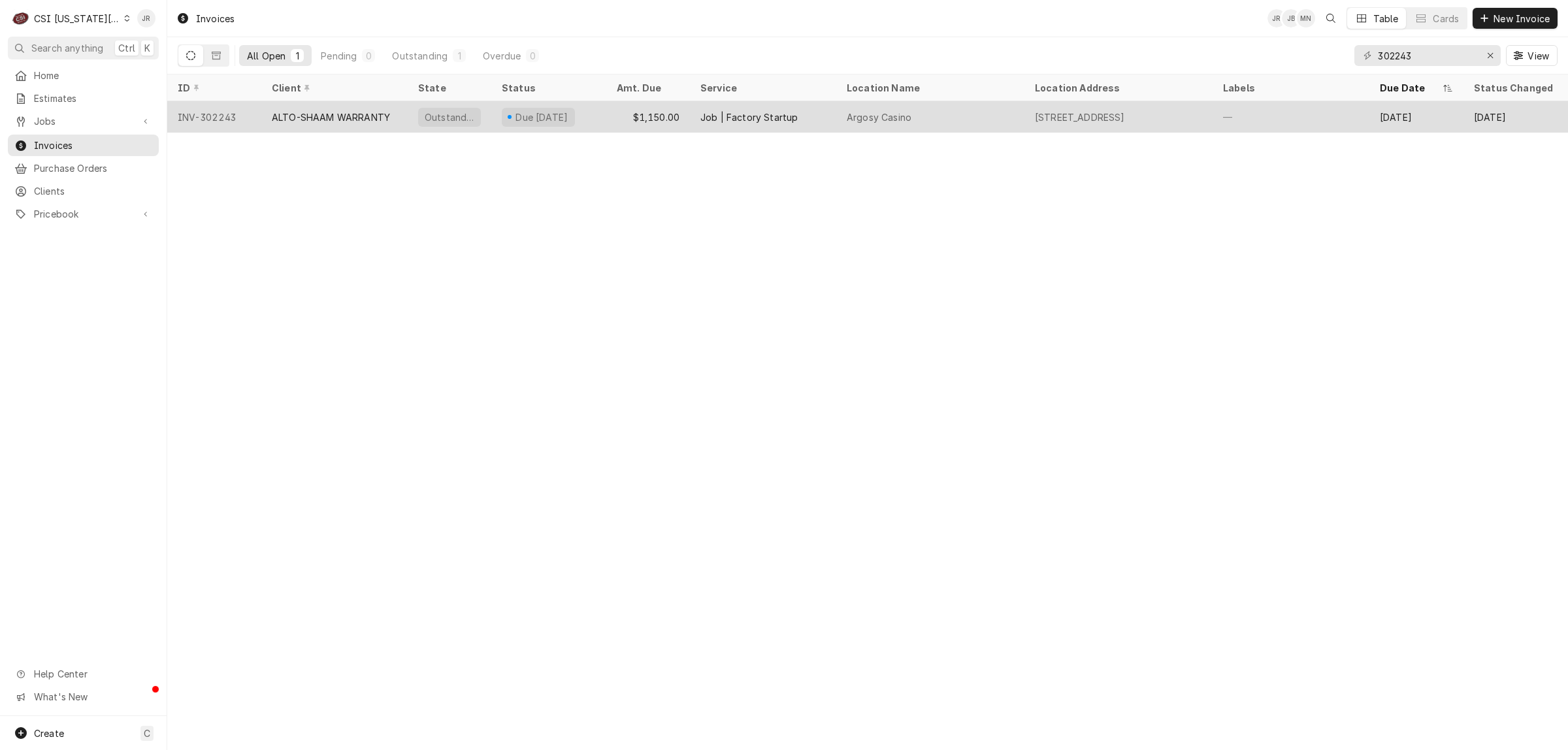
click at [608, 110] on div "$1,150.00" at bounding box center [648, 117] width 84 height 31
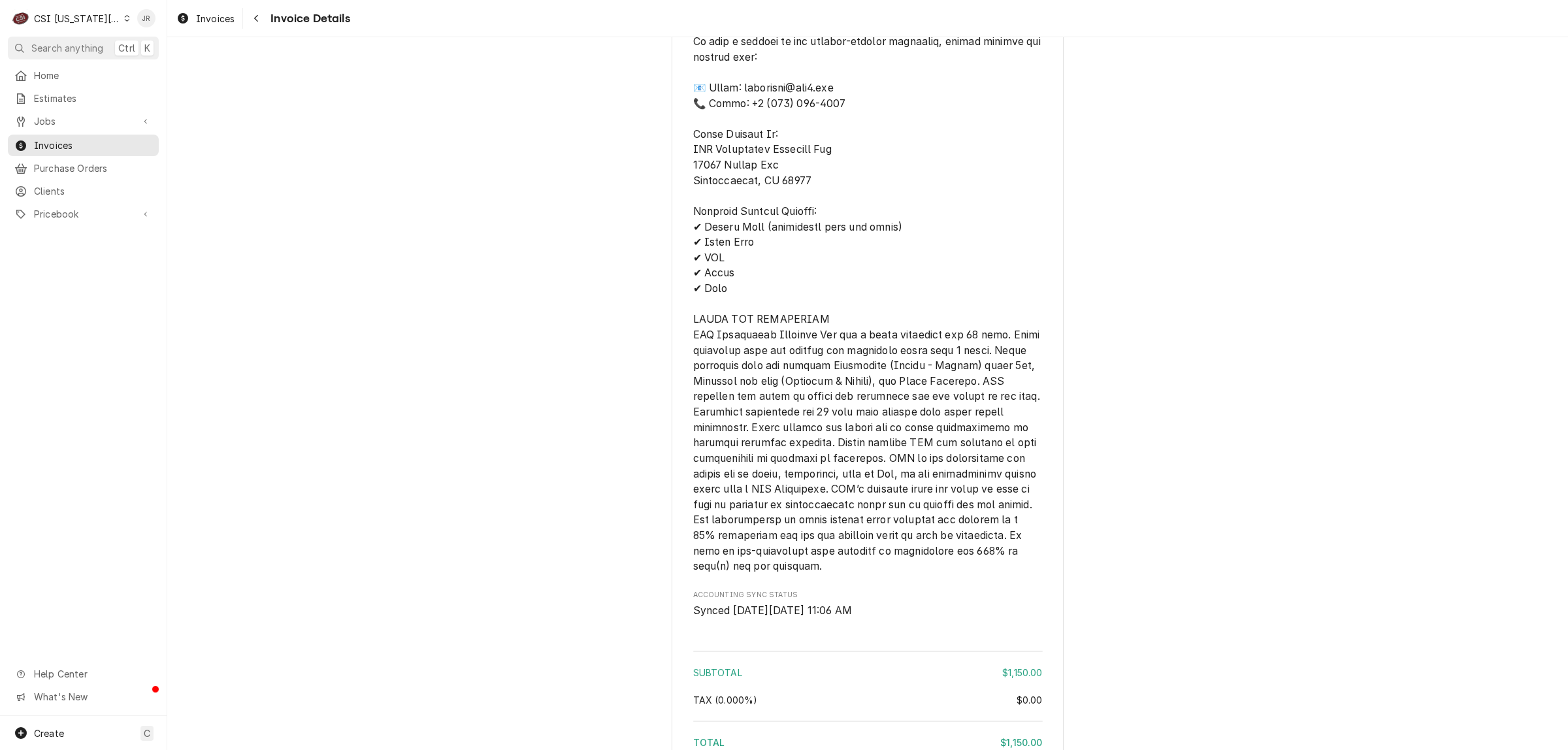
scroll to position [1642, 0]
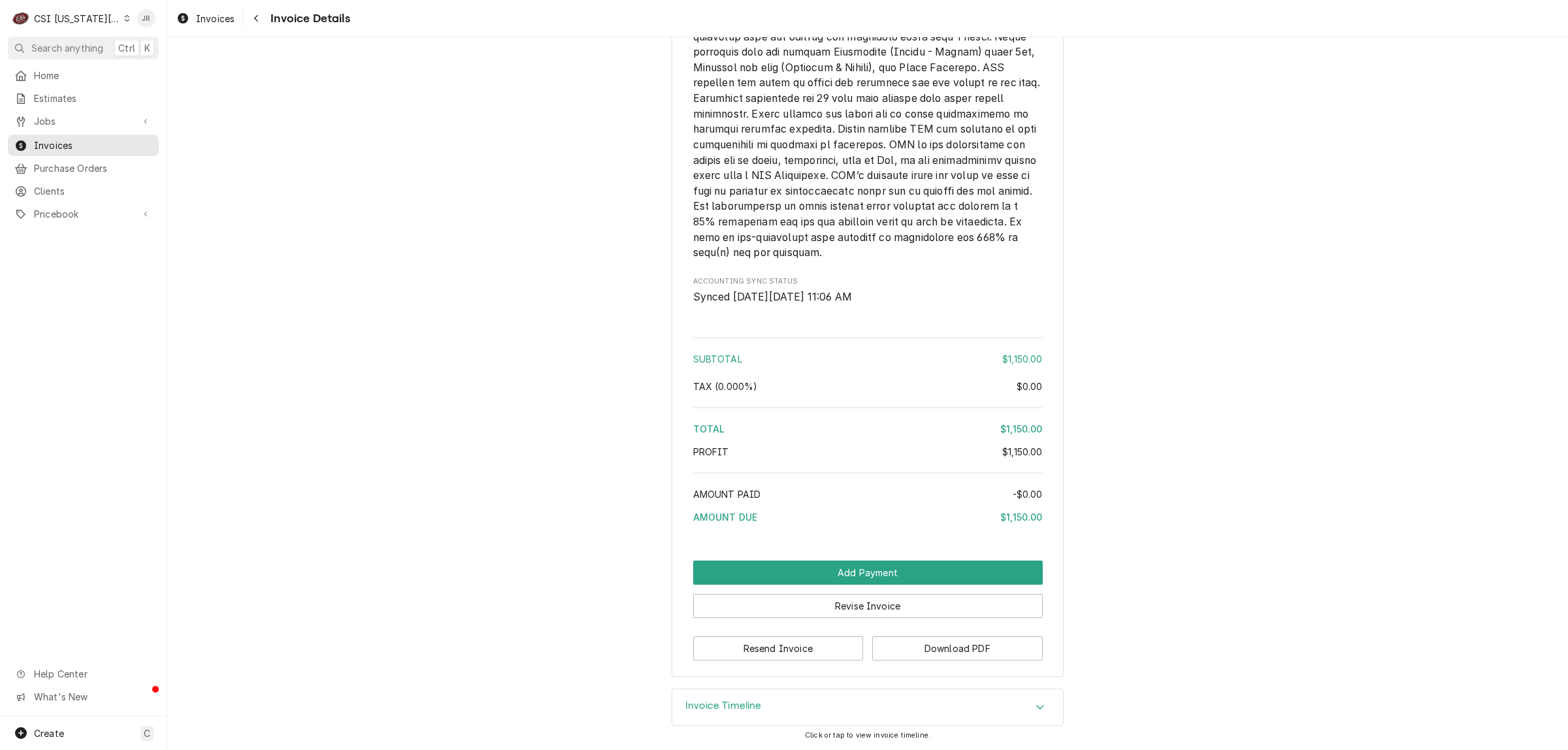
click at [696, 711] on h3 "Invoice Timeline" at bounding box center [723, 706] width 76 height 12
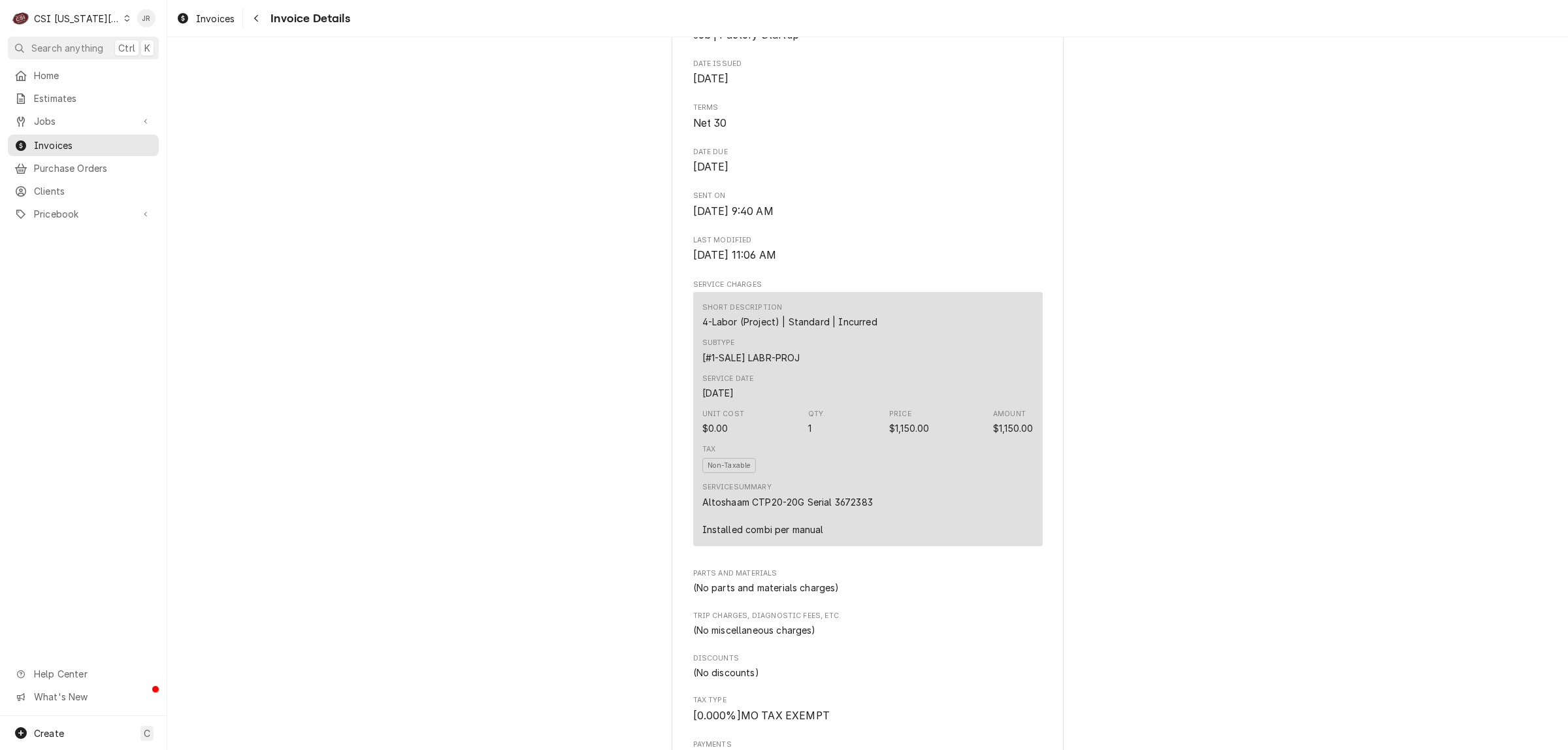
scroll to position [490, 0]
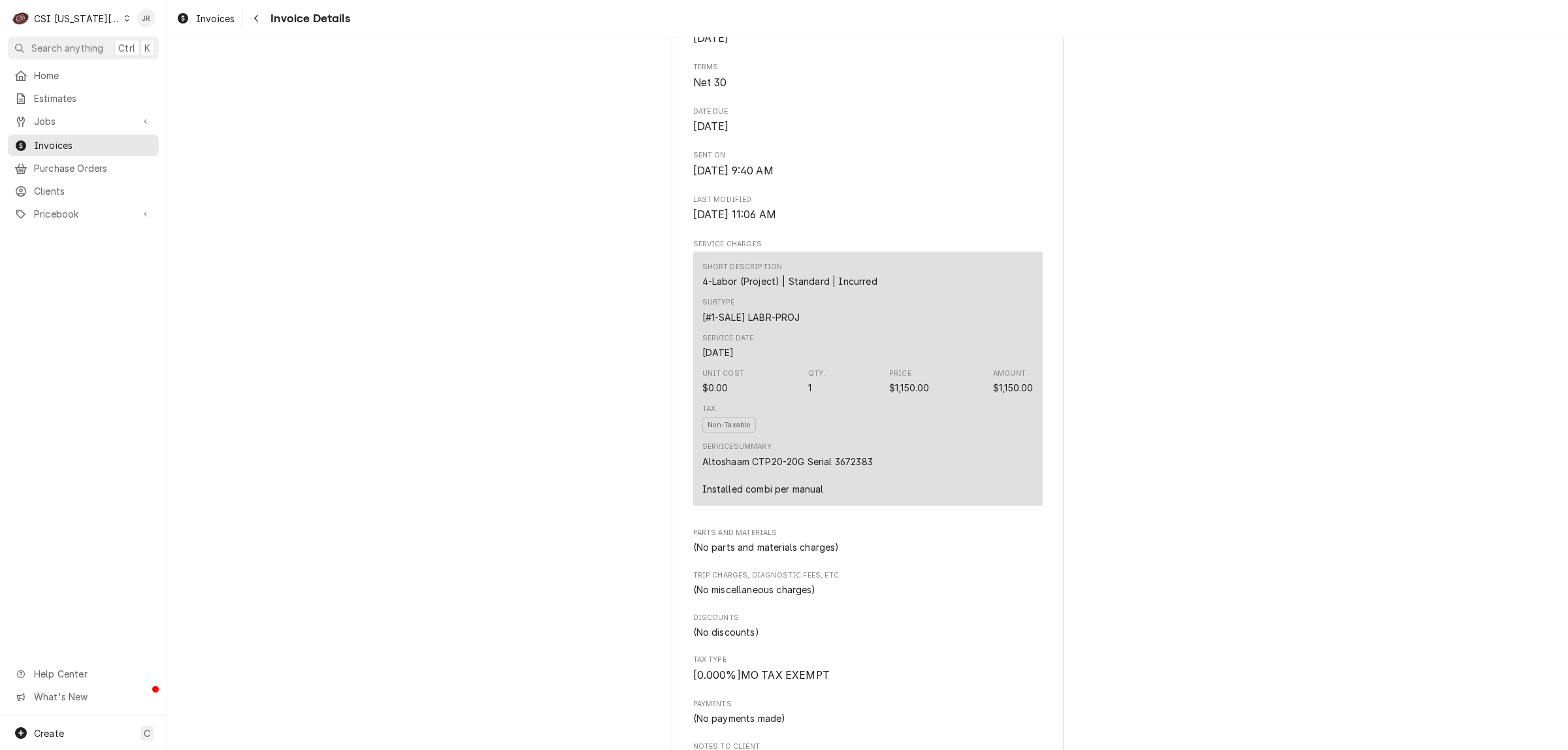
click at [845, 496] on div "Altoshaam CTP20-20G Serial 3672383 Installed combi per manual" at bounding box center [787, 475] width 171 height 41
drag, startPoint x: 853, startPoint y: 515, endPoint x: 843, endPoint y: 503, distance: 15.6
click at [843, 496] on div "Altoshaam CTP20-20G Serial 3672383 Installed combi per manual" at bounding box center [787, 475] width 171 height 41
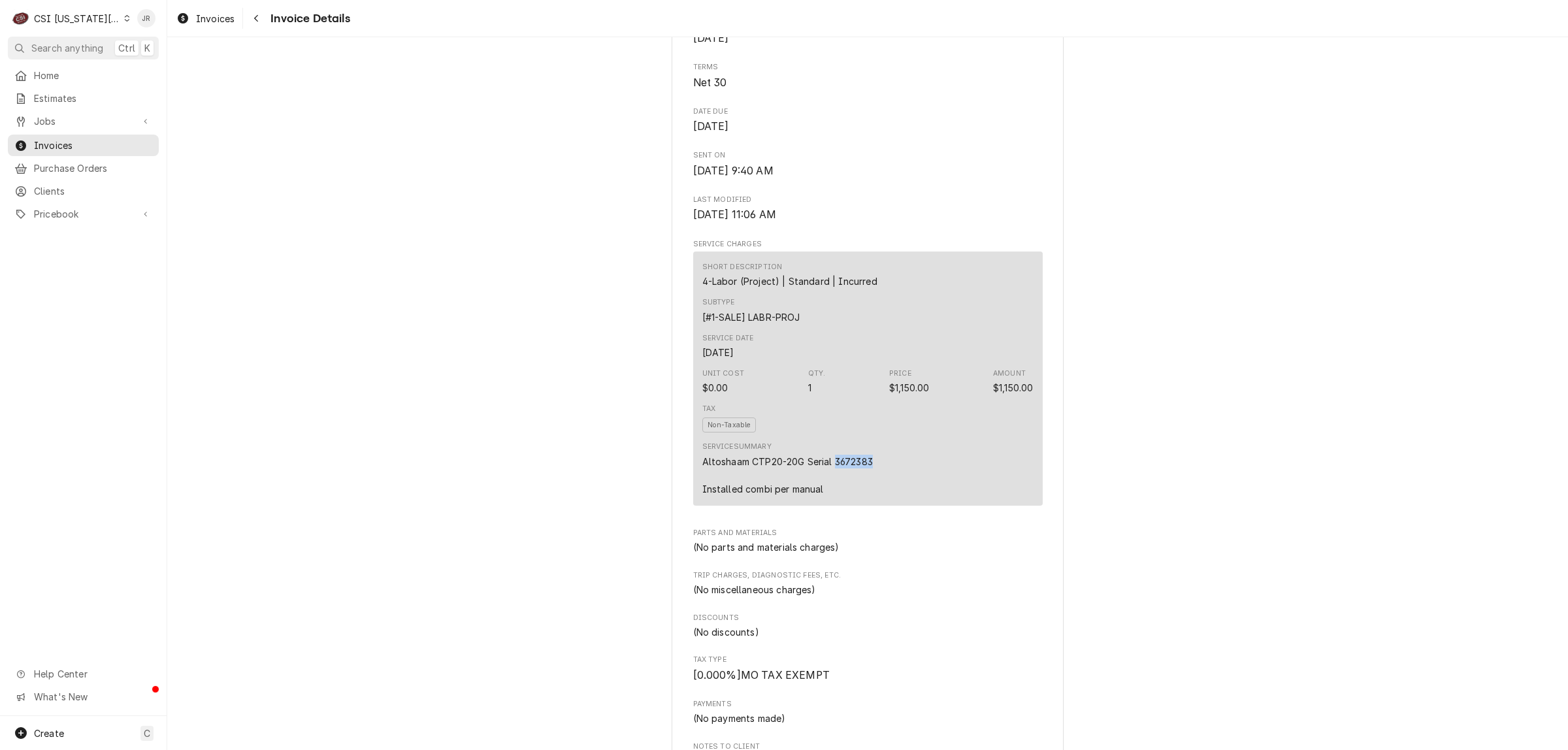
copy div "3672383"
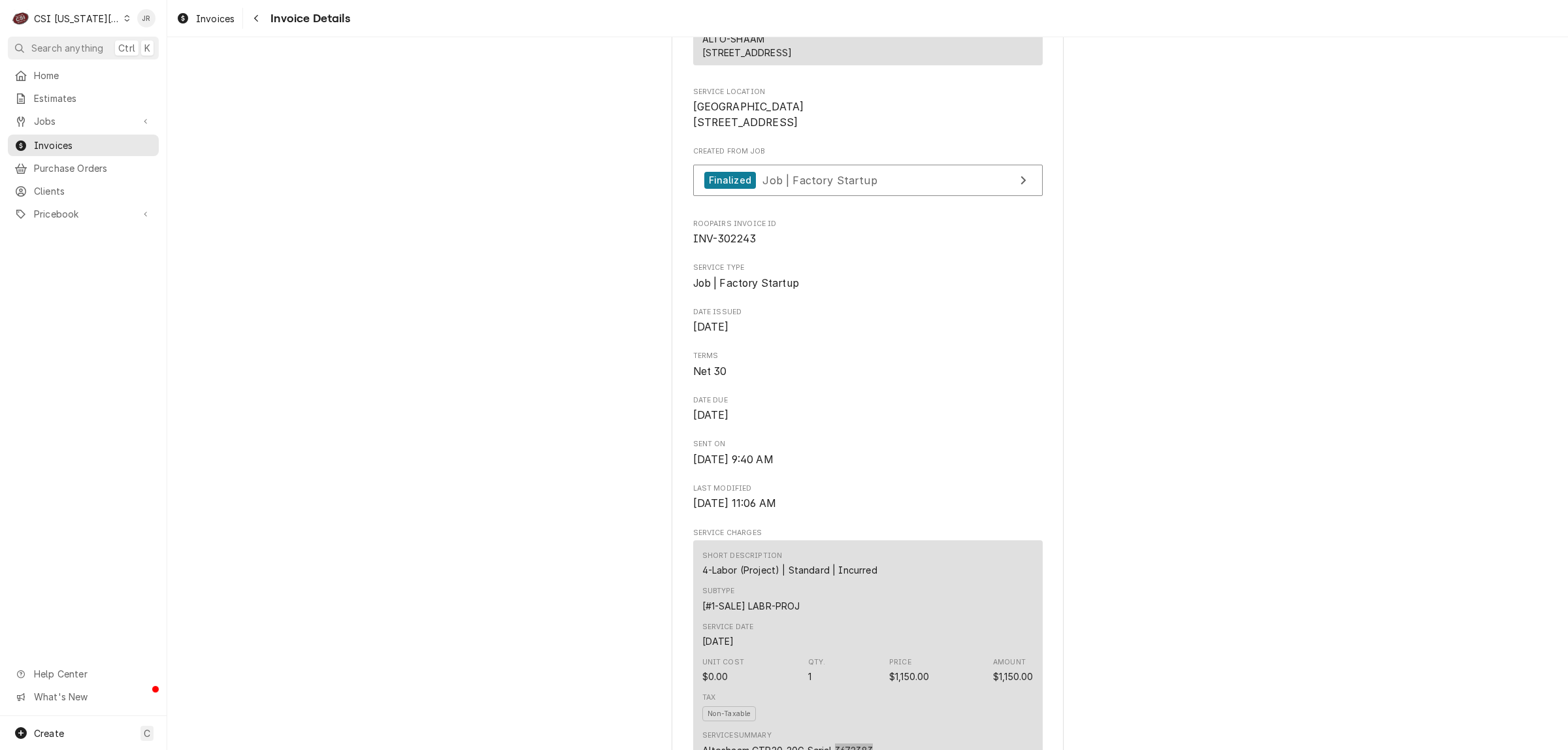
scroll to position [0, 0]
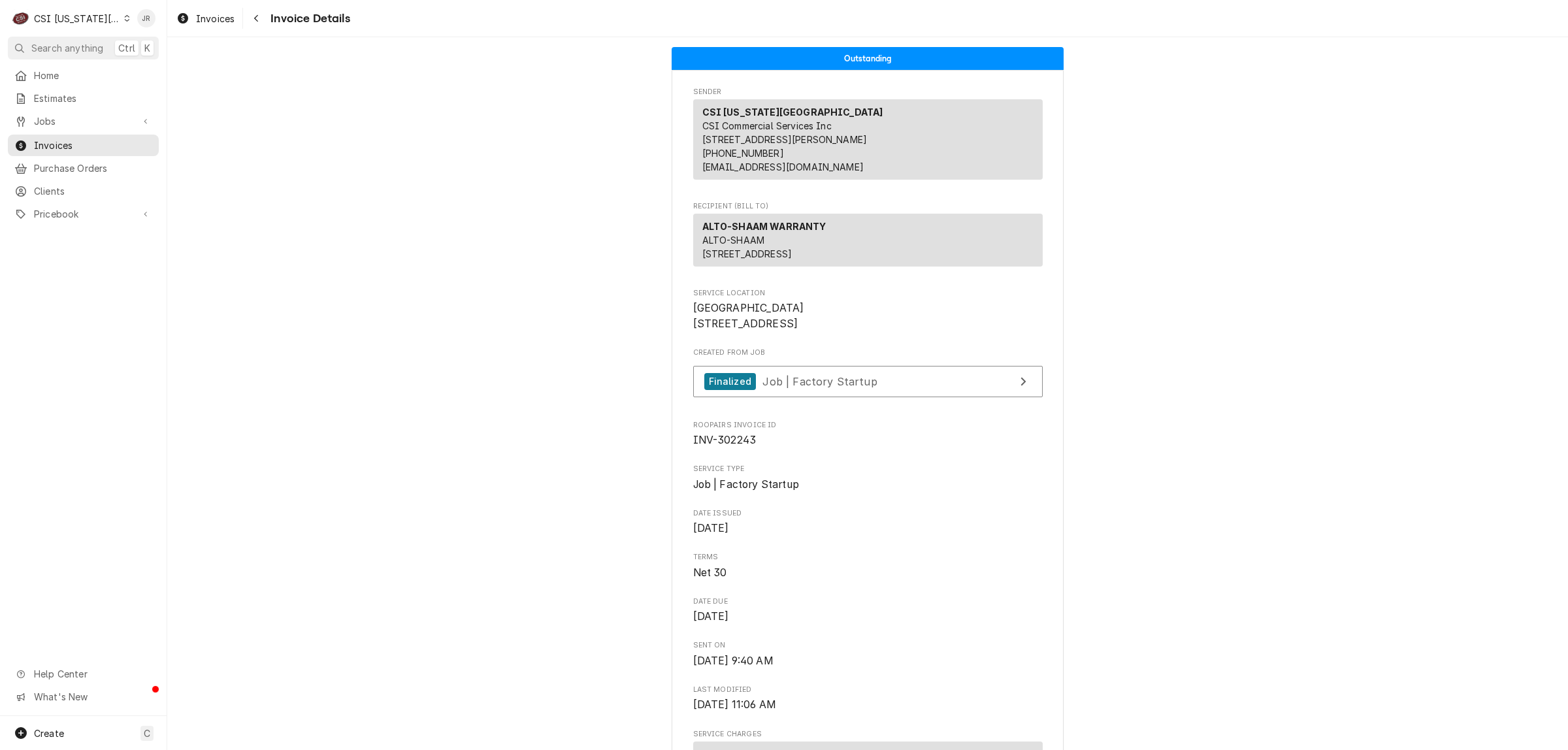
click at [86, 20] on div "CSI [US_STATE][GEOGRAPHIC_DATA]" at bounding box center [77, 18] width 86 height 14
click at [167, 50] on div "CSI Kentucky" at bounding box center [224, 48] width 191 height 14
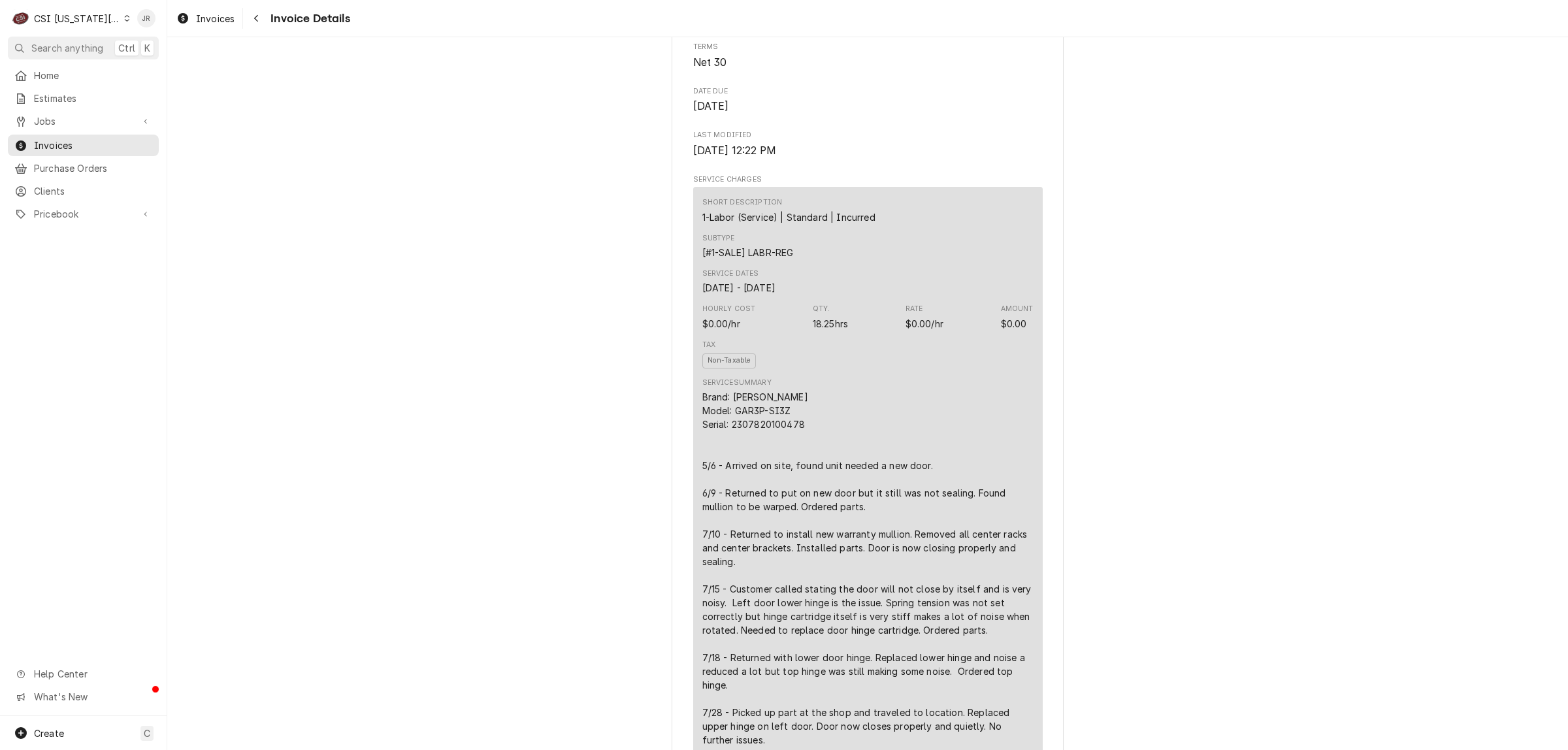
scroll to position [485, 0]
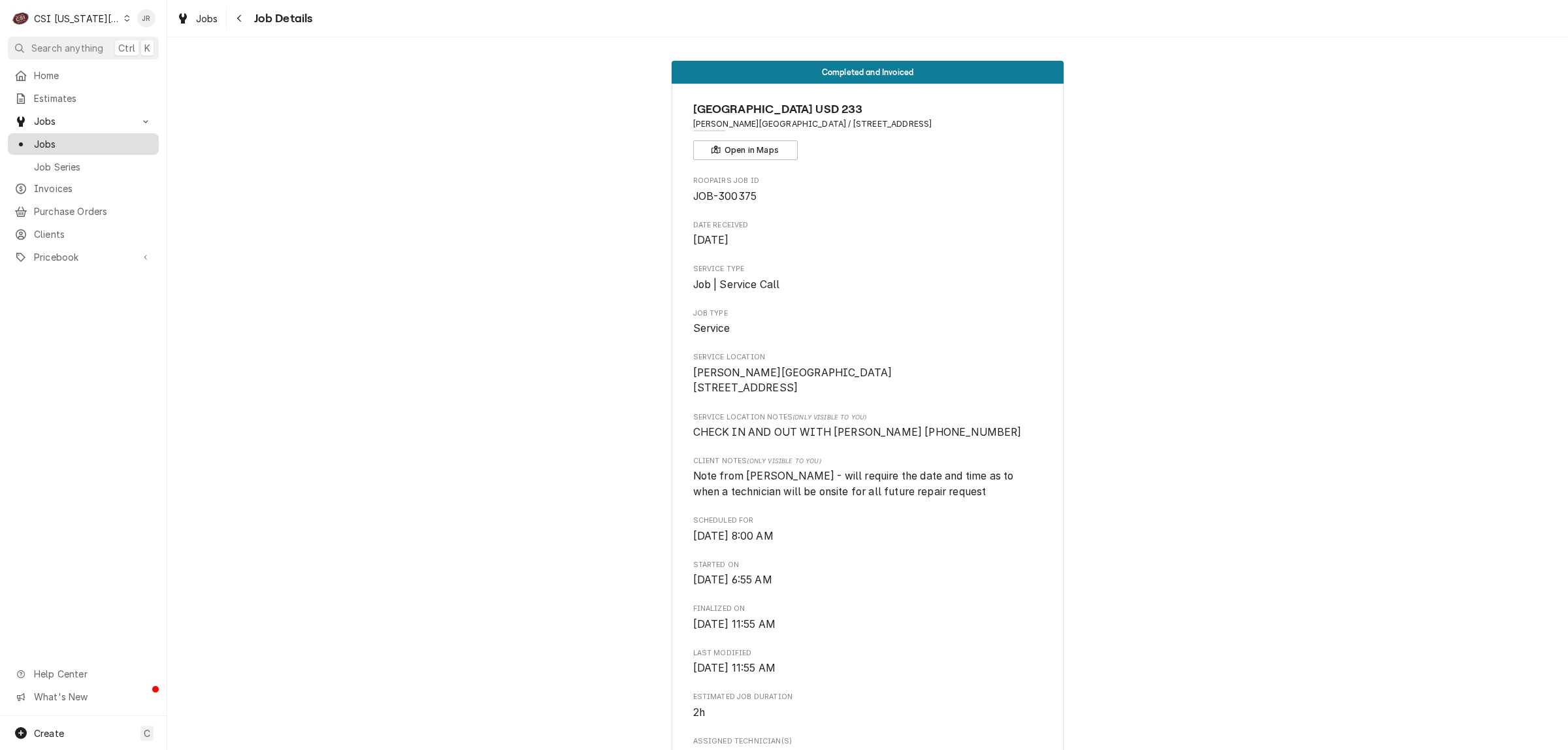
click at [57, 138] on span "Jobs" at bounding box center [93, 144] width 118 height 14
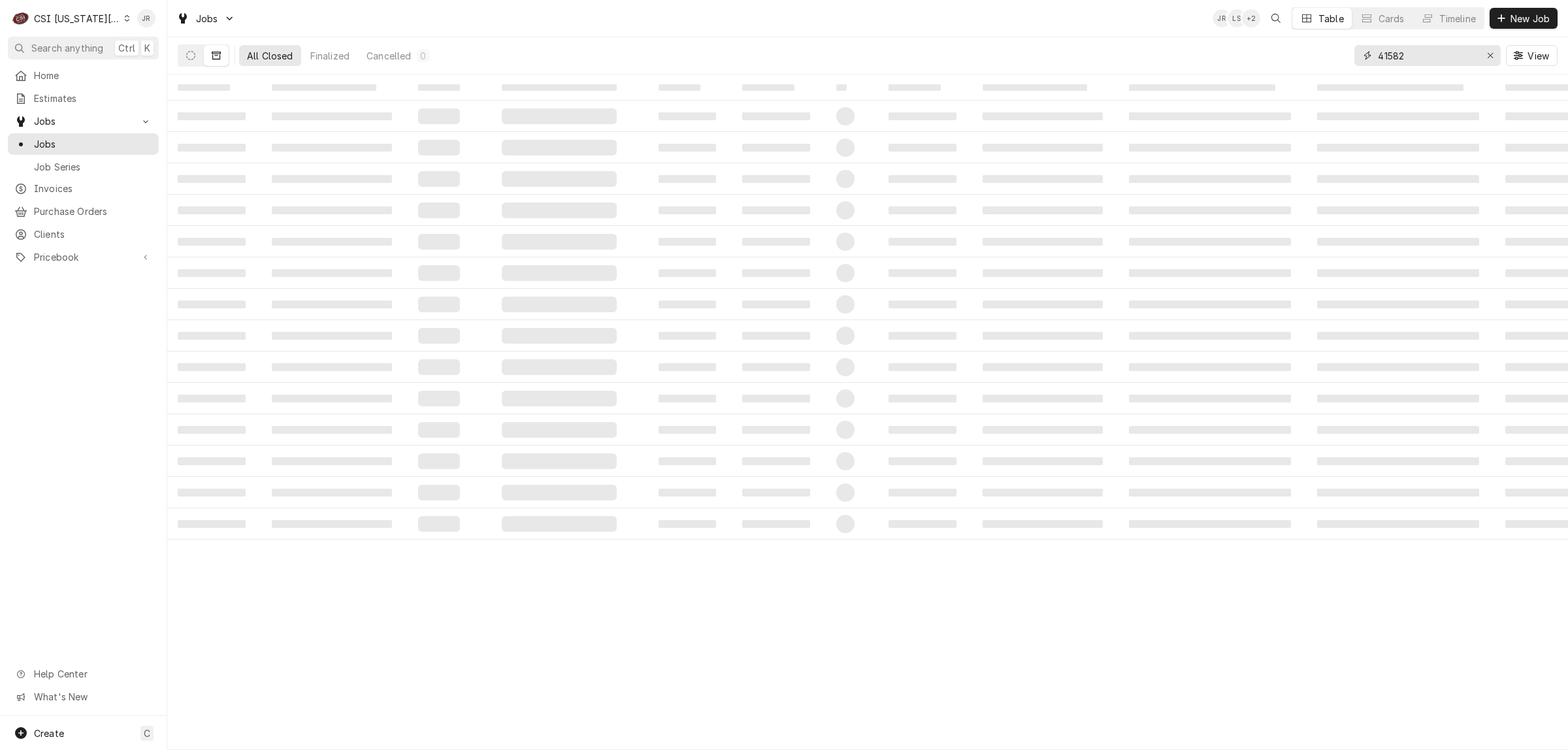
click at [1416, 63] on input "41582" at bounding box center [1427, 55] width 98 height 21
drag, startPoint x: 1416, startPoint y: 62, endPoint x: 1409, endPoint y: 54, distance: 10.6
click at [1415, 60] on input "41582" at bounding box center [1427, 55] width 98 height 21
paste input "31079"
type input "31079"
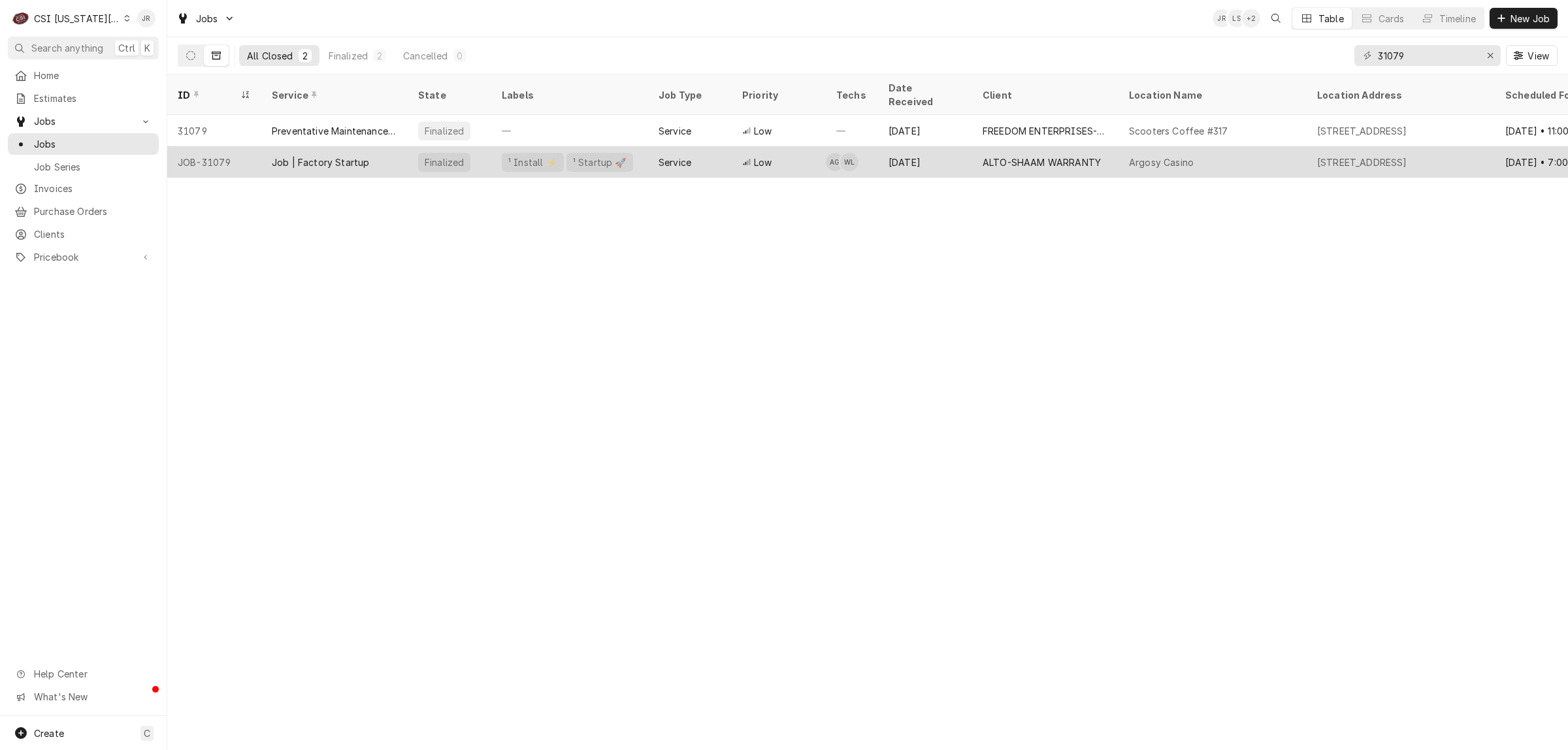
click at [347, 155] on div "Job | Factory Startup" at bounding box center [320, 162] width 97 height 14
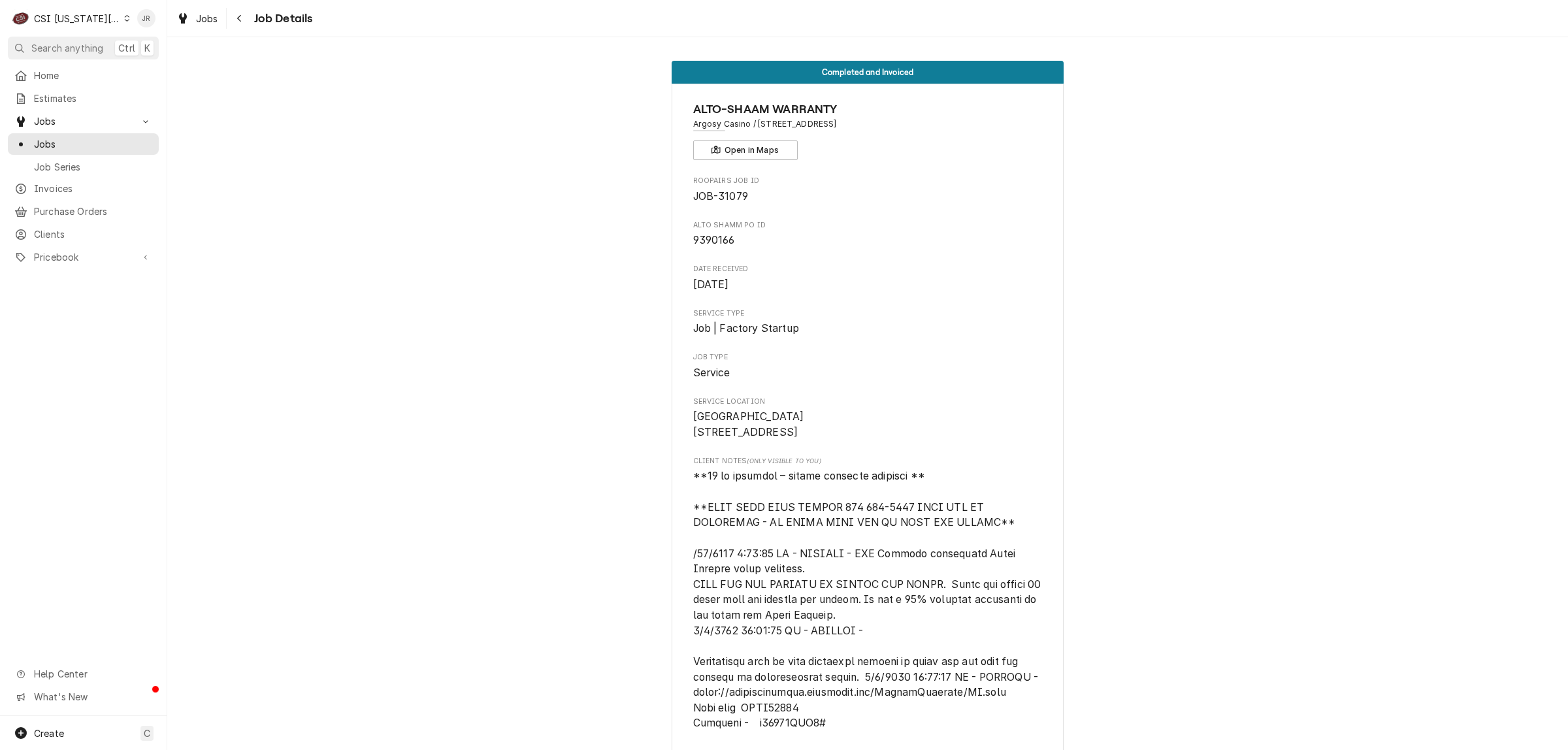
click at [713, 237] on span "9390166" at bounding box center [714, 240] width 42 height 12
copy span "9390166"
click at [63, 24] on div "CSI Kansas City" at bounding box center [77, 18] width 86 height 14
click at [71, 189] on html "C CSI Kansas City JR Search anything Ctrl K Home Estimates Jobs Jobs Job Series…" at bounding box center [784, 375] width 1568 height 750
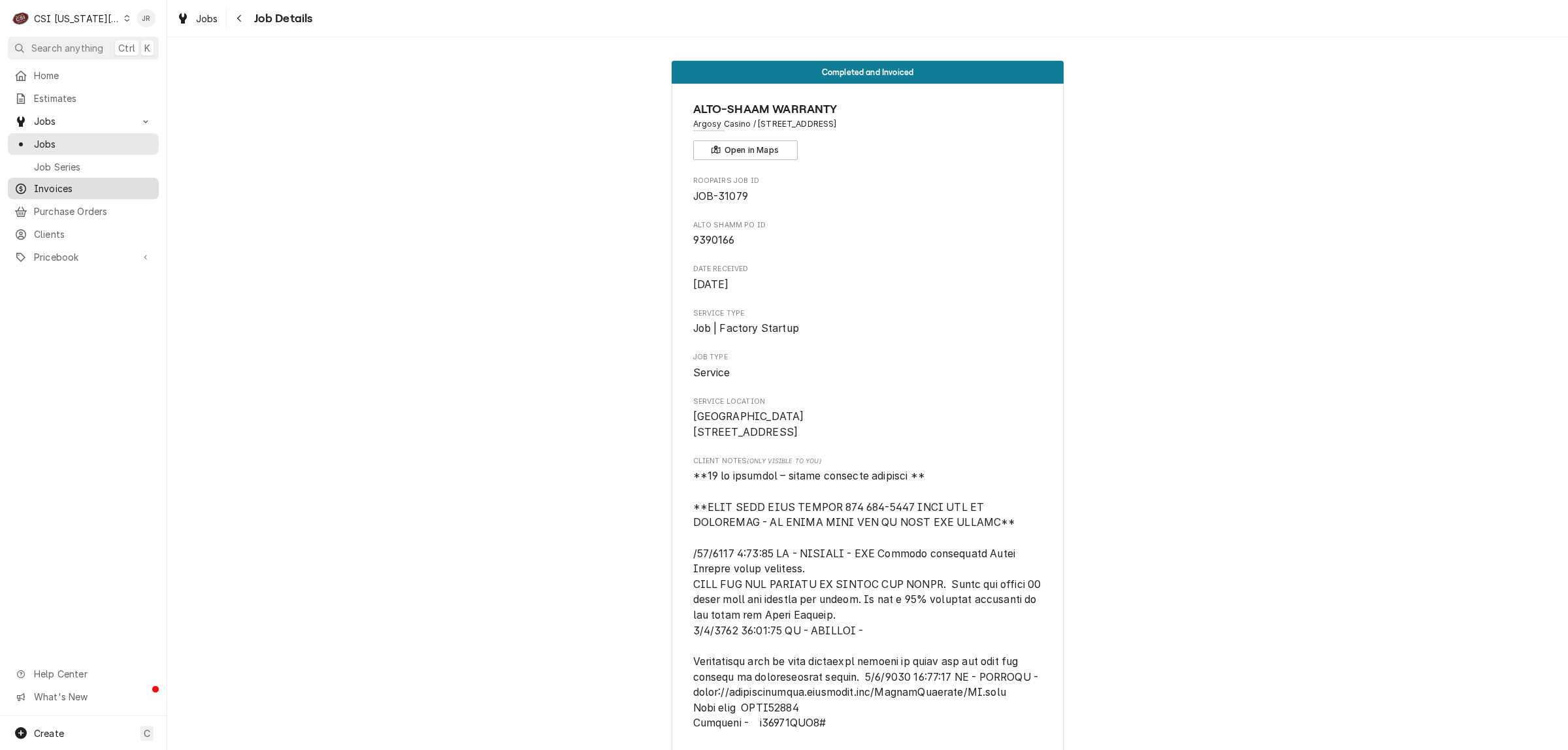
click at [64, 182] on span "Invoices" at bounding box center [93, 189] width 118 height 14
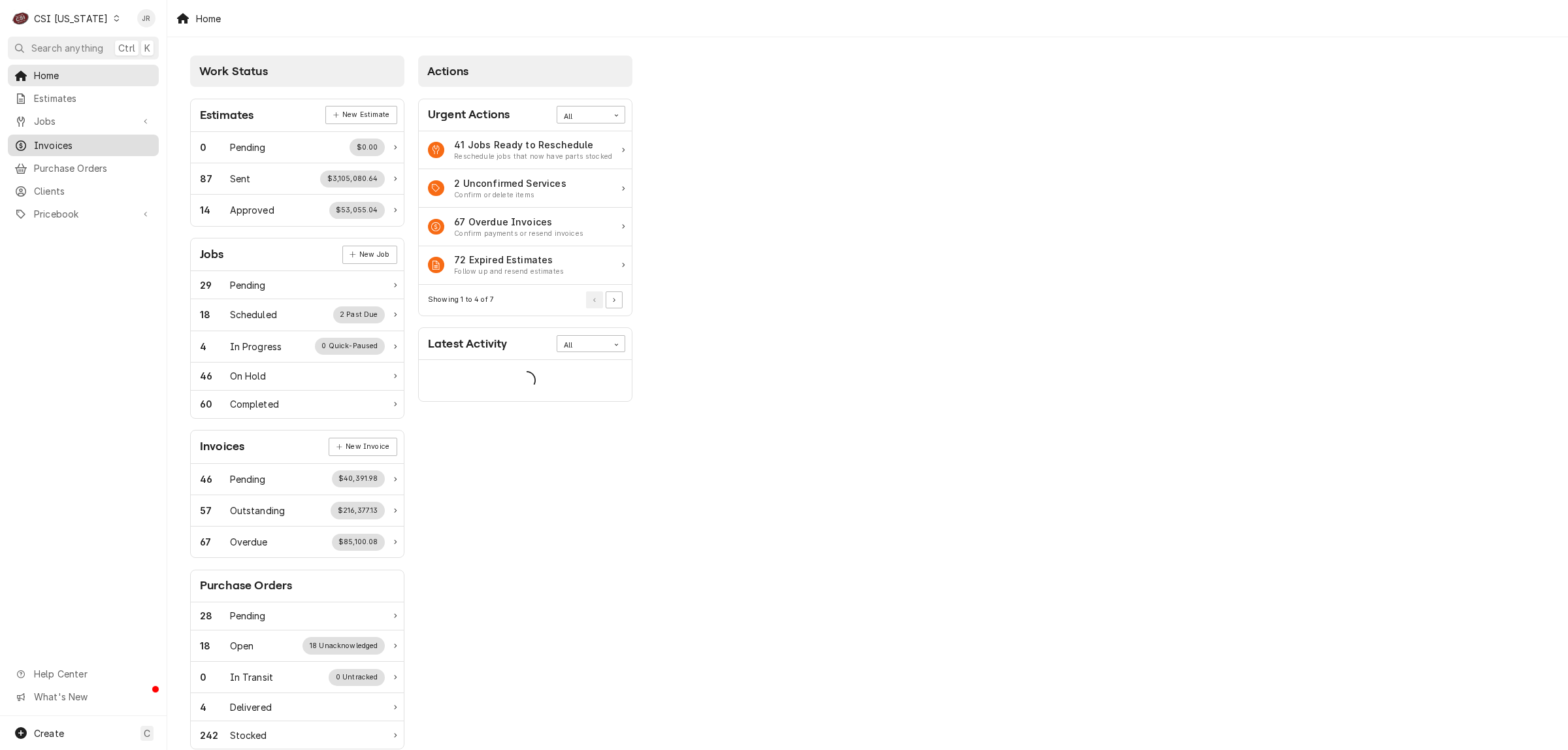
click at [41, 142] on span "Invoices" at bounding box center [93, 146] width 118 height 14
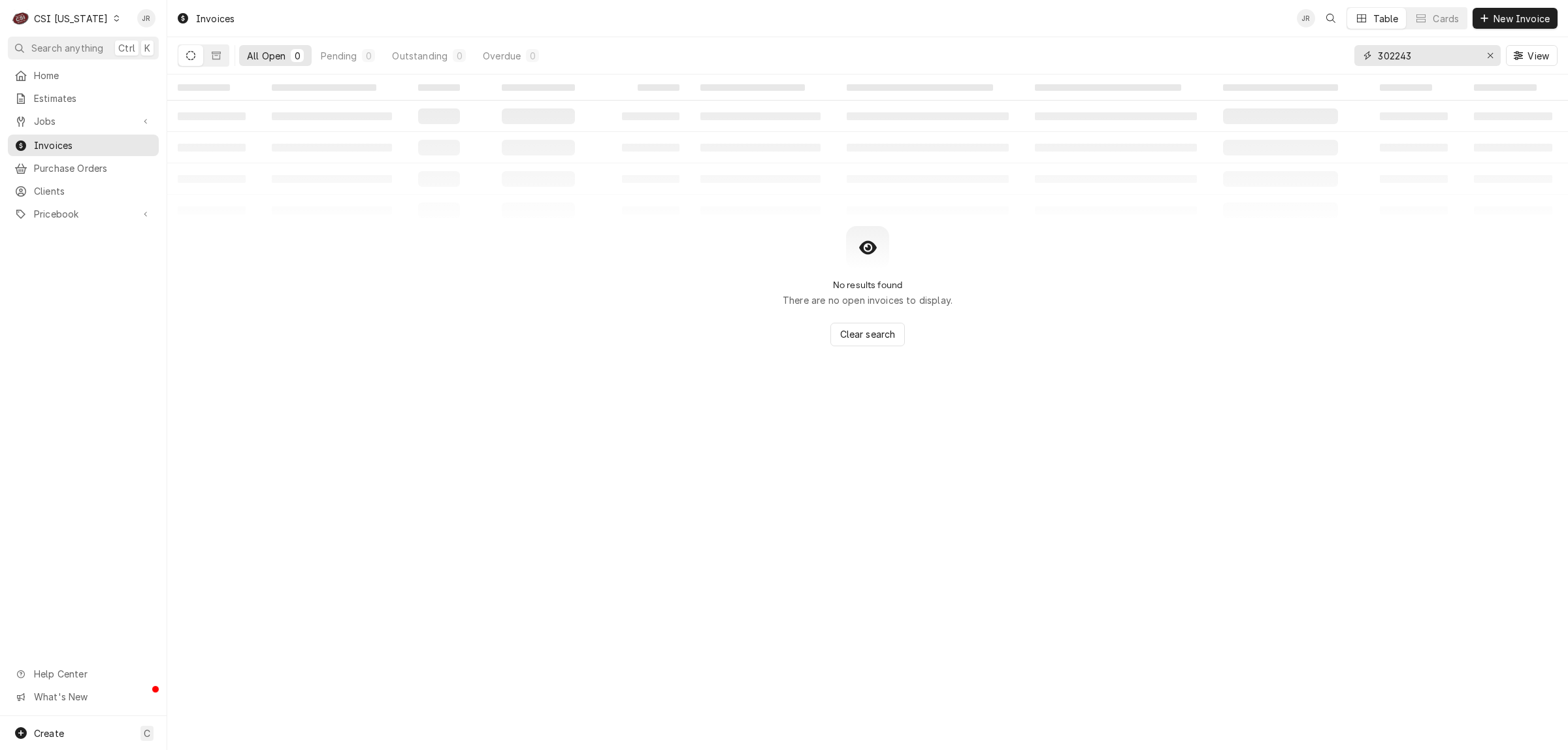
click at [1415, 59] on input "302243" at bounding box center [1427, 55] width 98 height 21
click at [1410, 61] on input "302243" at bounding box center [1427, 55] width 98 height 21
paste input "100515"
type input "100515"
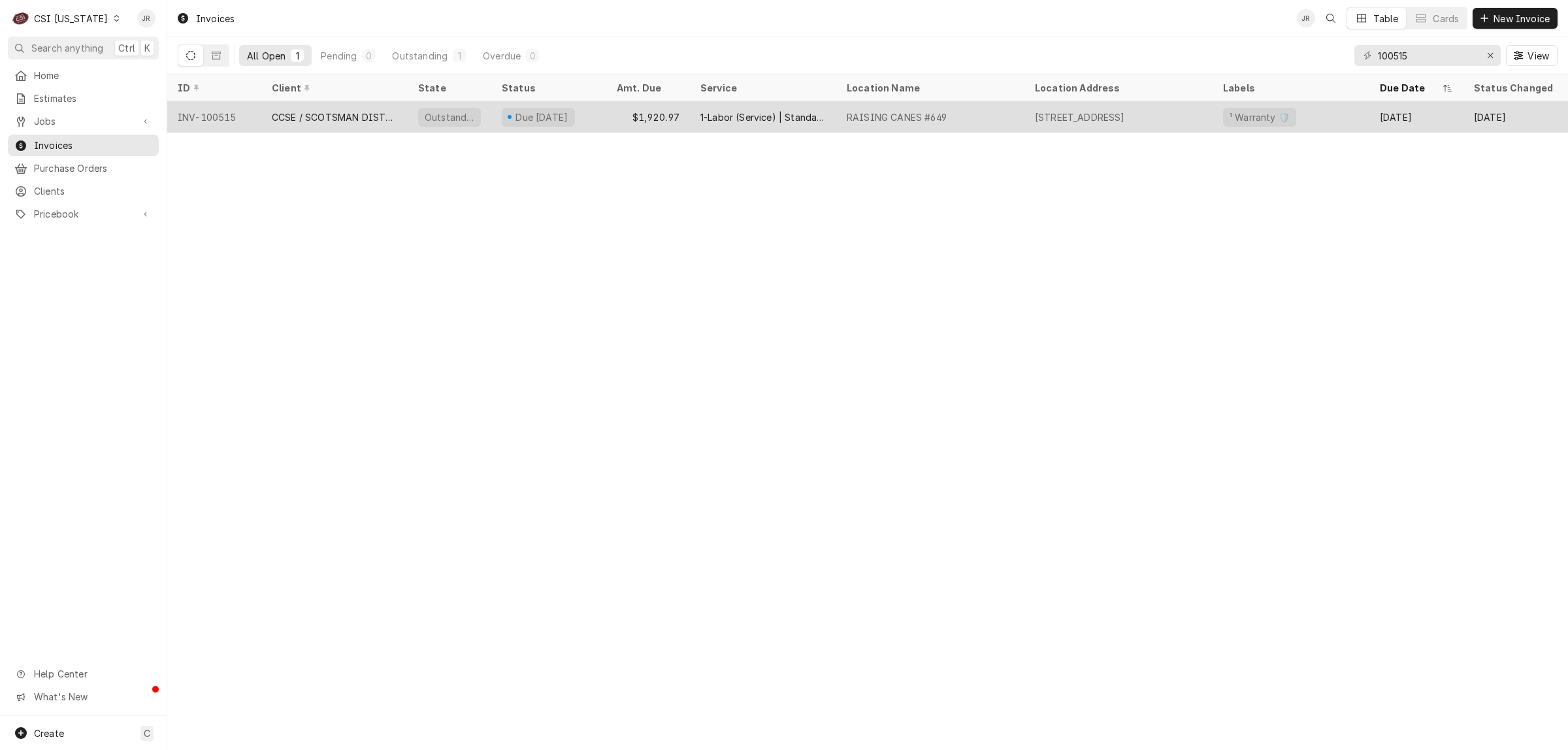
click at [321, 106] on div "CCSE / SCOTSMAN DISTRIBUTOR" at bounding box center [334, 117] width 146 height 31
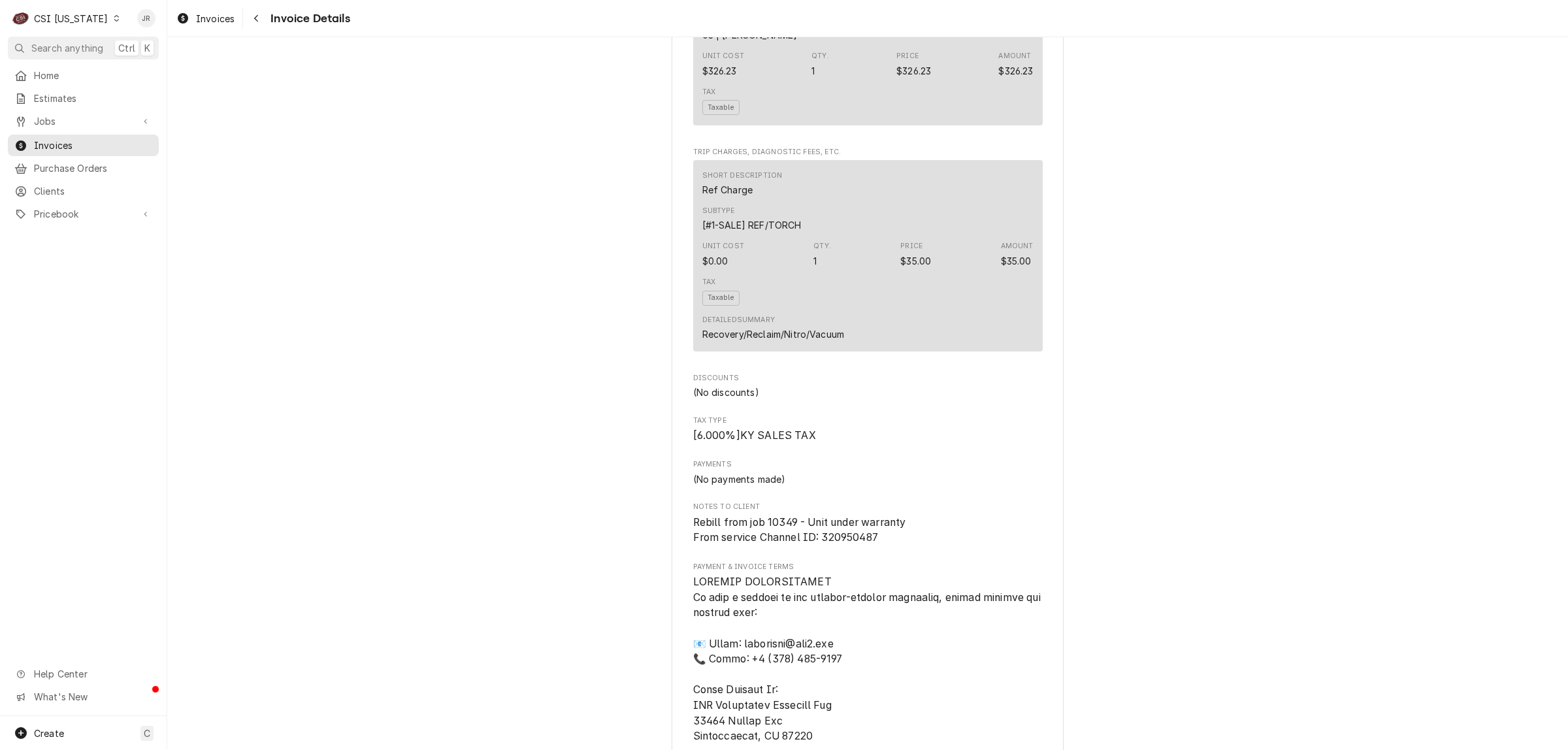
scroll to position [1715, 0]
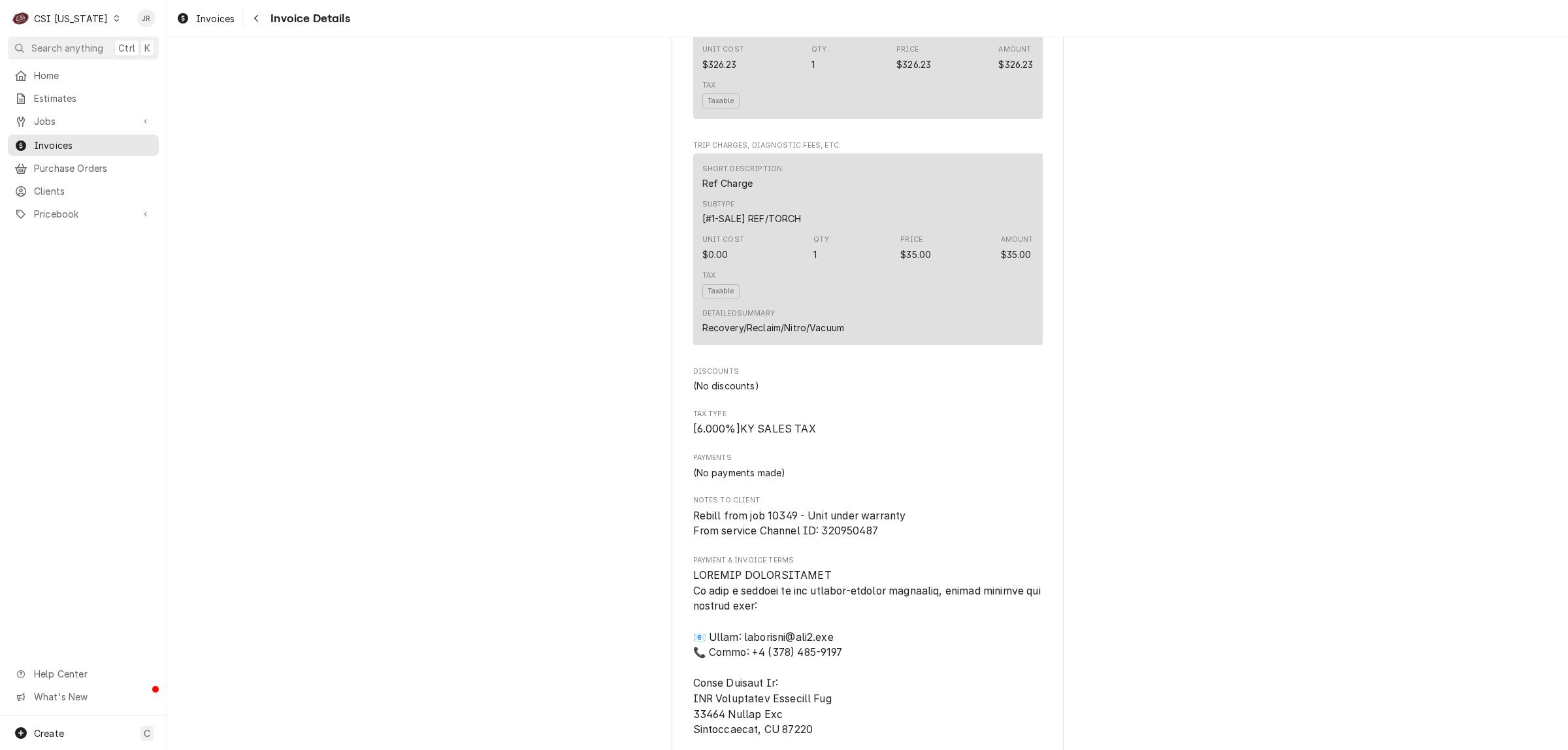
click at [75, 17] on div "CSI [US_STATE]" at bounding box center [71, 18] width 74 height 14
click at [160, 75] on div "CSI St. [PERSON_NAME]" at bounding box center [203, 71] width 172 height 14
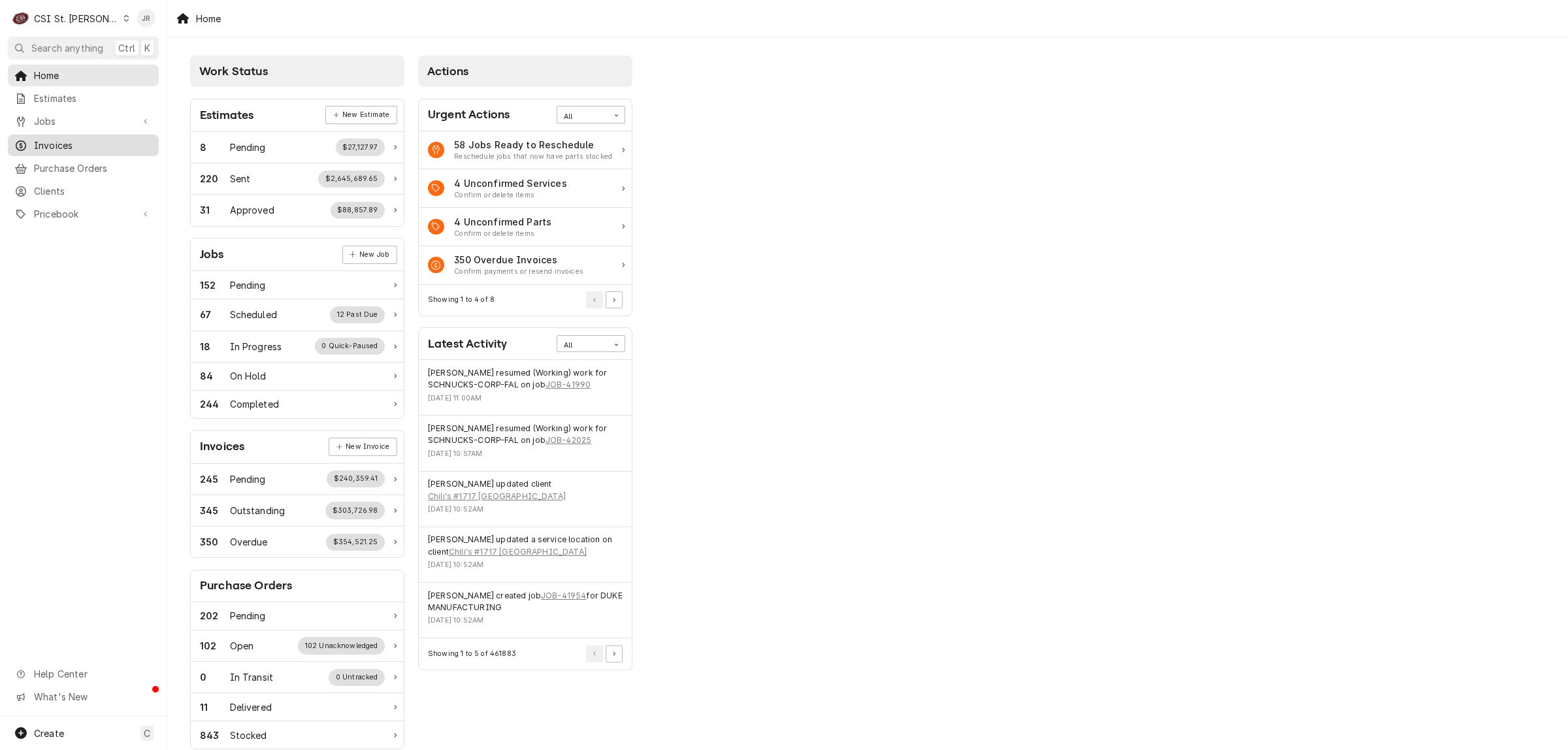
click at [67, 142] on span "Invoices" at bounding box center [93, 146] width 118 height 14
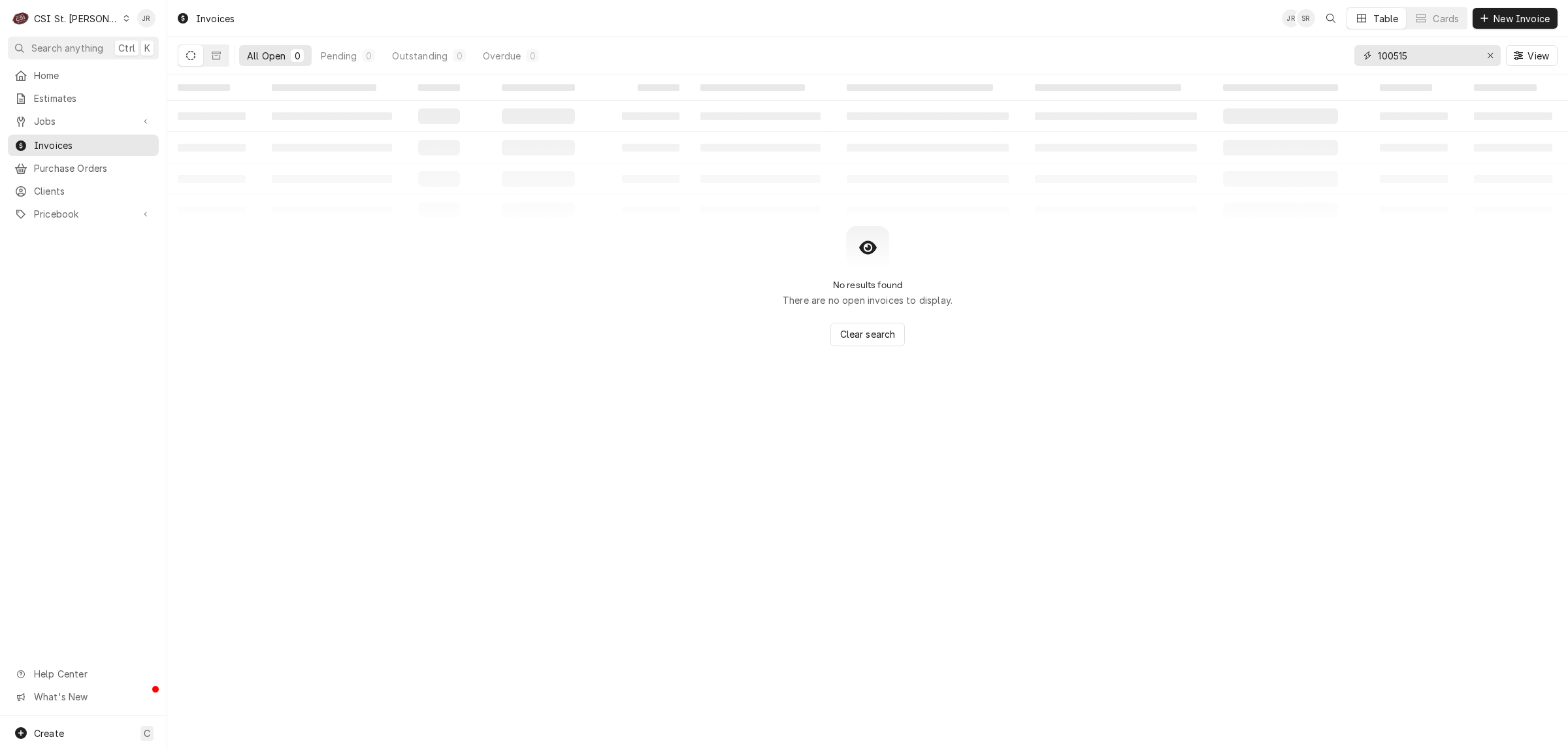
click at [1418, 49] on input "100515" at bounding box center [1427, 55] width 98 height 21
click at [1419, 49] on input "100515" at bounding box center [1427, 55] width 98 height 21
paste input "30216"
type input "302165."
click at [63, 26] on div "C CSI St. Louis" at bounding box center [71, 18] width 126 height 26
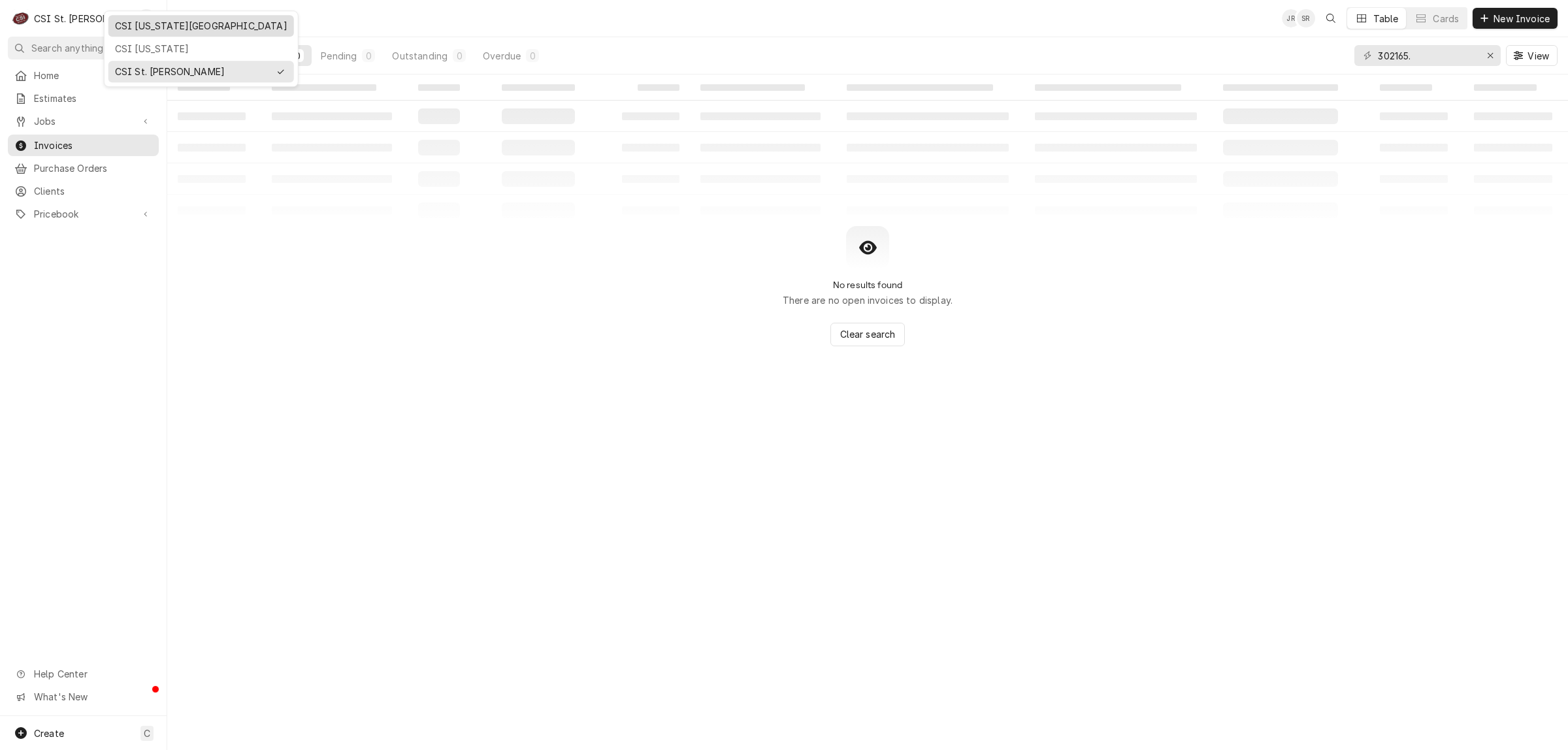
click at [154, 29] on div "CSI Kansas City" at bounding box center [201, 26] width 172 height 14
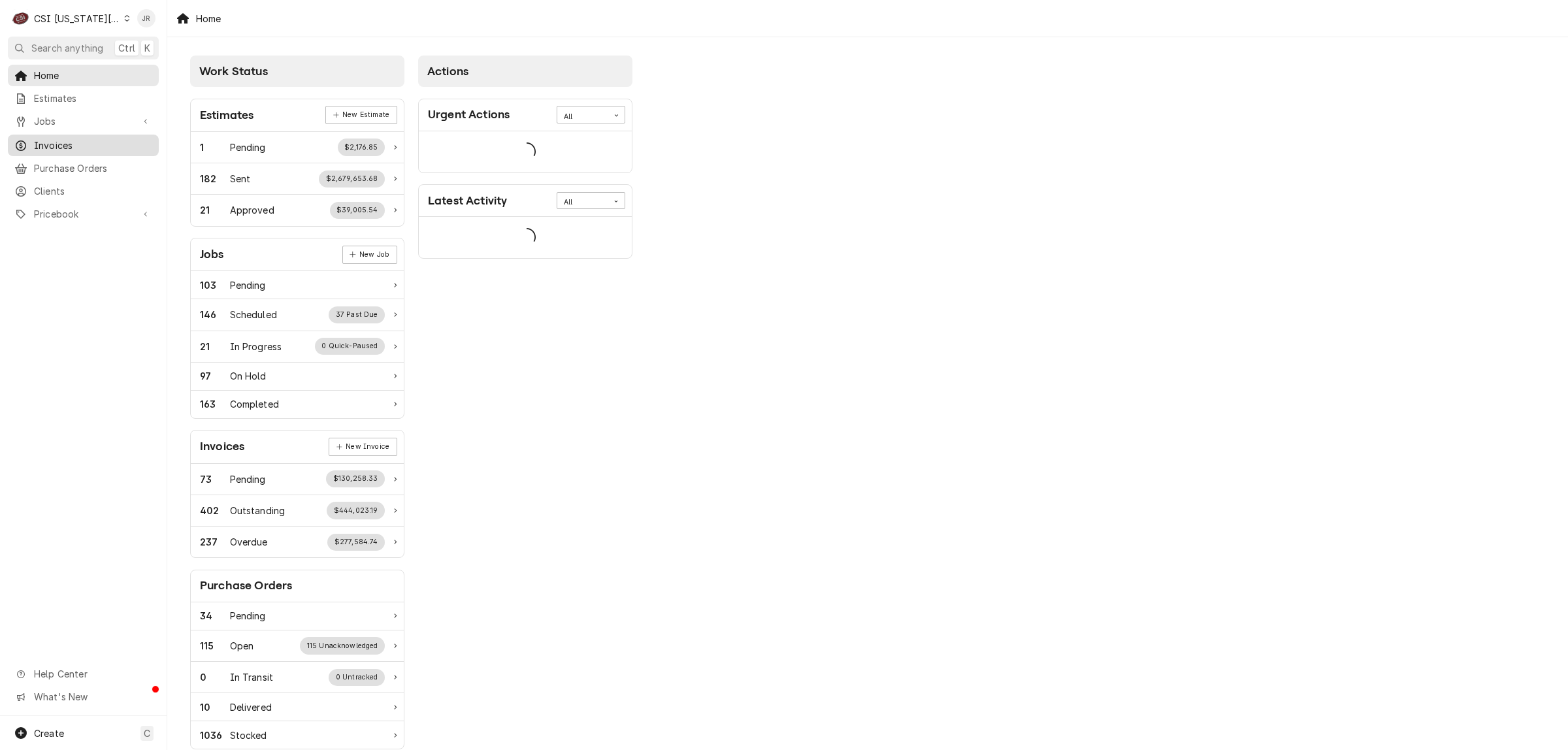
click at [64, 139] on span "Invoices" at bounding box center [93, 146] width 118 height 14
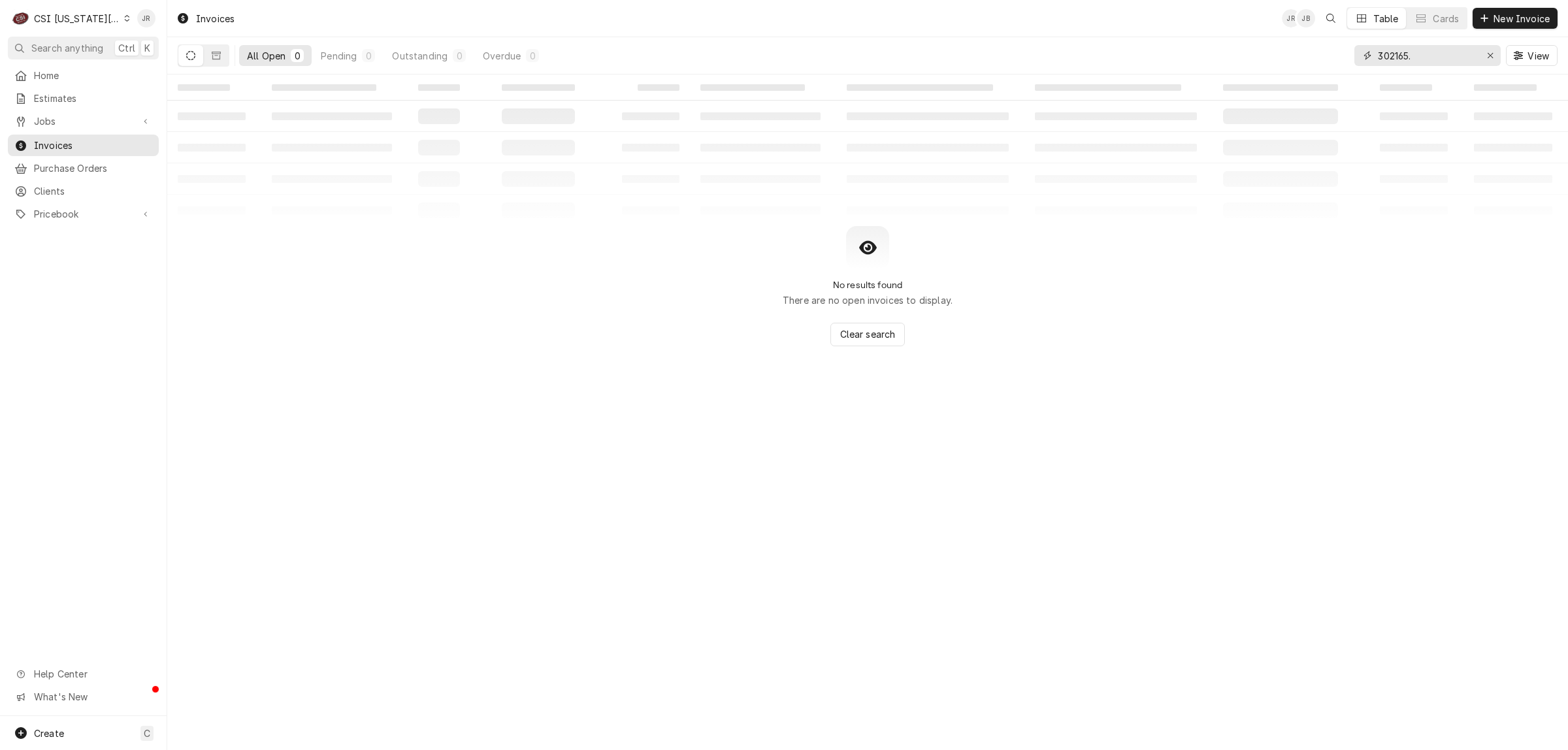
drag, startPoint x: 1447, startPoint y: 62, endPoint x: 1439, endPoint y: 56, distance: 10.0
click at [1439, 56] on input "302165." at bounding box center [1427, 55] width 98 height 21
click at [1438, 54] on input "302165." at bounding box center [1427, 55] width 98 height 21
click at [1413, 57] on input "302165." at bounding box center [1427, 55] width 98 height 21
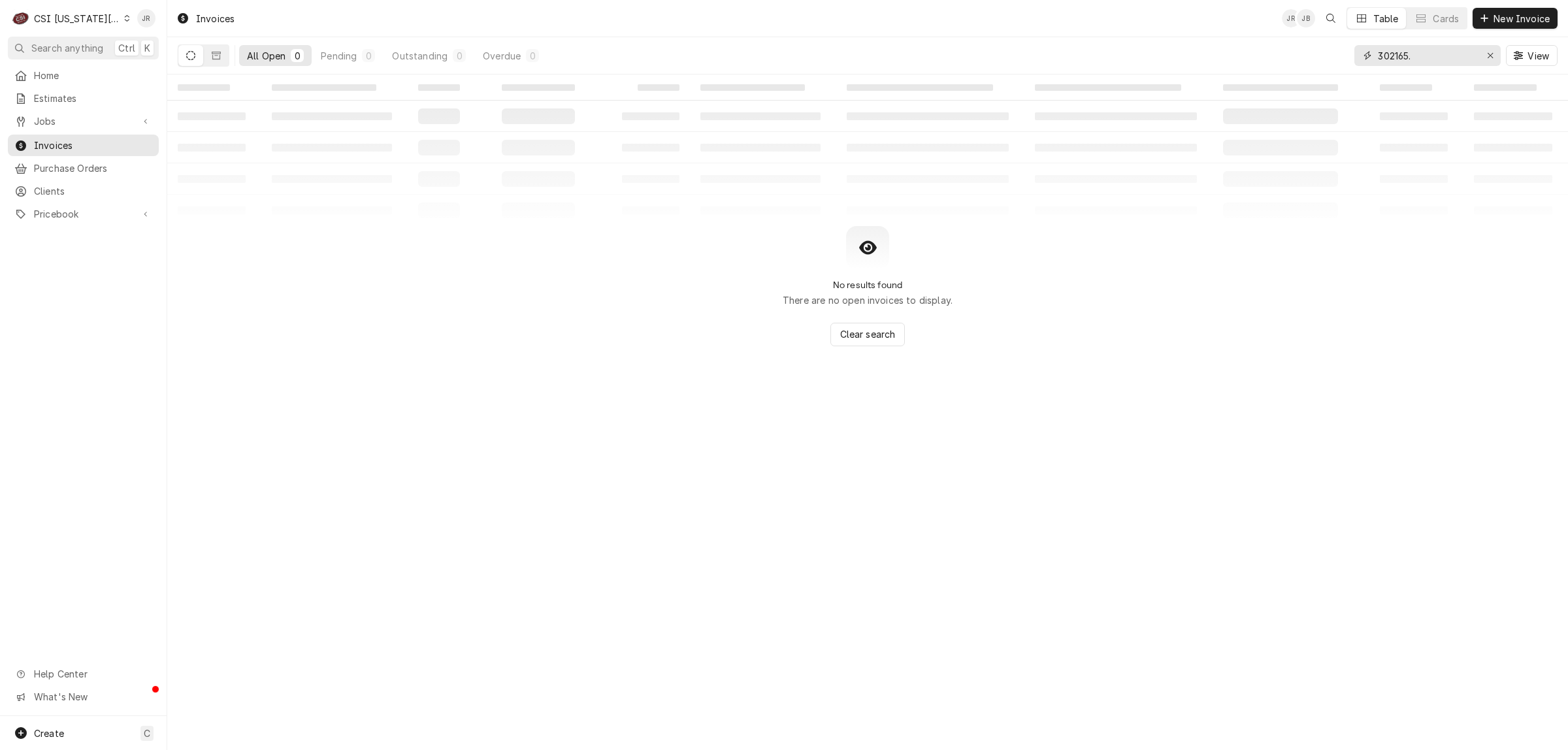
click at [1413, 57] on input "302165." at bounding box center [1427, 55] width 98 height 21
click at [1412, 57] on input "302165." at bounding box center [1427, 55] width 98 height 21
paste input "Dynamic Content Wrapper"
type input "302165"
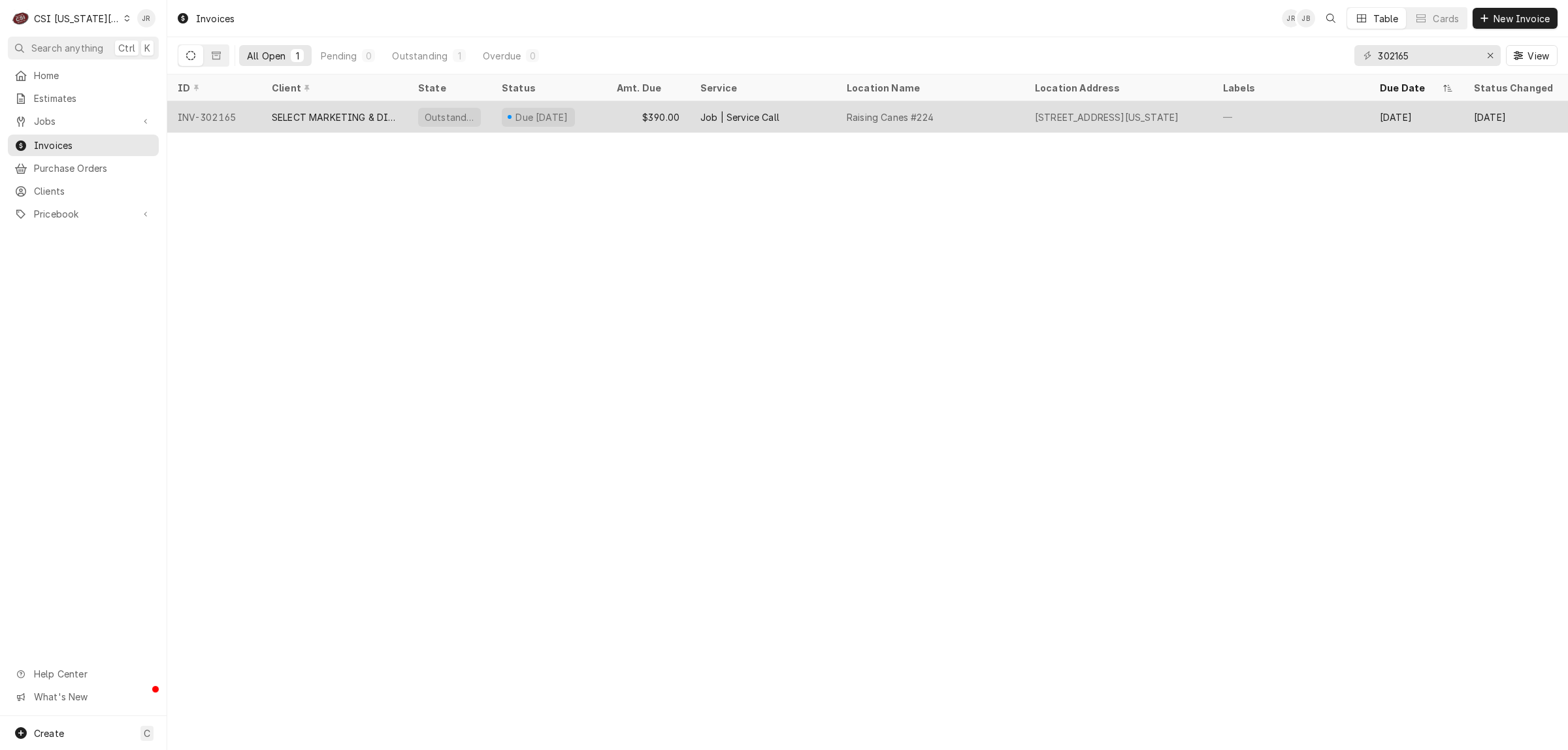
click at [1167, 123] on div "2435 Iowa Street, Lawrence, KS 66046" at bounding box center [1118, 117] width 188 height 31
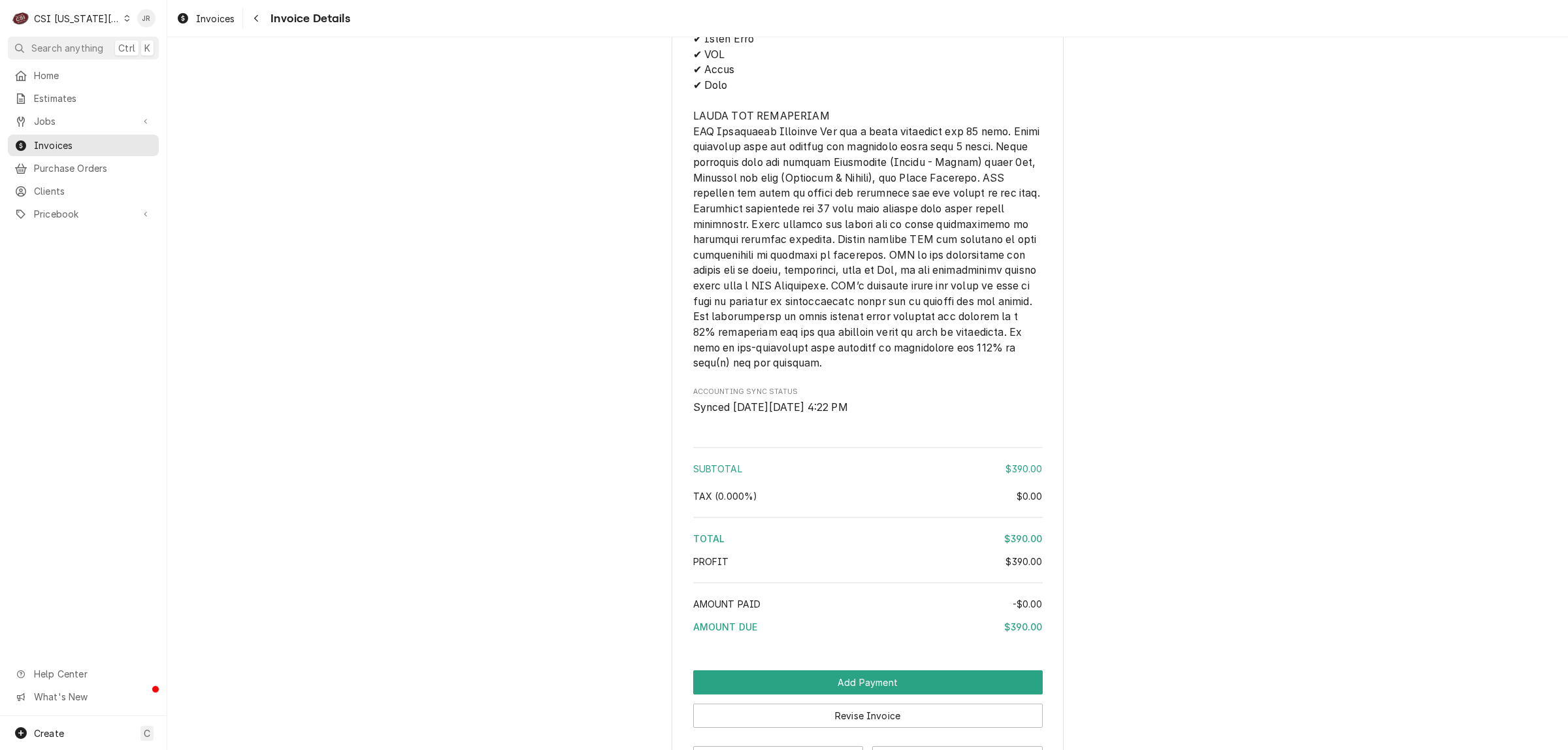
scroll to position [1065, 0]
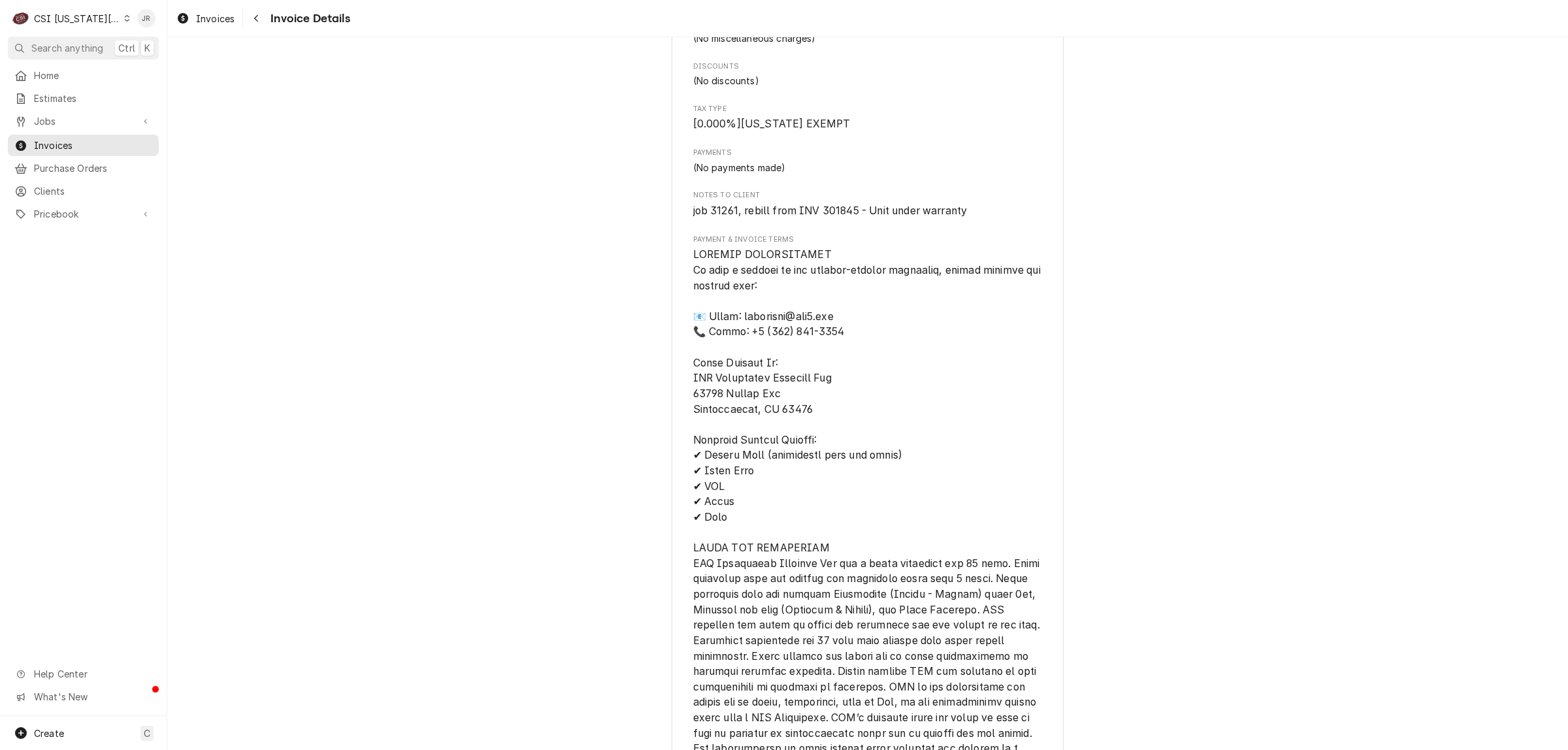
click at [828, 217] on span "job 31261, rebill from INV 301845 - Unit under warranty" at bounding box center [830, 210] width 274 height 12
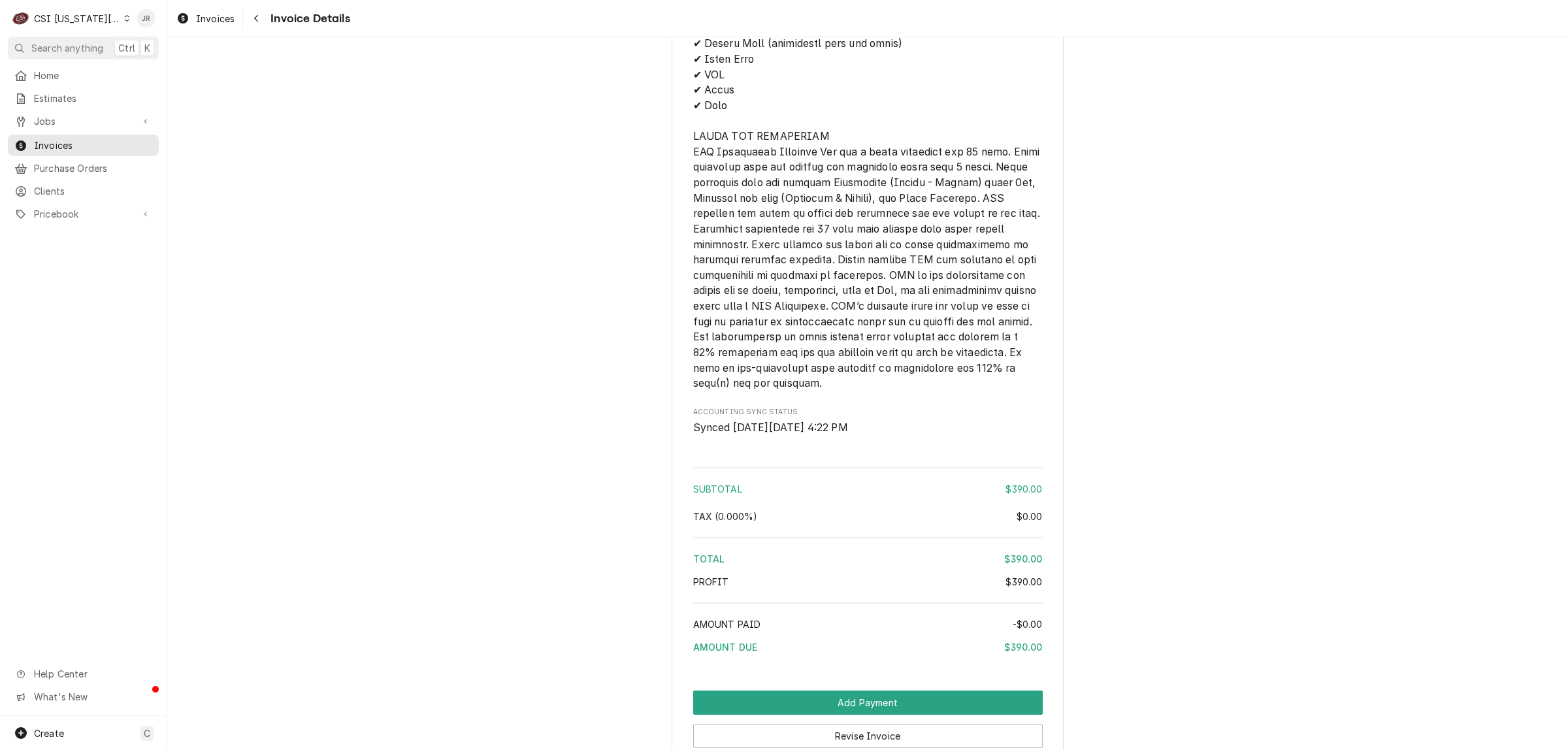
scroll to position [1637, 0]
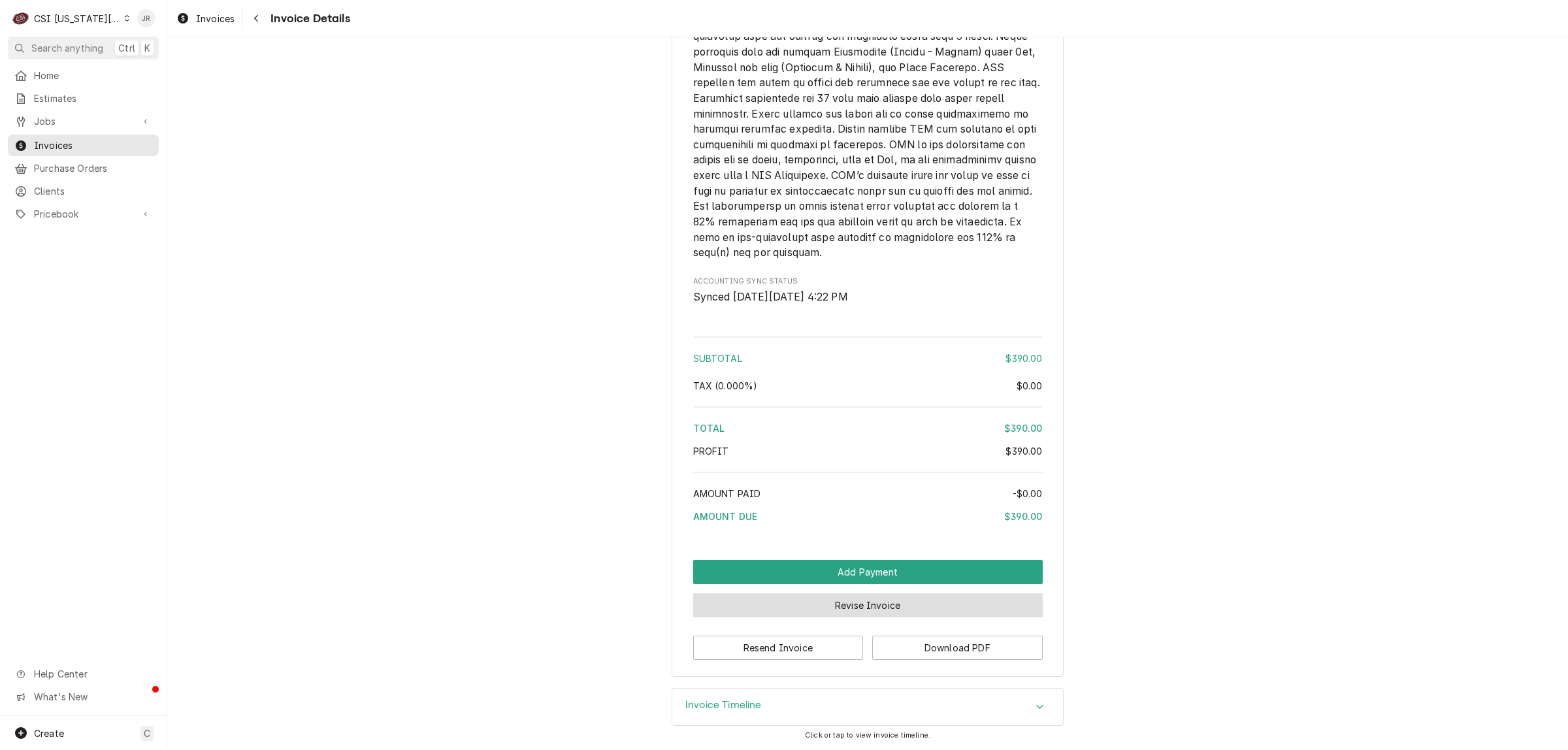
click at [853, 595] on button "Revise Invoice" at bounding box center [868, 606] width 350 height 25
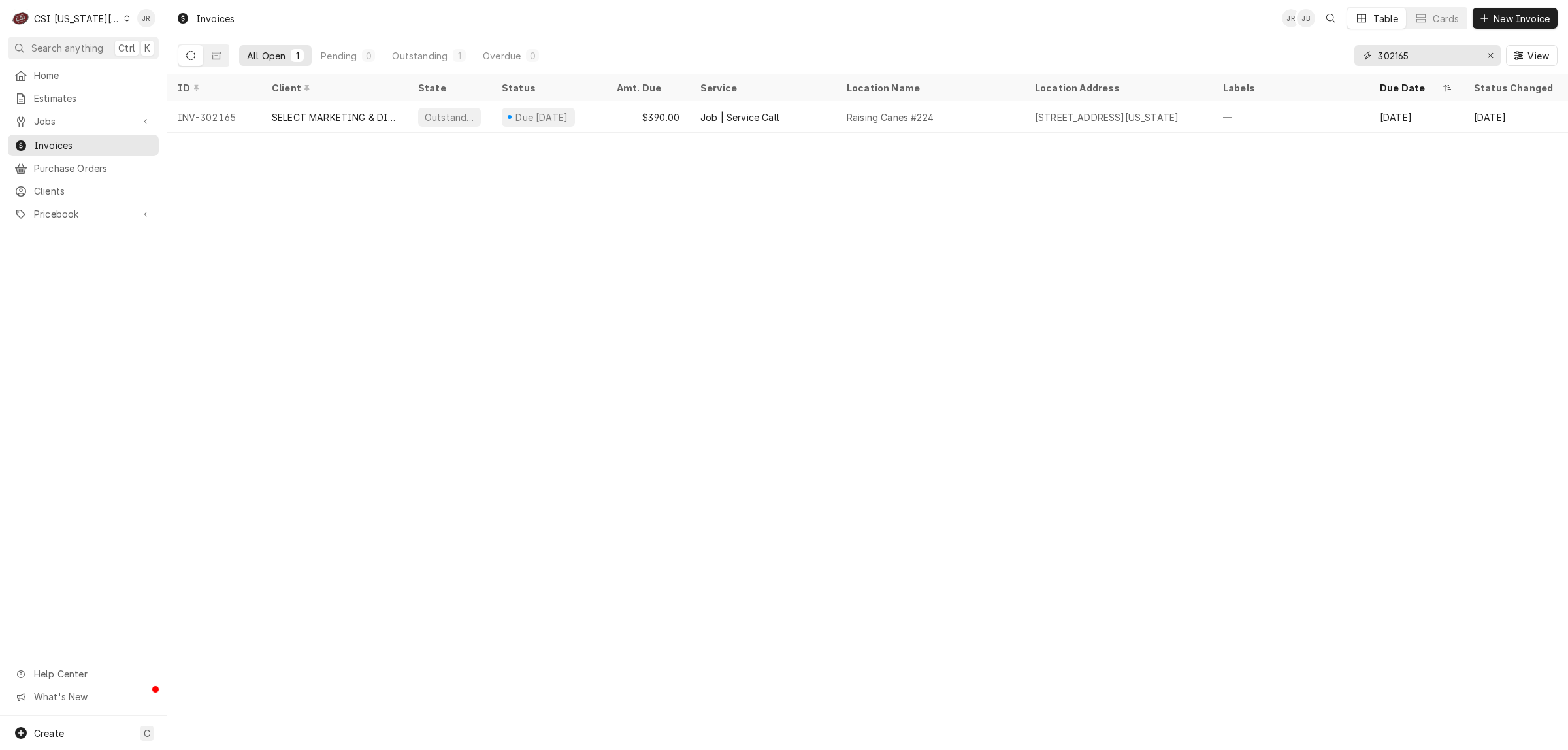
click at [1447, 47] on input "302165" at bounding box center [1427, 55] width 98 height 21
paste input "Dynamic Content Wrapper"
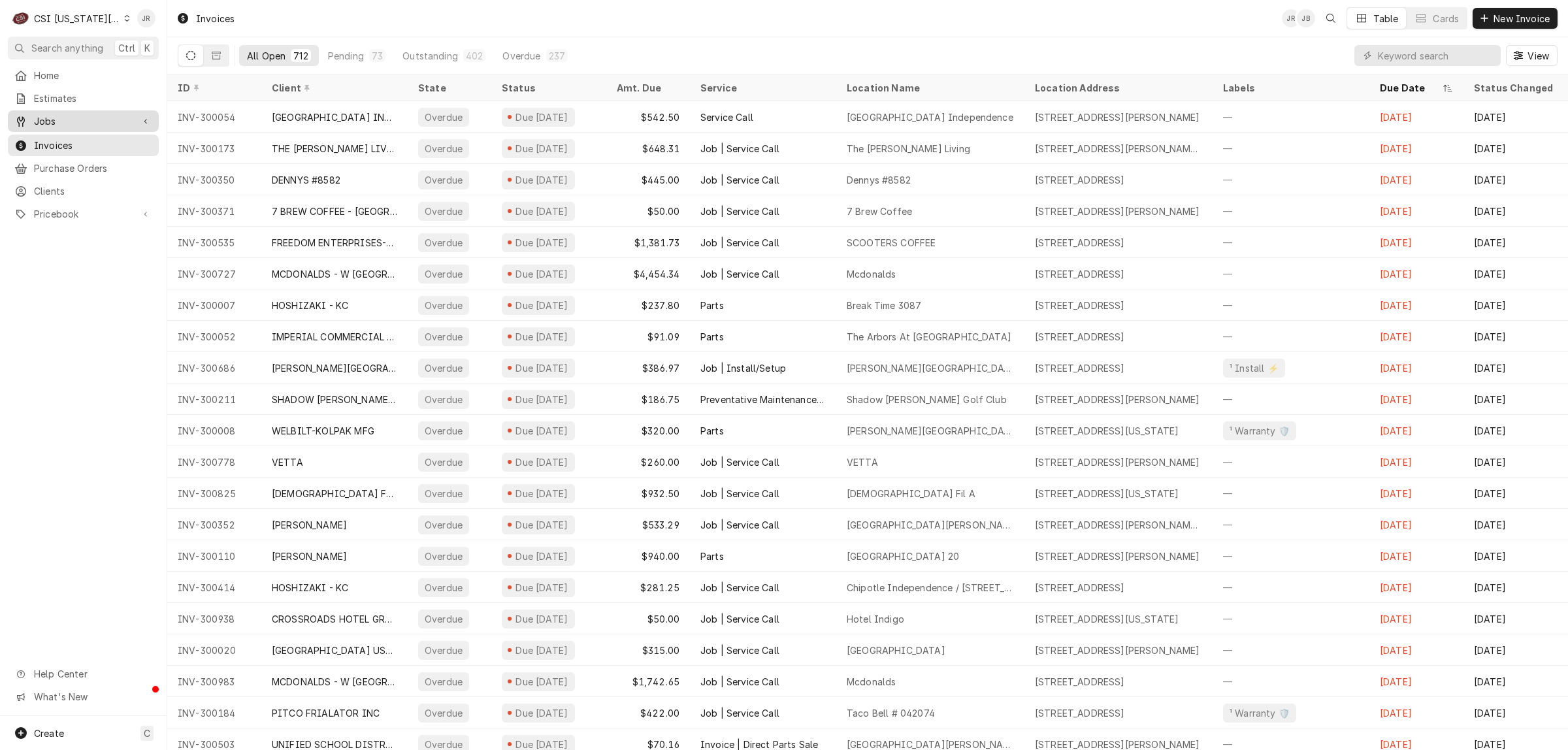
click at [54, 120] on span "Jobs" at bounding box center [83, 121] width 99 height 14
click at [61, 137] on span "Jobs" at bounding box center [93, 144] width 118 height 14
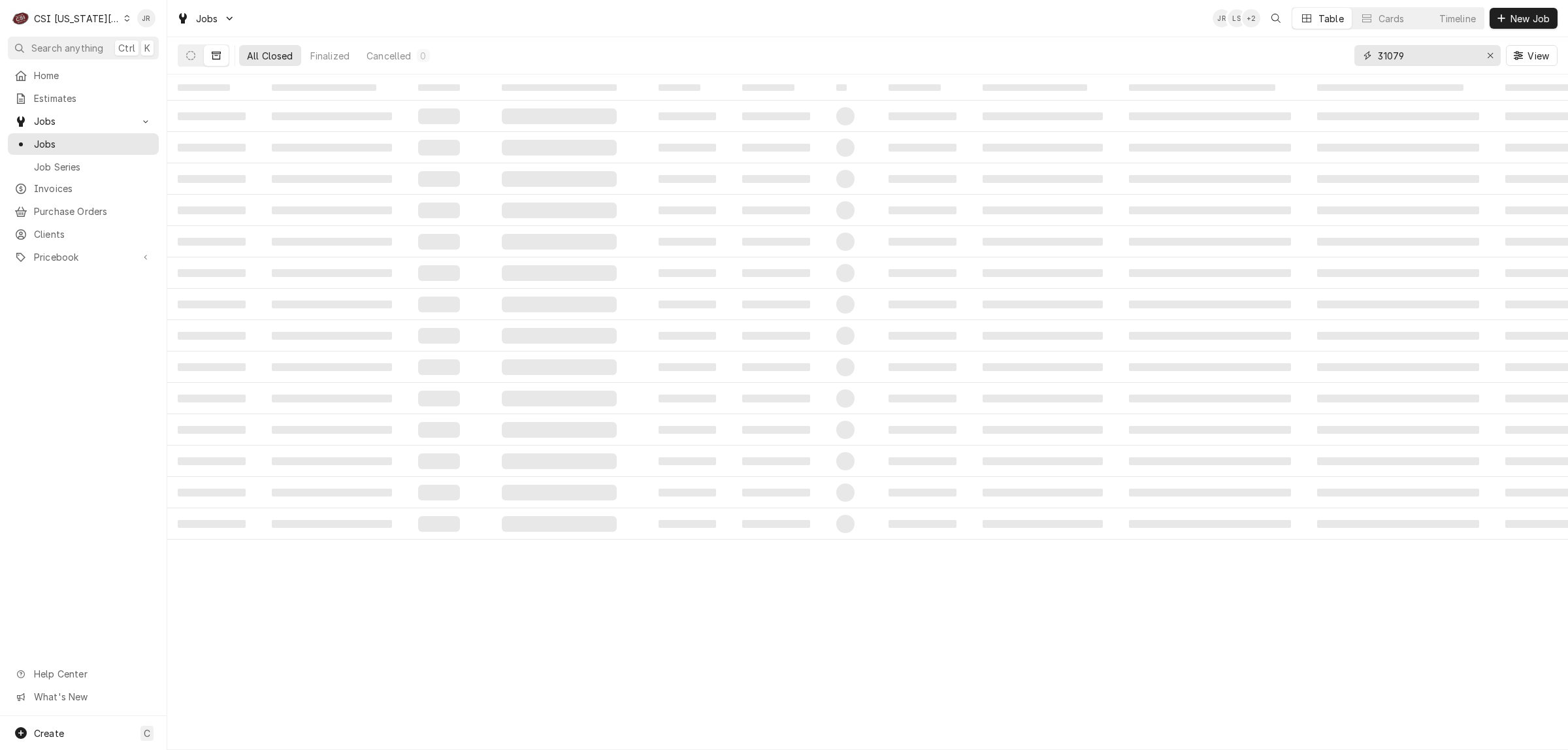
click at [1411, 50] on input "31079" at bounding box center [1427, 55] width 98 height 21
type input "3"
click at [1429, 56] on input "31261" at bounding box center [1427, 55] width 98 height 21
type input "31261"
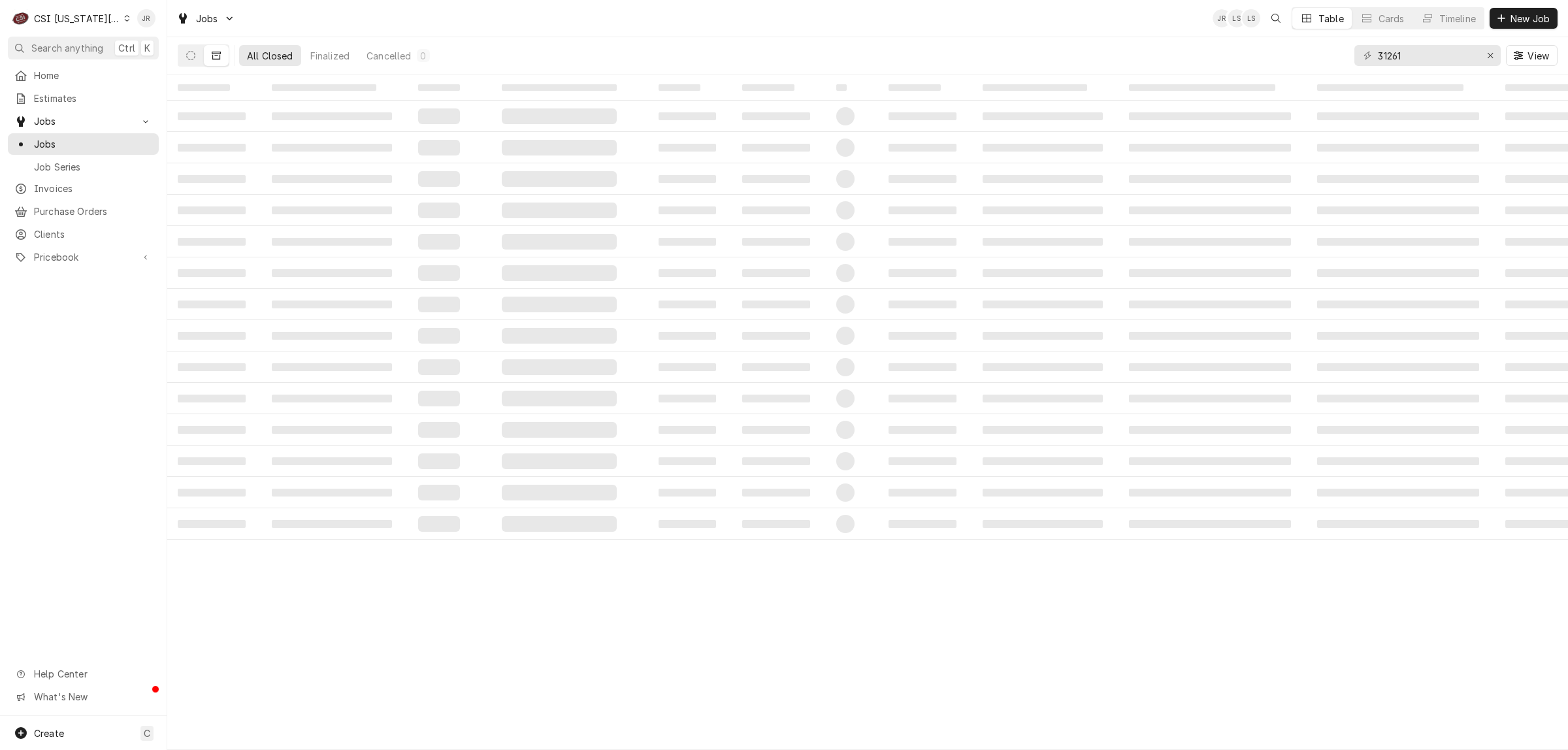
click at [641, 245] on td "‌" at bounding box center [570, 242] width 157 height 31
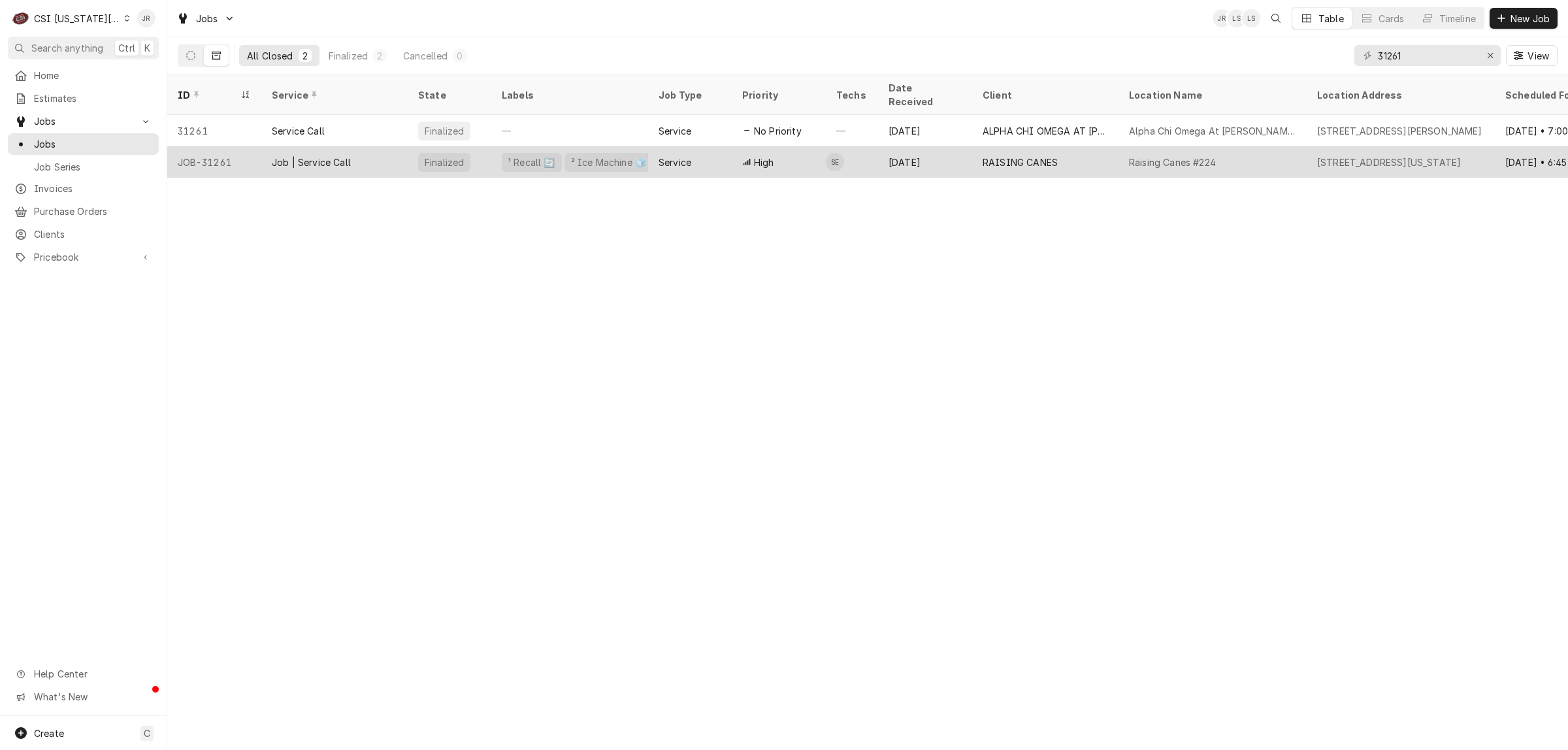
click at [370, 146] on div "Job | Service Call" at bounding box center [334, 162] width 146 height 31
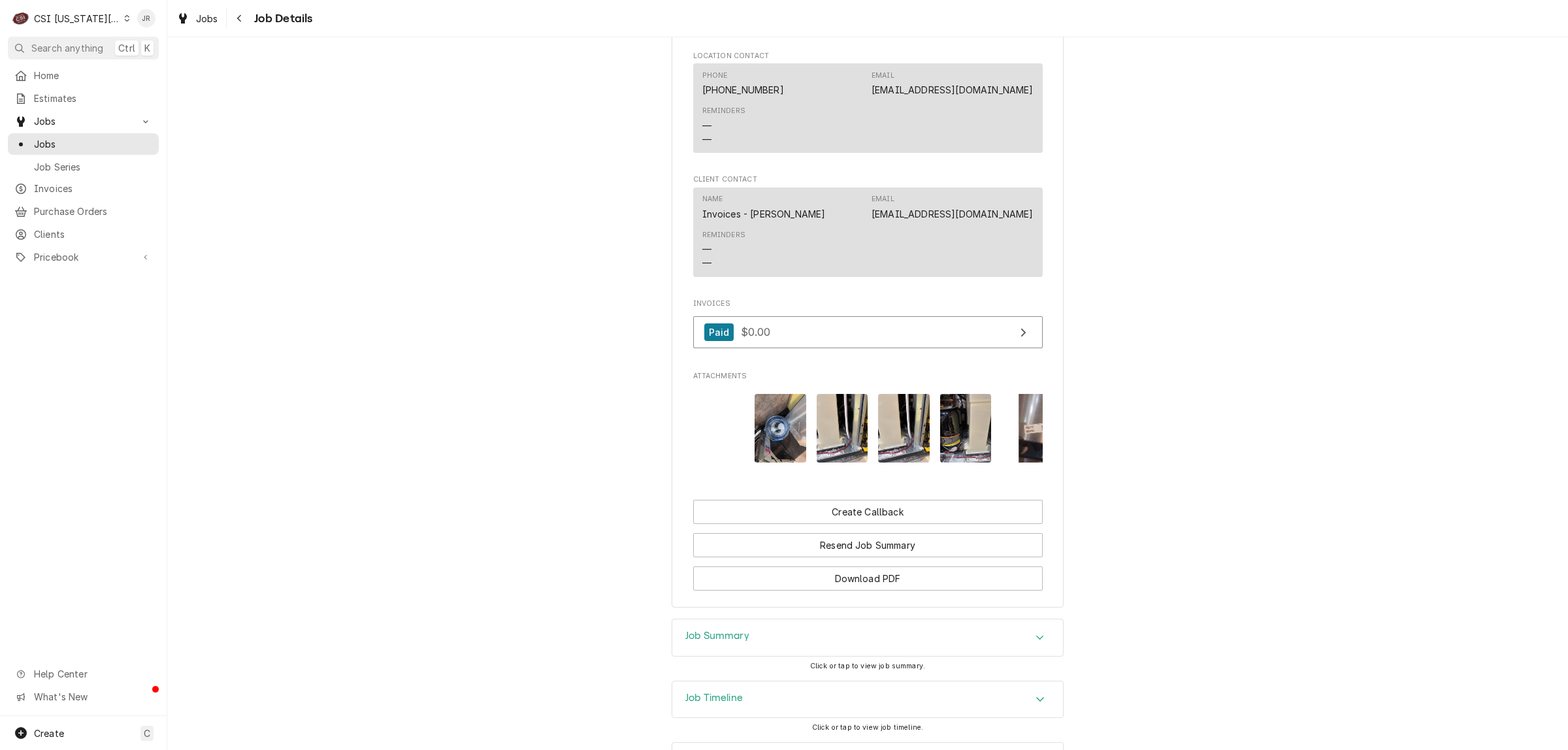
scroll to position [1804, 0]
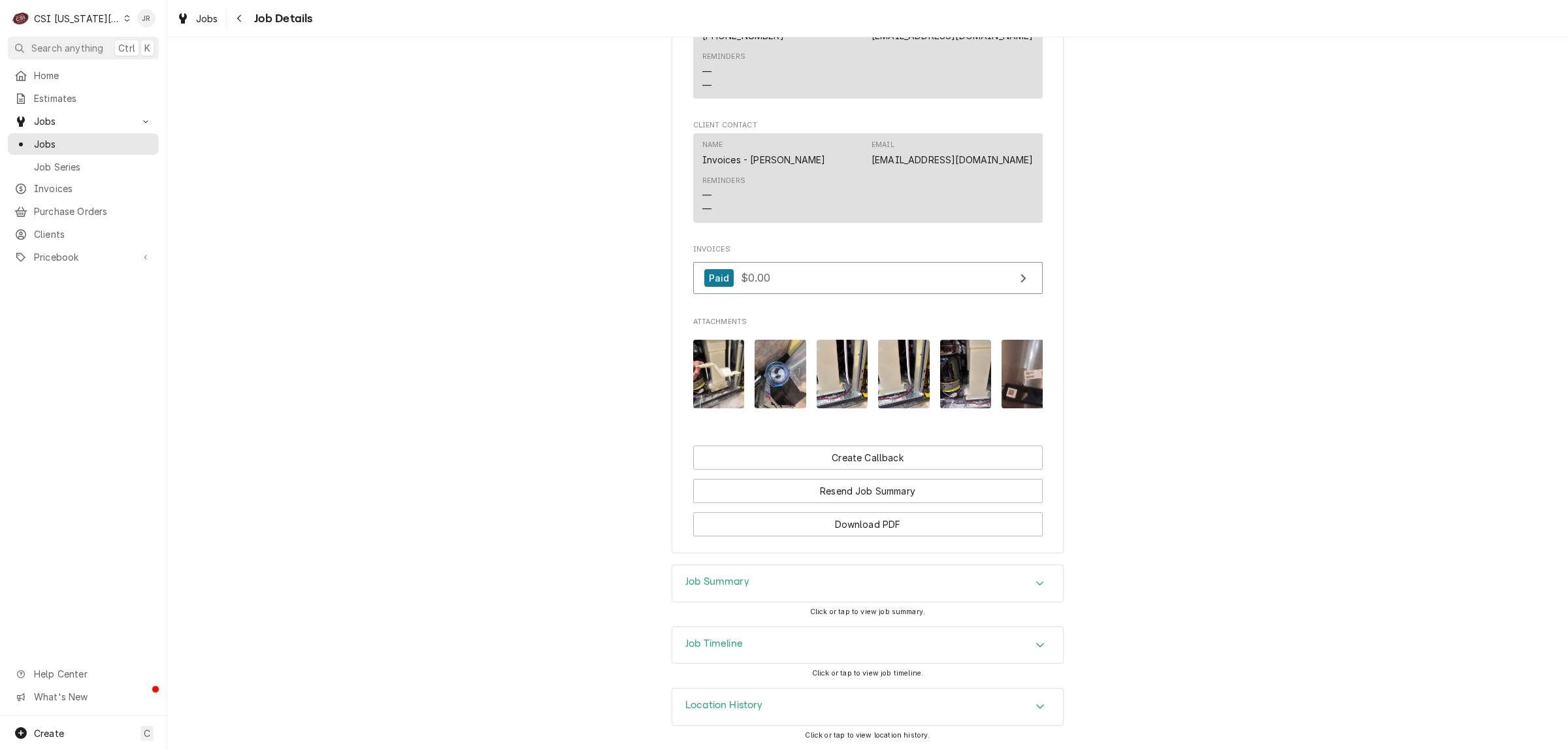
click at [765, 579] on div "Job Summary" at bounding box center [868, 583] width 391 height 37
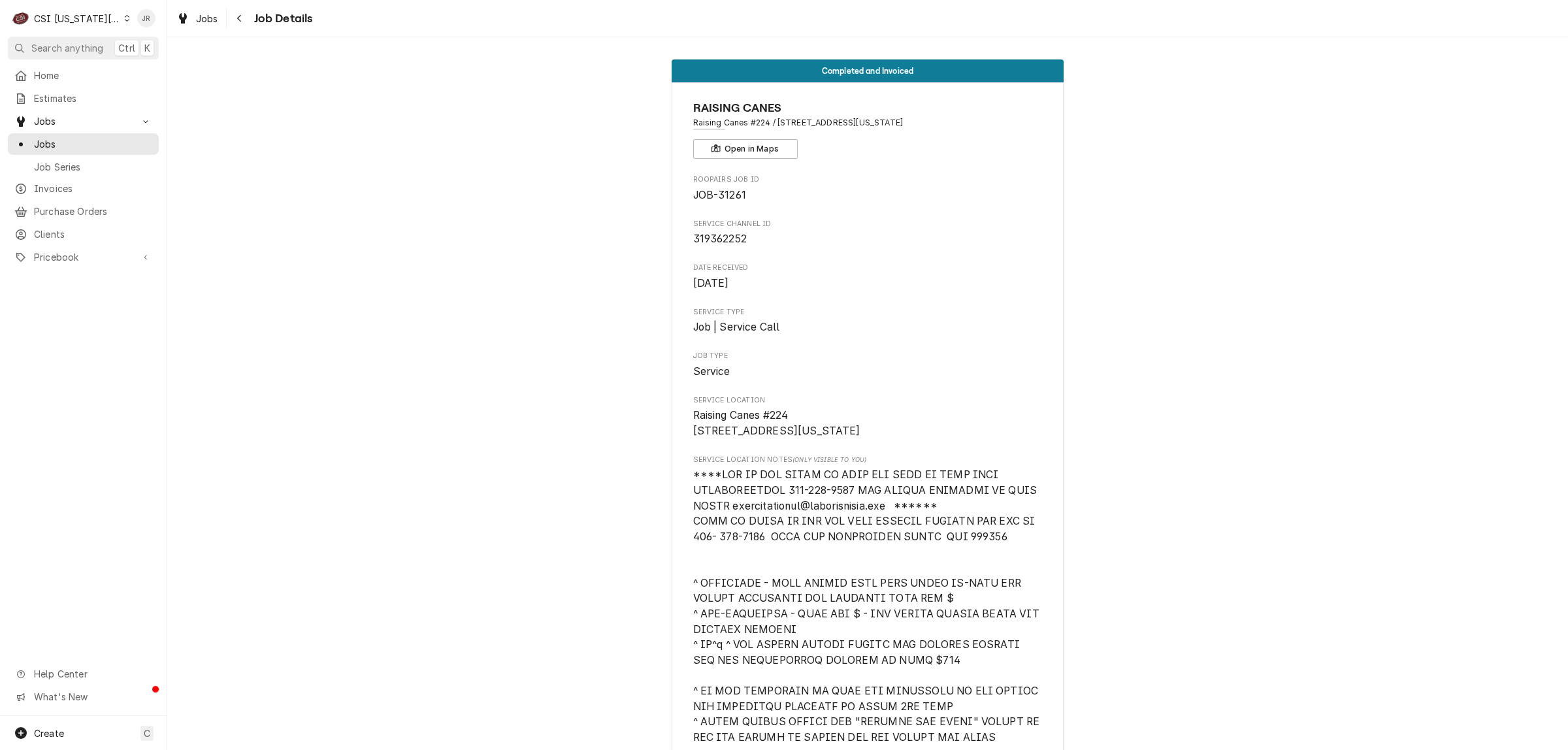
scroll to position [0, 0]
drag, startPoint x: 934, startPoint y: 119, endPoint x: 773, endPoint y: 123, distance: 161.0
click at [773, 123] on span "Raising Canes #224 / 2435 Iowa Street, Lawrence, KS 66046" at bounding box center [868, 124] width 350 height 12
copy span "2435 Iowa Street, Lawrence, KS 66046"
click at [697, 123] on span "Raising Canes #224 / [STREET_ADDRESS][US_STATE]" at bounding box center [868, 124] width 350 height 12
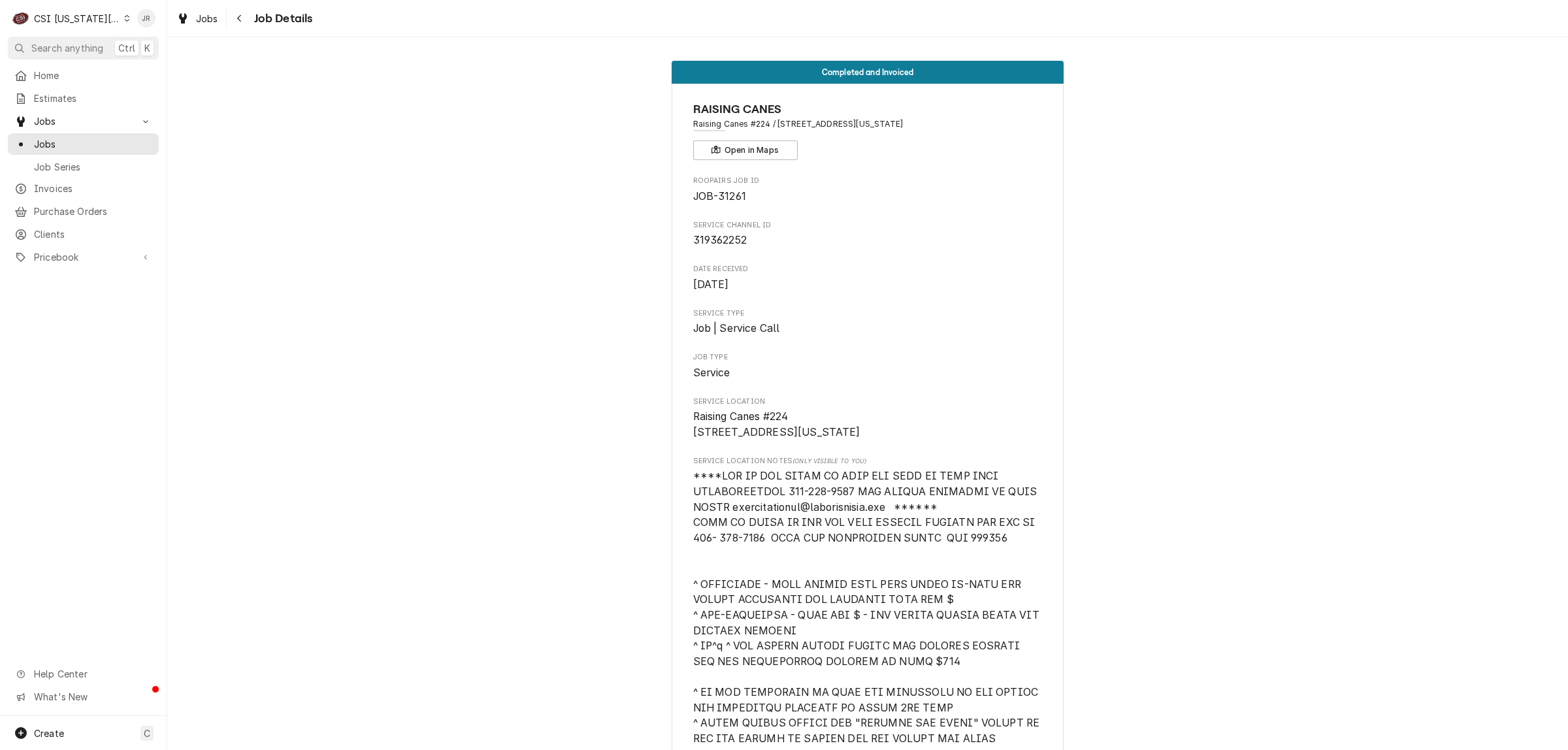
drag, startPoint x: 684, startPoint y: 123, endPoint x: 939, endPoint y: 133, distance: 255.2
copy span "Raising Canes #224 / 2435 Iowa Street, Lawrence, KS 66046"
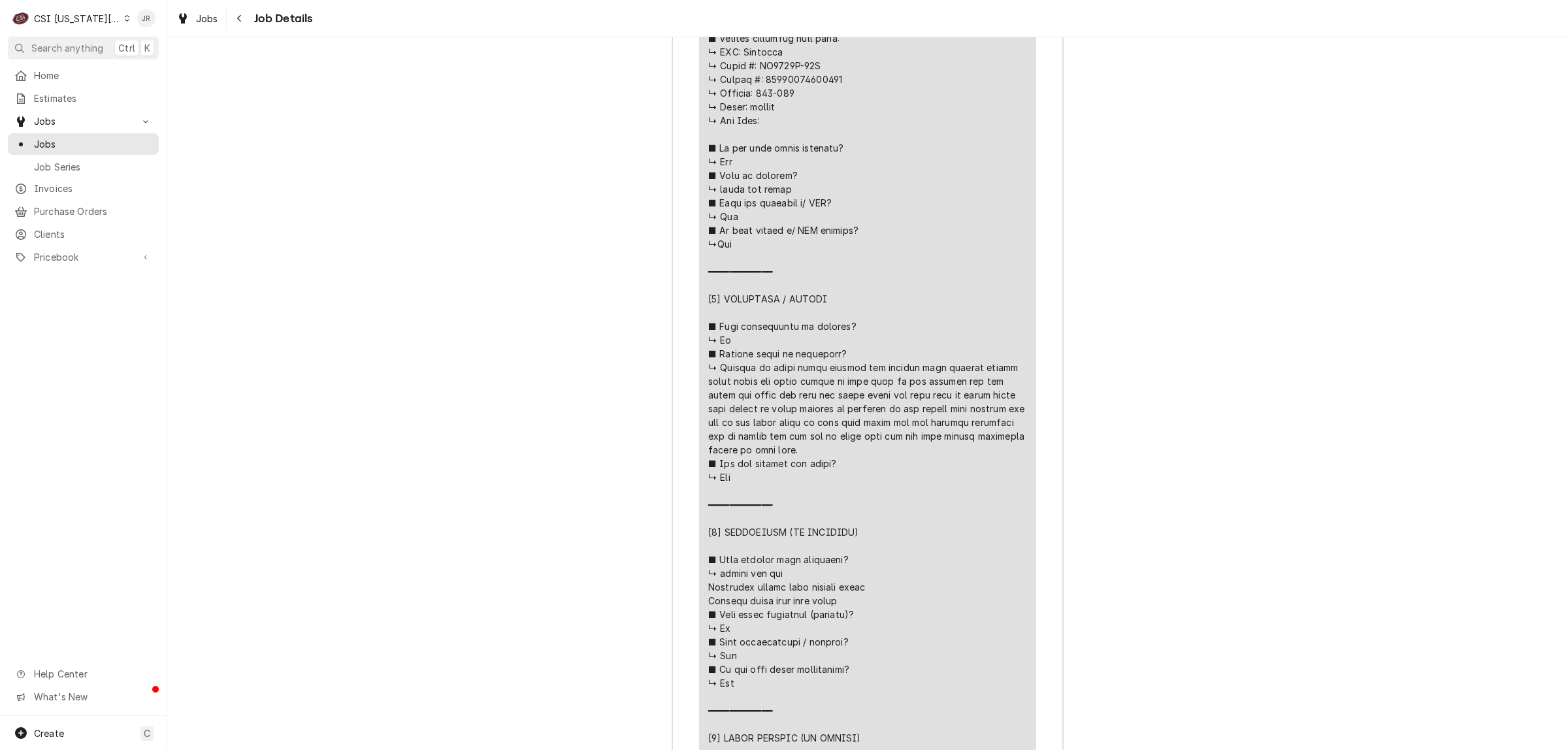
scroll to position [2940, 0]
drag, startPoint x: 864, startPoint y: 596, endPoint x: 691, endPoint y: 598, distance: 173.0
click at [691, 596] on div "Roopairs Job ID JOB-31261 Service Channel ID 319362252 Service Type Job | Servi…" at bounding box center [868, 693] width 391 height 2480
copy div "⚠️ 𝗙𝗢𝗥𝗠 𝗜𝗡𝗦𝗧𝗥𝗨𝗖𝗧𝗜𝗢𝗡𝗦 ⚠️ ✪ 𝗖𝗼𝗺𝗽𝗹𝗲𝘁𝗲 𝗮𝗹𝗹 𝗿𝗲𝗹𝗲𝘃𝗮𝗻𝘁 𝘀𝗲𝗰𝘁𝗶𝗼𝗻𝘀 ✪ 𝗣𝗿𝗼𝘃𝗶𝗱𝗲 𝗱𝗲𝘁𝗮𝗶𝗹𝗲𝗱 𝗮𝗻𝘀…"
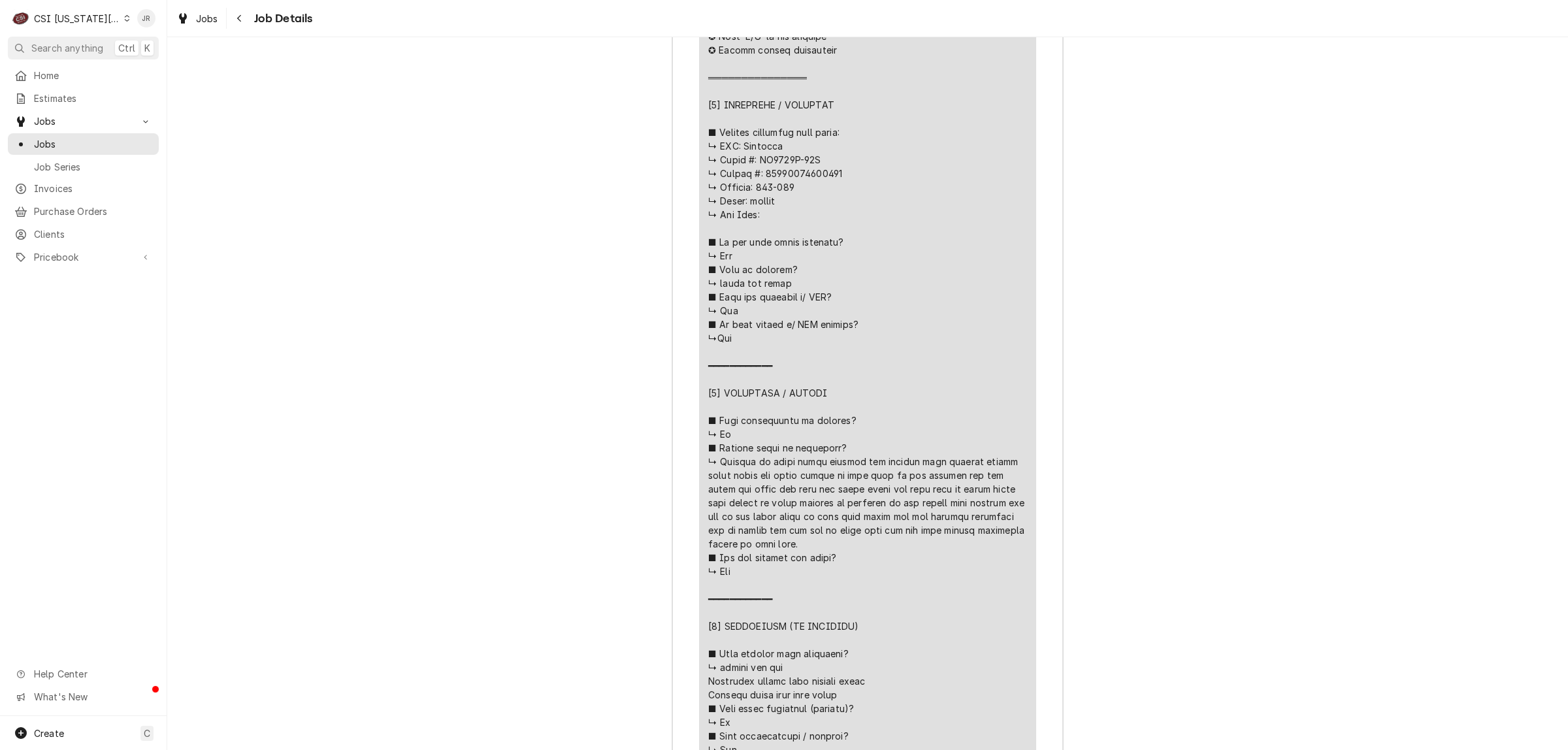
scroll to position [2858, 0]
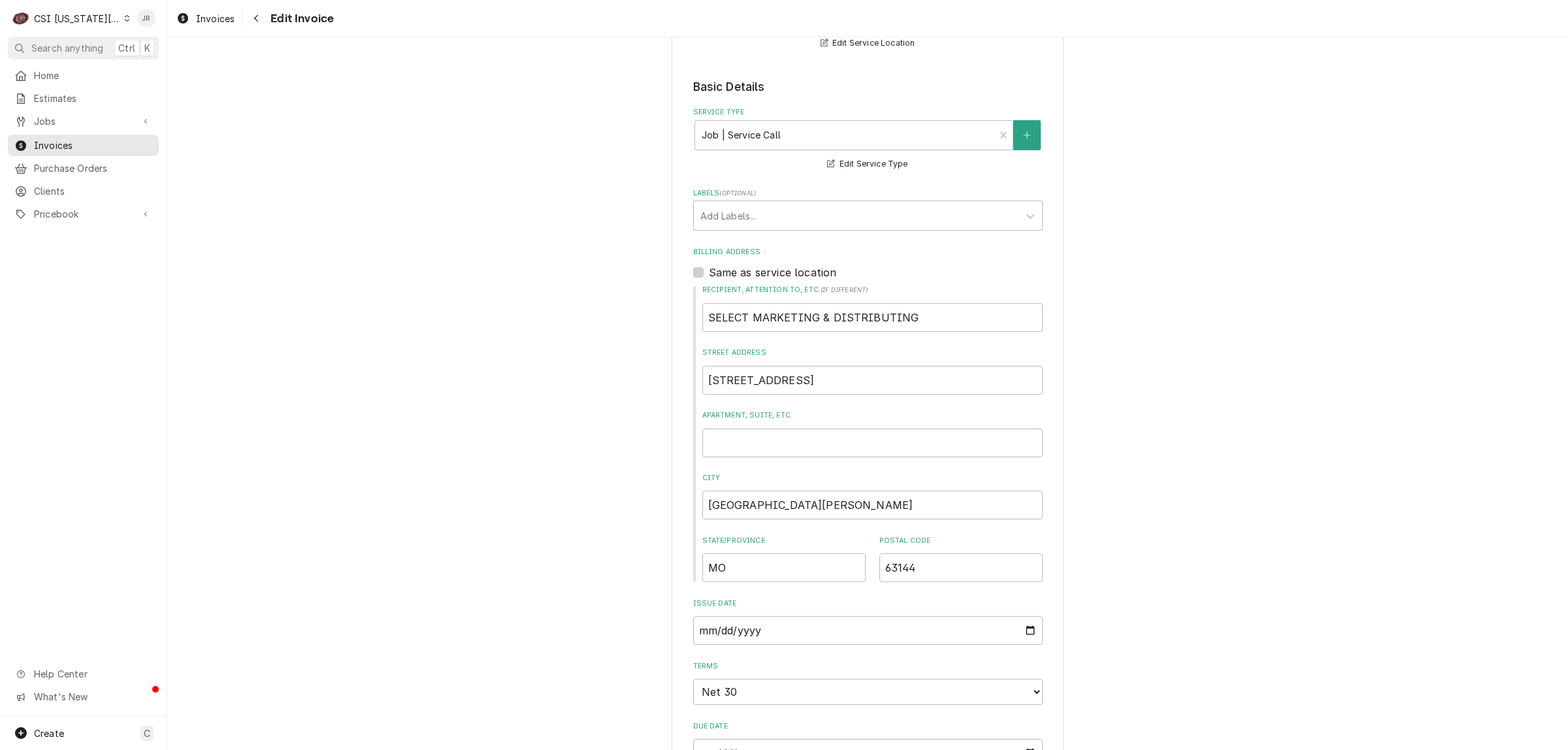
scroll to position [572, 0]
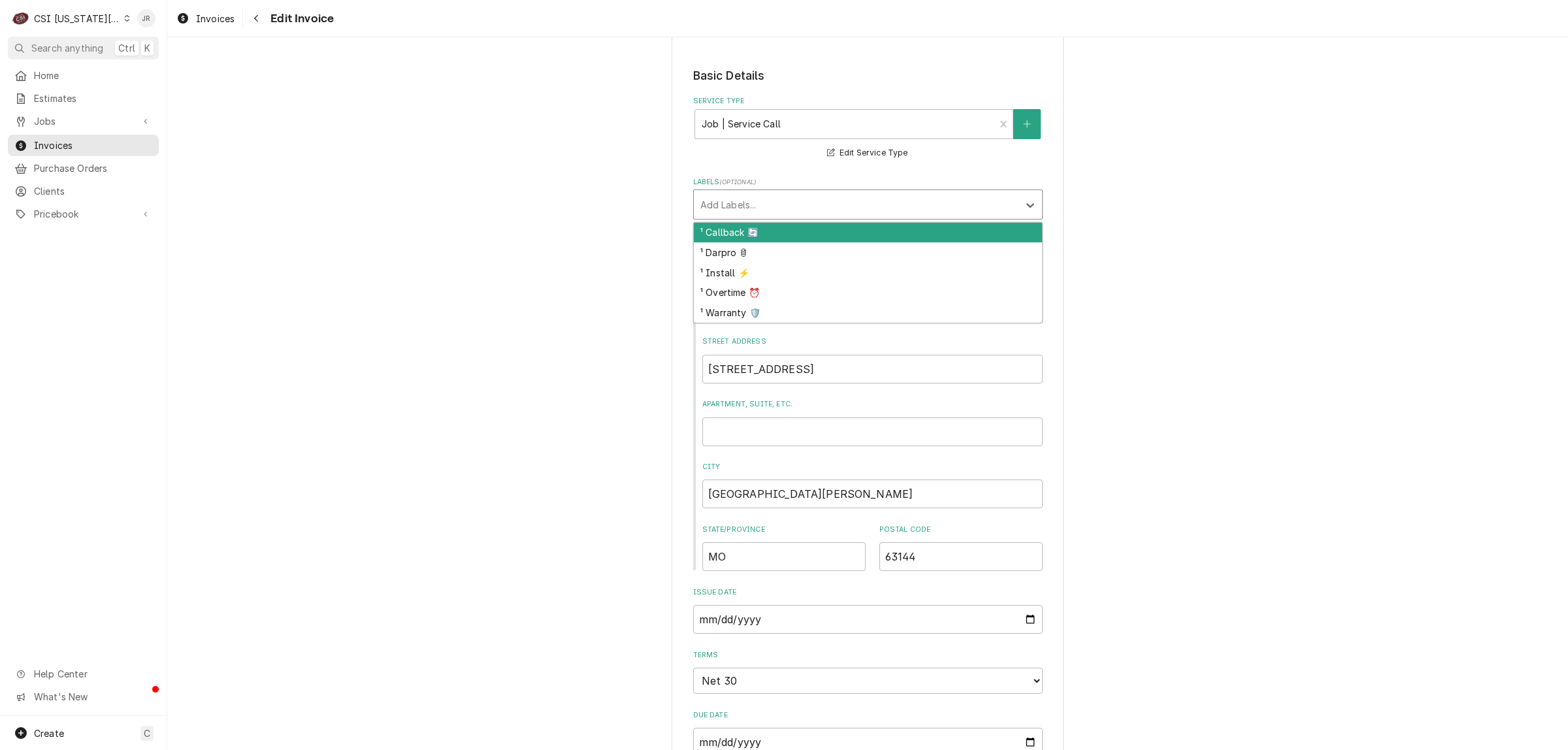
click at [808, 193] on div "Labels" at bounding box center [856, 204] width 312 height 24
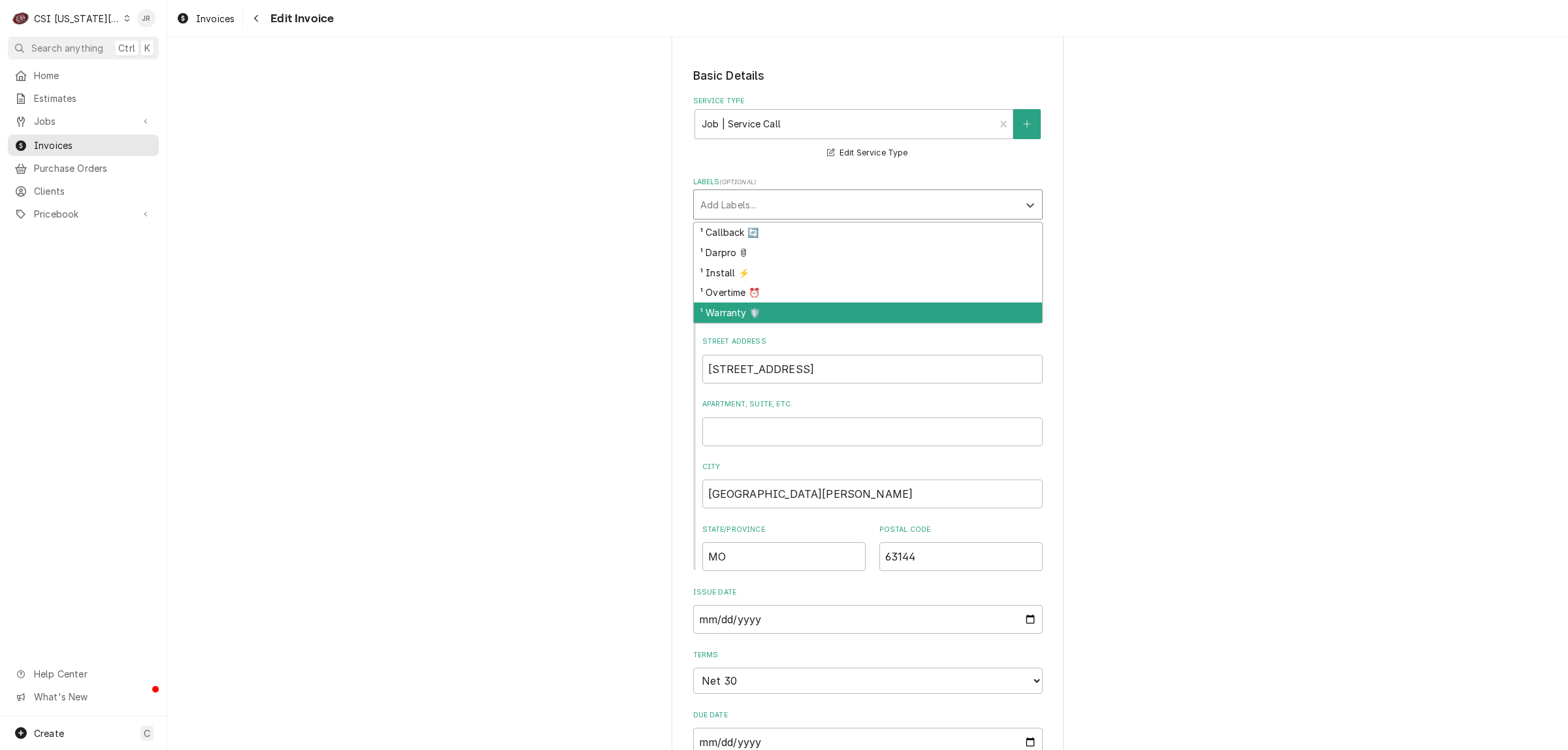
click at [779, 302] on div "¹ Warranty 🛡️" at bounding box center [868, 312] width 348 height 20
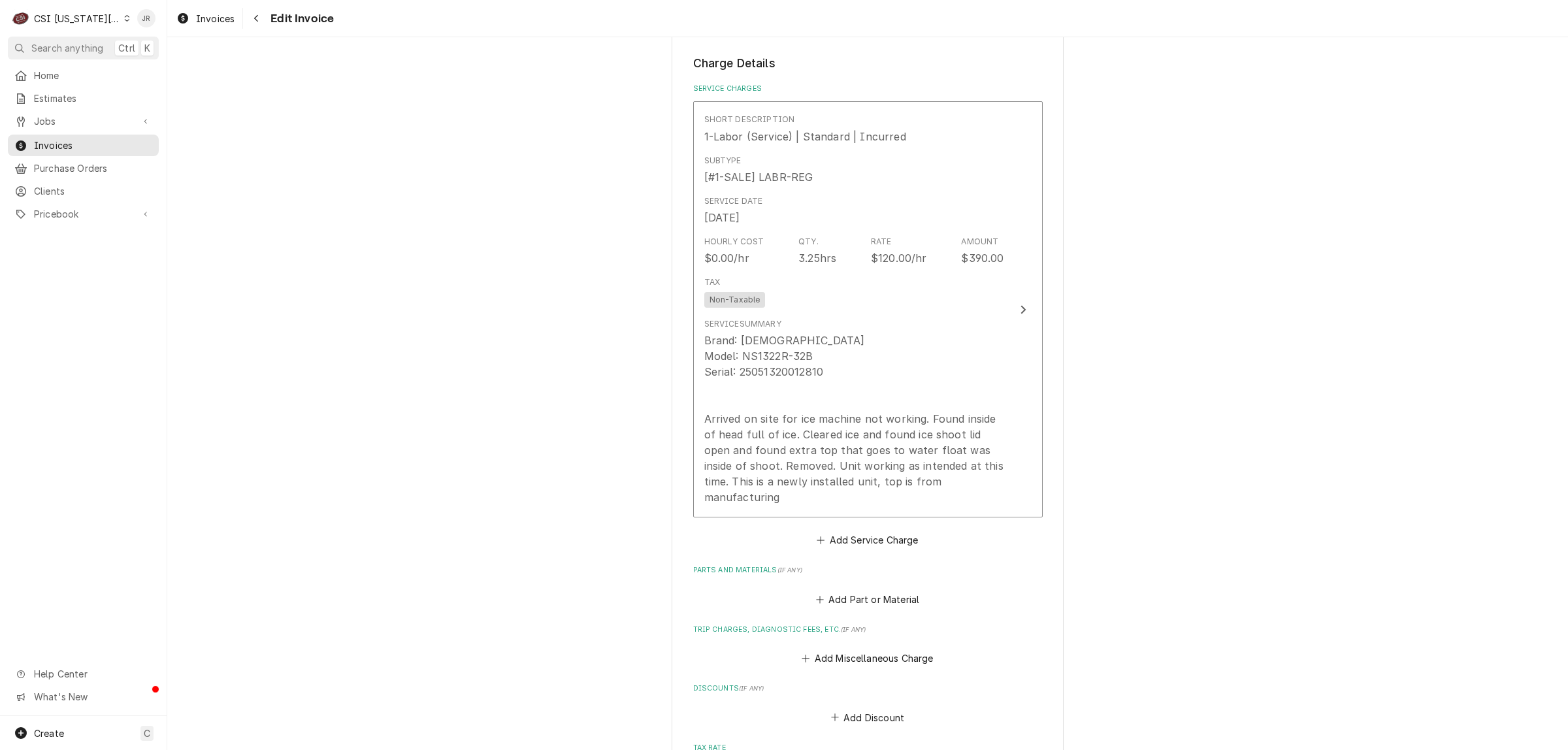
scroll to position [1307, 0]
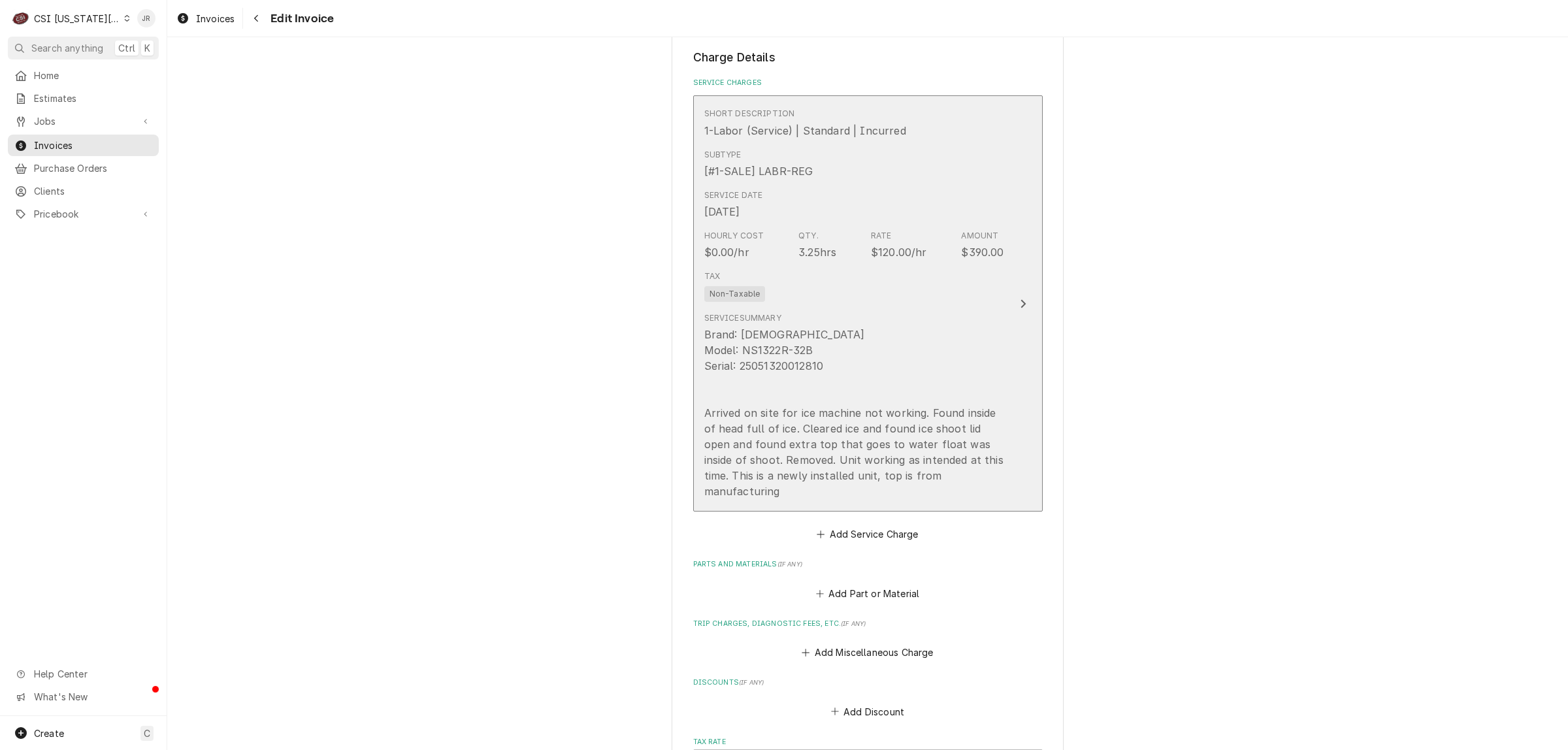
click at [794, 312] on div "Service Summary Brand: Scotsman Model: NS1322R-32B Serial: 25051320012810 Arriv…" at bounding box center [854, 406] width 300 height 187
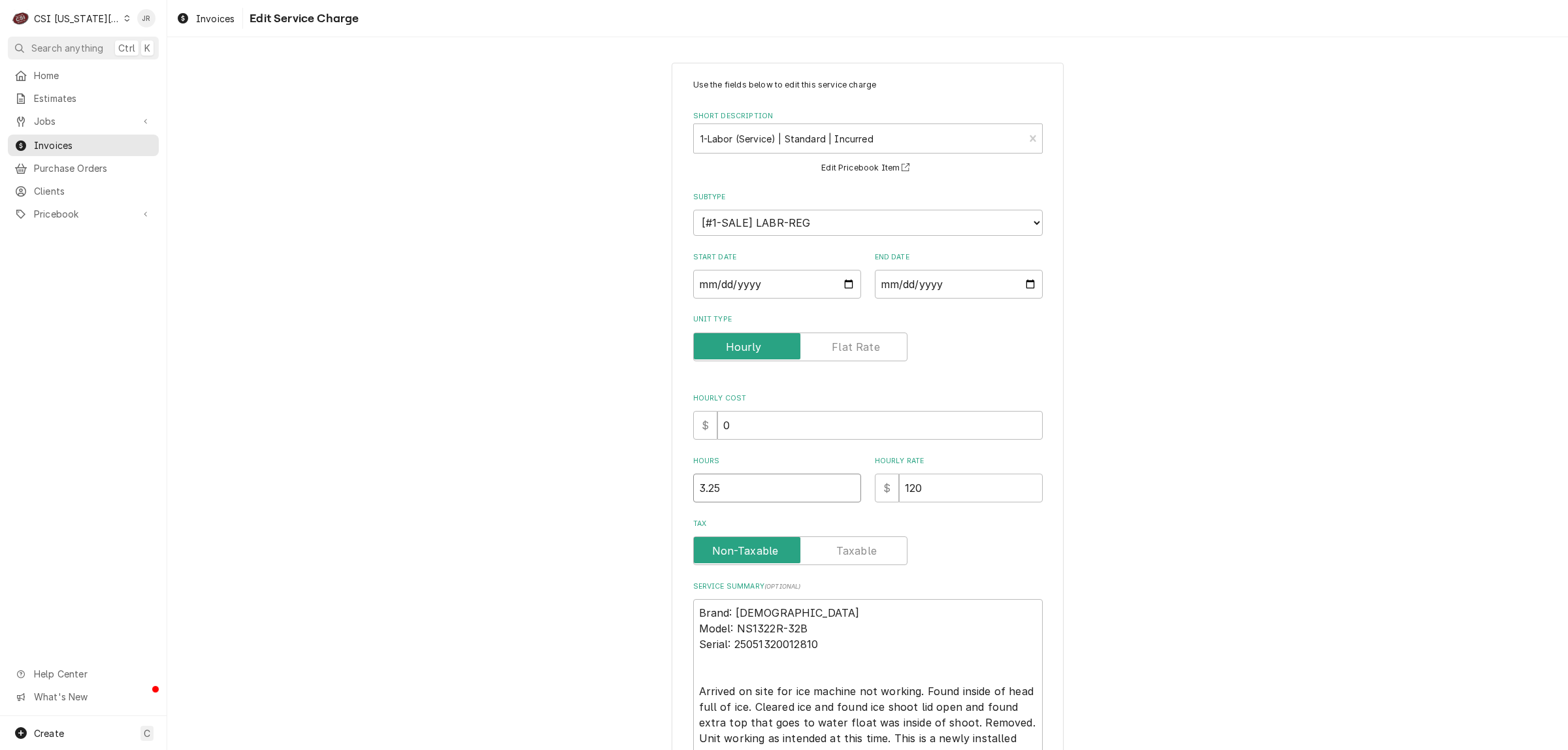
drag, startPoint x: 779, startPoint y: 487, endPoint x: 673, endPoint y: 465, distance: 108.3
click at [673, 465] on div "Use the fields below to edit this service charge Short Description 1-Labor (Ser…" at bounding box center [868, 466] width 392 height 808
type textarea "x"
type input "4"
type textarea "x"
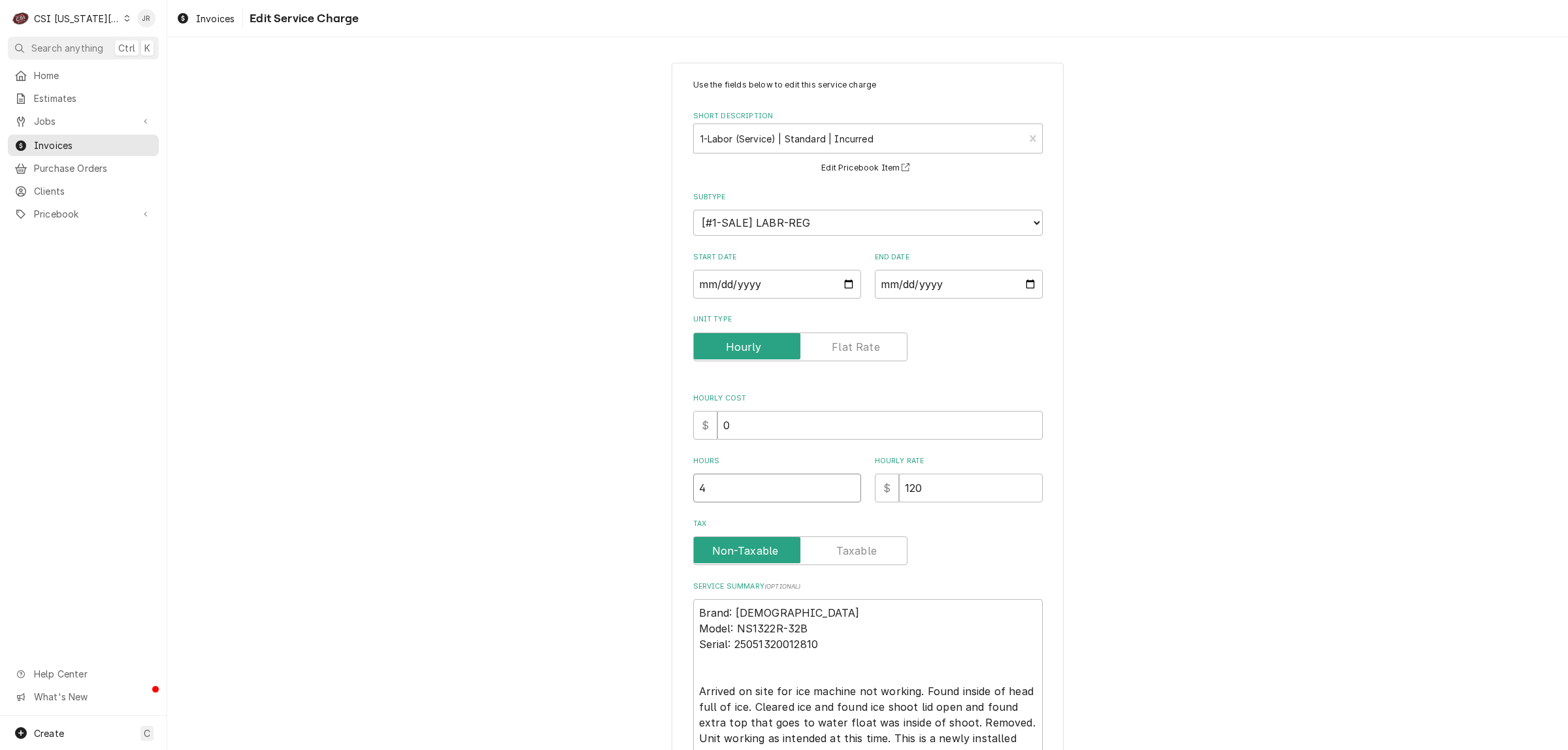
type input "4.2"
type textarea "x"
type input "4.25"
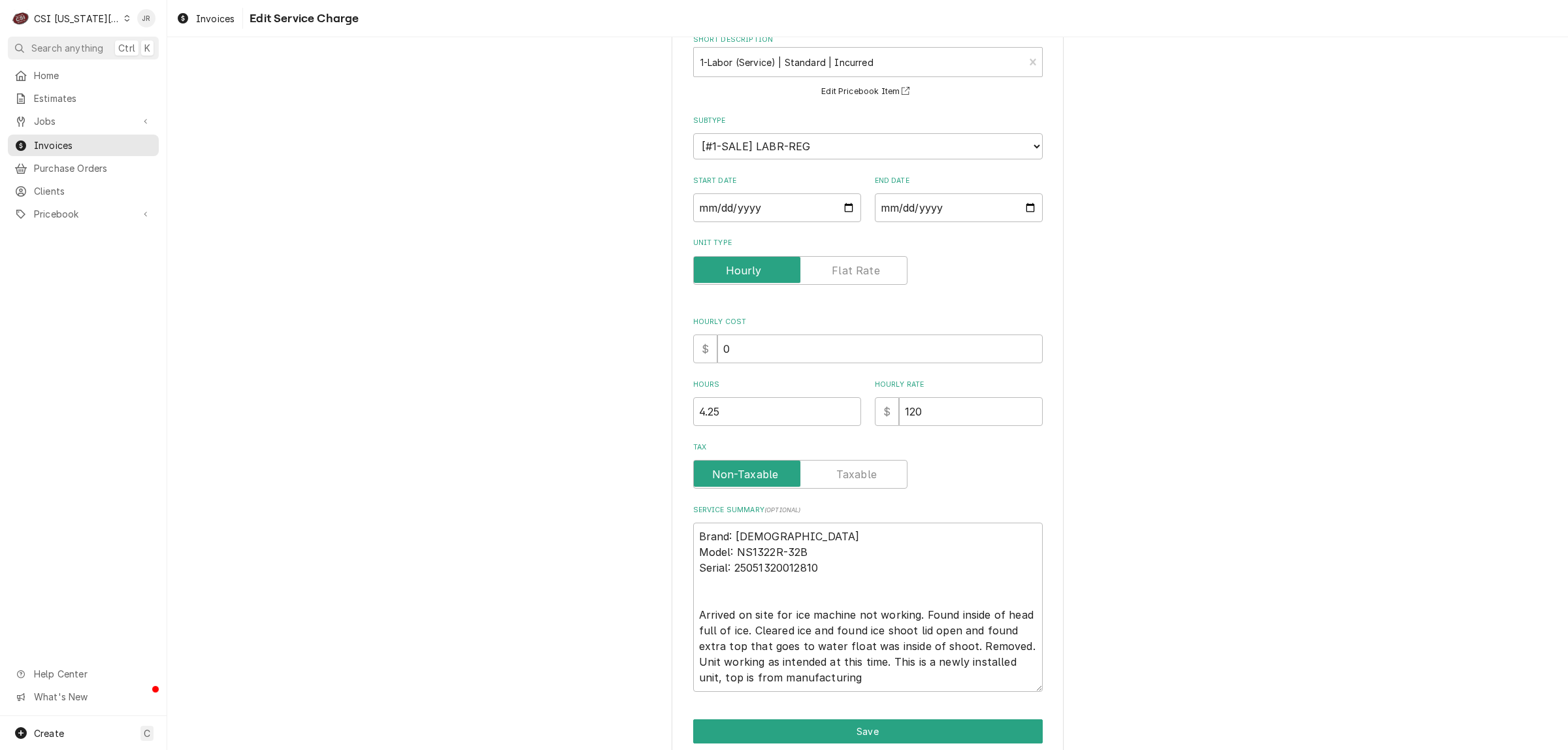
scroll to position [129, 0]
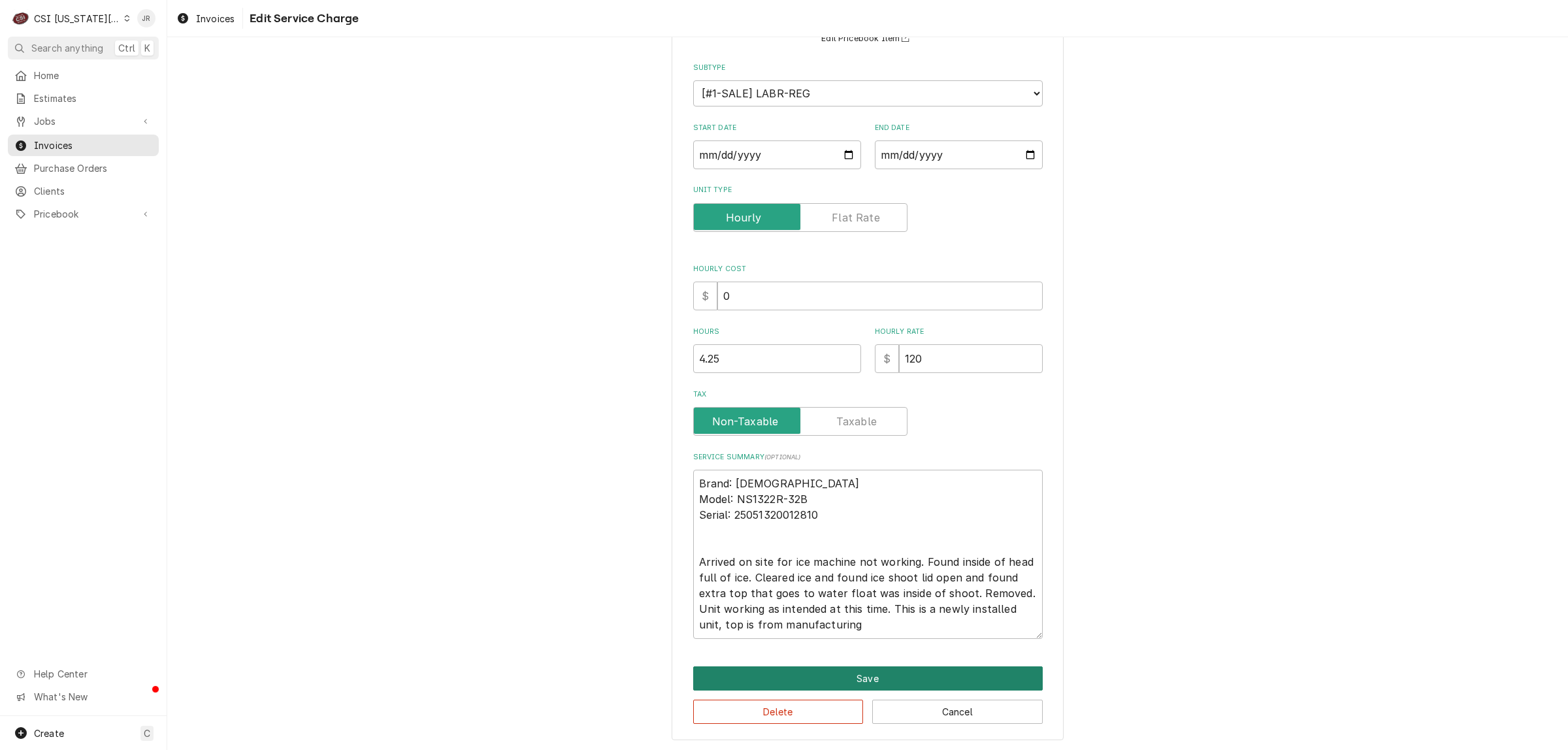
click at [850, 676] on button "Save" at bounding box center [868, 679] width 350 height 25
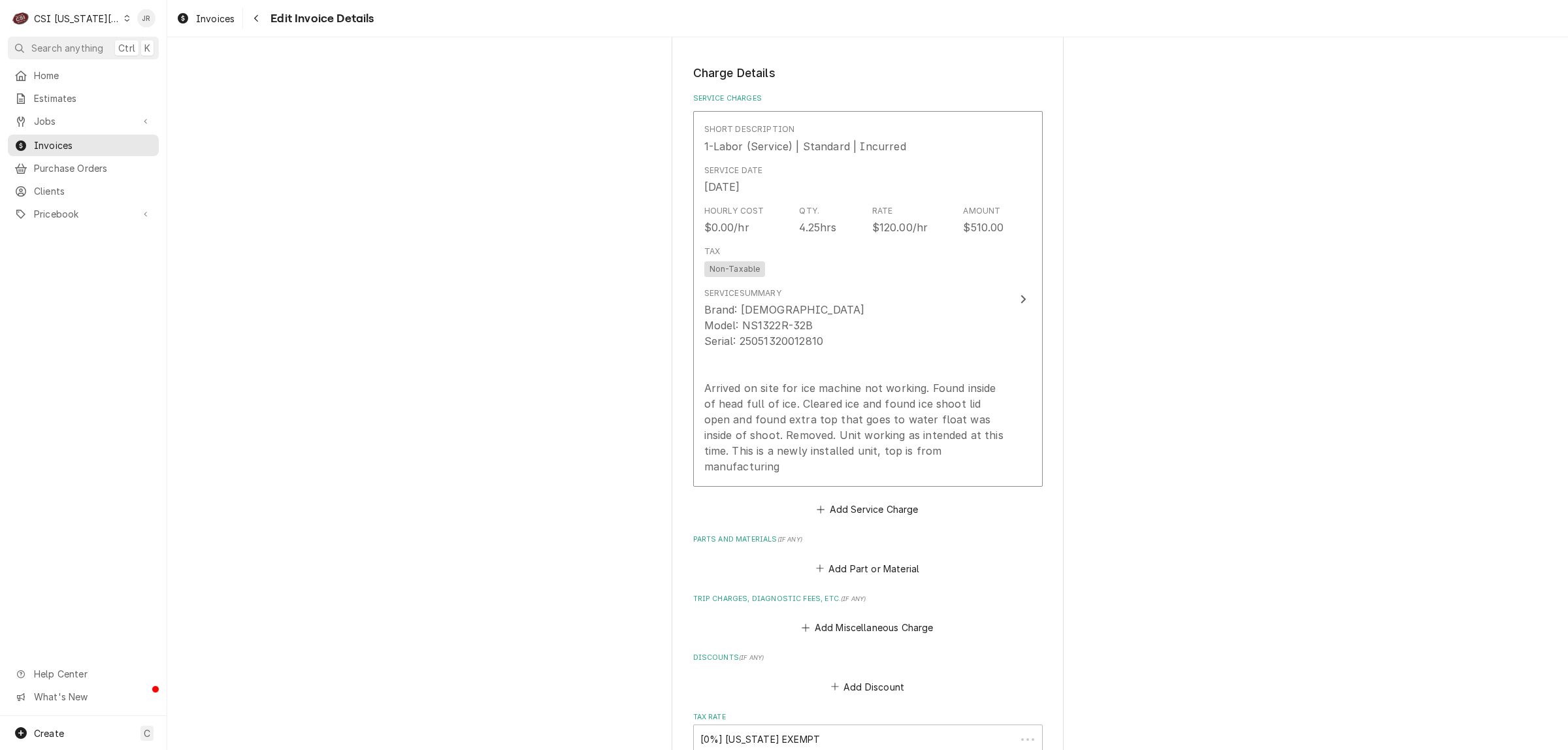
scroll to position [1291, 0]
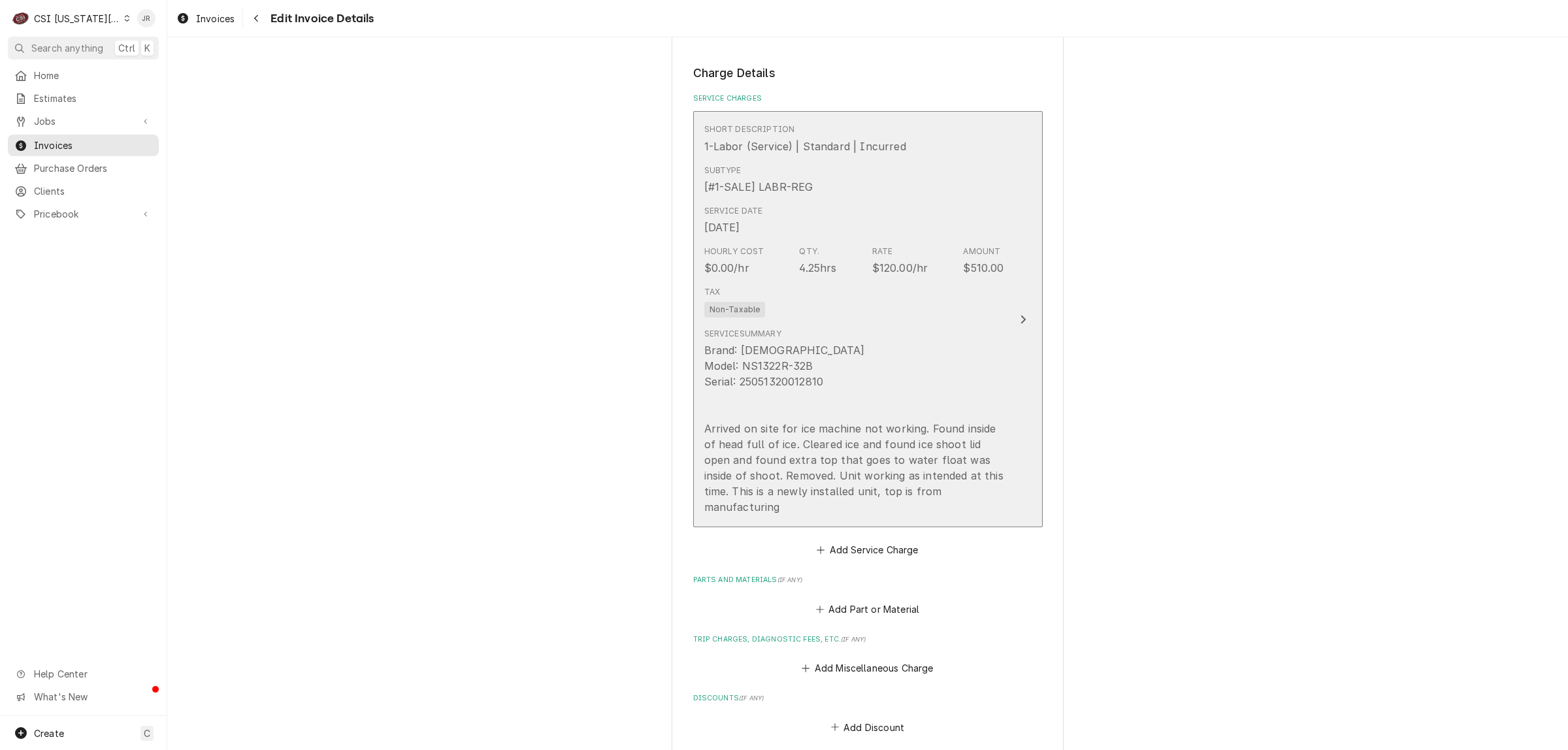
click at [1014, 312] on button "Short Description 1-Labor (Service) | Standard | Incurred Subtype [#1-SALE] LAB…" at bounding box center [868, 319] width 350 height 417
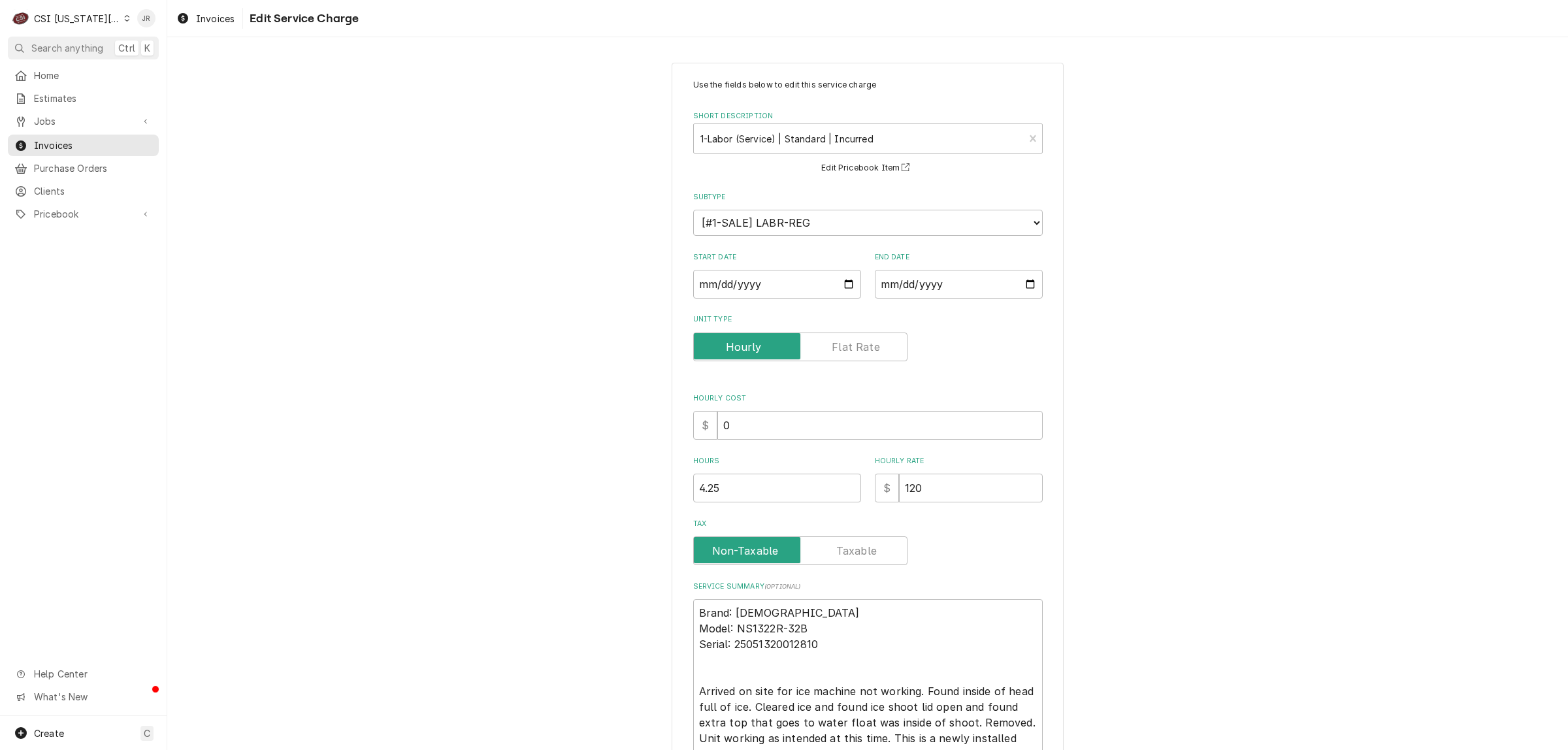
scroll to position [129, 0]
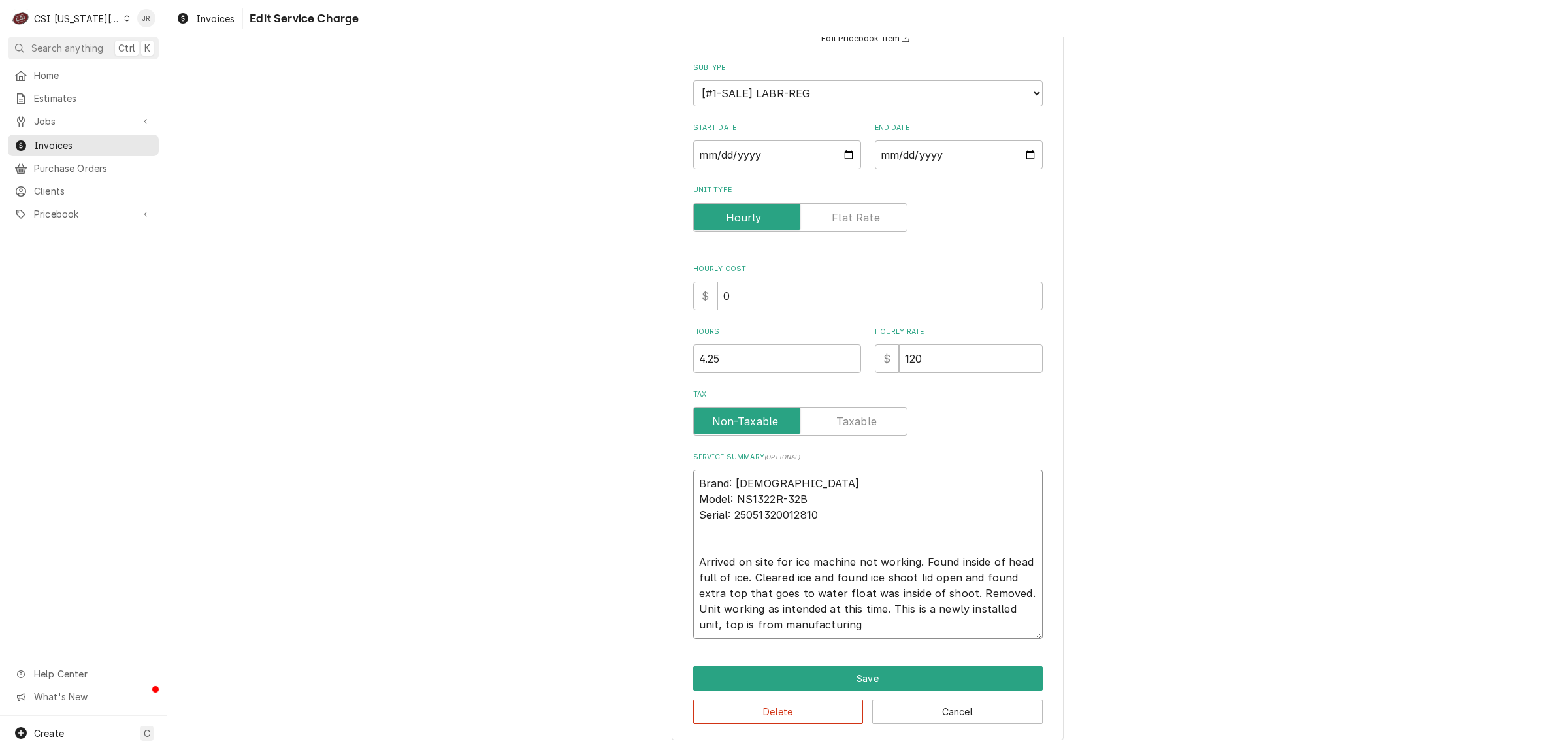
click at [1015, 592] on textarea "Brand: Scotsman Model: NS1322R-32B Serial: 25051320012810 Arrived on site for i…" at bounding box center [868, 554] width 350 height 169
type textarea "x"
type textarea "Brand: Scotsman Model: NS1322R-32B Serial: 25051320012810 Arrived on site for i…"
type textarea "x"
type textarea "Brand: Scotsman Model: NS1322R-32B Serial: 25051320012810 Arrived on site for i…"
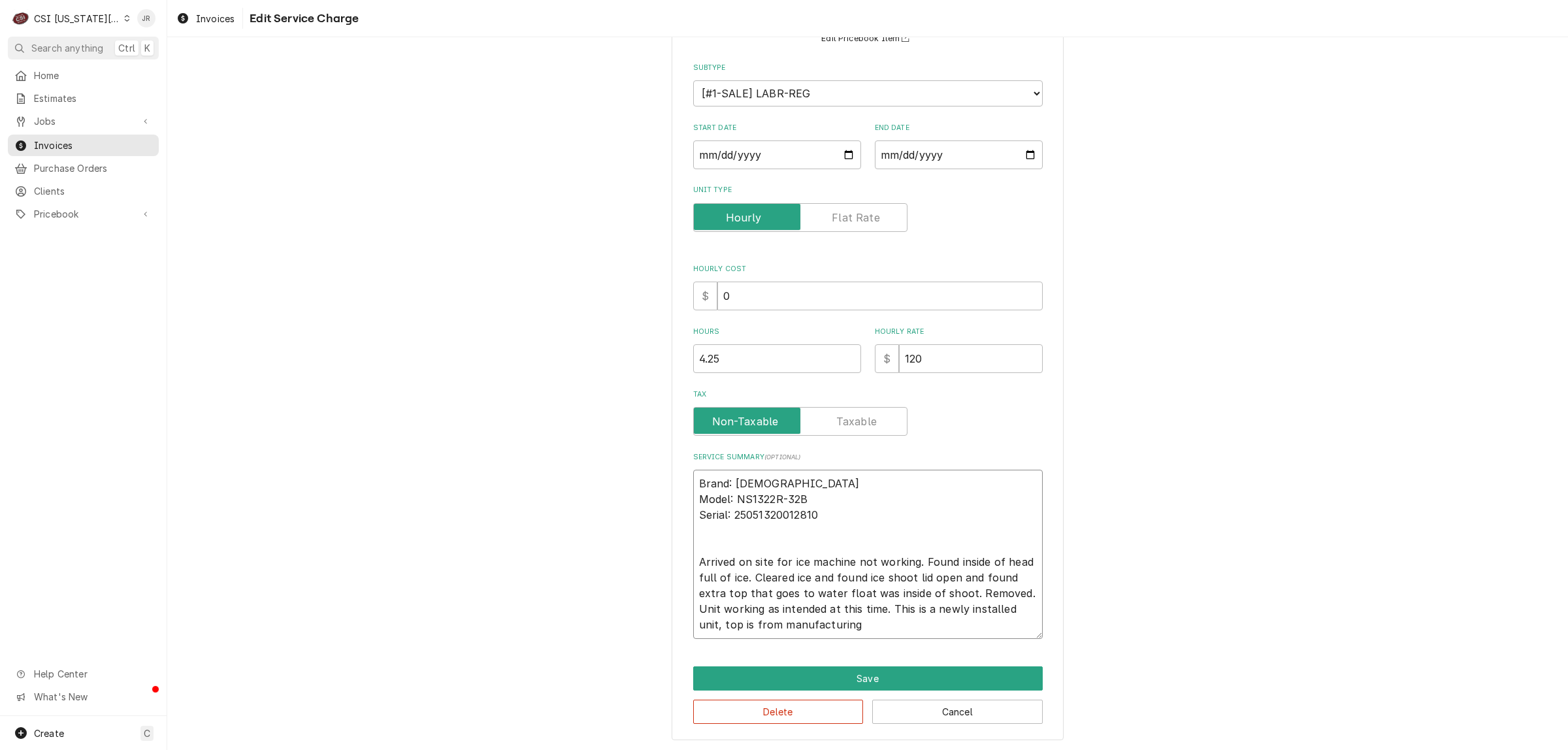
type textarea "x"
type textarea "Brand: Scotsman Model: NS1322R-32B Serial: 25051320012810 Arrived on site for i…"
type textarea "x"
type textarea "Brand: Scotsman Model: NS1322R-32B Serial: 25051320012810 Arrived on site for i…"
type textarea "x"
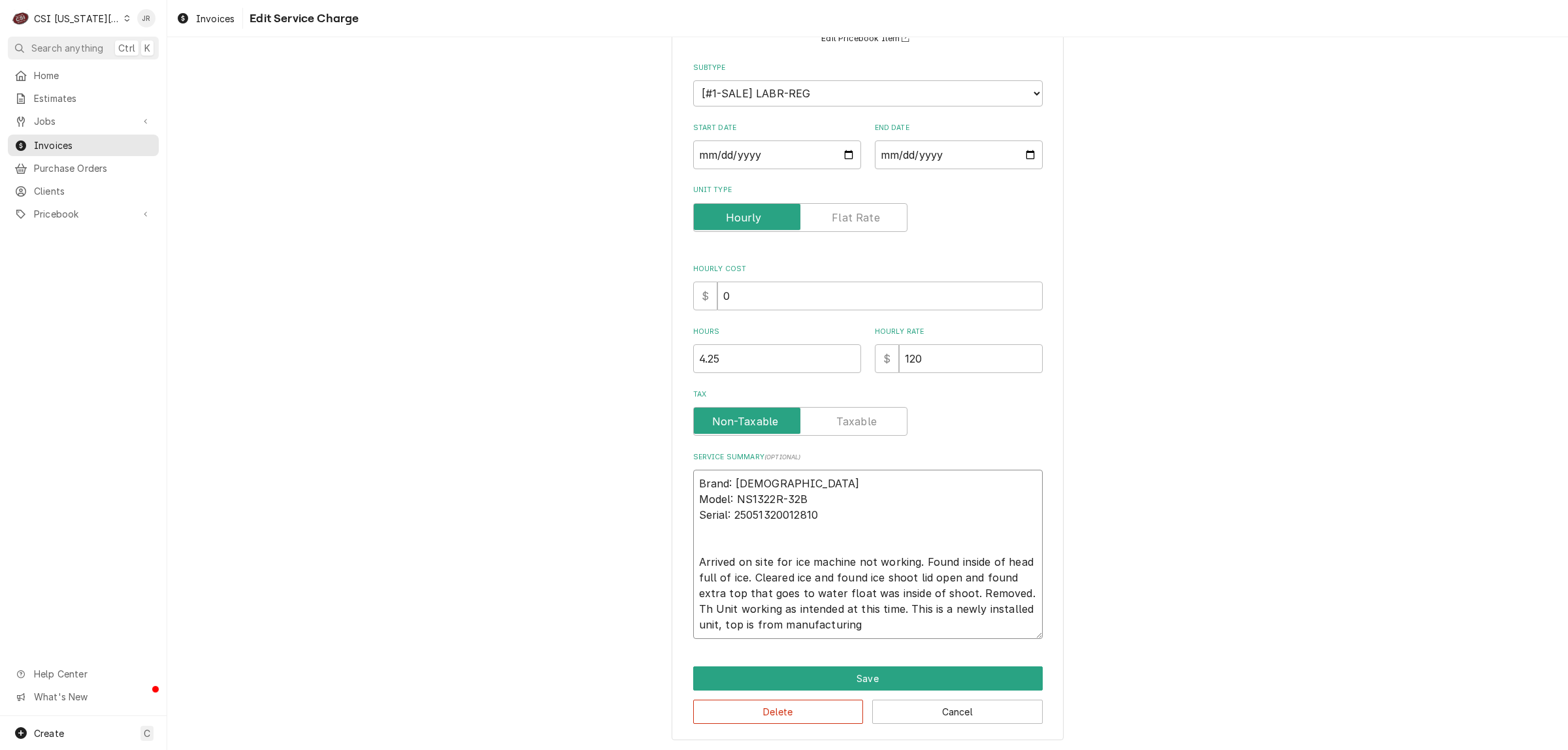
type textarea "Brand: Scotsman Model: NS1322R-32B Serial: 25051320012810 Arrived on site for i…"
type textarea "x"
type textarea "Brand: Scotsman Model: NS1322R-32B Serial: 25051320012810 Arrived on site for i…"
type textarea "x"
type textarea "Brand: Scotsman Model: NS1322R-32B Serial: 25051320012810 Arrived on site for i…"
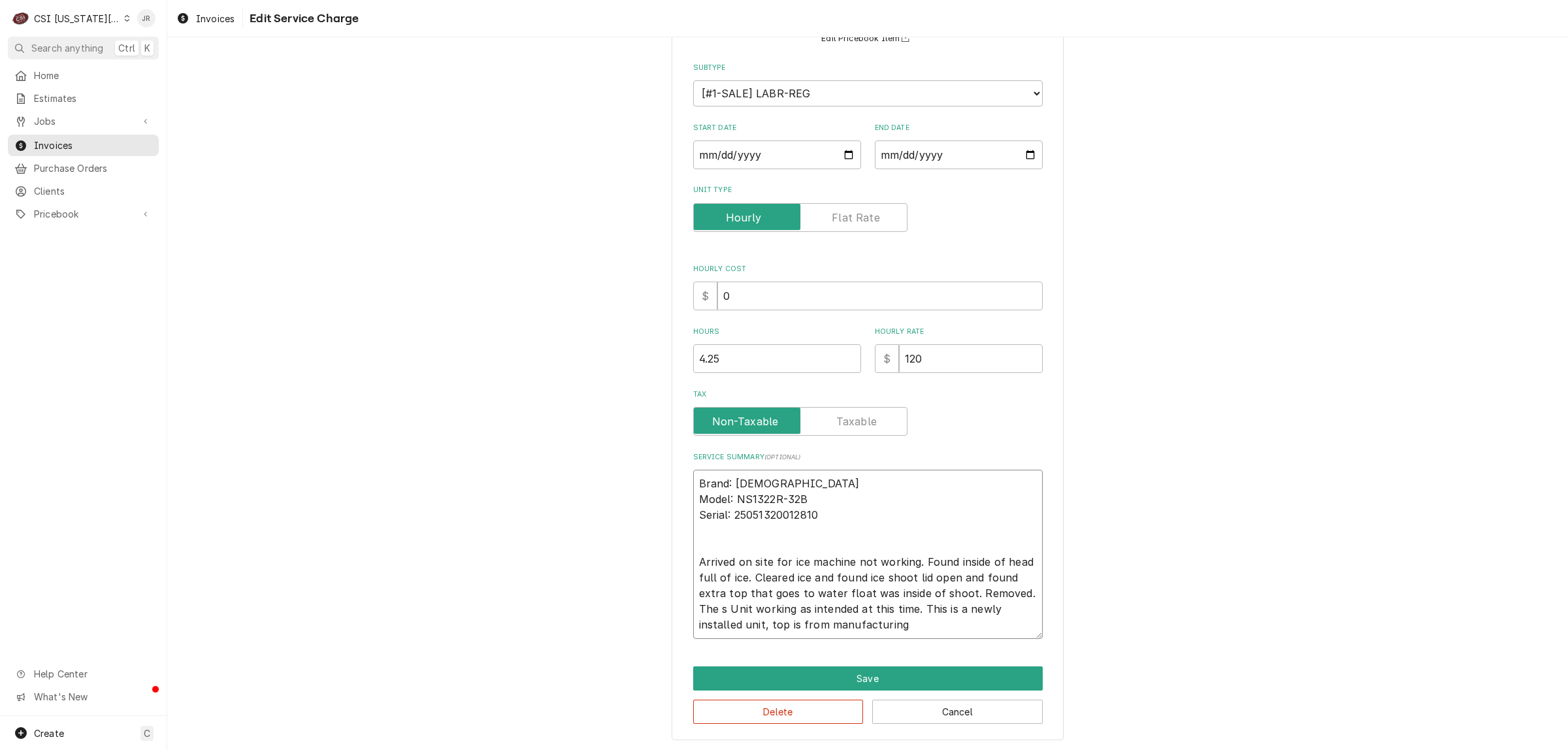
type textarea "x"
type textarea "Brand: Scotsman Model: NS1322R-32B Serial: 25051320012810 Arrived on site for i…"
type textarea "x"
type textarea "Brand: Scotsman Model: NS1322R-32B Serial: 25051320012810 Arrived on site for i…"
type textarea "x"
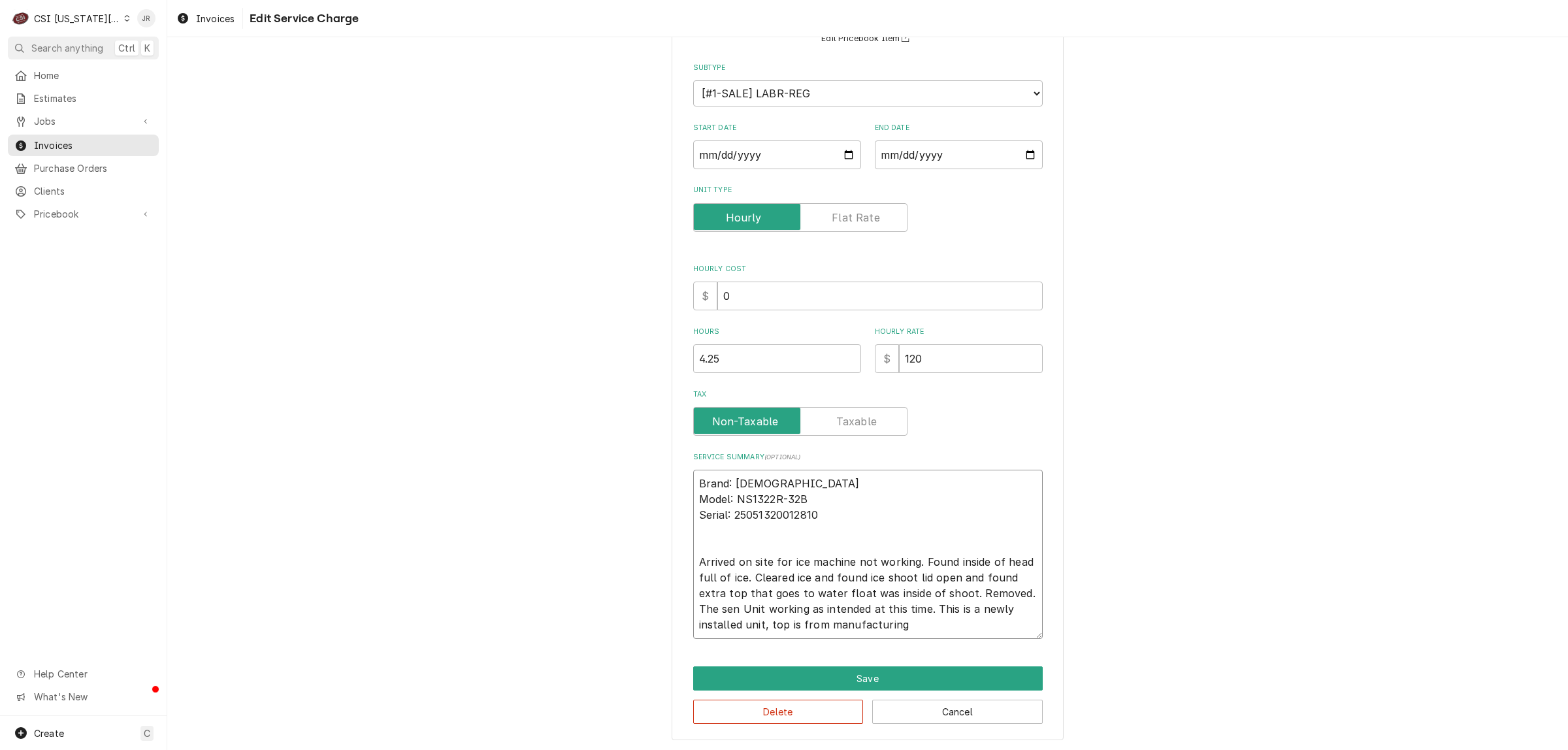
type textarea "Brand: Scotsman Model: NS1322R-32B Serial: 25051320012810 Arrived on site for i…"
type textarea "x"
type textarea "Brand: Scotsman Model: NS1322R-32B Serial: 25051320012810 Arrived on site for i…"
type textarea "x"
type textarea "Brand: Scotsman Model: NS1322R-32B Serial: 25051320012810 Arrived on site for i…"
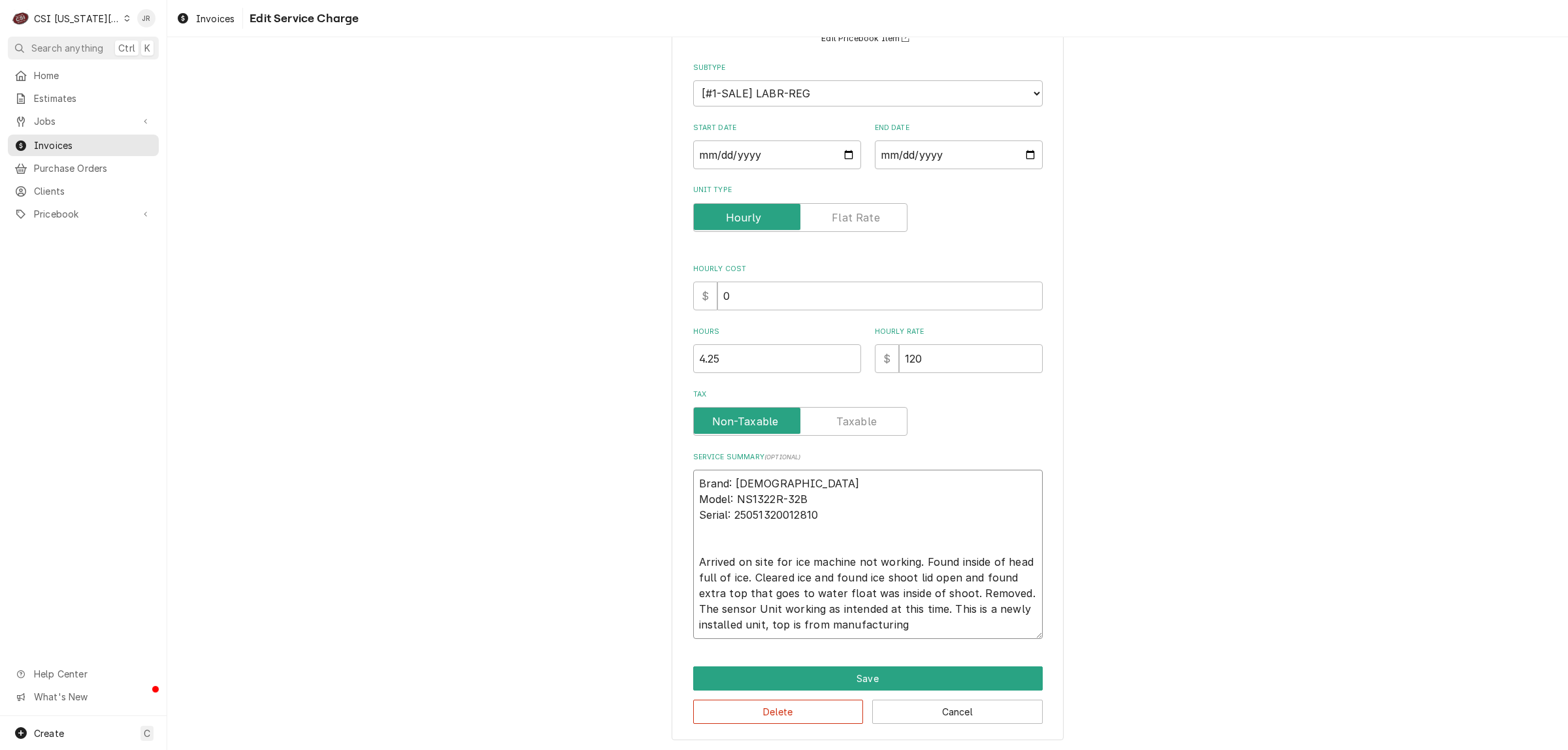
type textarea "x"
type textarea "Brand: Scotsman Model: NS1322R-32B Serial: 25051320012810 Arrived on site for i…"
type textarea "x"
type textarea "Brand: Scotsman Model: NS1322R-32B Serial: 25051320012810 Arrived on site for i…"
type textarea "x"
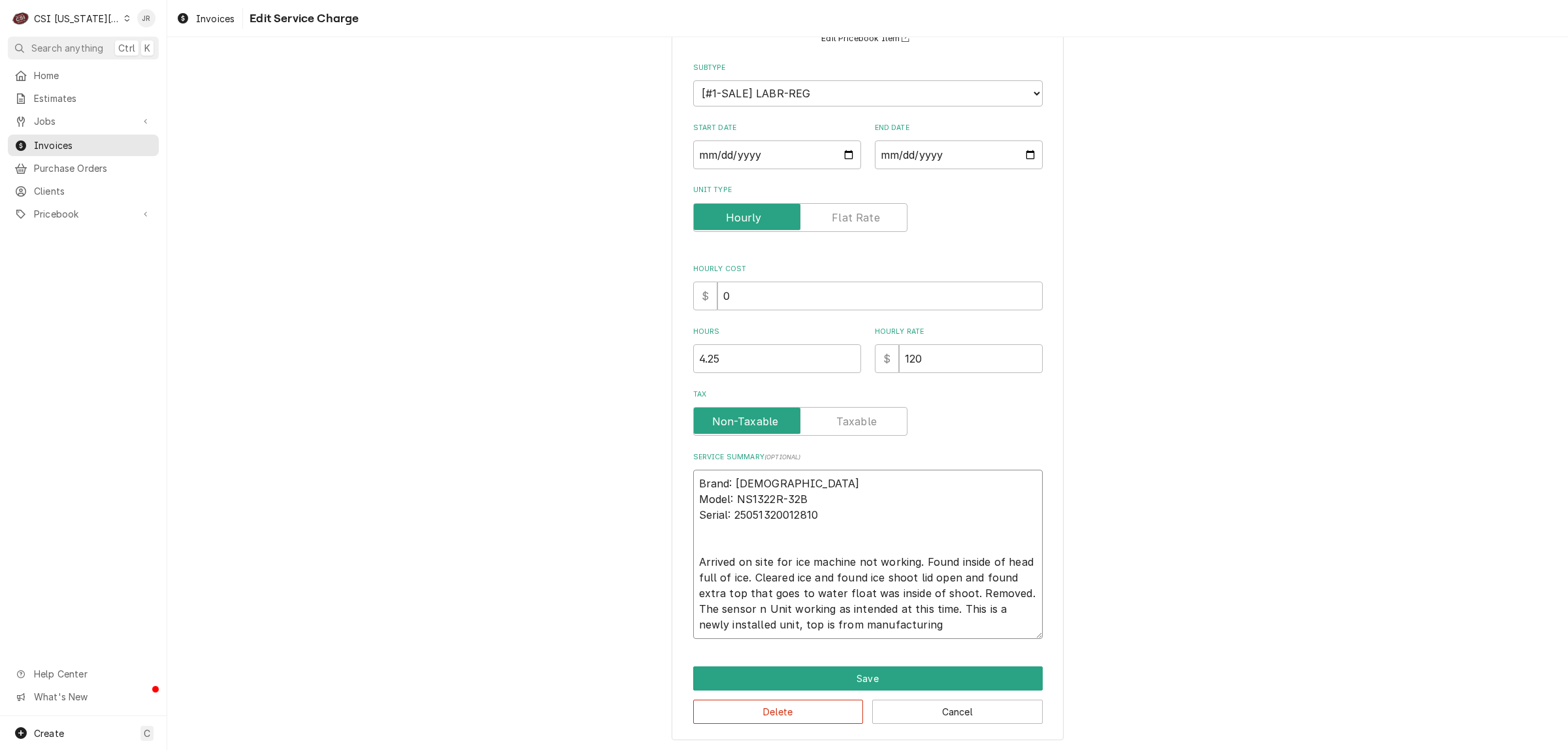
type textarea "Brand: Scotsman Model: NS1322R-32B Serial: 25051320012810 Arrived on site for i…"
type textarea "x"
type textarea "Brand: Scotsman Model: NS1322R-32B Serial: 25051320012810 Arrived on site for i…"
type textarea "x"
type textarea "Brand: Scotsman Model: NS1322R-32B Serial: 25051320012810 Arrived on site for i…"
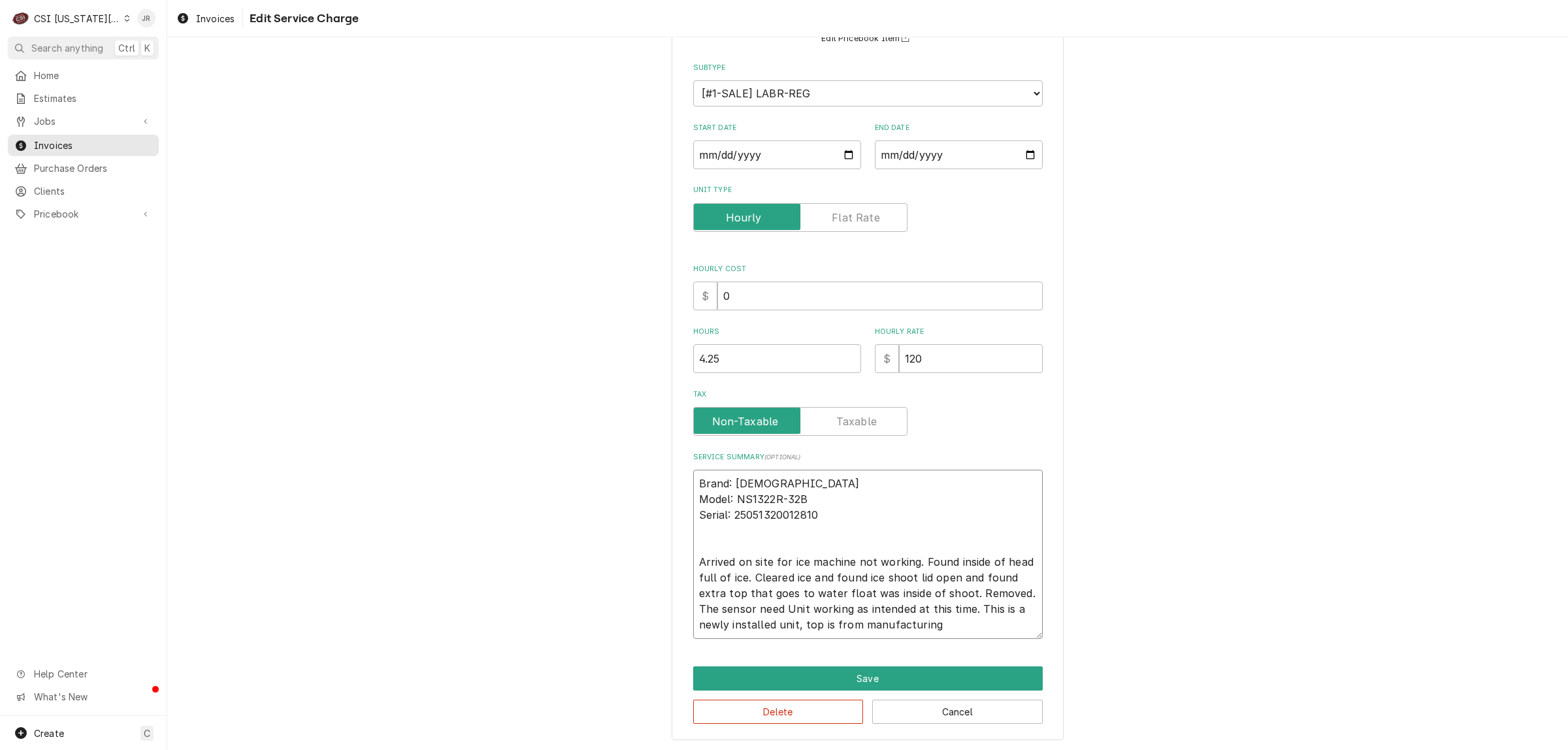
type textarea "x"
type textarea "Brand: Scotsman Model: NS1322R-32B Serial: 25051320012810 Arrived on site for i…"
type textarea "x"
type textarea "Brand: Scotsman Model: NS1322R-32B Serial: 25051320012810 Arrived on site for i…"
type textarea "x"
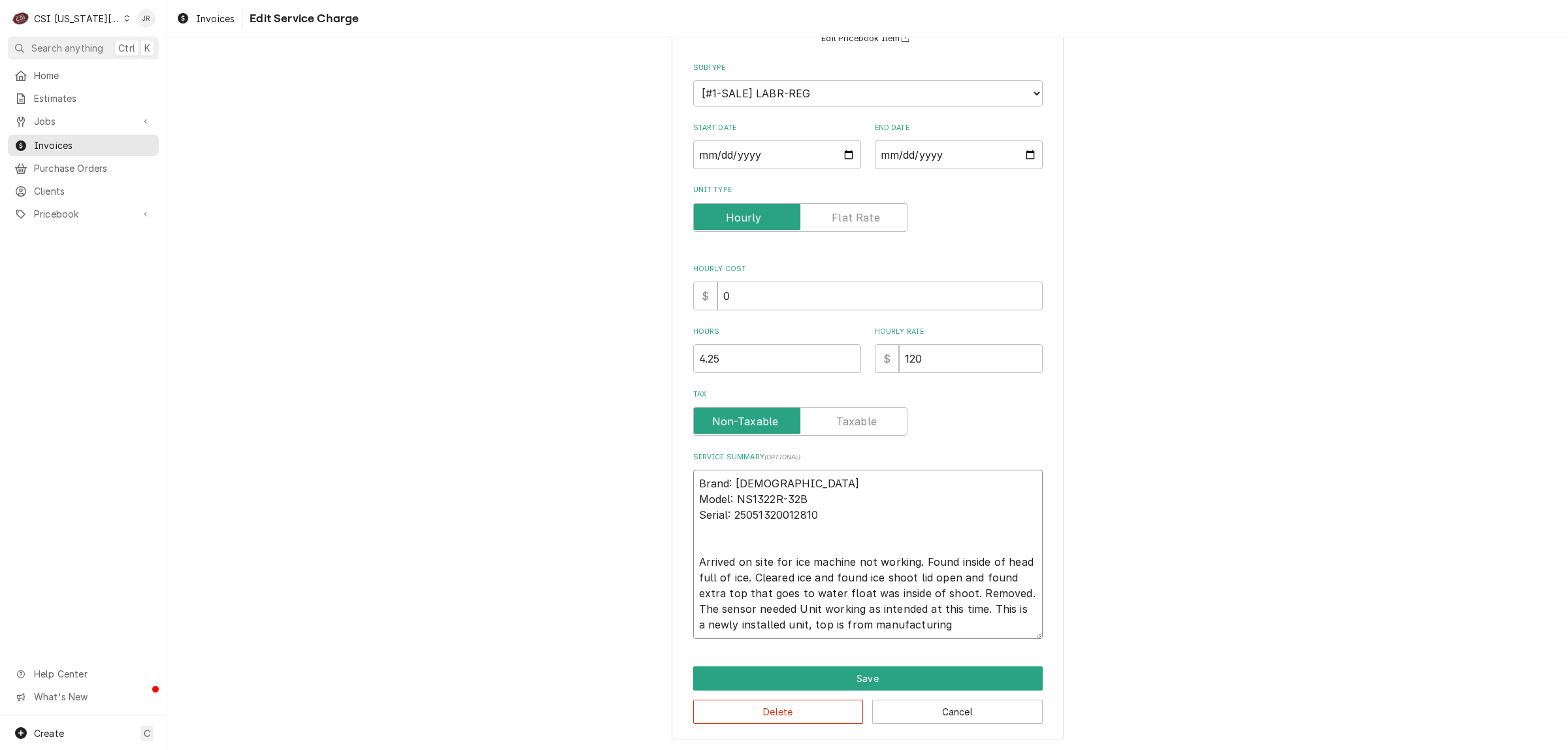
type textarea "Brand: Scotsman Model: NS1322R-32B Serial: 25051320012810 Arrived on site for i…"
type textarea "x"
type textarea "Brand: Scotsman Model: NS1322R-32B Serial: 25051320012810 Arrived on site for i…"
type textarea "x"
type textarea "Brand: Scotsman Model: NS1322R-32B Serial: 25051320012810 Arrived on site for i…"
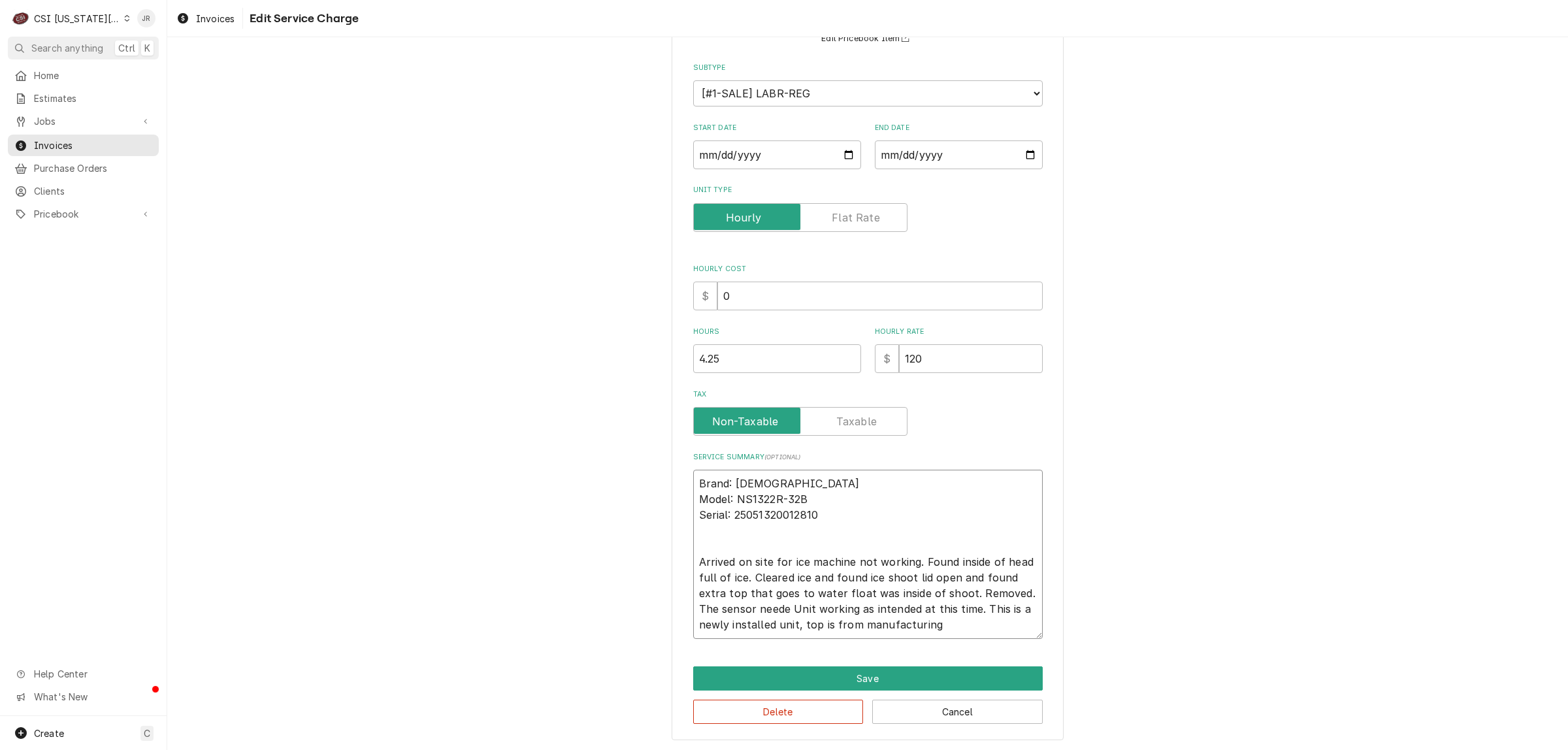
type textarea "x"
type textarea "Brand: Scotsman Model: NS1322R-32B Serial: 25051320012810 Arrived on site for i…"
type textarea "x"
type textarea "Brand: Scotsman Model: NS1322R-32B Serial: 25051320012810 Arrived on site for i…"
type textarea "x"
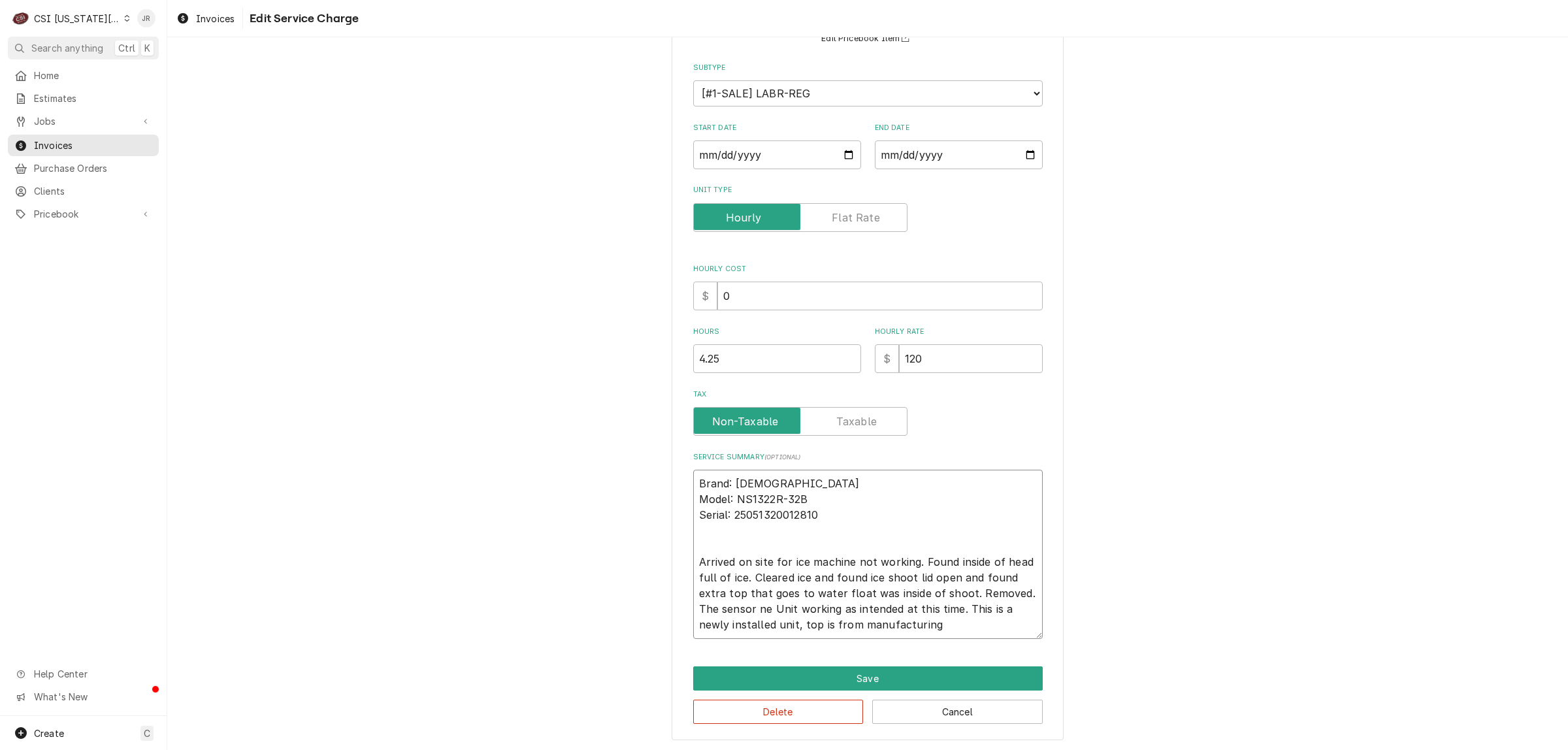
type textarea "Brand: Scotsman Model: NS1322R-32B Serial: 25051320012810 Arrived on site for i…"
type textarea "x"
type textarea "Brand: Scotsman Model: NS1322R-32B Serial: 25051320012810 Arrived on site for i…"
type textarea "x"
type textarea "Brand: Scotsman Model: NS1322R-32B Serial: 25051320012810 Arrived on site for i…"
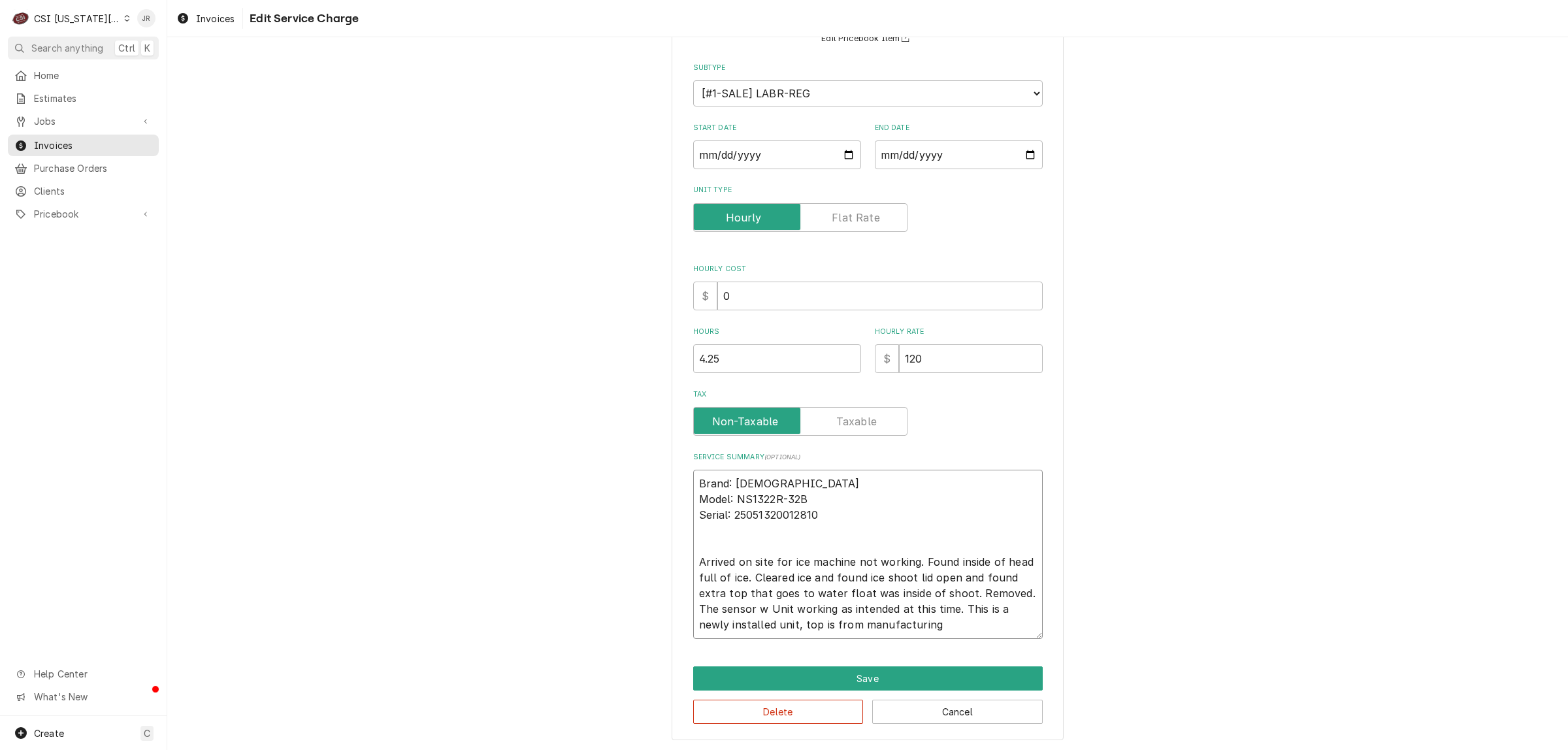
type textarea "x"
type textarea "Brand: Scotsman Model: NS1322R-32B Serial: 25051320012810 Arrived on site for i…"
type textarea "x"
type textarea "Brand: Scotsman Model: NS1322R-32B Serial: 25051320012810 Arrived on site for i…"
type textarea "x"
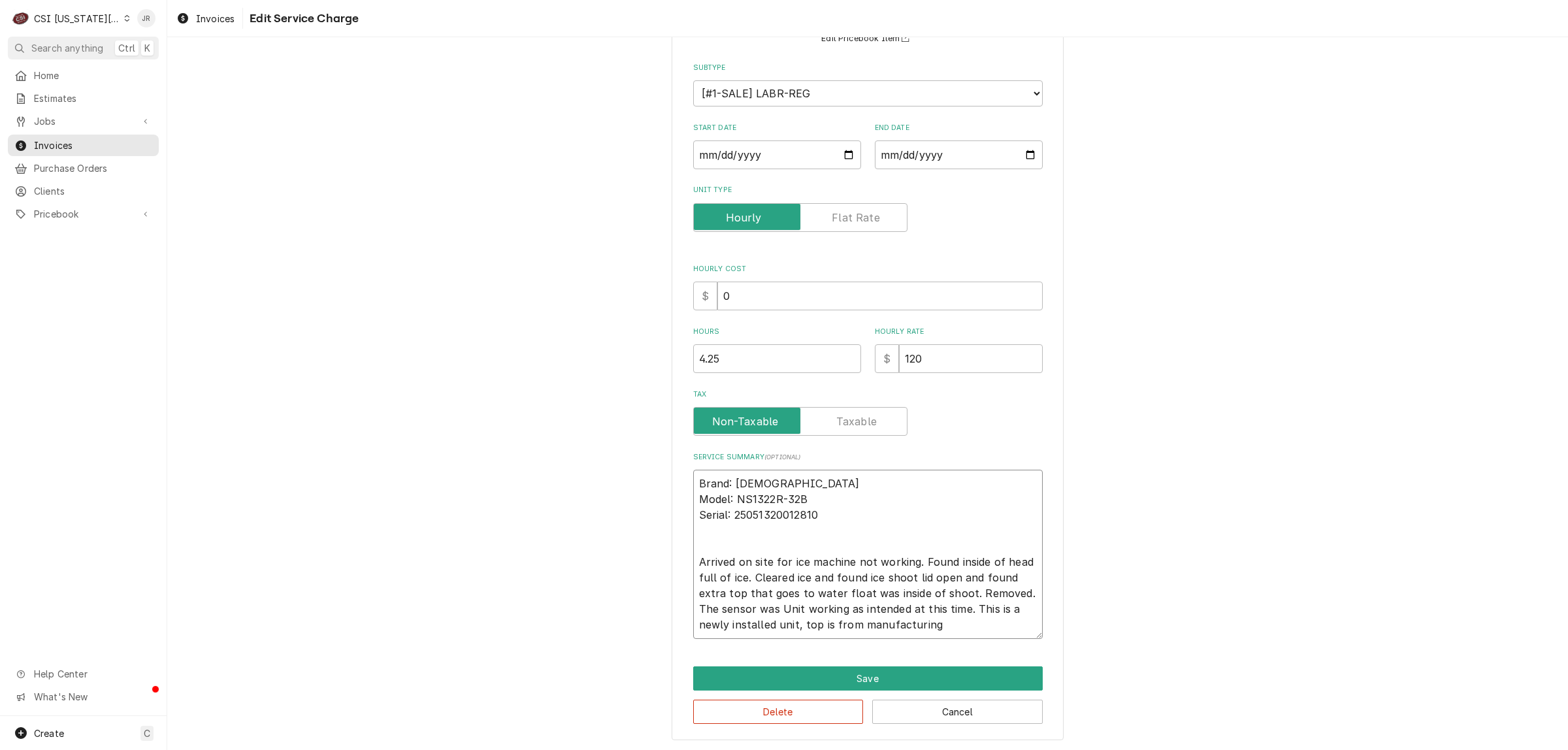
type textarea "Brand: Scotsman Model: NS1322R-32B Serial: 25051320012810 Arrived on site for i…"
type textarea "x"
type textarea "Brand: Scotsman Model: NS1322R-32B Serial: 25051320012810 Arrived on site for i…"
type textarea "x"
type textarea "Brand: Scotsman Model: NS1322R-32B Serial: 25051320012810 Arrived on site for i…"
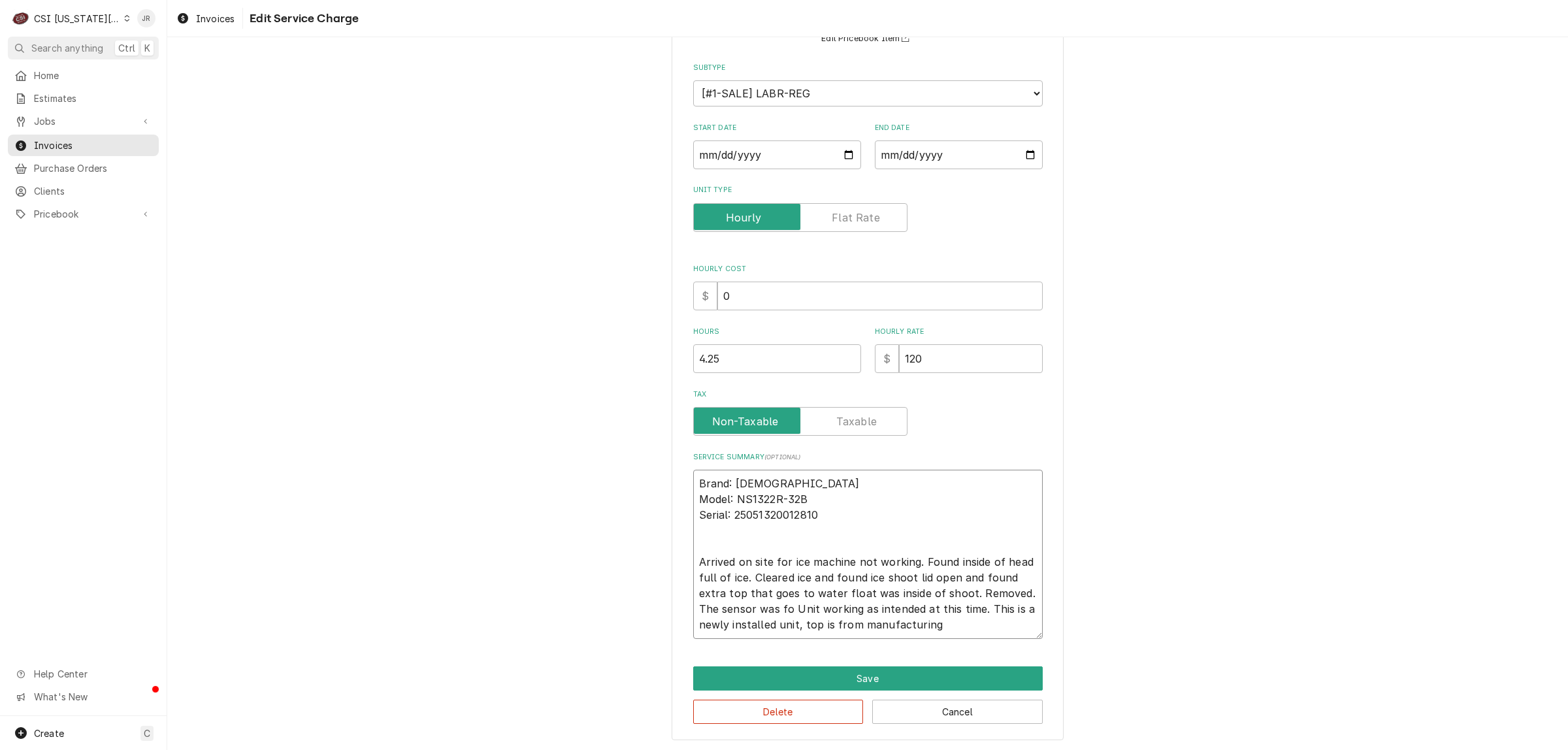
type textarea "x"
type textarea "Brand: Scotsman Model: NS1322R-32B Serial: 25051320012810 Arrived on site for i…"
type textarea "x"
type textarea "Brand: Scotsman Model: NS1322R-32B Serial: 25051320012810 Arrived on site for i…"
type textarea "x"
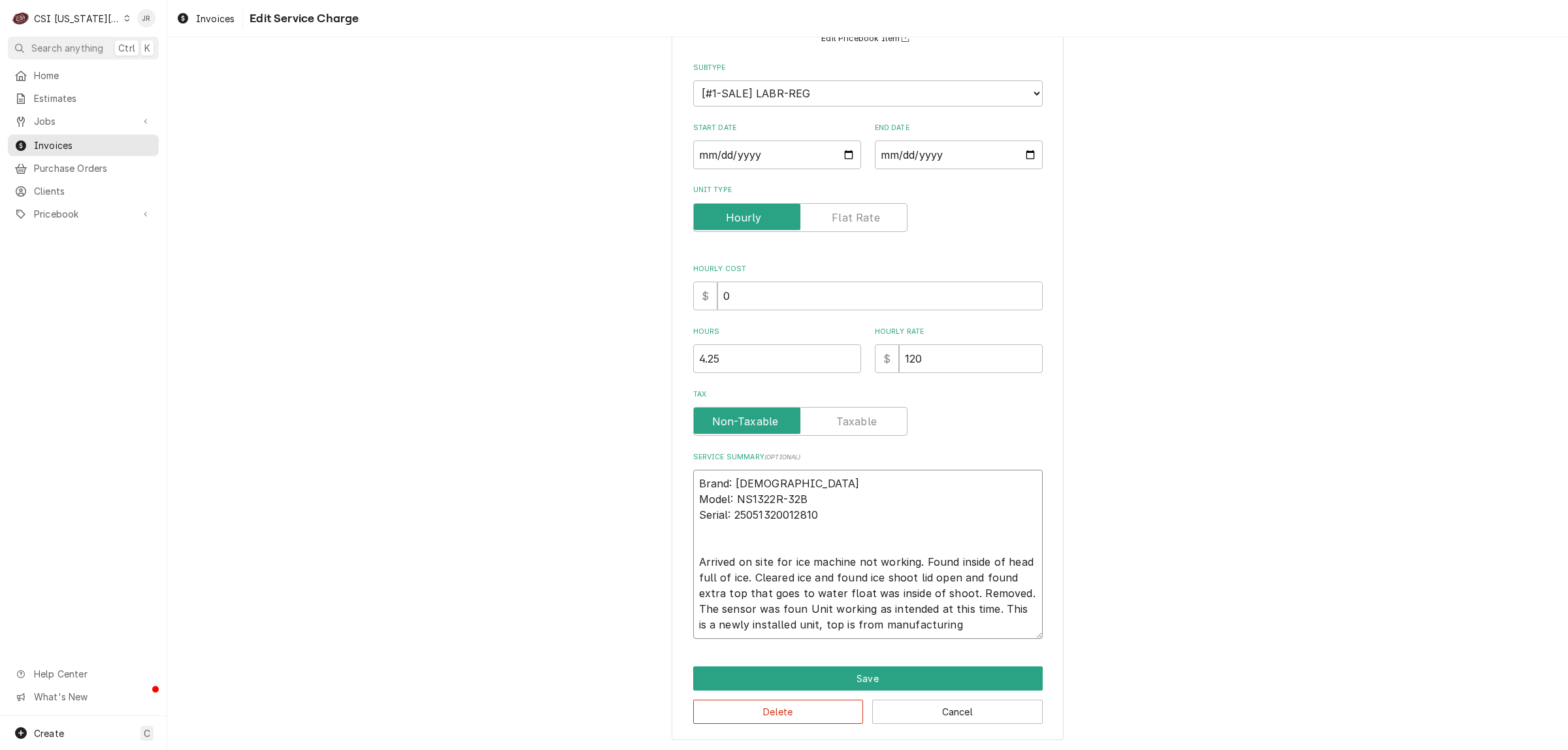
type textarea "Brand: Scotsman Model: NS1322R-32B Serial: 25051320012810 Arrived on site for i…"
type textarea "x"
type textarea "Brand: Scotsman Model: NS1322R-32B Serial: 25051320012810 Arrived on site for i…"
type textarea "x"
type textarea "Brand: Scotsman Model: NS1322R-32B Serial: 25051320012810 Arrived on site for i…"
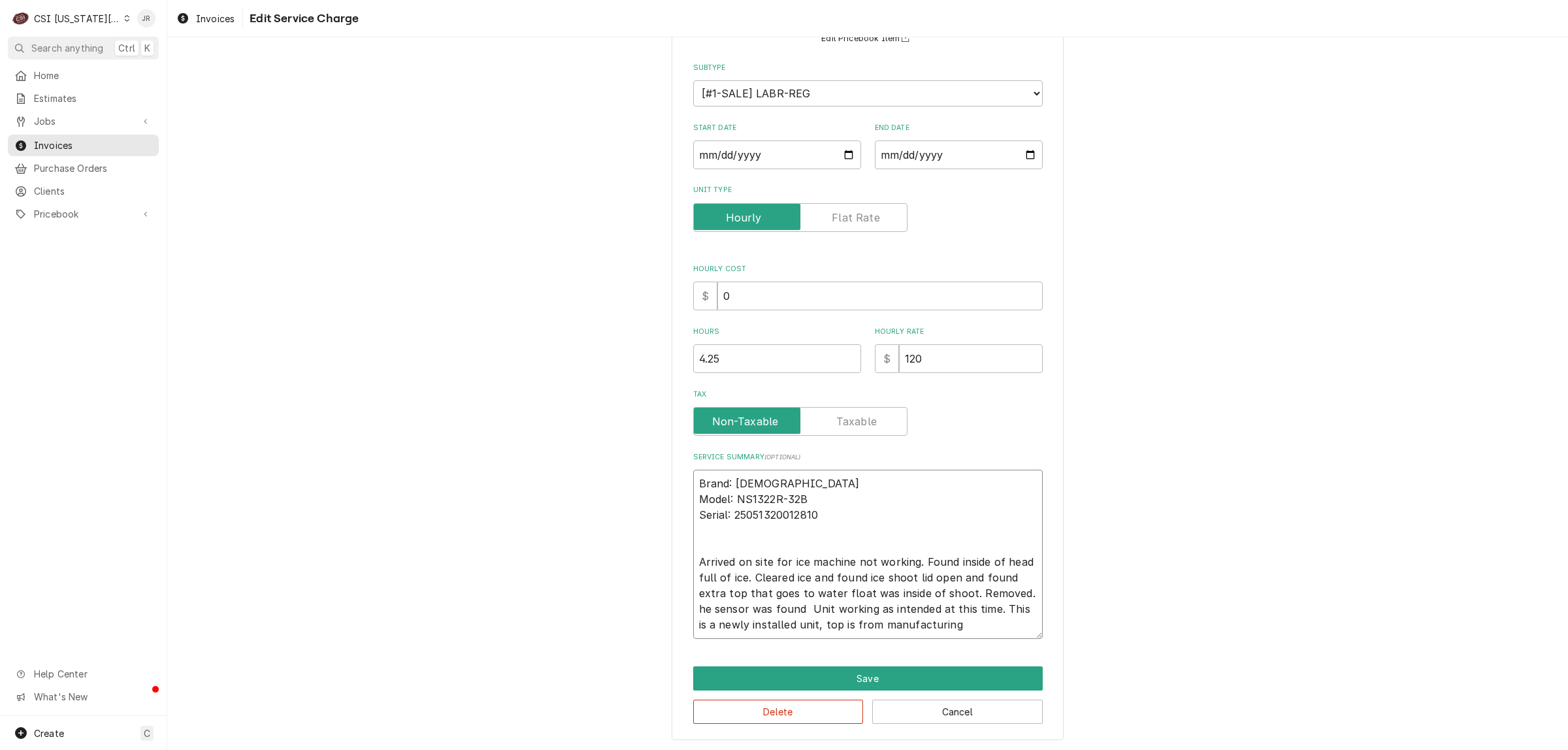
type textarea "x"
type textarea "Brand: Scotsman Model: NS1322R-32B Serial: 25051320012810 Arrived on site for i…"
type textarea "x"
type textarea "Brand: Scotsman Model: NS1322R-32B Serial: 25051320012810 Arrived on site for i…"
type textarea "x"
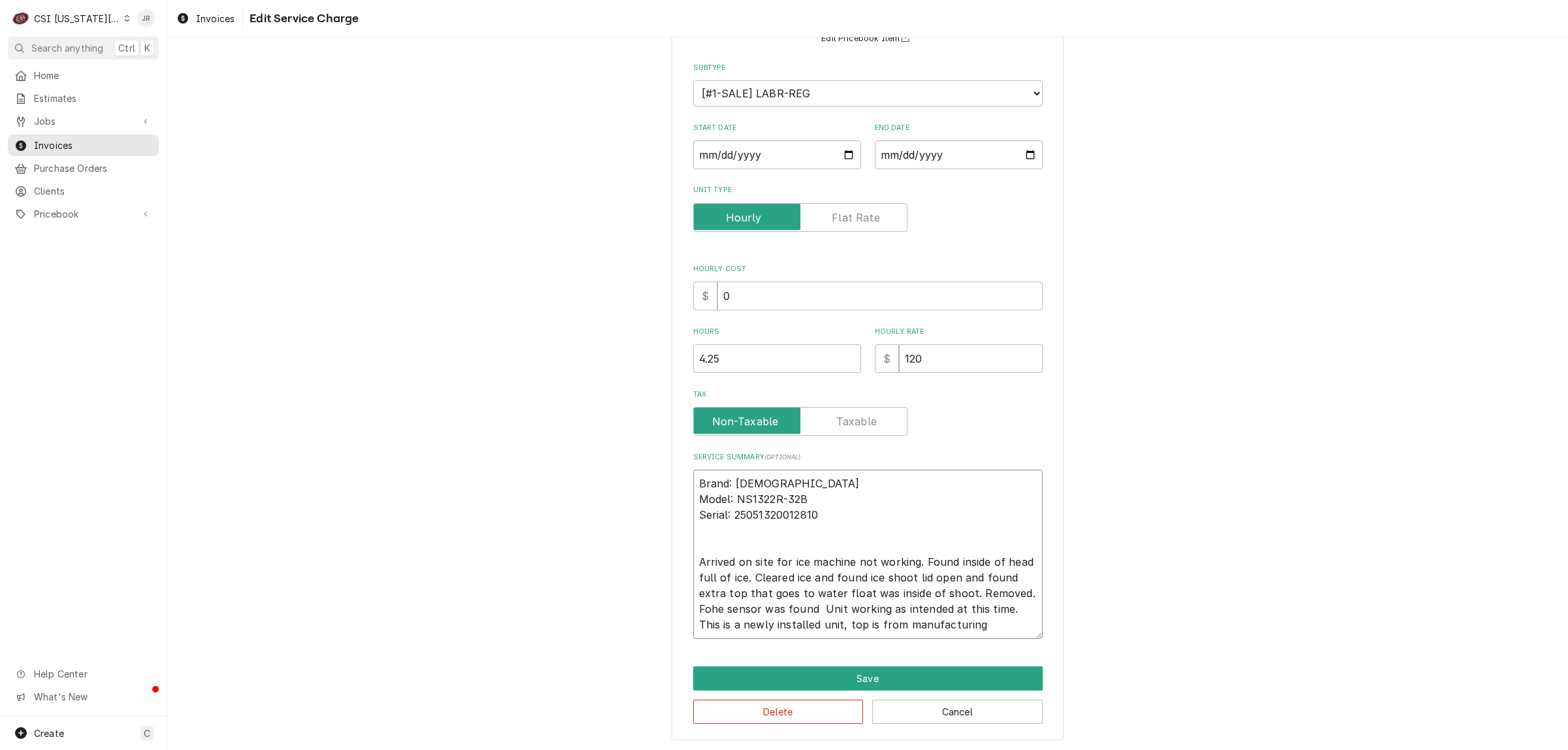
type textarea "Brand: Scotsman Model: NS1322R-32B Serial: 25051320012810 Arrived on site for i…"
type textarea "x"
type textarea "Brand: Scotsman Model: NS1322R-32B Serial: 25051320012810 Arrived on site for i…"
type textarea "x"
type textarea "Brand: Scotsman Model: NS1322R-32B Serial: 25051320012810 Arrived on site for i…"
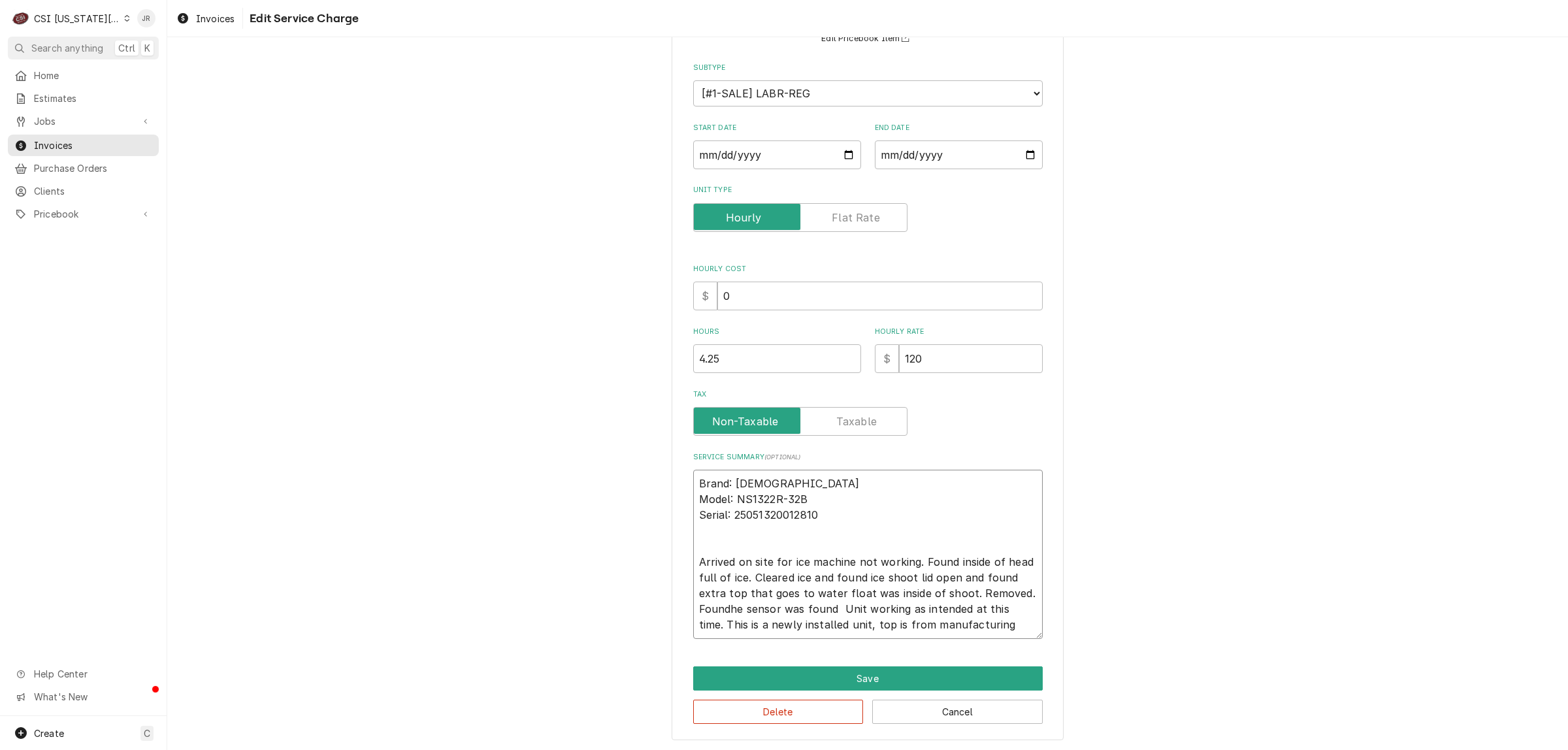
type textarea "x"
type textarea "Brand: Scotsman Model: NS1322R-32B Serial: 25051320012810 Arrived on site for i…"
type textarea "x"
type textarea "Brand: Scotsman Model: NS1322R-32B Serial: 25051320012810 Arrived on site for i…"
type textarea "x"
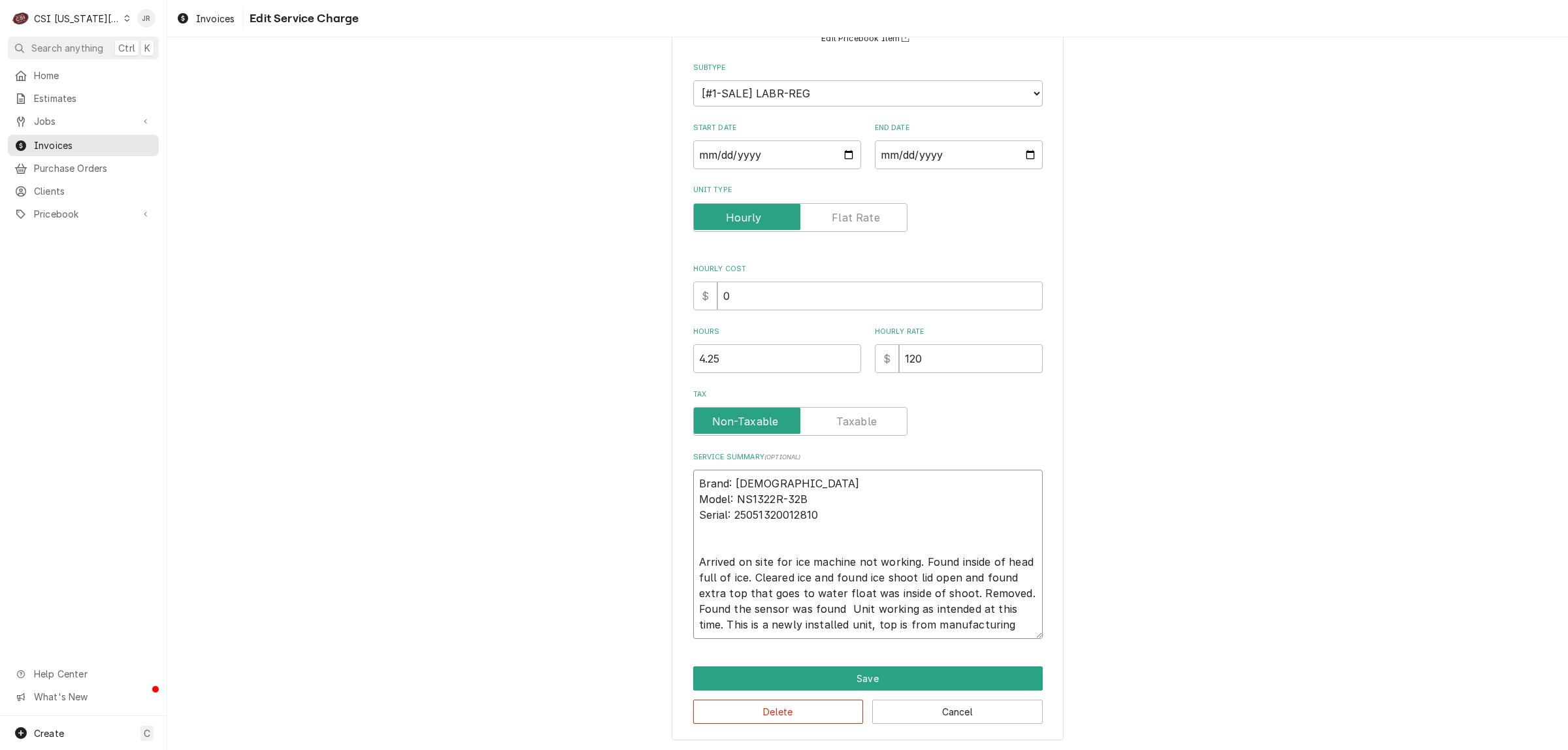
type textarea "Brand: Scotsman Model: NS1322R-32B Serial: 25051320012810 Arrived on site for i…"
type textarea "x"
type textarea "Brand: Scotsman Model: NS1322R-32B Serial: 25051320012810 Arrived on site for i…"
type textarea "x"
type textarea "Brand: Scotsman Model: NS1322R-32B Serial: 25051320012810 Arrived on site for i…"
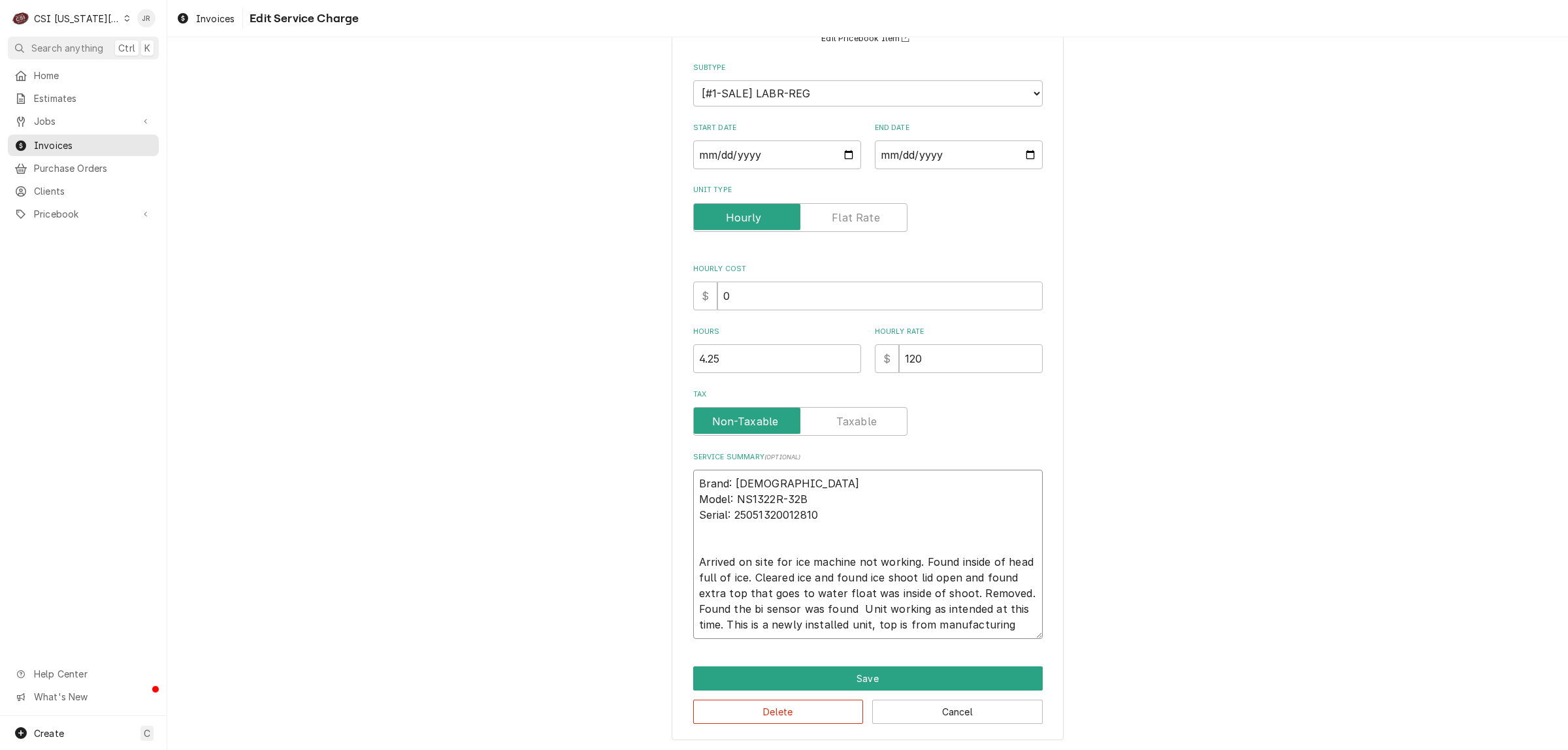
type textarea "x"
type textarea "Brand: Scotsman Model: NS1322R-32B Serial: 25051320012810 Arrived on site for i…"
type textarea "x"
type textarea "Brand: Scotsman Model: NS1322R-32B Serial: 25051320012810 Arrived on site for i…"
type textarea "x"
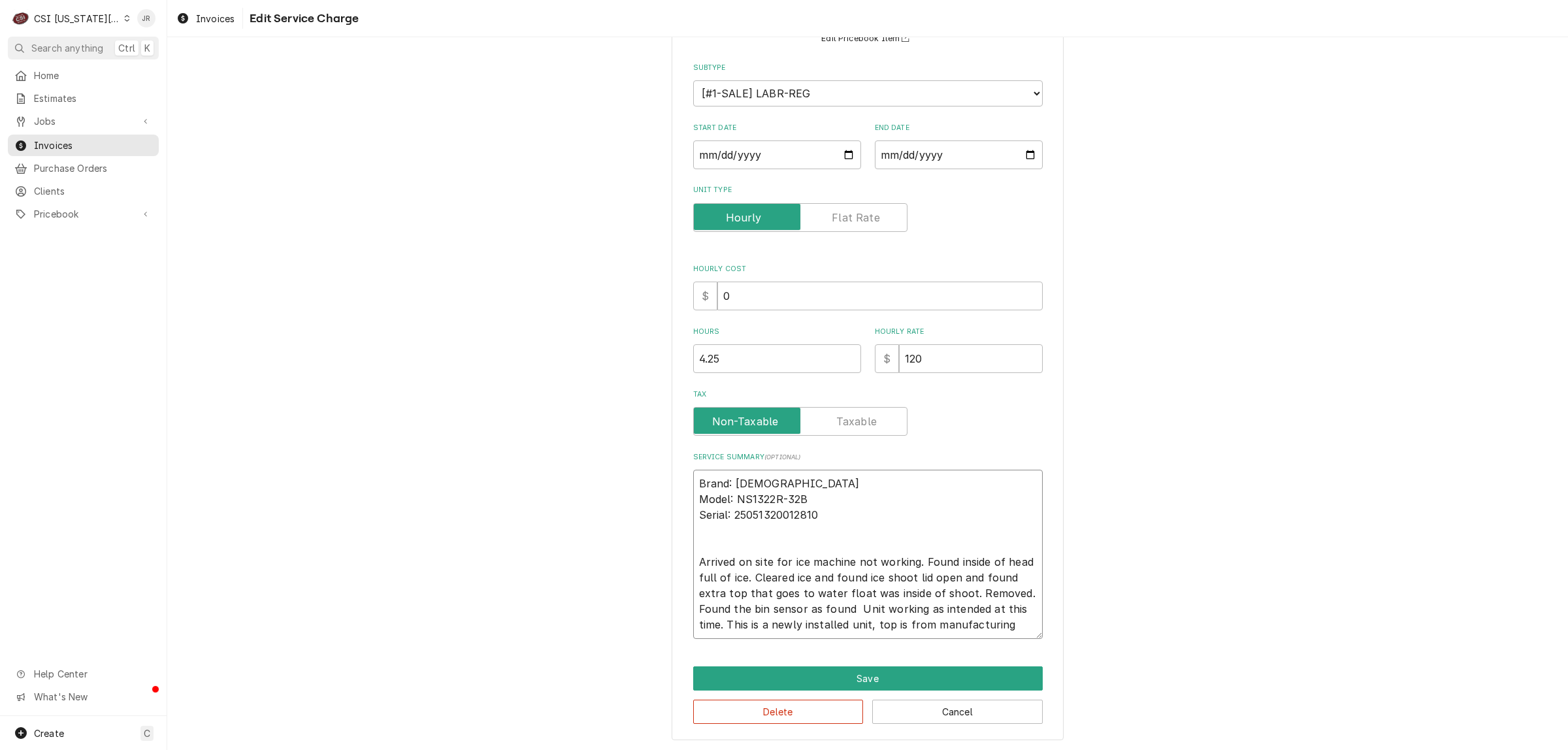
type textarea "Brand: Scotsman Model: NS1322R-32B Serial: 25051320012810 Arrived on site for i…"
type textarea "x"
type textarea "Brand: Scotsman Model: NS1322R-32B Serial: 25051320012810 Arrived on site for i…"
type textarea "x"
type textarea "Brand: Scotsman Model: NS1322R-32B Serial: 25051320012810 Arrived on site for i…"
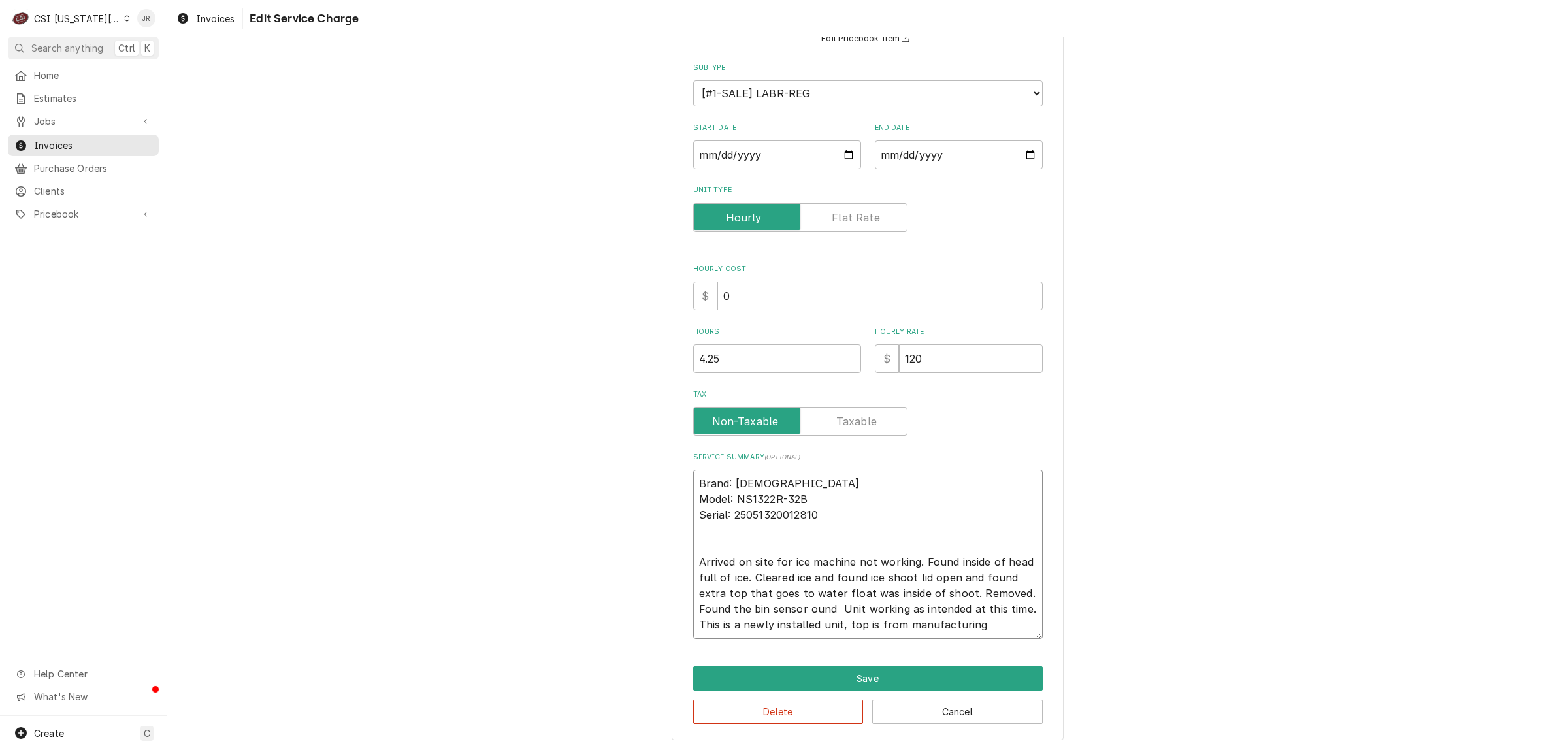
type textarea "x"
type textarea "Brand: Scotsman Model: NS1322R-32B Serial: 25051320012810 Arrived on site for i…"
type textarea "x"
type textarea "Brand: Scotsman Model: NS1322R-32B Serial: 25051320012810 Arrived on site for i…"
type textarea "x"
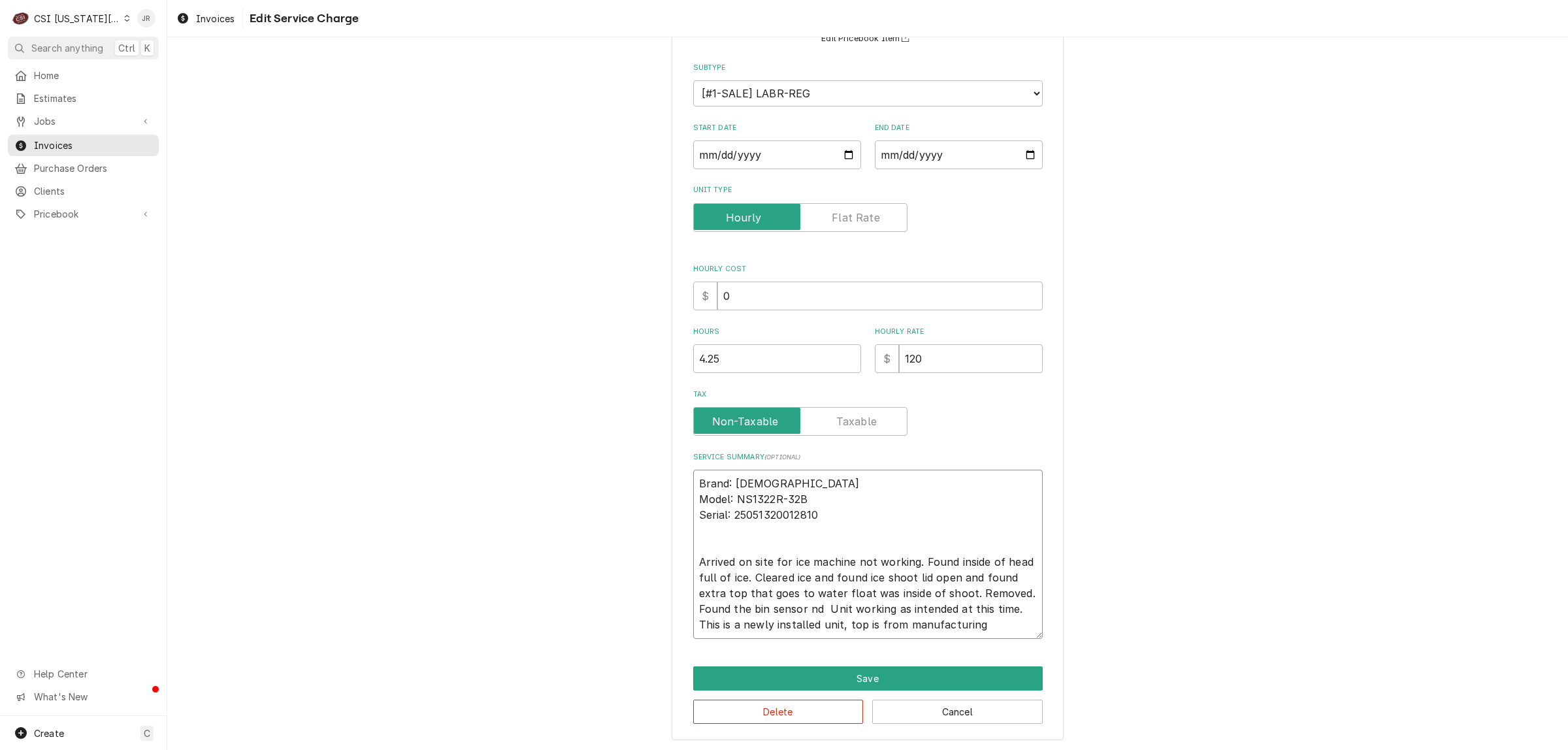
type textarea "Brand: Scotsman Model: NS1322R-32B Serial: 25051320012810 Arrived on site for i…"
type textarea "x"
type textarea "Brand: Scotsman Model: NS1322R-32B Serial: 25051320012810 Arrived on site for i…"
type textarea "x"
type textarea "Brand: Scotsman Model: NS1322R-32B Serial: 25051320012810 Arrived on site for i…"
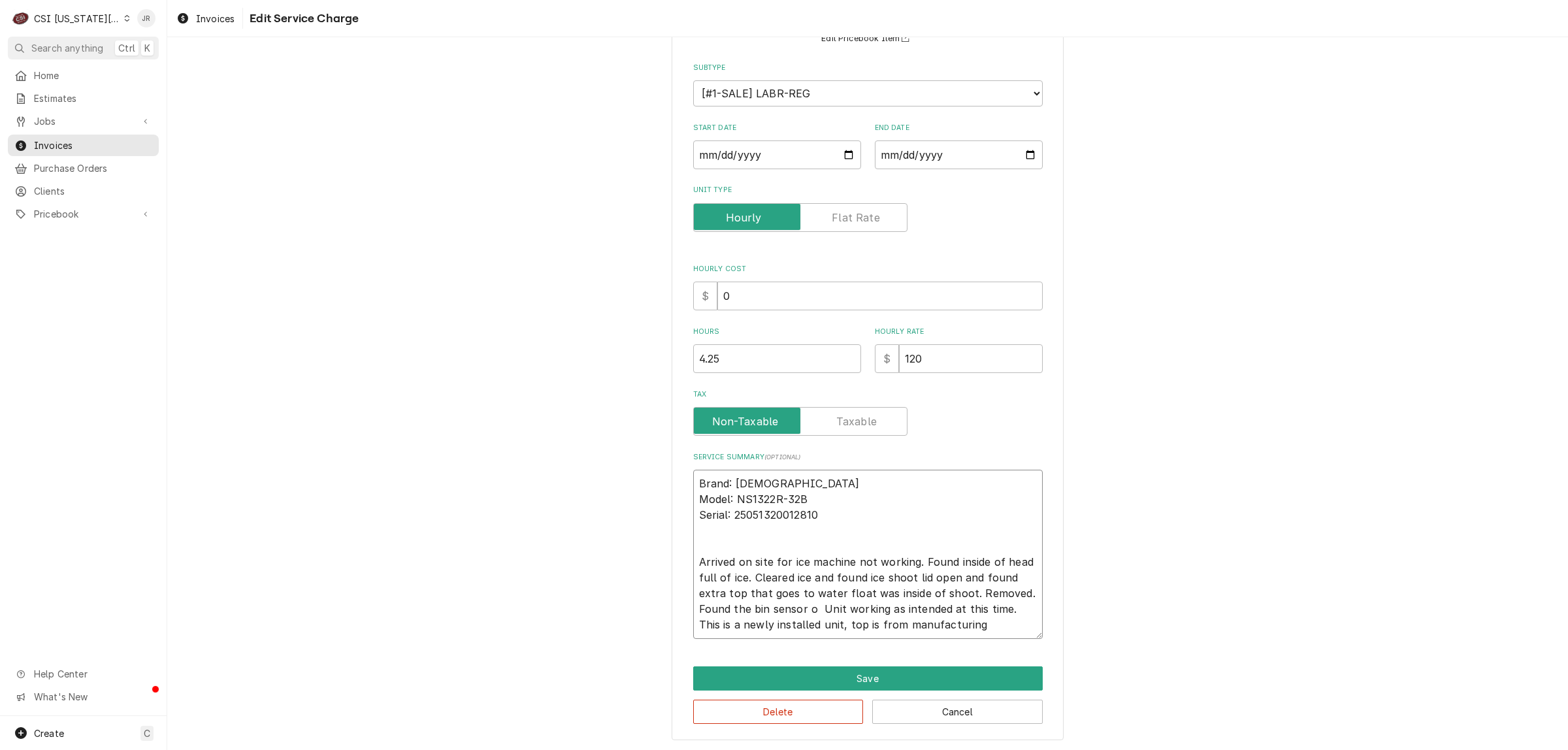
type textarea "x"
type textarea "Brand: Scotsman Model: NS1322R-32B Serial: 25051320012810 Arrived on site for i…"
type textarea "x"
type textarea "Brand: Scotsman Model: NS1322R-32B Serial: 25051320012810 Arrived on site for i…"
type textarea "x"
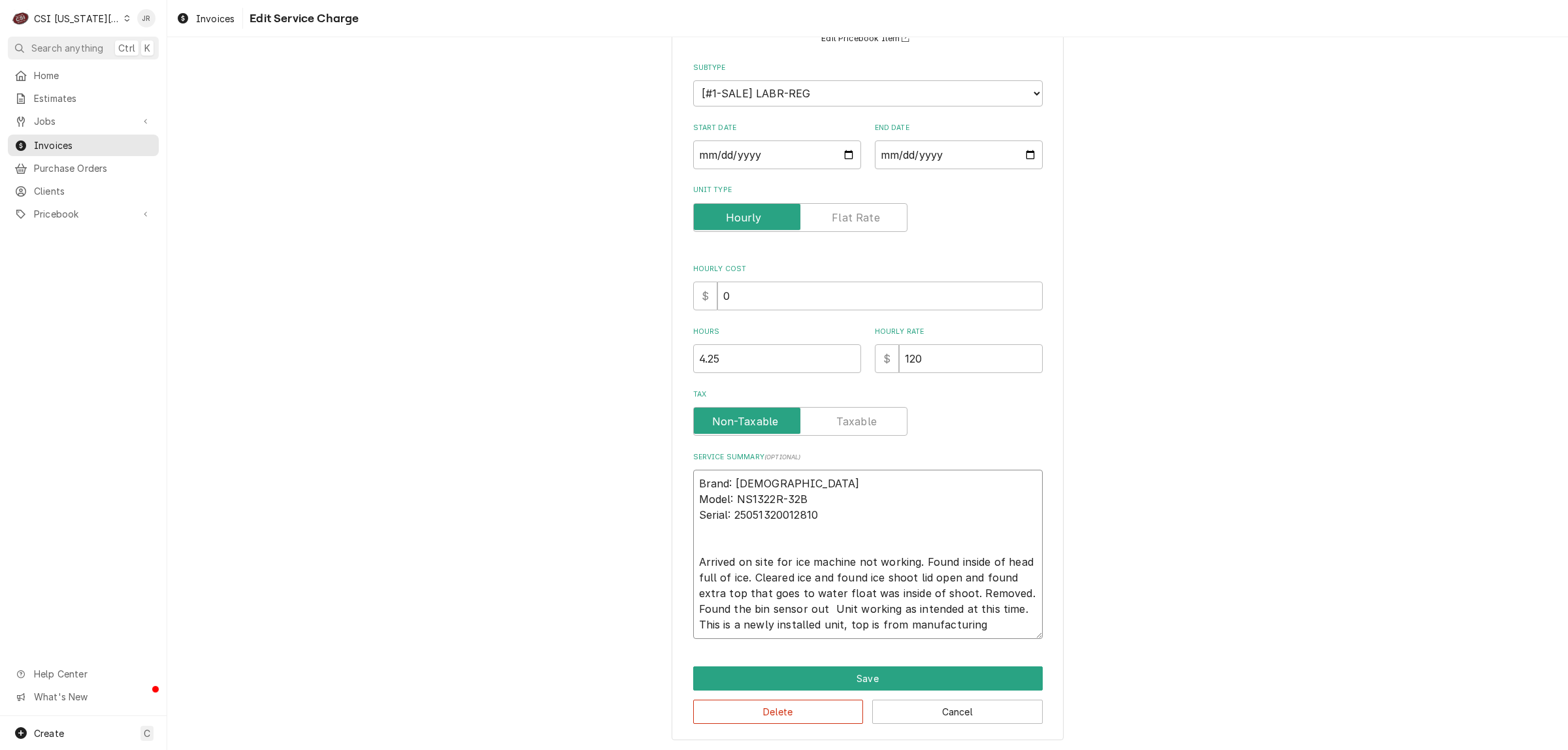
type textarea "Brand: Scotsman Model: NS1322R-32B Serial: 25051320012810 Arrived on site for i…"
type textarea "x"
type textarea "Brand: Scotsman Model: NS1322R-32B Serial: 25051320012810 Arrived on site for i…"
type textarea "x"
type textarea "Brand: Scotsman Model: NS1322R-32B Serial: 25051320012810 Arrived on site for i…"
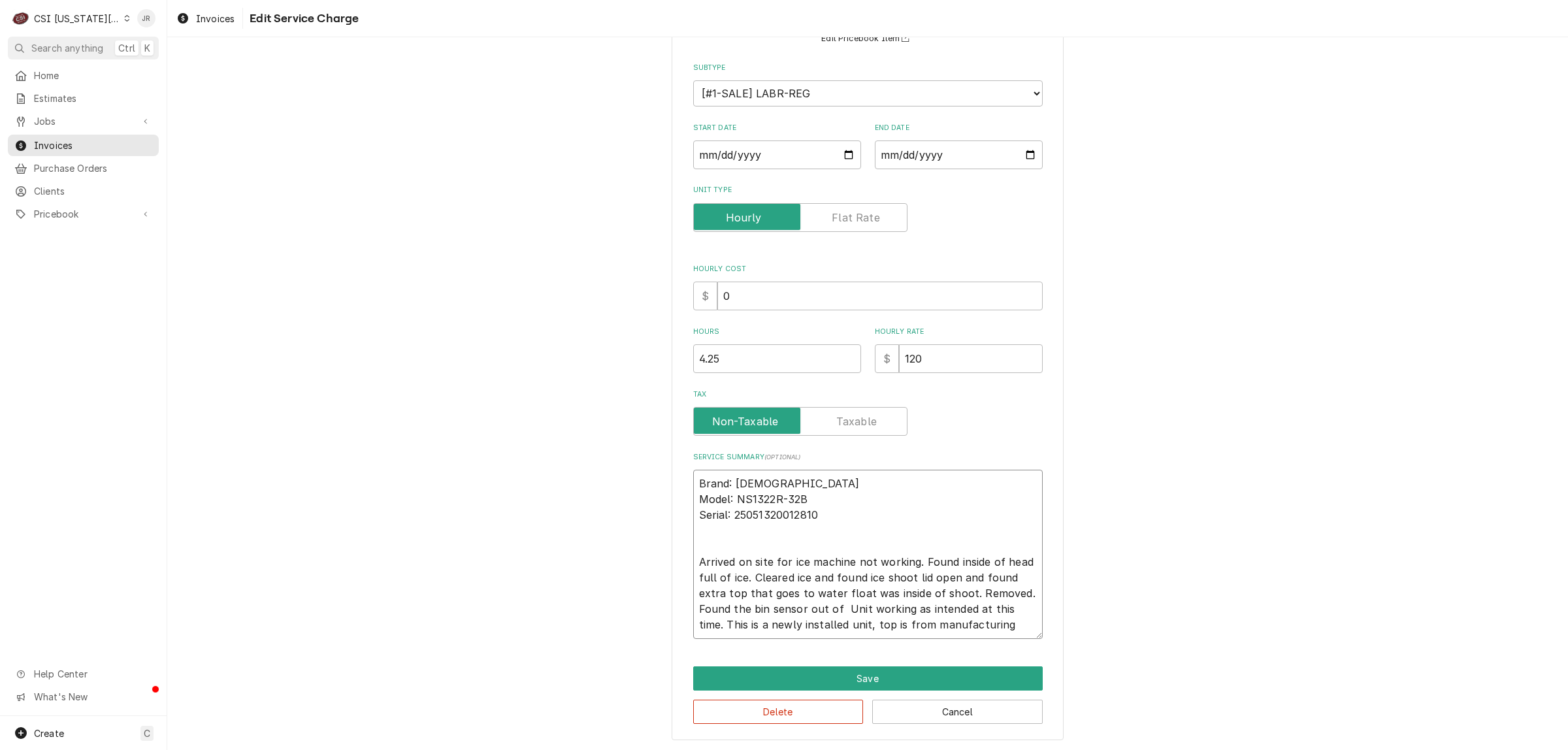
type textarea "x"
type textarea "Brand: Scotsman Model: NS1322R-32B Serial: 25051320012810 Arrived on site for i…"
type textarea "x"
type textarea "Brand: Scotsman Model: NS1322R-32B Serial: 25051320012810 Arrived on site for i…"
type textarea "x"
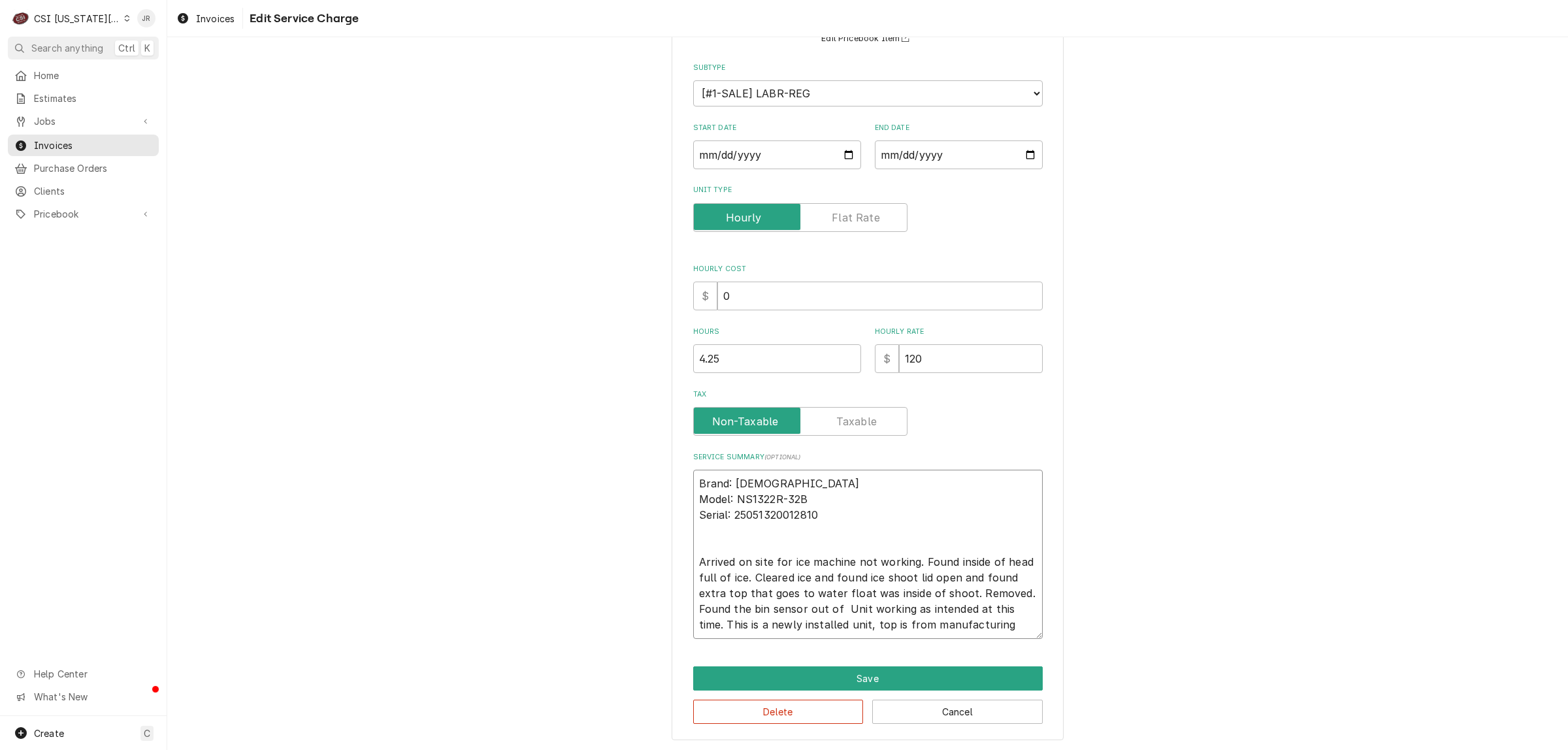
type textarea "Brand: Scotsman Model: NS1322R-32B Serial: 25051320012810 Arrived on site for i…"
type textarea "x"
type textarea "Brand: Scotsman Model: NS1322R-32B Serial: 25051320012810 Arrived on site for i…"
type textarea "x"
type textarea "Brand: Scotsman Model: NS1322R-32B Serial: 25051320012810 Arrived on site for i…"
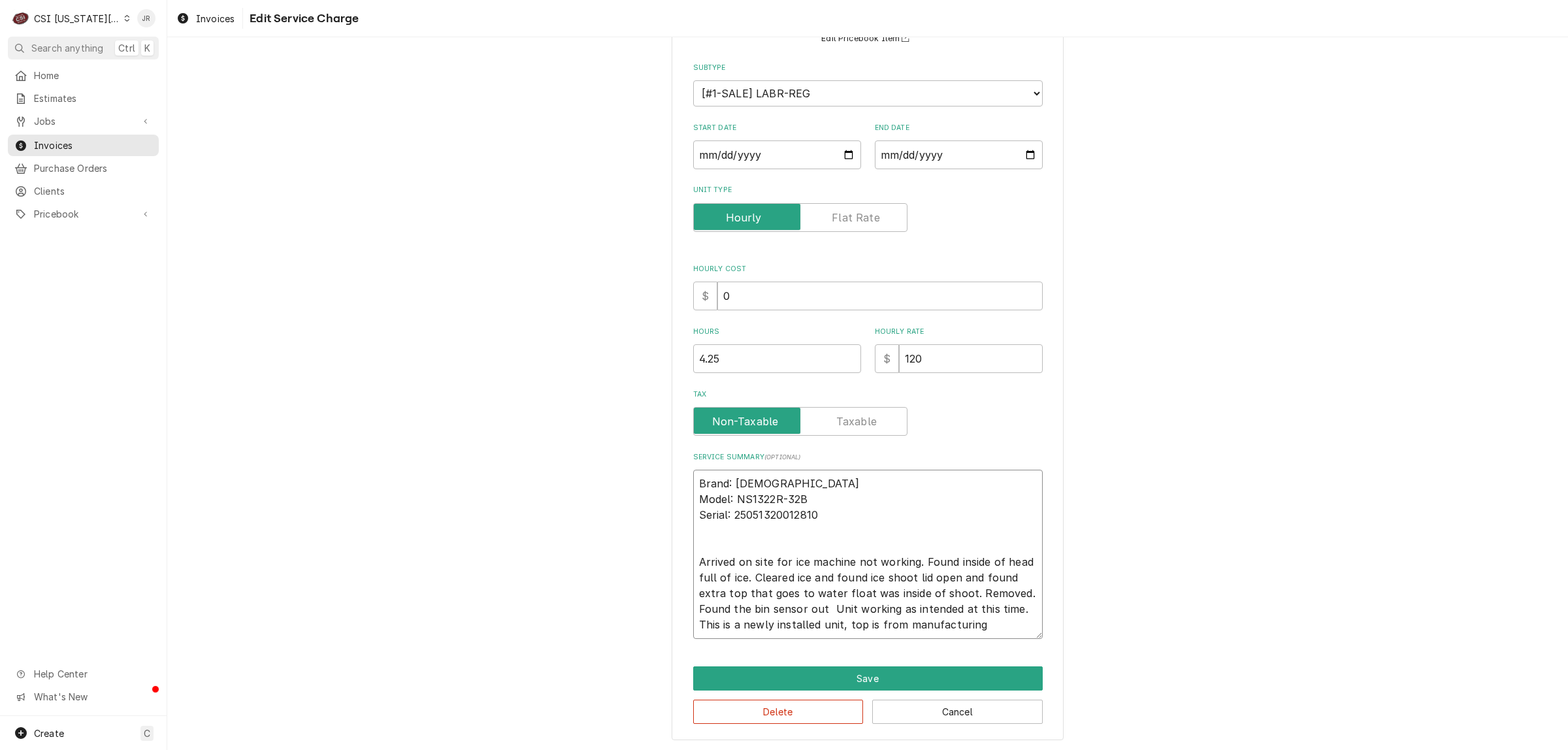
type textarea "x"
type textarea "Brand: Scotsman Model: NS1322R-32B Serial: 25051320012810 Arrived on site for i…"
type textarea "x"
type textarea "Brand: Scotsman Model: NS1322R-32B Serial: 25051320012810 Arrived on site for i…"
type textarea "x"
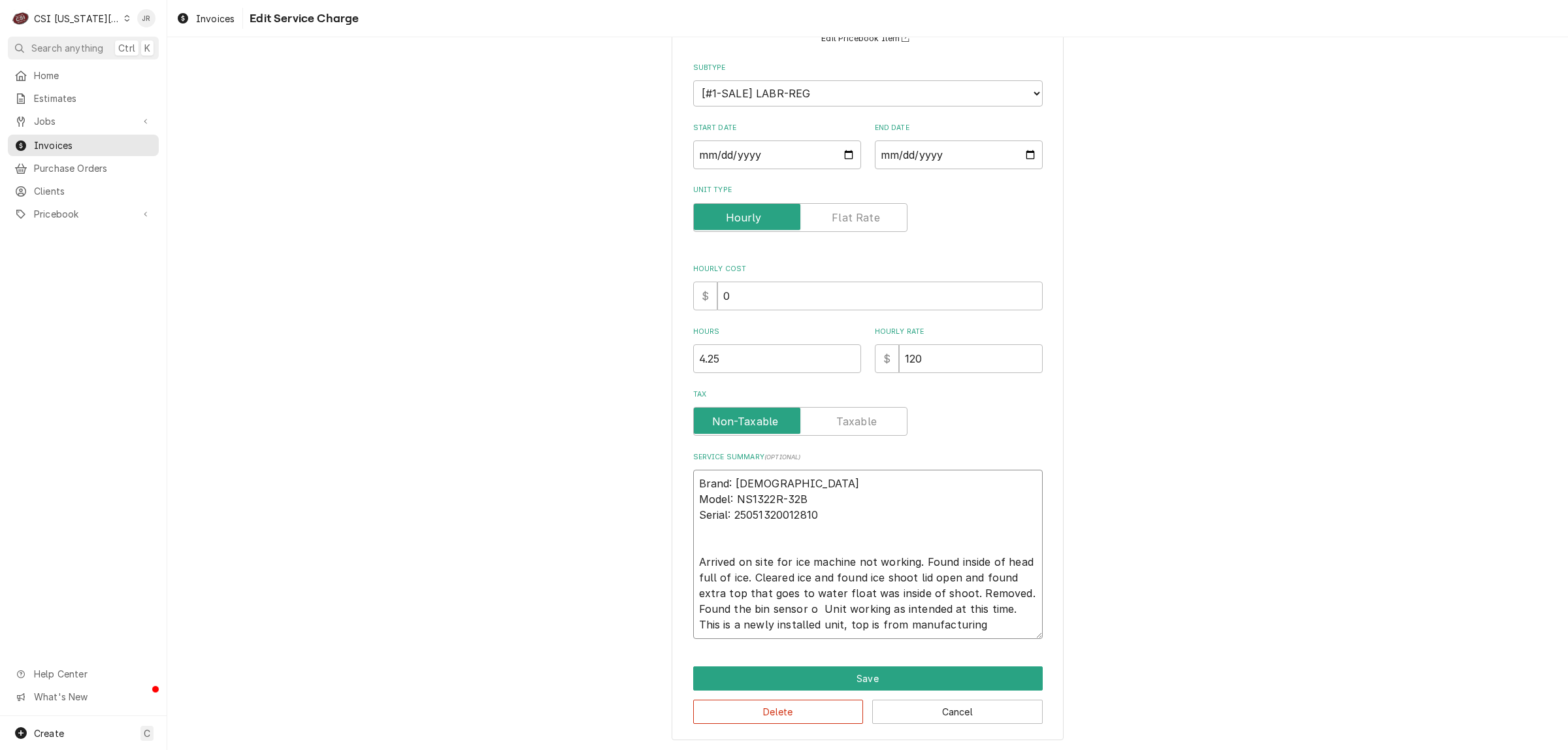
type textarea "Brand: Scotsman Model: NS1322R-32B Serial: 25051320012810 Arrived on site for i…"
type textarea "x"
type textarea "Brand: Scotsman Model: NS1322R-32B Serial: 25051320012810 Arrived on site for i…"
type textarea "x"
type textarea "Brand: Scotsman Model: NS1322R-32B Serial: 25051320012810 Arrived on site for i…"
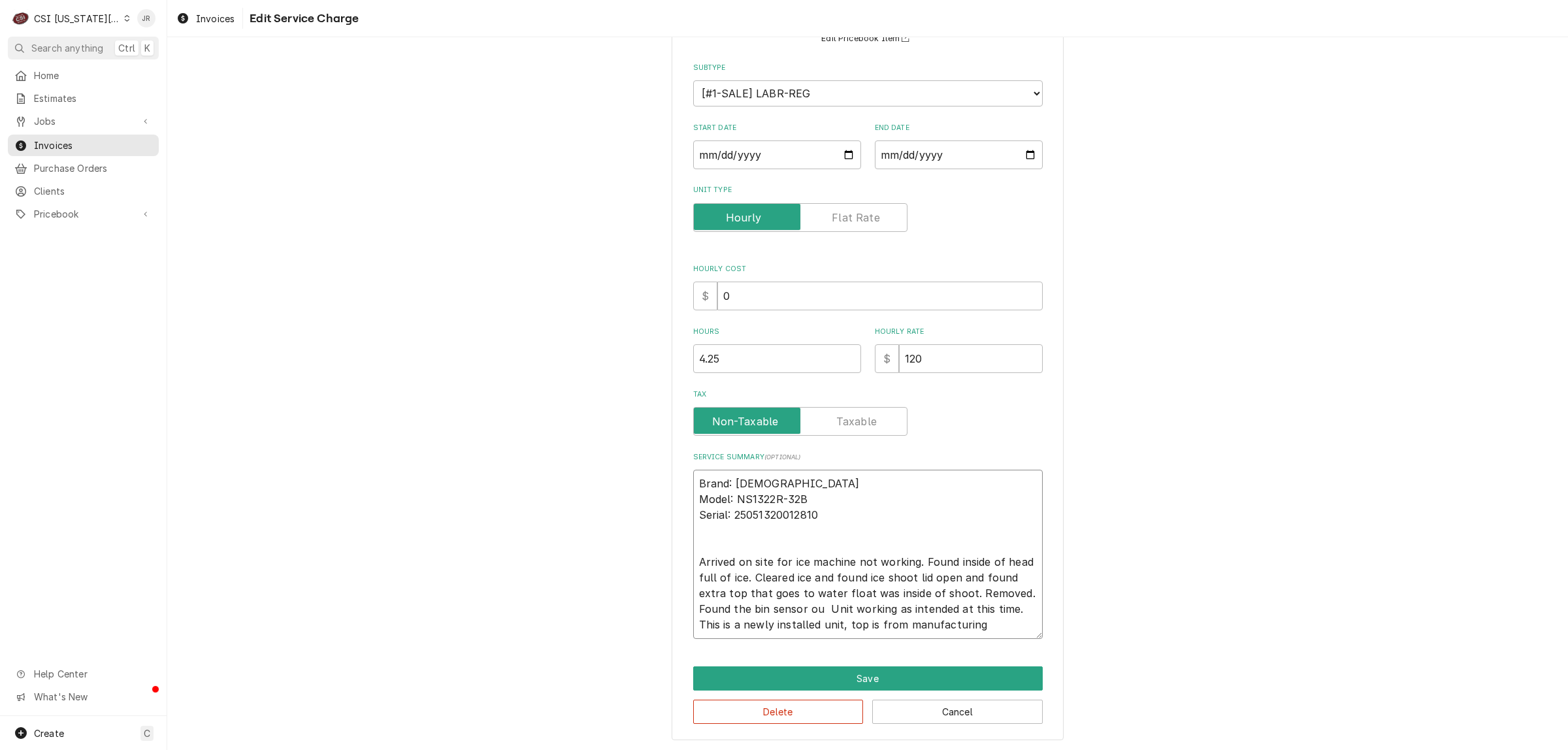
type textarea "x"
type textarea "Brand: Scotsman Model: NS1322R-32B Serial: 25051320012810 Arrived on site for i…"
type textarea "x"
type textarea "Brand: Scotsman Model: NS1322R-32B Serial: 25051320012810 Arrived on site for i…"
type textarea "x"
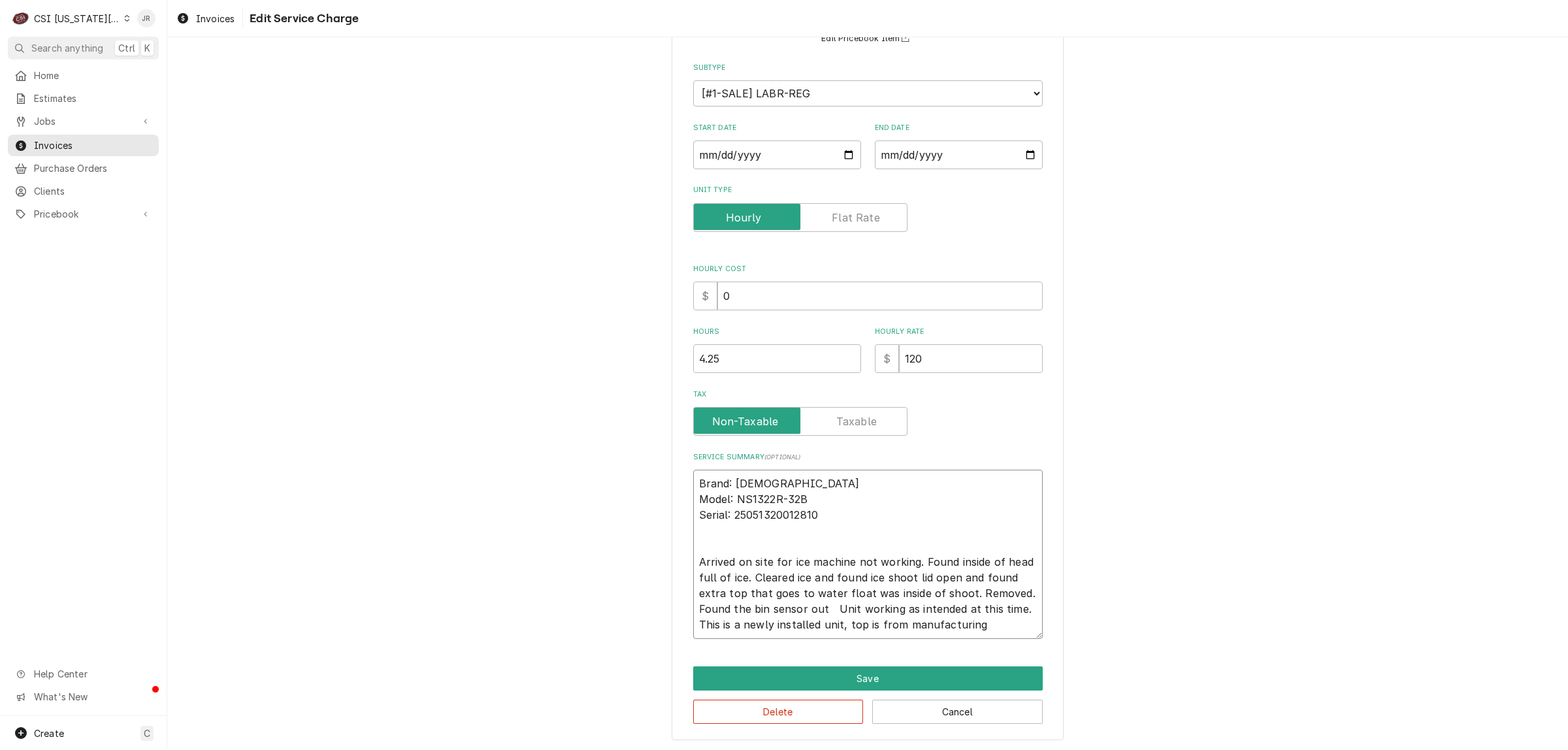
type textarea "Brand: Scotsman Model: NS1322R-32B Serial: 25051320012810 Arrived on site for i…"
type textarea "x"
type textarea "Brand: Scotsman Model: NS1322R-32B Serial: 25051320012810 Arrived on site for i…"
type textarea "x"
type textarea "Brand: Scotsman Model: NS1322R-32B Serial: 25051320012810 Arrived on site for i…"
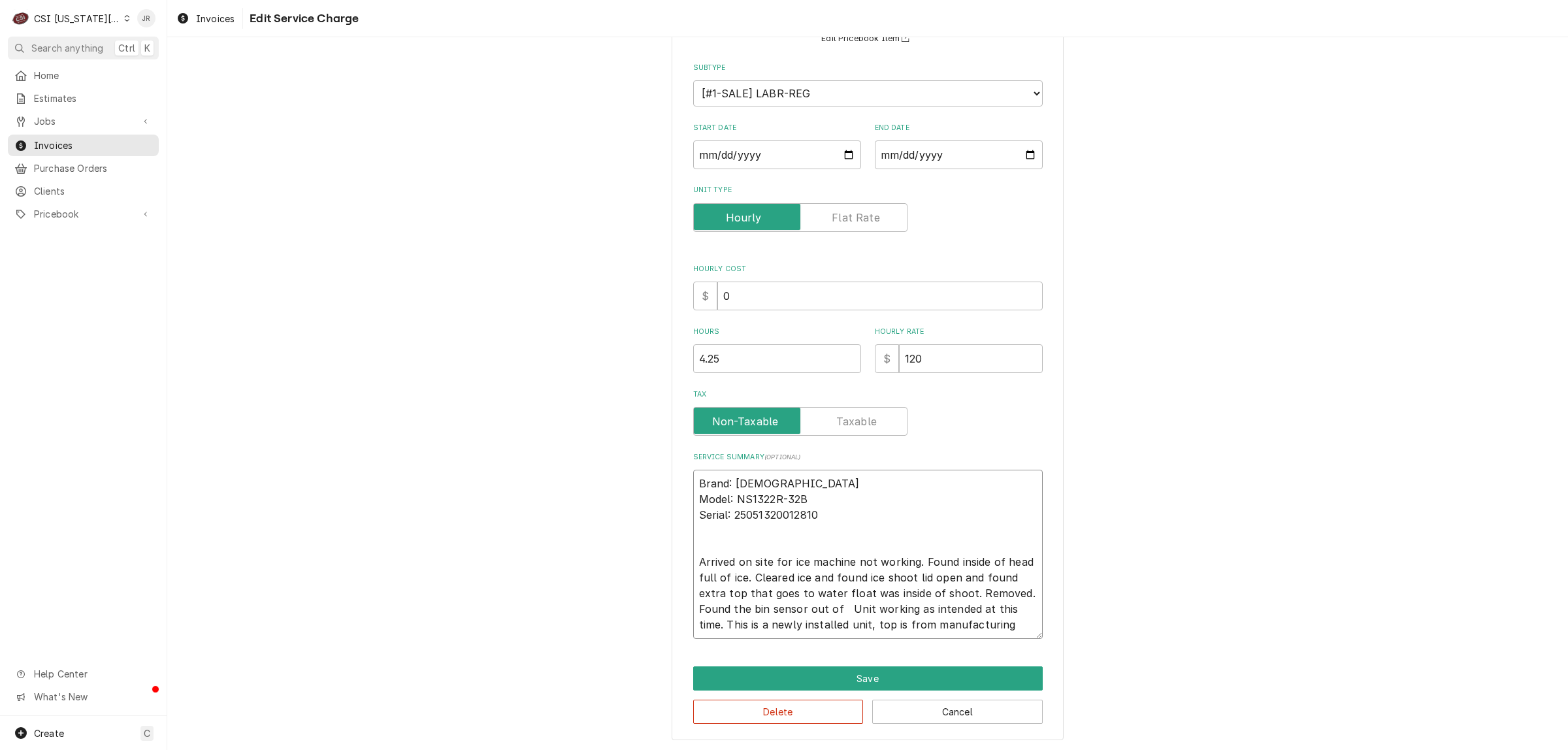
type textarea "x"
type textarea "Brand: Scotsman Model: NS1322R-32B Serial: 25051320012810 Arrived on site for i…"
type textarea "x"
type textarea "Brand: Scotsman Model: NS1322R-32B Serial: 25051320012810 Arrived on site for i…"
type textarea "x"
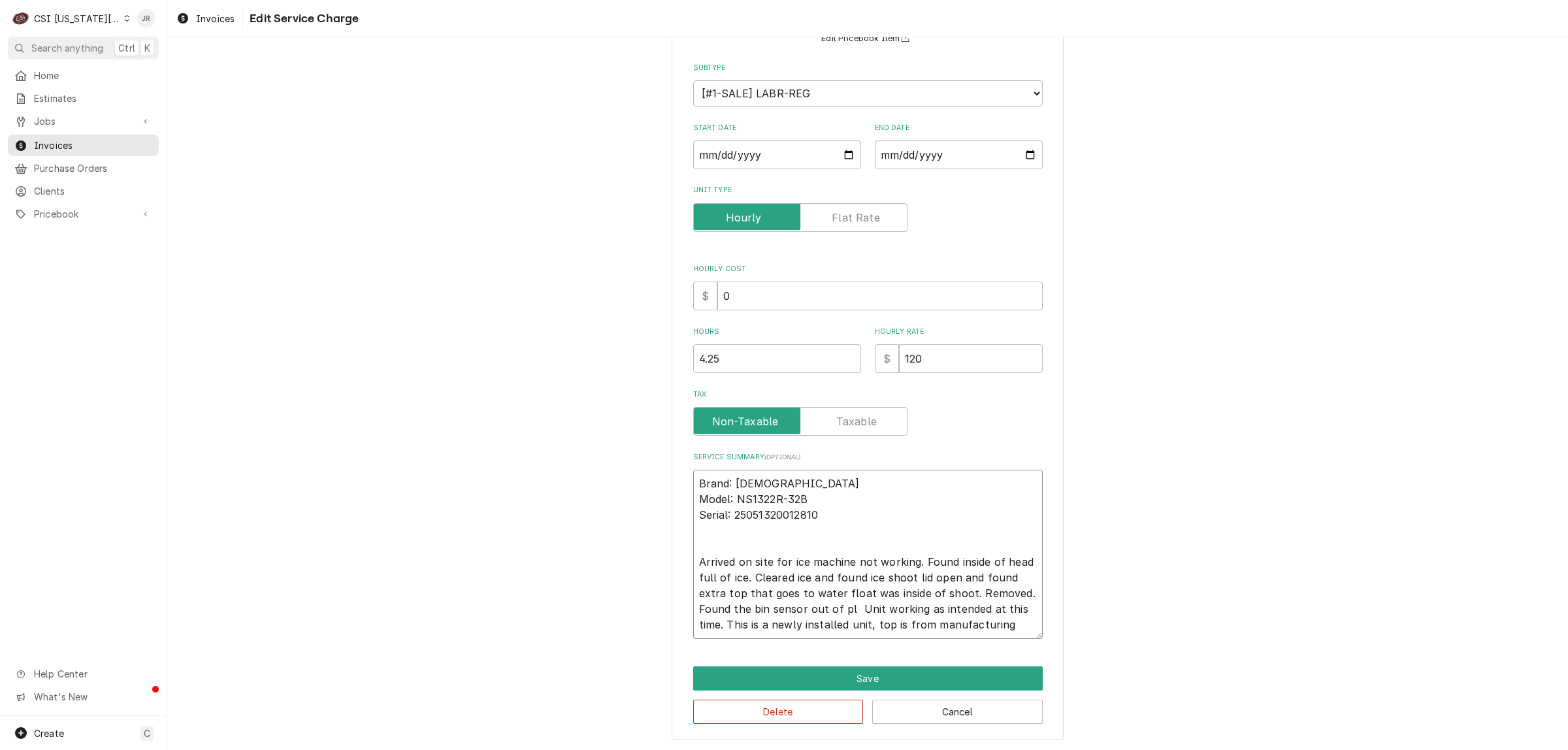
type textarea "Brand: Scotsman Model: NS1322R-32B Serial: 25051320012810 Arrived on site for i…"
type textarea "x"
type textarea "Brand: Scotsman Model: NS1322R-32B Serial: 25051320012810 Arrived on site for i…"
type textarea "x"
type textarea "Brand: Scotsman Model: NS1322R-32B Serial: 25051320012810 Arrived on site for i…"
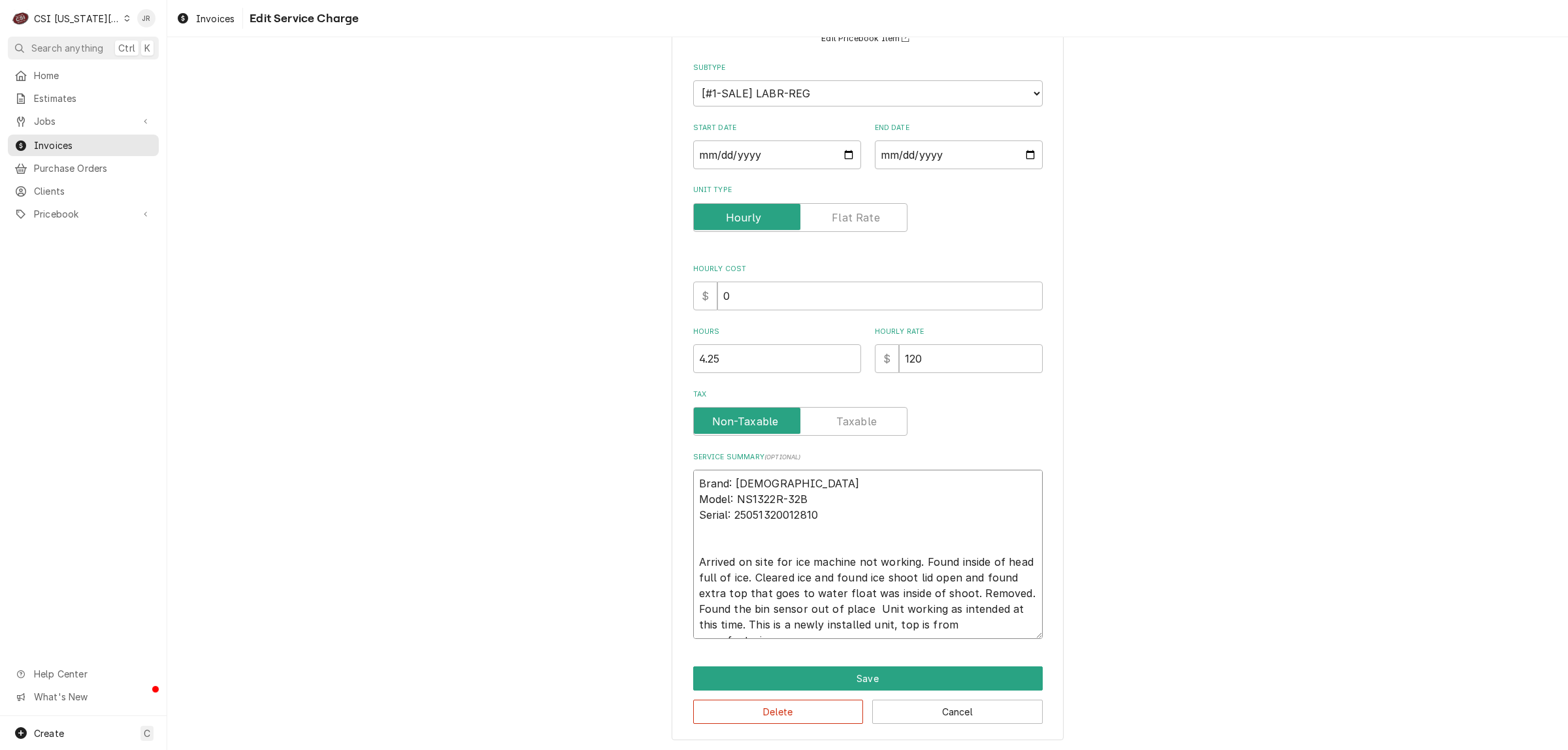
type textarea "x"
type textarea "Brand: Scotsman Model: NS1322R-32B Serial: 25051320012810 Arrived on site for i…"
type textarea "x"
type textarea "Brand: Scotsman Model: NS1322R-32B Serial: 25051320012810 Arrived on site for i…"
type textarea "x"
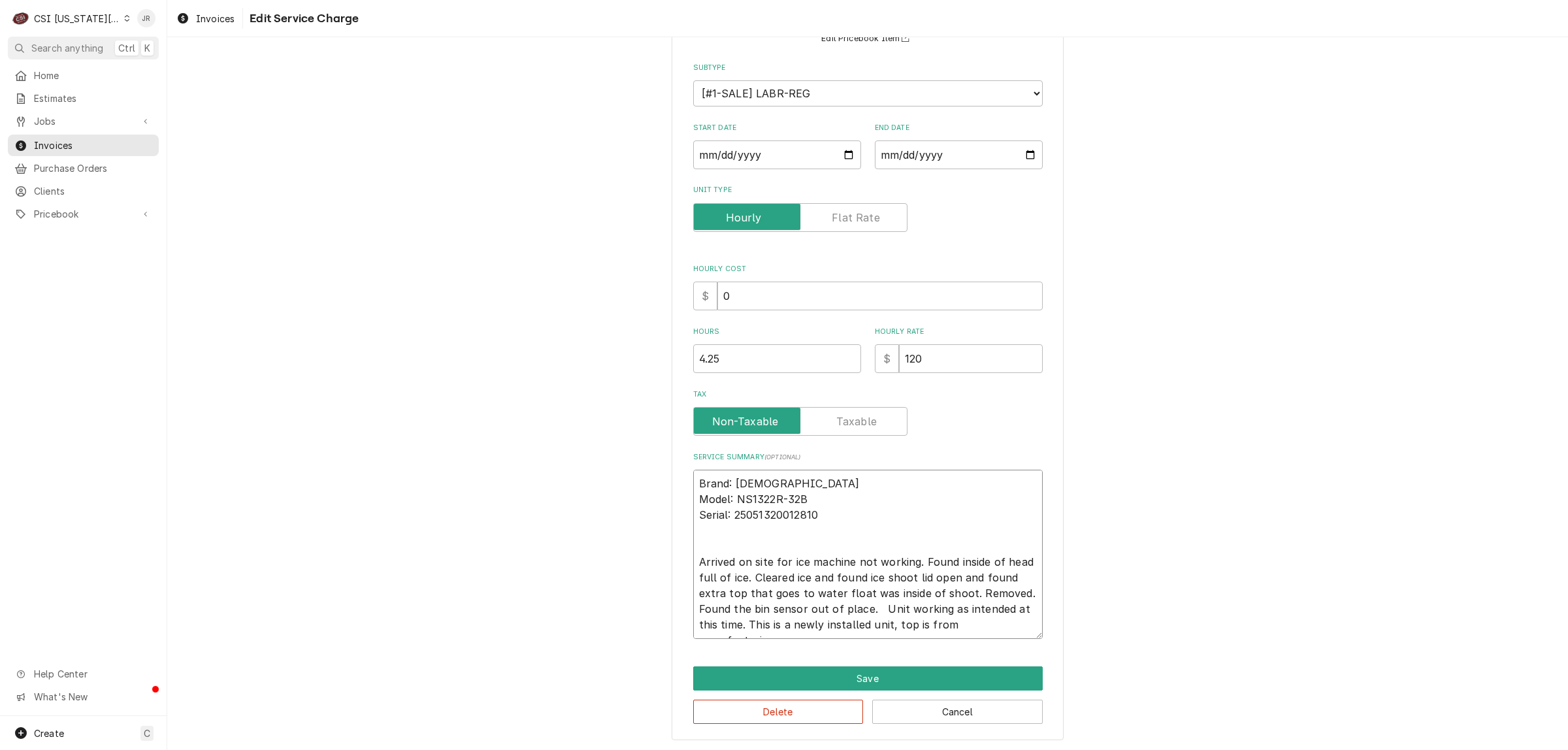
type textarea "Brand: Scotsman Model: NS1322R-32B Serial: 25051320012810 Arrived on site for i…"
type textarea "x"
type textarea "Brand: Scotsman Model: NS1322R-32B Serial: 25051320012810 Arrived on site for i…"
type textarea "x"
type textarea "Brand: Scotsman Model: NS1322R-32B Serial: 25051320012810 Arrived on site for i…"
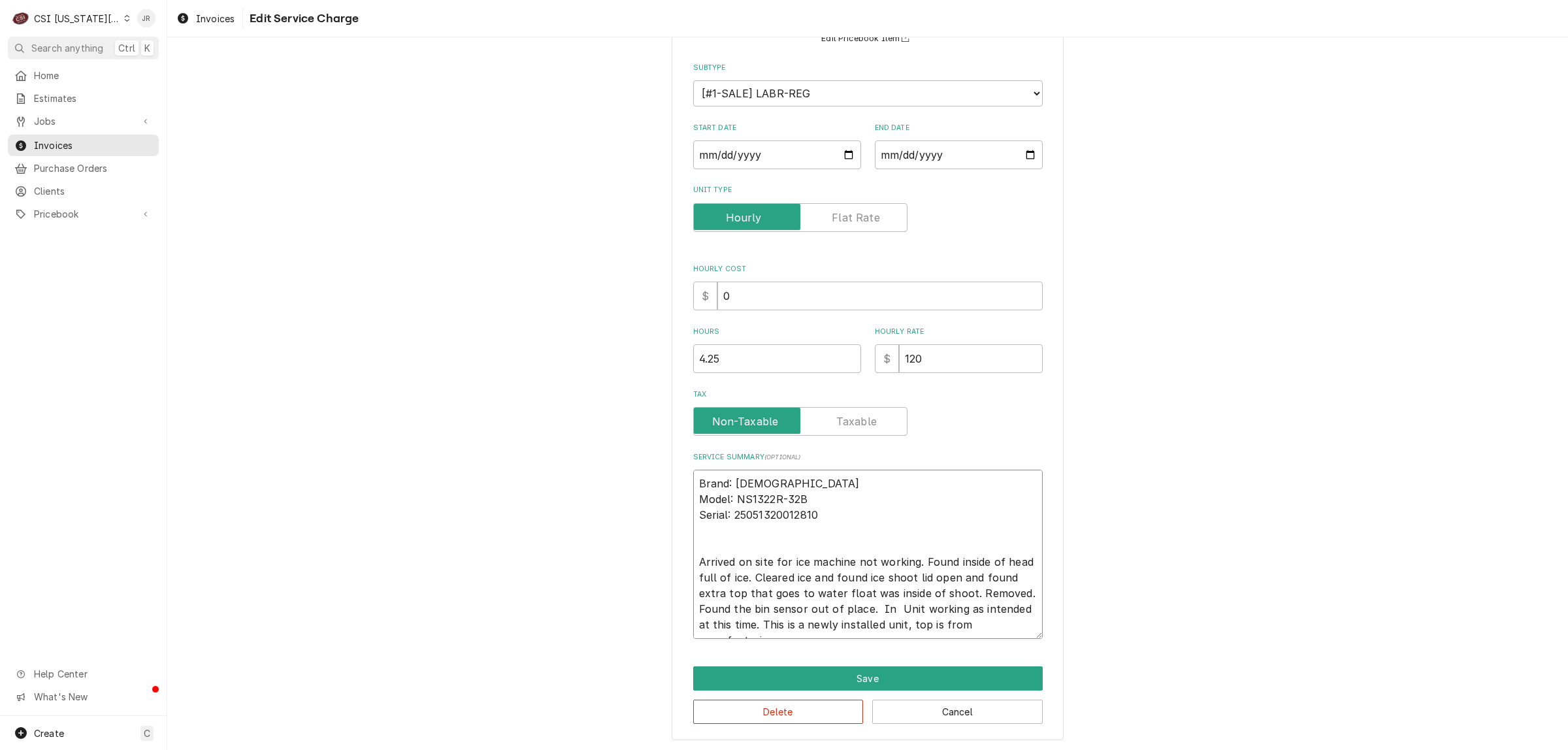
type textarea "x"
type textarea "Brand: Scotsman Model: NS1322R-32B Serial: 25051320012810 Arrived on site for i…"
type textarea "x"
type textarea "Brand: Scotsman Model: NS1322R-32B Serial: 25051320012810 Arrived on site for i…"
type textarea "x"
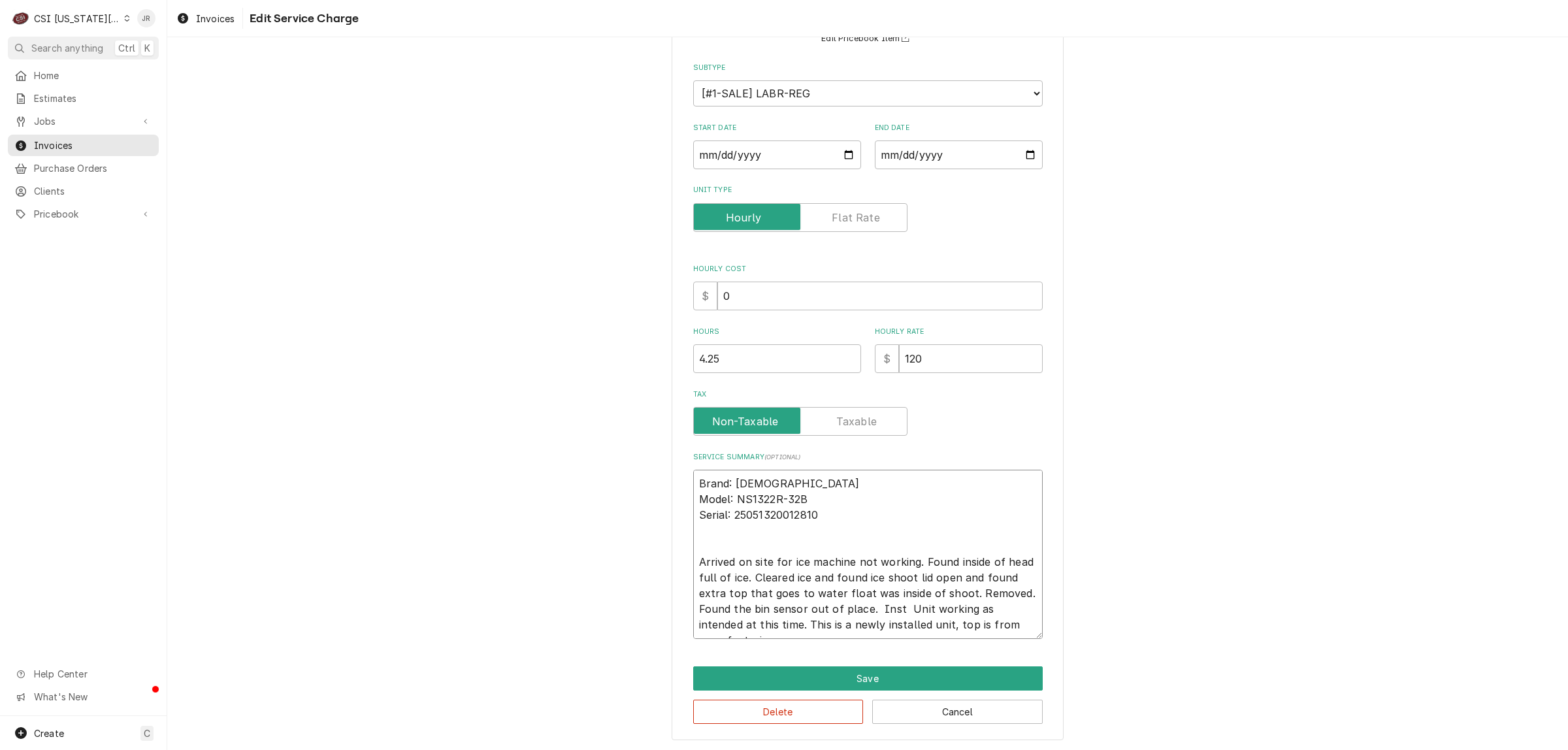
type textarea "Brand: Scotsman Model: NS1322R-32B Serial: 25051320012810 Arrived on site for i…"
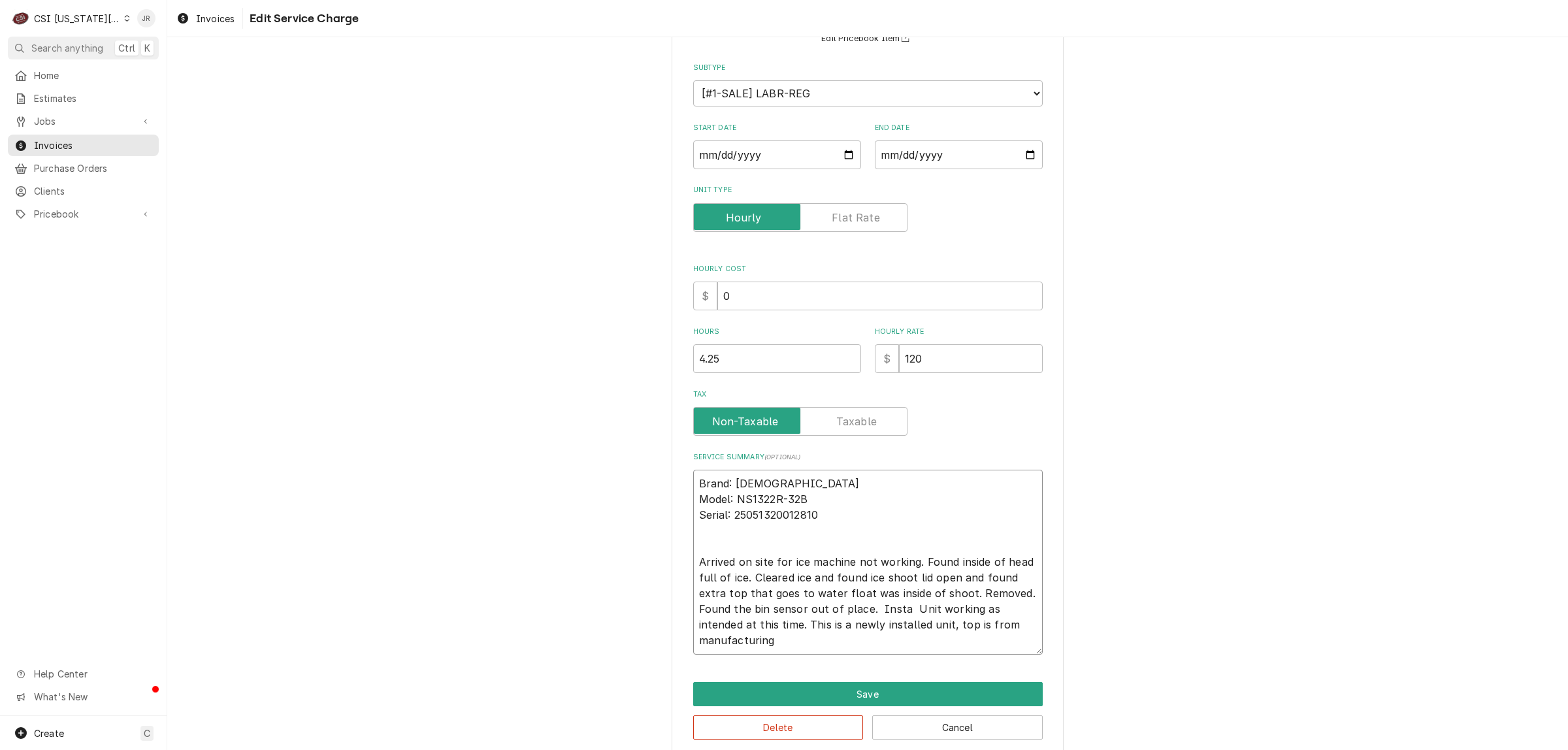
type textarea "x"
type textarea "Brand: Scotsman Model: NS1322R-32B Serial: 25051320012810 Arrived on site for i…"
type textarea "x"
type textarea "Brand: Scotsman Model: NS1322R-32B Serial: 25051320012810 Arrived on site for i…"
type textarea "x"
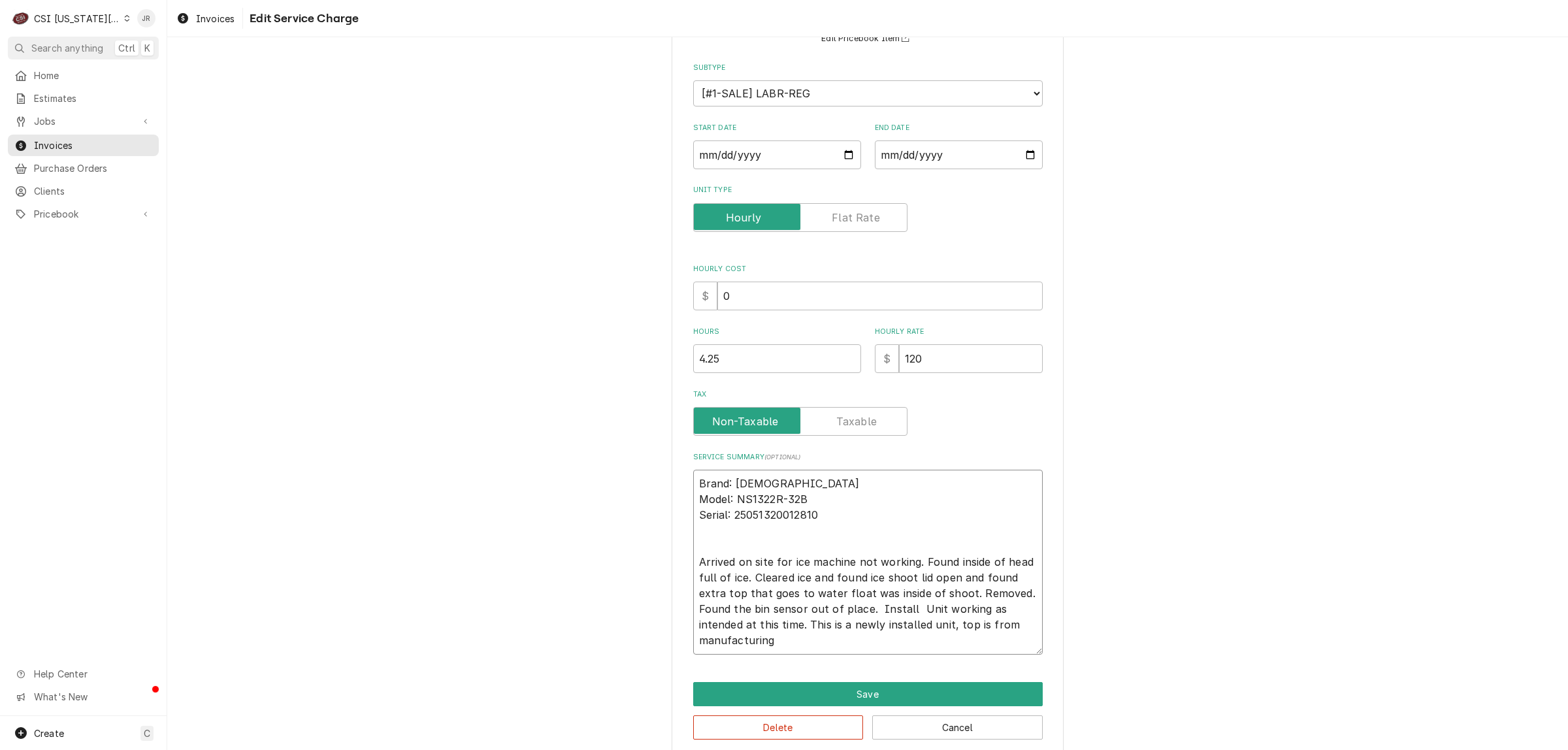
type textarea "Brand: Scotsman Model: NS1322R-32B Serial: 25051320012810 Arrived on site for i…"
type textarea "x"
type textarea "Brand: Scotsman Model: NS1322R-32B Serial: 25051320012810 Arrived on site for i…"
type textarea "x"
type textarea "Brand: Scotsman Model: NS1322R-32B Serial: 25051320012810 Arrived on site for i…"
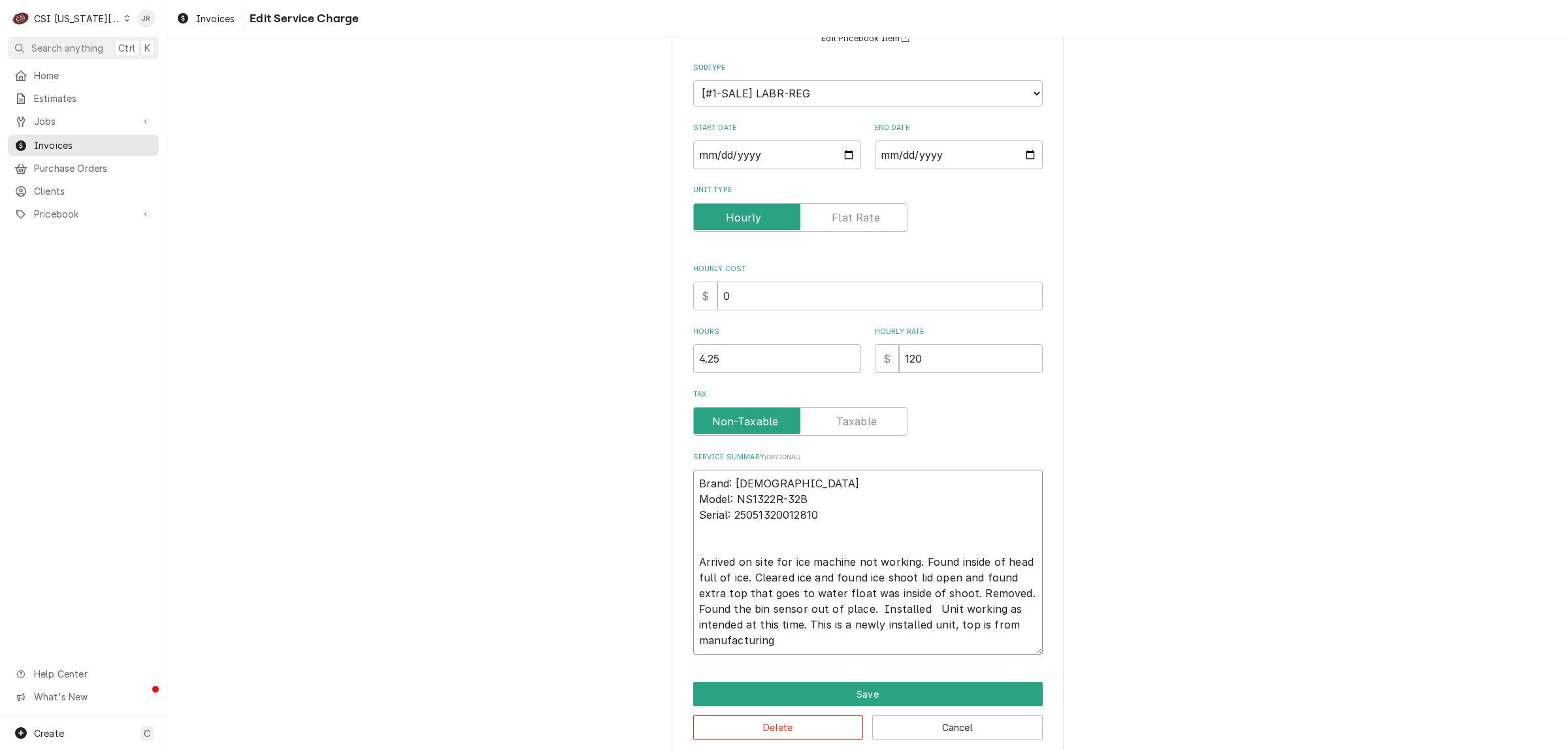
type textarea "x"
type textarea "Brand: Scotsman Model: NS1322R-32B Serial: 25051320012810 Arrived on site for i…"
type textarea "x"
type textarea "Brand: Scotsman Model: NS1322R-32B Serial: 25051320012810 Arrived on site for i…"
click at [977, 639] on textarea "Brand: Scotsman Model: NS1322R-32B Serial: 25051320012810 Arrived on site for i…" at bounding box center [868, 562] width 350 height 185
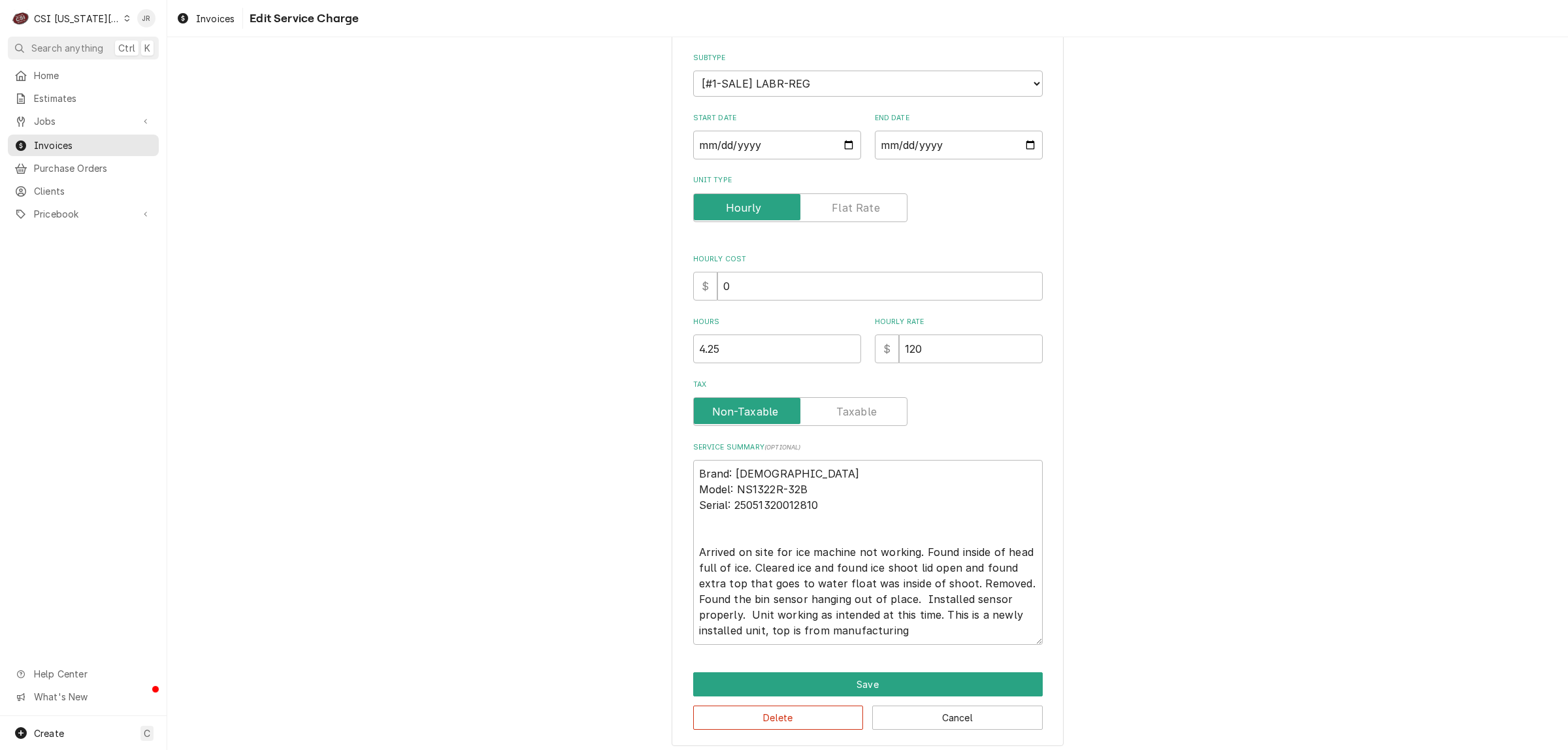
scroll to position [145, 0]
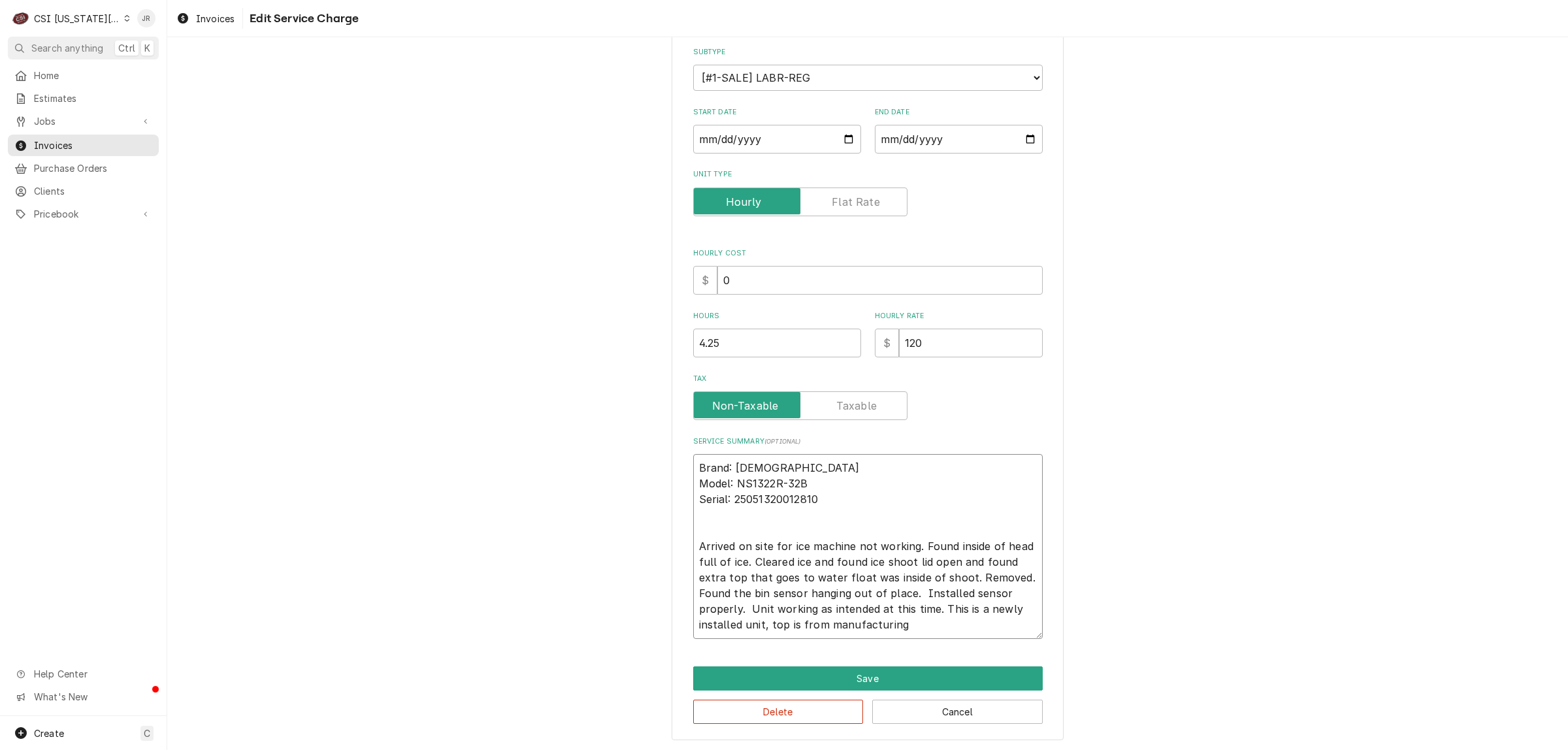
click at [1013, 573] on textarea "Brand: Scotsman Model: NS1322R-32B Serial: 25051320012810 Arrived on site for i…" at bounding box center [868, 547] width 350 height 185
click at [693, 604] on textarea "Brand: Scotsman Model: NS1322R-32B Serial: 25051320012810 Arrived on site for i…" at bounding box center [868, 547] width 350 height 185
click at [928, 608] on textarea "Brand: Scotsman Model: NS1322R-32B Serial: 25051320012810 Arrived on site for i…" at bounding box center [868, 547] width 350 height 185
click at [817, 606] on textarea "Brand: Scotsman Model: NS1322R-32B Serial: 25051320012810 Arrived on site for i…" at bounding box center [868, 547] width 350 height 185
click at [817, 606] on textarea "Brand: Scotsman Model: NS1322R-32B Serial: 25051320012810 Arrived on site for i…" at bounding box center [868, 547] width 350 height 185
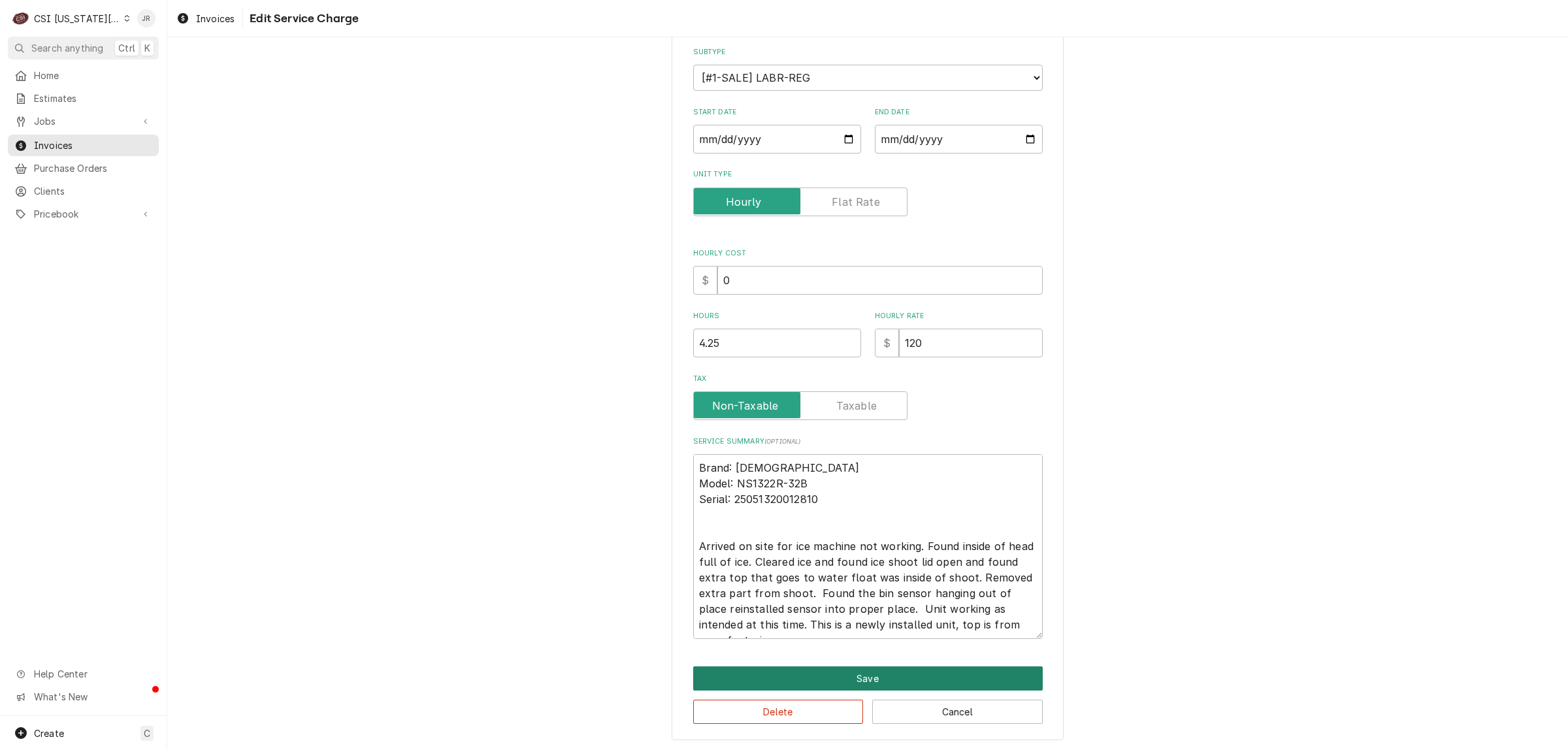
click at [894, 677] on button "Save" at bounding box center [868, 679] width 350 height 25
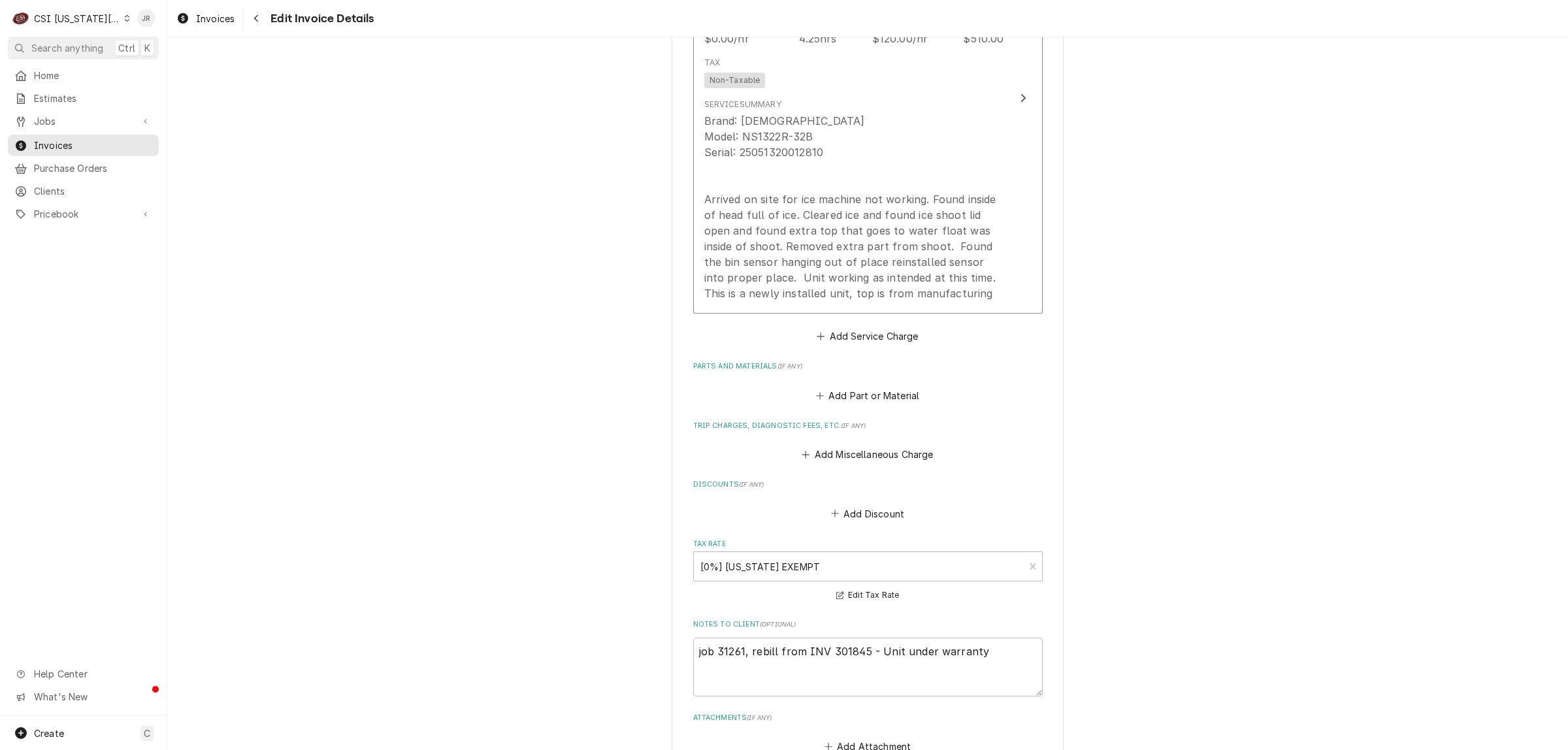
scroll to position [1814, 0]
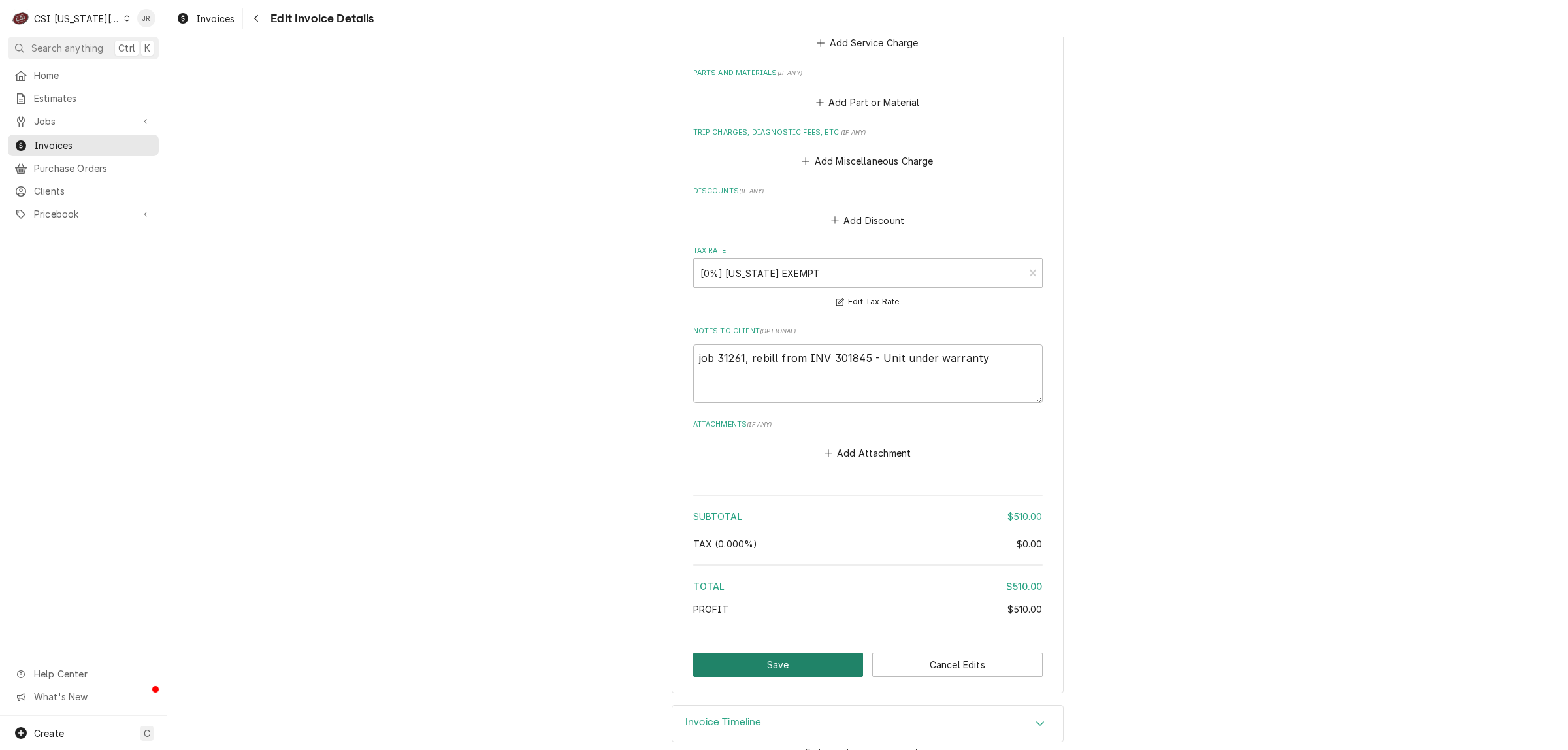
click at [812, 653] on button "Save" at bounding box center [779, 665] width 171 height 25
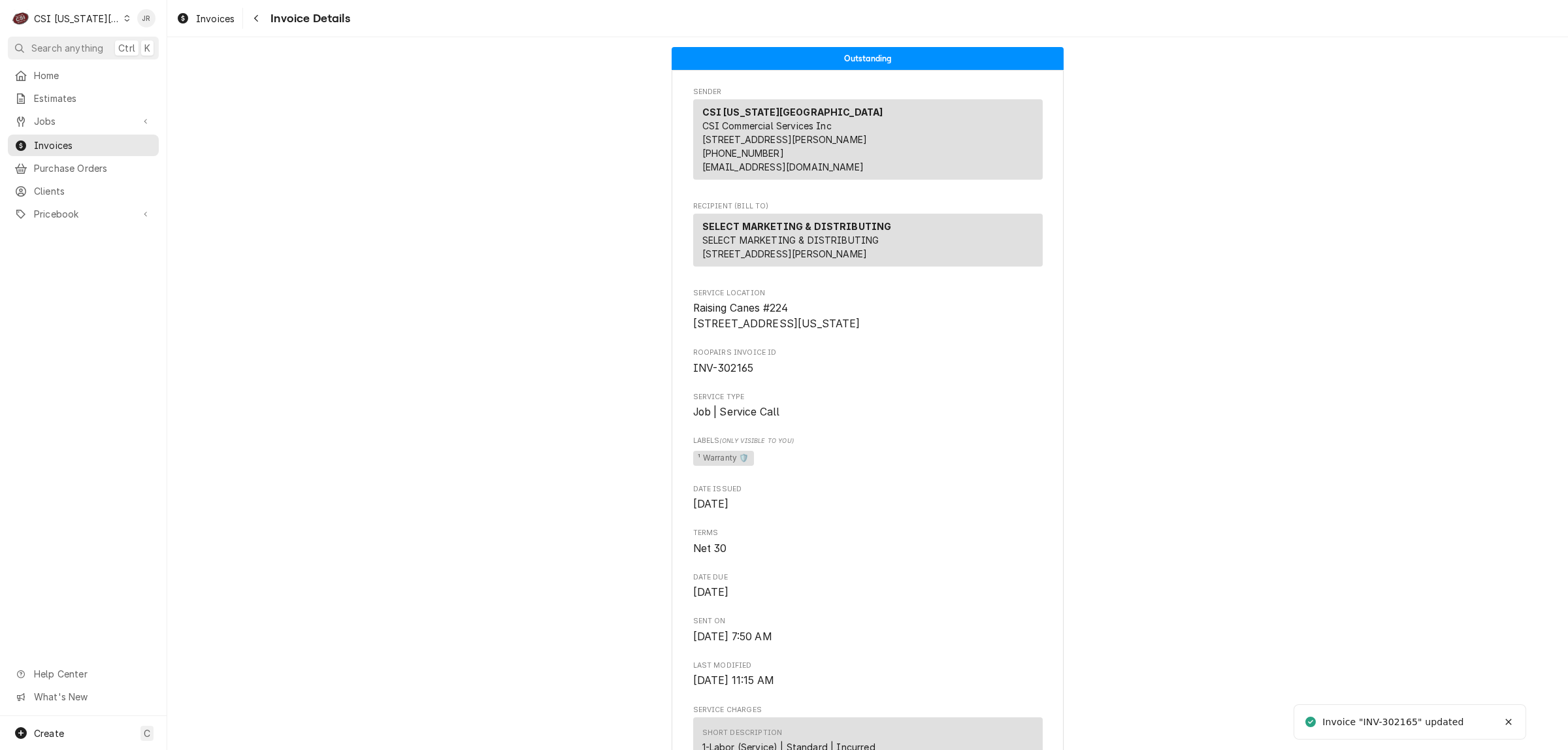
click at [723, 374] on span "INV-302165" at bounding box center [723, 368] width 61 height 12
copy span "302165"
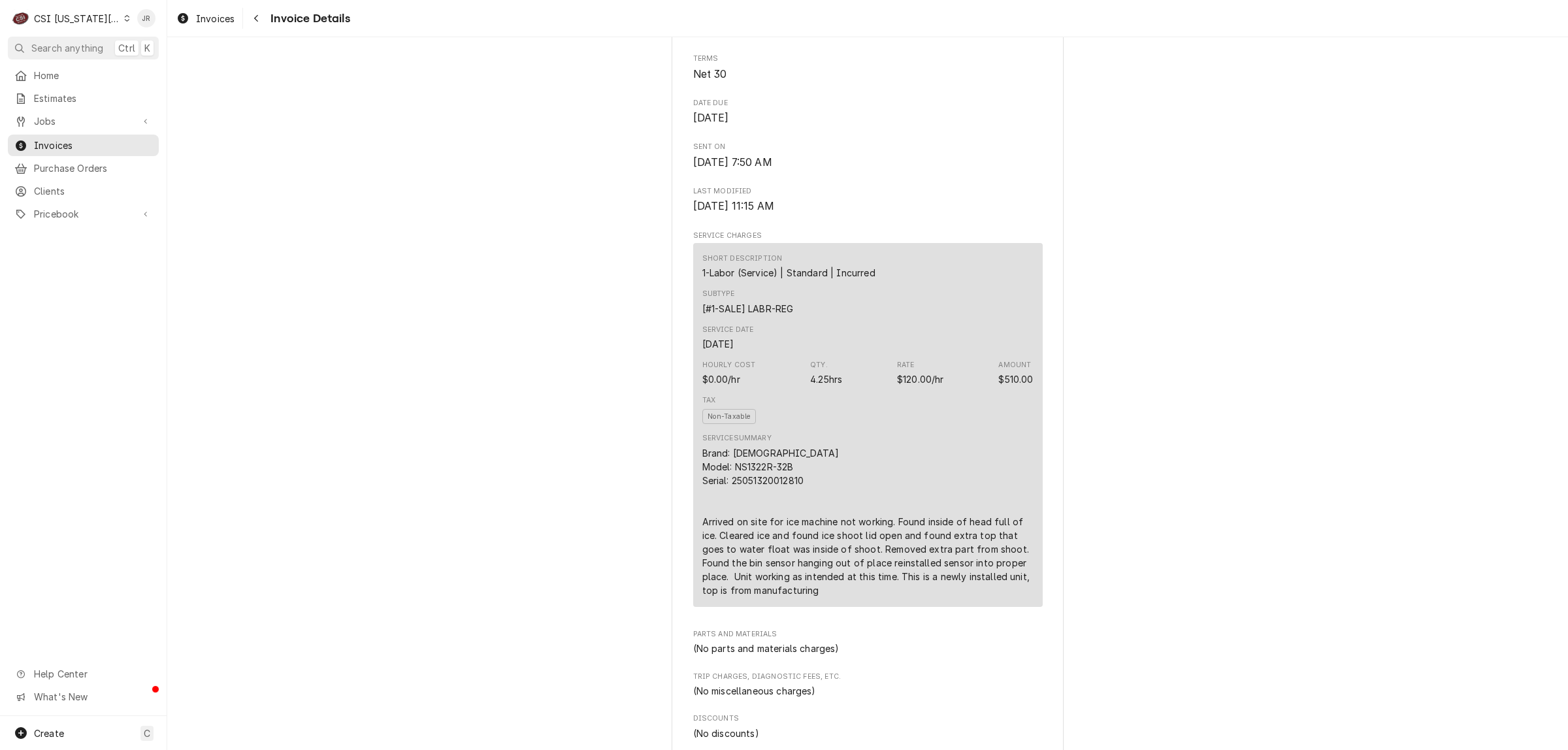
scroll to position [653, 0]
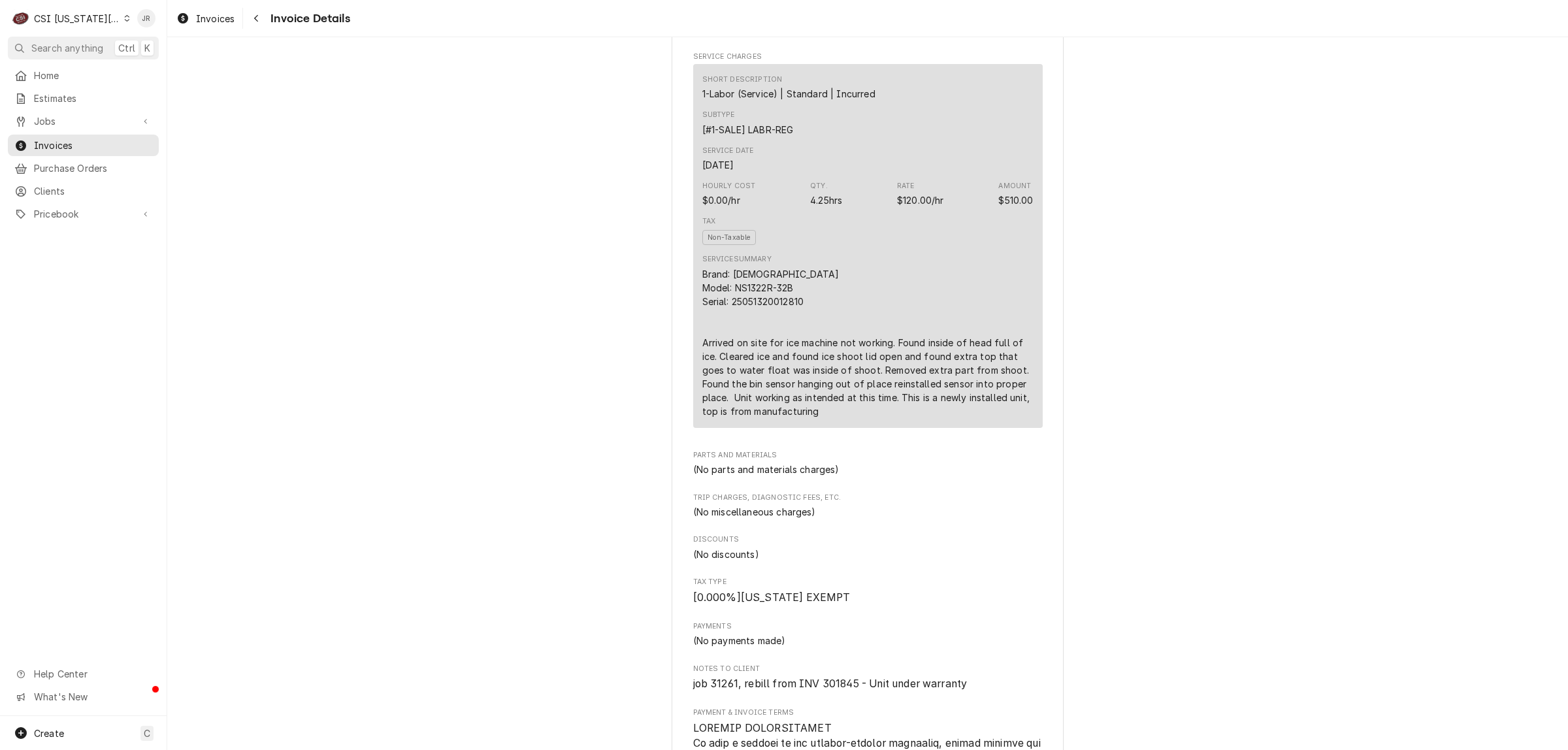
drag, startPoint x: 898, startPoint y: 377, endPoint x: 913, endPoint y: 396, distance: 24.2
click at [898, 378] on div "Brand: Scotsman Model: NS1322R-32B Serial: 25051320012810 Arrived on site for i…" at bounding box center [868, 343] width 331 height 151
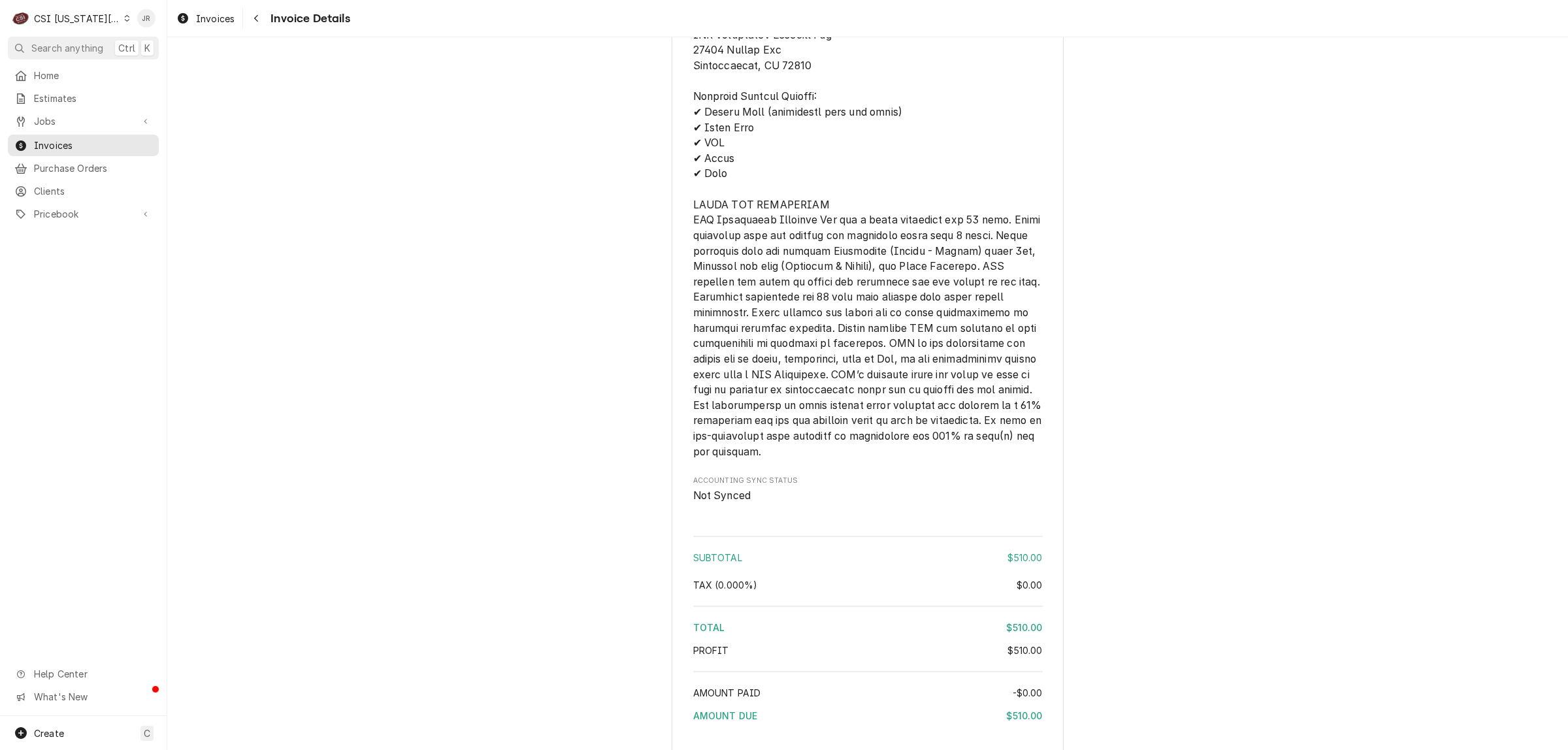
scroll to position [1712, 0]
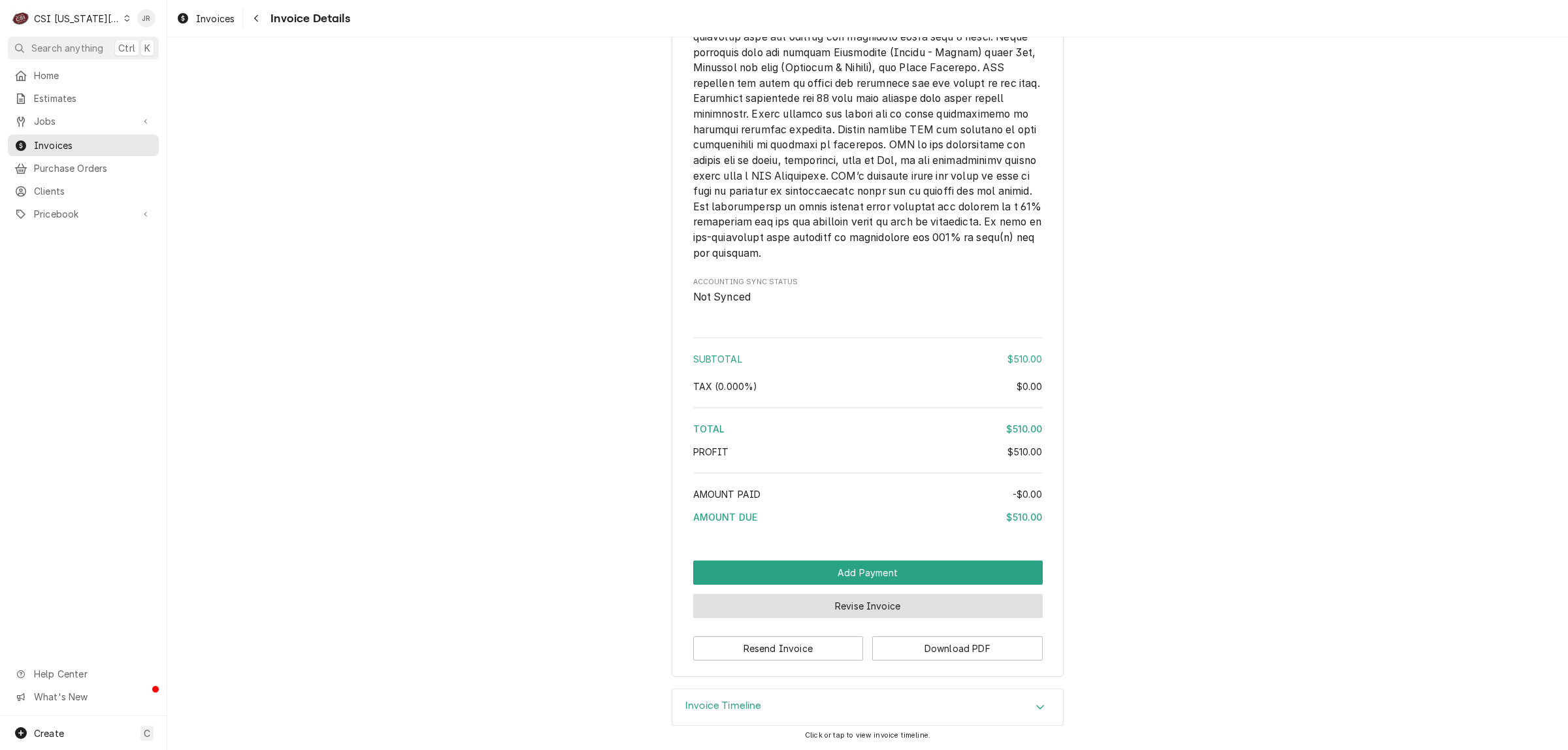
click at [917, 613] on button "Revise Invoice" at bounding box center [868, 606] width 350 height 25
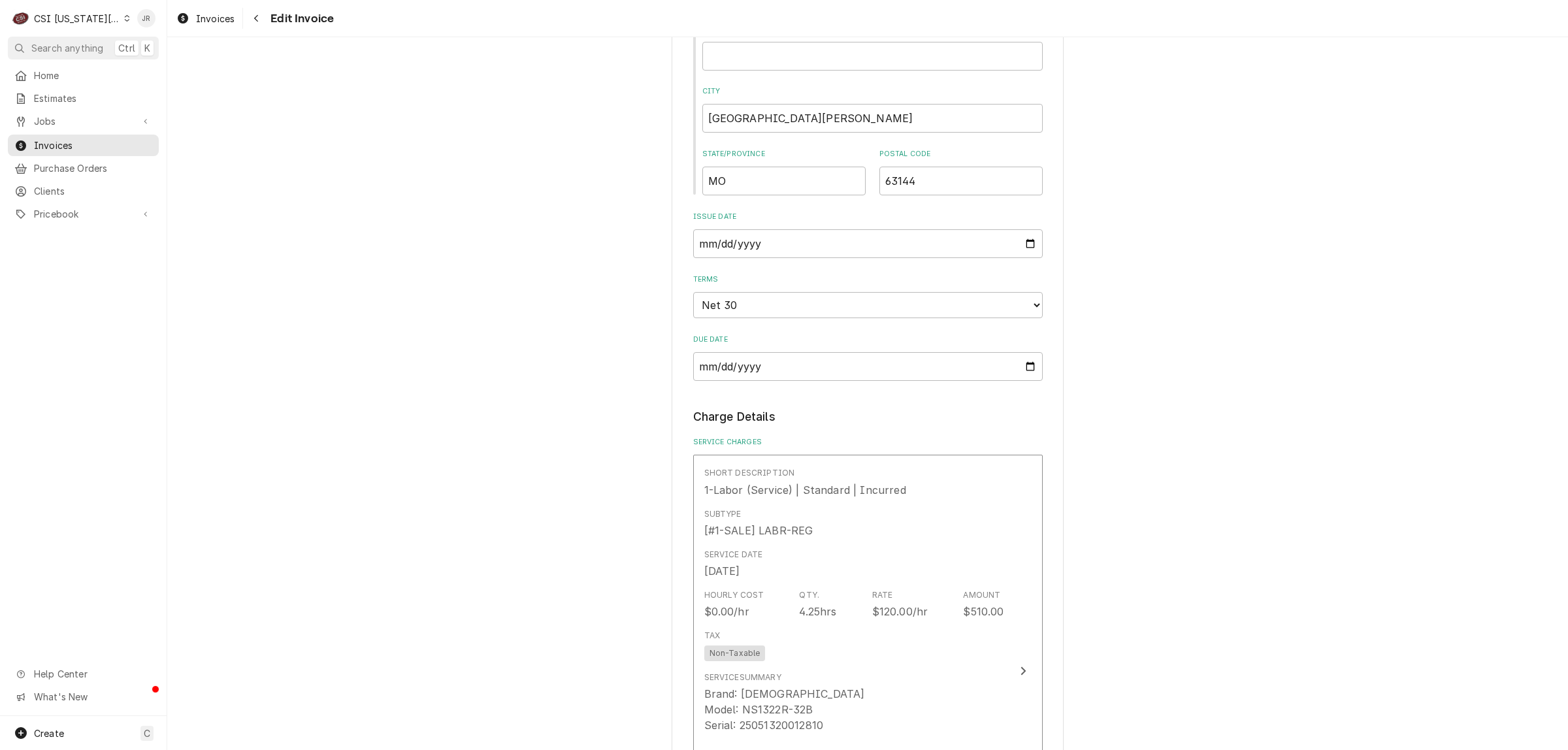
scroll to position [1143, 0]
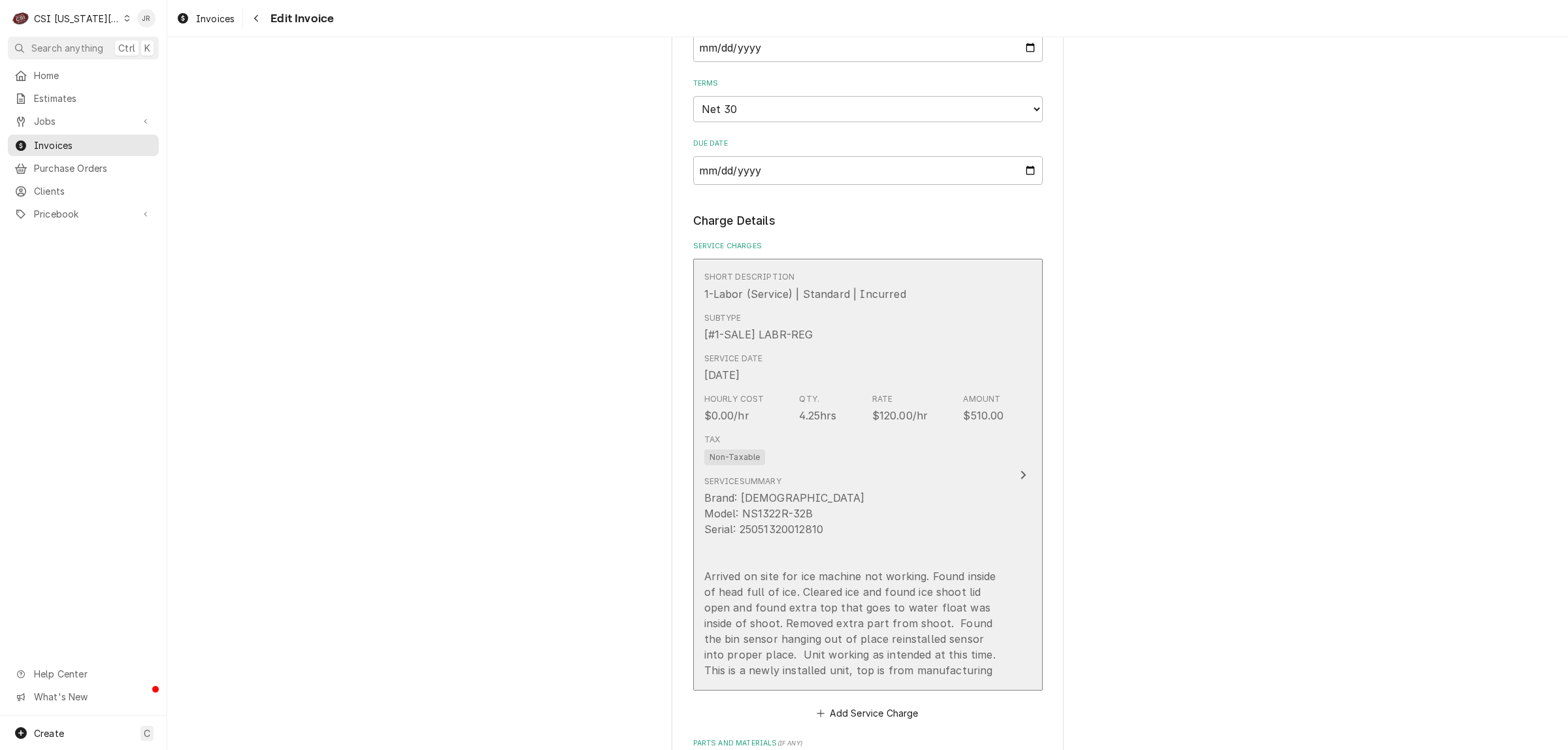
click at [881, 476] on div "Service Summary Brand: [DEMOGRAPHIC_DATA] Model: NS1322R-32B Serial: 2505132001…" at bounding box center [854, 577] width 300 height 203
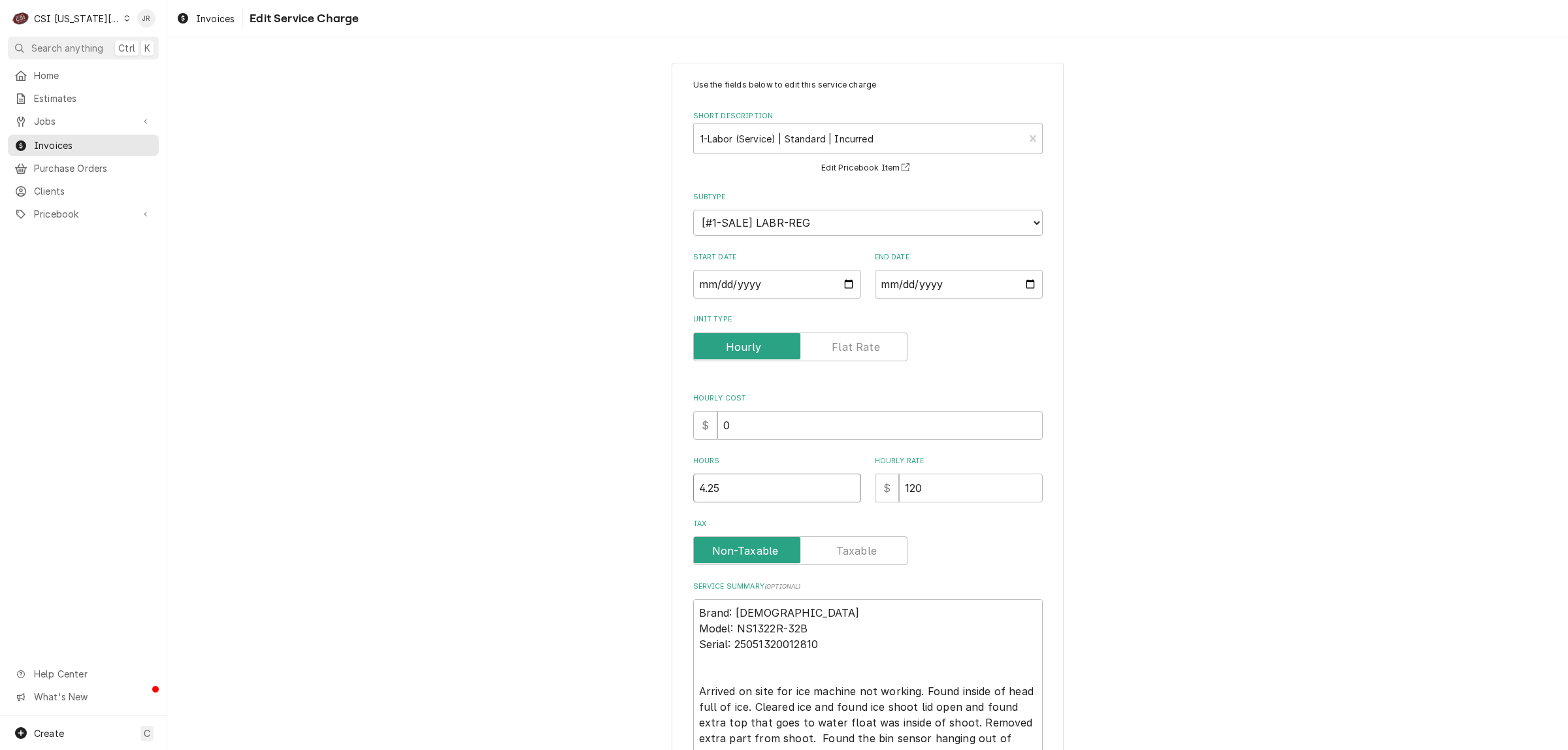
click at [732, 485] on input "4.25" at bounding box center [777, 488] width 168 height 29
type textarea "x"
type input ".25"
type textarea "x"
type input "3.25"
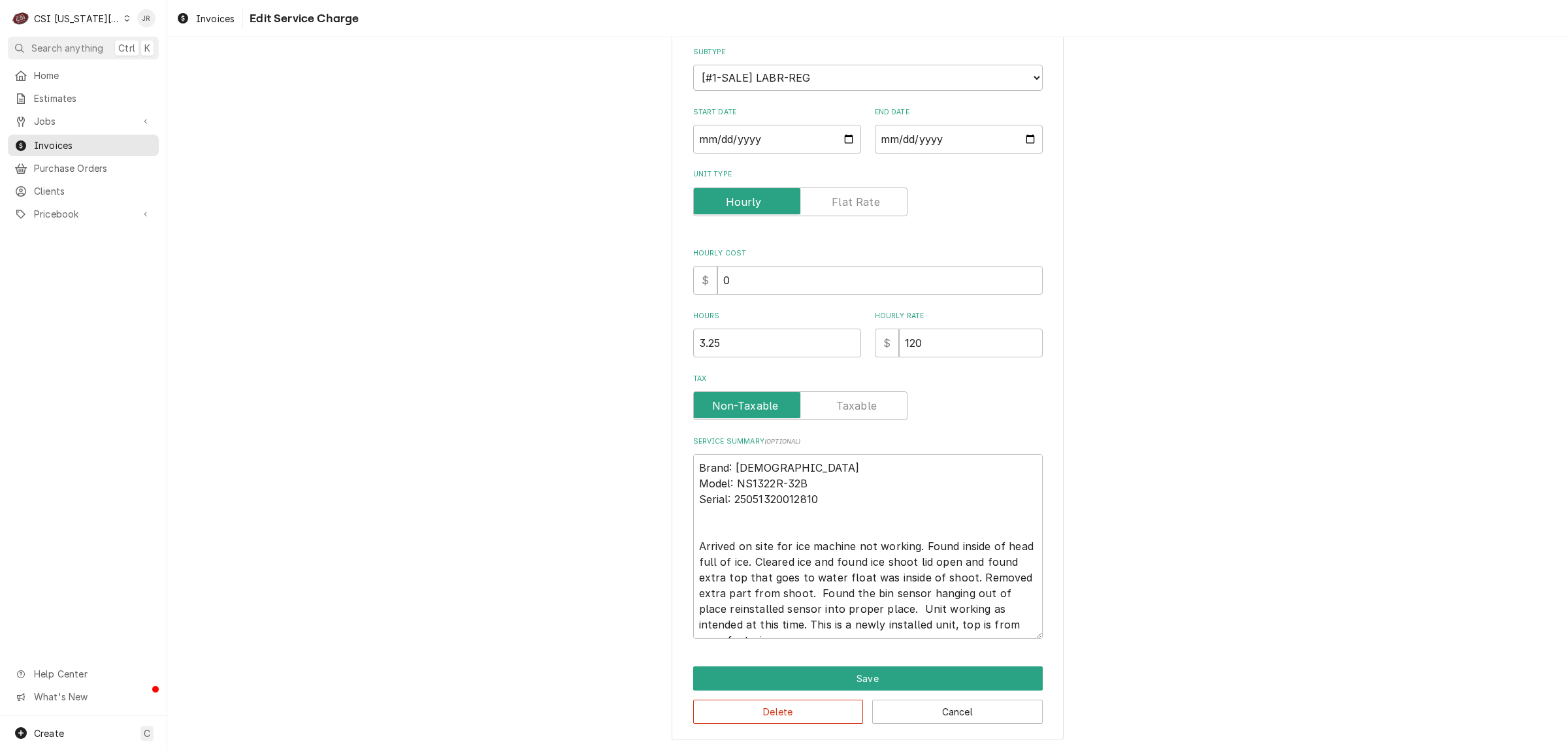
scroll to position [15, 0]
drag, startPoint x: 821, startPoint y: 621, endPoint x: 1030, endPoint y: 543, distance: 223.1
click at [608, 531] on div "Use the fields below to edit this service charge Short Description 1-Labor (Ser…" at bounding box center [868, 329] width 1401 height 846
drag, startPoint x: 1040, startPoint y: 543, endPoint x: 972, endPoint y: 527, distance: 69.9
click at [1023, 536] on div "Use the fields below to edit this service charge Short Description 1-Labor (Ser…" at bounding box center [868, 329] width 392 height 824
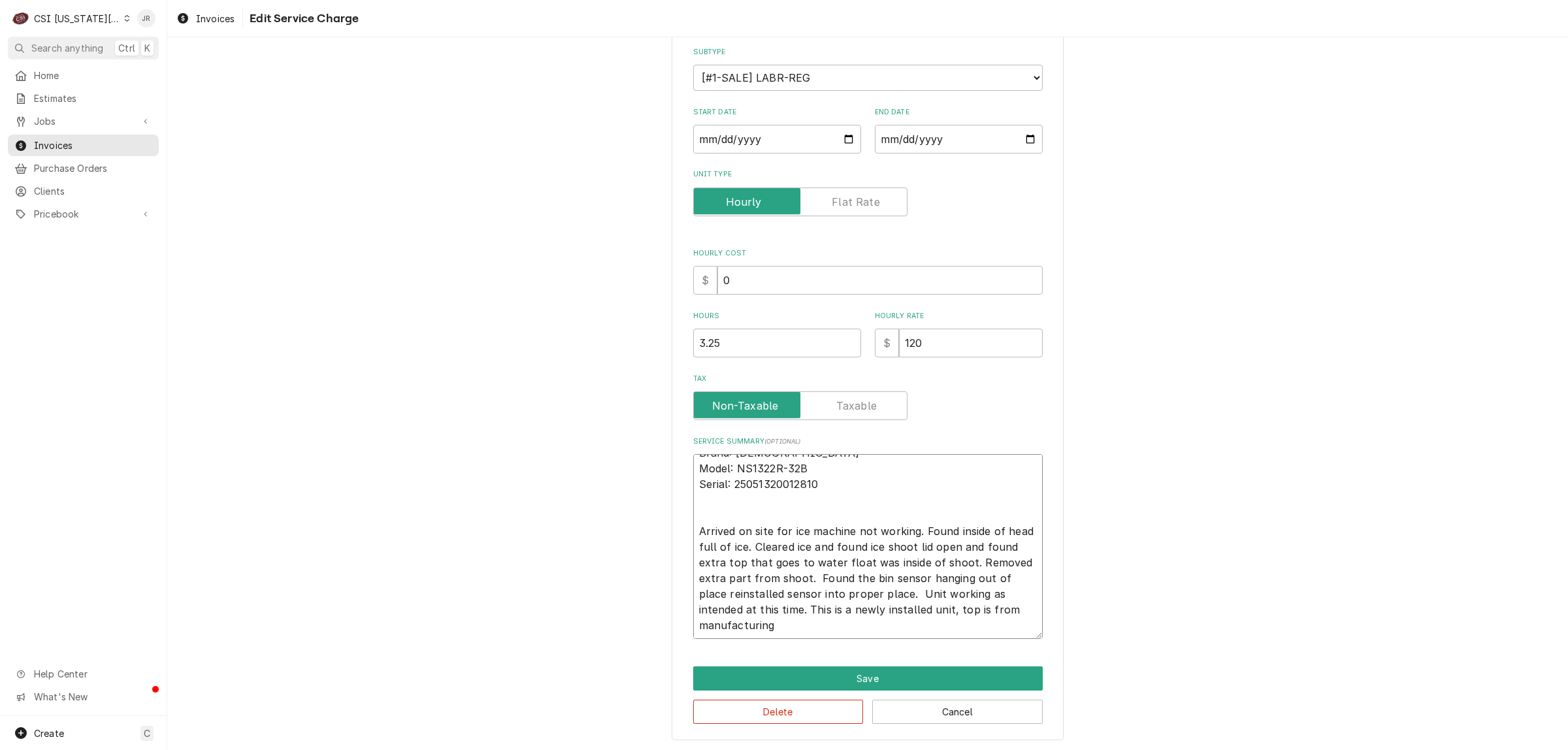
drag, startPoint x: 919, startPoint y: 527, endPoint x: 921, endPoint y: 519, distance: 8.2
click at [919, 525] on textarea "Brand: [DEMOGRAPHIC_DATA] Model: NS1322R-32B Serial: 25051320012810 Arrived on …" at bounding box center [868, 547] width 350 height 185
type textarea "x"
type textarea "Brand: [DEMOGRAPHIC_DATA] Model: NS1322R-32B Serial: 25051320012810 Arrived on …"
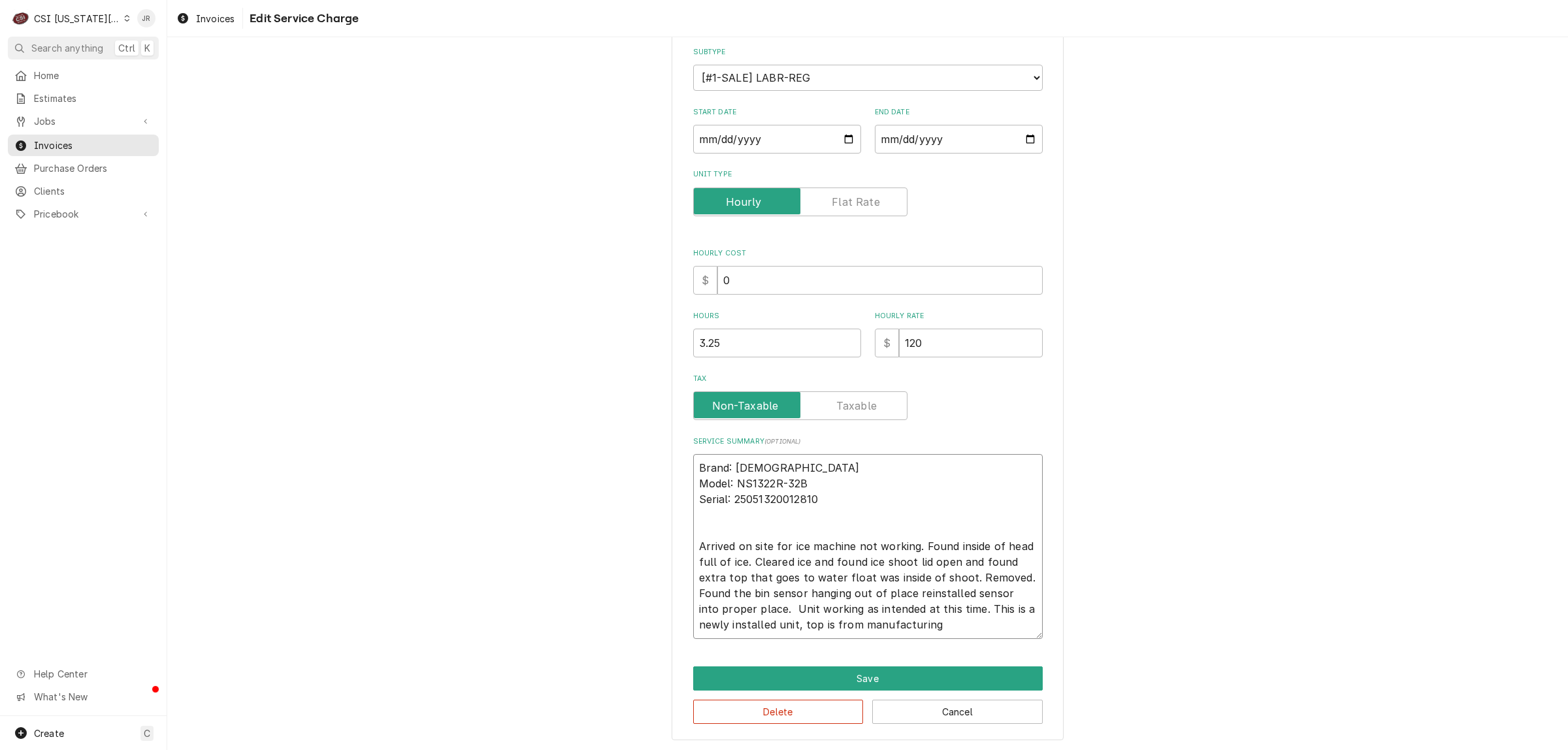
type textarea "x"
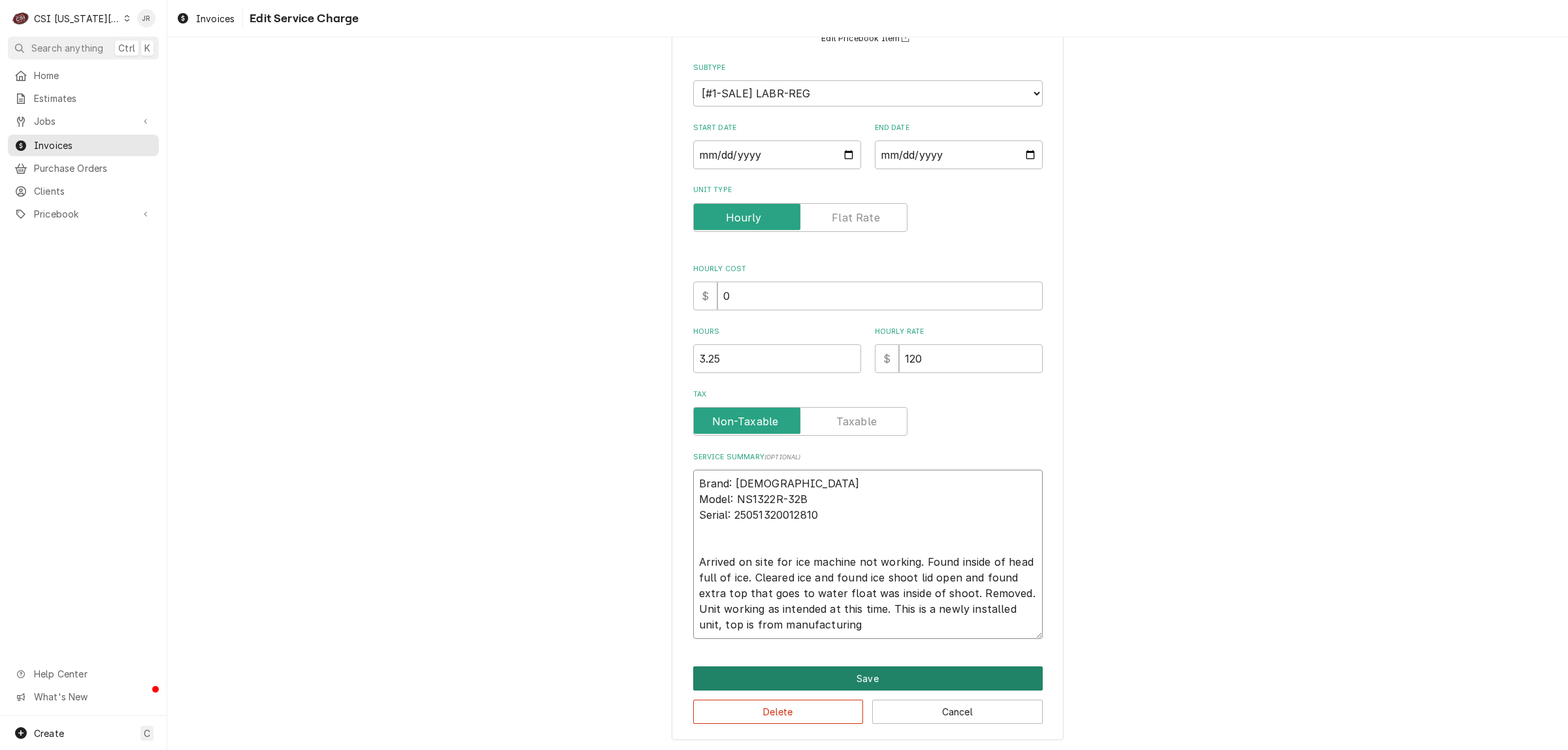
type textarea "Brand: [DEMOGRAPHIC_DATA] Model: NS1322R-32B Serial: 25051320012810 Arrived on …"
click at [938, 681] on button "Save" at bounding box center [868, 679] width 350 height 25
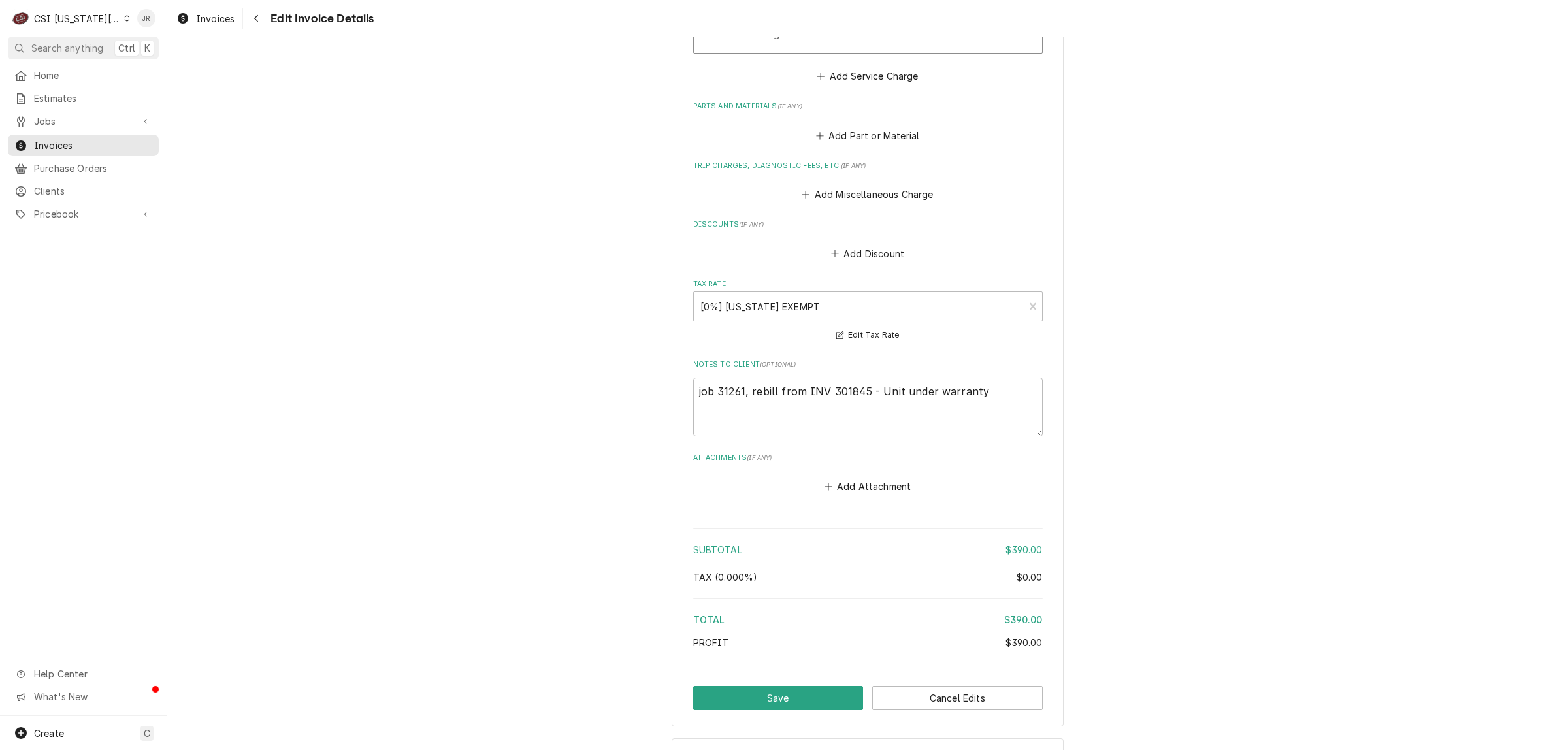
scroll to position [1798, 0]
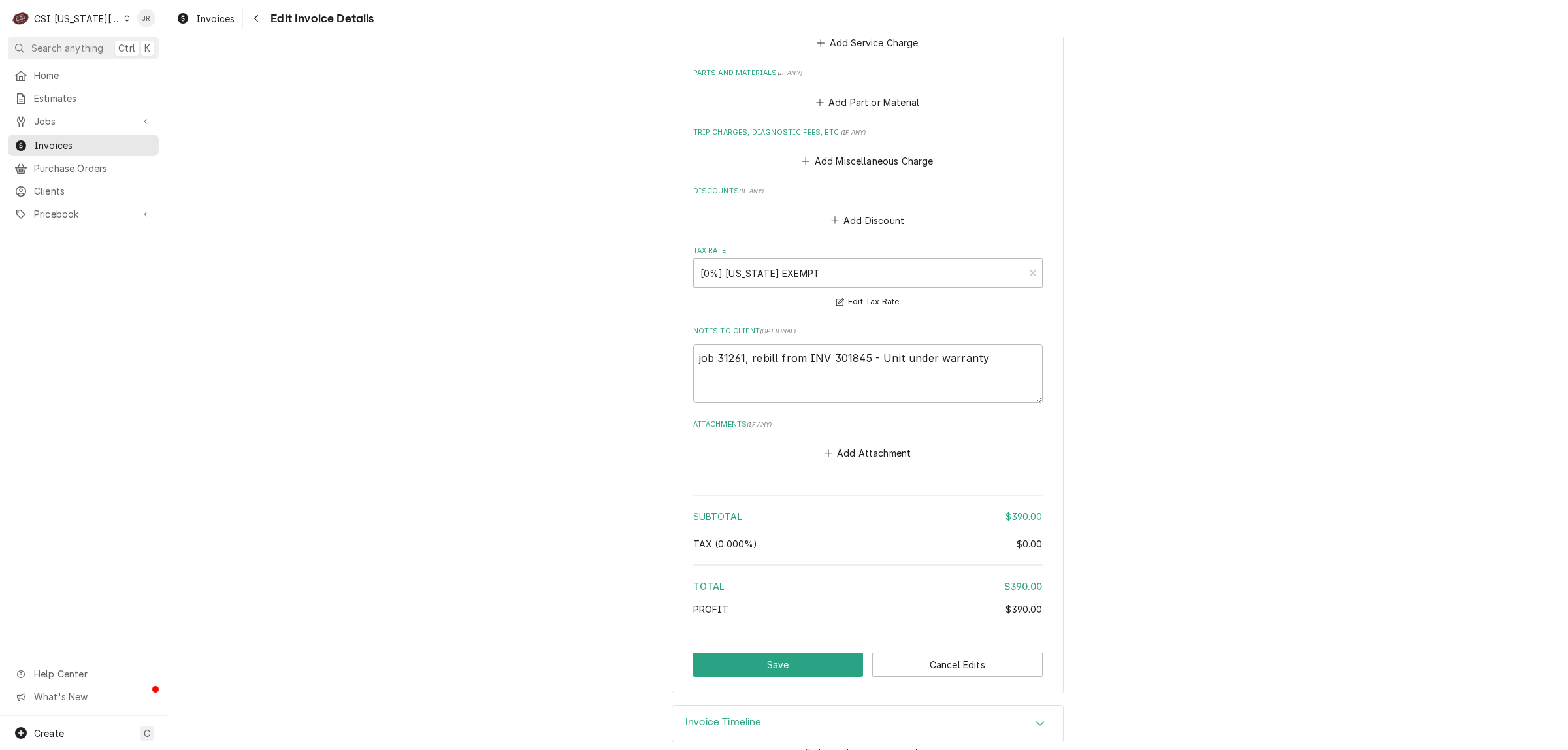
click at [781, 653] on button "Save" at bounding box center [779, 665] width 171 height 25
type textarea "x"
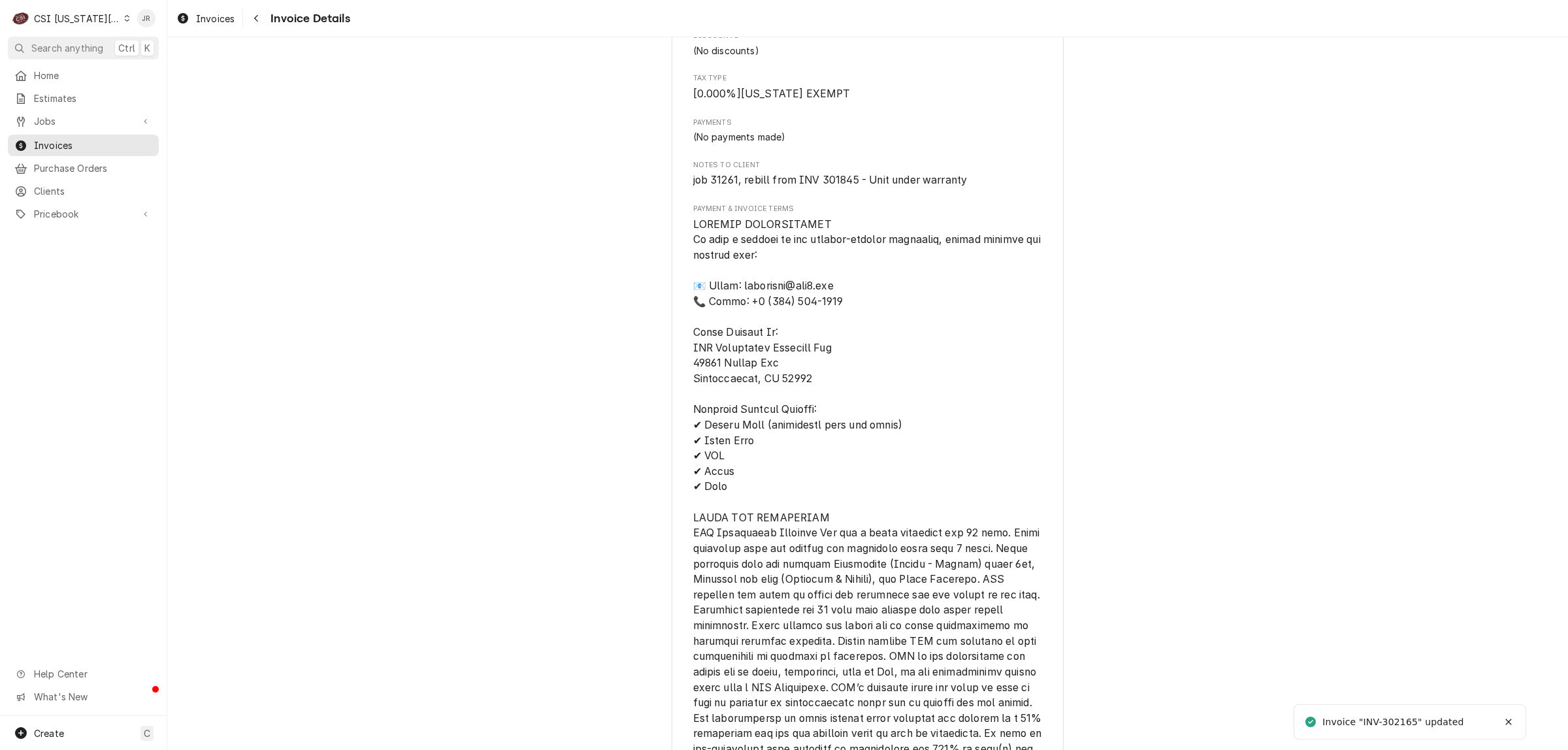
scroll to position [1684, 0]
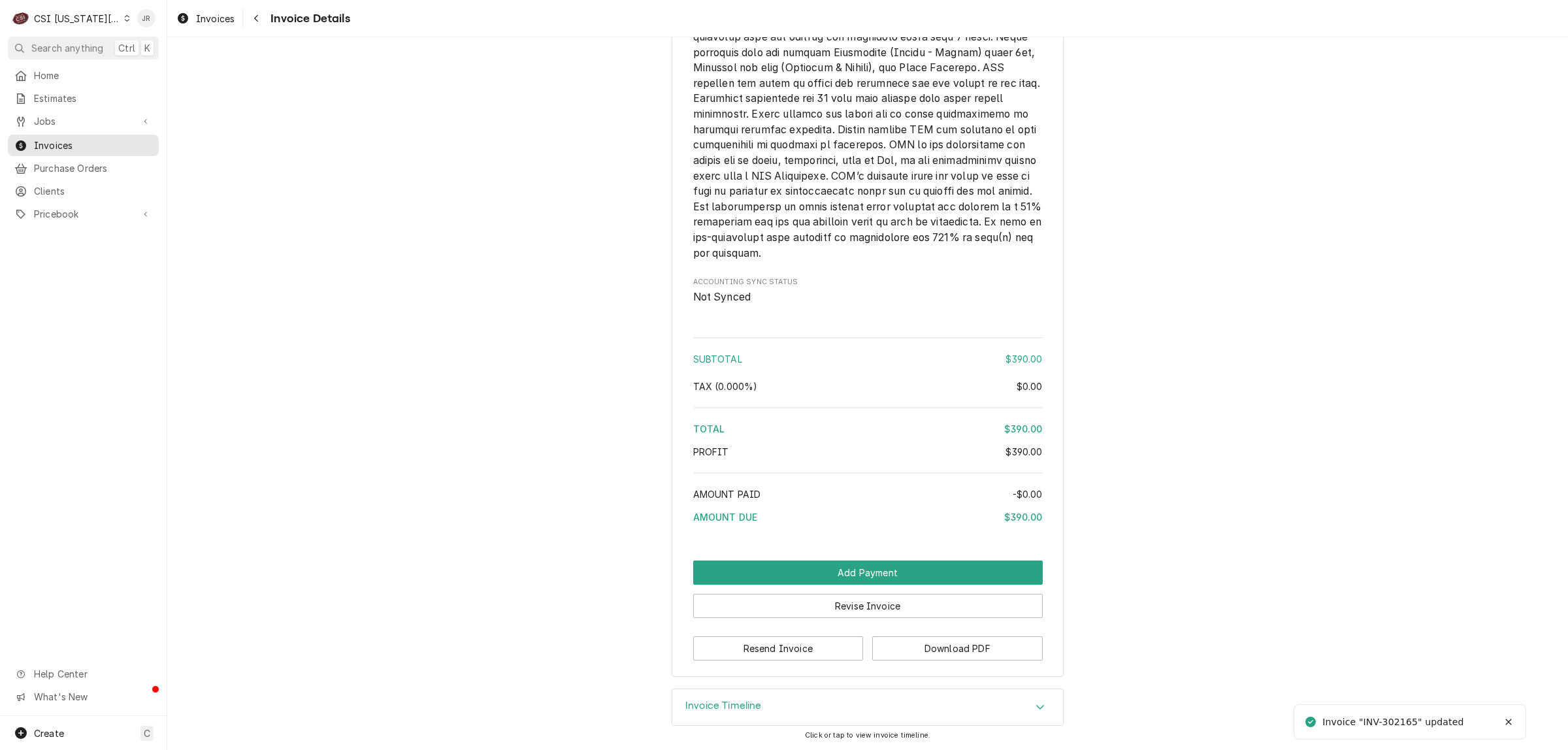
click at [734, 702] on h3 "Invoice Timeline" at bounding box center [723, 706] width 76 height 12
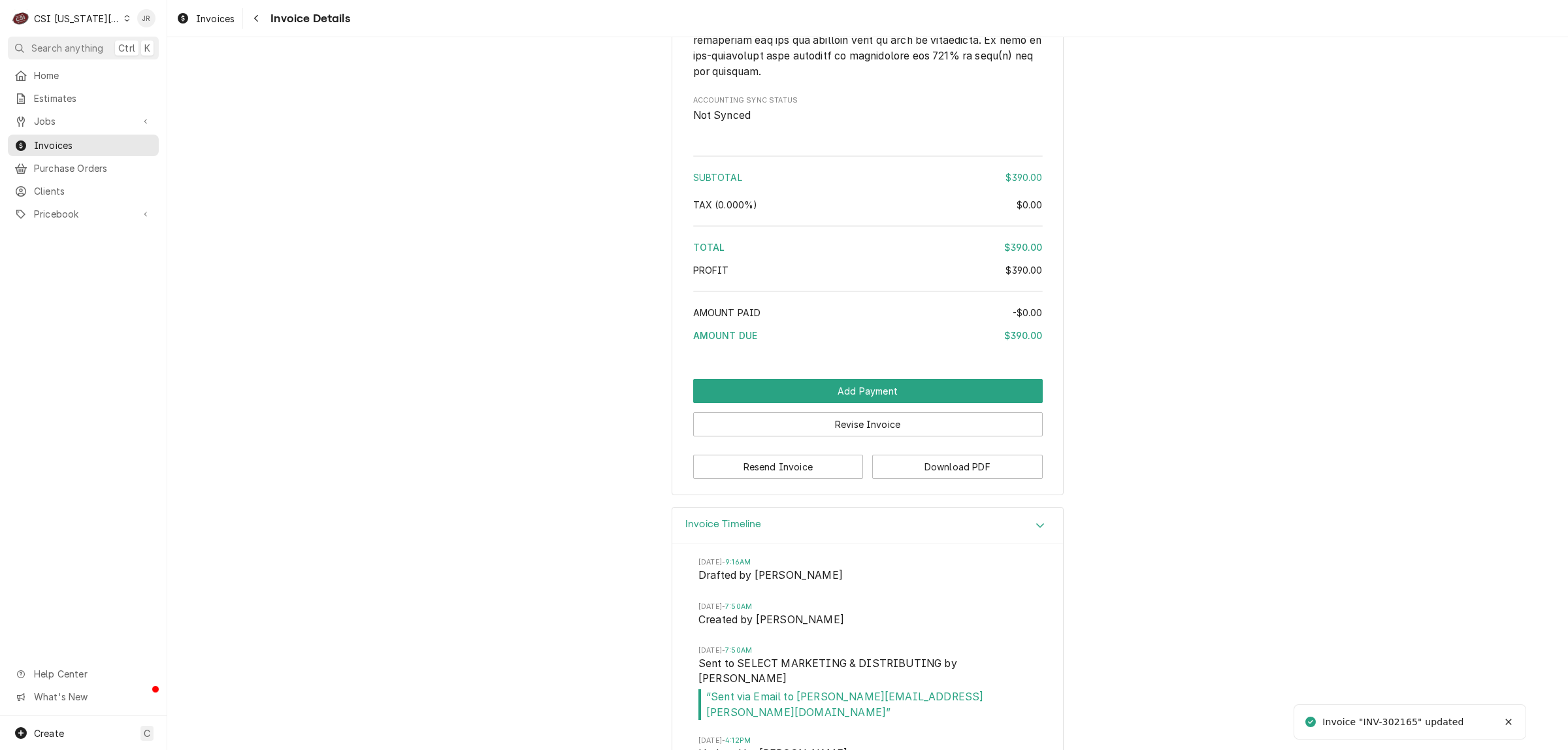
scroll to position [1968, 0]
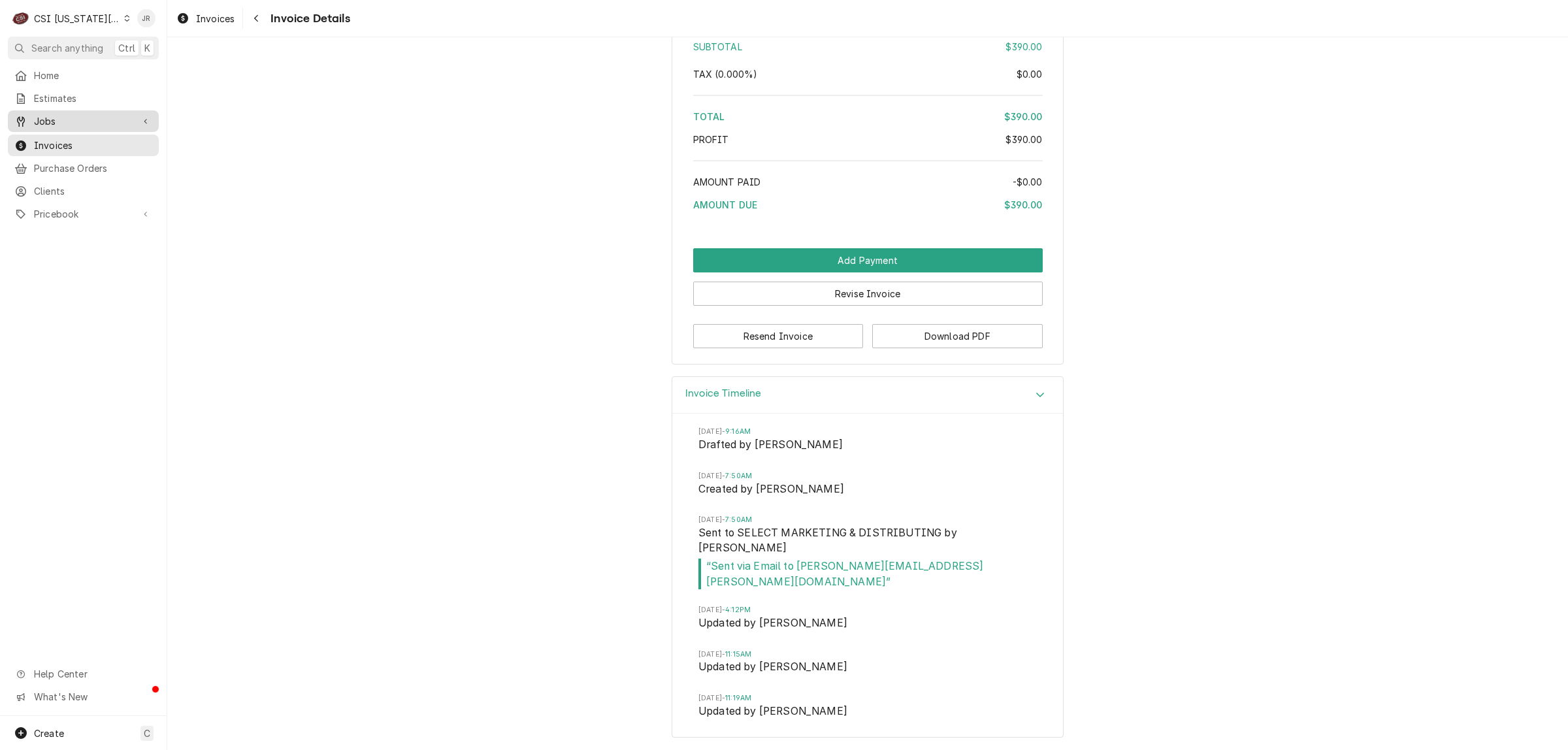
click at [41, 122] on span "Jobs" at bounding box center [83, 121] width 99 height 14
click at [54, 183] on span "Invoices" at bounding box center [93, 189] width 118 height 14
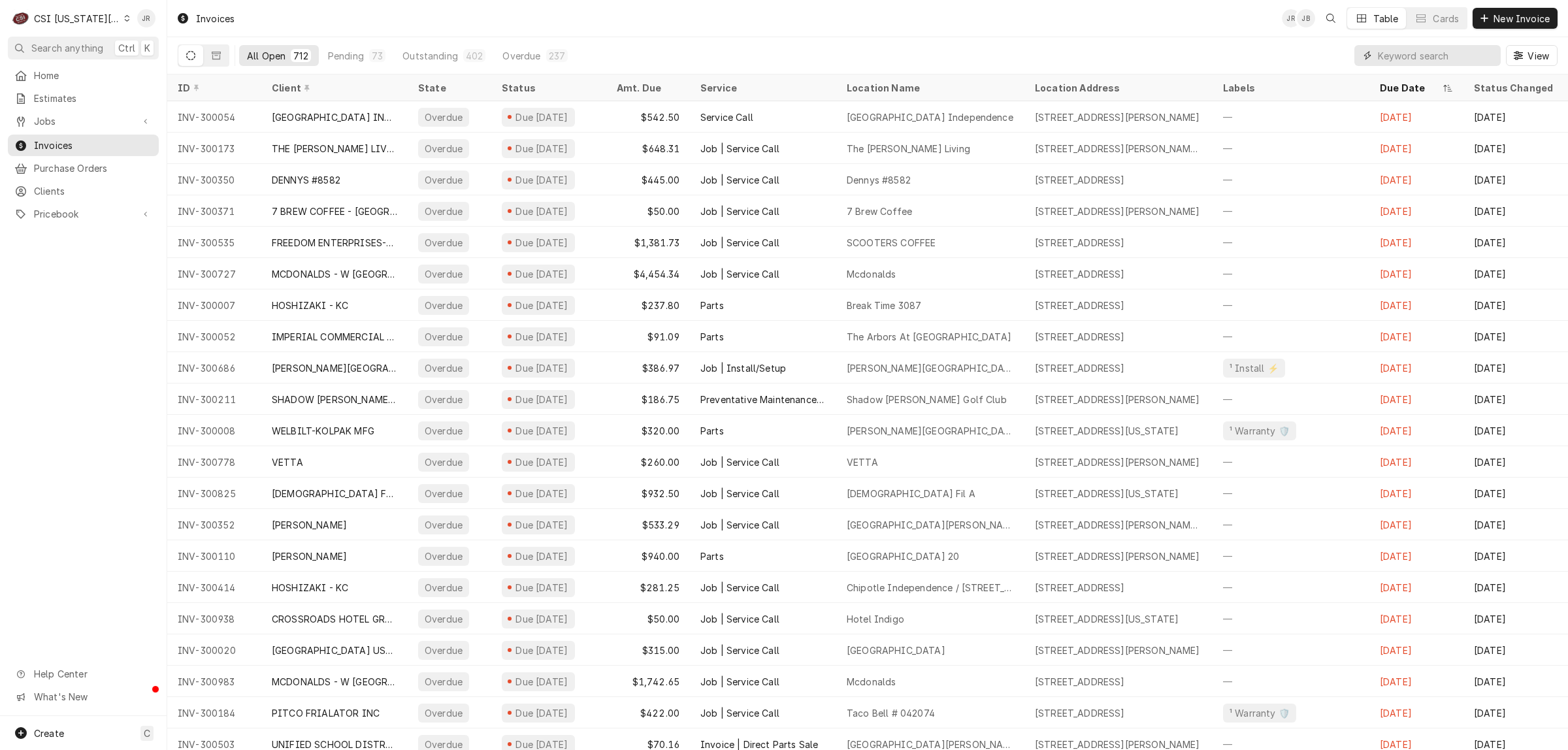
click at [1467, 53] on input "Dynamic Content Wrapper" at bounding box center [1436, 55] width 116 height 21
type input "302077"
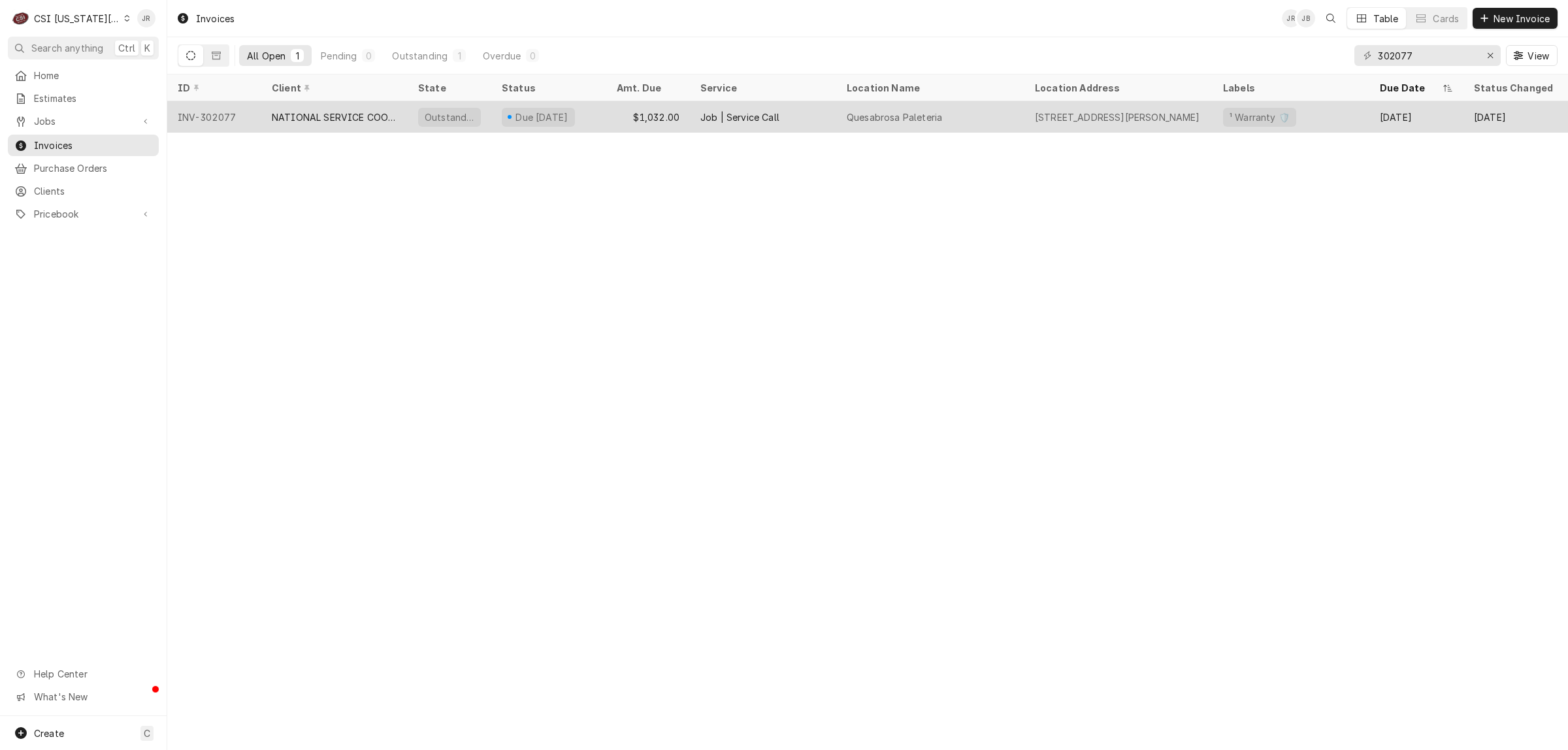
click at [521, 118] on div "Due [DATE]" at bounding box center [542, 117] width 56 height 14
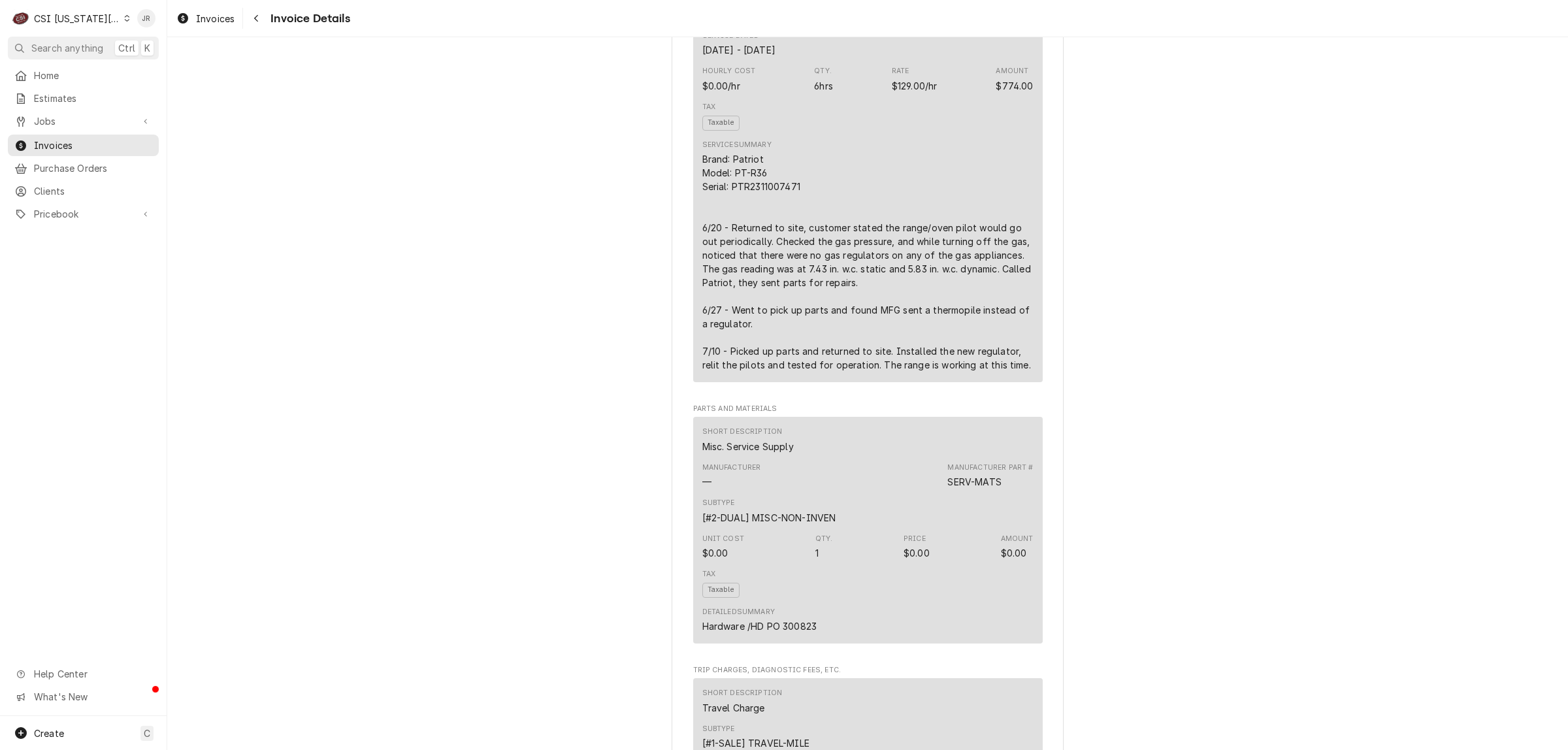
scroll to position [572, 0]
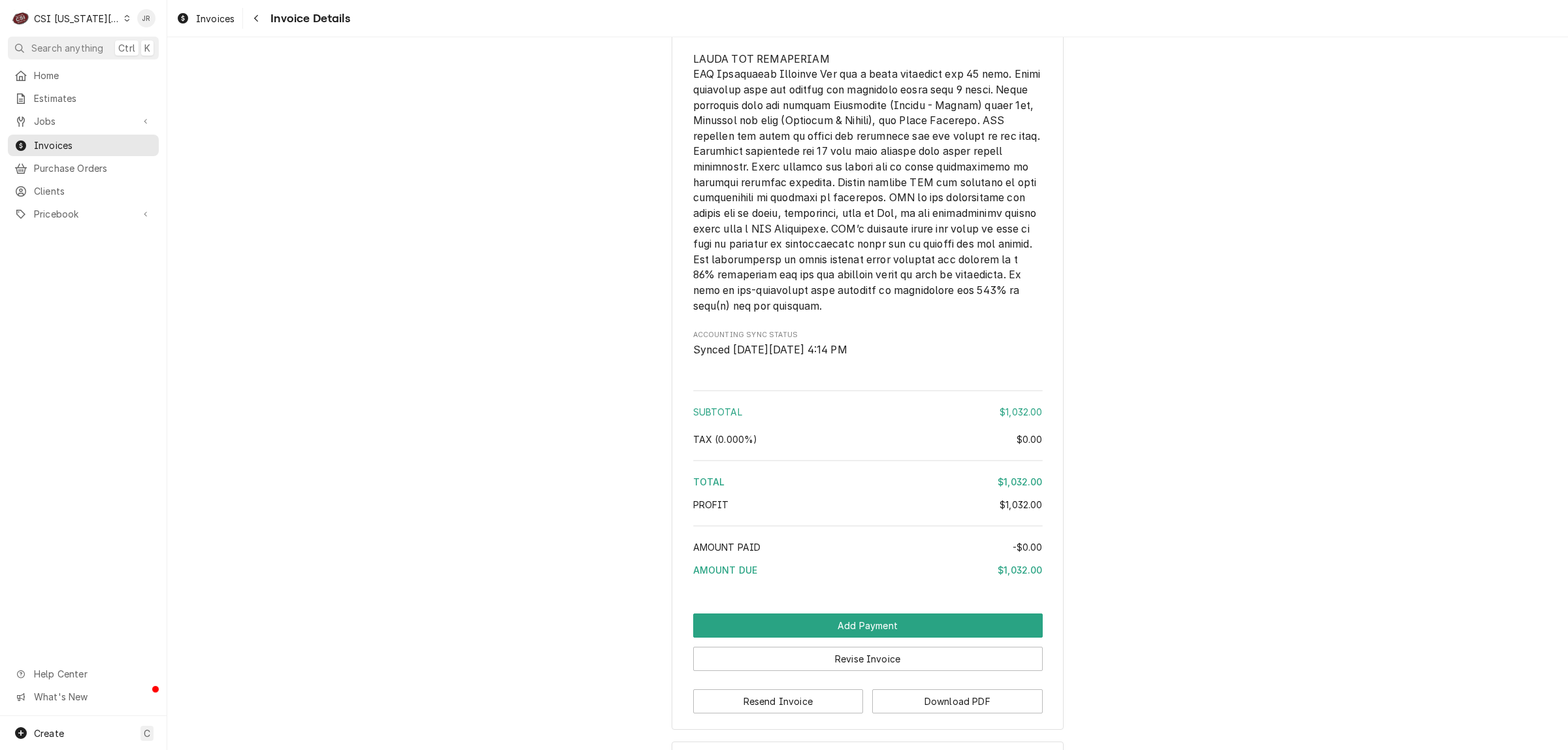
scroll to position [2205, 0]
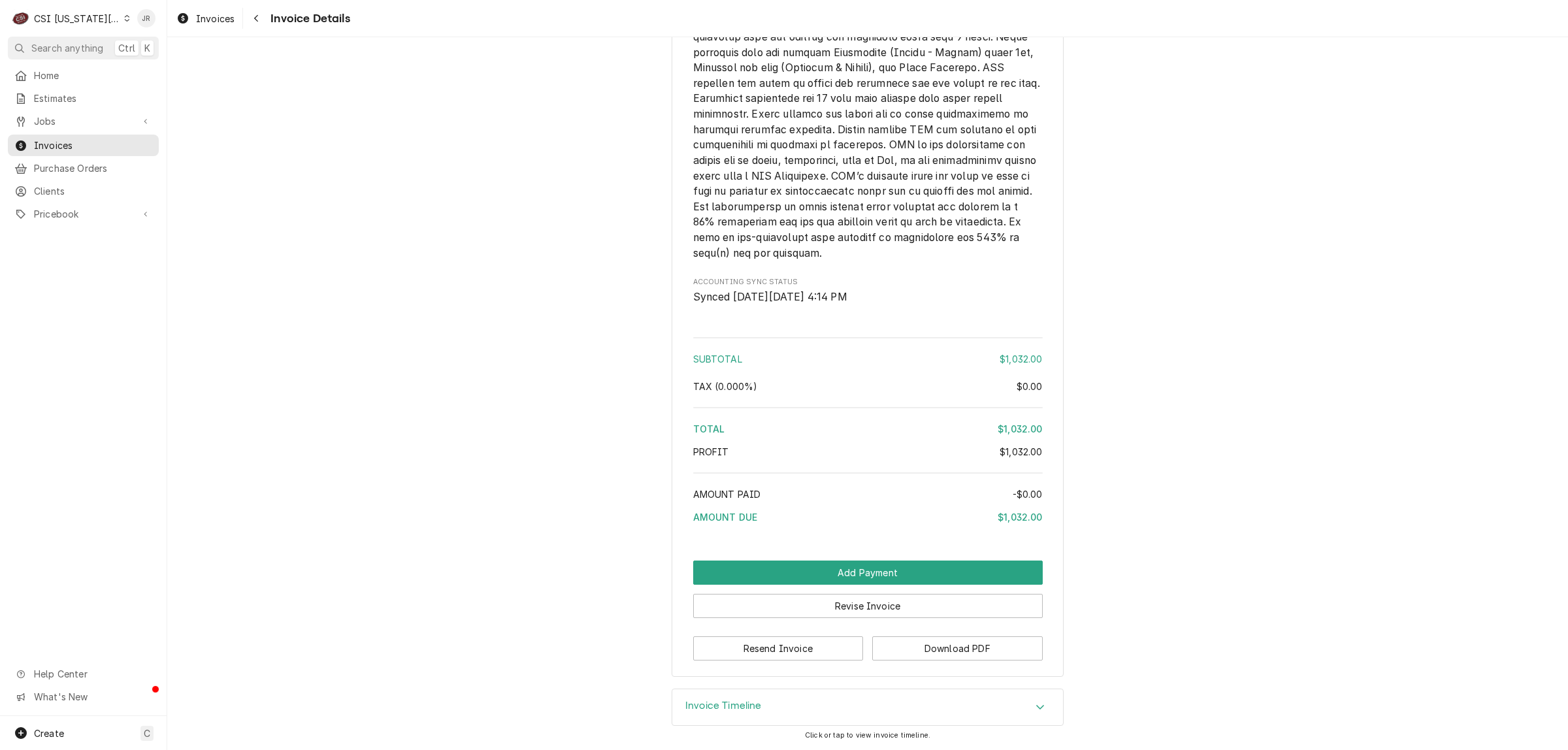
click at [828, 644] on button "Resend Invoice" at bounding box center [779, 649] width 171 height 25
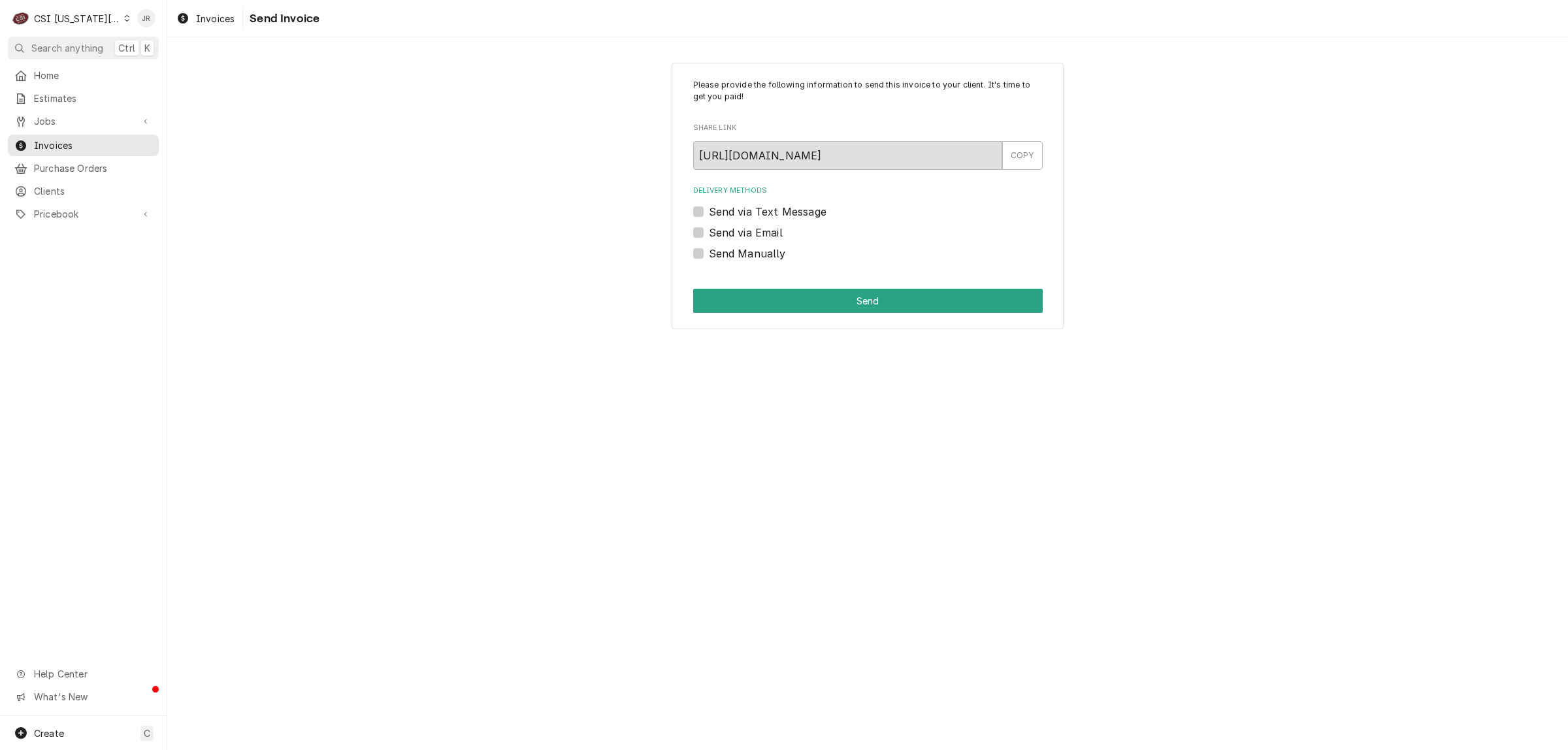
click at [709, 231] on label "Send via Email" at bounding box center [746, 232] width 74 height 16
click at [709, 231] on input "Send via Email" at bounding box center [884, 239] width 350 height 29
checkbox input "true"
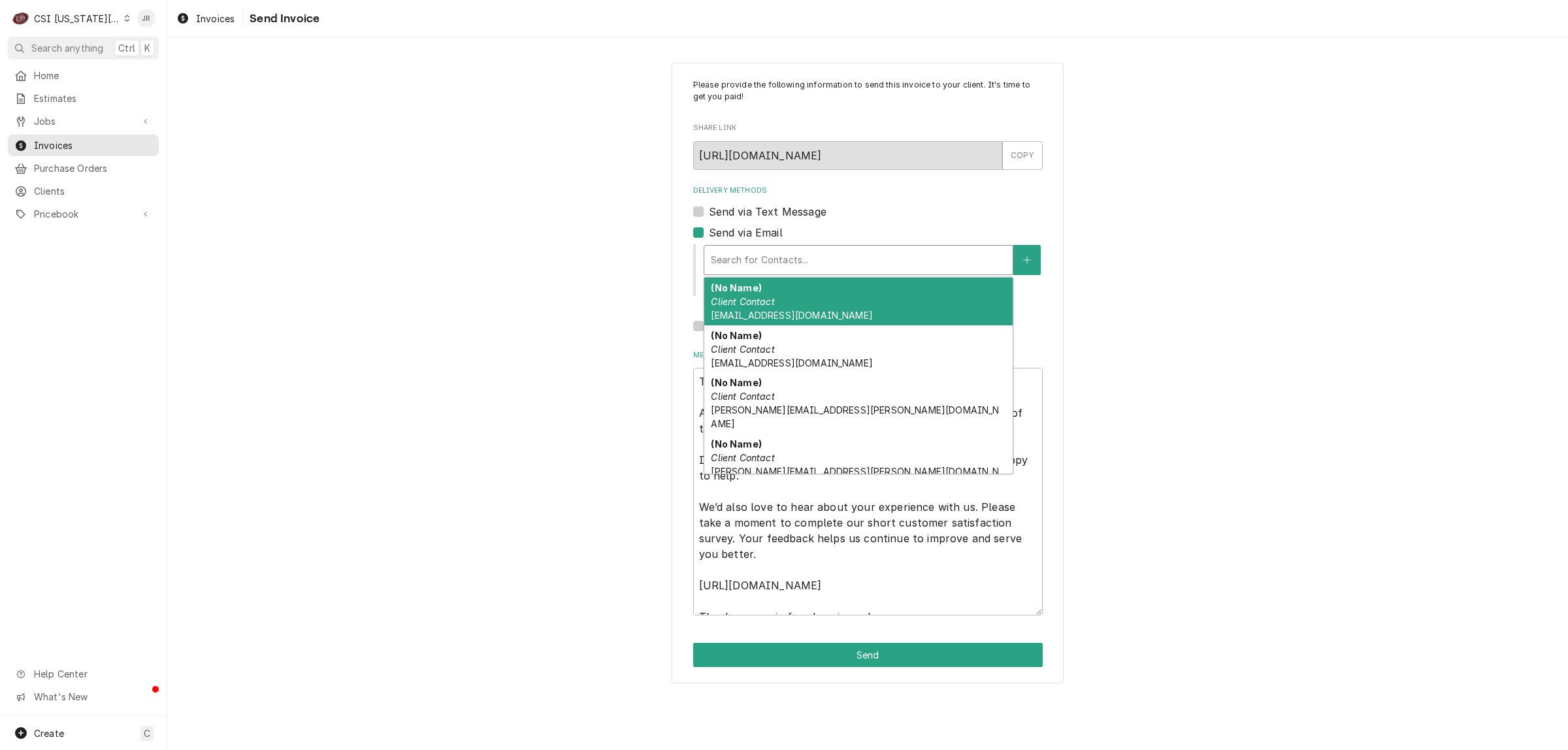
click at [777, 265] on div "Delivery Methods" at bounding box center [858, 260] width 295 height 24
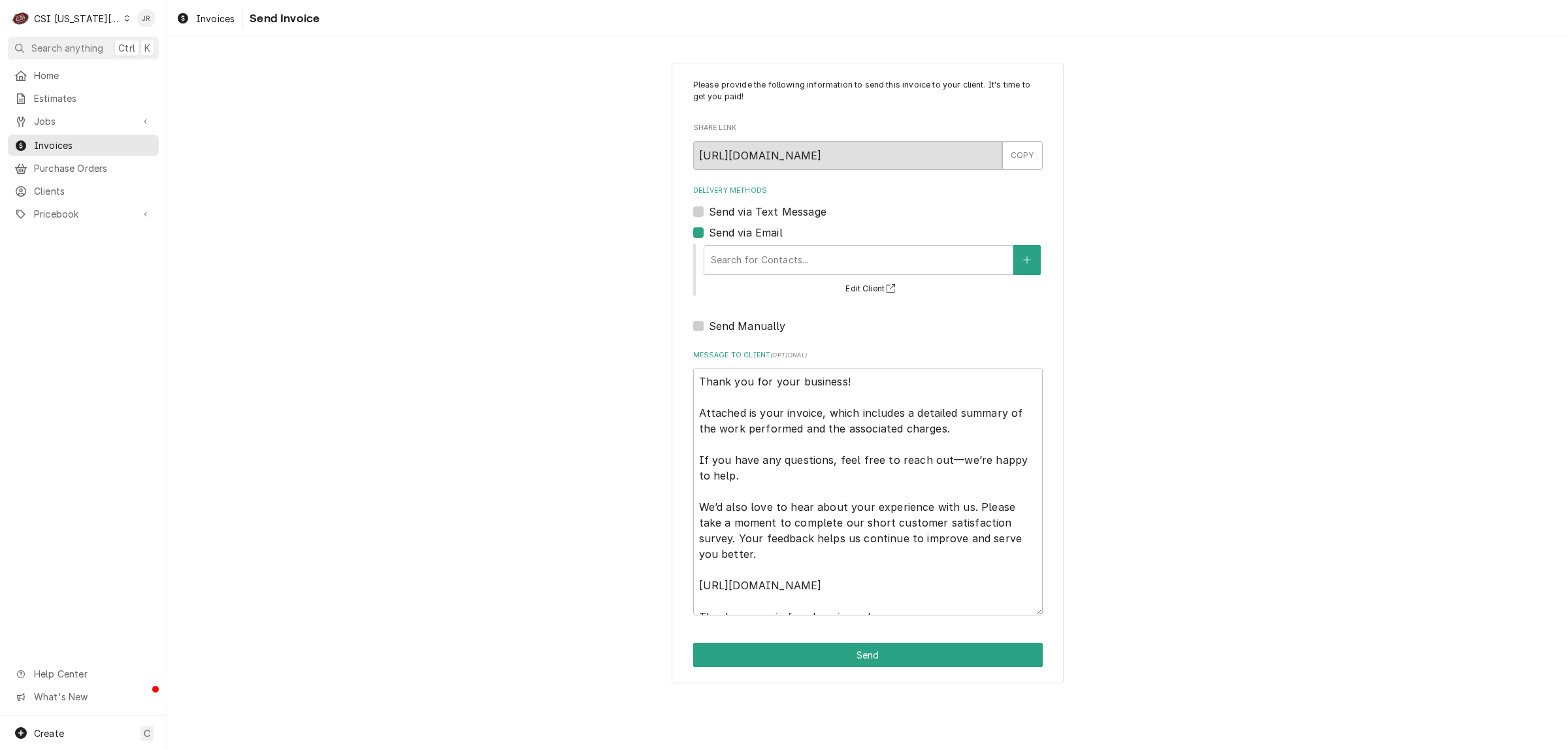
click at [1402, 392] on div "Please provide the following information to send this invoice to your client. I…" at bounding box center [868, 373] width 1401 height 645
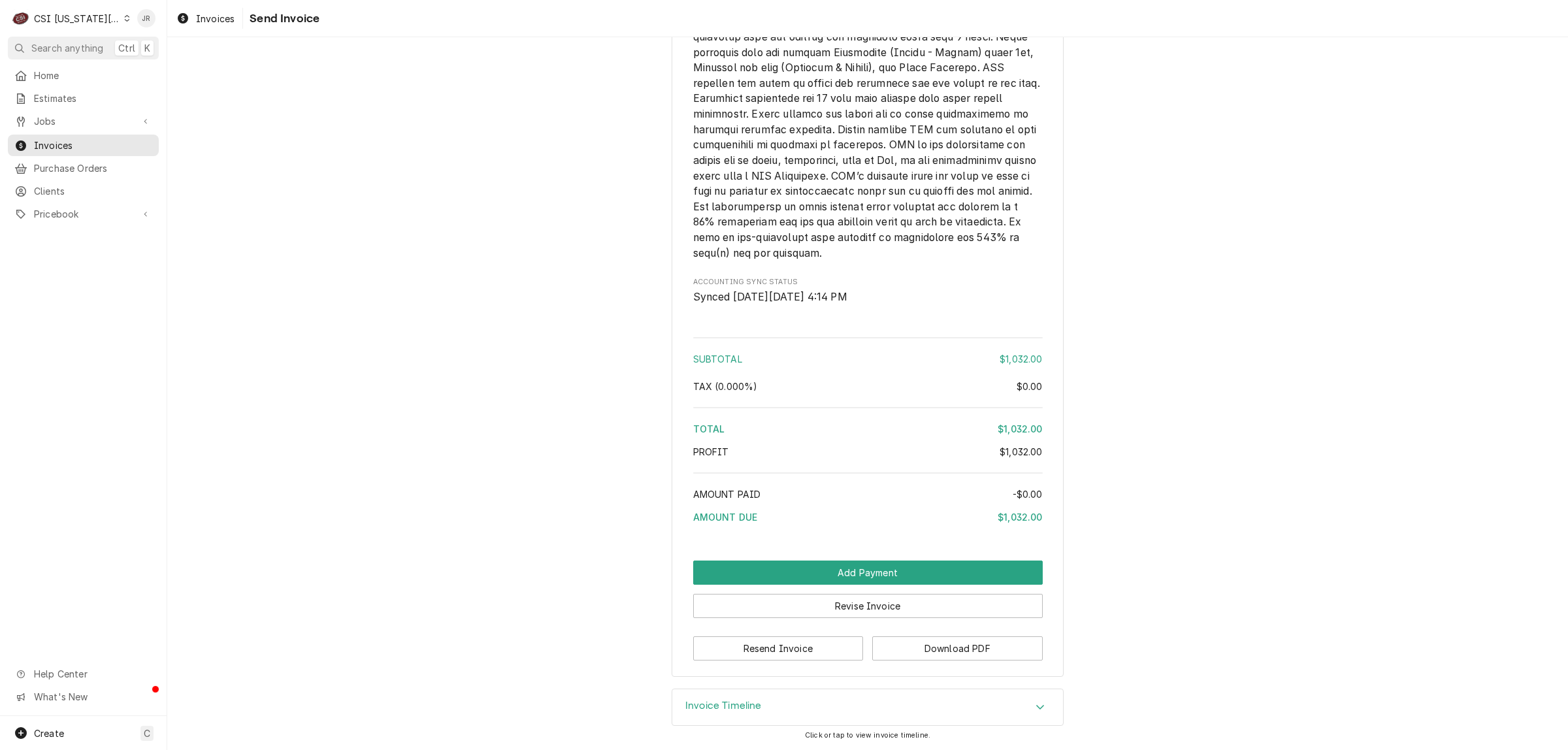
scroll to position [2218, 0]
click at [1034, 632] on div "Resend Invoice Download PDF" at bounding box center [868, 644] width 350 height 33
click at [944, 660] on button "Download PDF" at bounding box center [958, 649] width 171 height 25
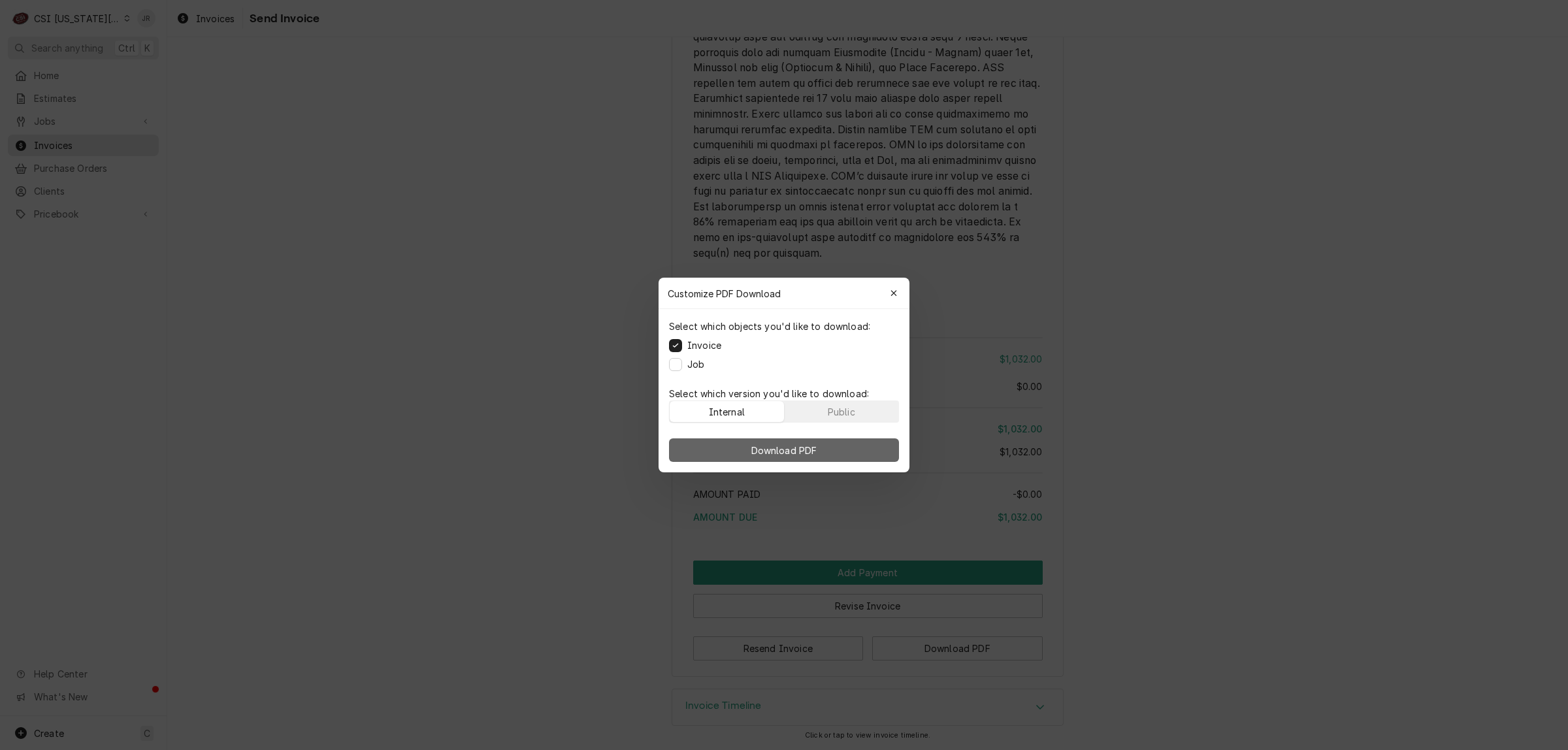
click at [747, 439] on button "Download PDF" at bounding box center [784, 450] width 230 height 24
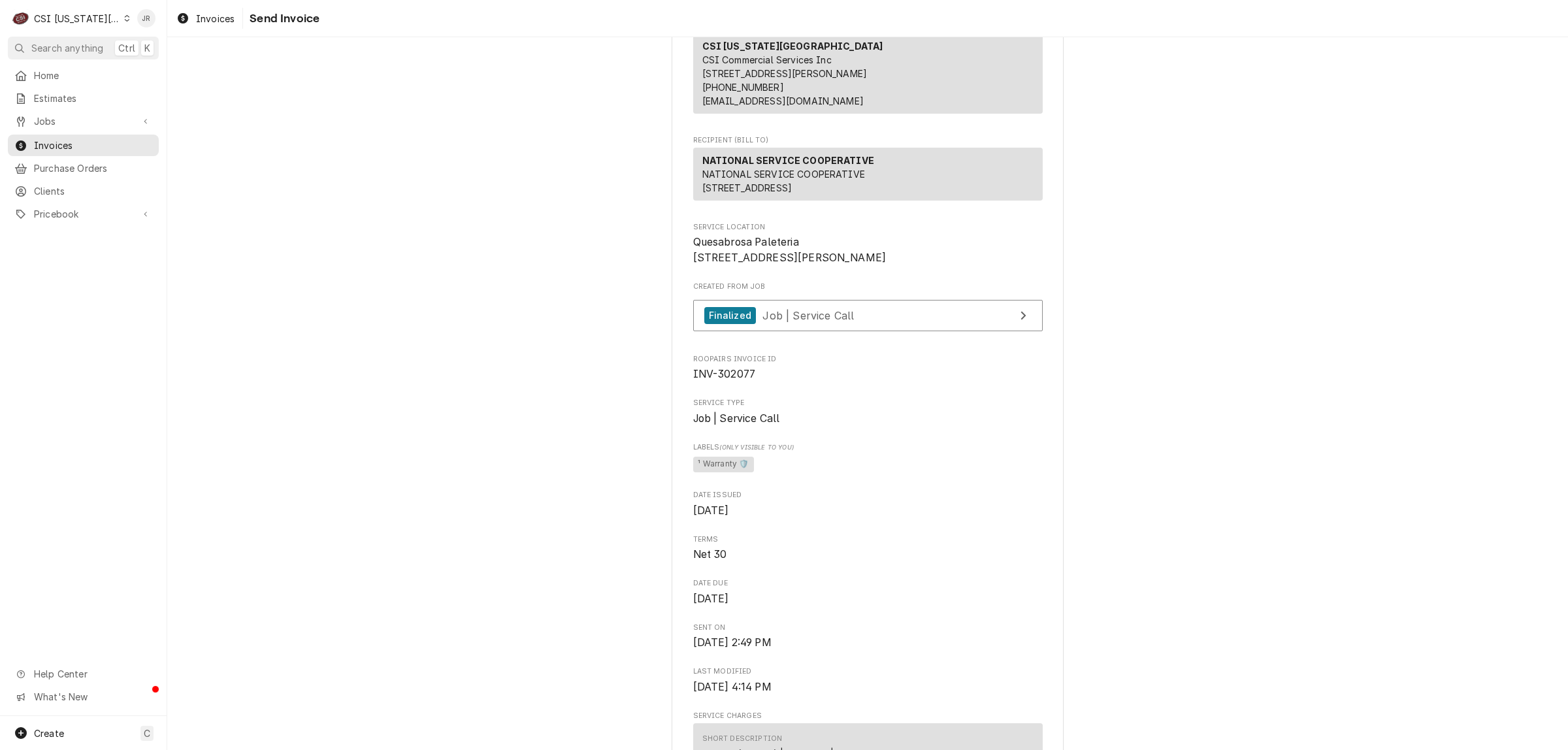
scroll to position [0, 0]
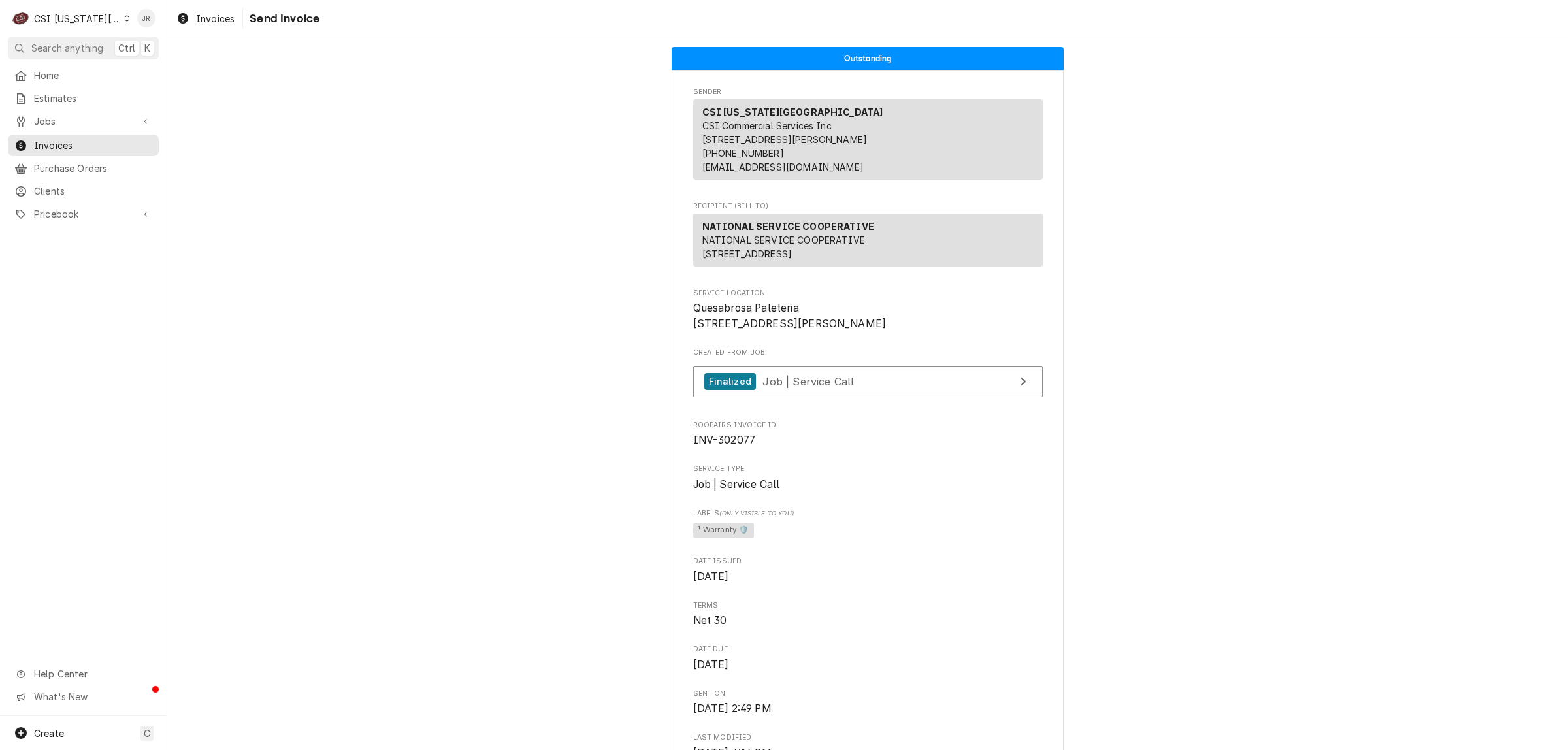
click at [727, 446] on span "INV-302077" at bounding box center [725, 440] width 63 height 12
copy span "302077"
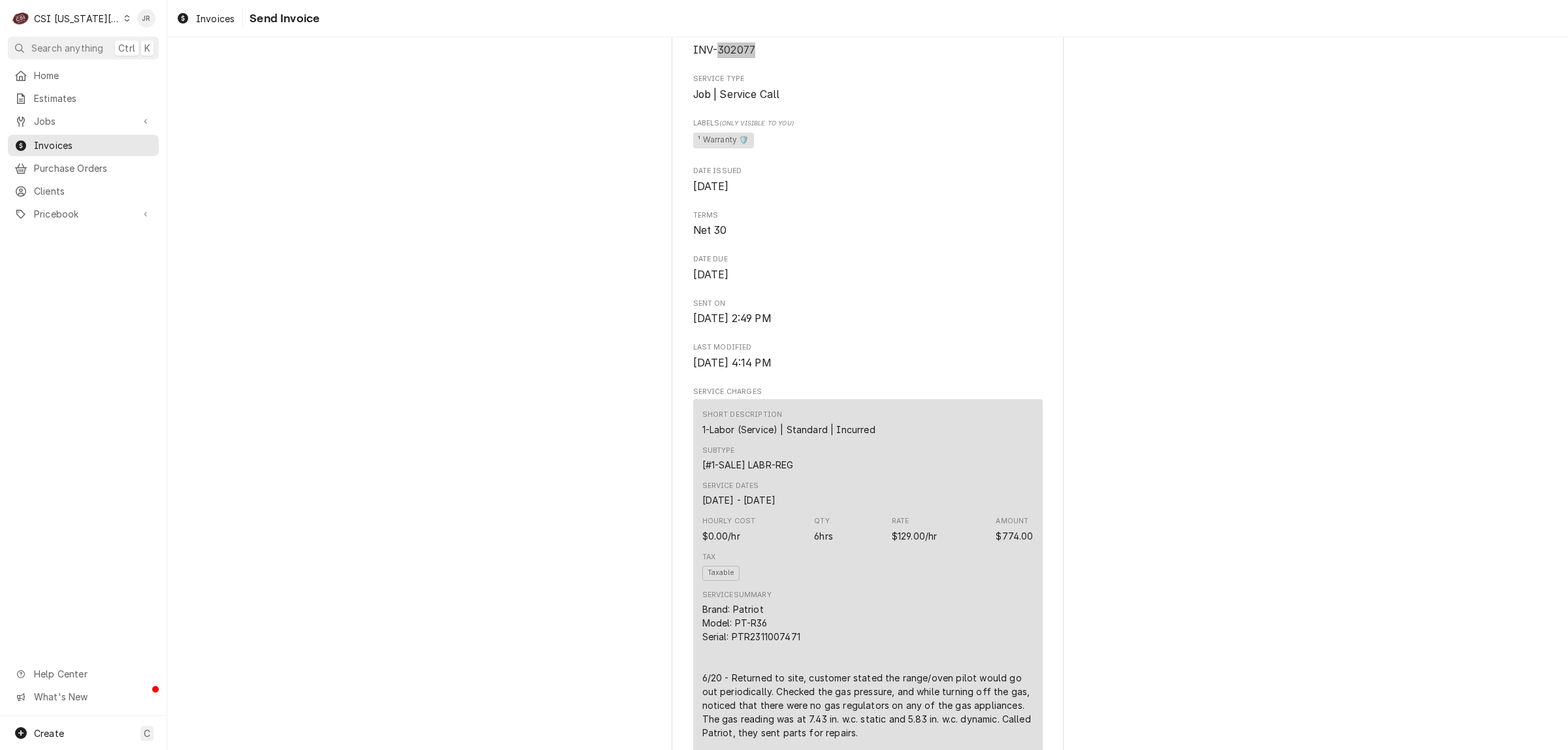
scroll to position [817, 0]
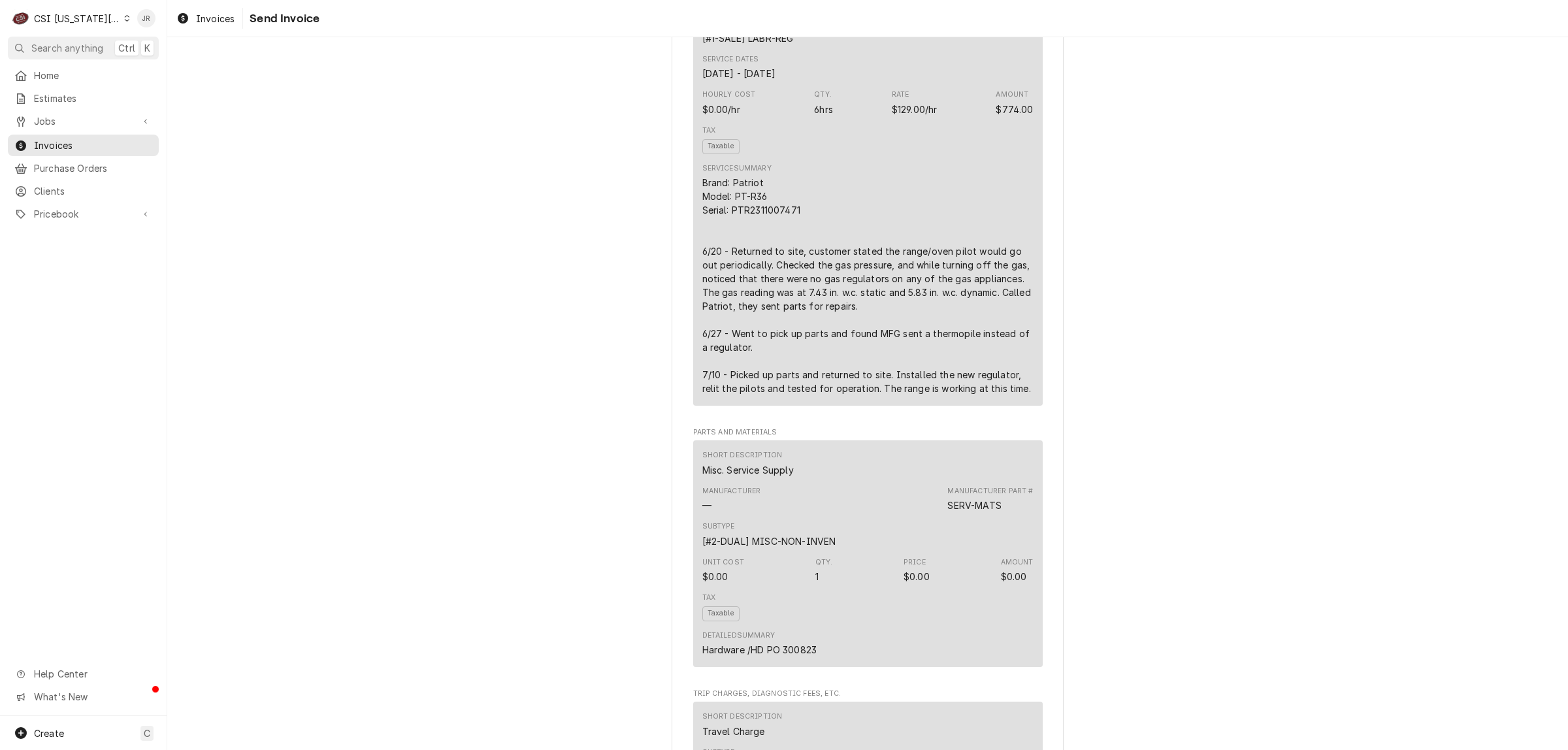
drag, startPoint x: 1424, startPoint y: 298, endPoint x: 1262, endPoint y: 312, distance: 162.6
click at [1422, 301] on div "Outstanding Sender CSI [US_STATE] City CSI Commercial Services Inc [STREET_ADDR…" at bounding box center [868, 634] width 1401 height 2828
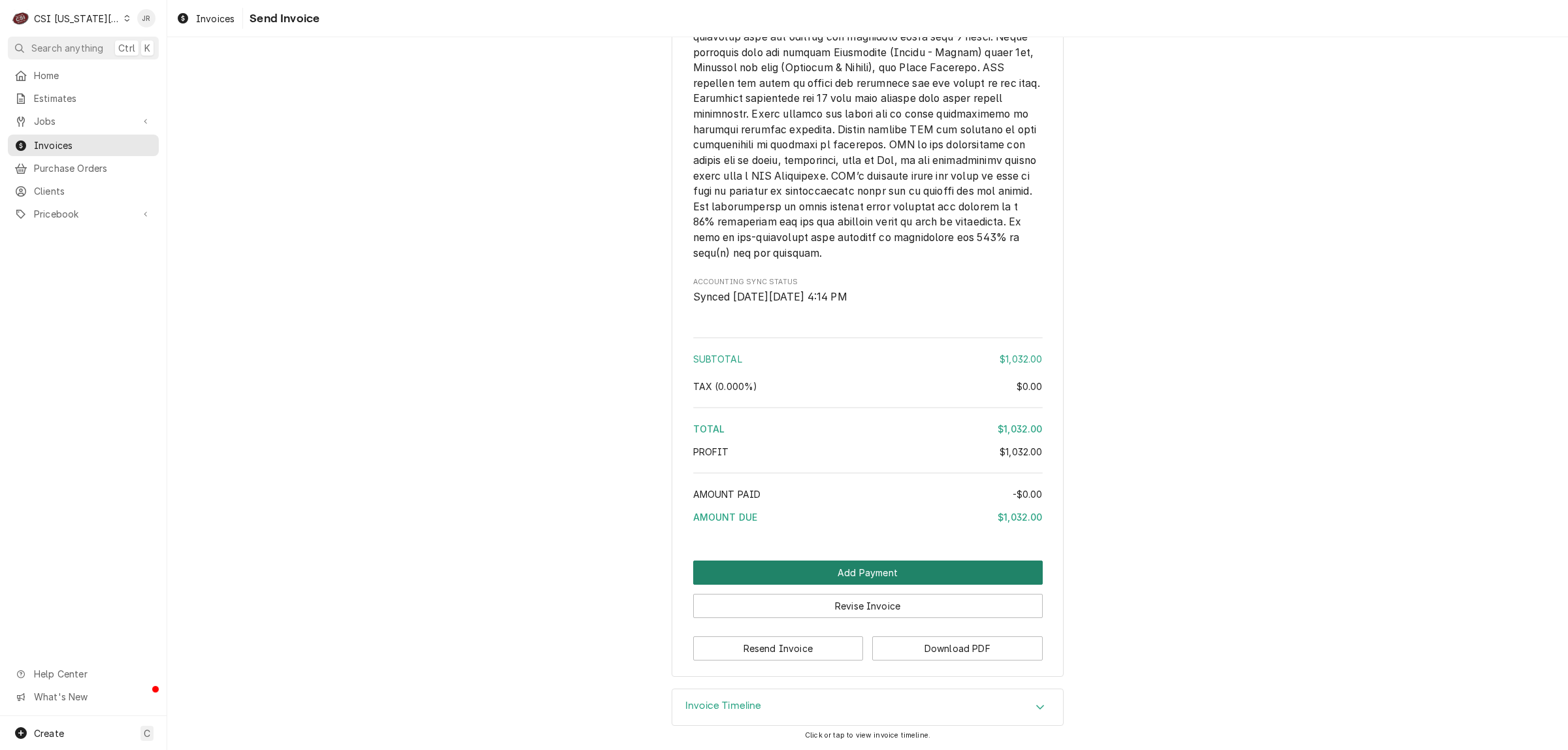
scroll to position [2218, 0]
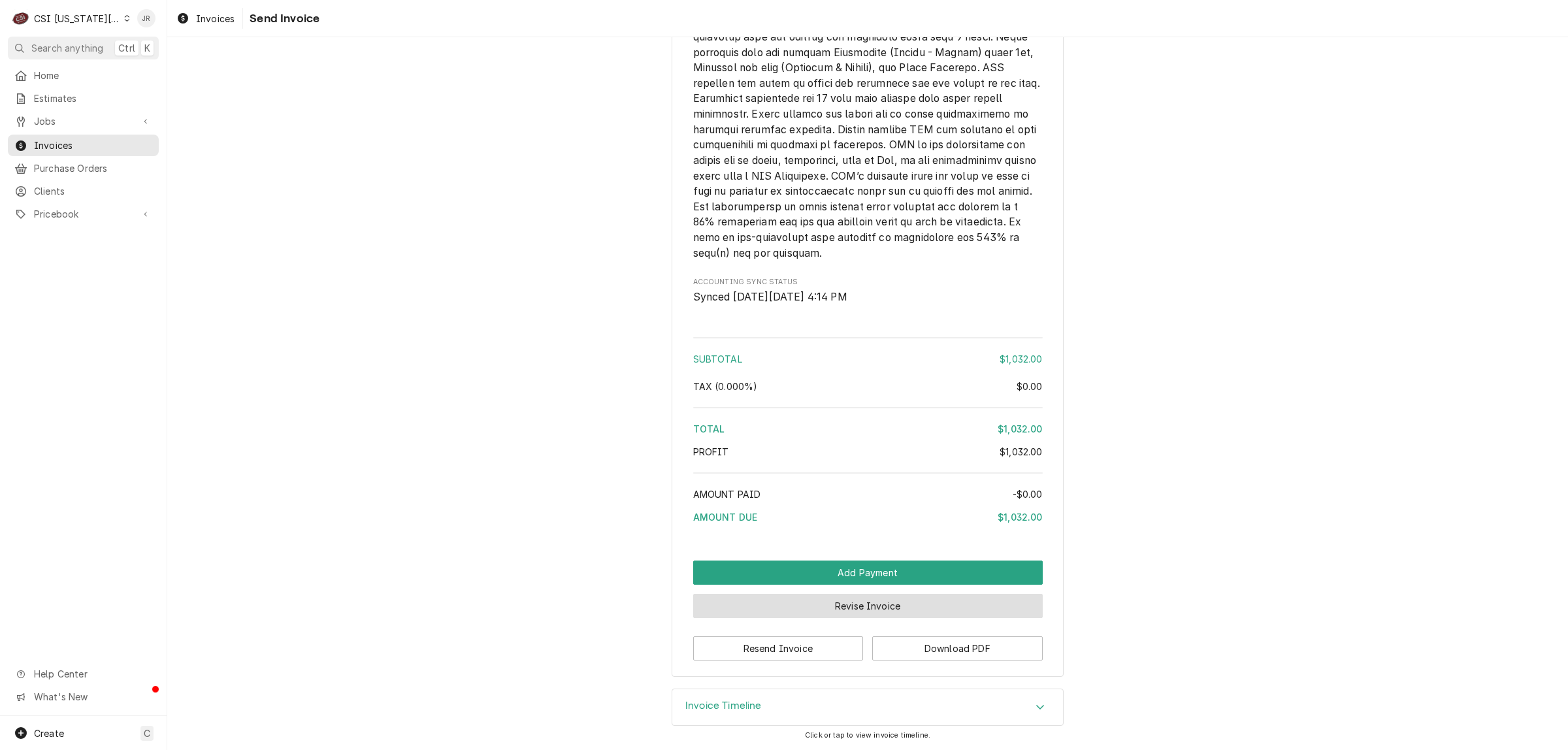
click at [917, 609] on button "Revise Invoice" at bounding box center [868, 606] width 350 height 25
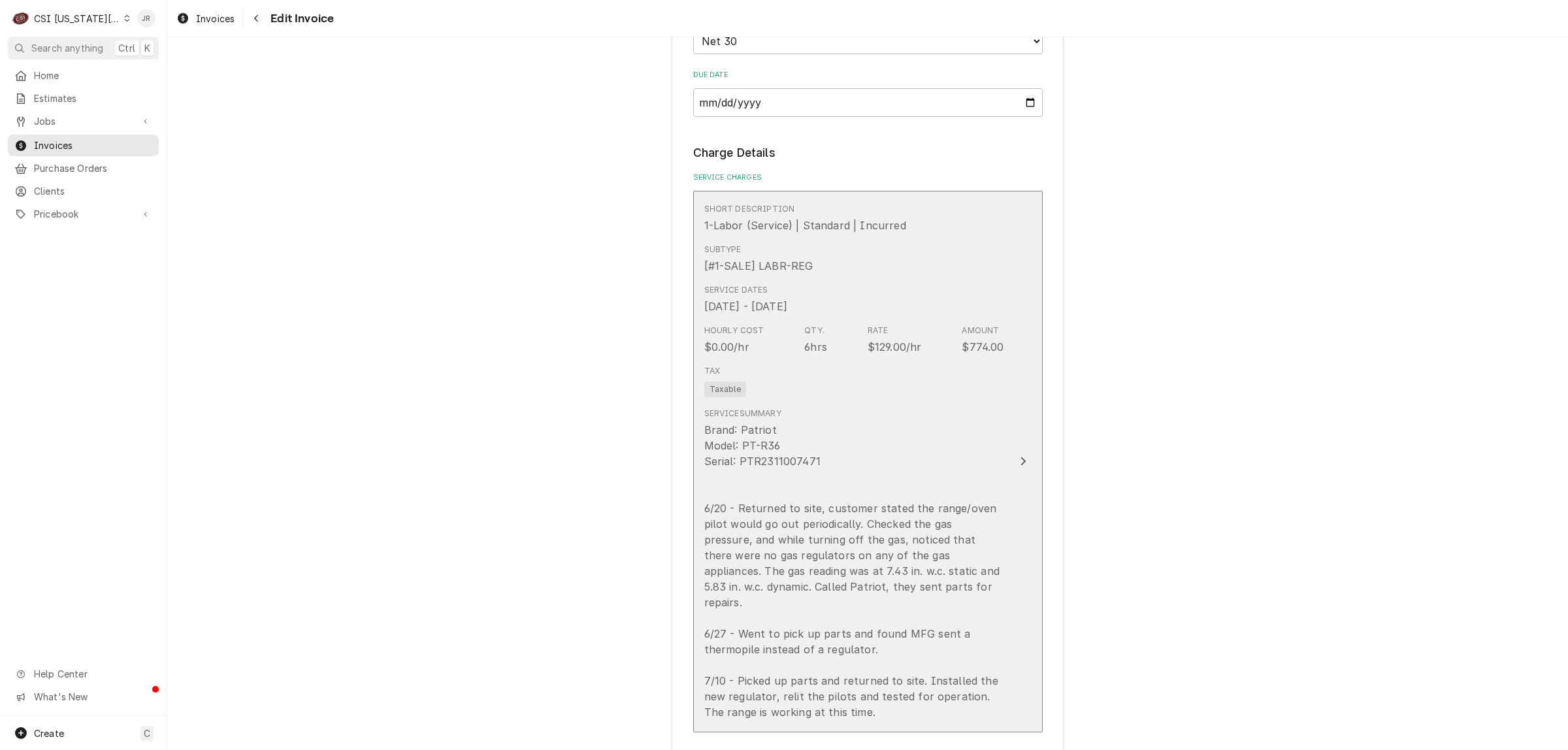
scroll to position [1470, 0]
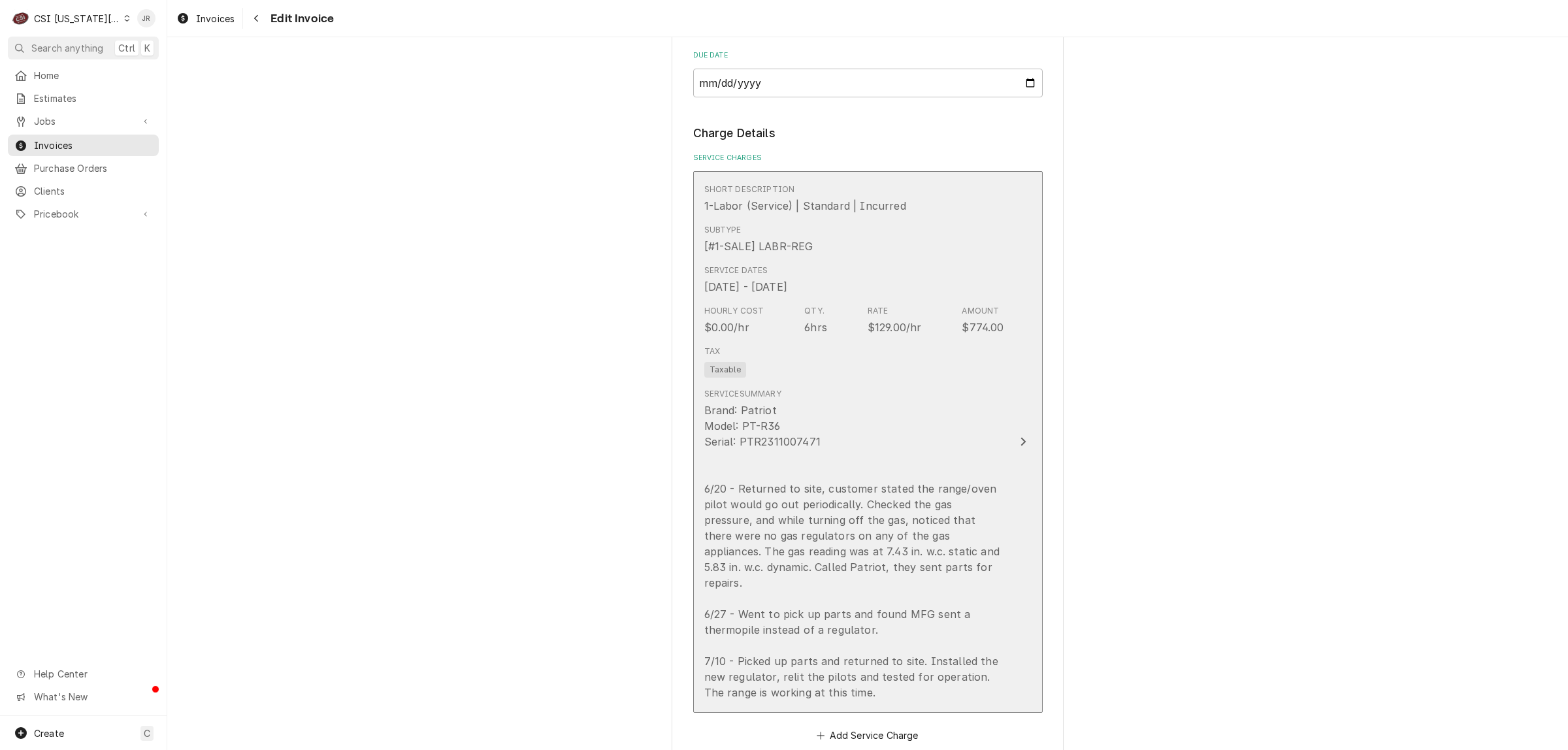
click at [956, 383] on div "Service Summary Brand: Patriot Model: PT-R36 Serial: PTR2311007471 6/20 - Retur…" at bounding box center [854, 544] width 300 height 323
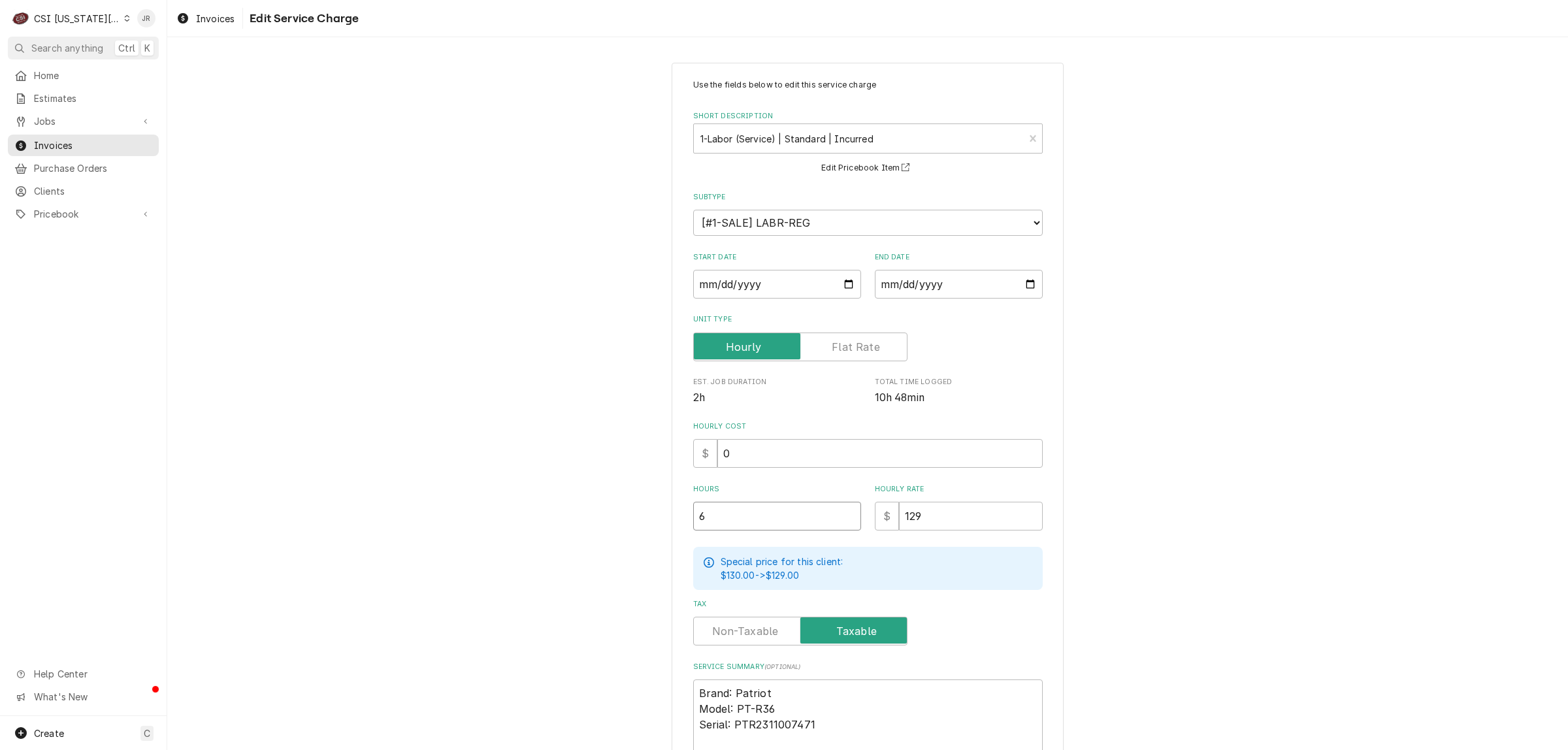
drag, startPoint x: 688, startPoint y: 500, endPoint x: 491, endPoint y: 465, distance: 200.1
click at [491, 465] on div "Use the fields below to edit this service charge Short Description 1-Labor (Ser…" at bounding box center [868, 569] width 1401 height 1037
type textarea "x"
type input "8"
type textarea "x"
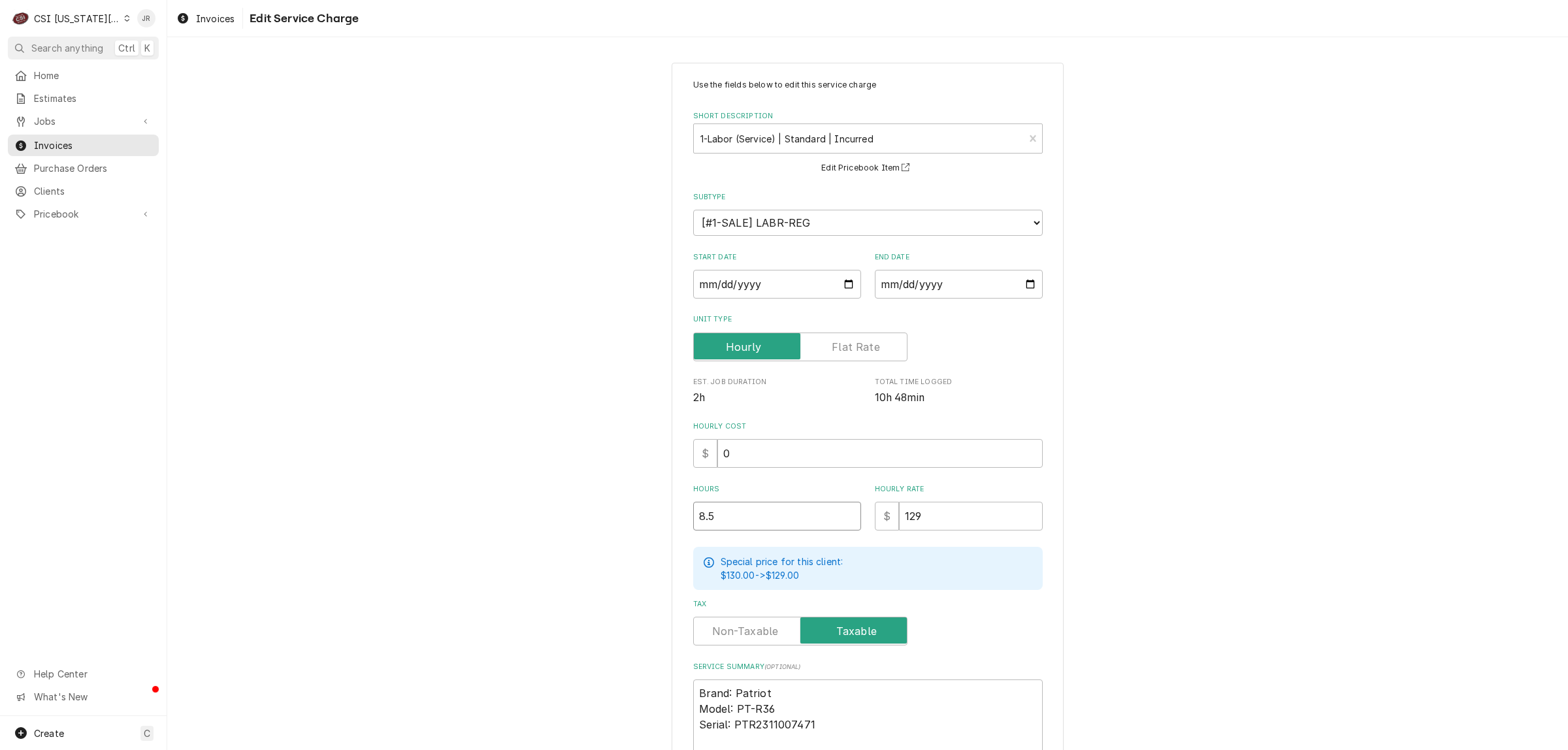
type input "8.5"
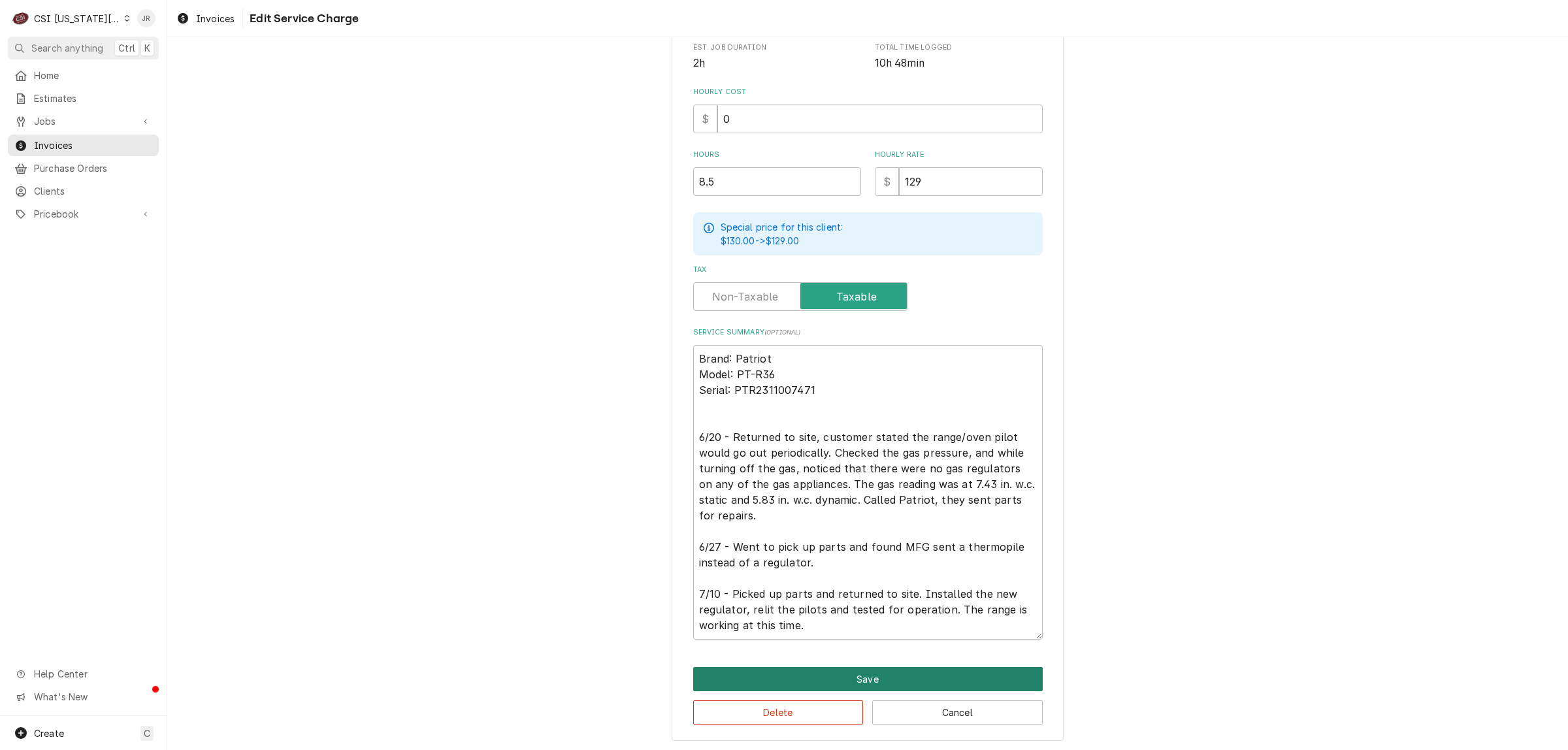
click at [875, 674] on button "Save" at bounding box center [868, 679] width 350 height 25
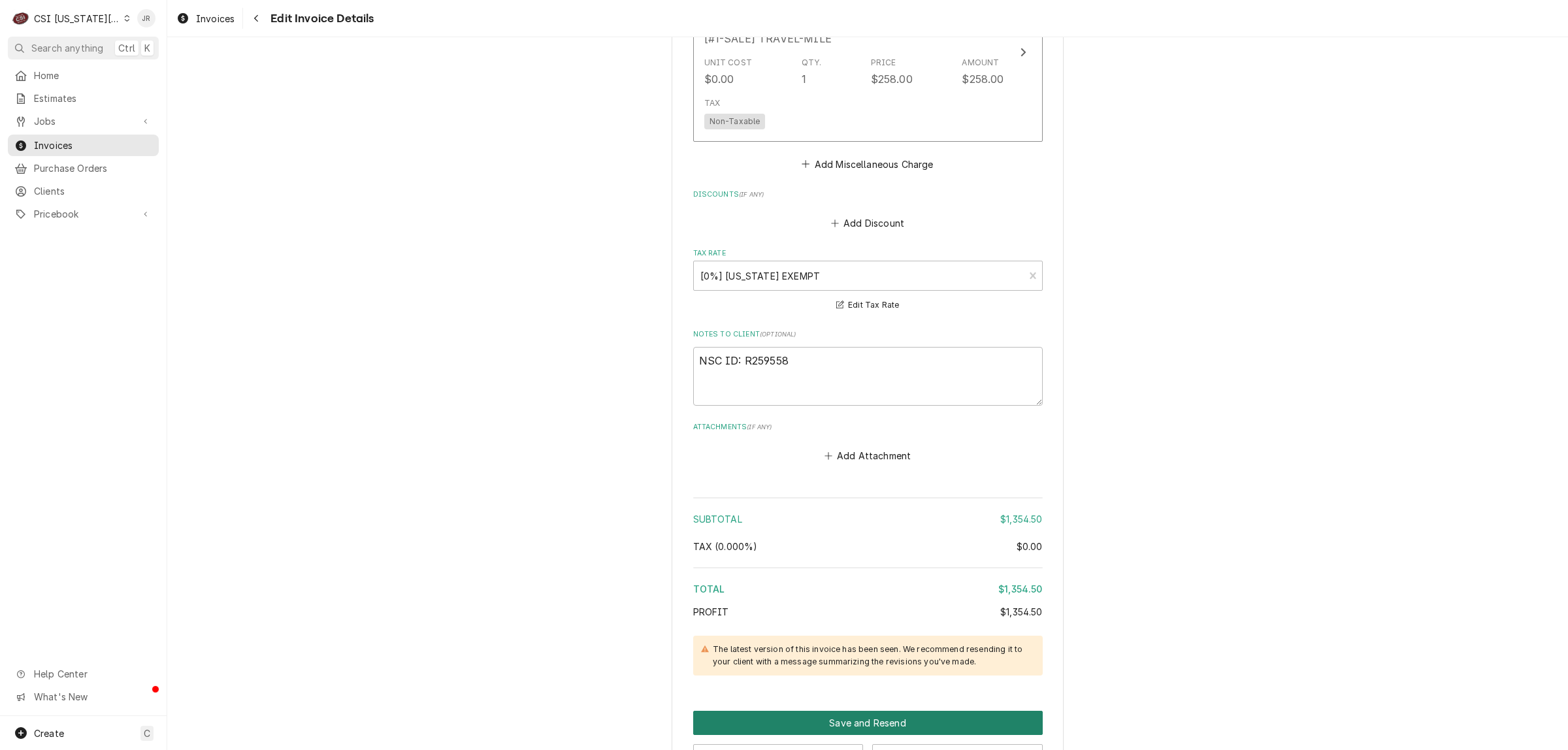
scroll to position [2688, 0]
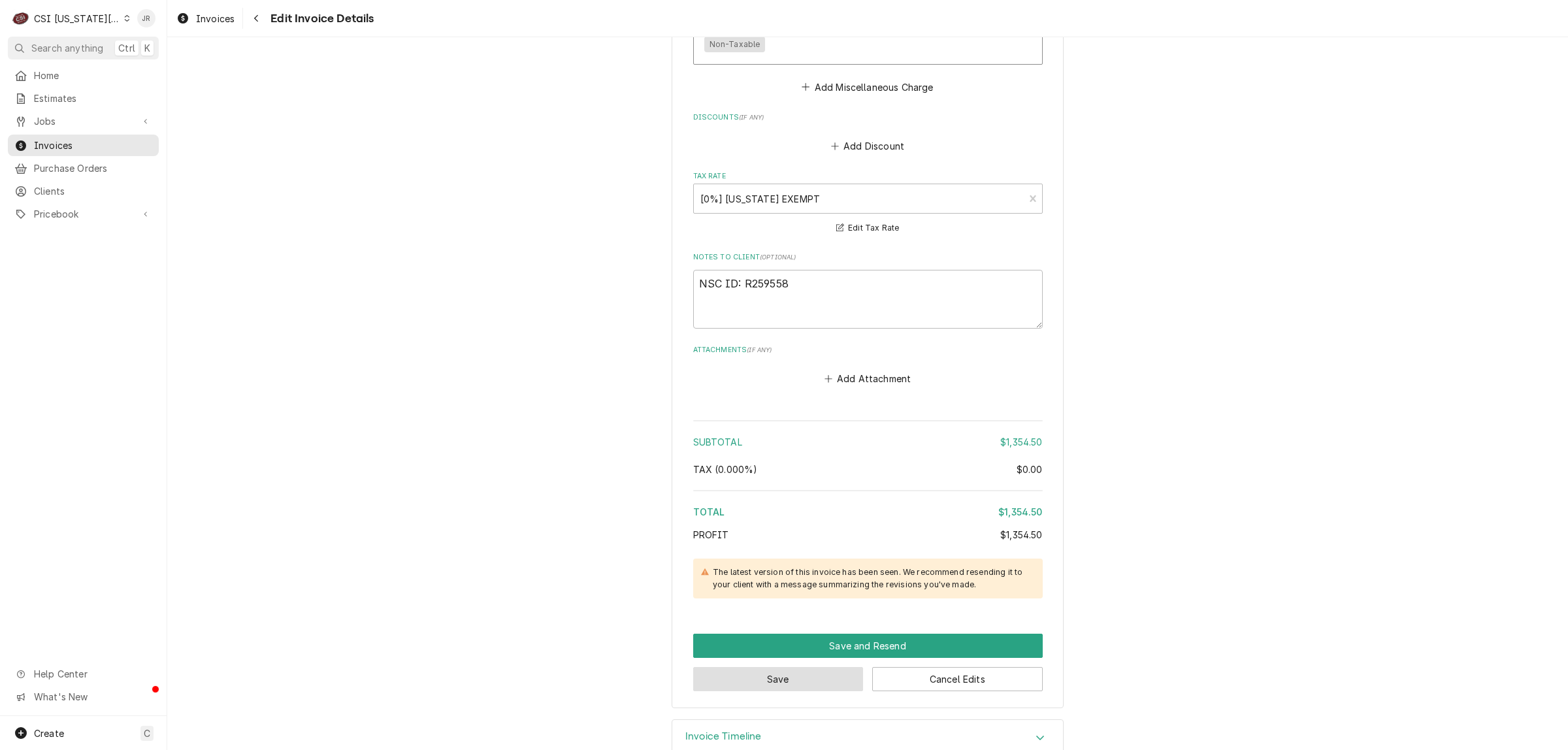
click at [812, 667] on button "Save" at bounding box center [779, 679] width 171 height 25
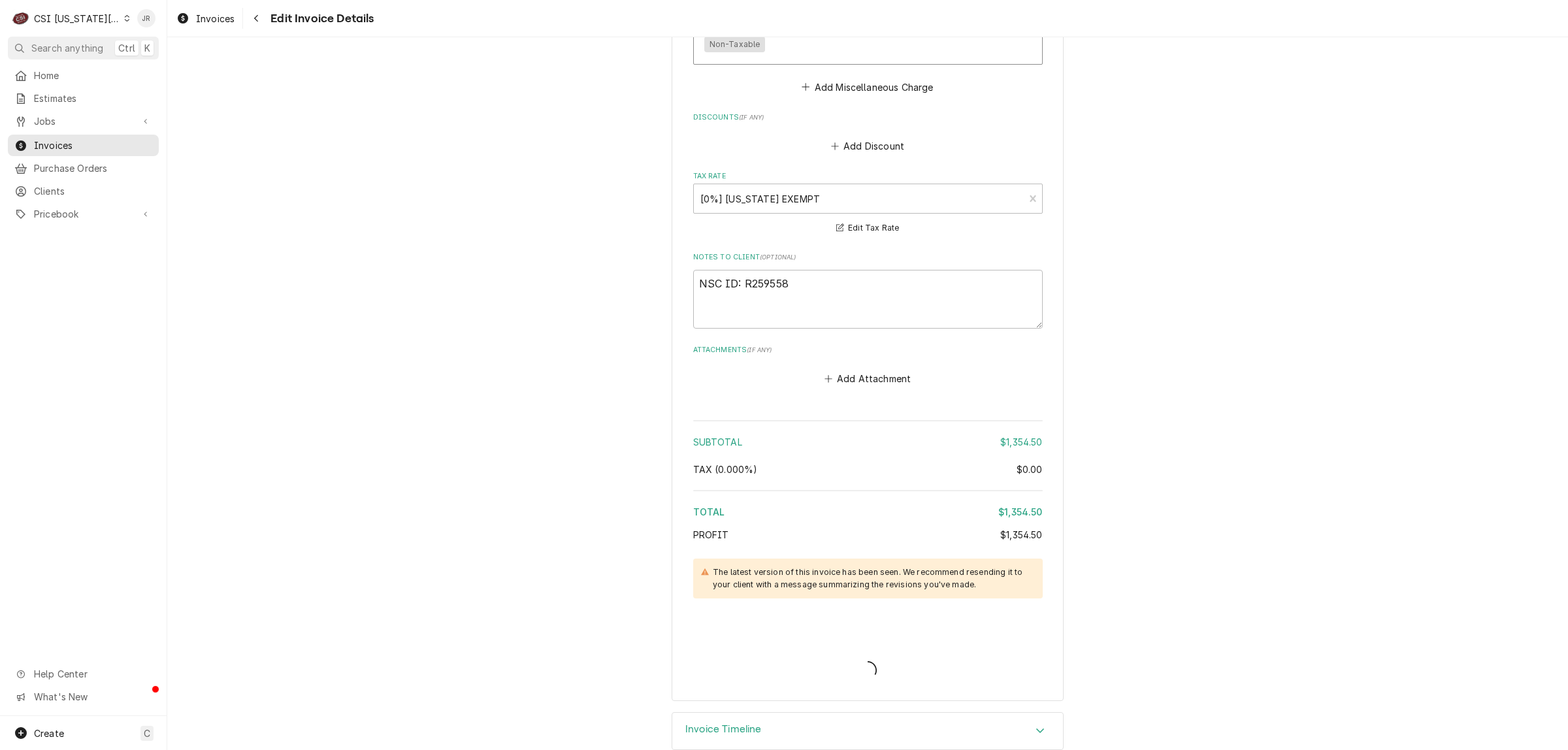
scroll to position [2679, 0]
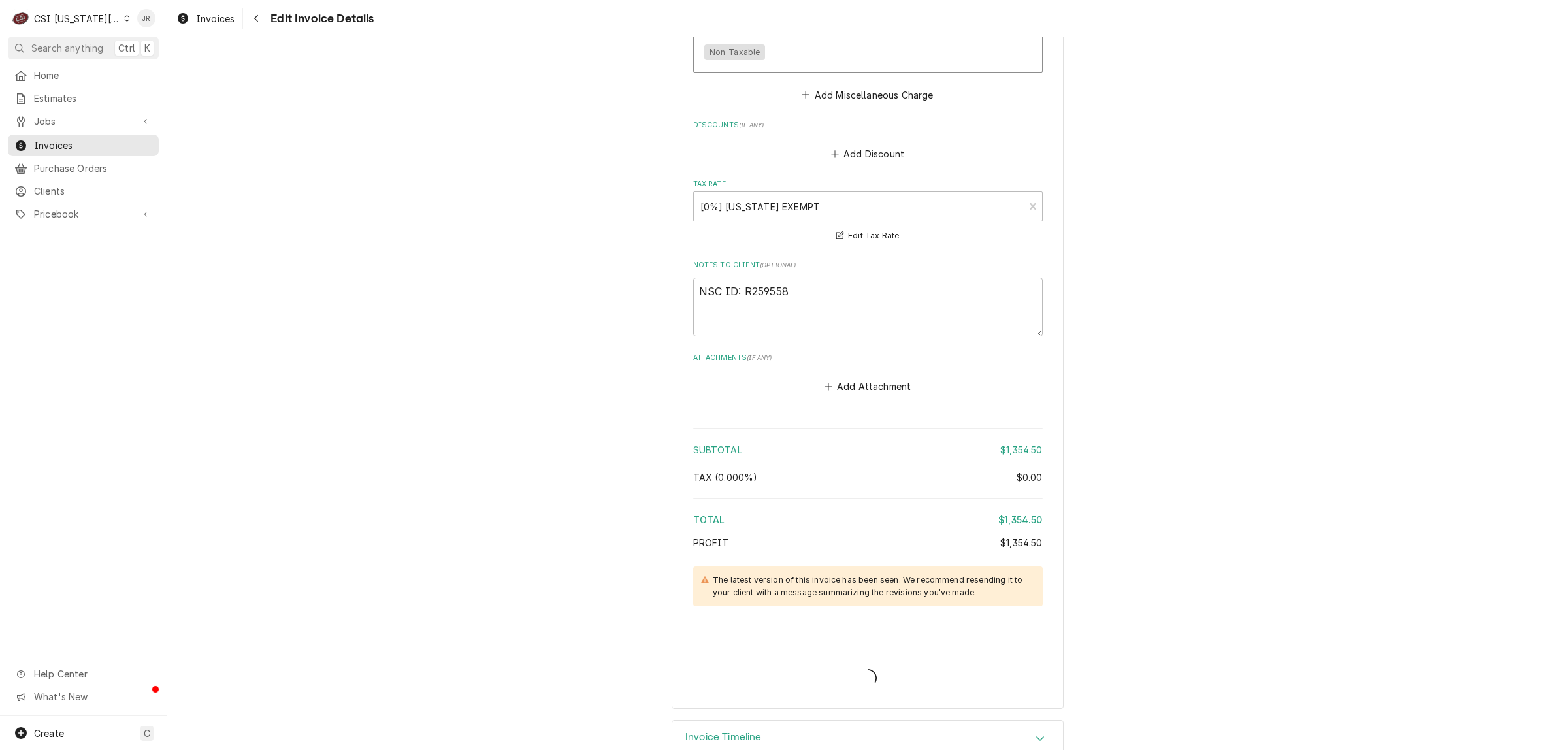
type textarea "x"
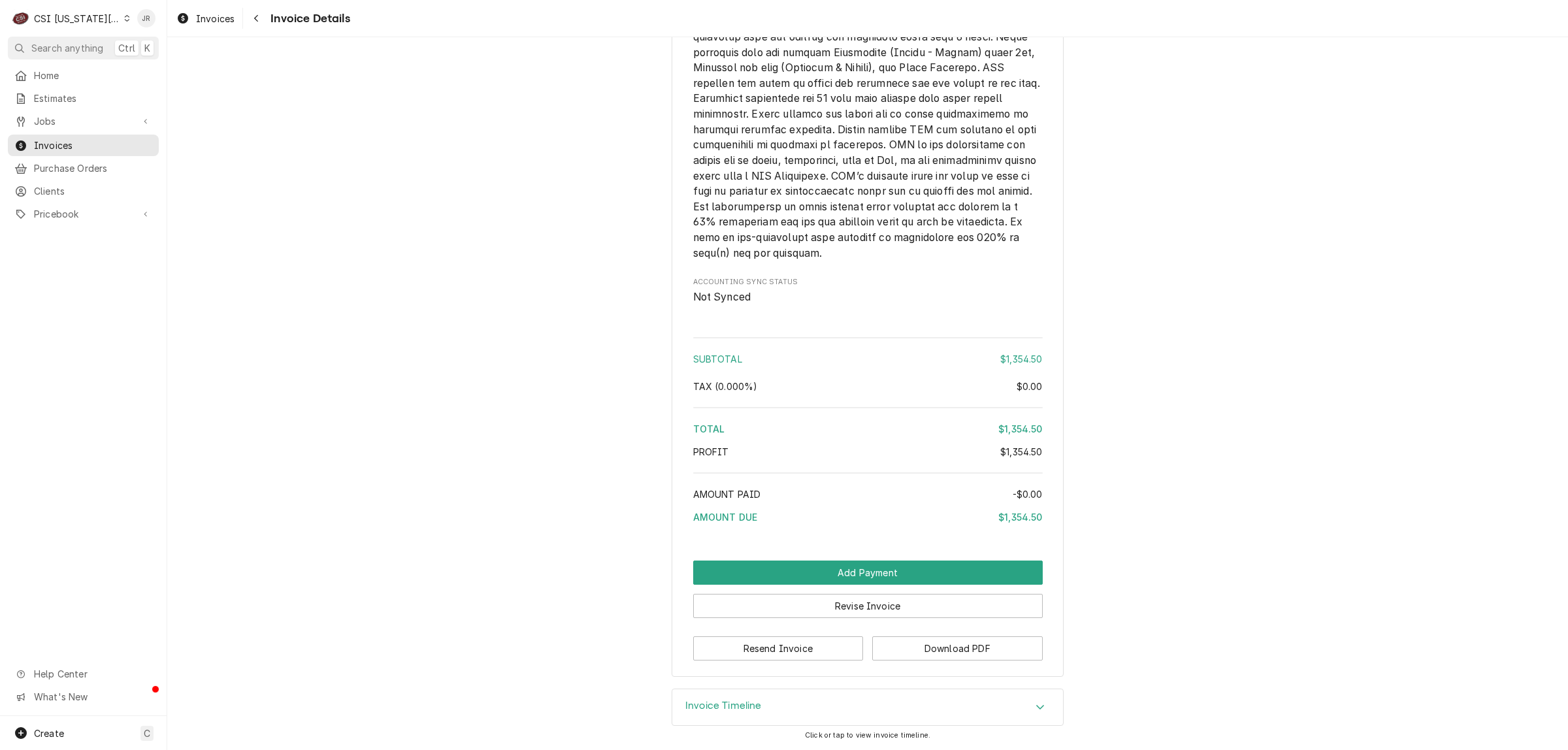
scroll to position [2218, 0]
click at [821, 600] on button "Revise Invoice" at bounding box center [868, 606] width 350 height 25
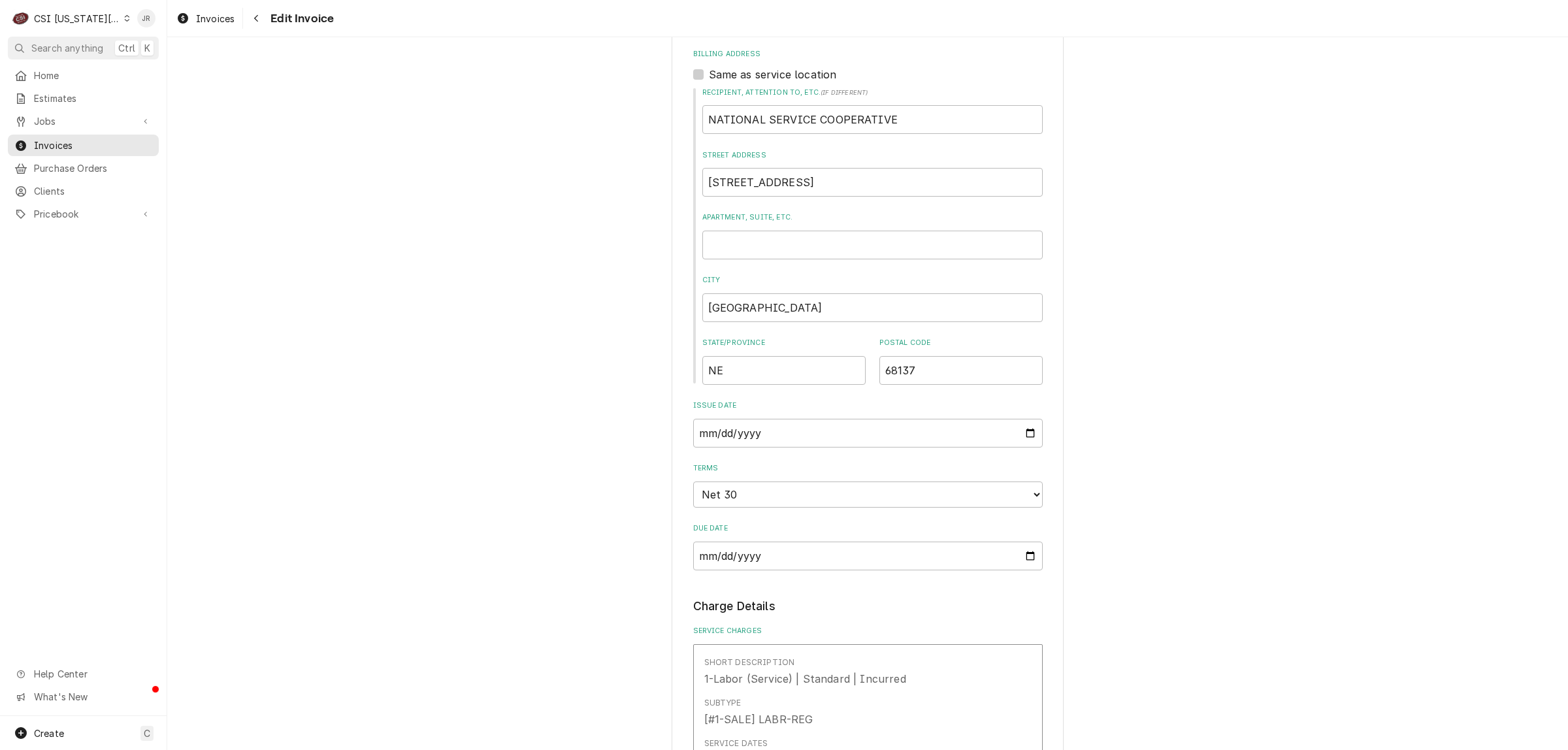
scroll to position [1307, 0]
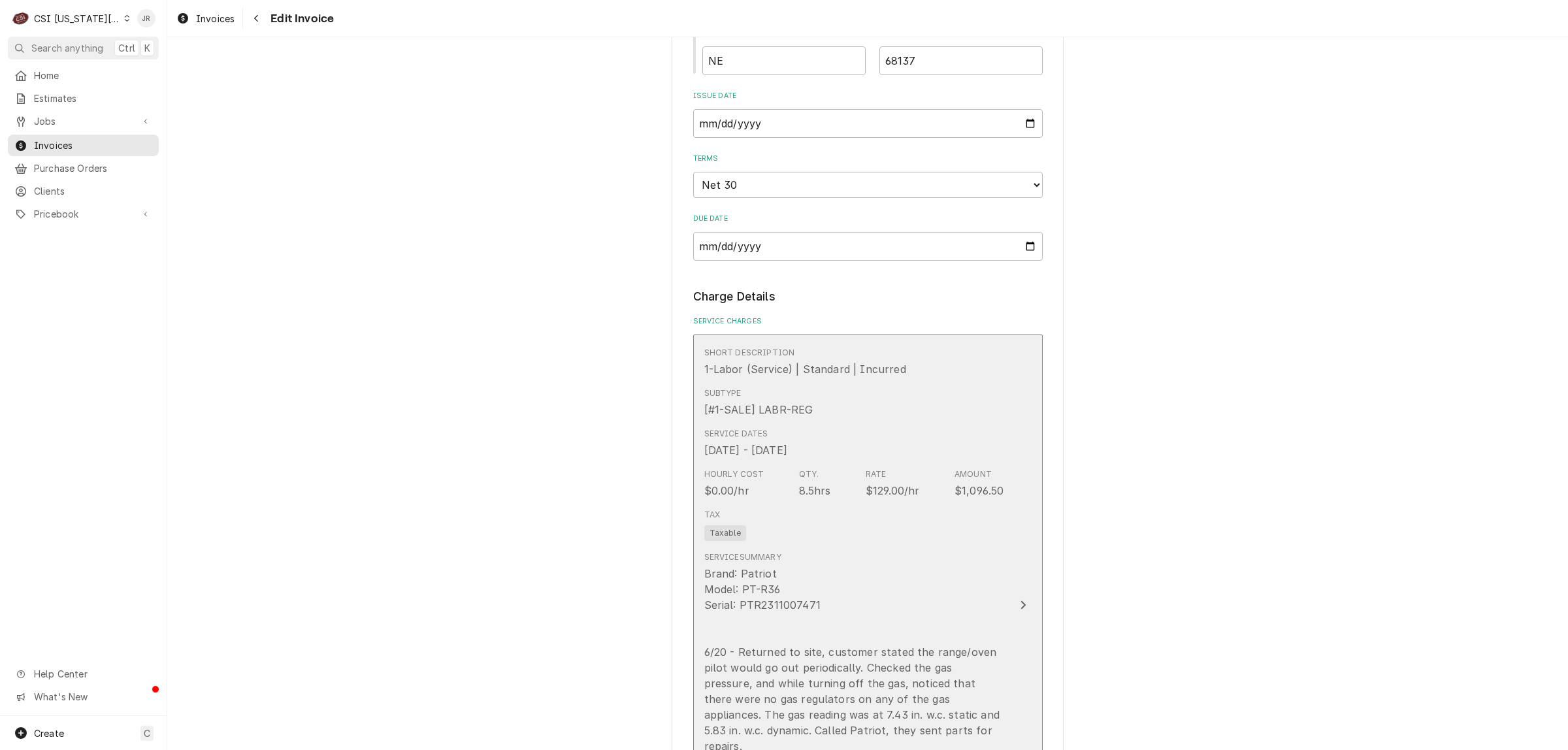
drag, startPoint x: 918, startPoint y: 544, endPoint x: 972, endPoint y: 531, distance: 55.5
click at [972, 547] on div "Service Summary Brand: Patriot Model: PT-R36 Serial: PTR2311007471 6/20 - Retur…" at bounding box center [854, 708] width 300 height 323
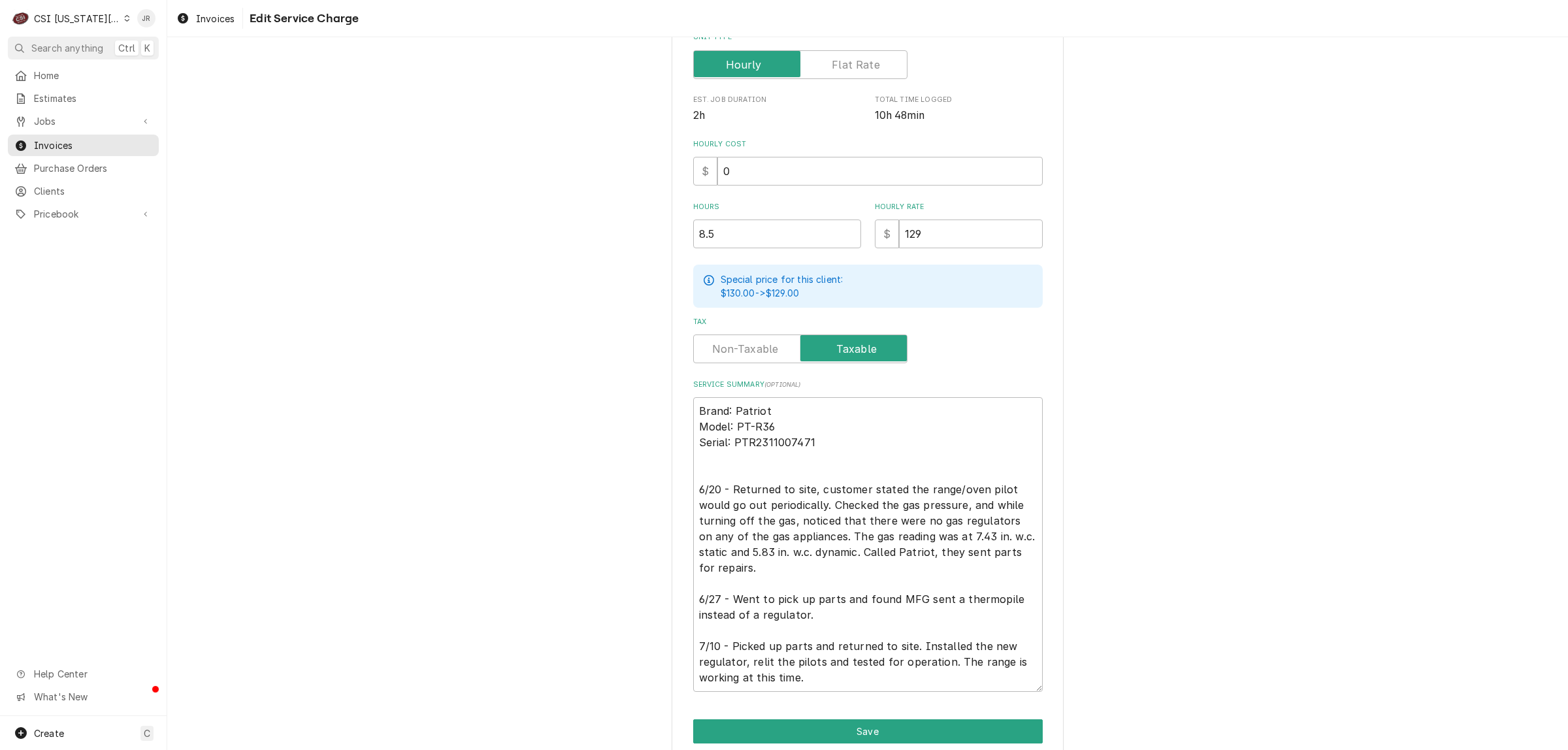
scroll to position [253, 0]
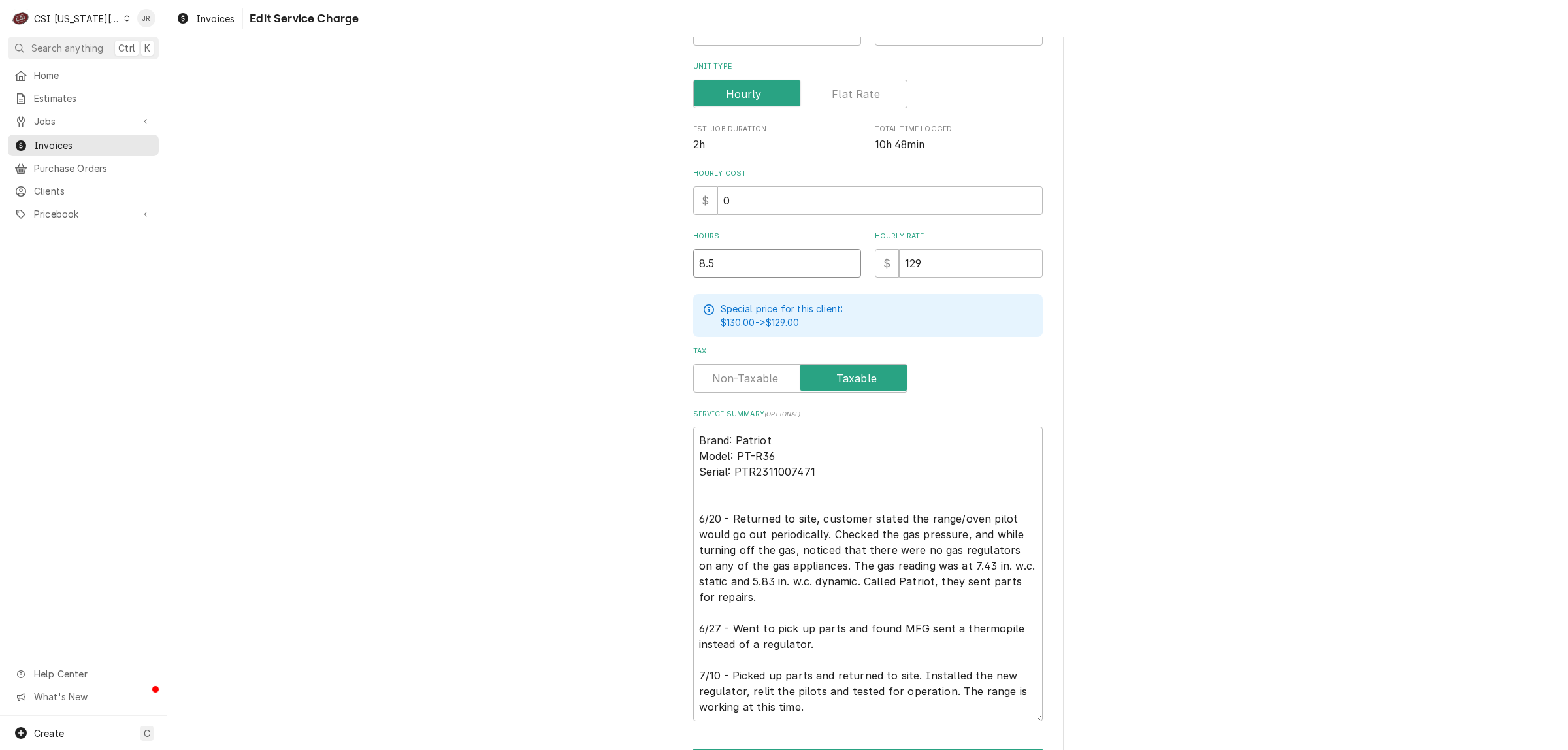
drag, startPoint x: 742, startPoint y: 267, endPoint x: 612, endPoint y: 223, distance: 137.2
click at [612, 223] on div "Use the fields below to edit this service charge Short Description 1-Labor (Ser…" at bounding box center [868, 316] width 1401 height 1037
type textarea "x"
type input "6"
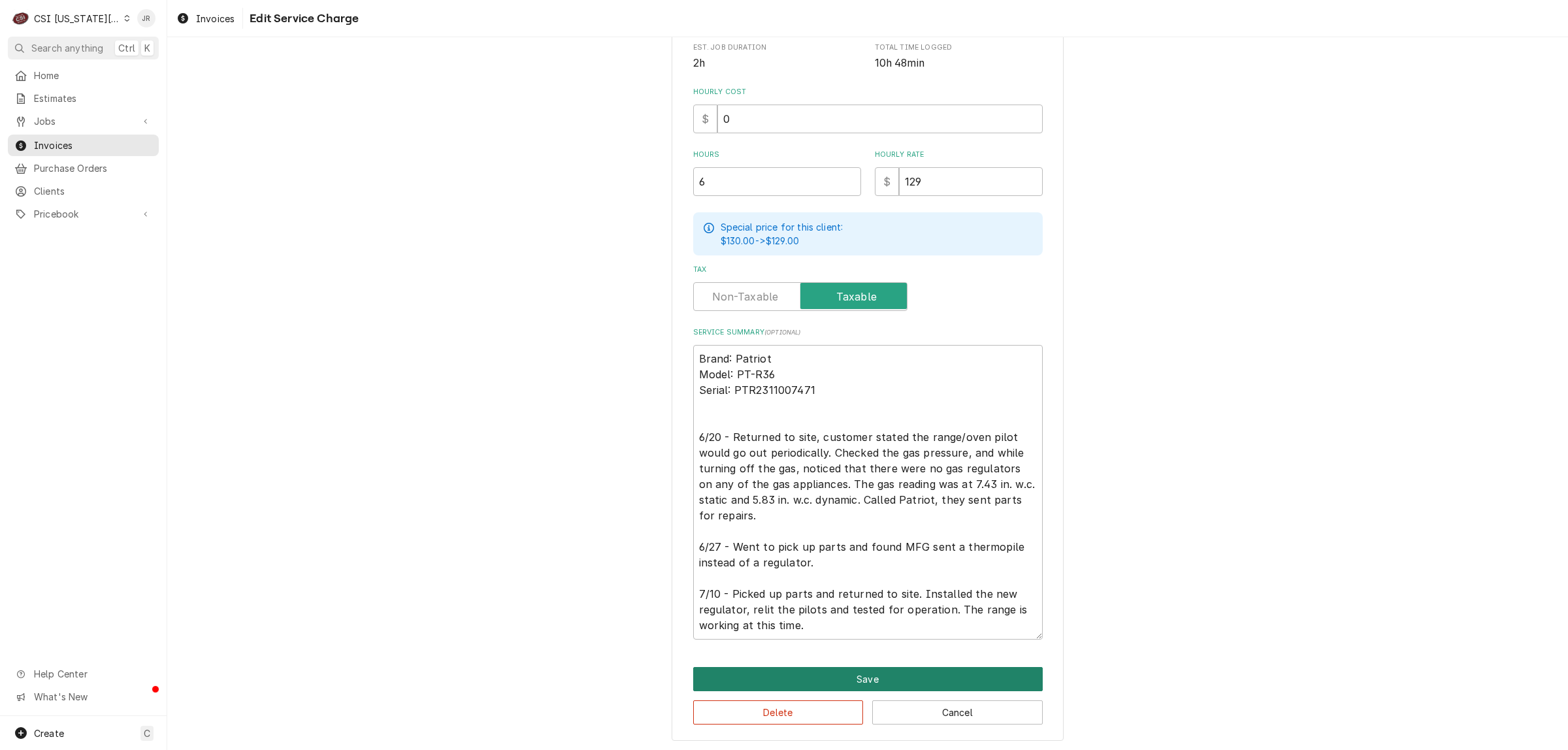
click at [908, 674] on button "Save" at bounding box center [868, 679] width 350 height 25
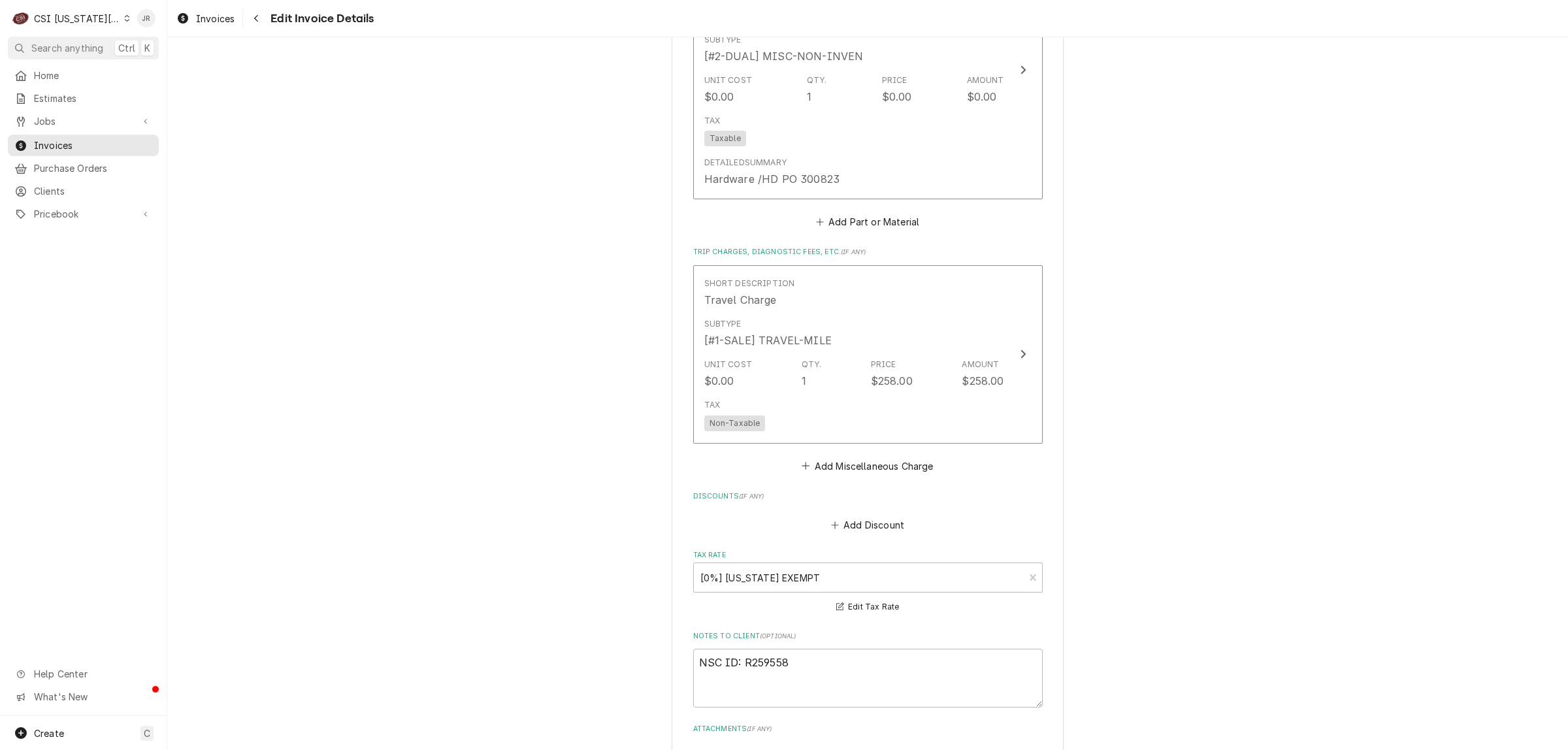
scroll to position [2598, 0]
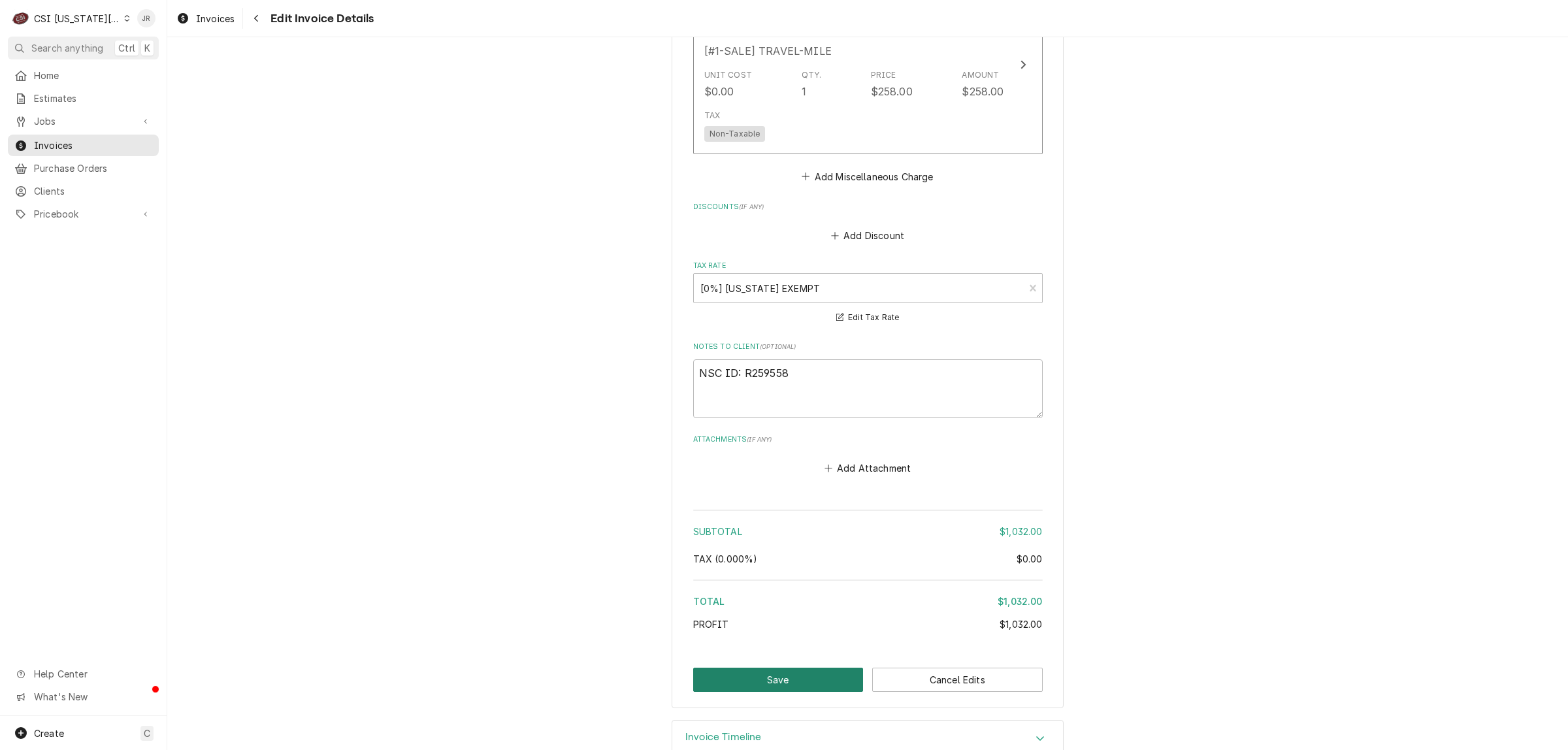
click at [813, 668] on button "Save" at bounding box center [779, 680] width 171 height 25
type textarea "x"
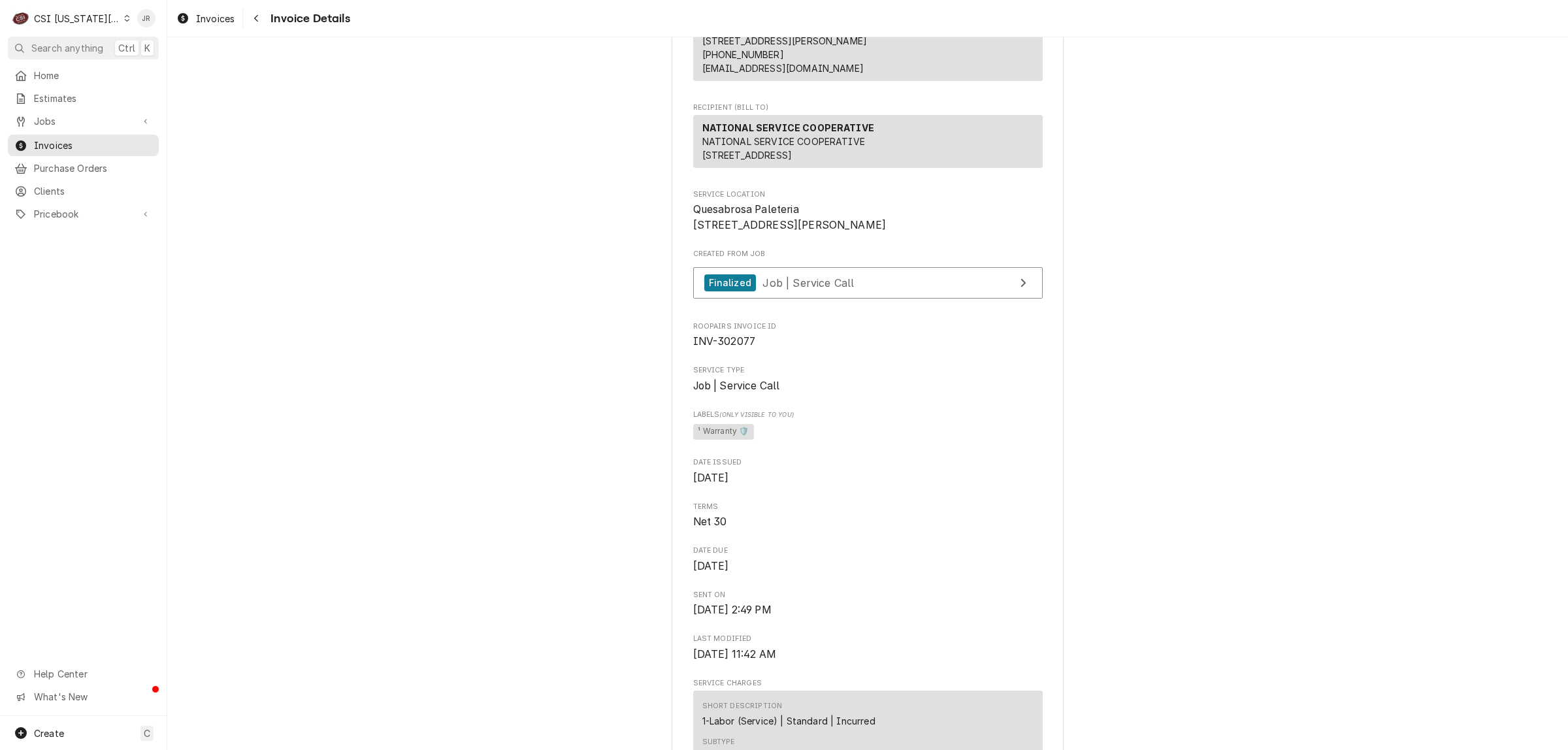
scroll to position [327, 0]
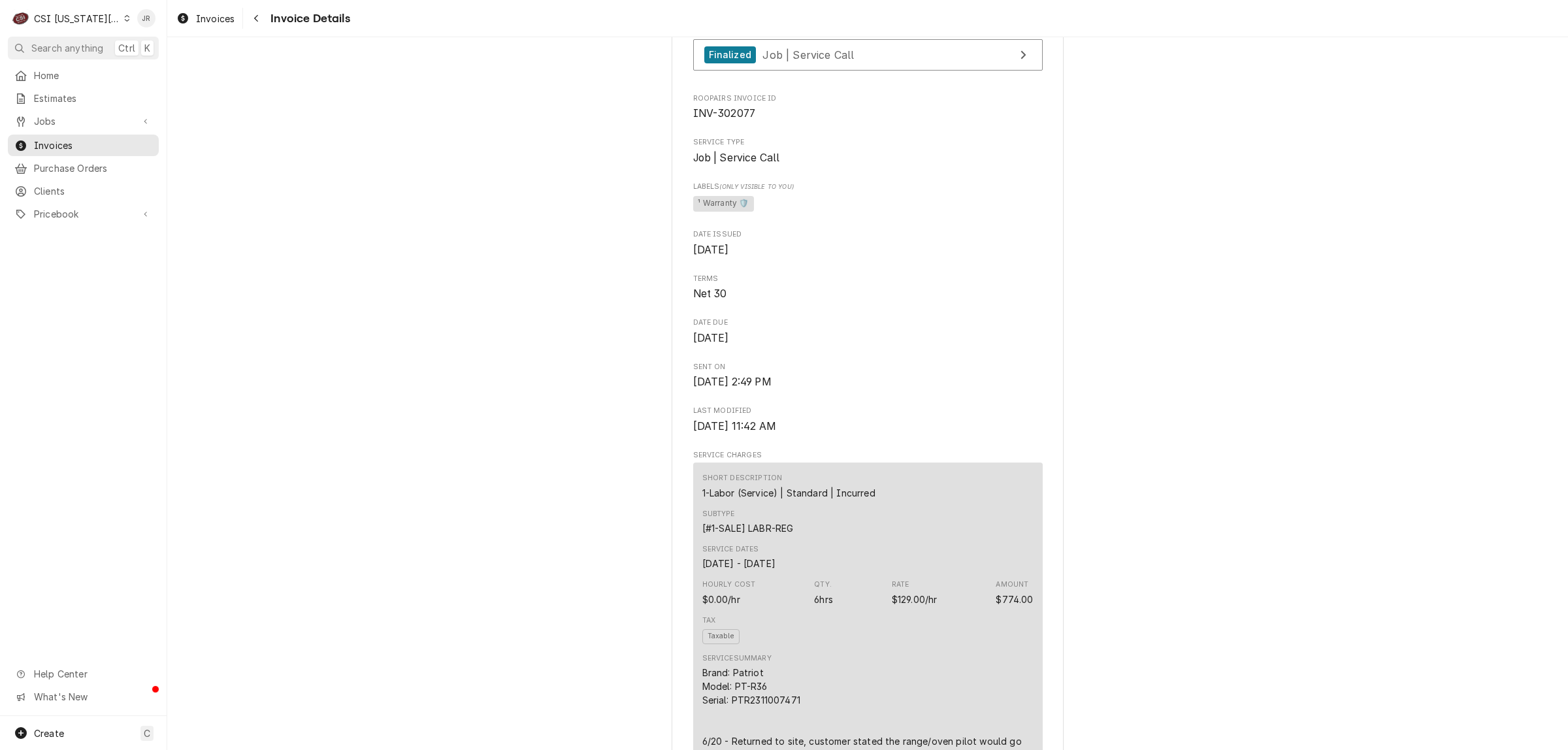
click at [78, 139] on span "Invoices" at bounding box center [93, 146] width 118 height 14
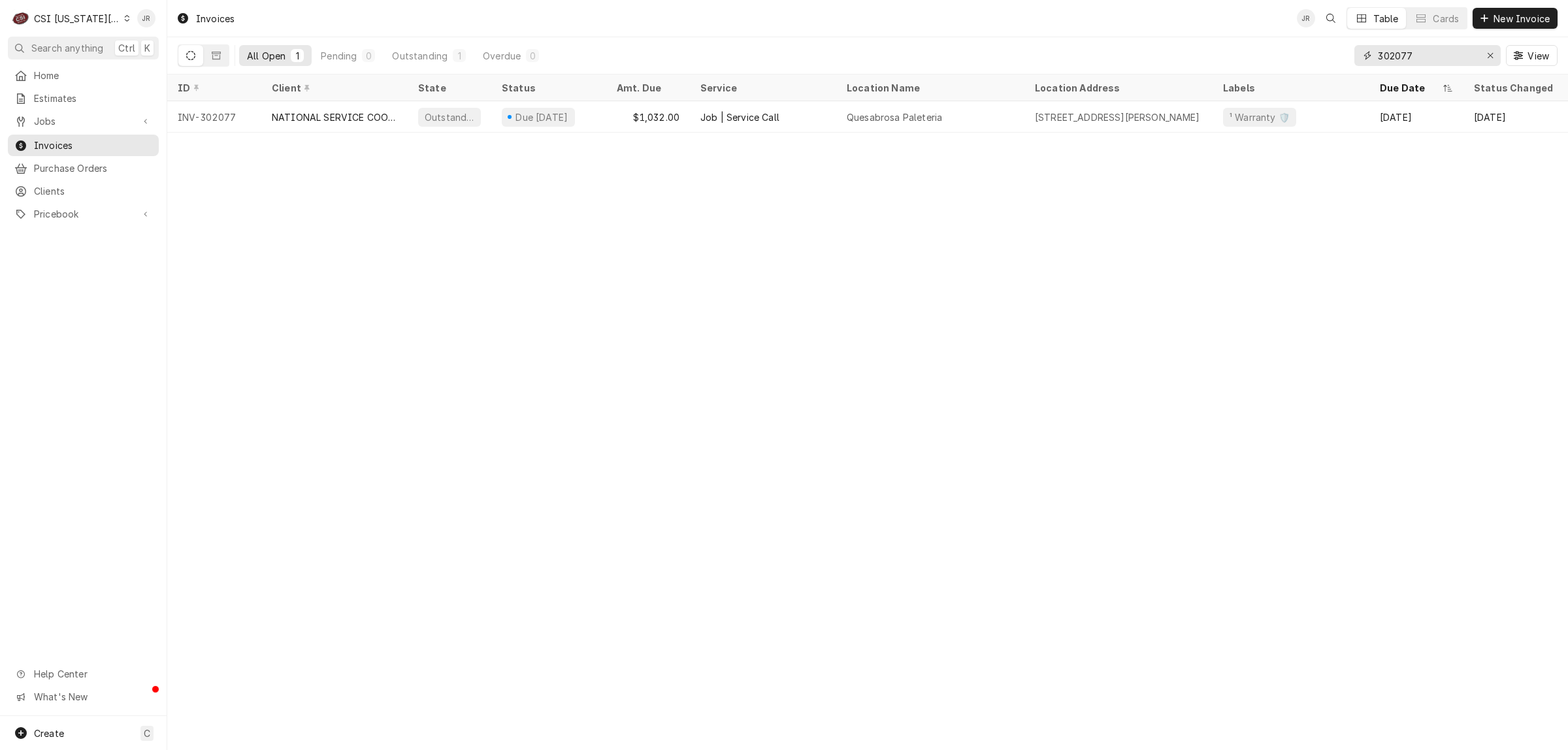
click at [1442, 54] on input "302077" at bounding box center [1427, 55] width 98 height 21
click at [1442, 53] on input "302077" at bounding box center [1427, 55] width 98 height 21
paste input "49"
type input "302049"
